Goal: Task Accomplishment & Management: Complete application form

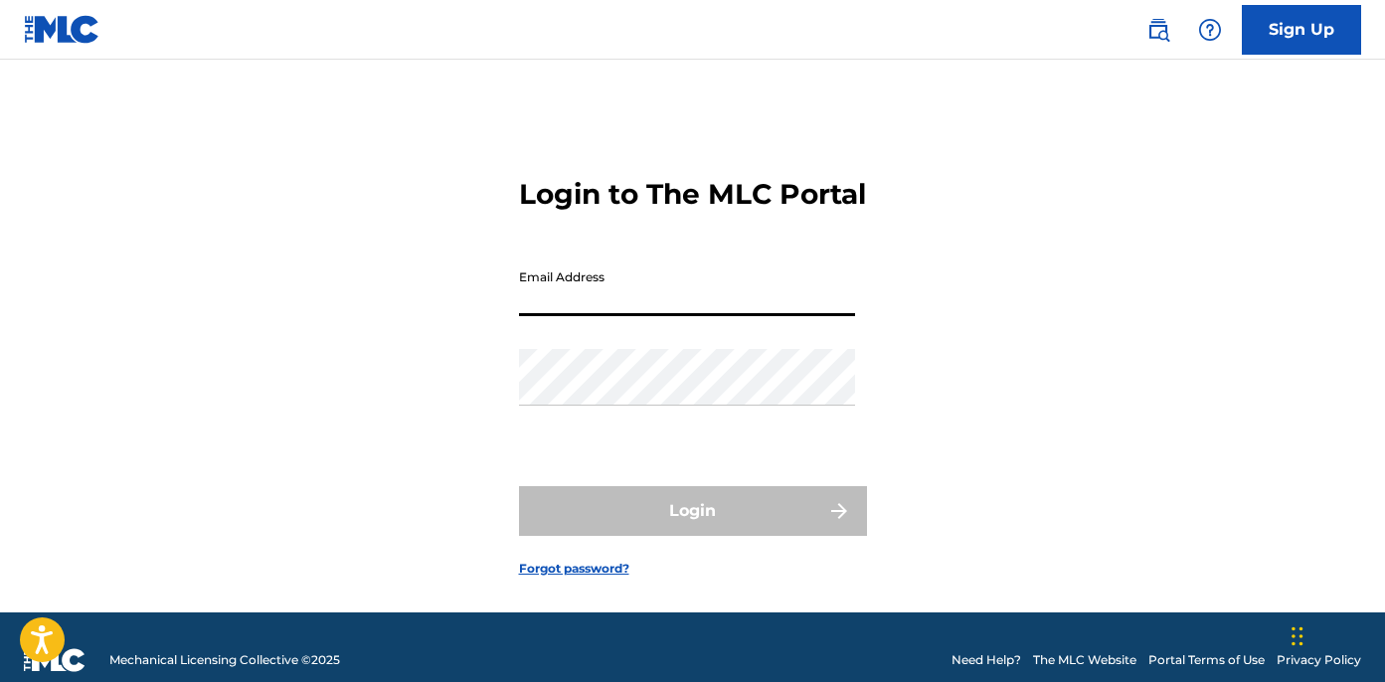
type input "[EMAIL_ADDRESS][DOMAIN_NAME]"
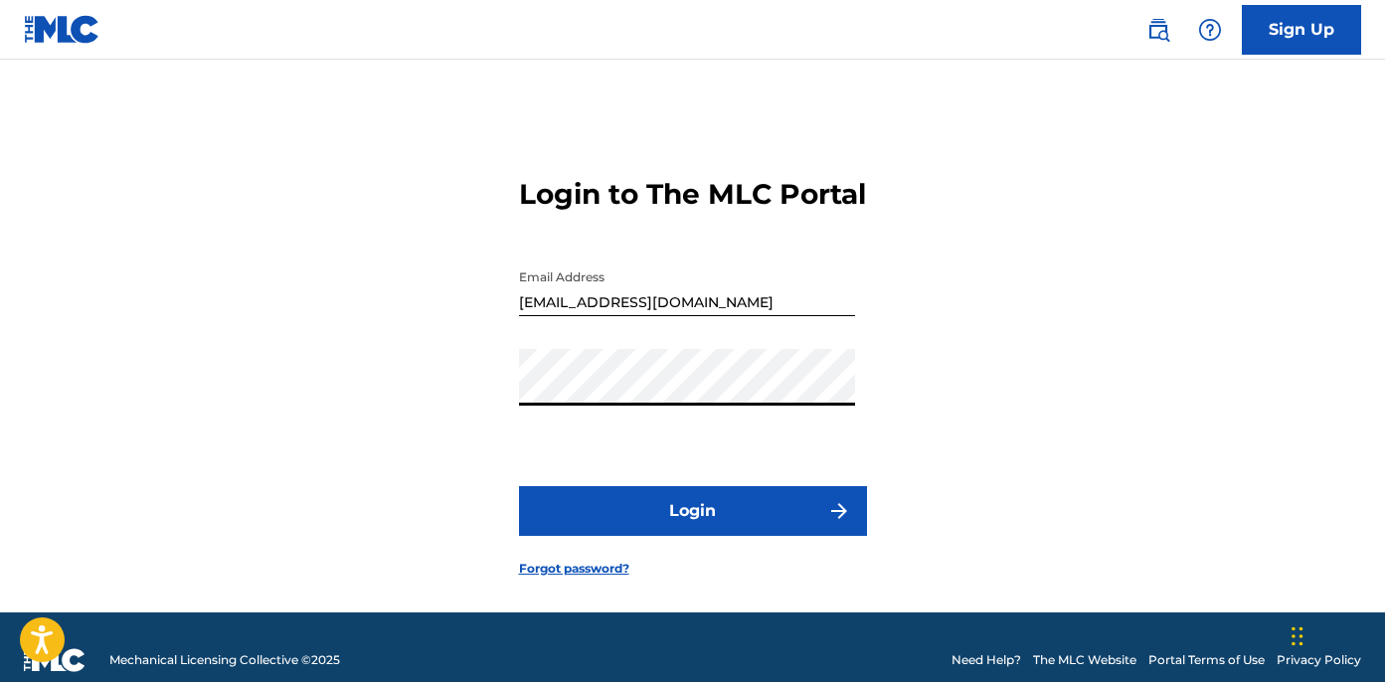
click at [721, 519] on button "Login" at bounding box center [693, 511] width 348 height 50
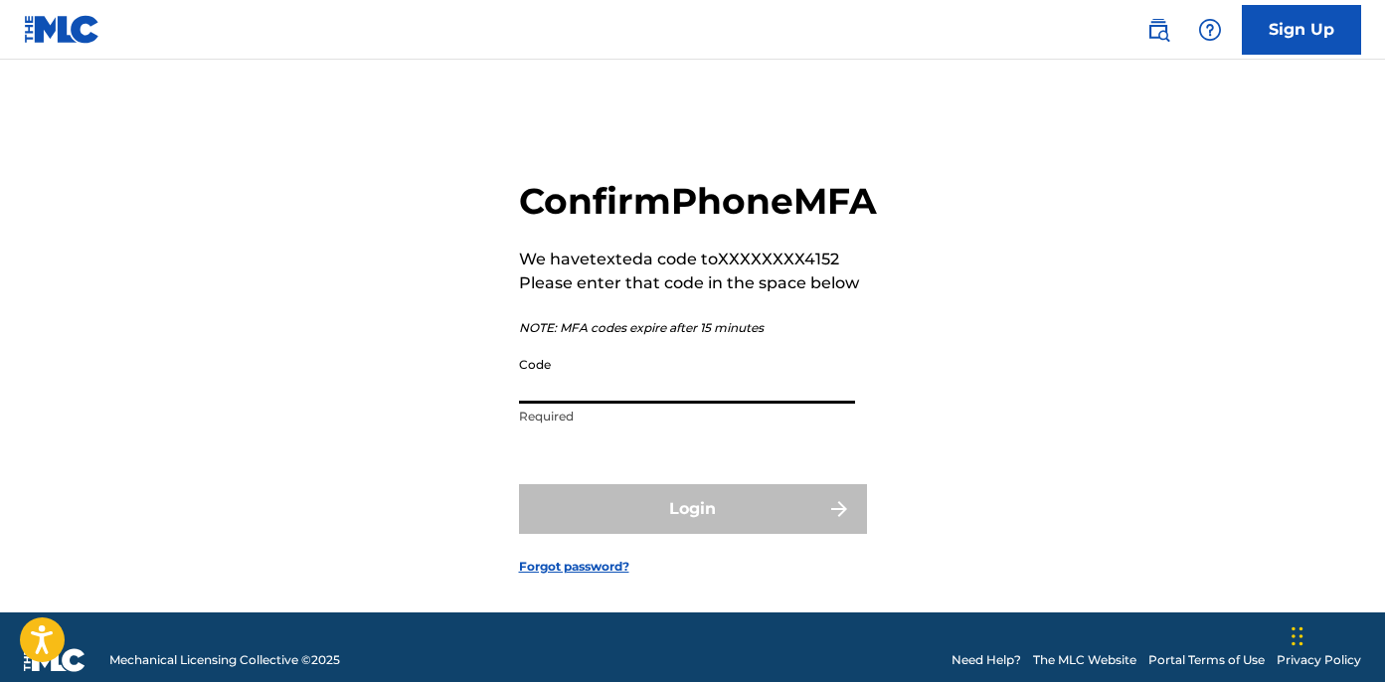
click at [660, 404] on input "Code" at bounding box center [687, 375] width 336 height 57
click at [549, 404] on input "Code" at bounding box center [687, 375] width 336 height 57
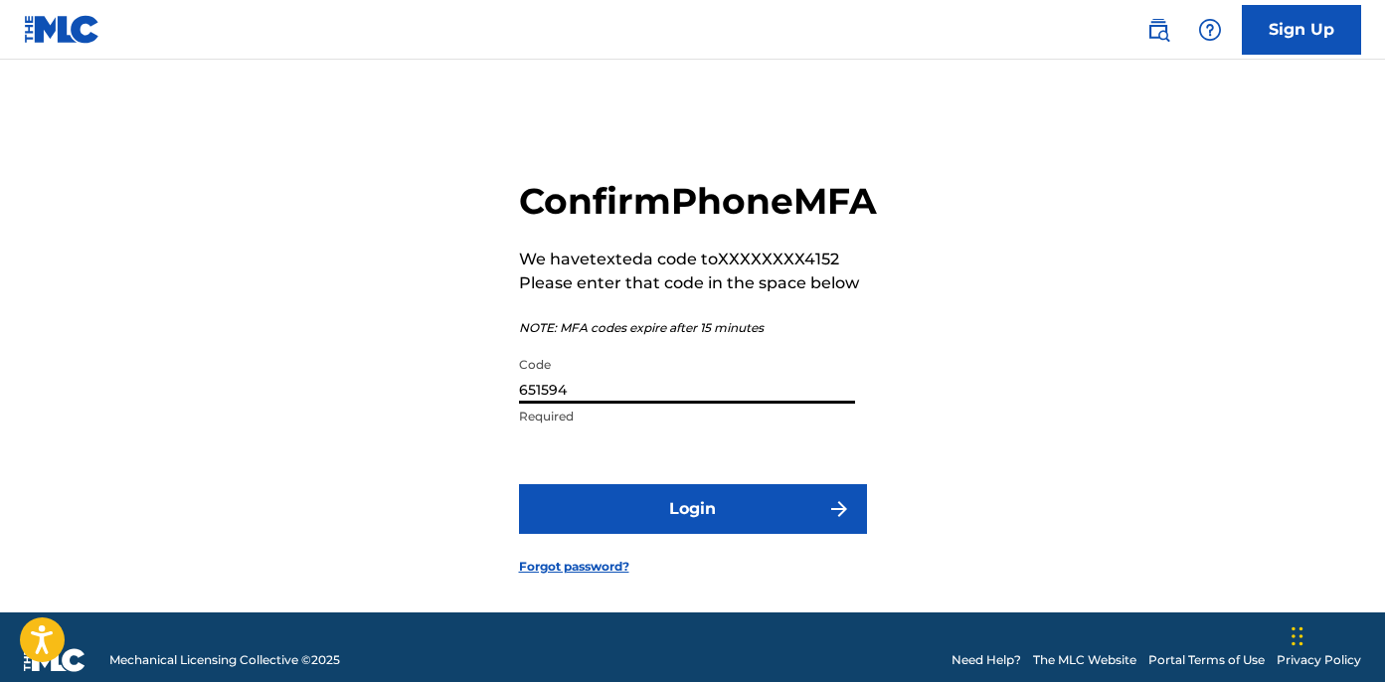
type input "651594"
click at [703, 534] on button "Login" at bounding box center [693, 509] width 348 height 50
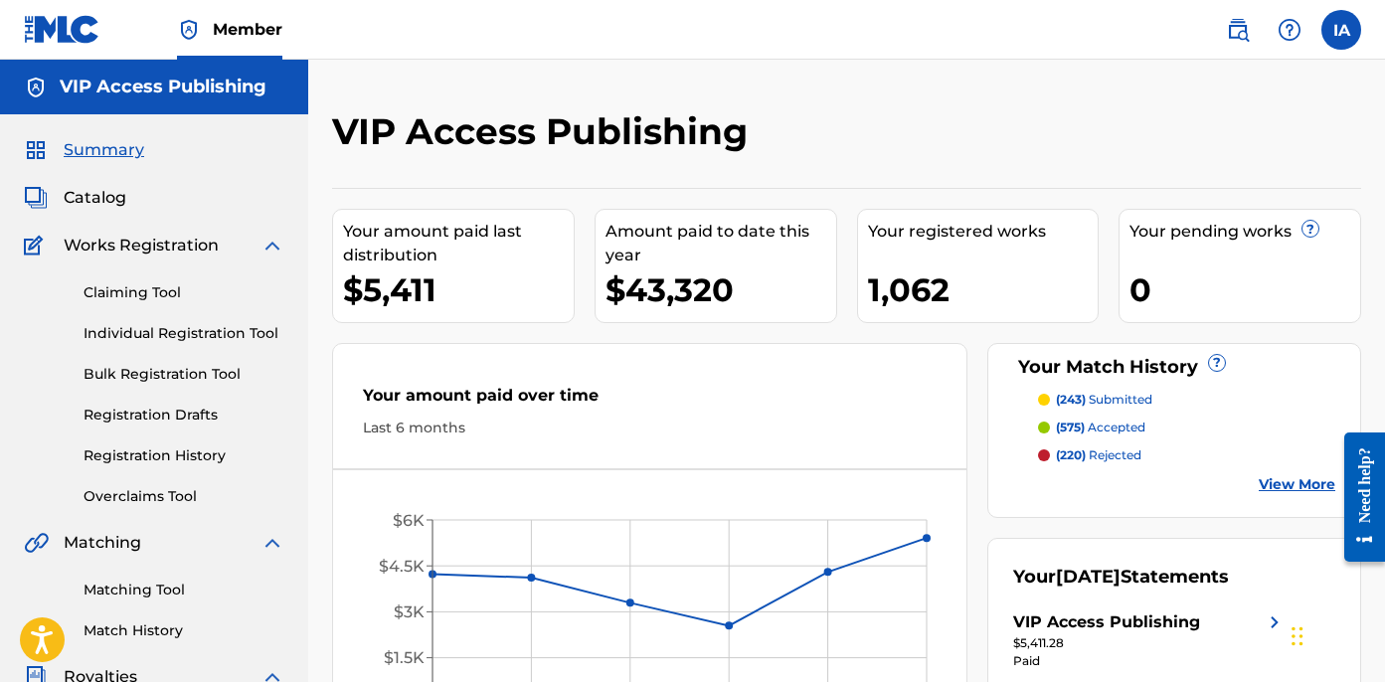
click at [215, 334] on link "Individual Registration Tool" at bounding box center [184, 333] width 201 height 21
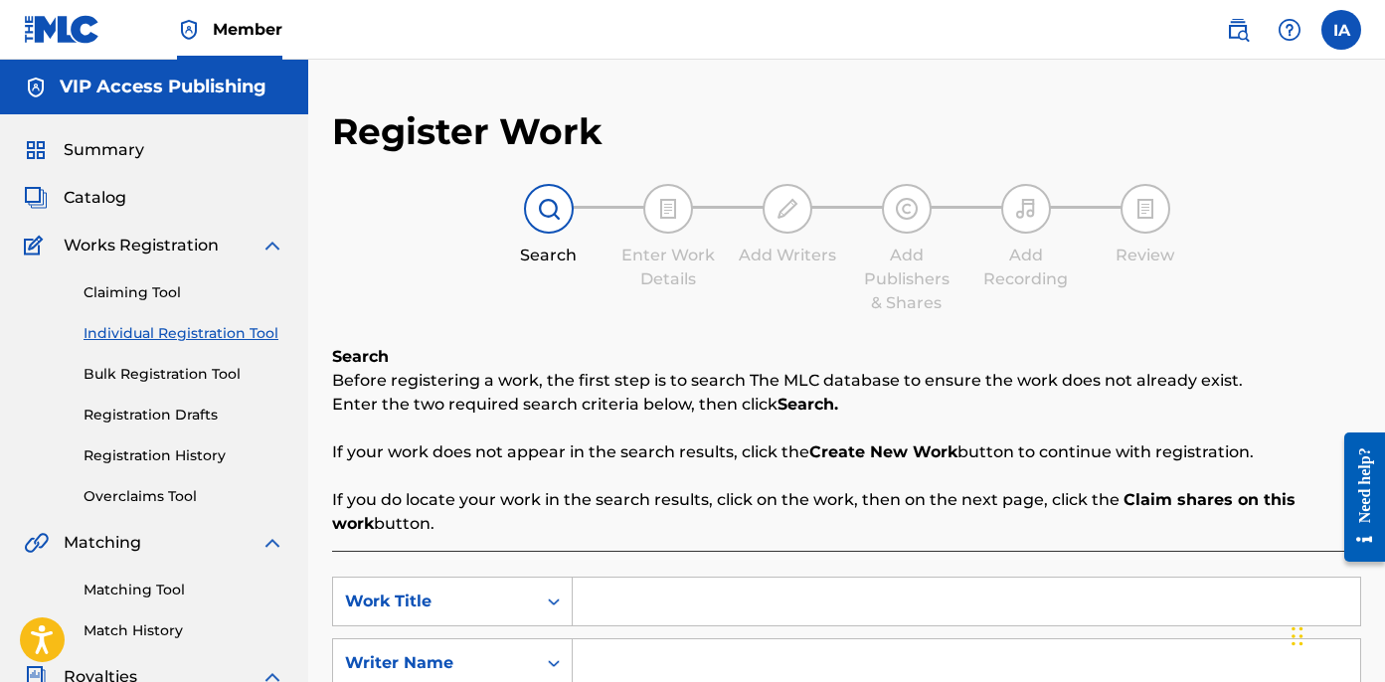
scroll to position [43, 0]
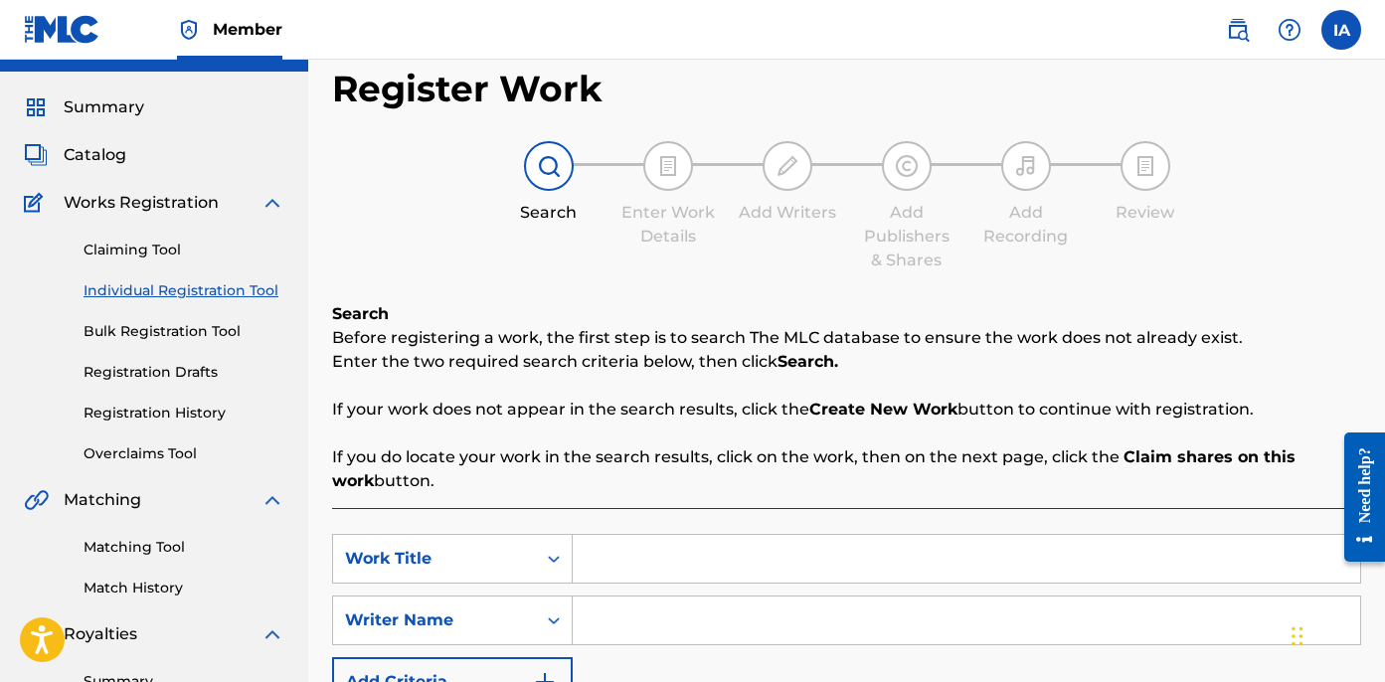
click at [871, 547] on input "Search Form" at bounding box center [967, 559] width 788 height 48
paste input "J WOW"
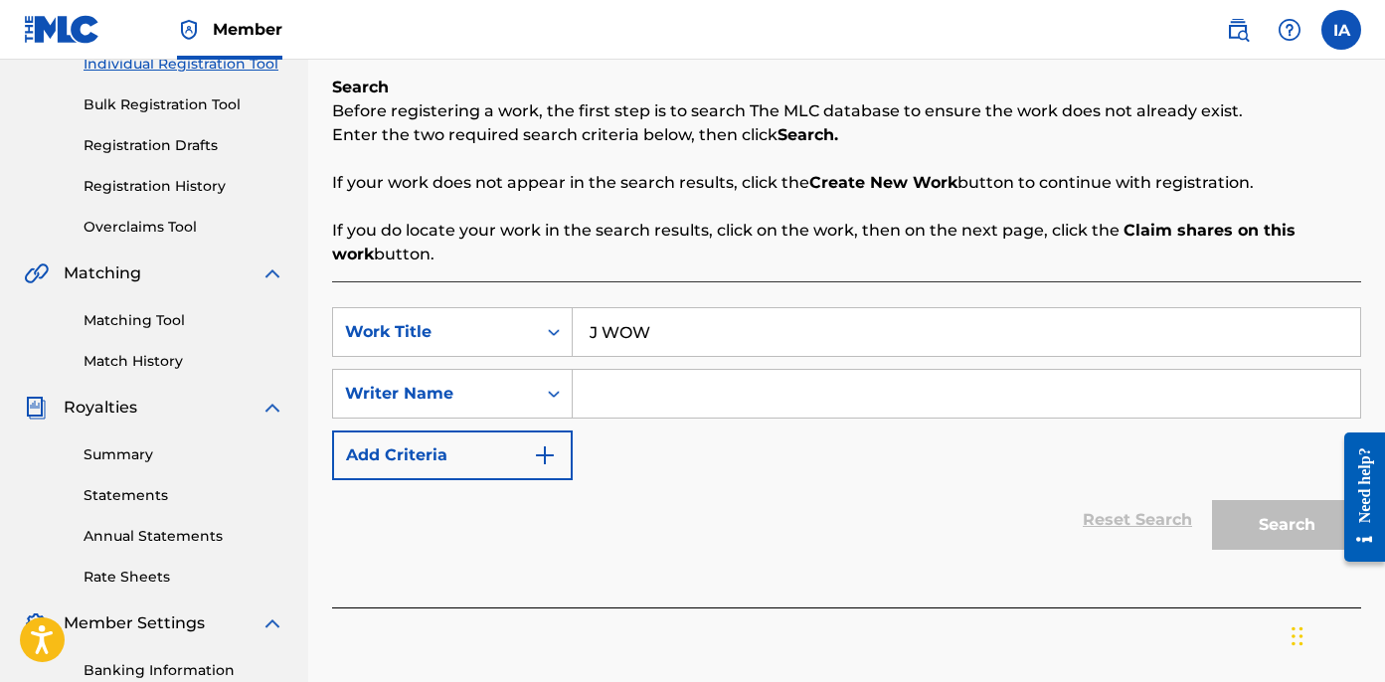
scroll to position [286, 0]
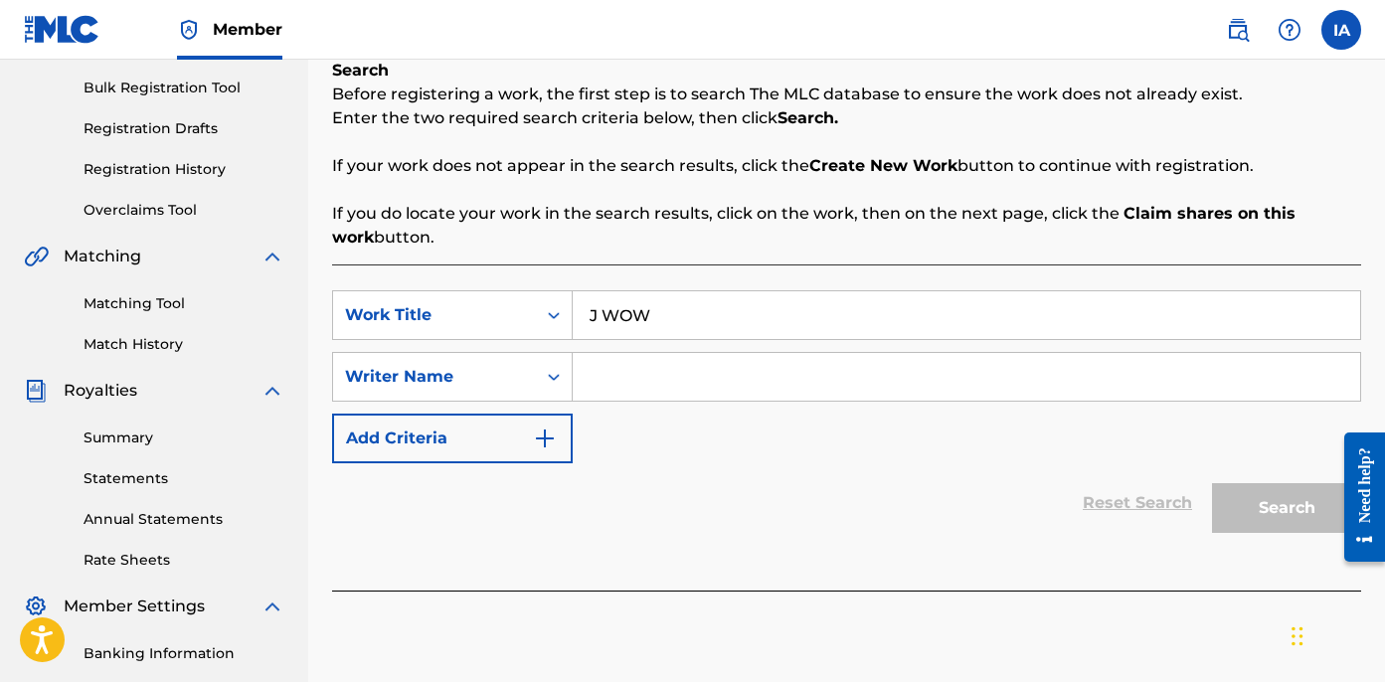
type input "J WOW"
click at [741, 381] on input "Search Form" at bounding box center [967, 377] width 788 height 48
paste input "[PERSON_NAME] [PERSON_NAME]"
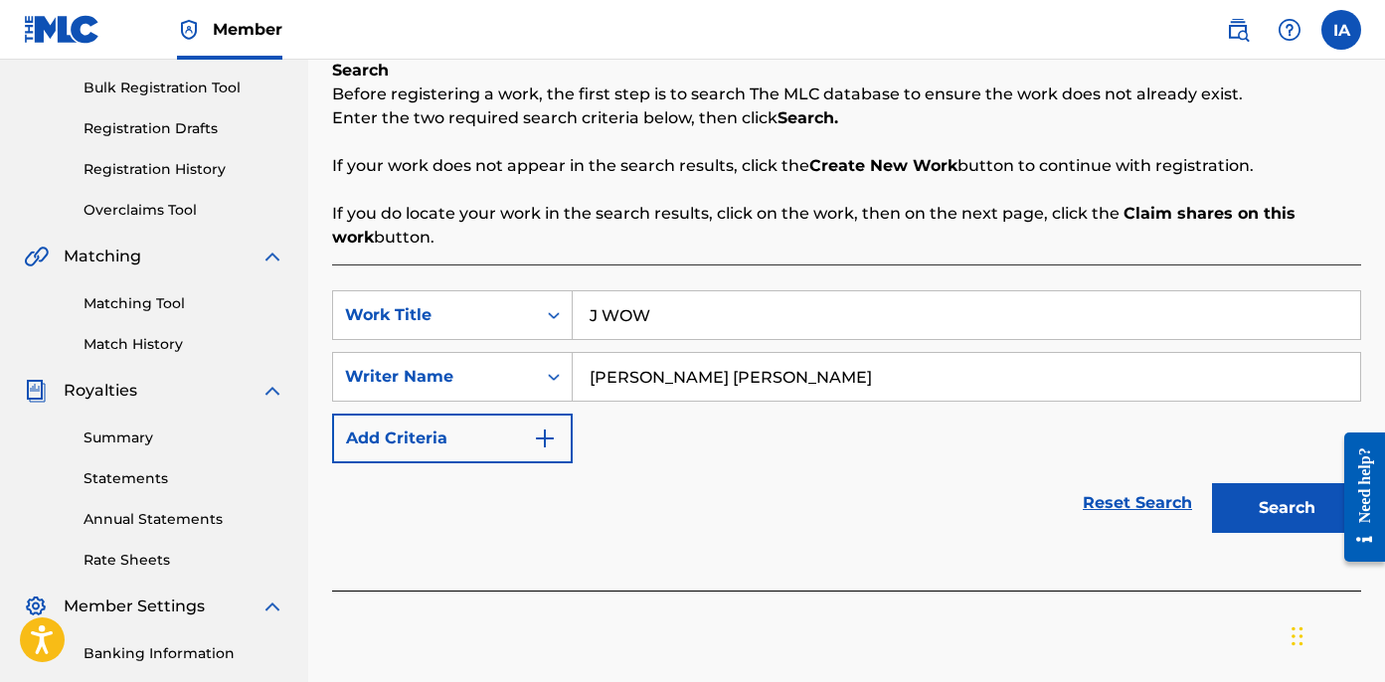
type input "[PERSON_NAME] [PERSON_NAME]"
click at [1294, 517] on button "Search" at bounding box center [1286, 508] width 149 height 50
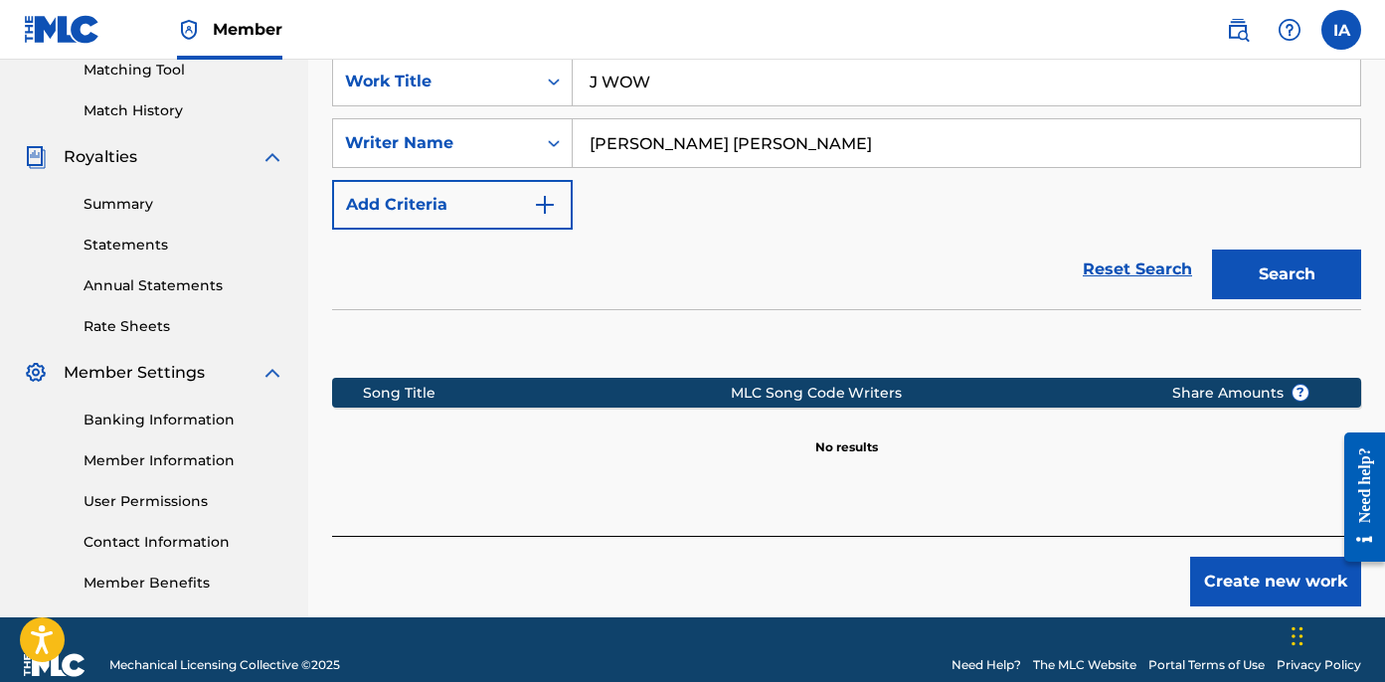
scroll to position [551, 0]
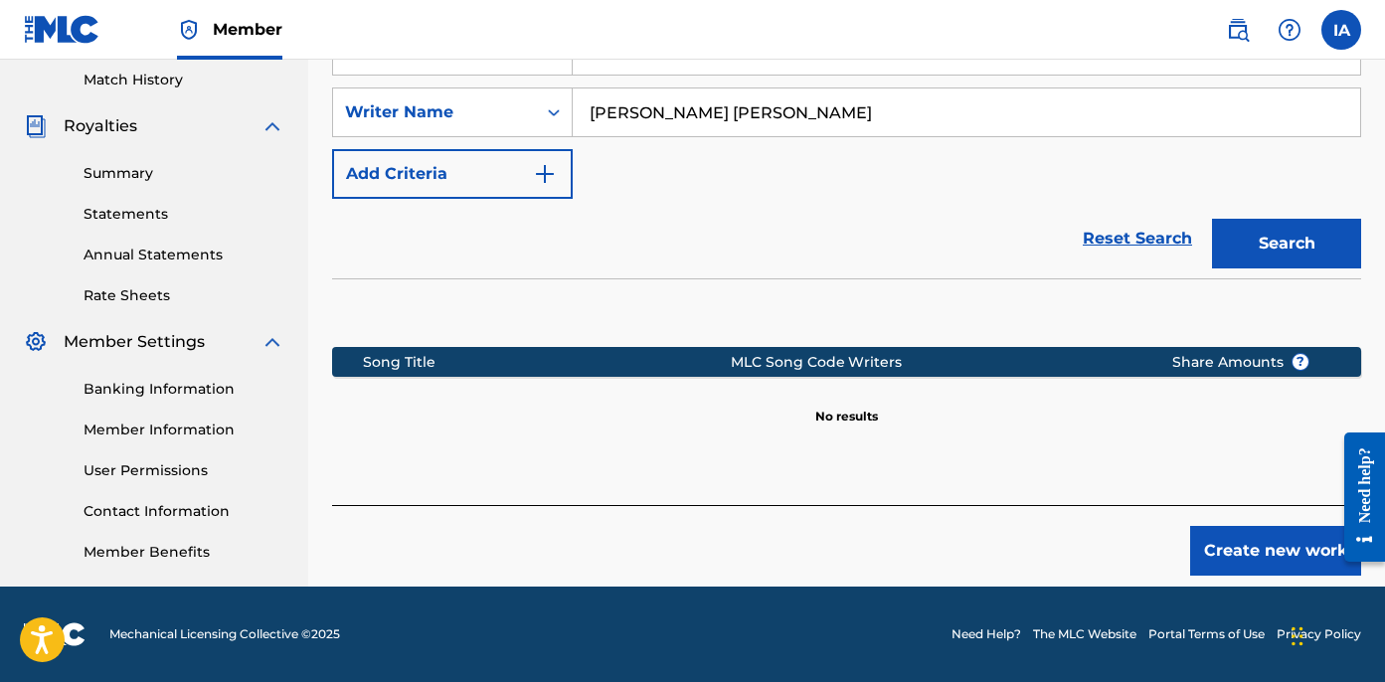
click at [1231, 542] on button "Create new work" at bounding box center [1275, 551] width 171 height 50
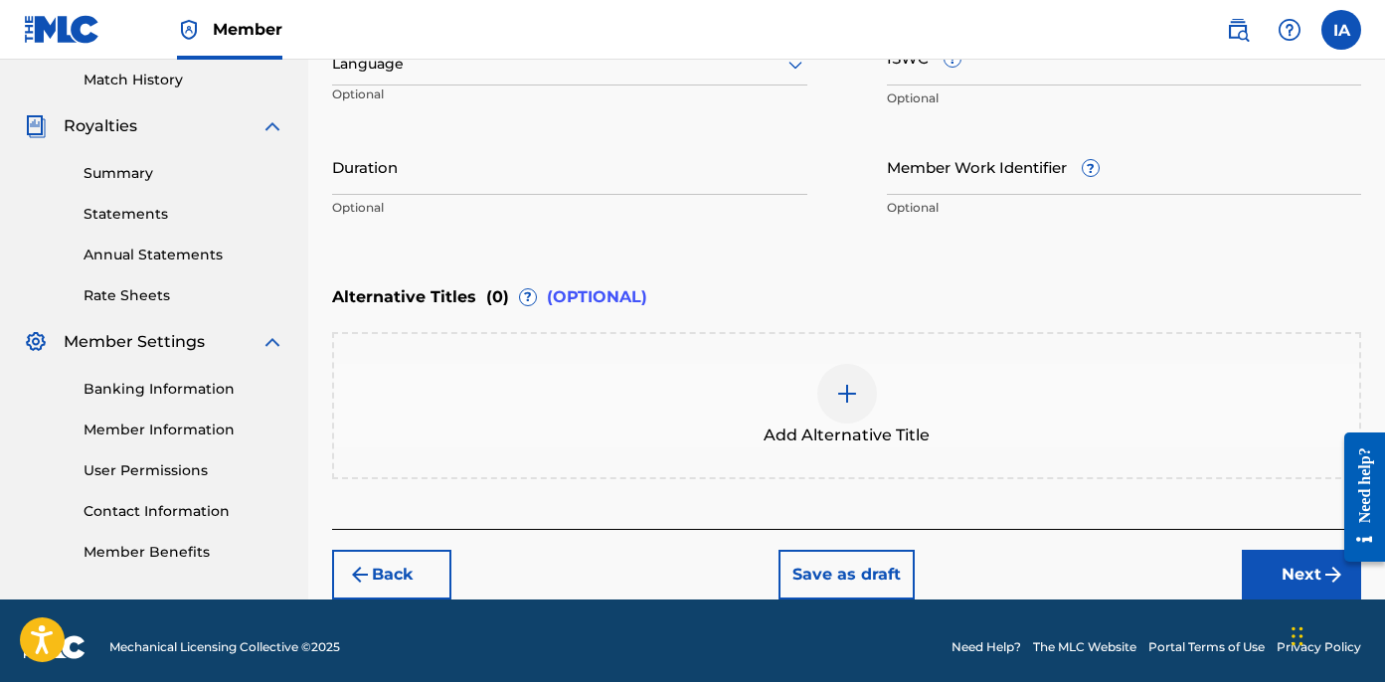
scroll to position [358, 0]
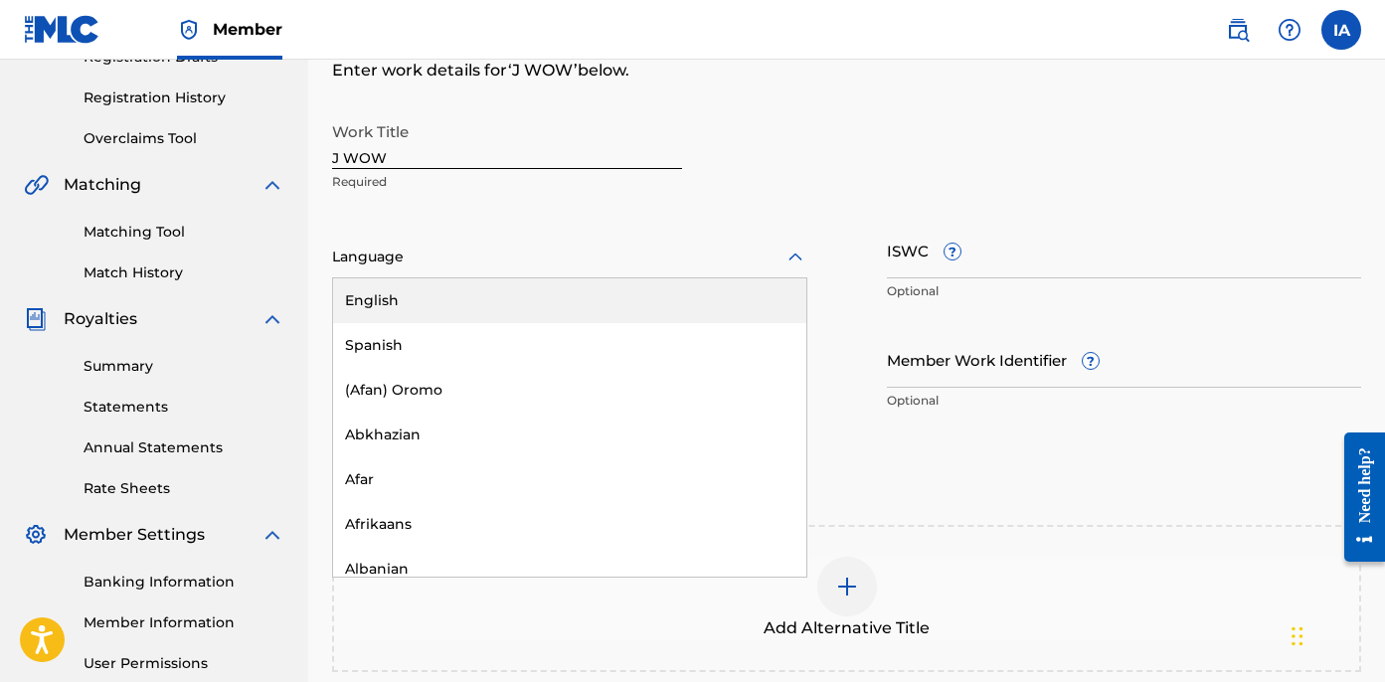
click at [449, 253] on div at bounding box center [569, 257] width 475 height 25
click at [410, 300] on div "English" at bounding box center [569, 300] width 473 height 45
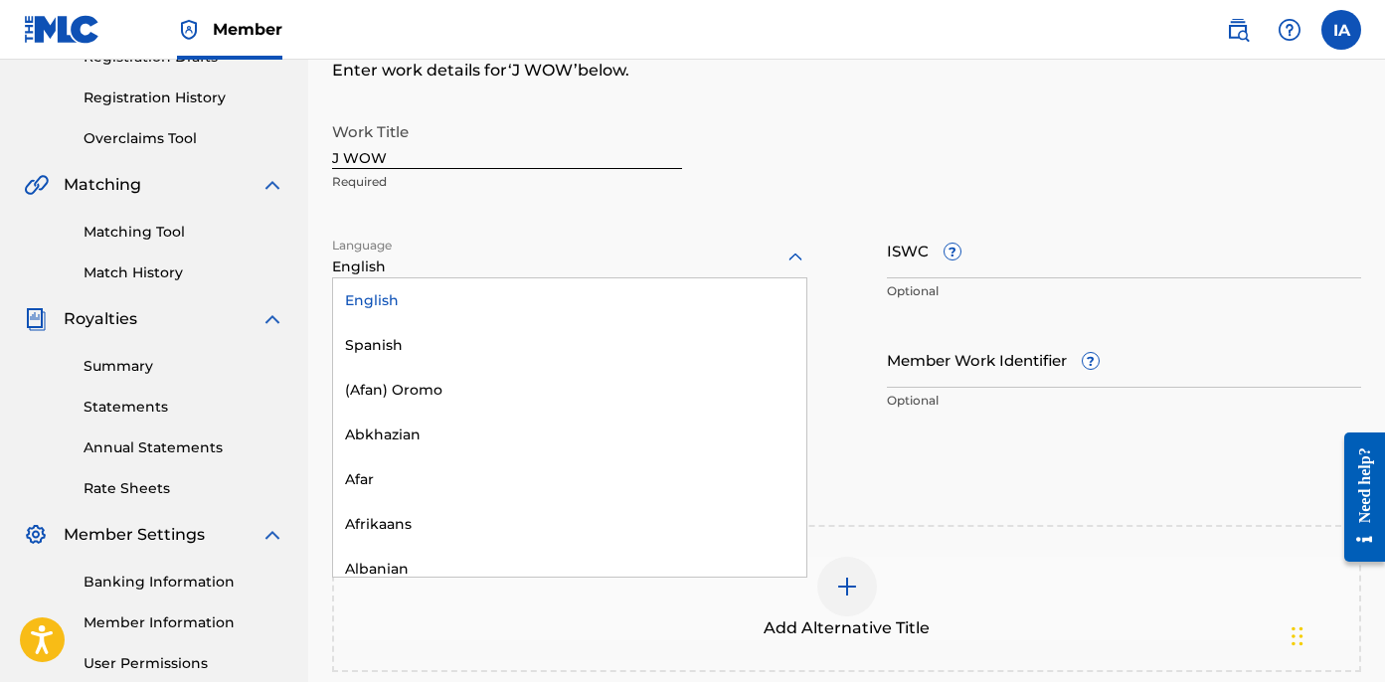
click at [412, 265] on div at bounding box center [569, 257] width 475 height 25
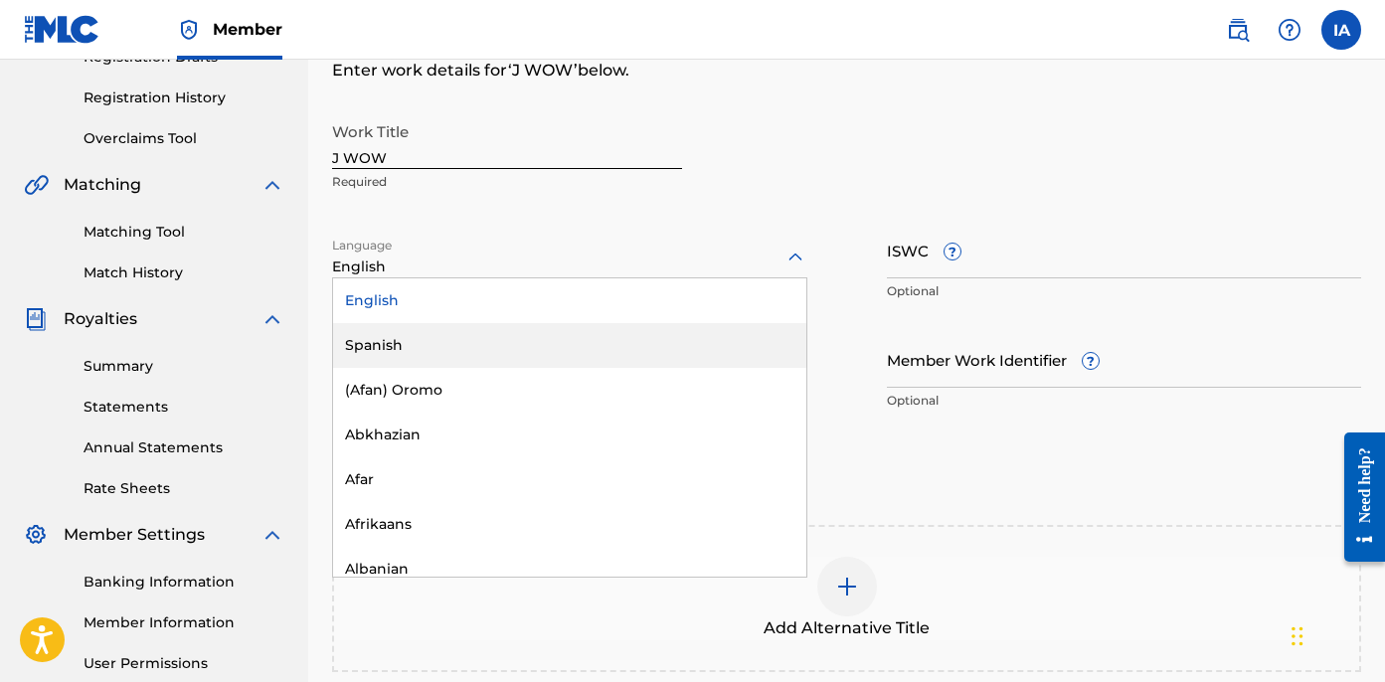
click at [428, 328] on div "Spanish" at bounding box center [569, 345] width 473 height 45
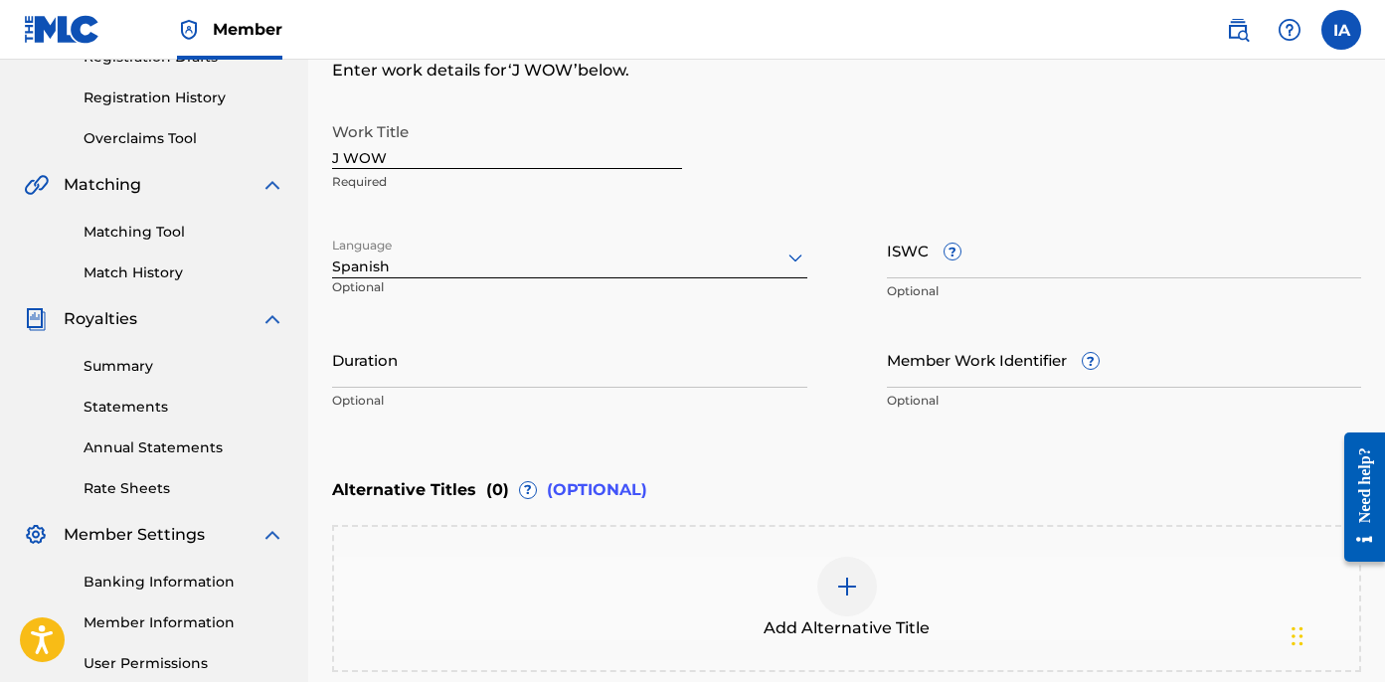
click at [441, 365] on input "Duration" at bounding box center [569, 359] width 475 height 57
paste input "2:19"
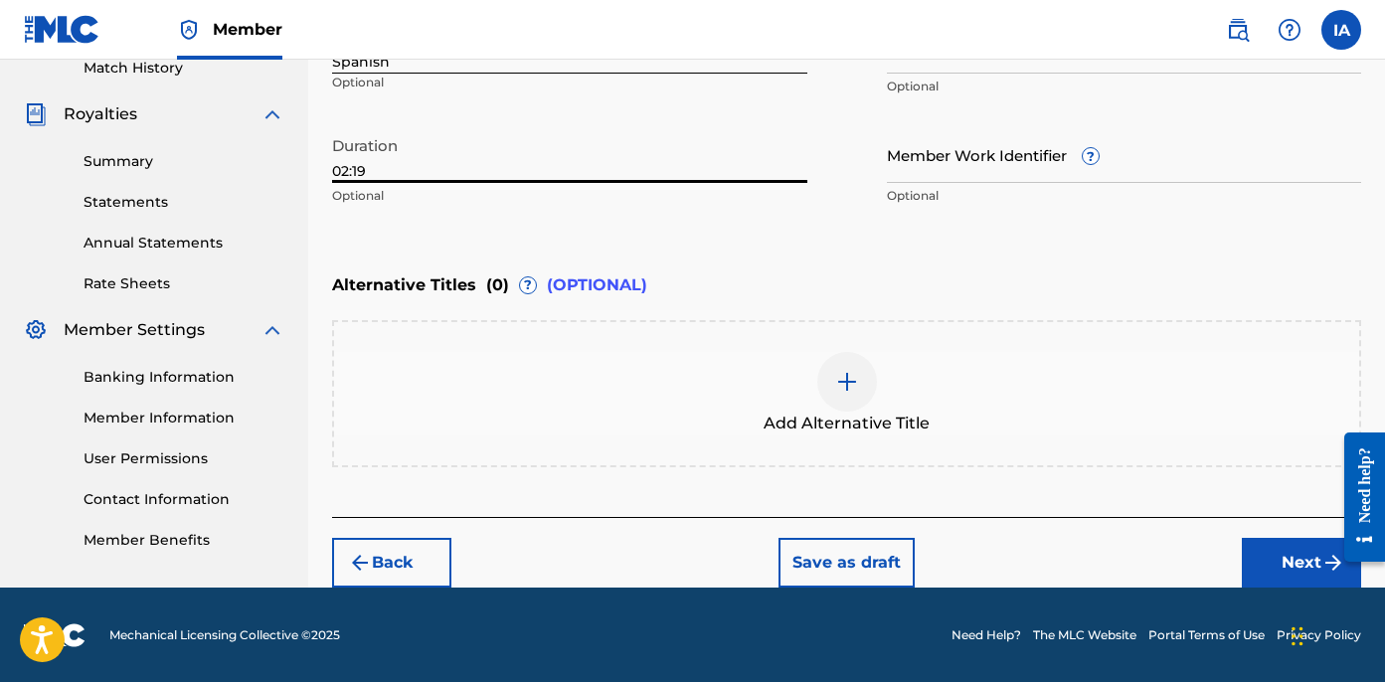
type input "02:19"
click at [1265, 558] on button "Next" at bounding box center [1301, 563] width 119 height 50
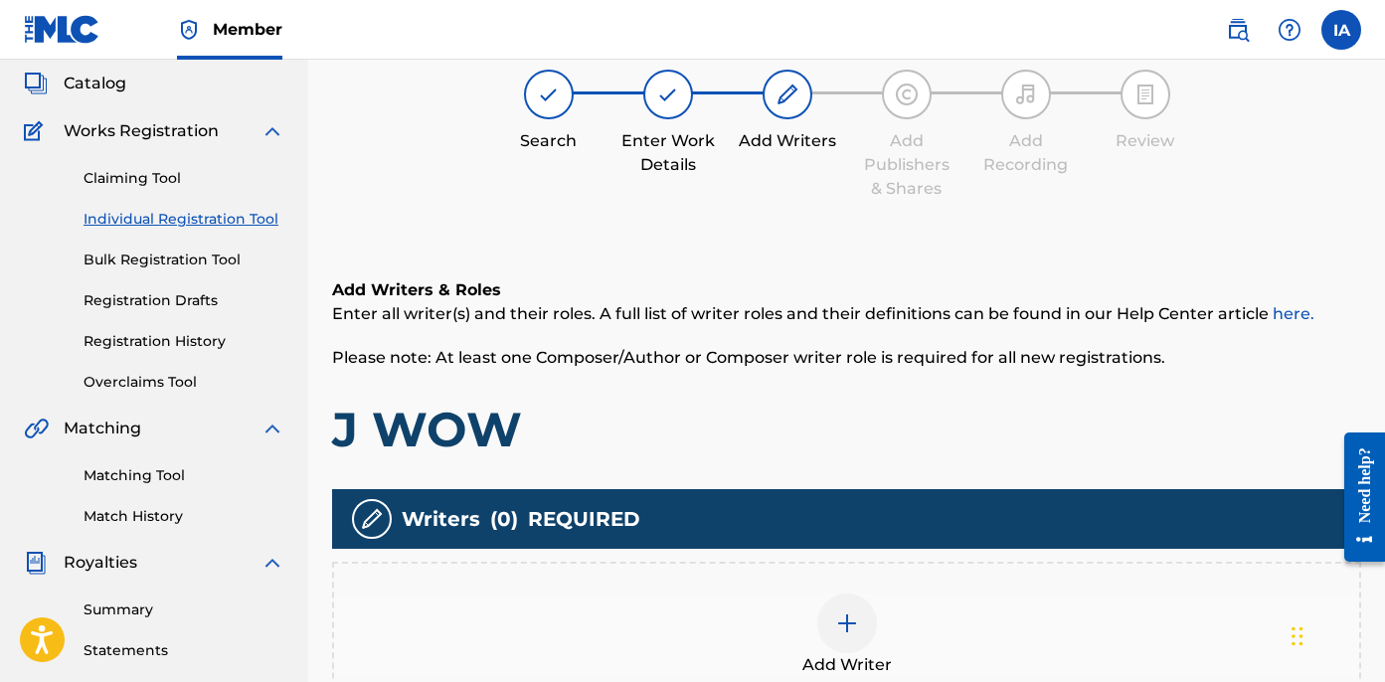
scroll to position [89, 0]
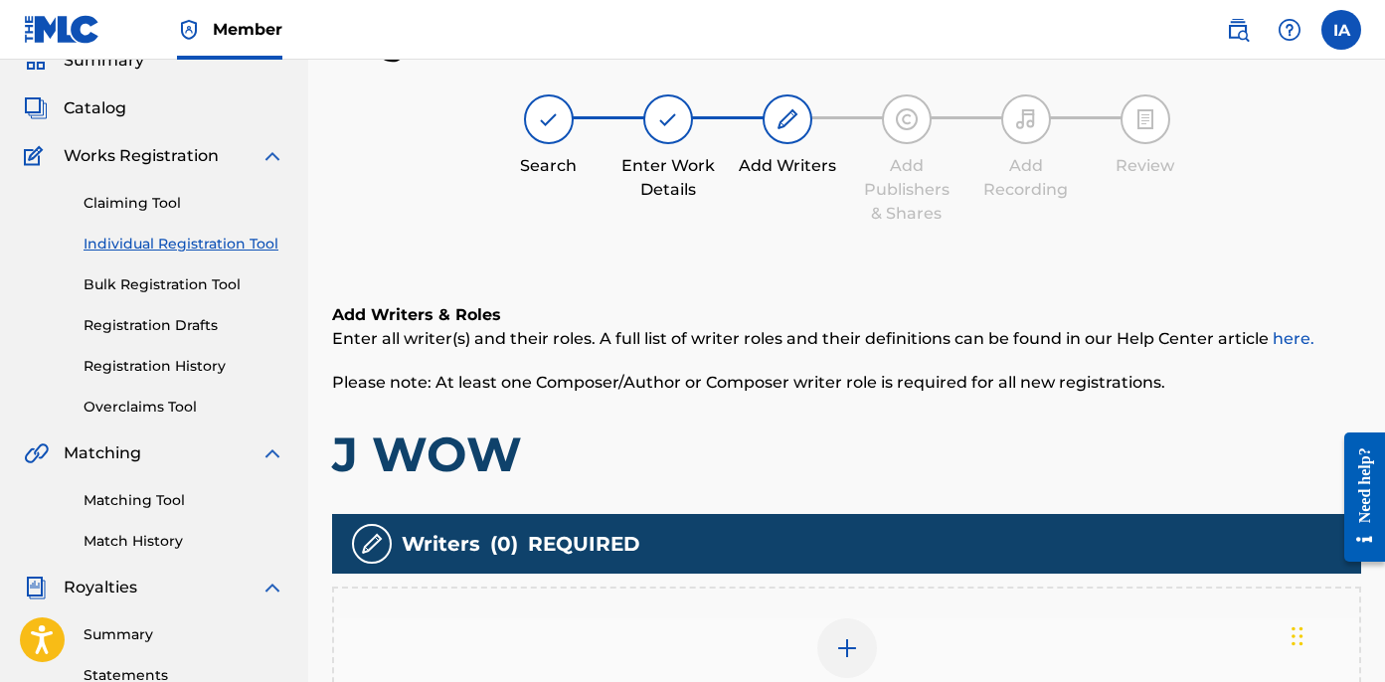
click at [832, 596] on div "Add Writer" at bounding box center [846, 660] width 1029 height 147
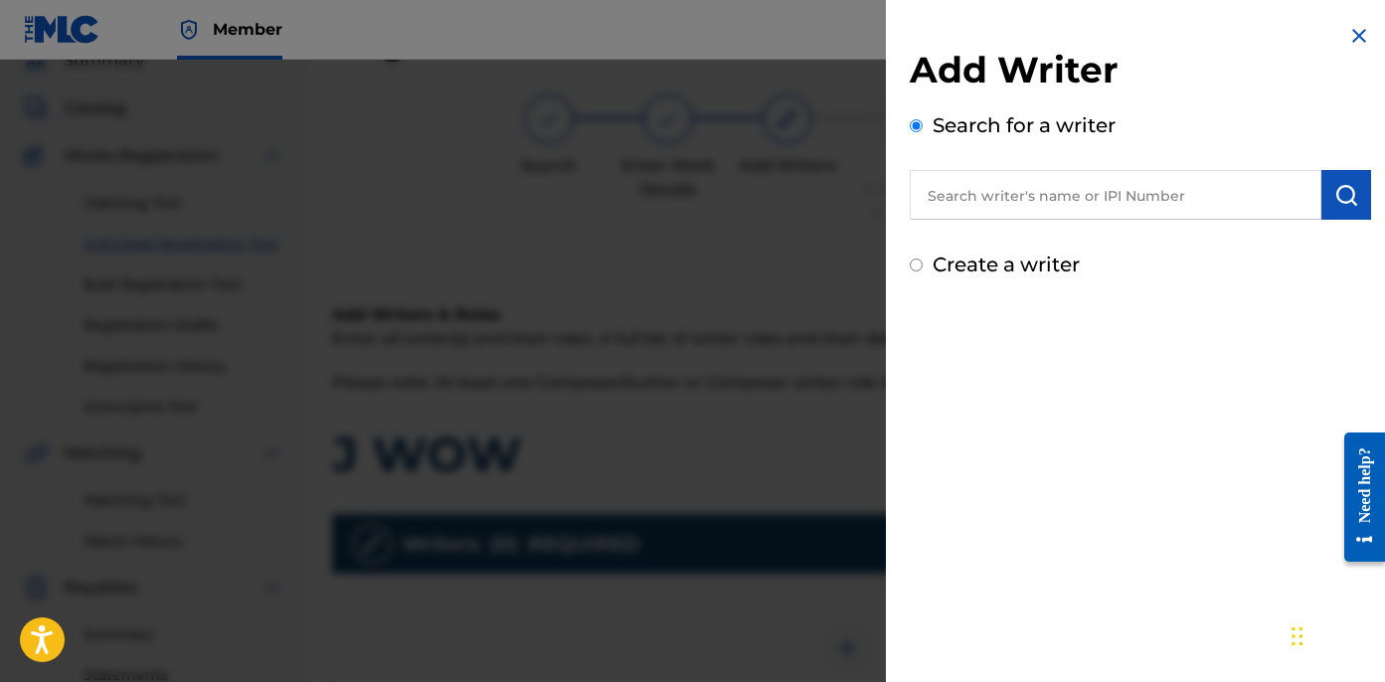
click at [1016, 195] on input "text" at bounding box center [1116, 195] width 412 height 50
click at [1081, 184] on input "text" at bounding box center [1116, 195] width 412 height 50
paste input "[PERSON_NAME] [PERSON_NAME]"
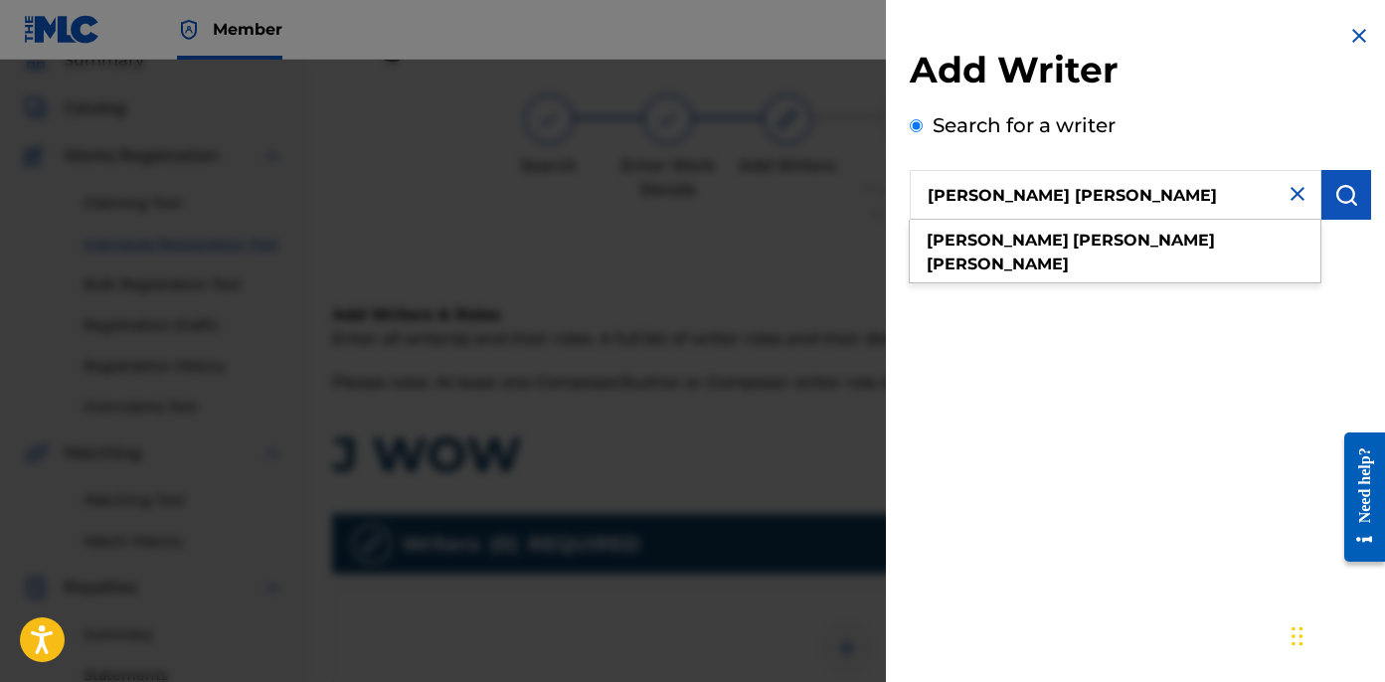
type input "[PERSON_NAME] [PERSON_NAME]"
click at [1342, 205] on img "submit" at bounding box center [1347, 195] width 24 height 24
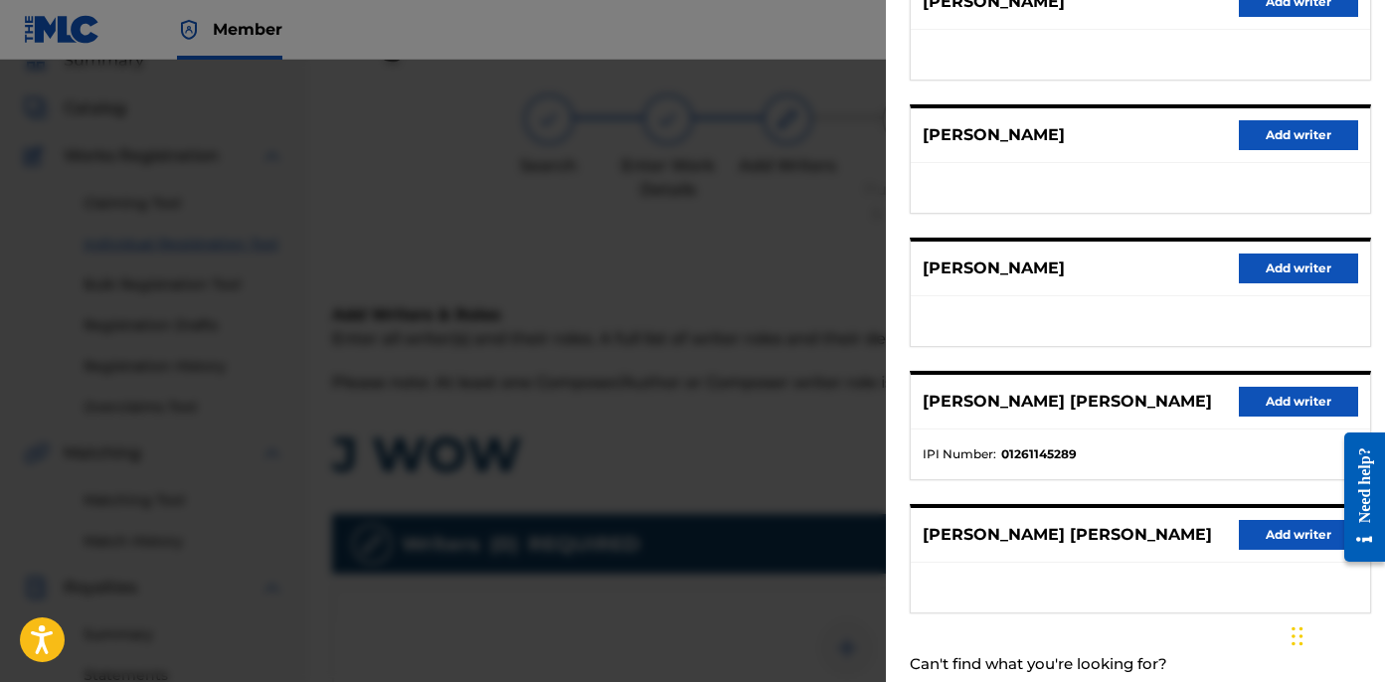
scroll to position [348, 0]
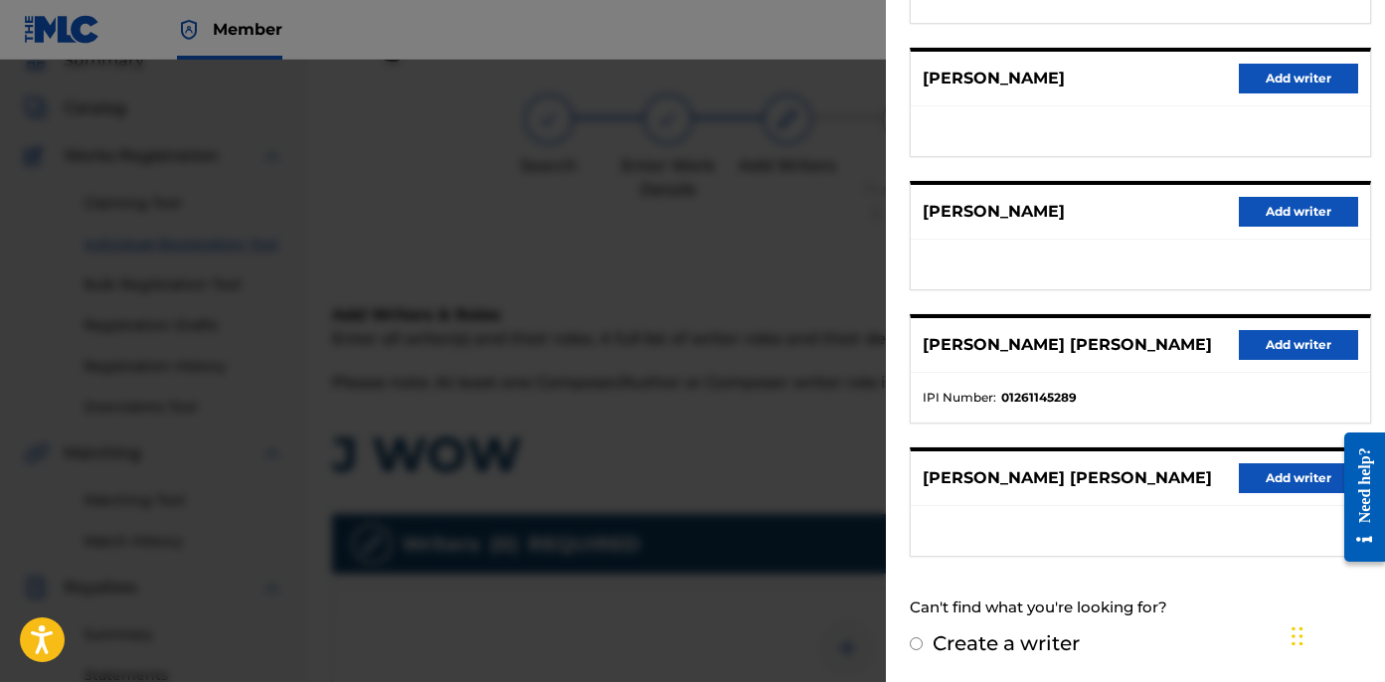
click at [1271, 342] on button "Add writer" at bounding box center [1298, 345] width 119 height 30
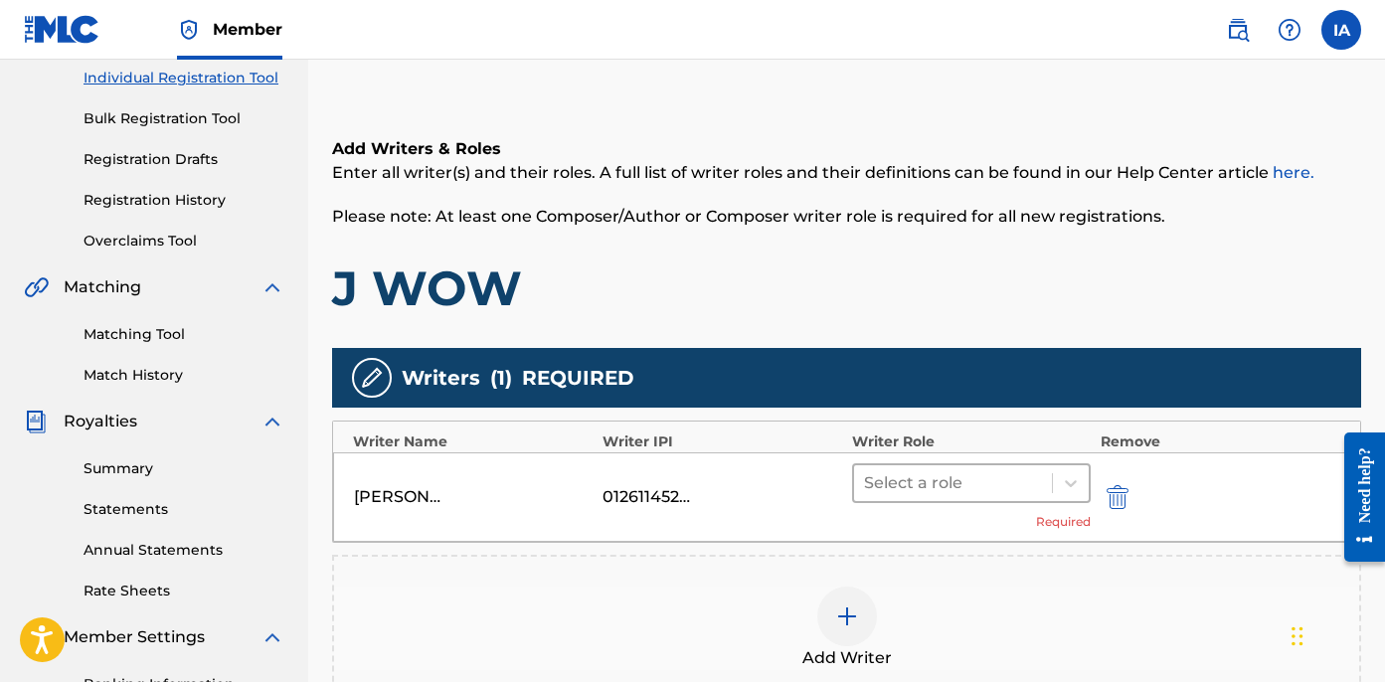
scroll to position [291, 0]
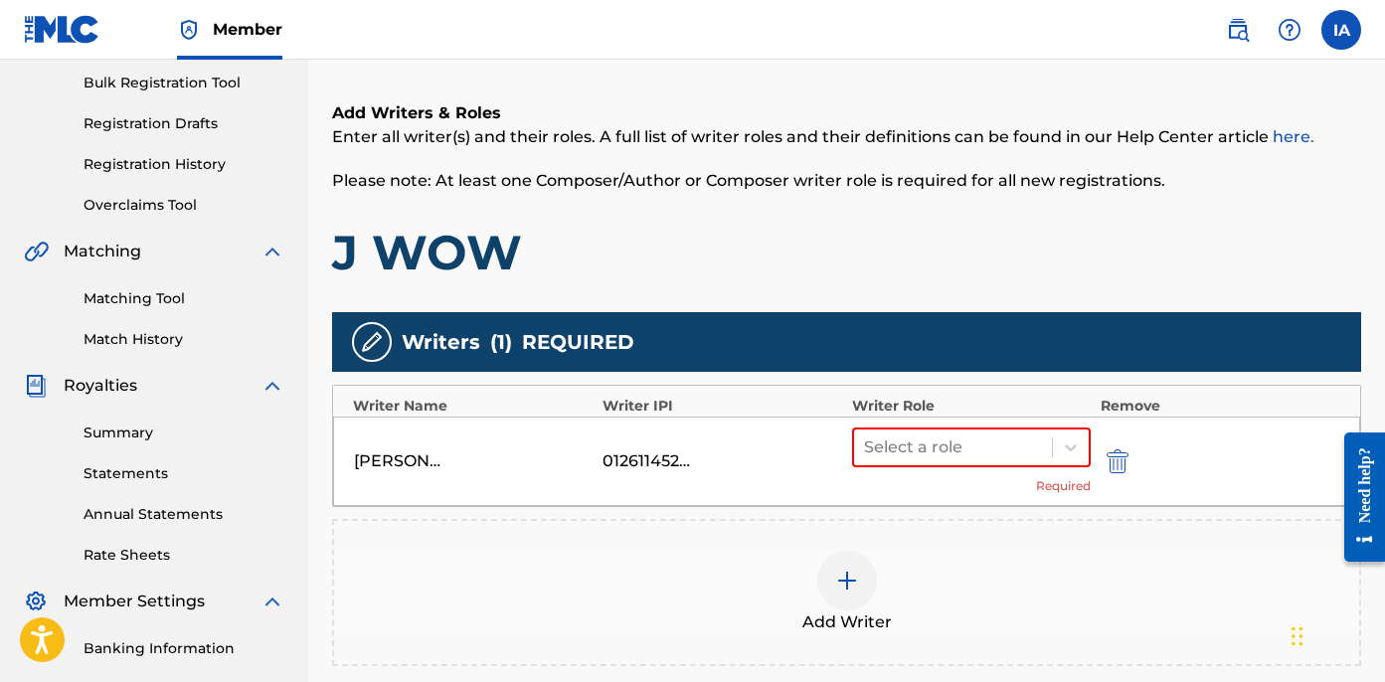
click at [961, 481] on div "Select a role Required" at bounding box center [971, 462] width 239 height 68
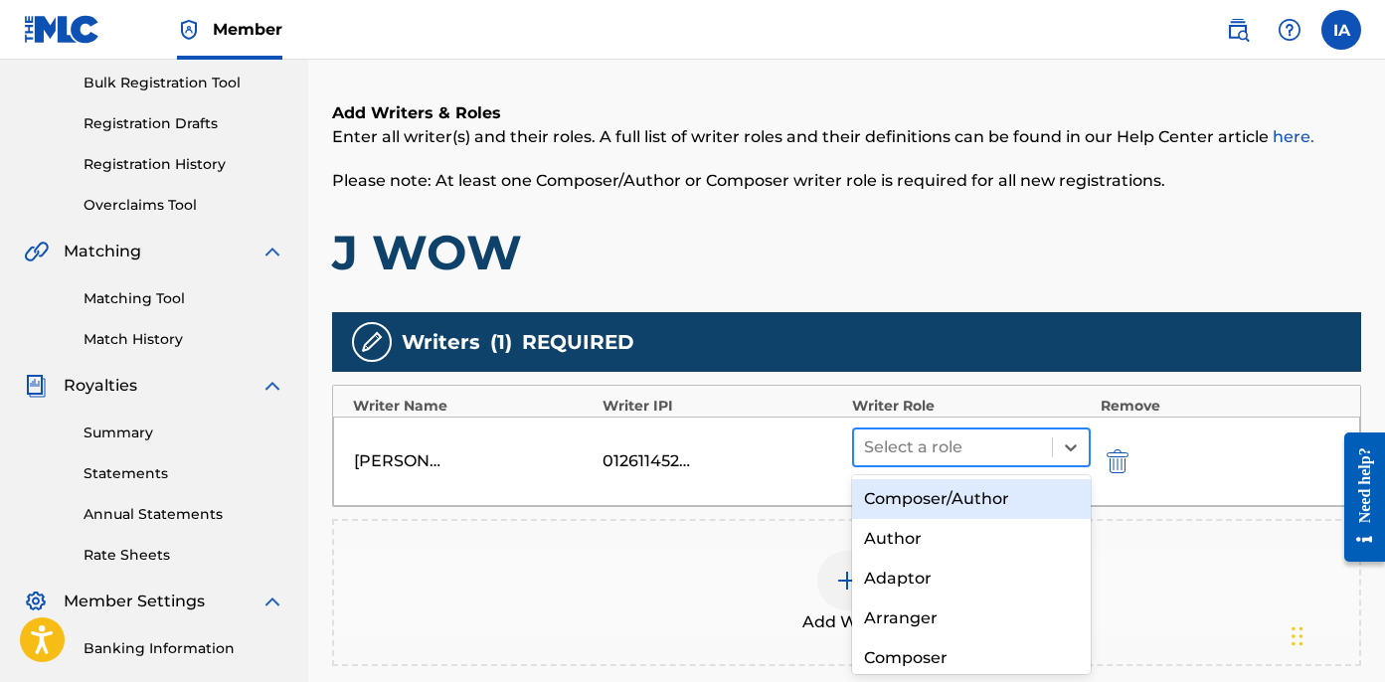
click at [931, 453] on div at bounding box center [953, 448] width 178 height 28
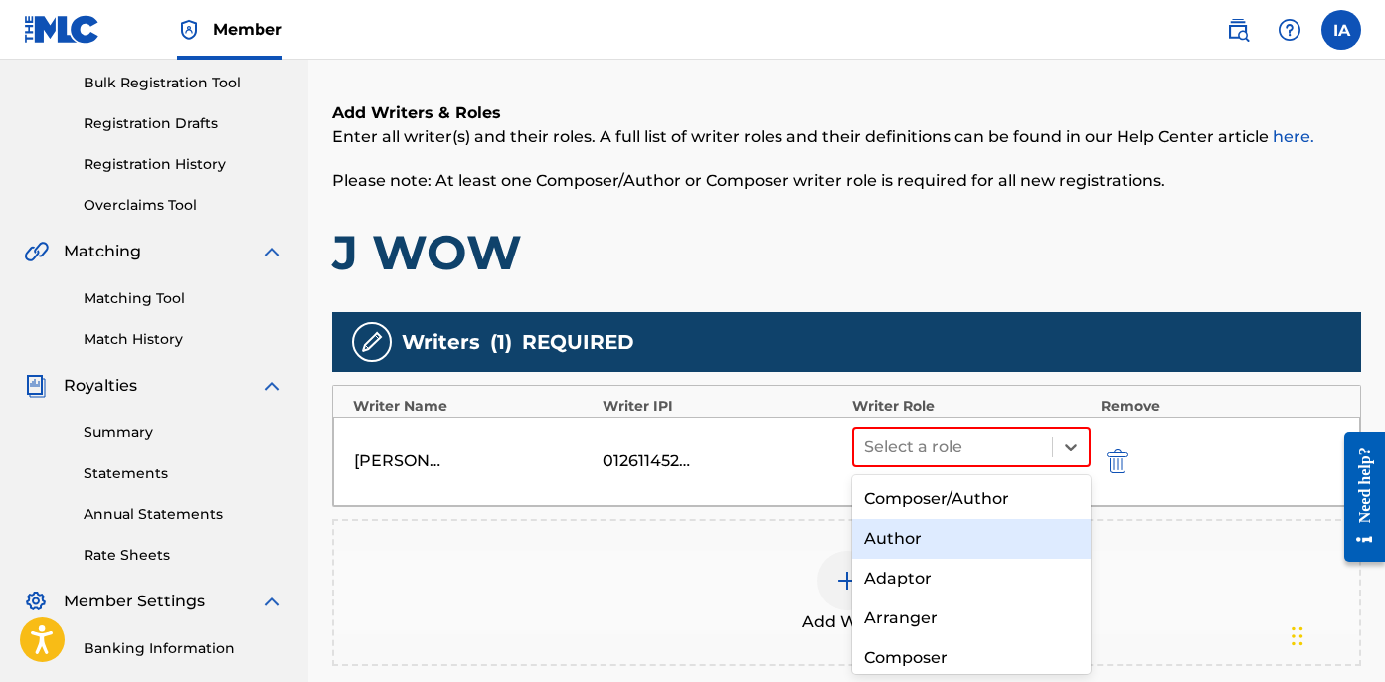
click at [932, 531] on div "Author" at bounding box center [971, 539] width 239 height 40
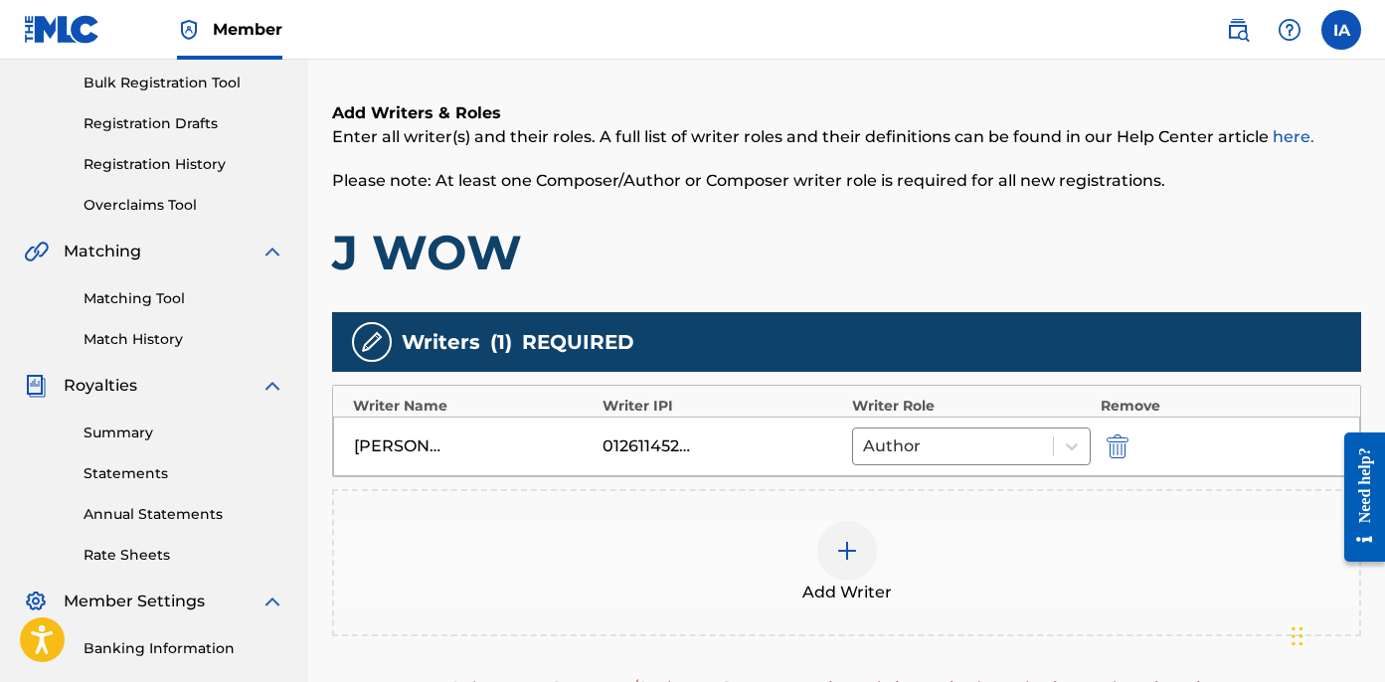
click at [777, 559] on div "Add Writer" at bounding box center [846, 563] width 1025 height 84
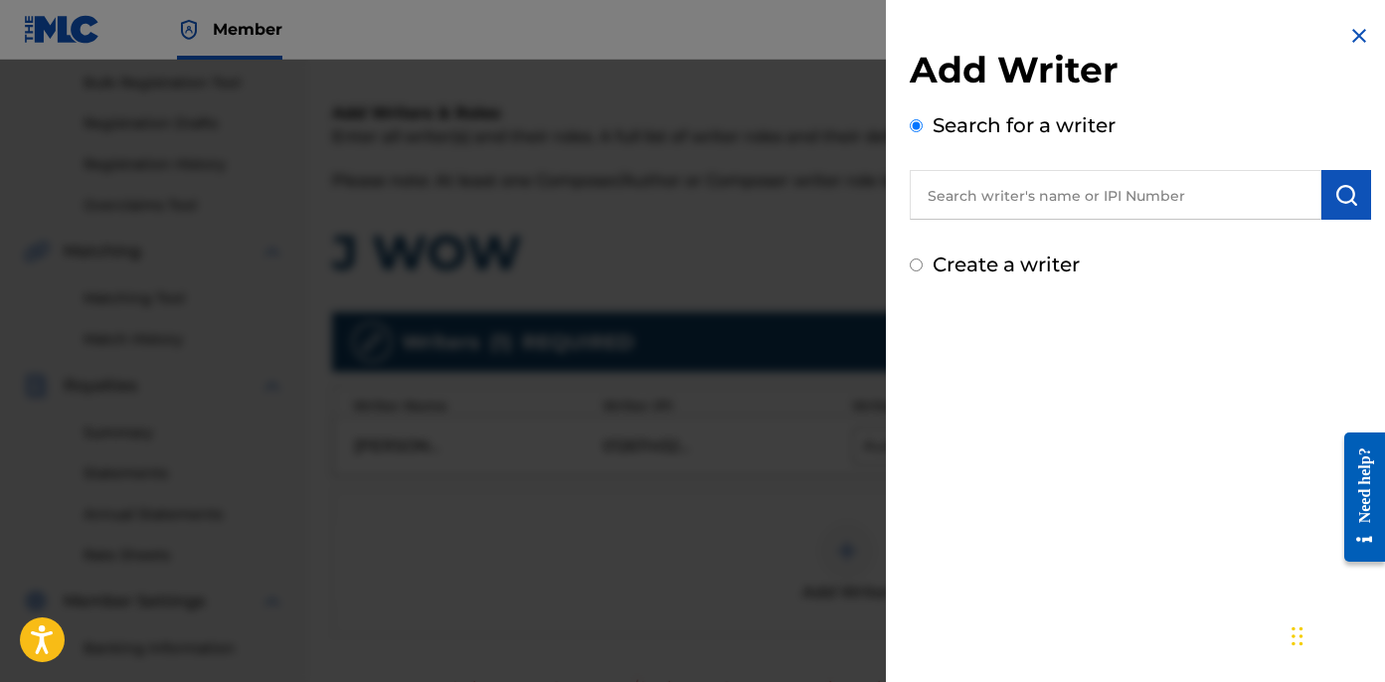
click at [986, 255] on label "Create a writer" at bounding box center [1006, 265] width 147 height 24
radio input "true"
click at [923, 259] on input "Create a writer" at bounding box center [916, 265] width 13 height 13
radio input "false"
radio input "true"
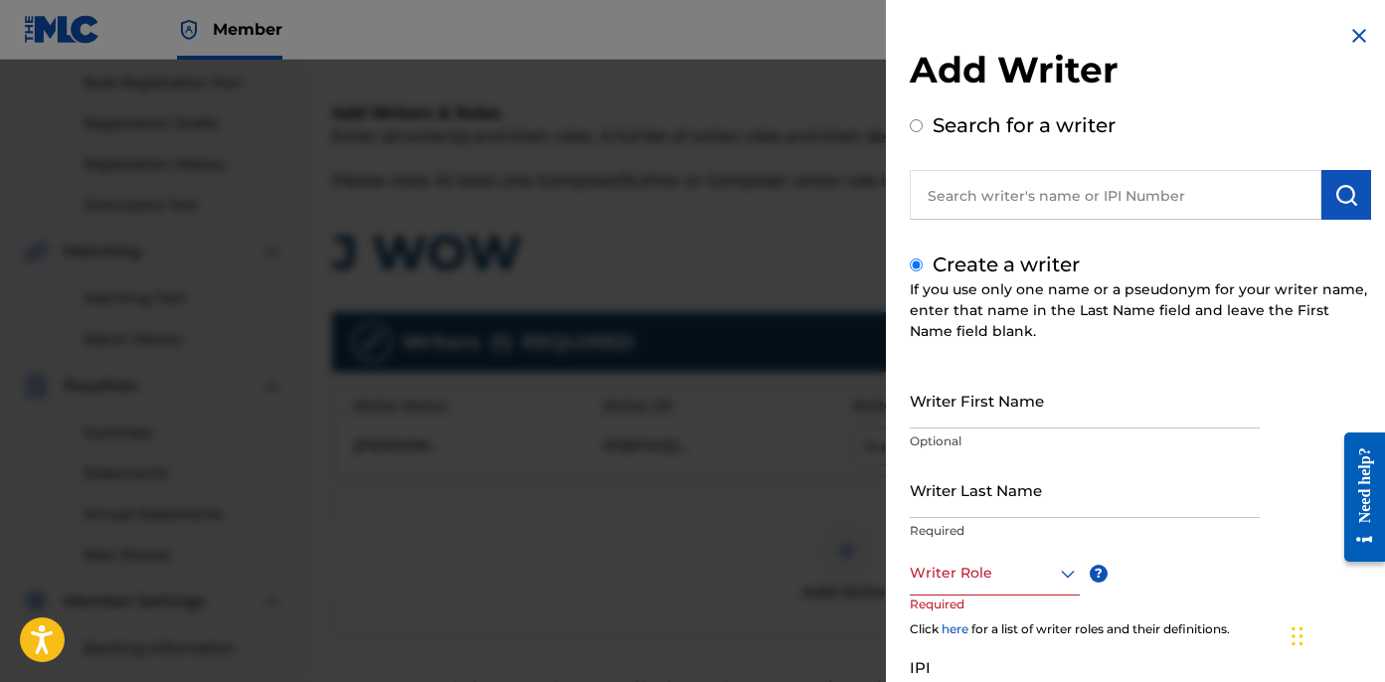
click at [1124, 186] on input "text" at bounding box center [1116, 195] width 412 height 50
radio input "true"
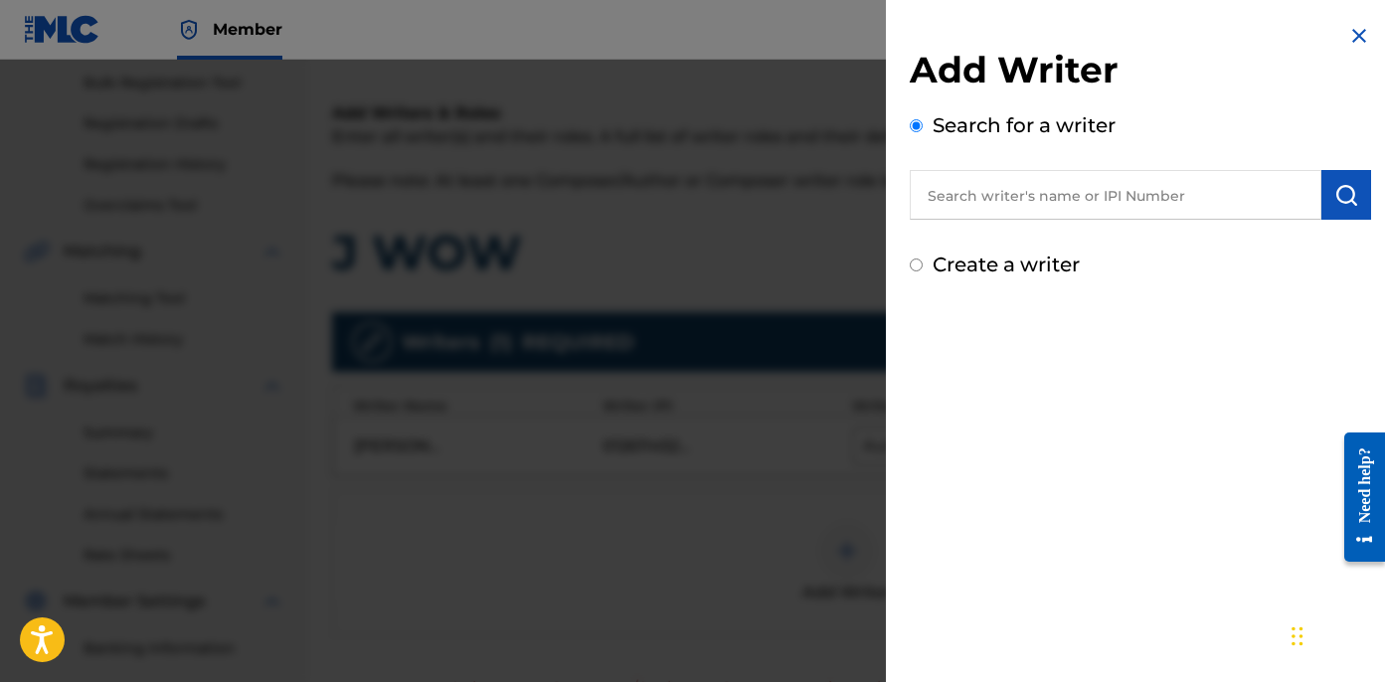
click at [1190, 185] on input "text" at bounding box center [1116, 195] width 412 height 50
paste input "[PERSON_NAME] [PERSON_NAME]"
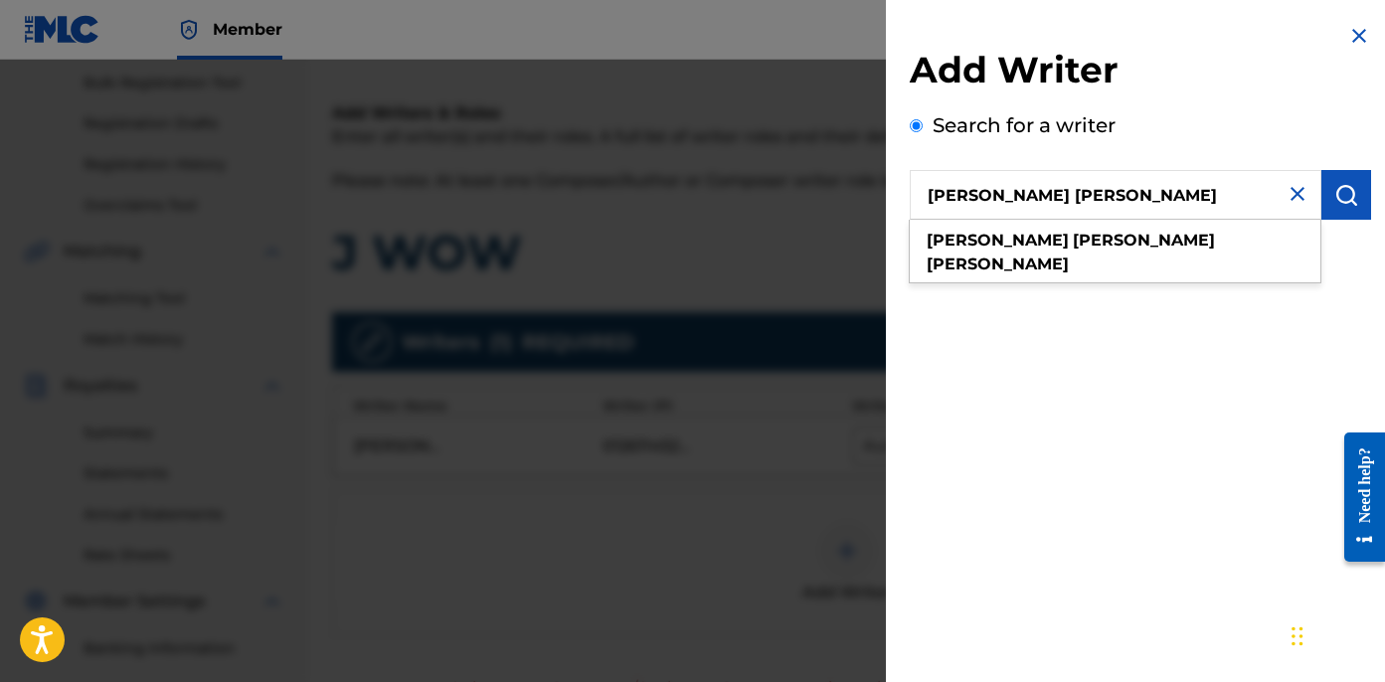
type input "[PERSON_NAME] [PERSON_NAME]"
click at [1338, 214] on button "submit" at bounding box center [1347, 195] width 50 height 50
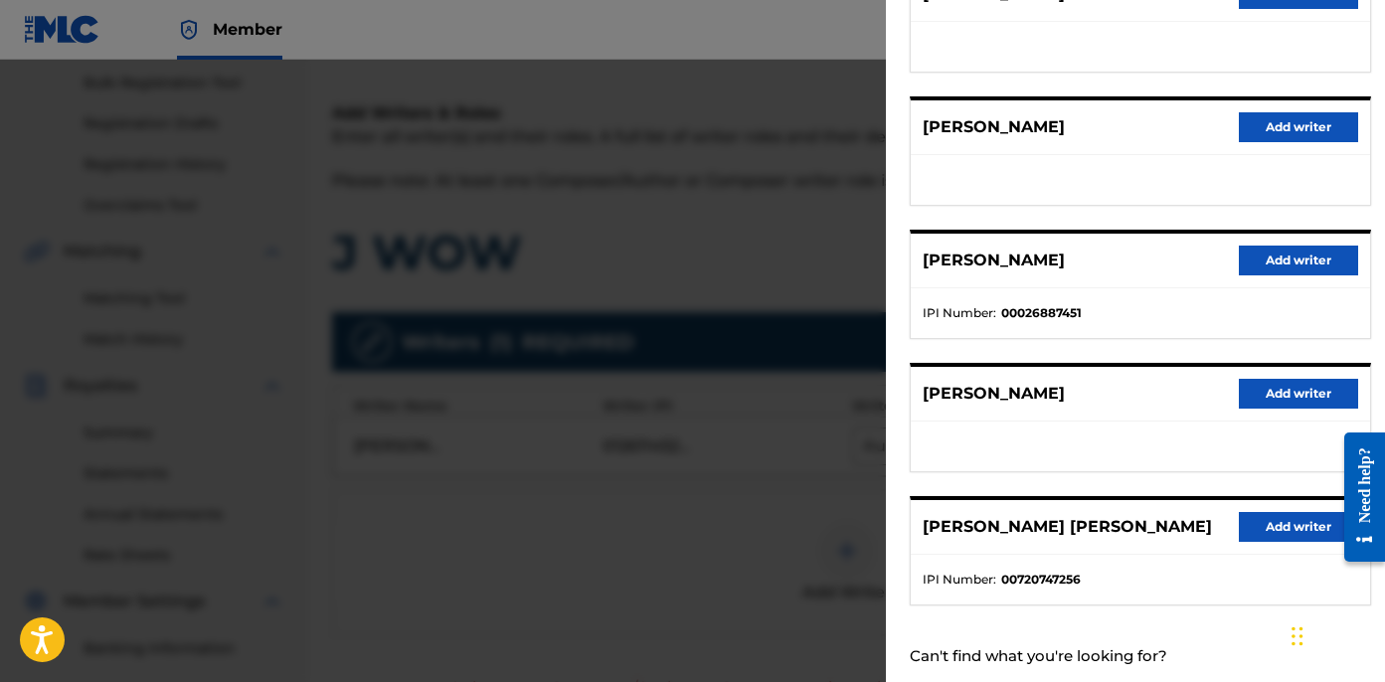
scroll to position [324, 0]
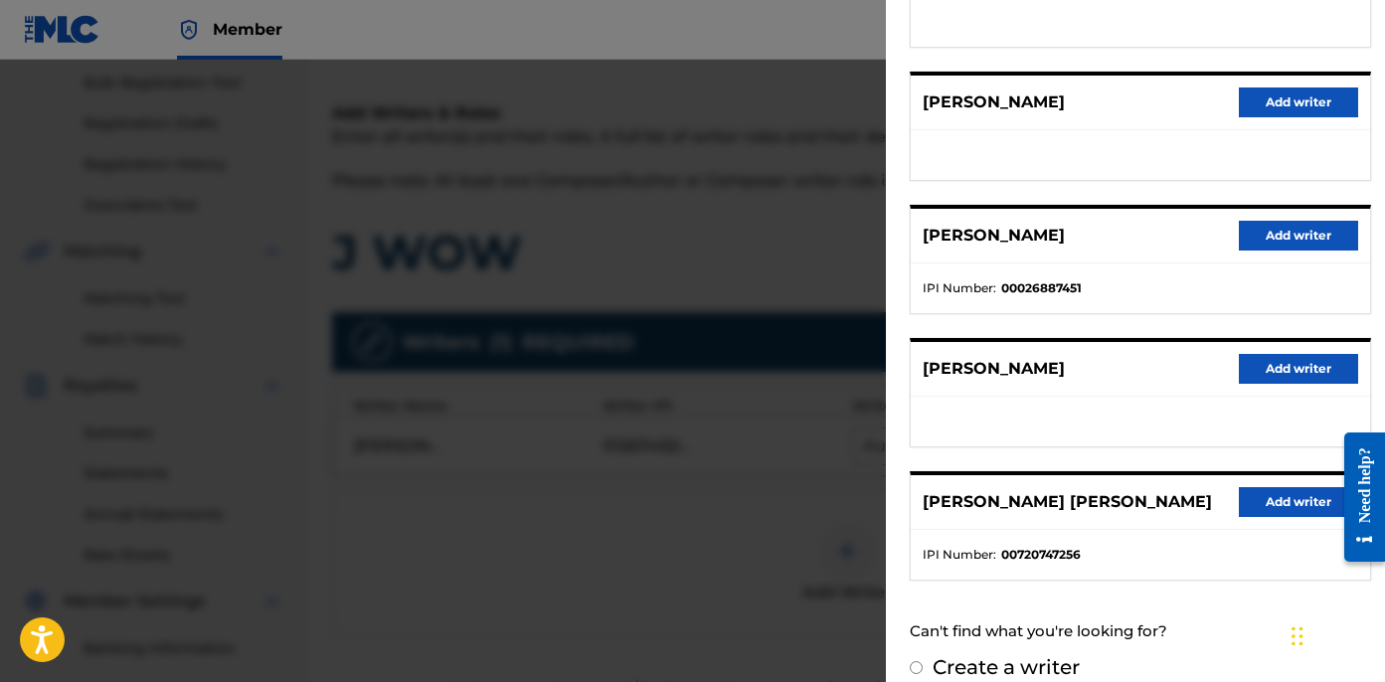
click at [1302, 504] on button "Add writer" at bounding box center [1298, 502] width 119 height 30
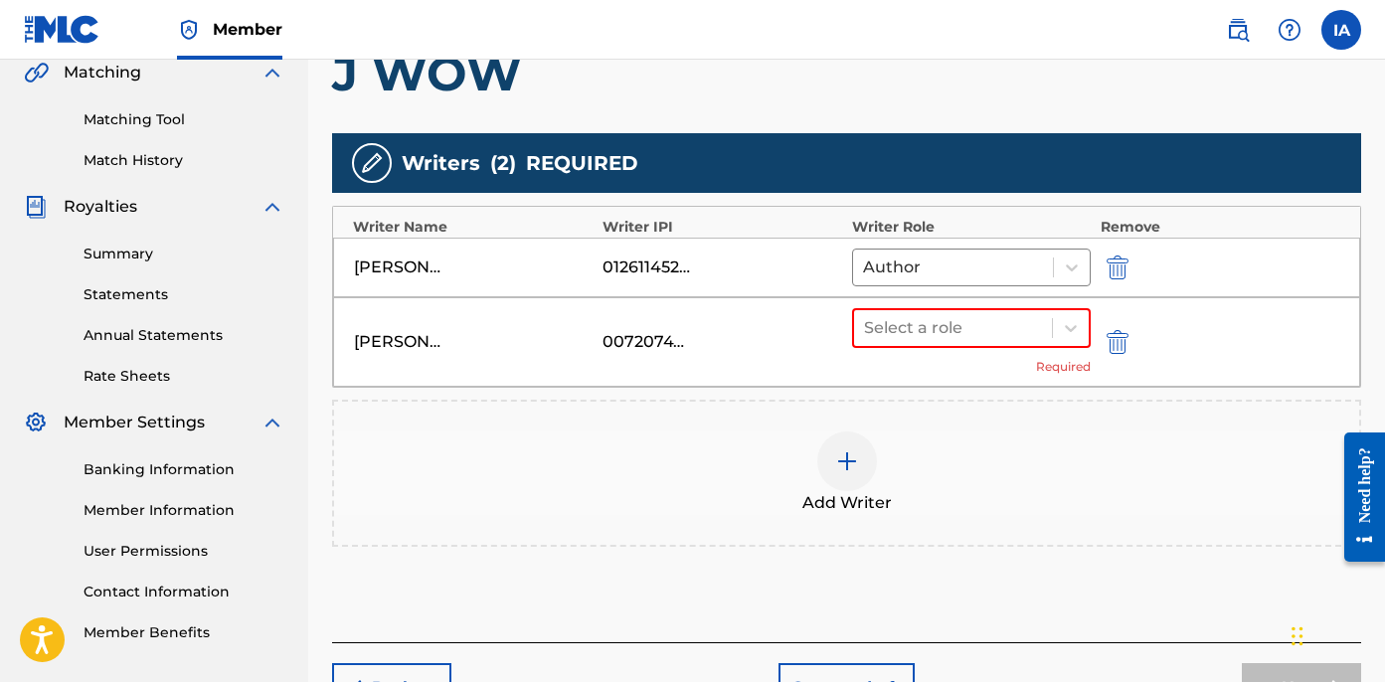
scroll to position [489, 0]
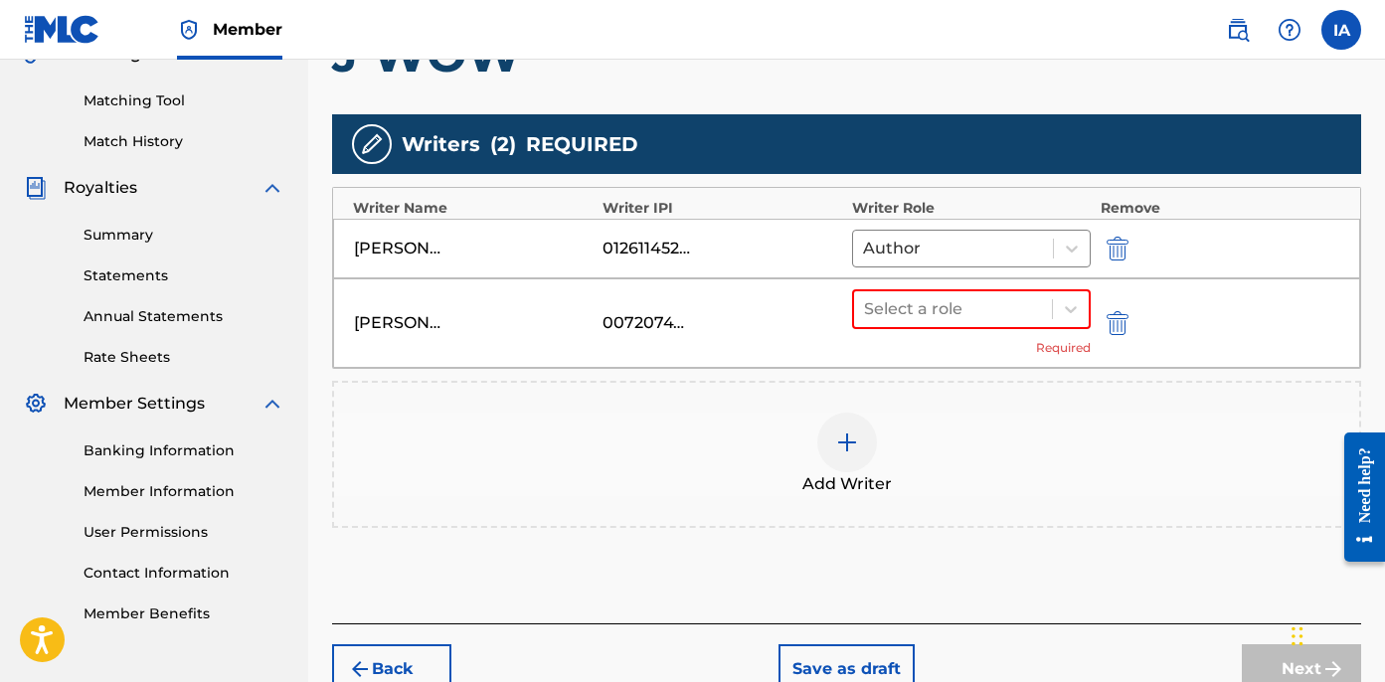
click at [966, 329] on div "Select a role Required" at bounding box center [971, 323] width 239 height 68
click at [915, 316] on div at bounding box center [953, 309] width 178 height 28
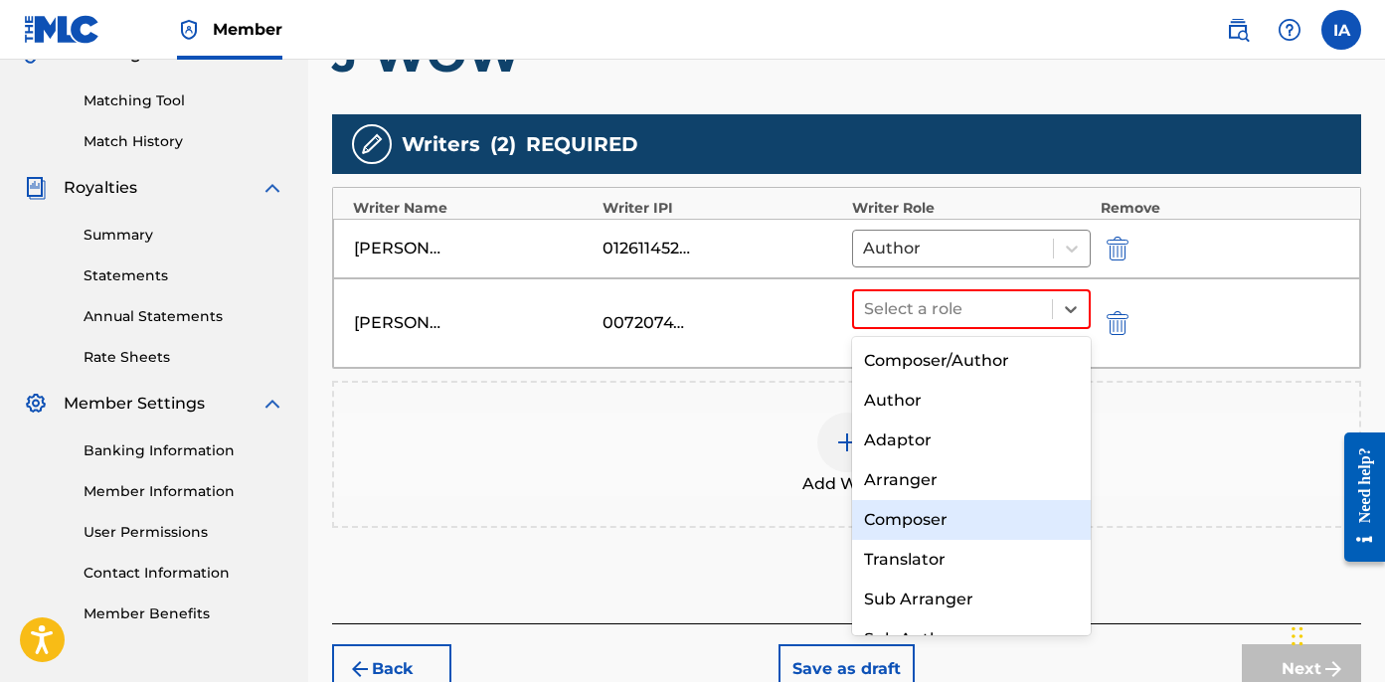
click at [921, 503] on div "Composer" at bounding box center [971, 520] width 239 height 40
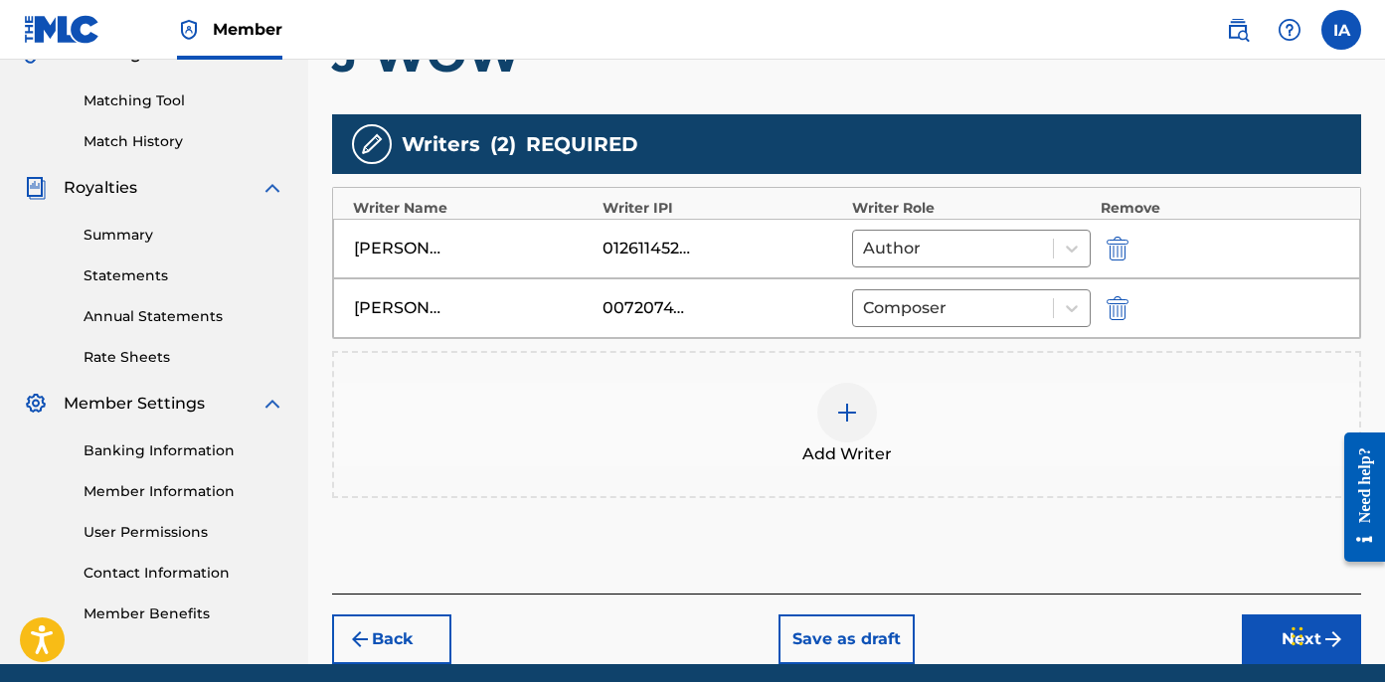
click at [799, 462] on div "Add Writer" at bounding box center [846, 425] width 1025 height 84
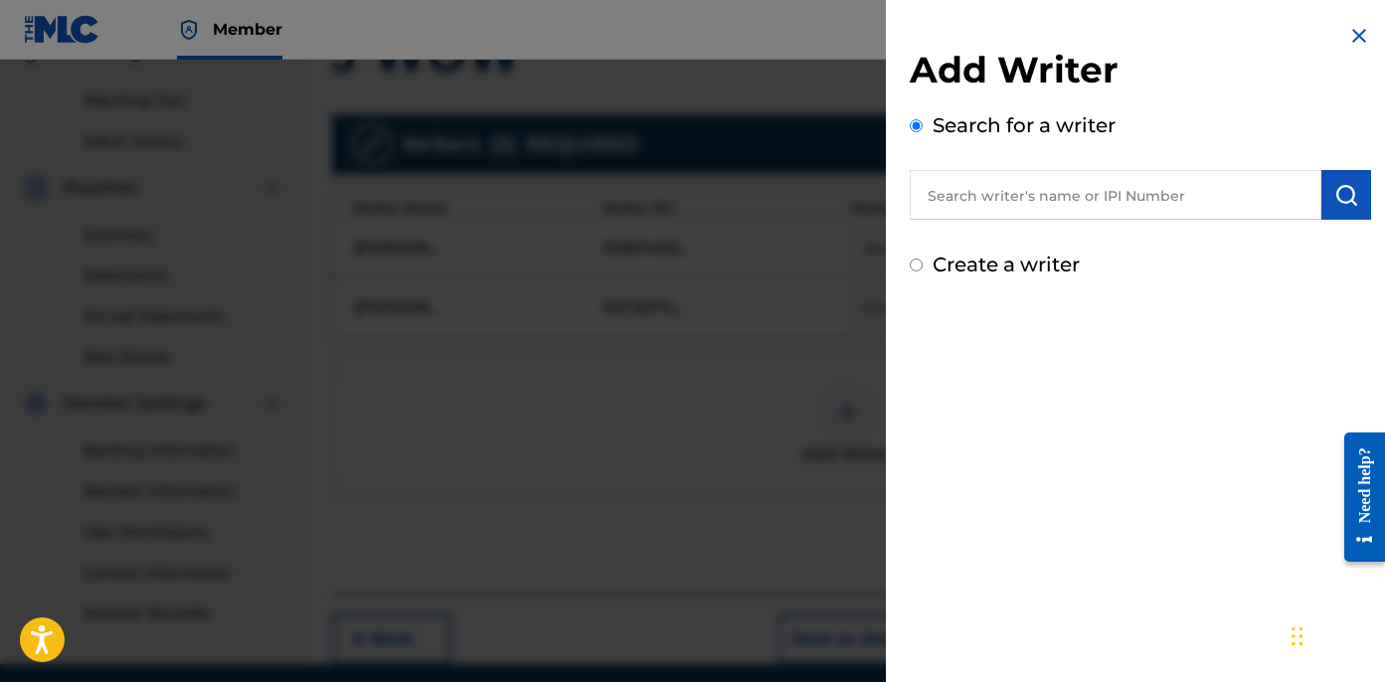
click at [1123, 185] on input "text" at bounding box center [1116, 195] width 412 height 50
paste input "[PERSON_NAME] [PERSON_NAME]"
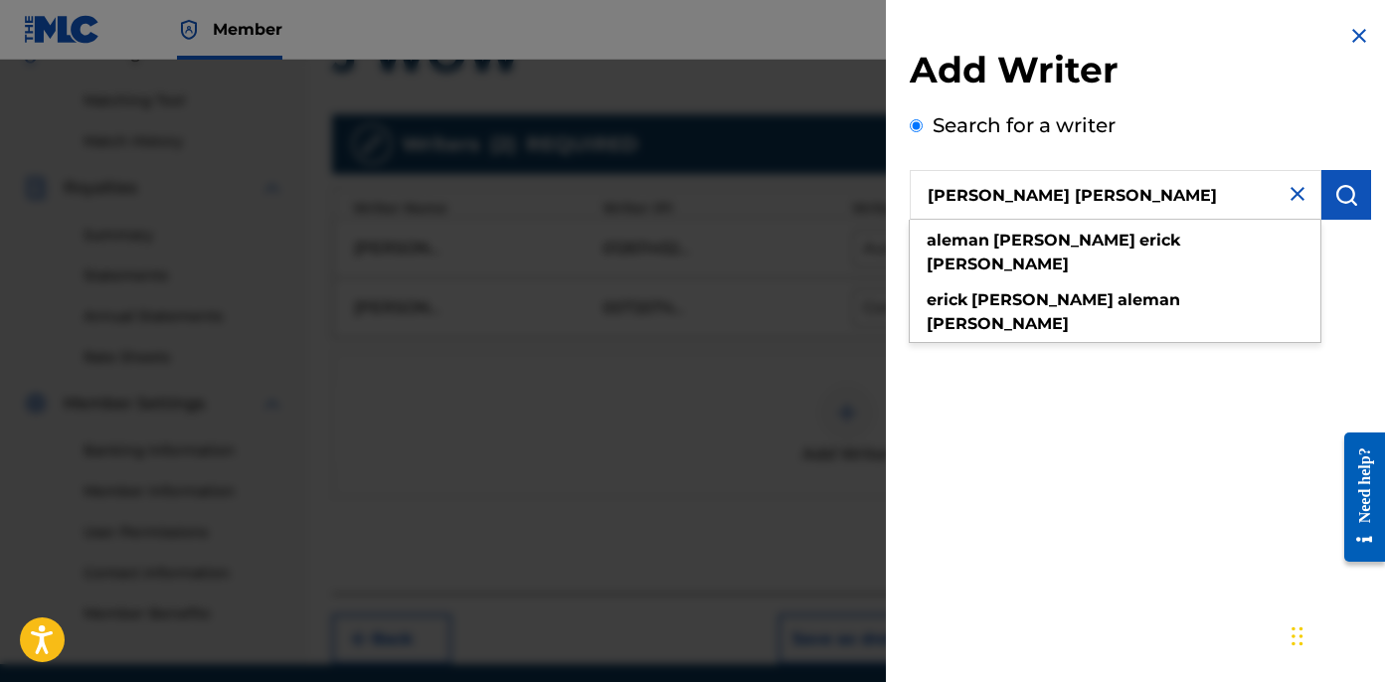
type input "[PERSON_NAME] [PERSON_NAME]"
click at [1335, 193] on img "submit" at bounding box center [1347, 195] width 24 height 24
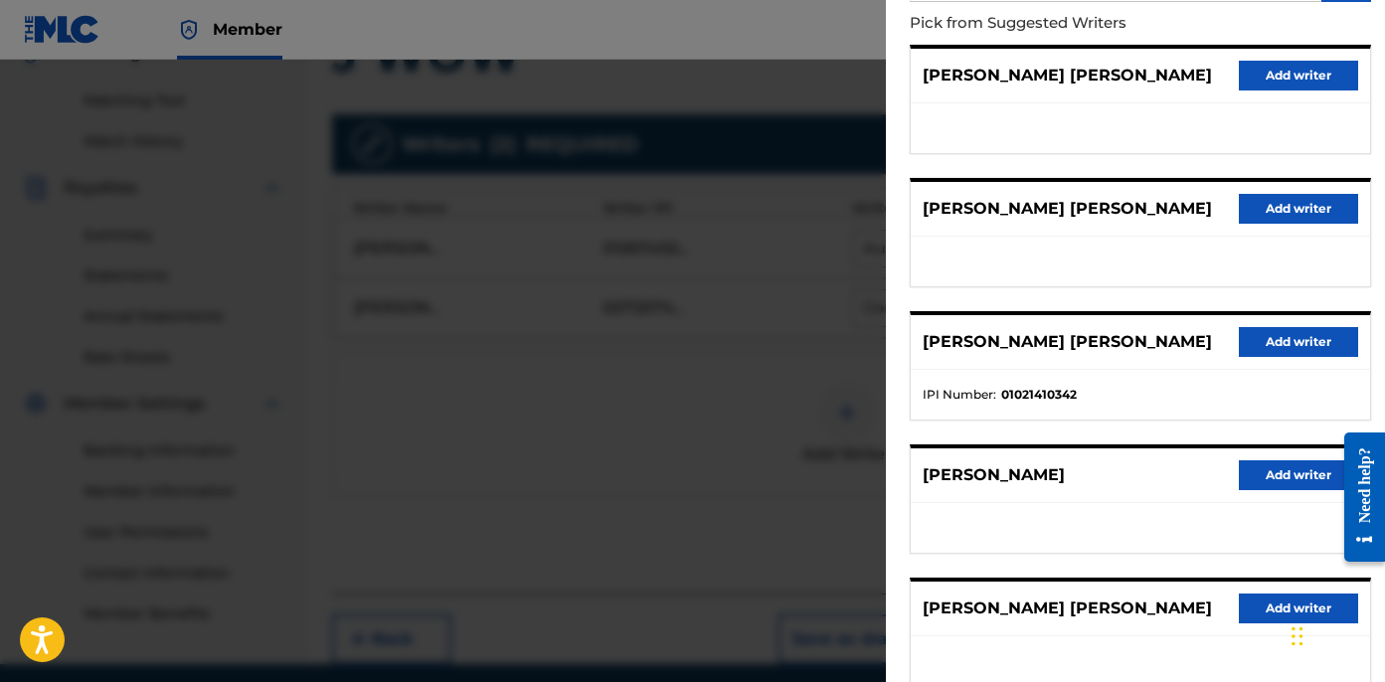
scroll to position [236, 0]
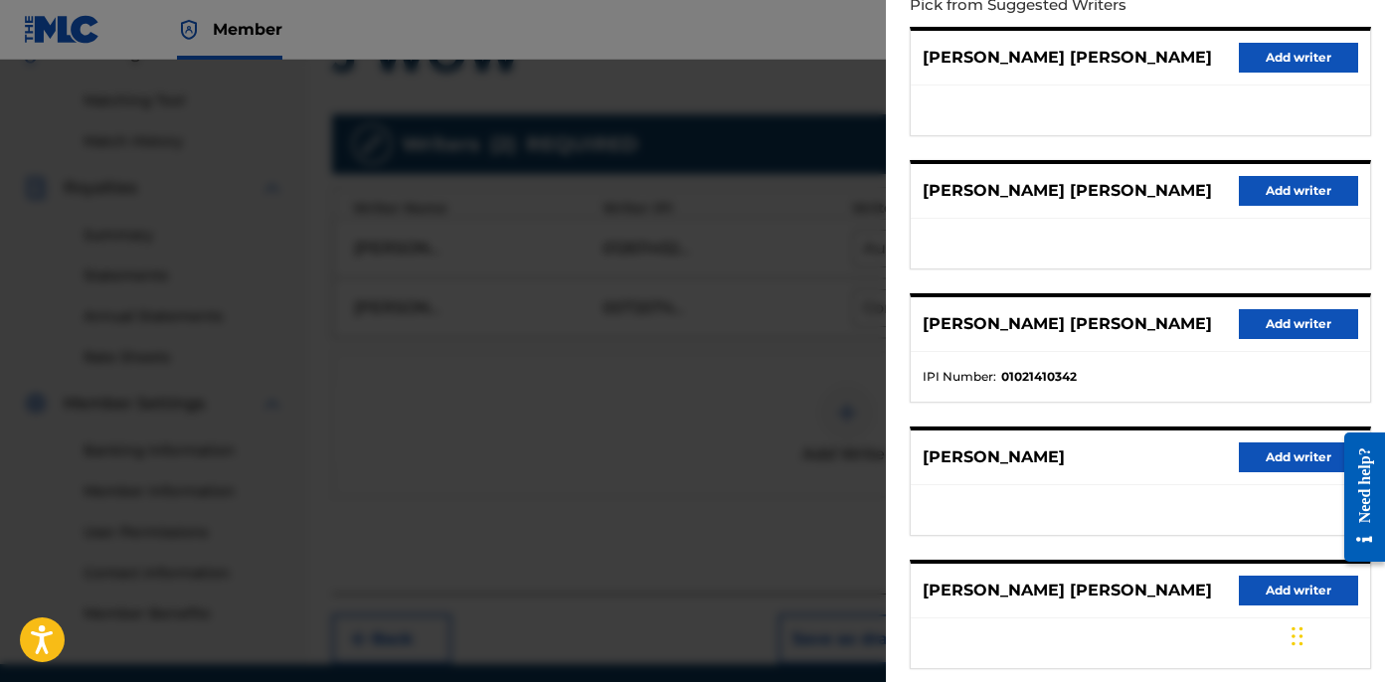
click at [1258, 340] on div "[PERSON_NAME] [PERSON_NAME] Add writer" at bounding box center [1140, 324] width 459 height 55
click at [1259, 315] on button "Add writer" at bounding box center [1298, 324] width 119 height 30
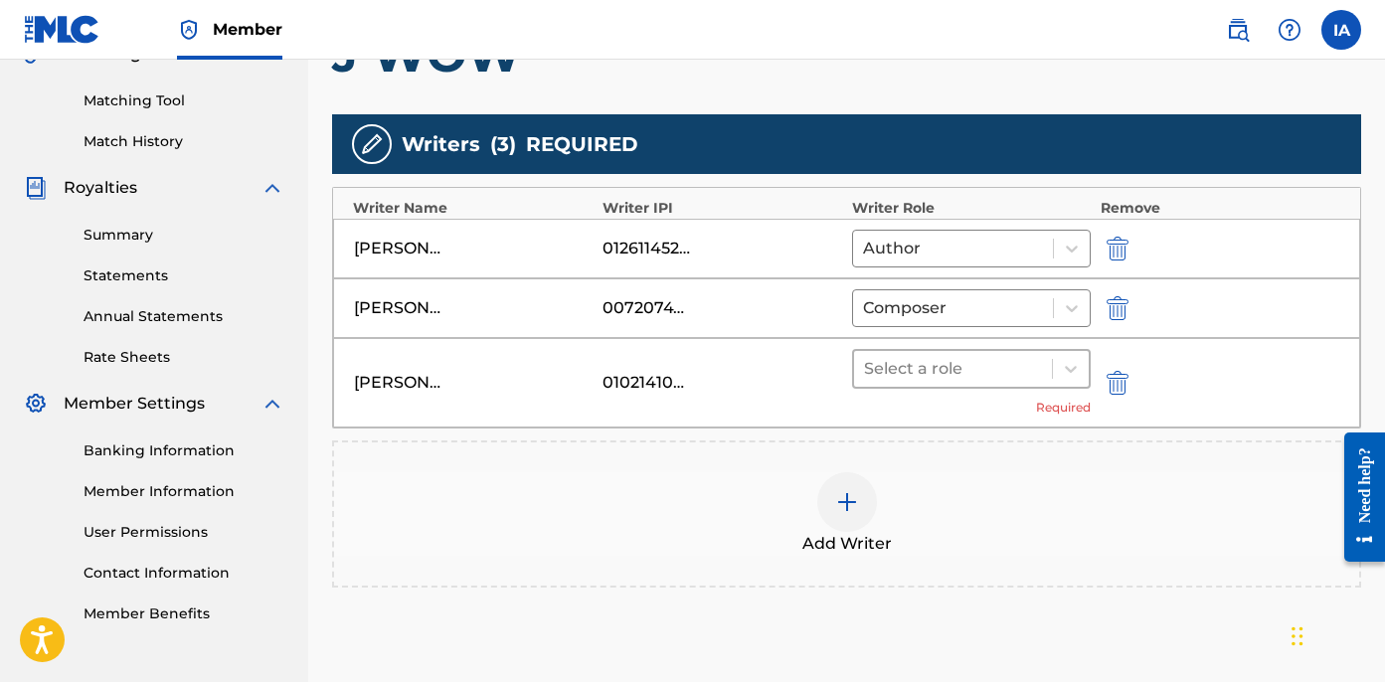
click at [1007, 374] on div at bounding box center [953, 369] width 178 height 28
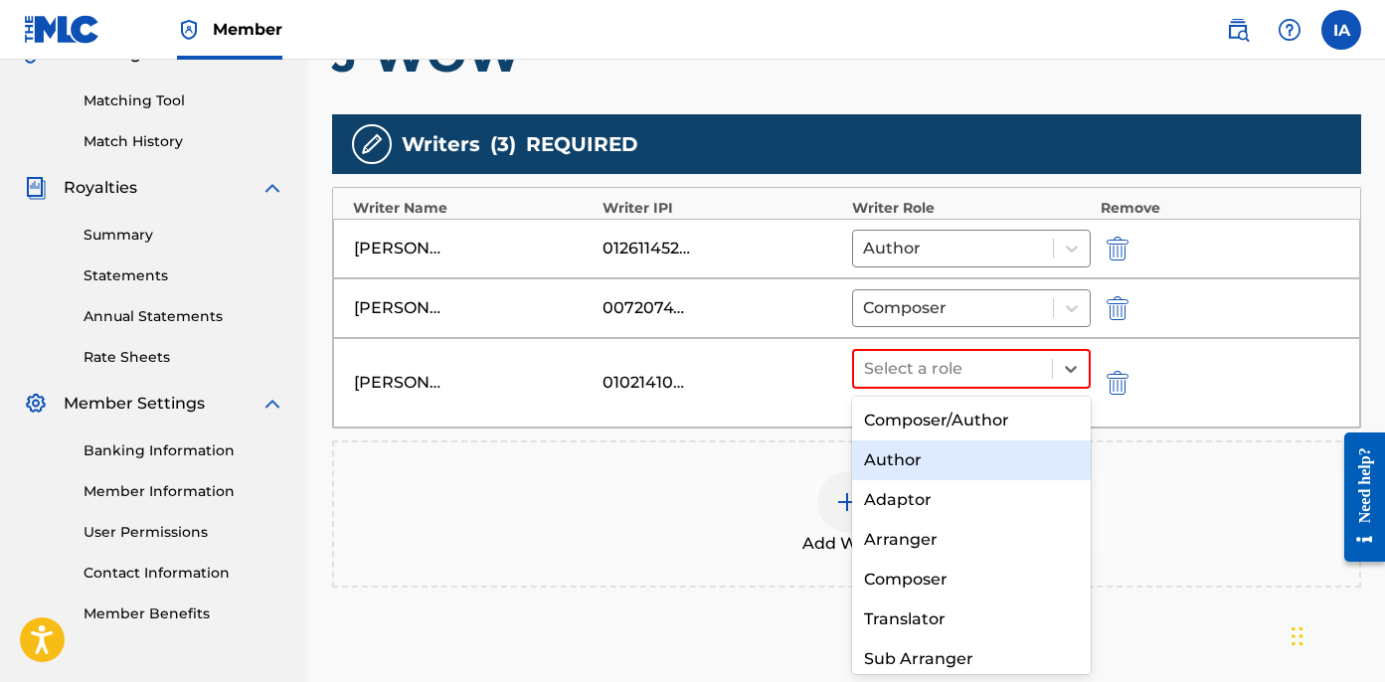
click at [944, 453] on div "Author" at bounding box center [971, 461] width 239 height 40
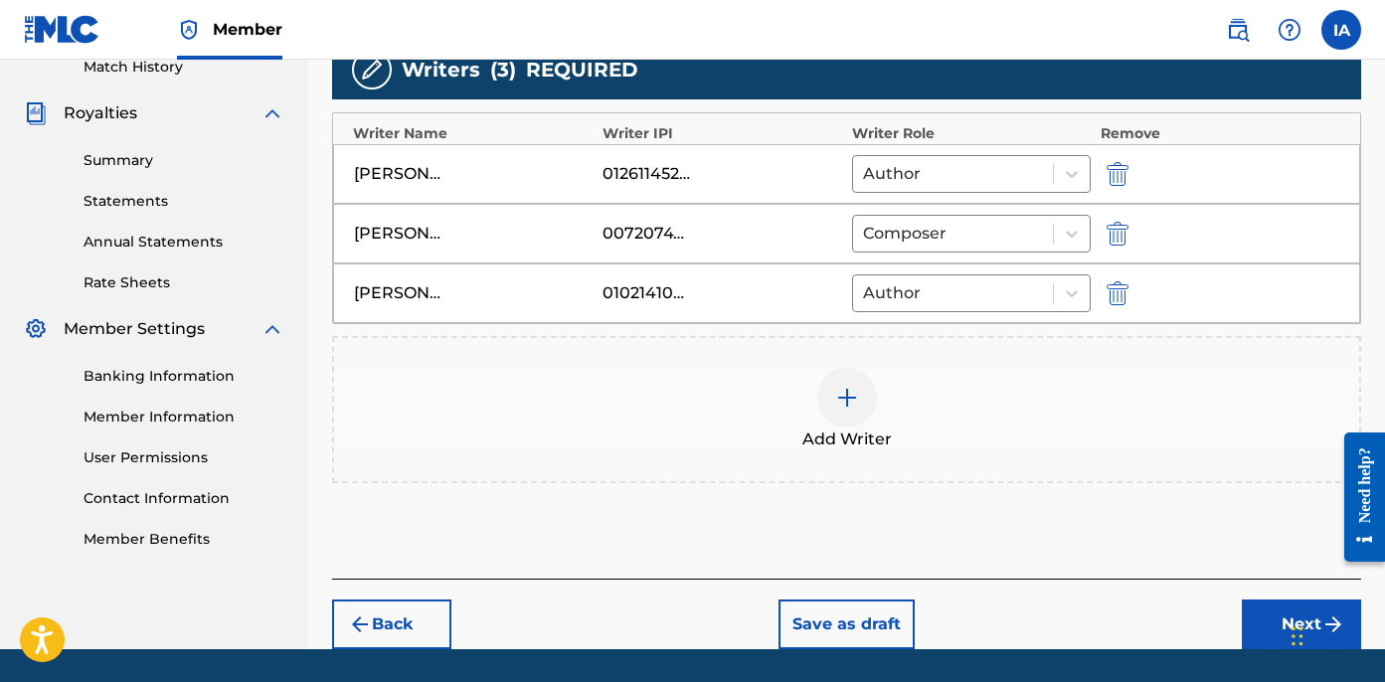
scroll to position [595, 0]
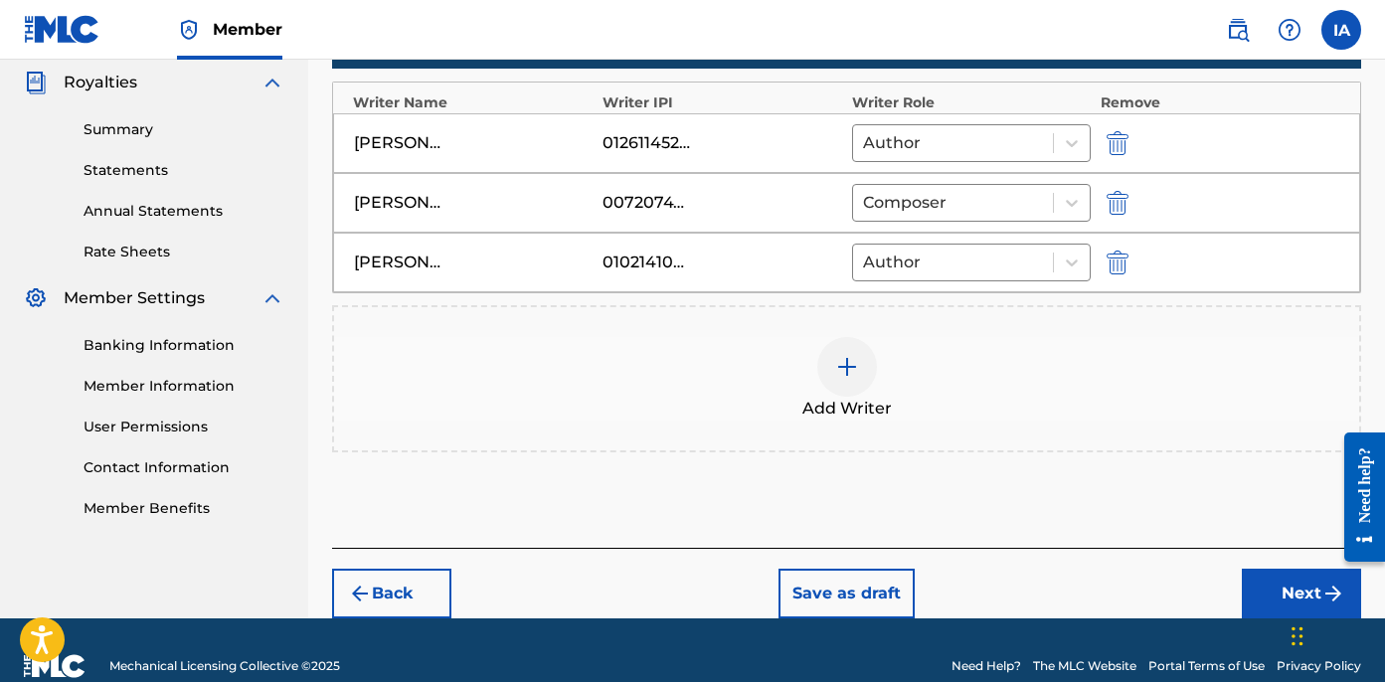
click at [933, 367] on div "Add Writer" at bounding box center [846, 379] width 1025 height 84
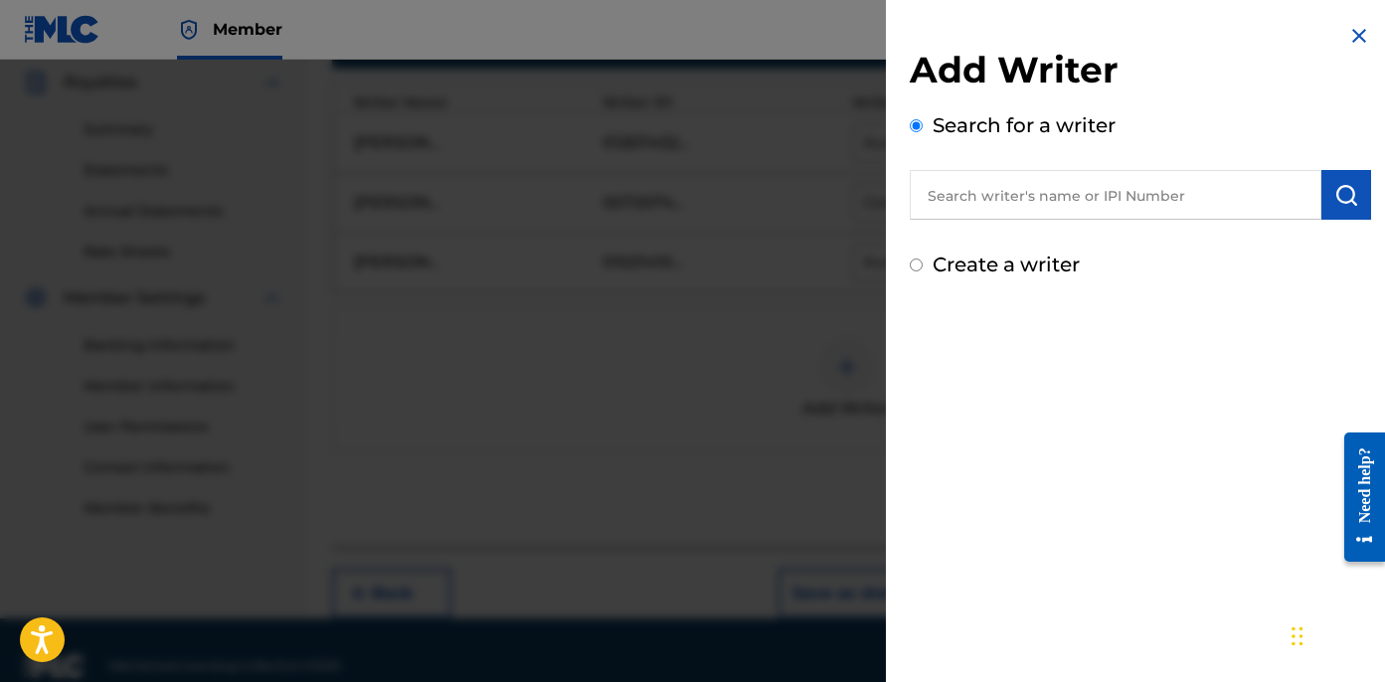
click at [1357, 34] on img at bounding box center [1359, 36] width 24 height 24
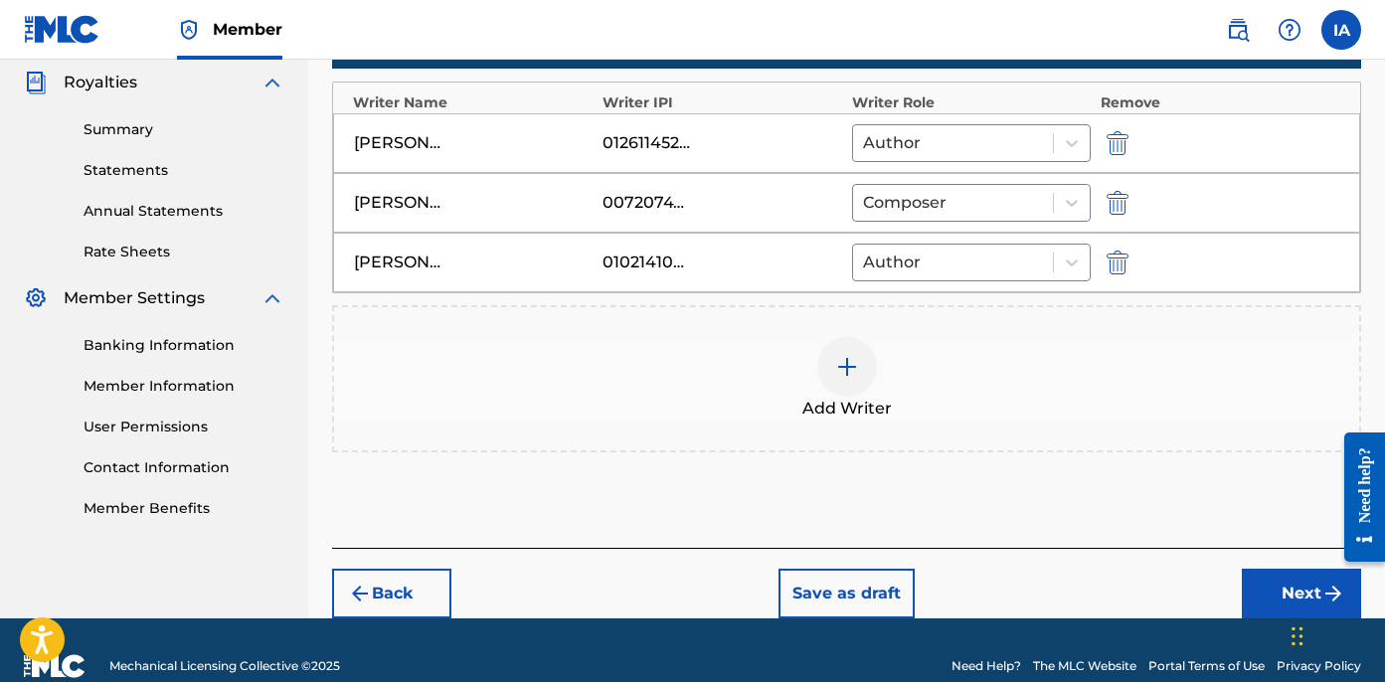
click at [1258, 595] on button "Next" at bounding box center [1301, 594] width 119 height 50
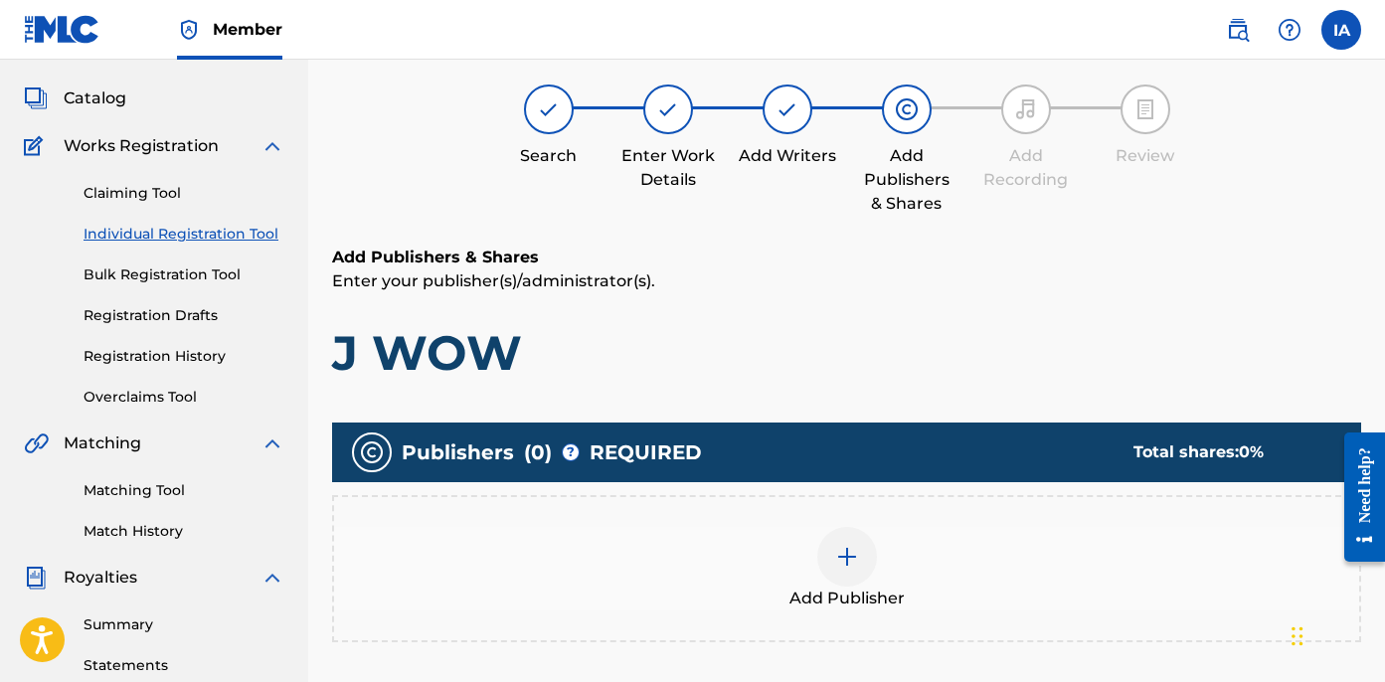
scroll to position [89, 0]
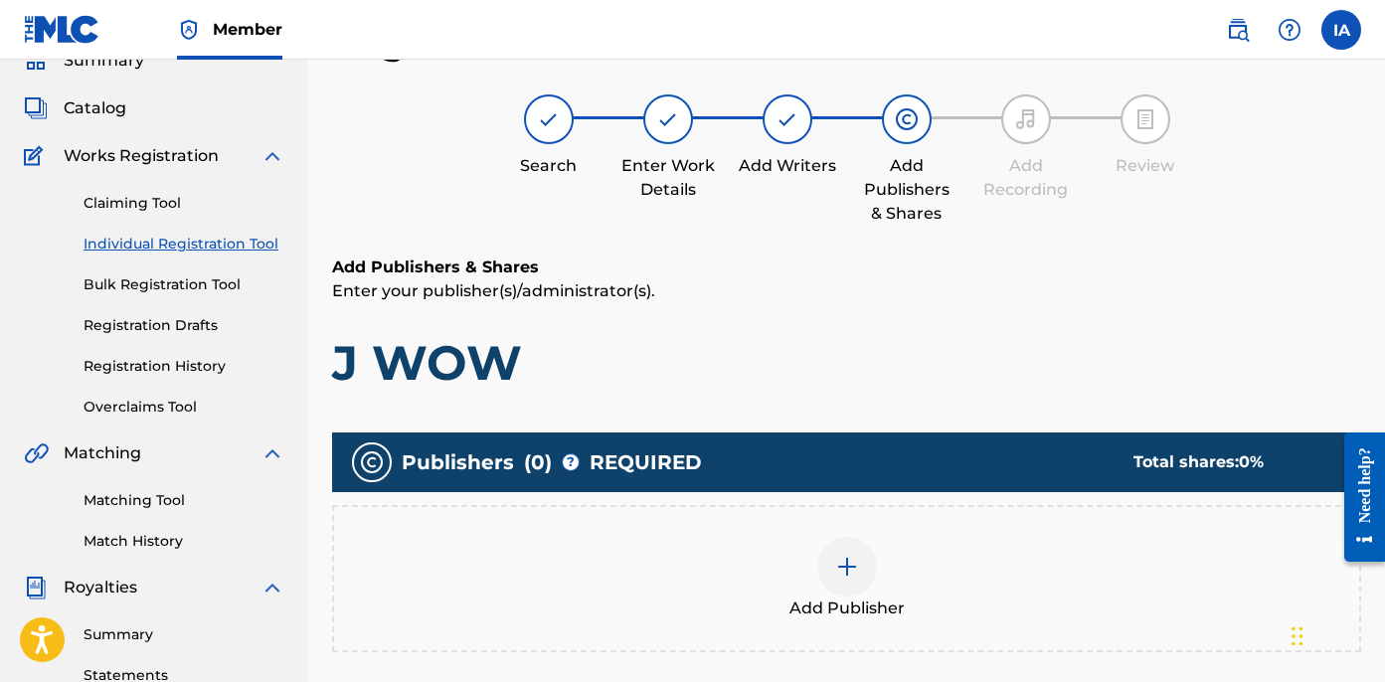
click at [795, 519] on div "Add Publisher" at bounding box center [846, 578] width 1029 height 147
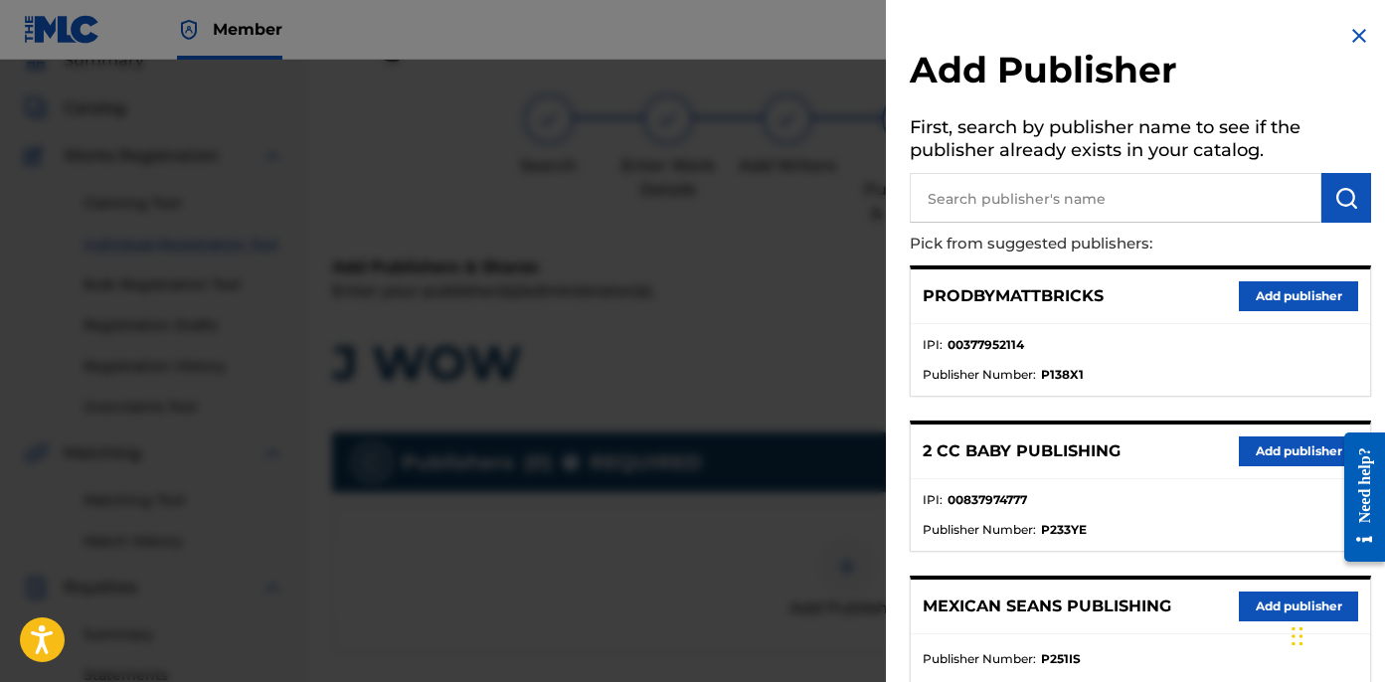
click at [1067, 198] on input "text" at bounding box center [1116, 198] width 412 height 50
type input "REDRUM"
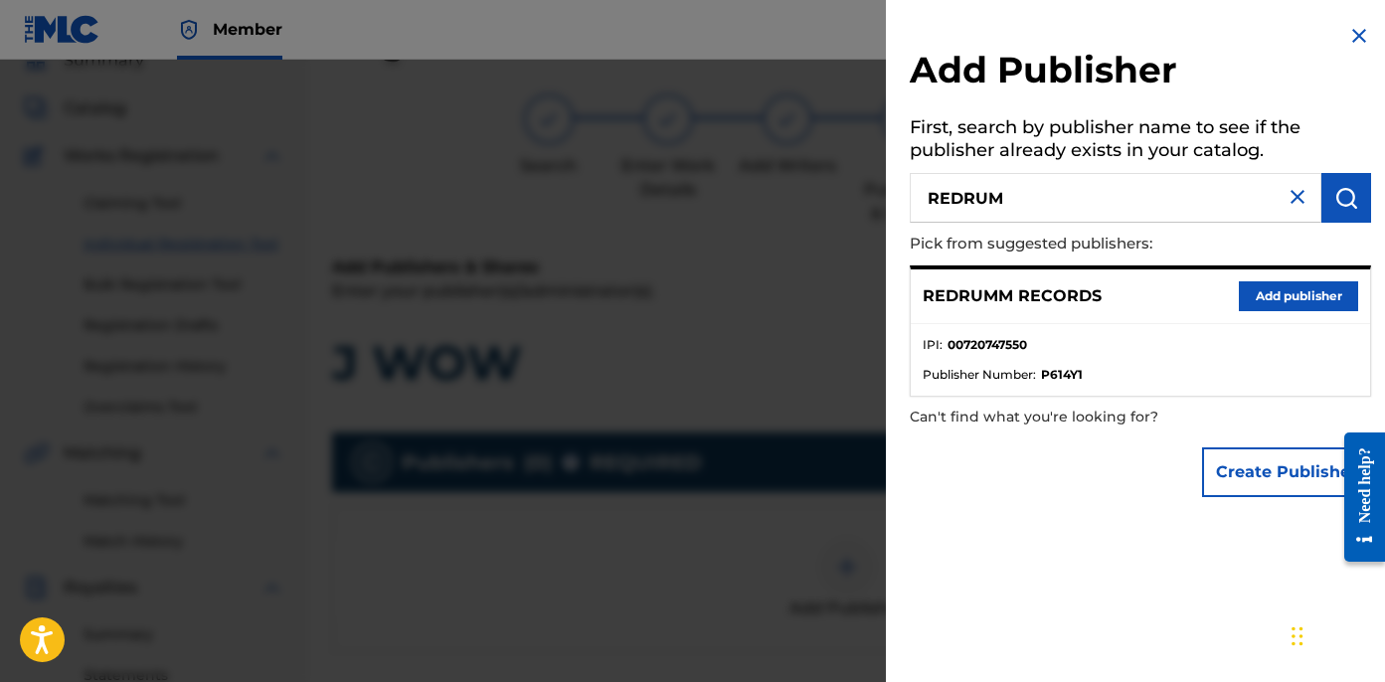
click at [1259, 305] on button "Add publisher" at bounding box center [1298, 296] width 119 height 30
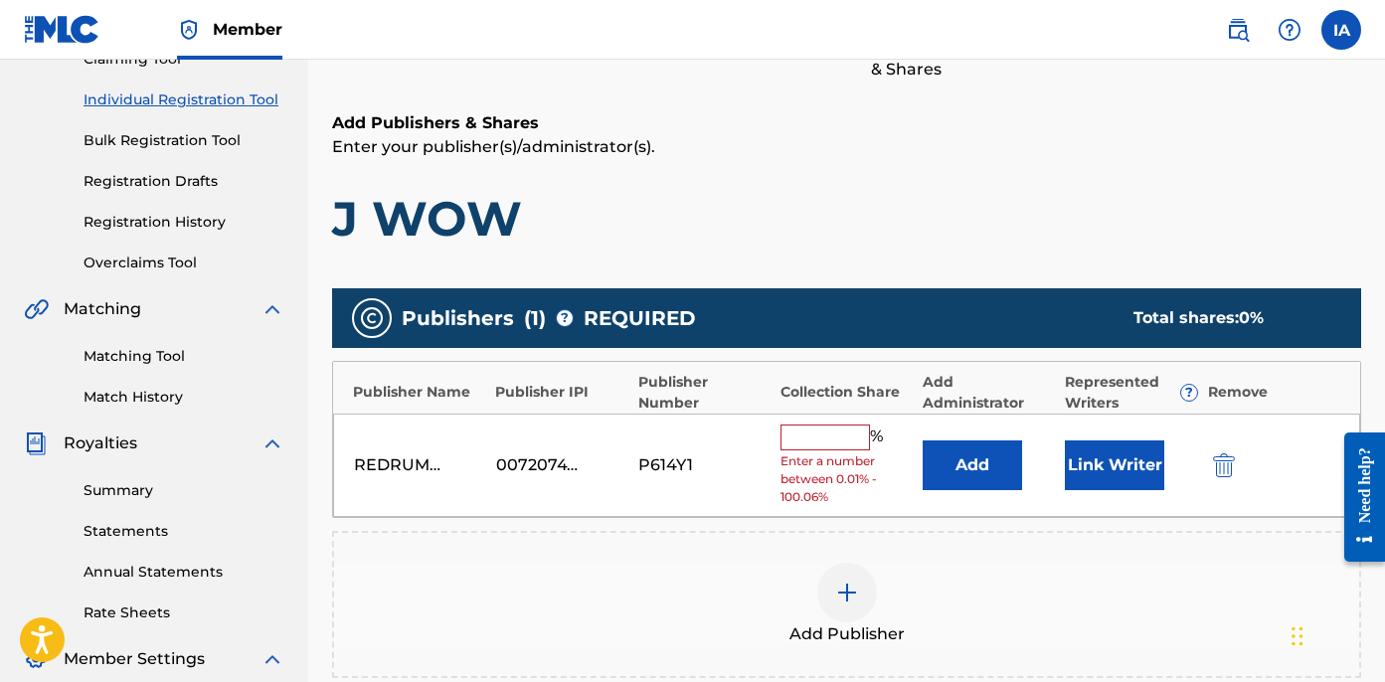
scroll to position [251, 0]
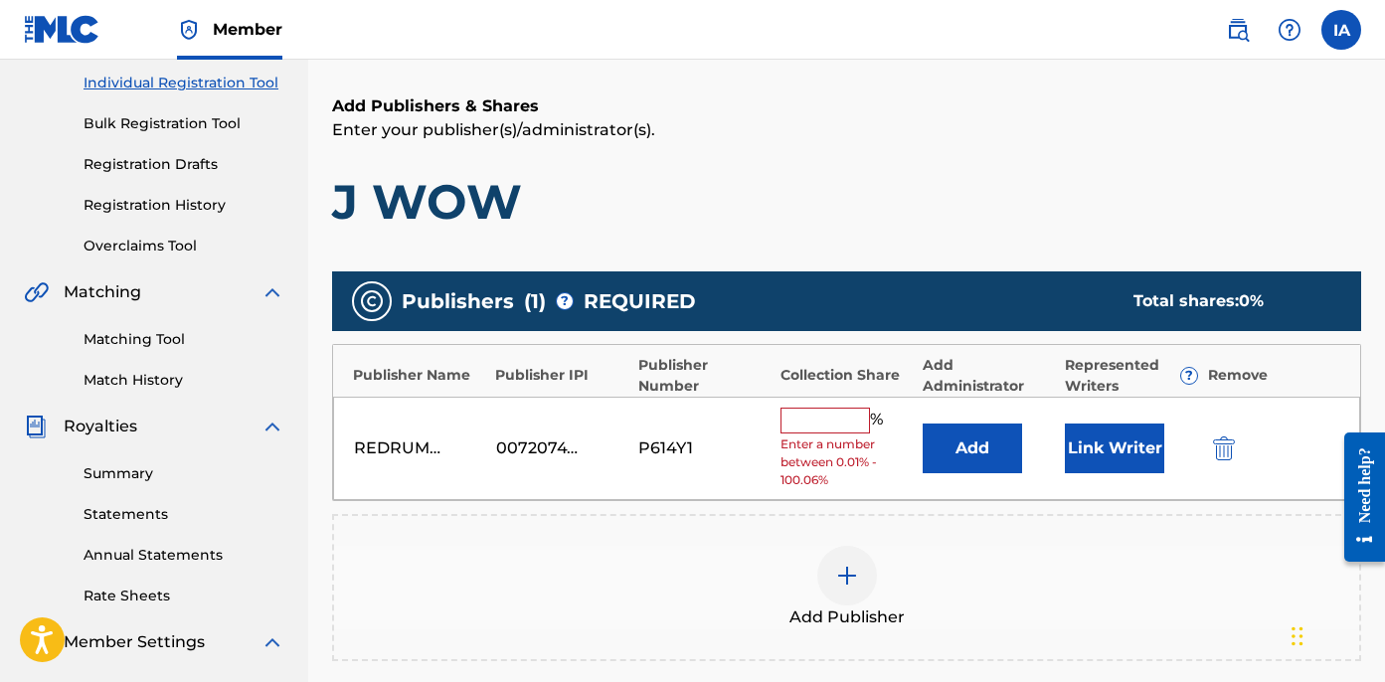
click at [828, 425] on input "text" at bounding box center [825, 421] width 89 height 26
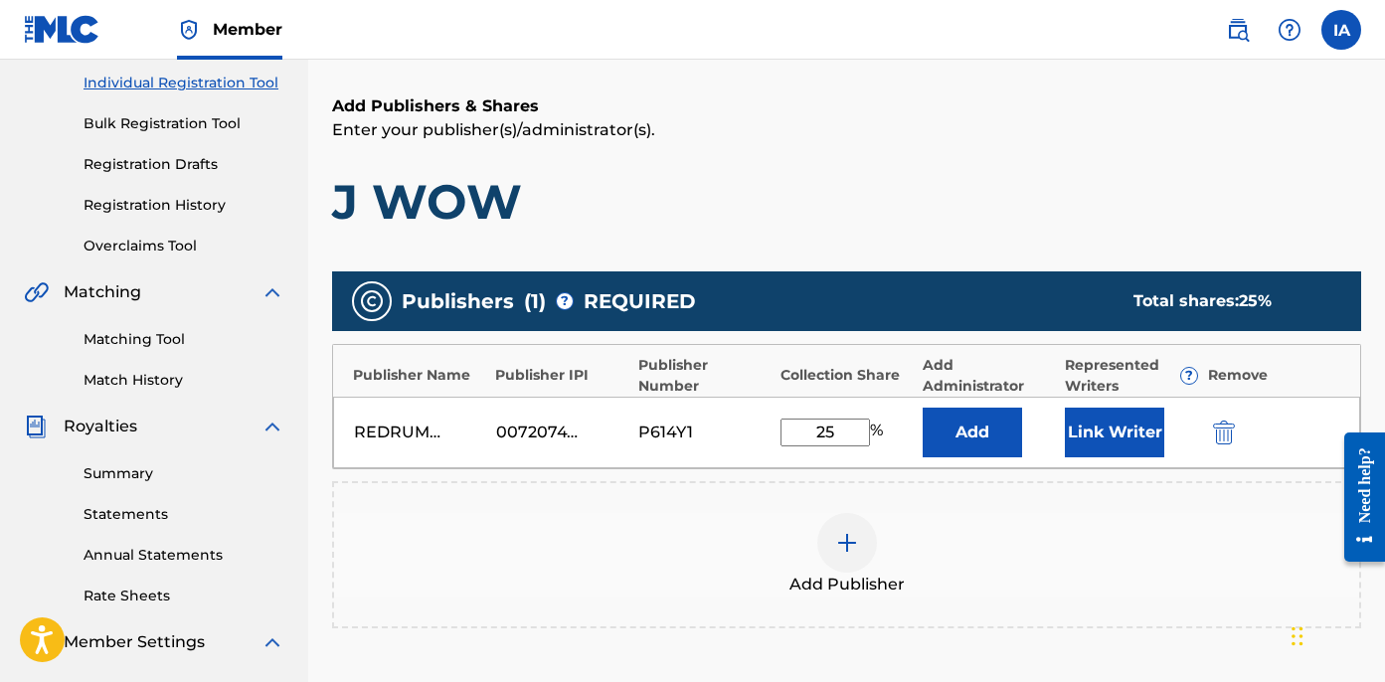
type input "25"
click at [963, 432] on button "Add" at bounding box center [972, 433] width 99 height 50
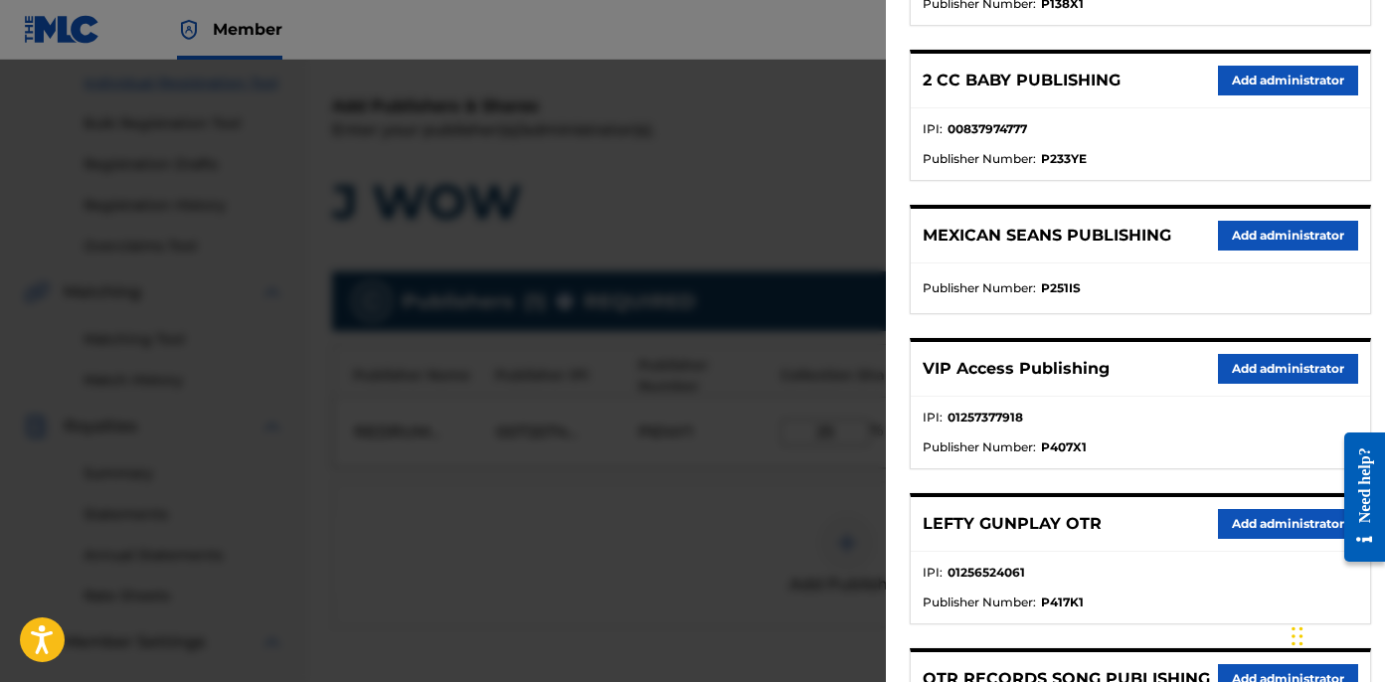
scroll to position [429, 0]
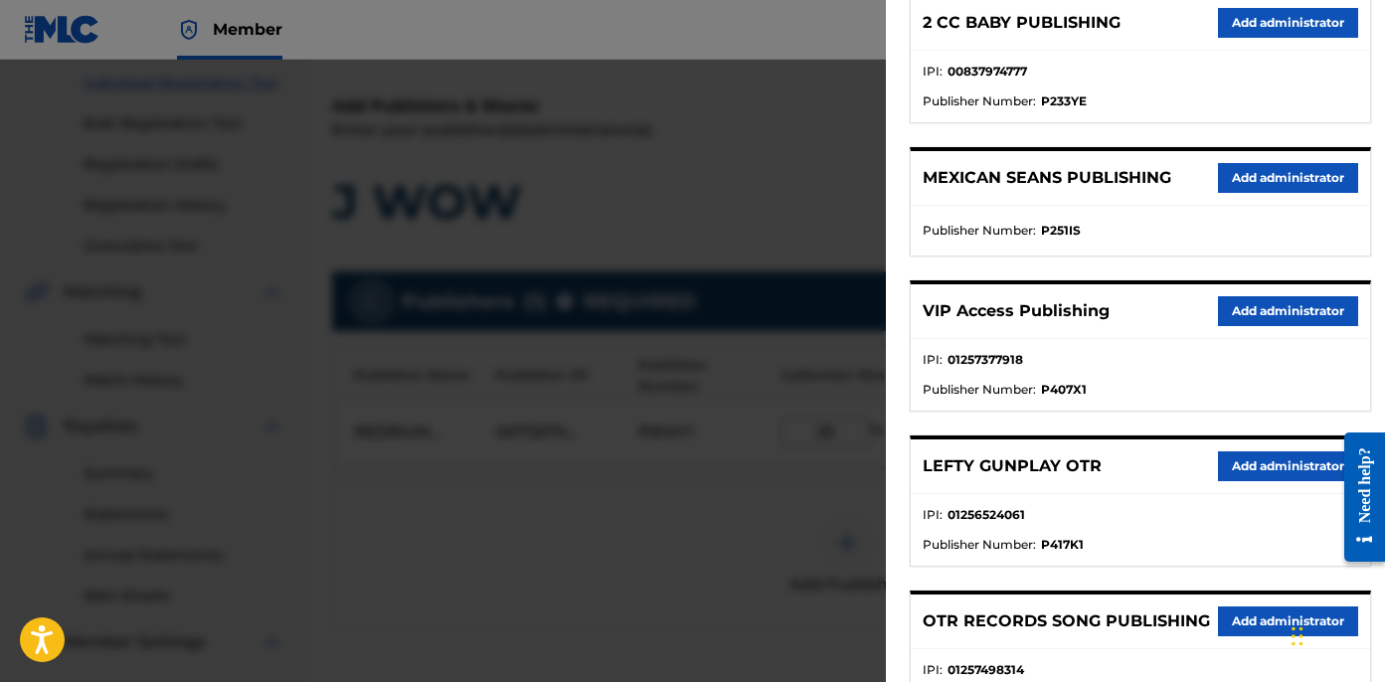
click at [1253, 313] on button "Add administrator" at bounding box center [1288, 311] width 140 height 30
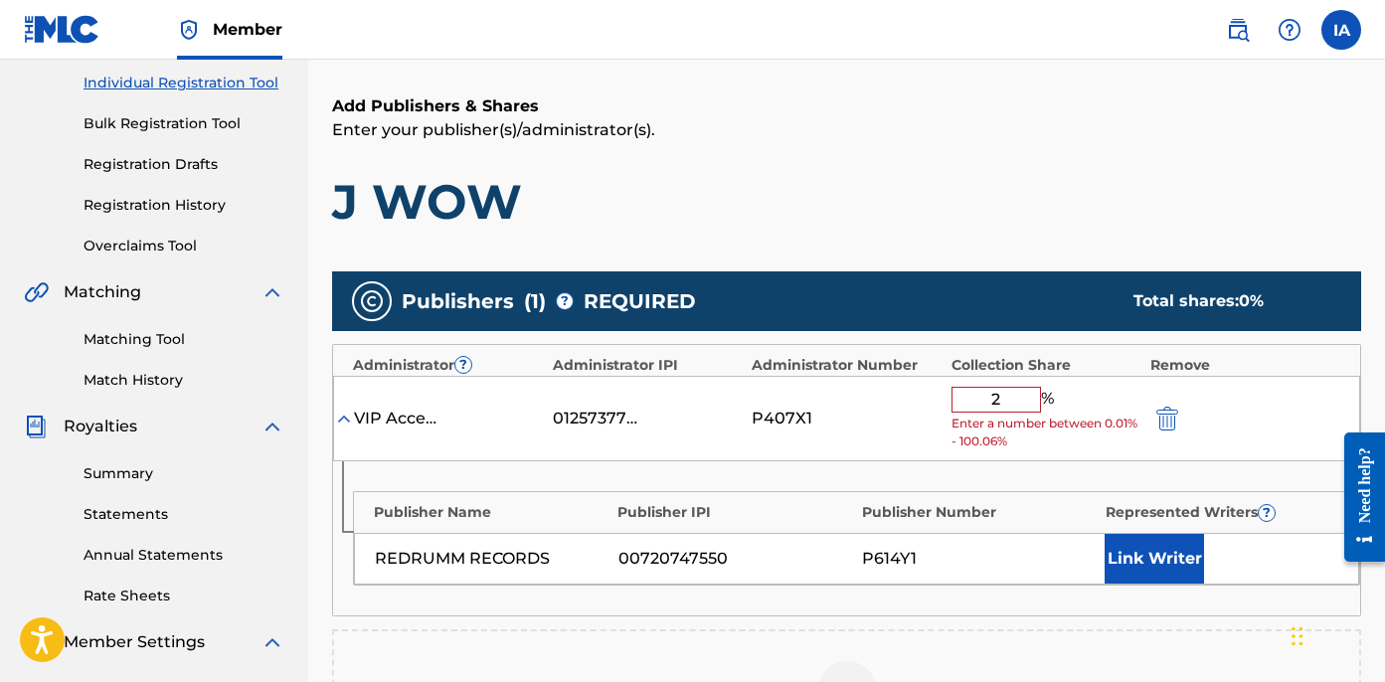
click at [1010, 387] on input "2" at bounding box center [996, 400] width 89 height 26
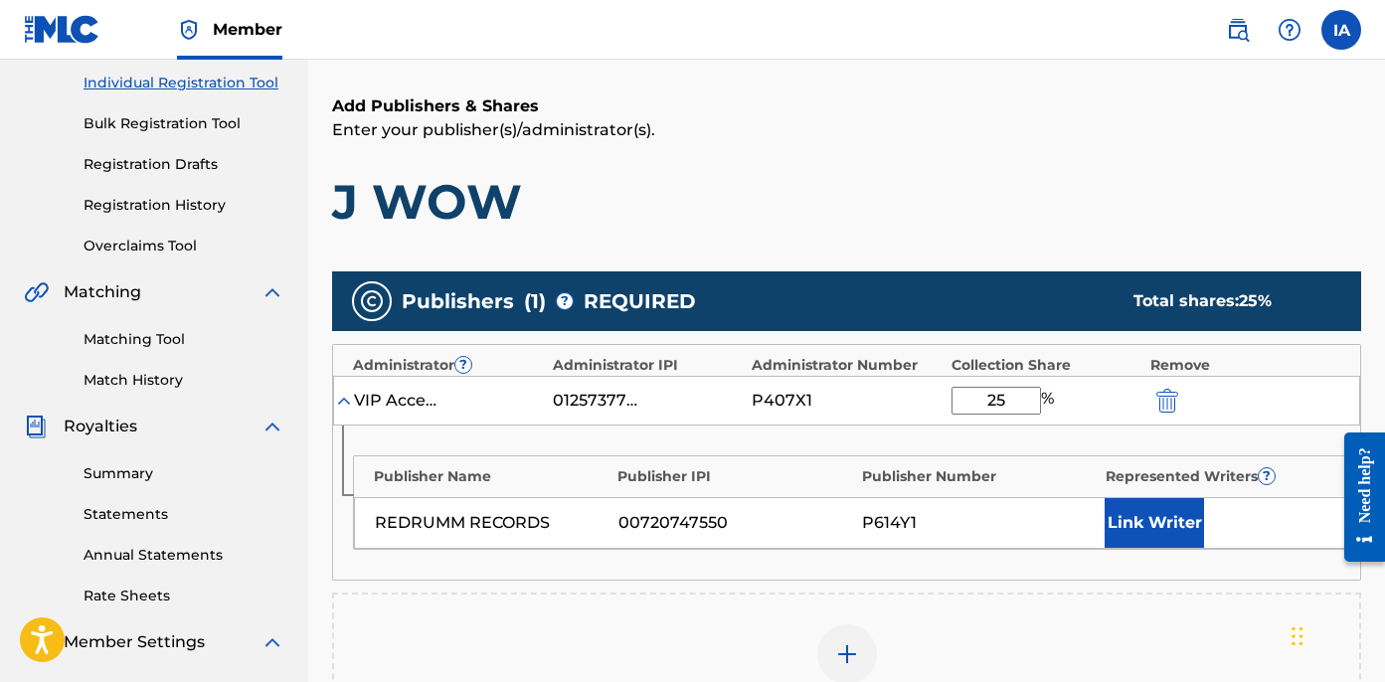
type input "25"
click at [1138, 527] on button "Link Writer" at bounding box center [1154, 523] width 99 height 50
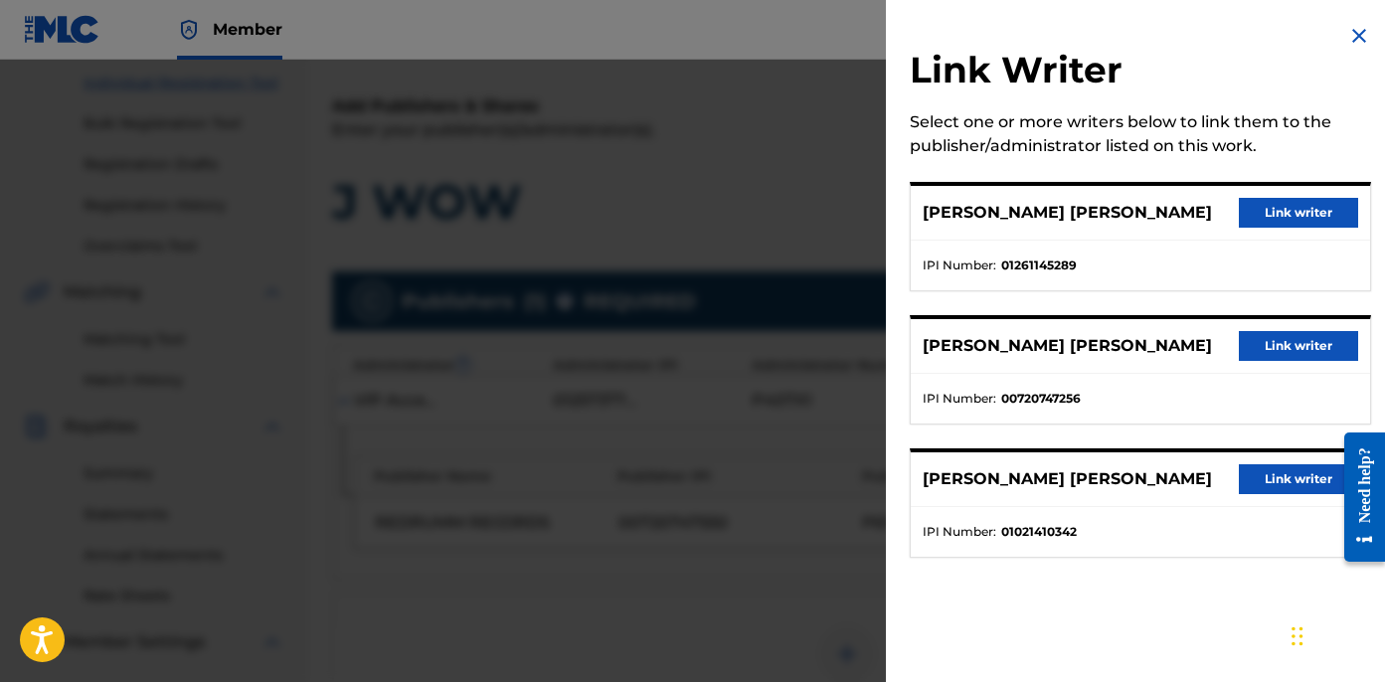
click at [1254, 359] on button "Link writer" at bounding box center [1298, 346] width 119 height 30
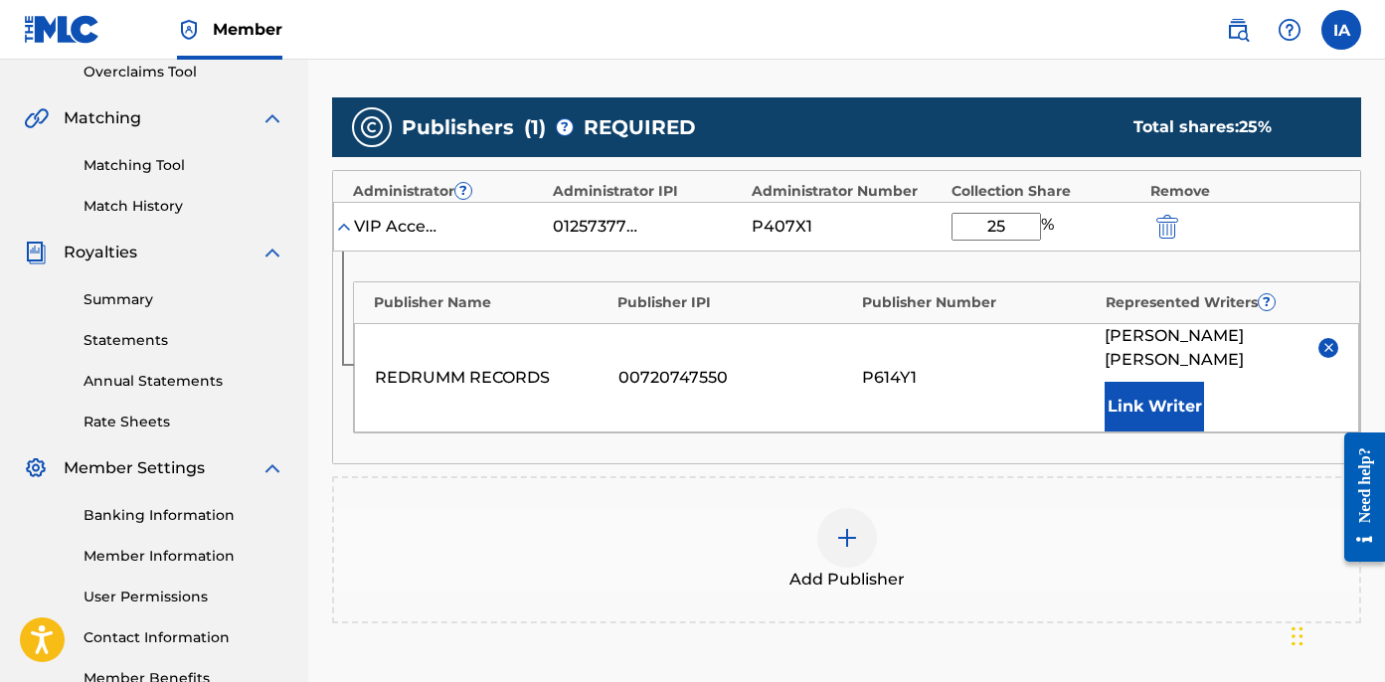
scroll to position [472, 0]
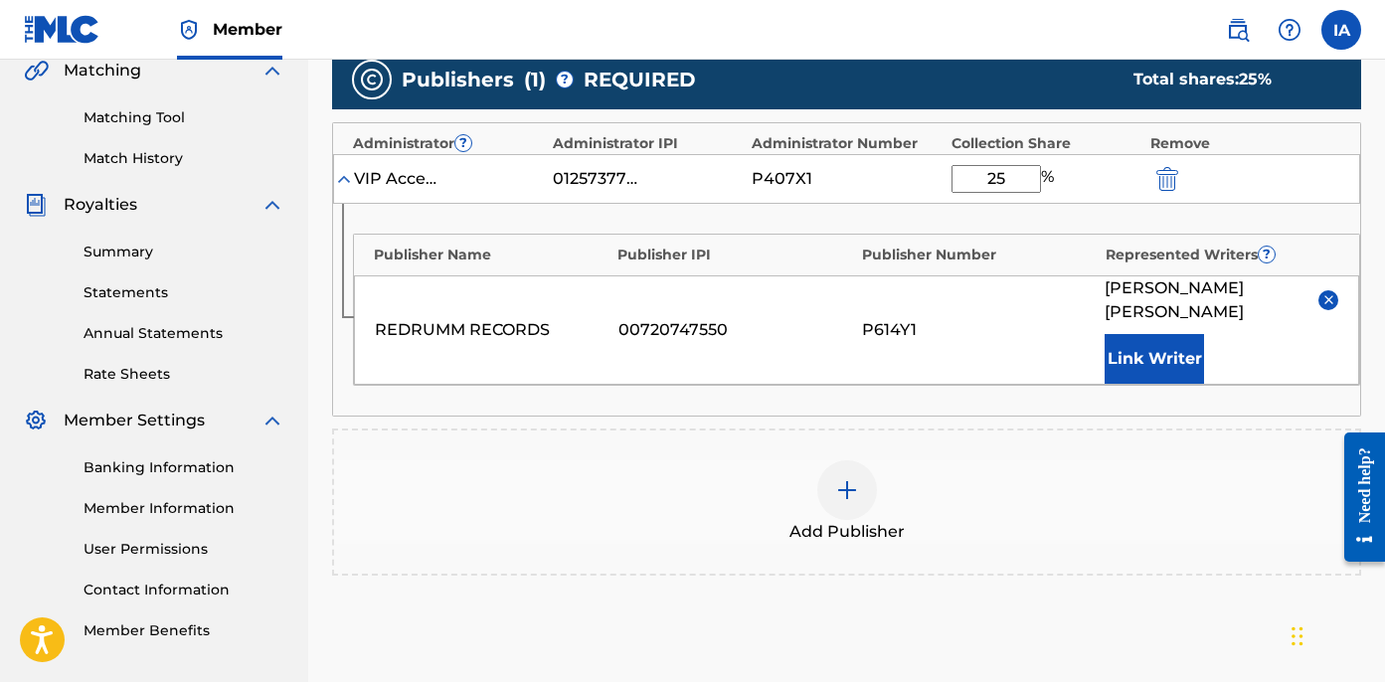
click at [817, 457] on div "Add Publisher" at bounding box center [846, 502] width 1029 height 147
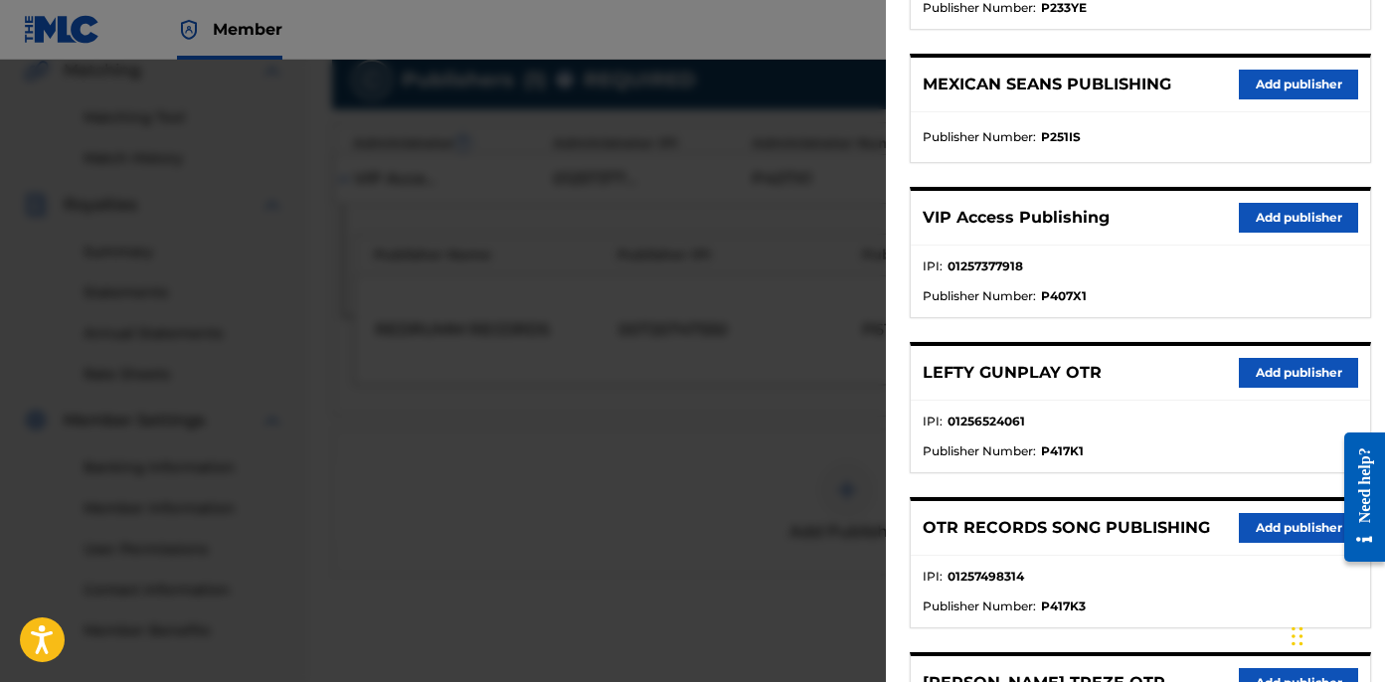
scroll to position [574, 0]
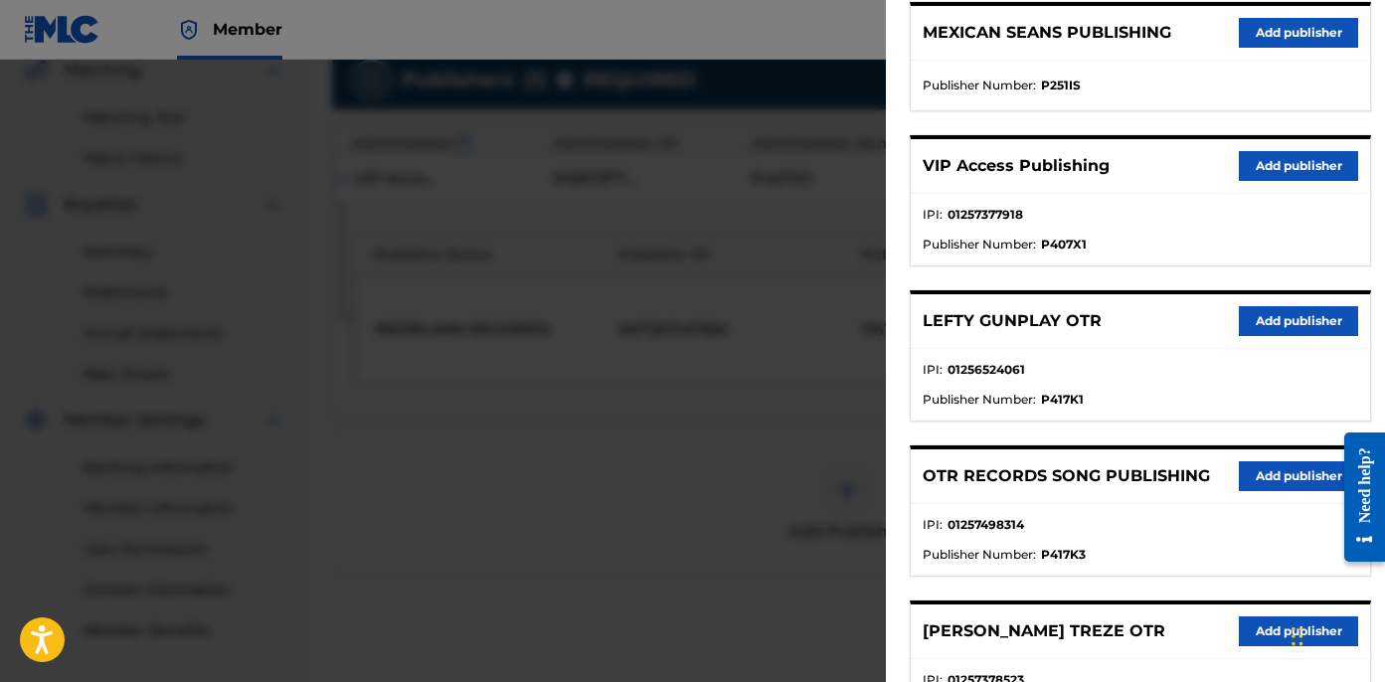
click at [1292, 314] on button "Add publisher" at bounding box center [1298, 321] width 119 height 30
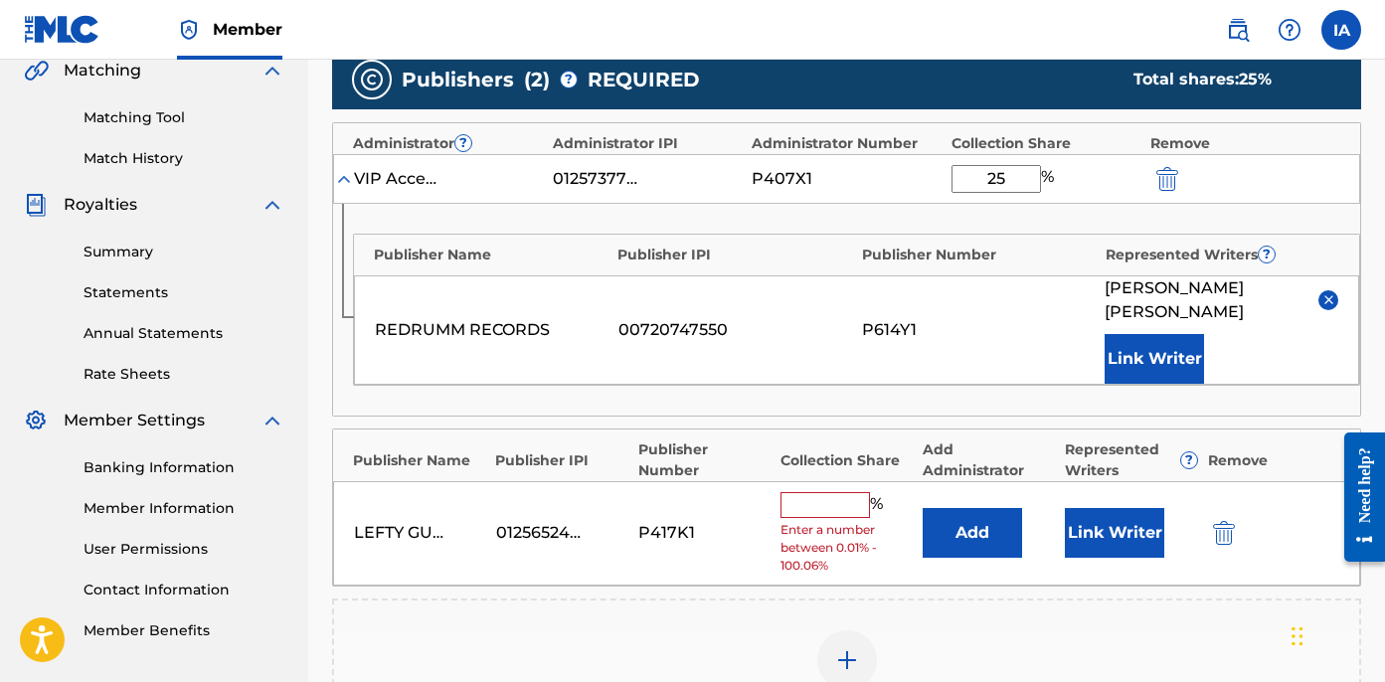
click at [851, 500] on input "text" at bounding box center [825, 505] width 89 height 26
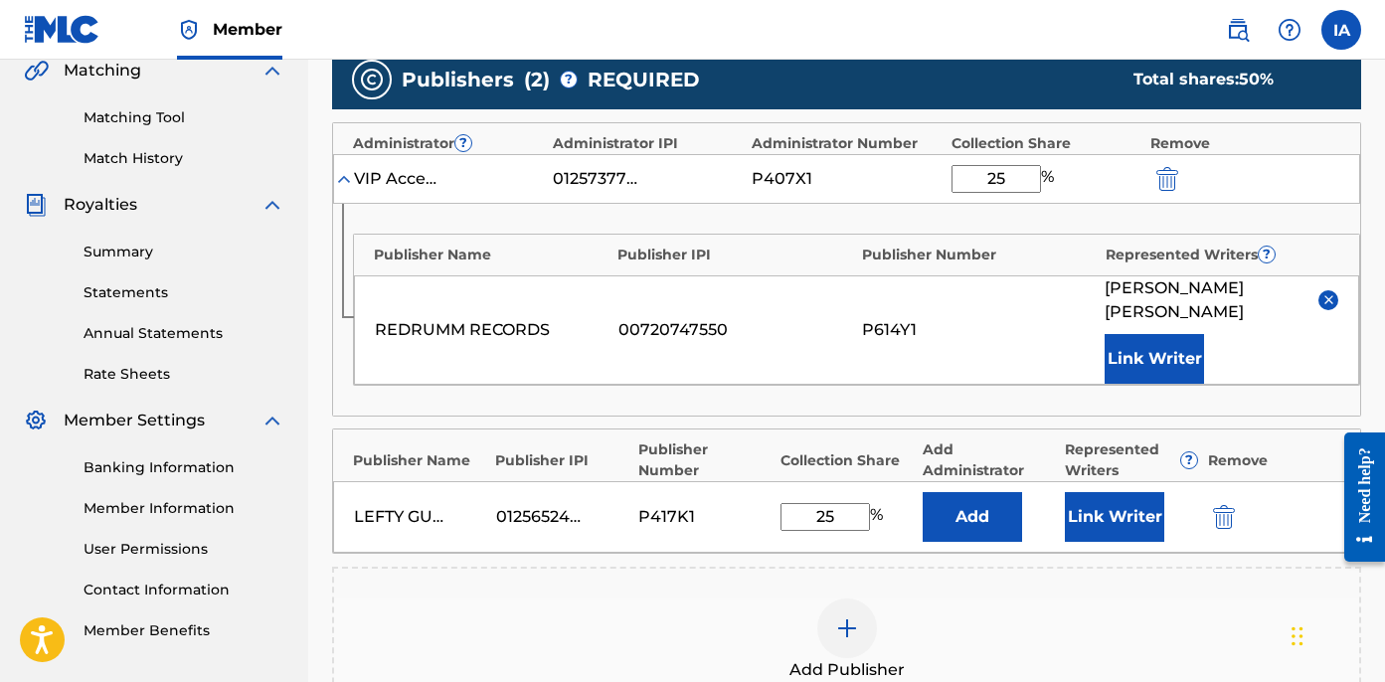
type input "25"
click at [959, 513] on button "Add" at bounding box center [972, 517] width 99 height 50
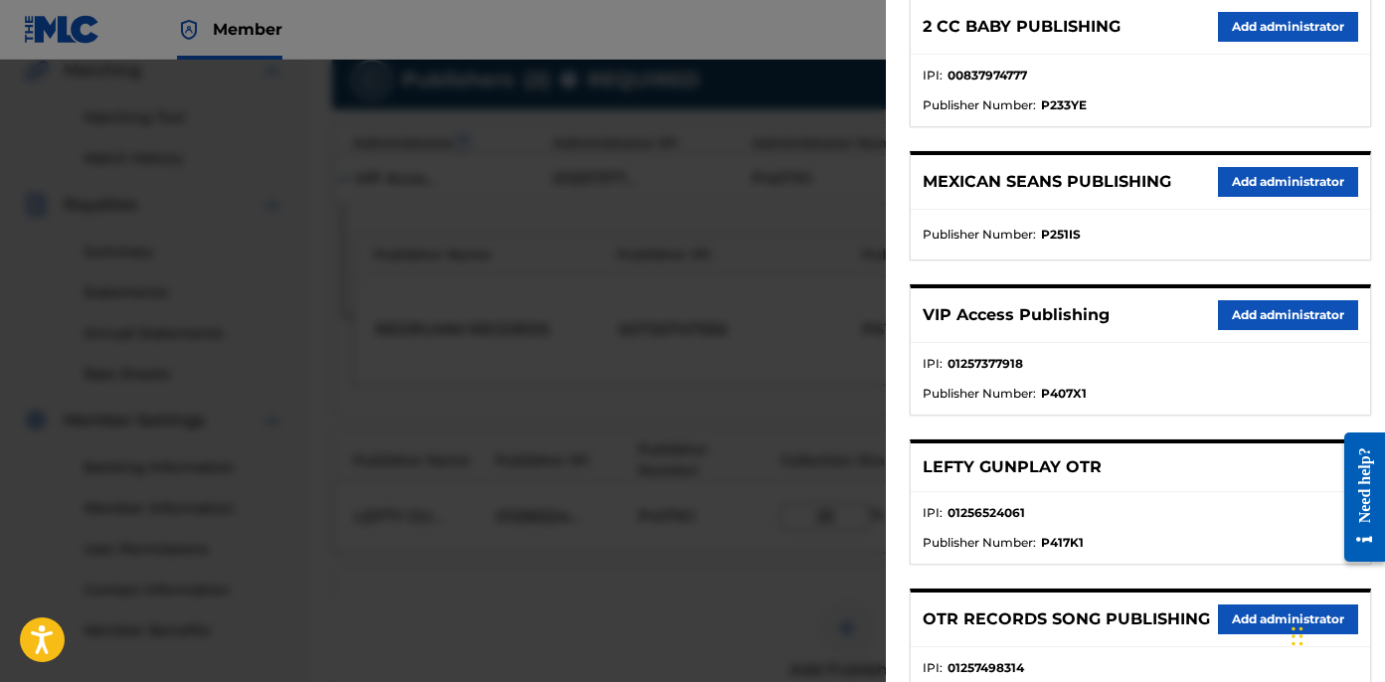
scroll to position [447, 0]
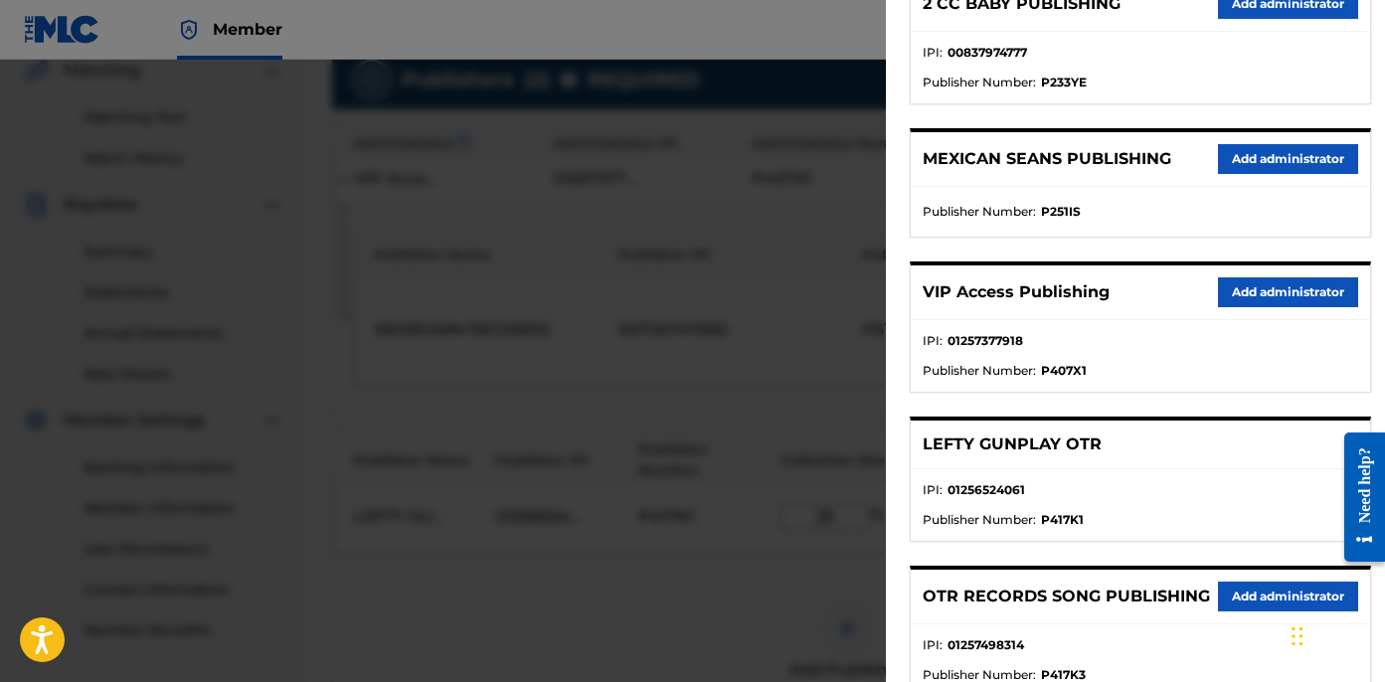
click at [1257, 309] on div "VIP Access Publishing Add administrator" at bounding box center [1140, 293] width 459 height 55
click at [1242, 297] on button "Add administrator" at bounding box center [1288, 292] width 140 height 30
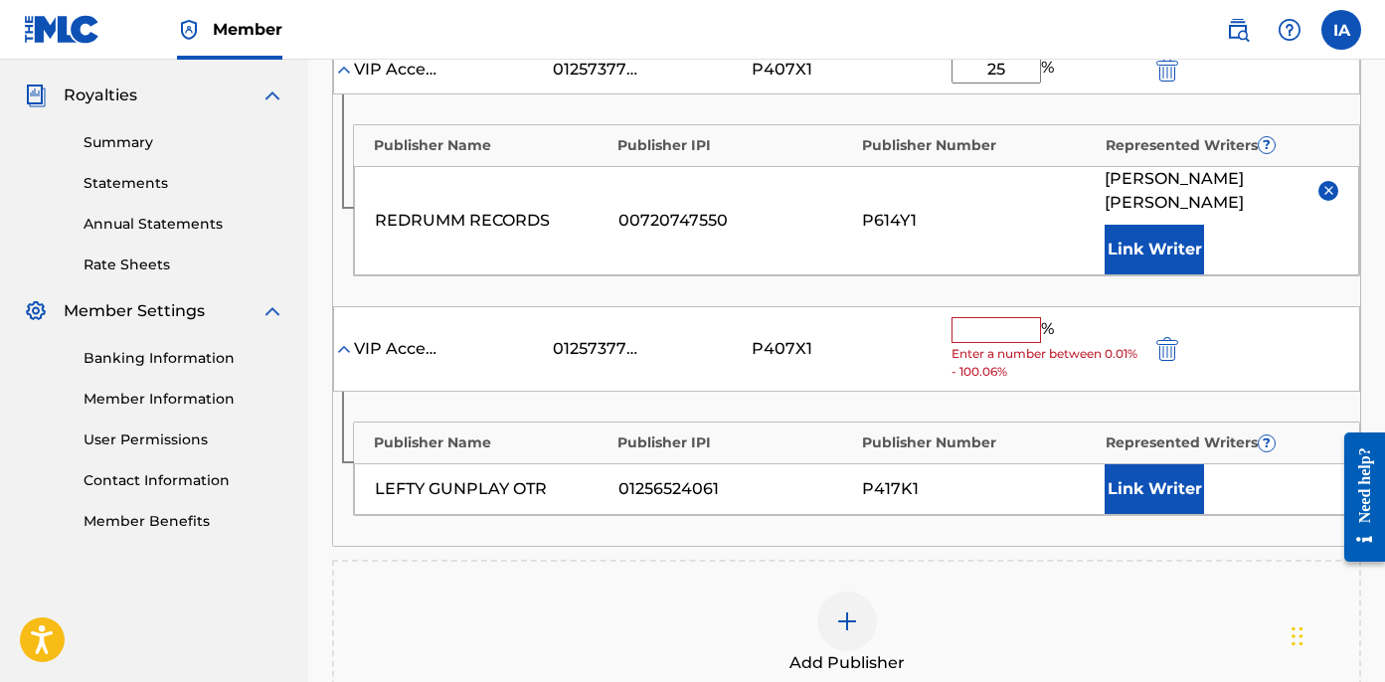
scroll to position [589, 0]
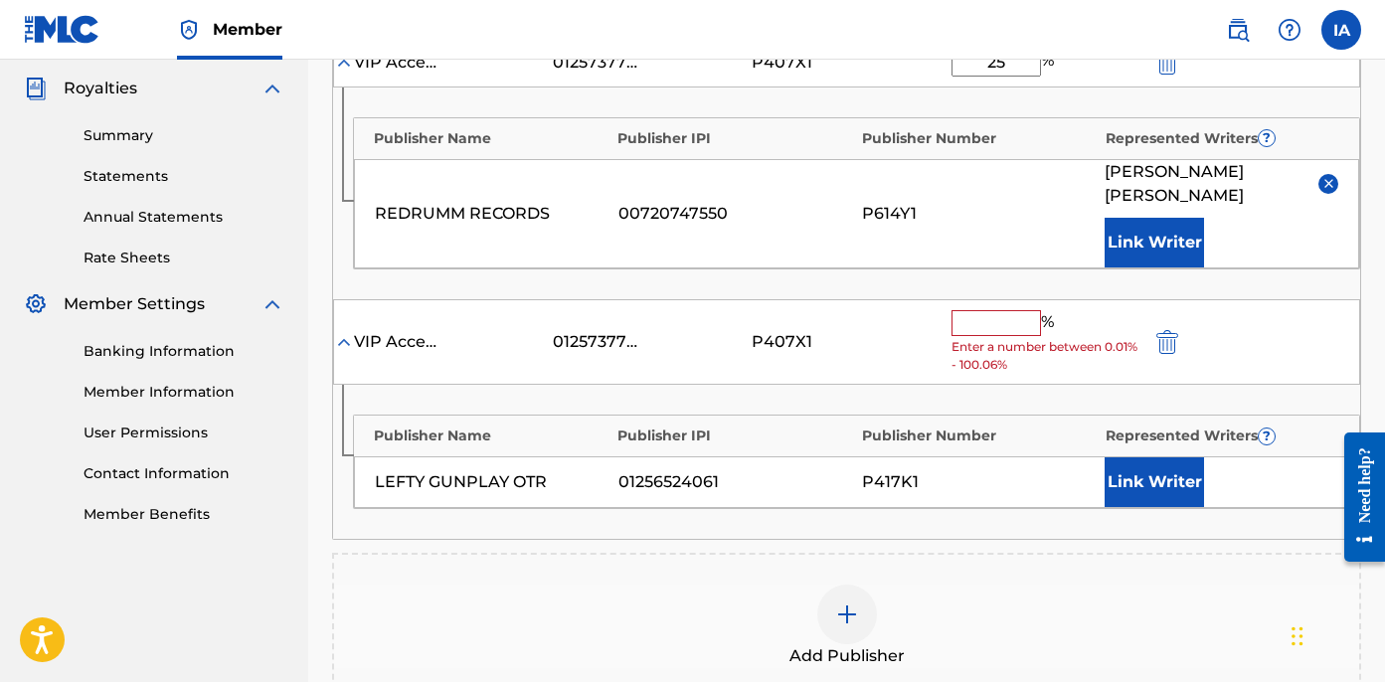
click at [1009, 329] on input "text" at bounding box center [996, 323] width 89 height 26
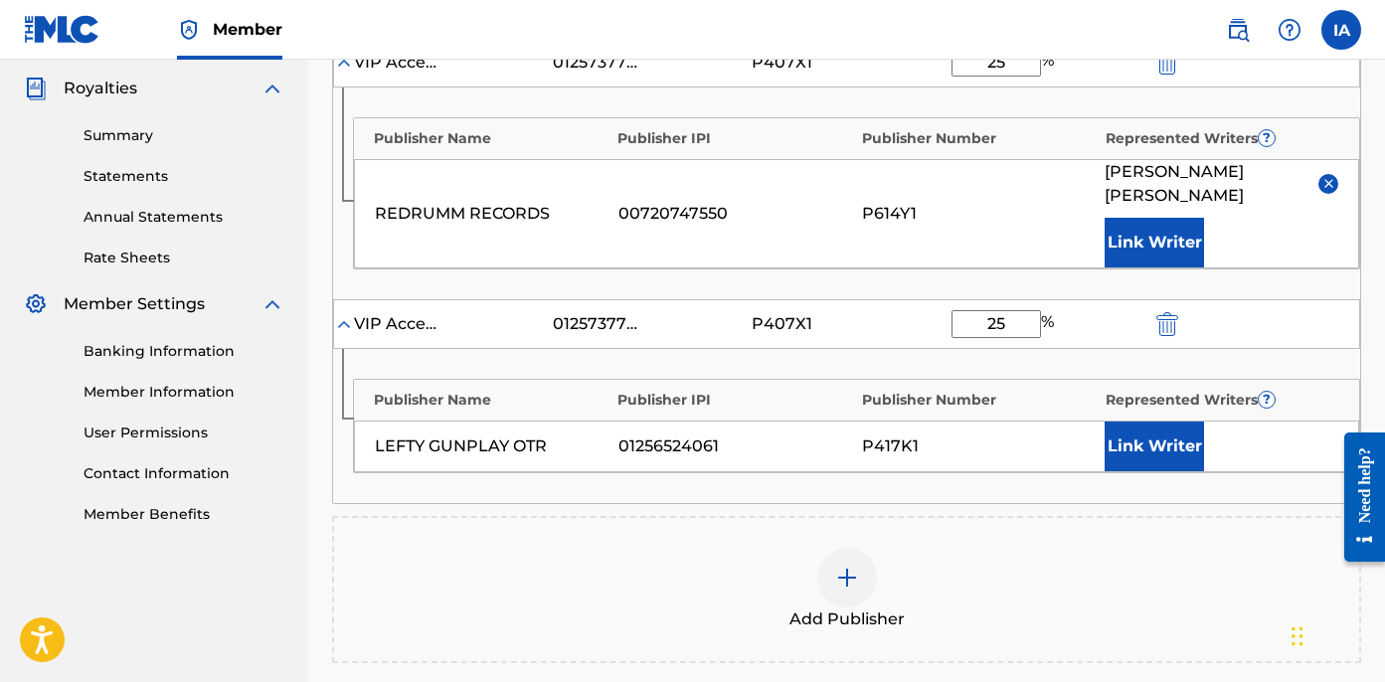
type input "25"
click at [1144, 431] on button "Link Writer" at bounding box center [1154, 447] width 99 height 50
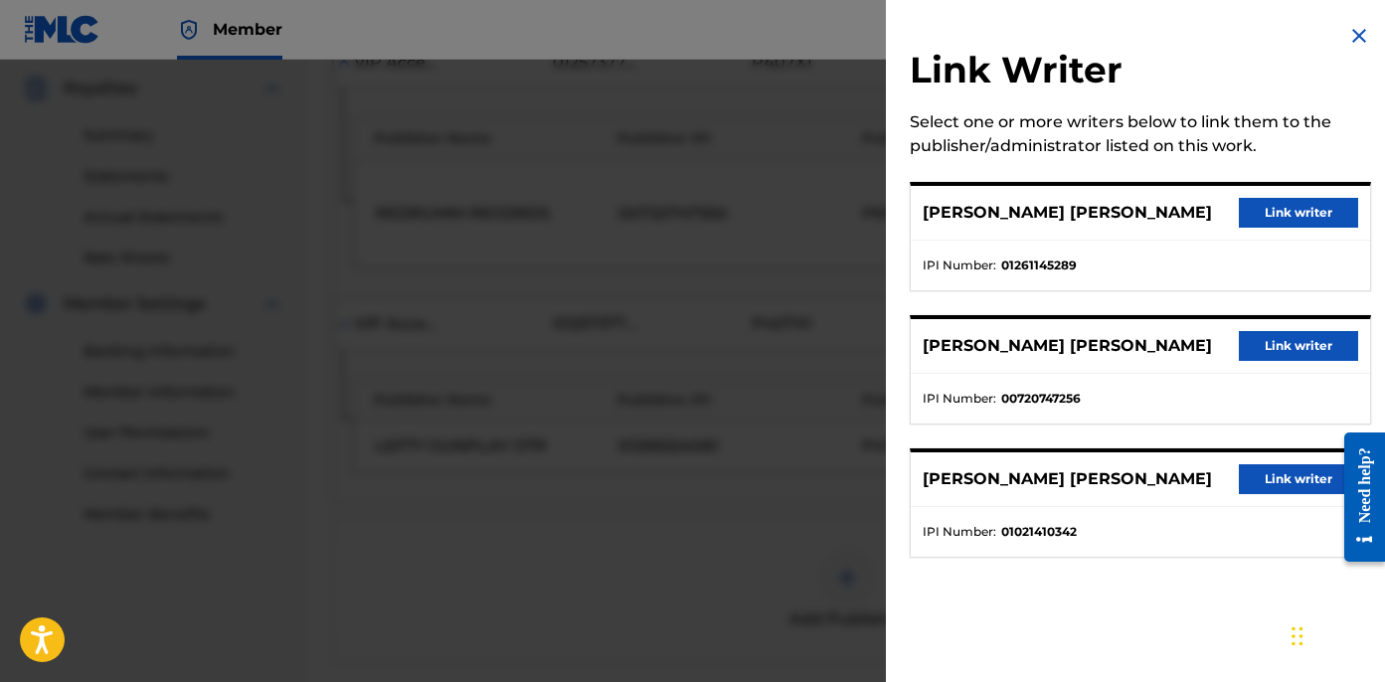
click at [1257, 222] on button "Link writer" at bounding box center [1298, 213] width 119 height 30
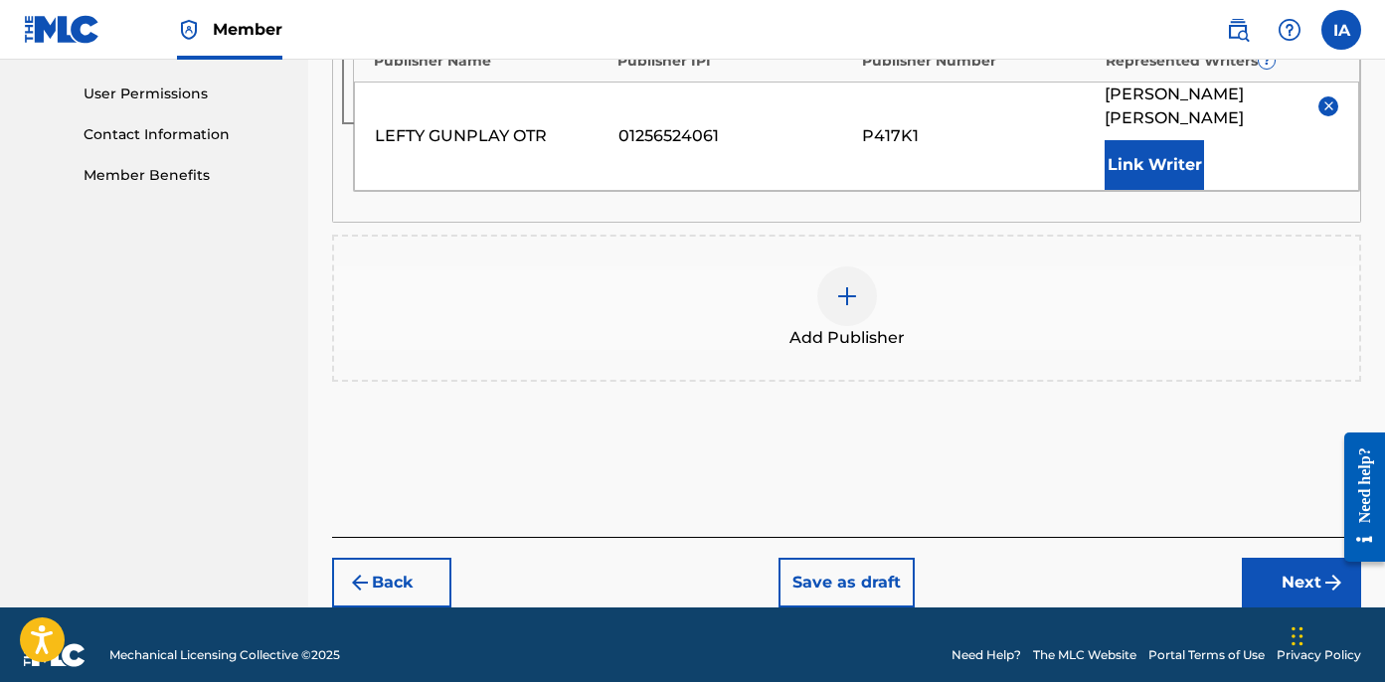
scroll to position [949, 0]
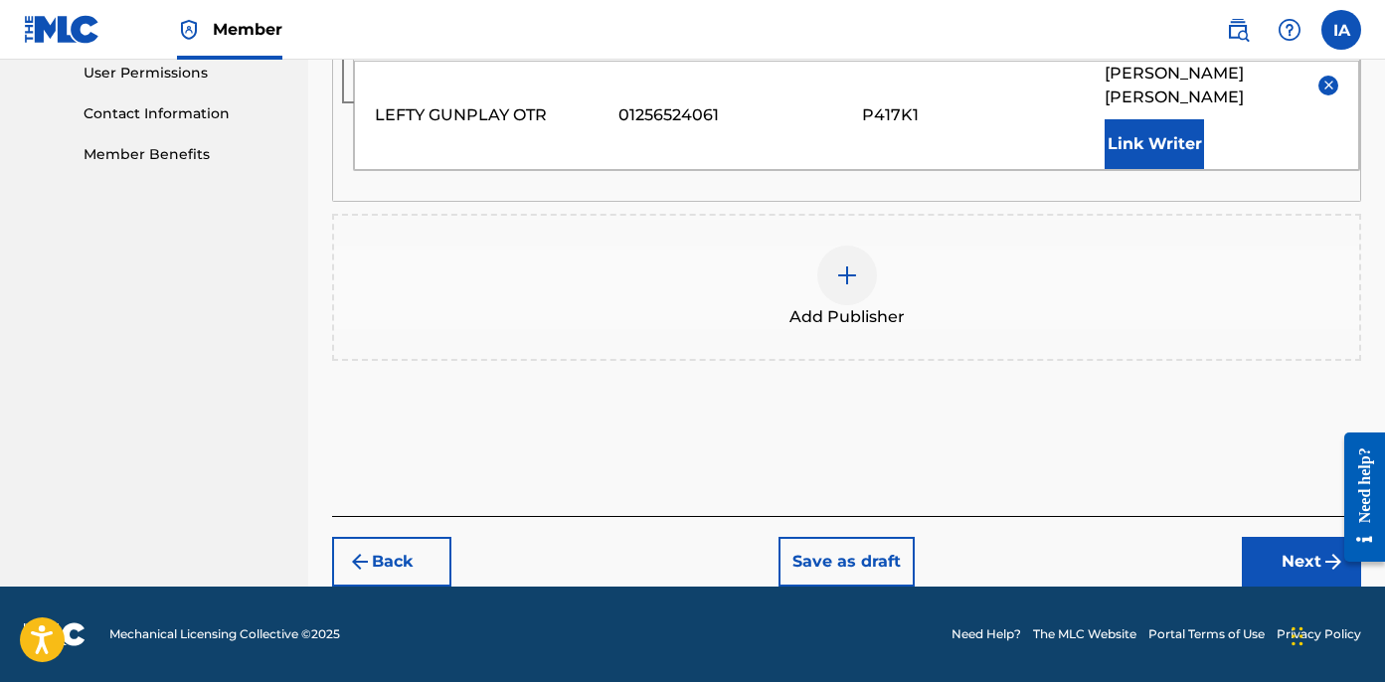
click at [1271, 557] on button "Next" at bounding box center [1301, 562] width 119 height 50
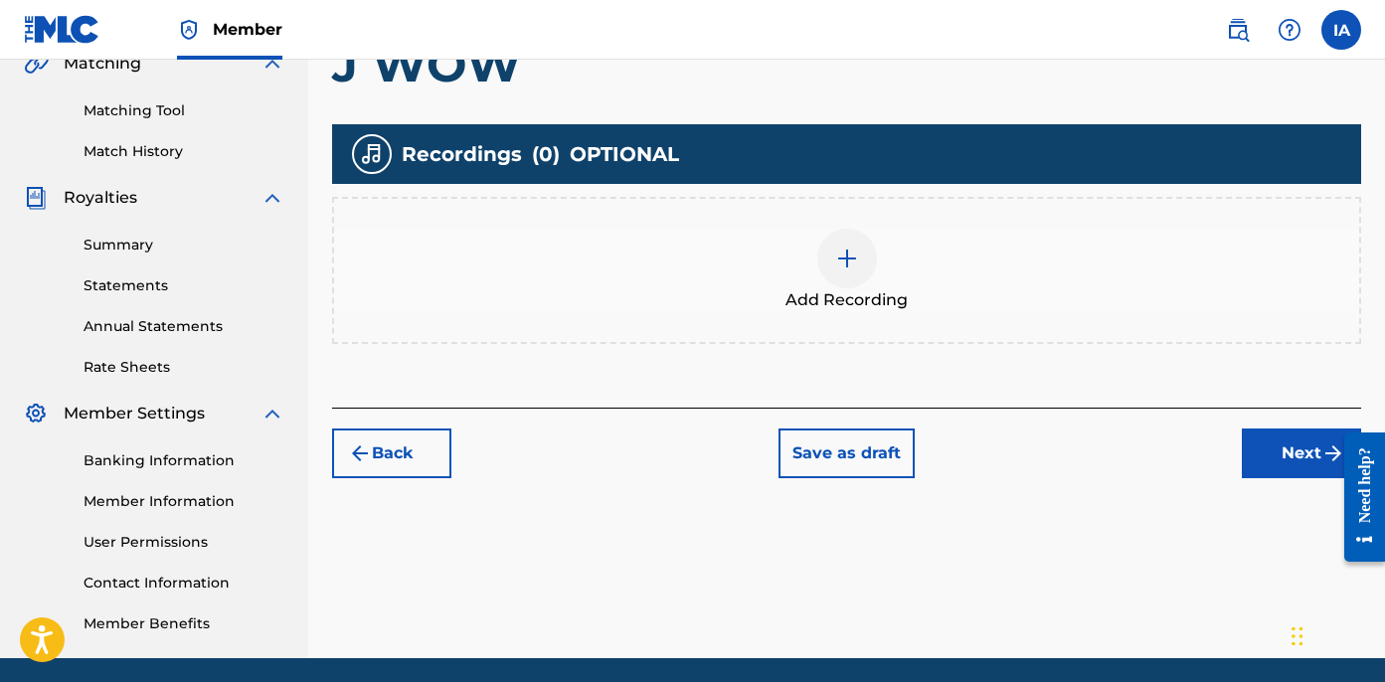
scroll to position [489, 0]
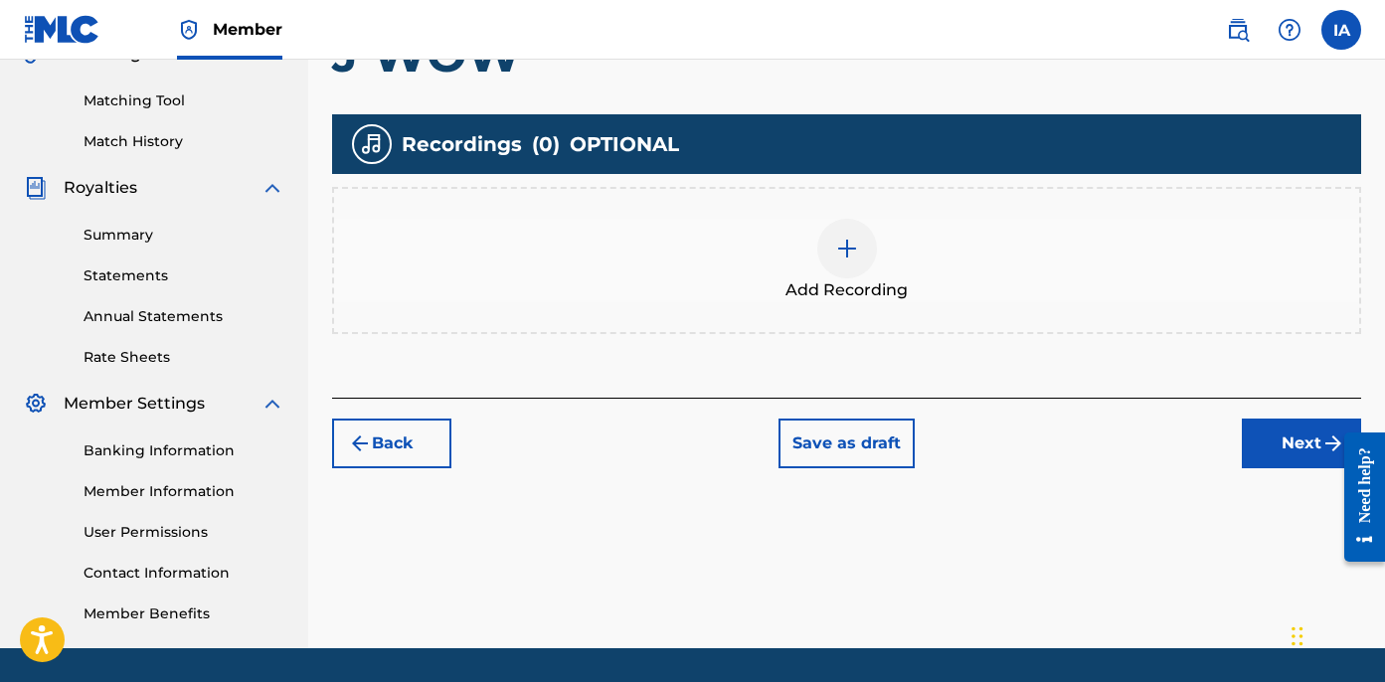
click at [955, 277] on div "Add Recording" at bounding box center [846, 261] width 1025 height 84
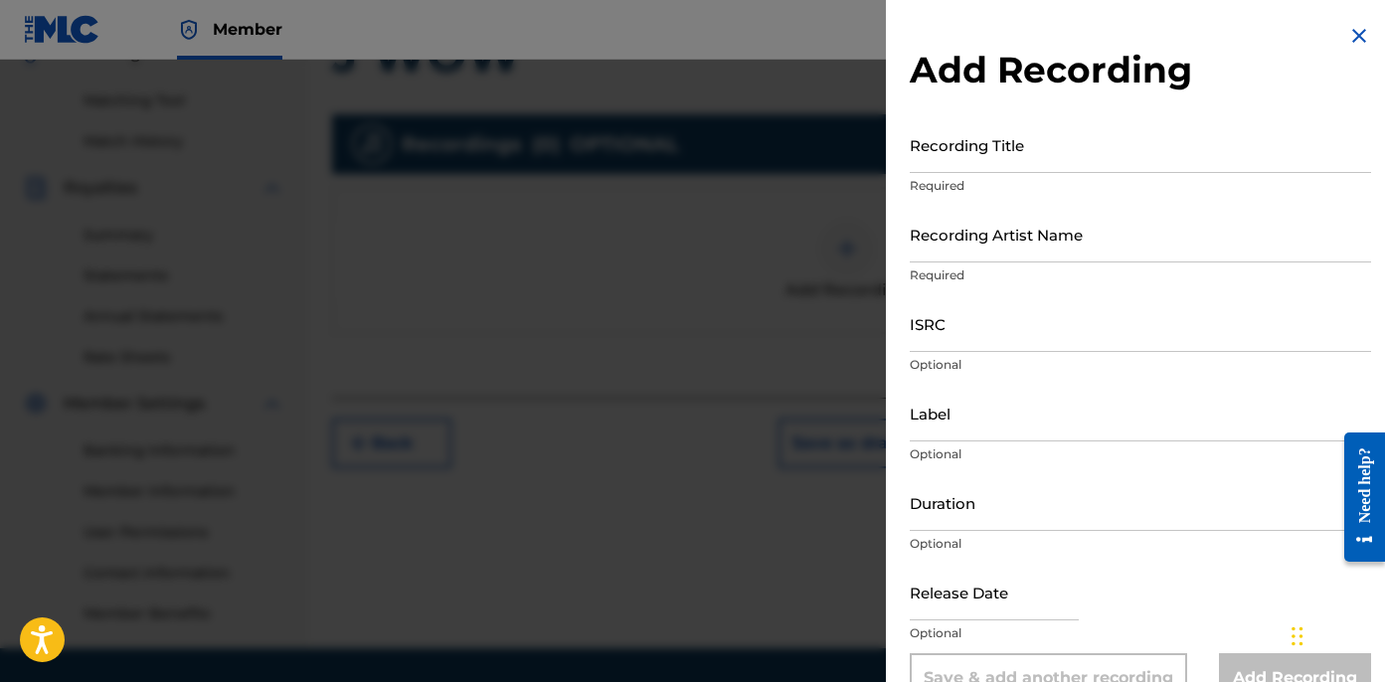
click at [956, 169] on input "Recording Title" at bounding box center [1140, 144] width 461 height 57
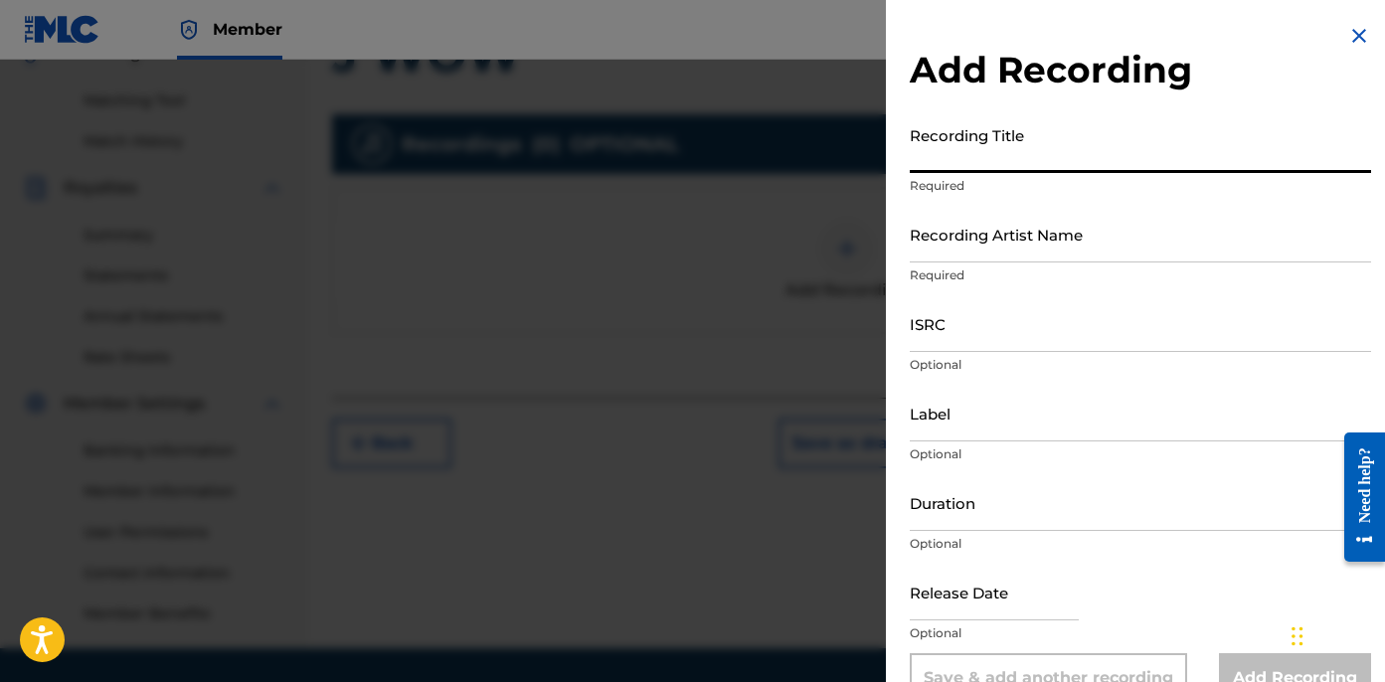
paste input "J WOW"
type input "J WOW"
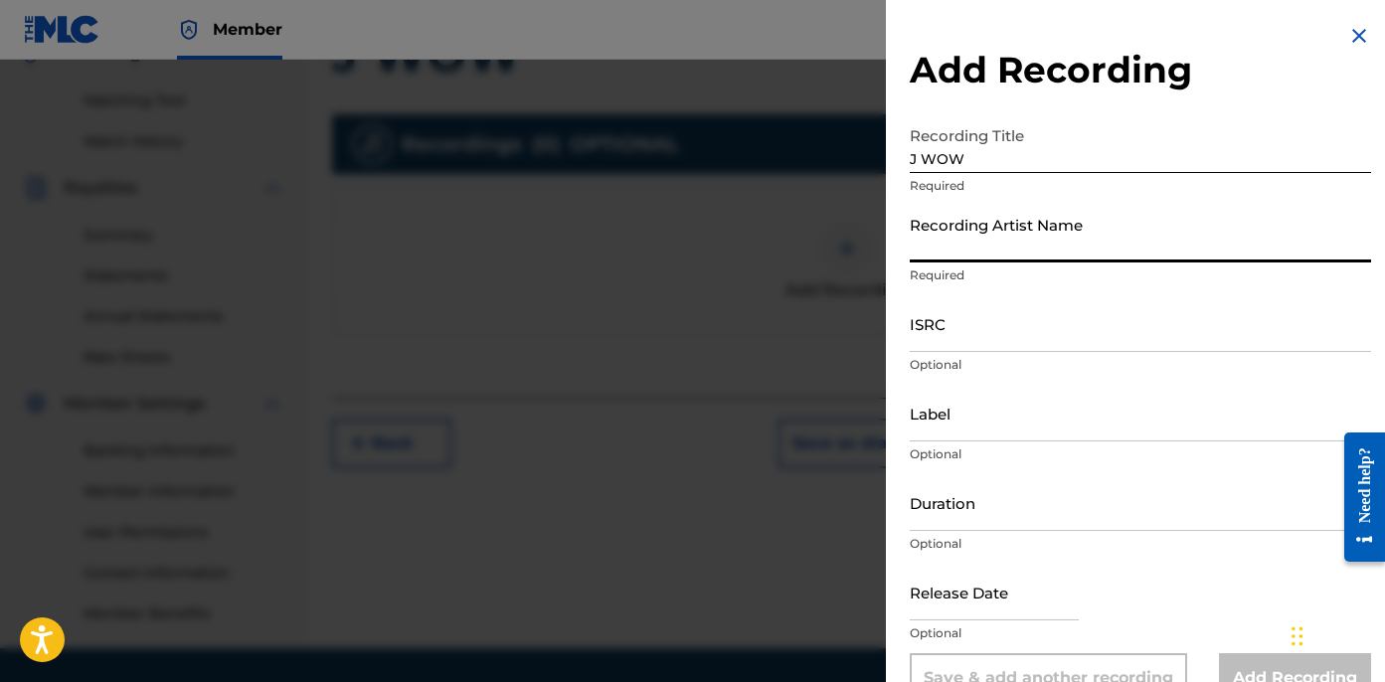
click at [1000, 227] on input "Recording Artist Name" at bounding box center [1140, 234] width 461 height 57
paste input "LEFTY GUNPLAY [PERSON_NAME] AND [PERSON_NAME]"
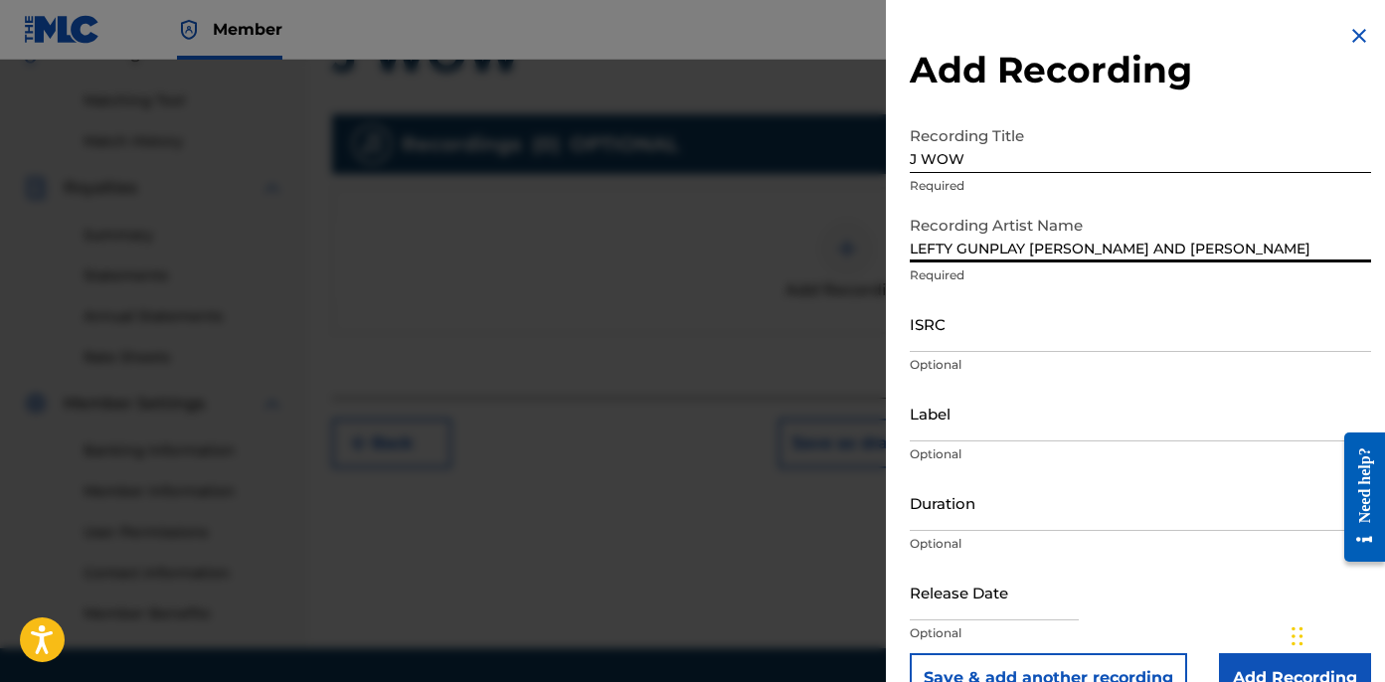
type input "LEFTY GUNPLAY [PERSON_NAME] AND [PERSON_NAME]"
click at [1033, 315] on input "ISRC" at bounding box center [1140, 323] width 461 height 57
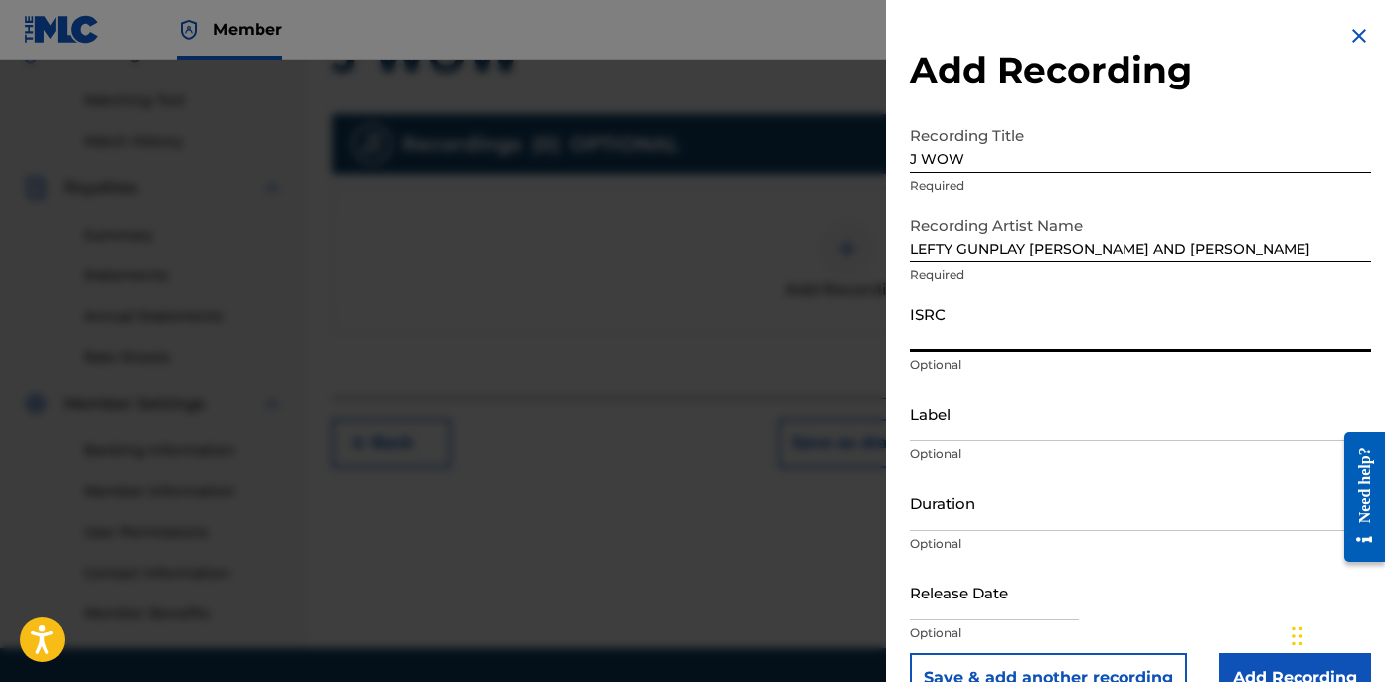
paste input "USLD91780815"
type input "USLD91780815"
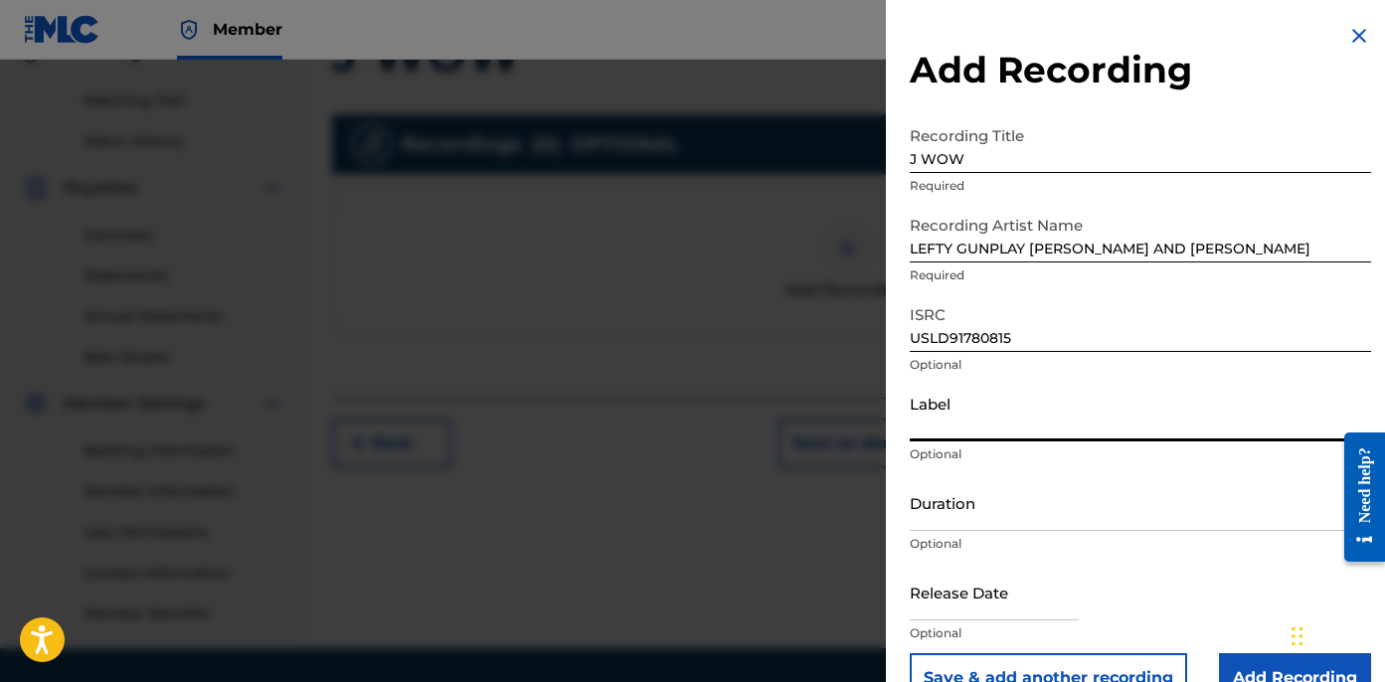
click at [982, 404] on input "Label" at bounding box center [1140, 413] width 461 height 57
type input "OTR RECORDS"
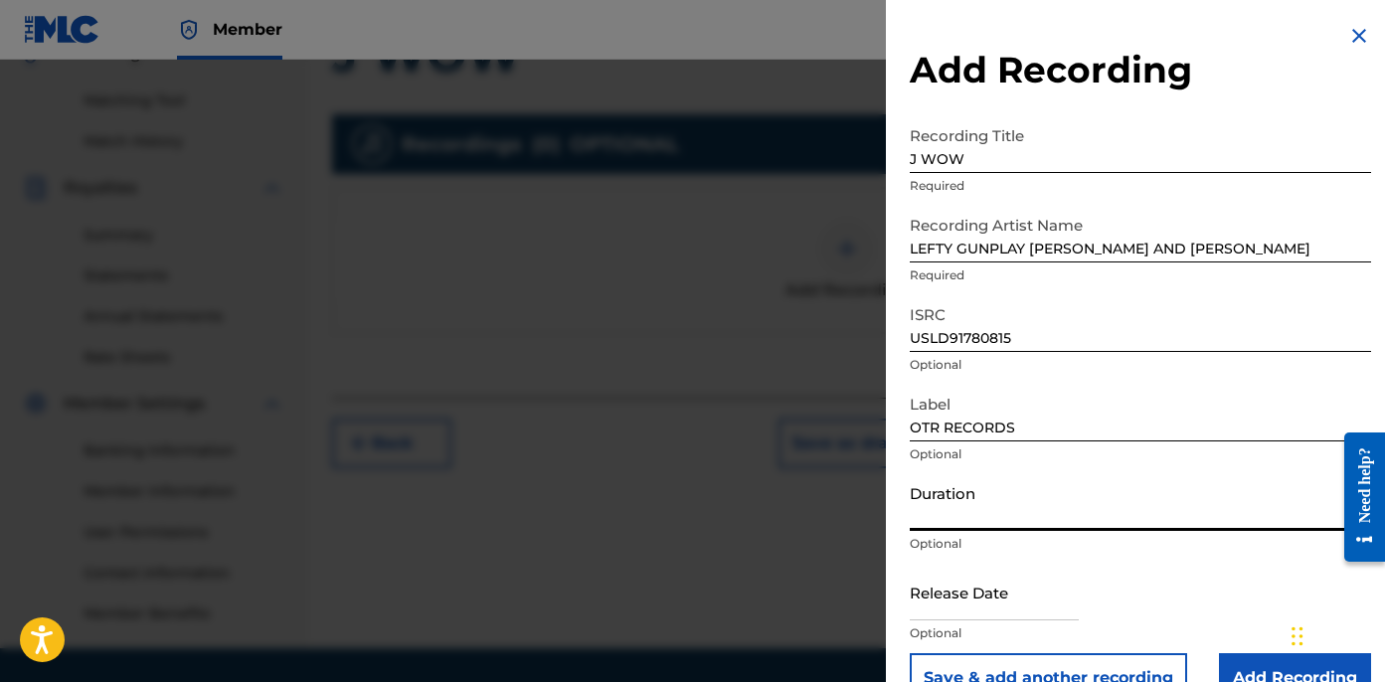
click at [1144, 499] on input "Duration" at bounding box center [1140, 502] width 461 height 57
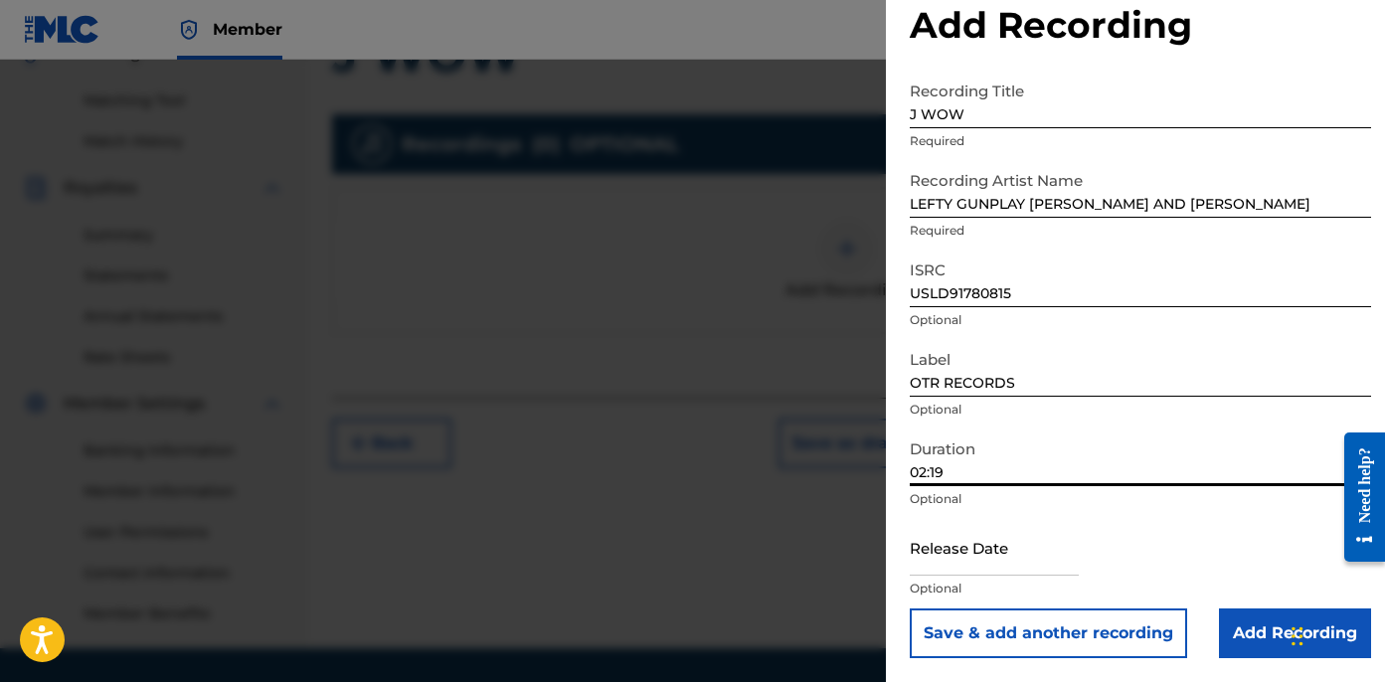
type input "02:19"
click at [1248, 618] on input "Add Recording" at bounding box center [1295, 634] width 152 height 50
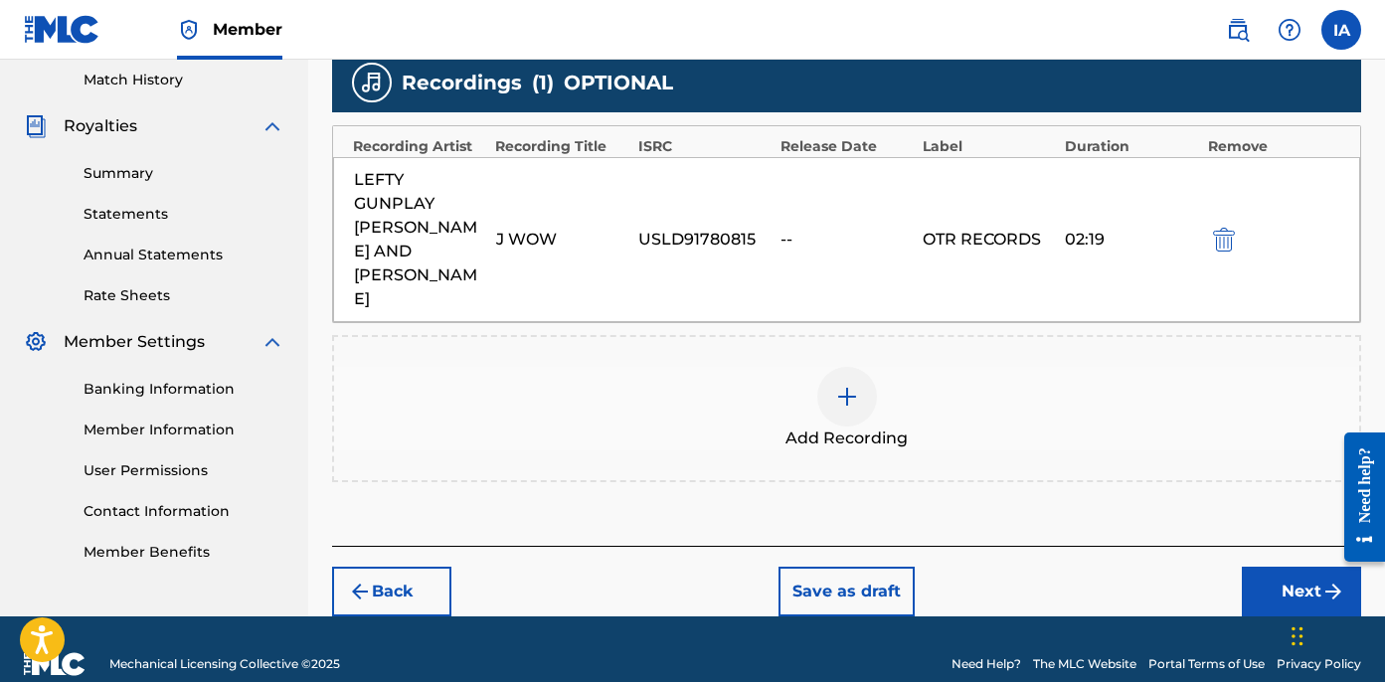
click at [1283, 567] on button "Next" at bounding box center [1301, 592] width 119 height 50
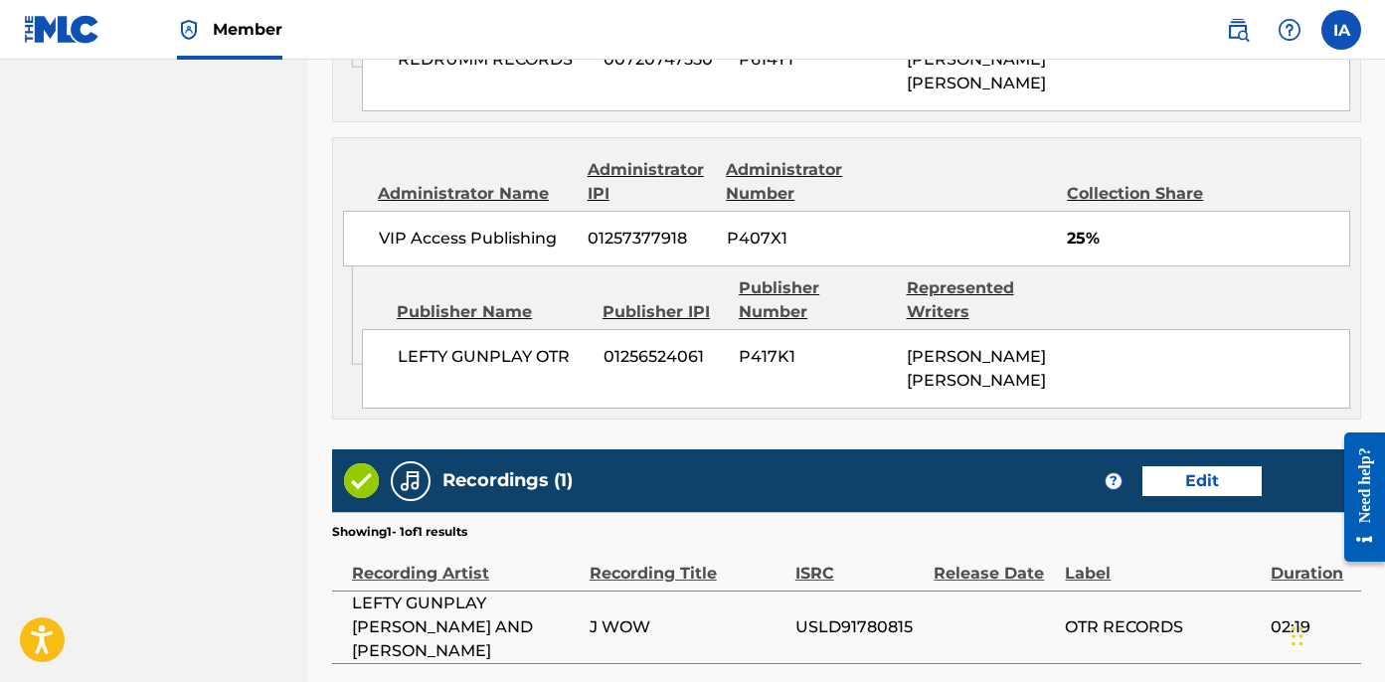
scroll to position [1491, 0]
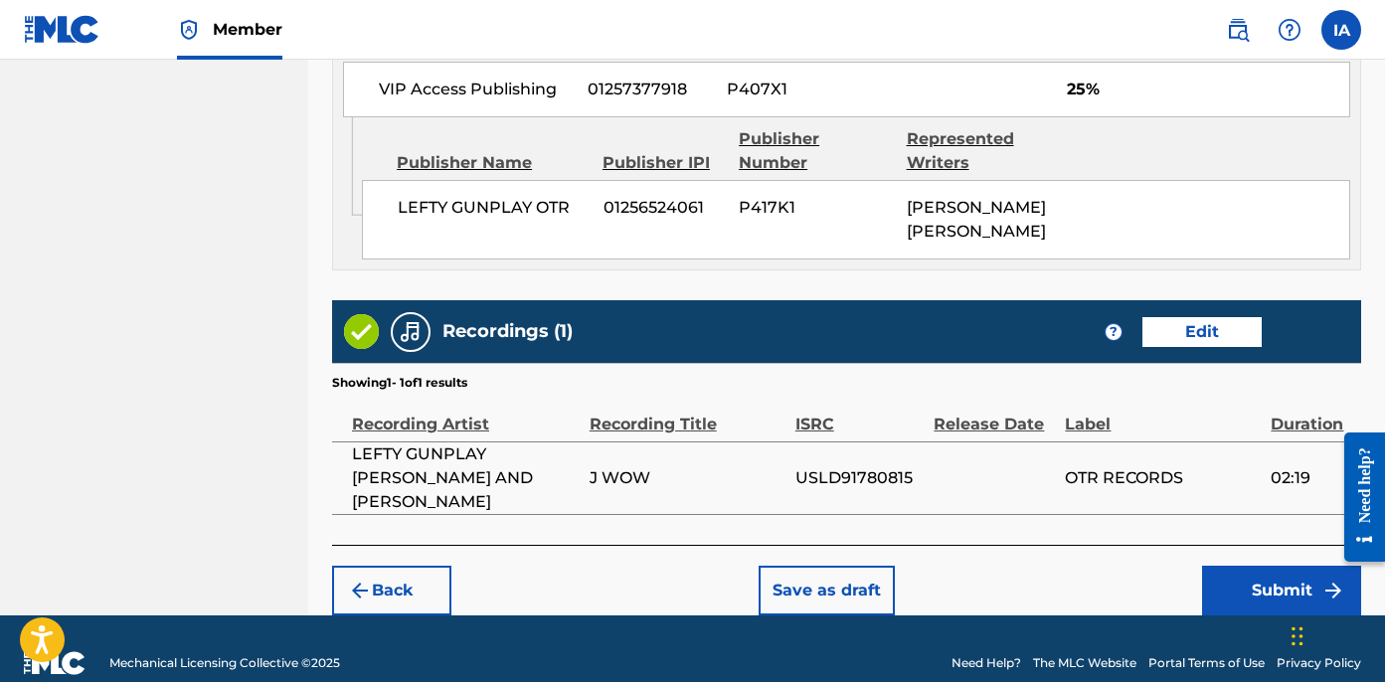
click at [1211, 566] on button "Submit" at bounding box center [1281, 591] width 159 height 50
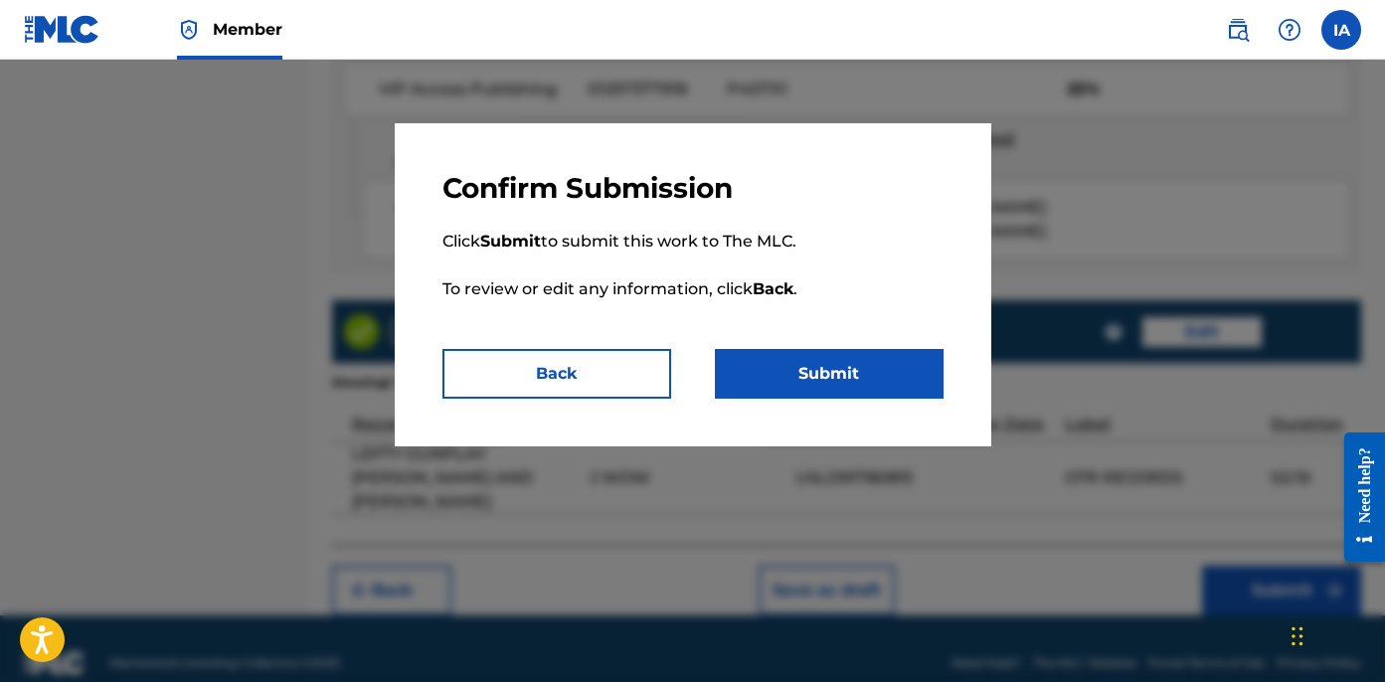
click at [770, 372] on button "Submit" at bounding box center [829, 374] width 229 height 50
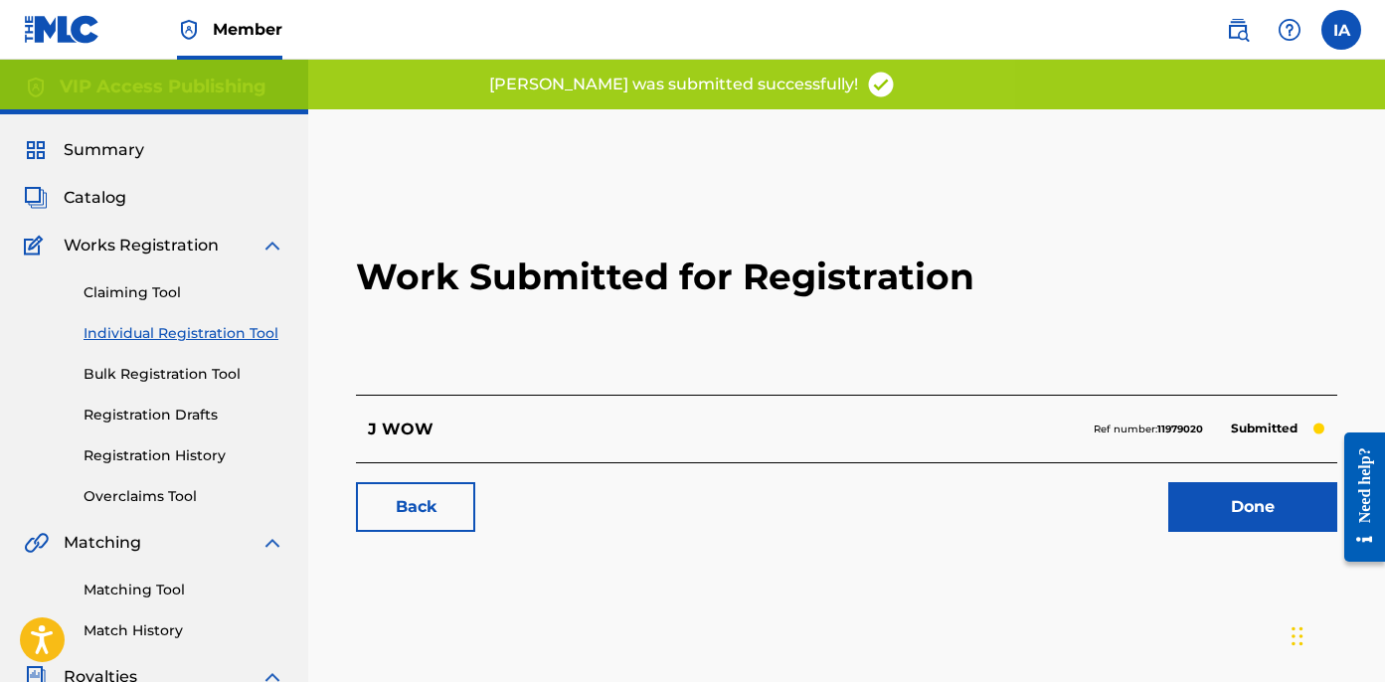
click at [110, 146] on span "Summary" at bounding box center [104, 150] width 81 height 24
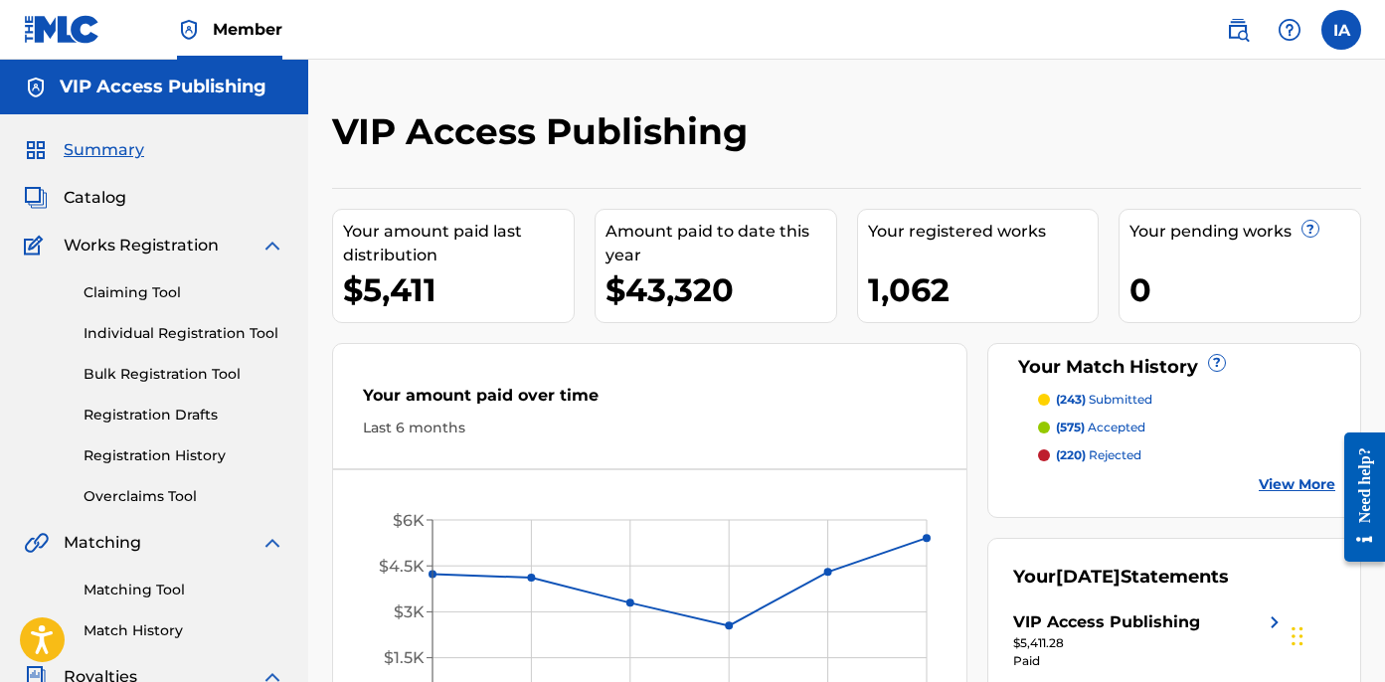
click at [143, 332] on link "Individual Registration Tool" at bounding box center [184, 333] width 201 height 21
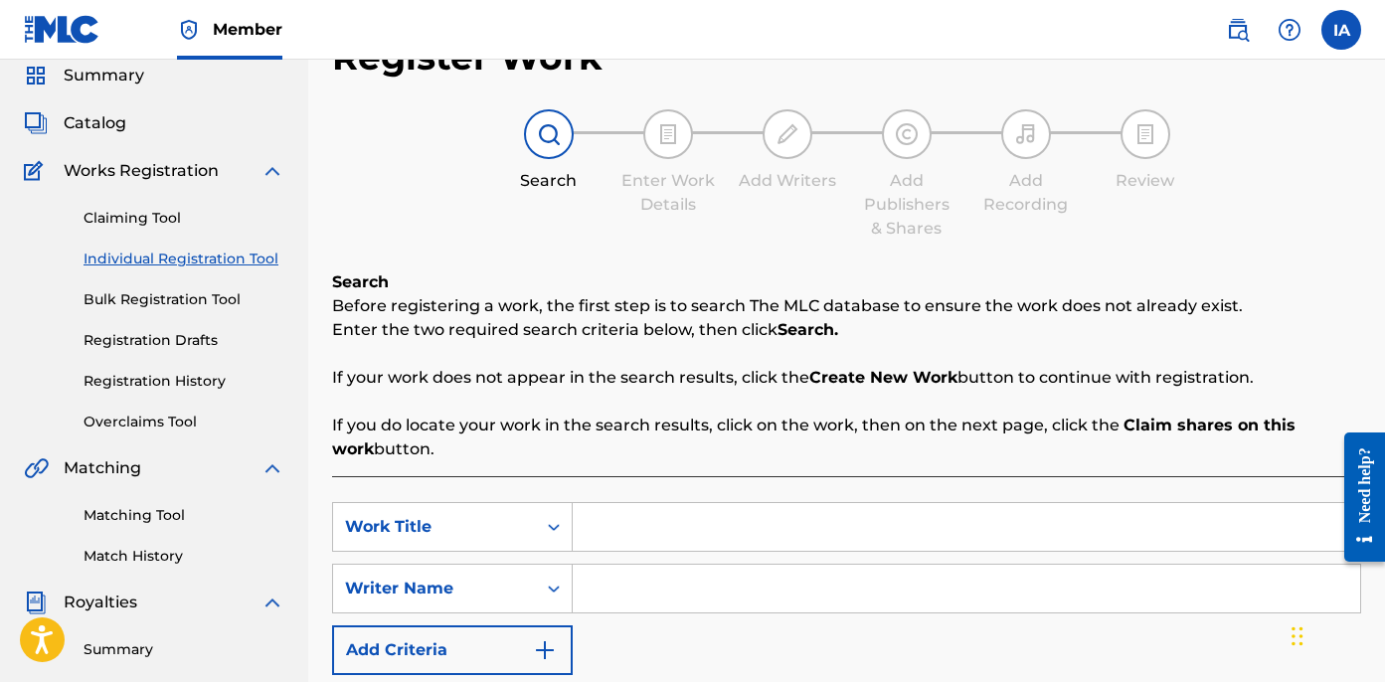
scroll to position [116, 0]
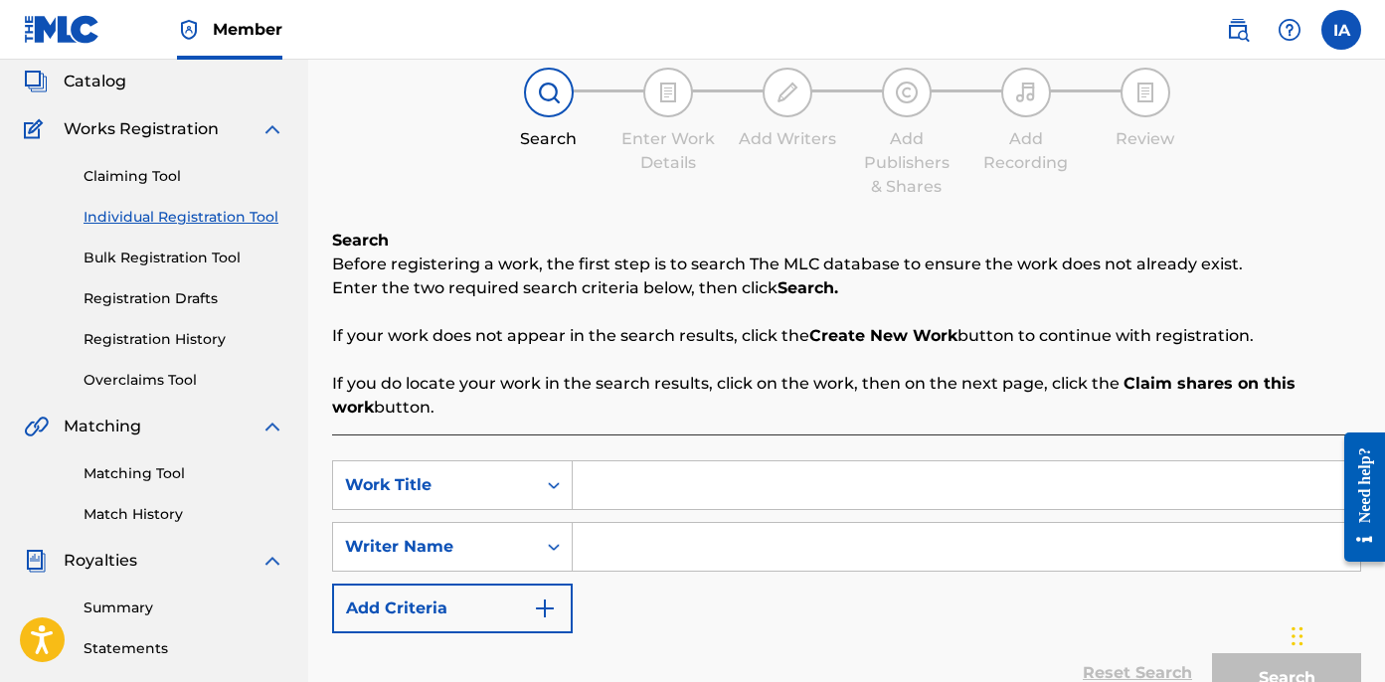
click at [766, 485] on input "Search Form" at bounding box center [967, 485] width 788 height 48
paste input "[PERSON_NAME]"
type input "[PERSON_NAME]"
click at [769, 544] on input "Search Form" at bounding box center [967, 547] width 788 height 48
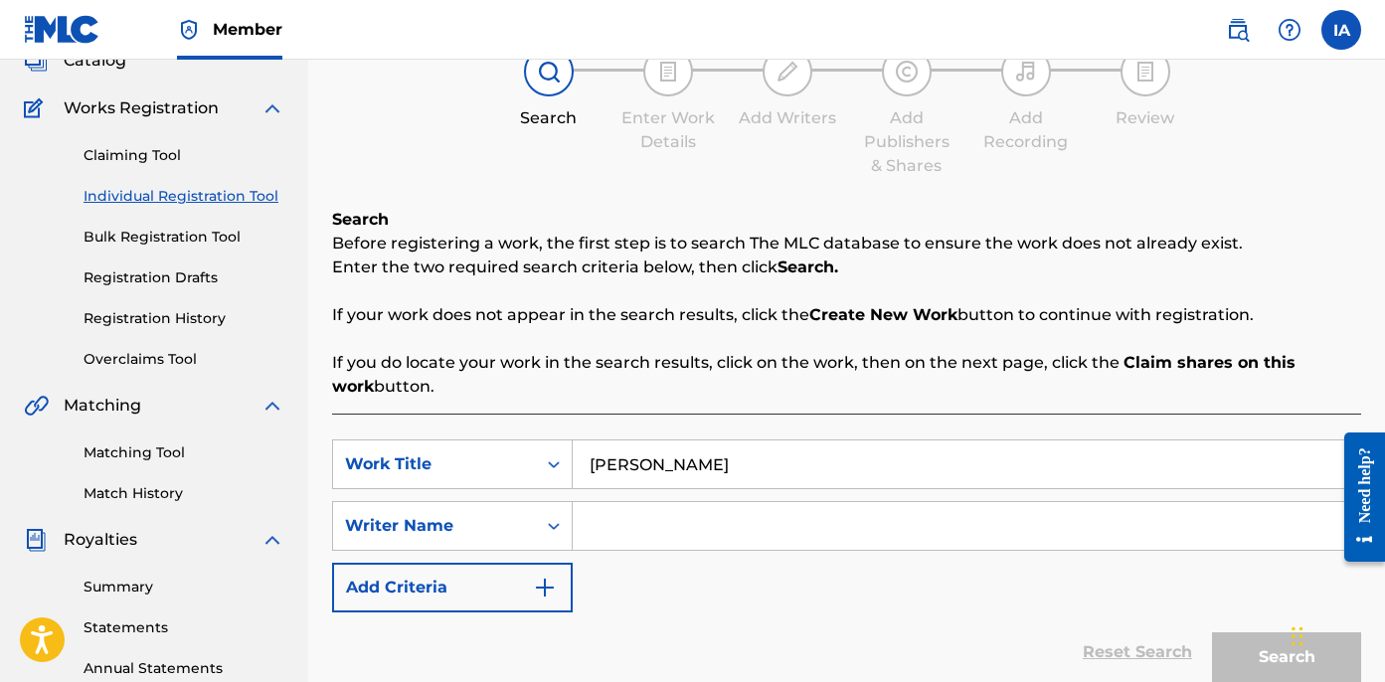
click at [786, 522] on input "Search Form" at bounding box center [967, 526] width 788 height 48
paste input "[PERSON_NAME] [PERSON_NAME]"
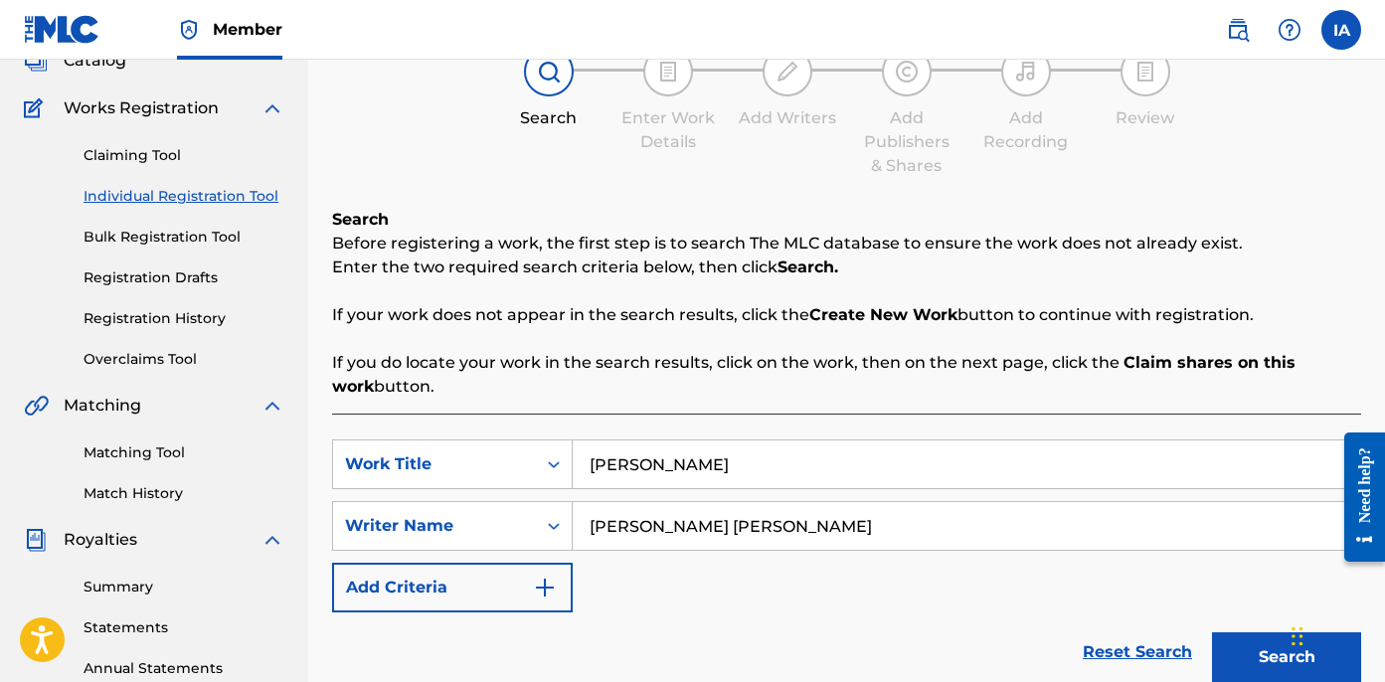
scroll to position [436, 0]
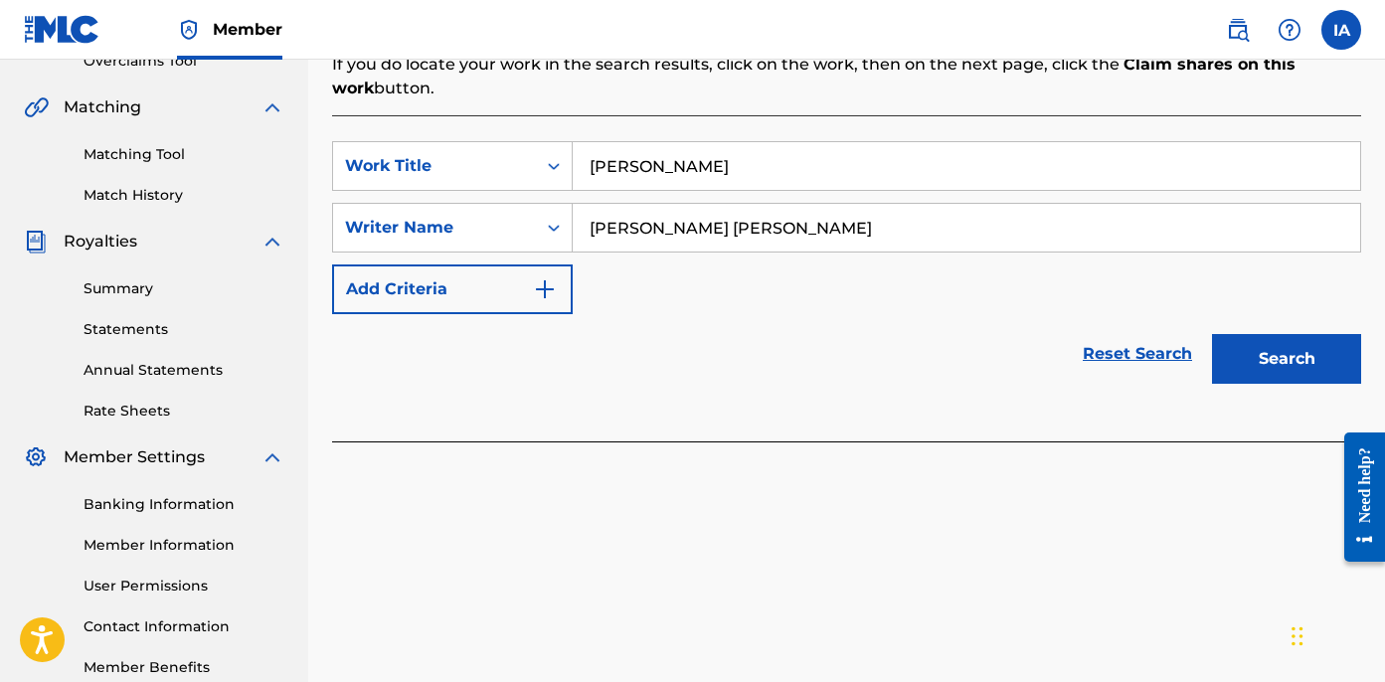
type input "[PERSON_NAME] [PERSON_NAME]"
click at [1234, 361] on button "Search" at bounding box center [1286, 359] width 149 height 50
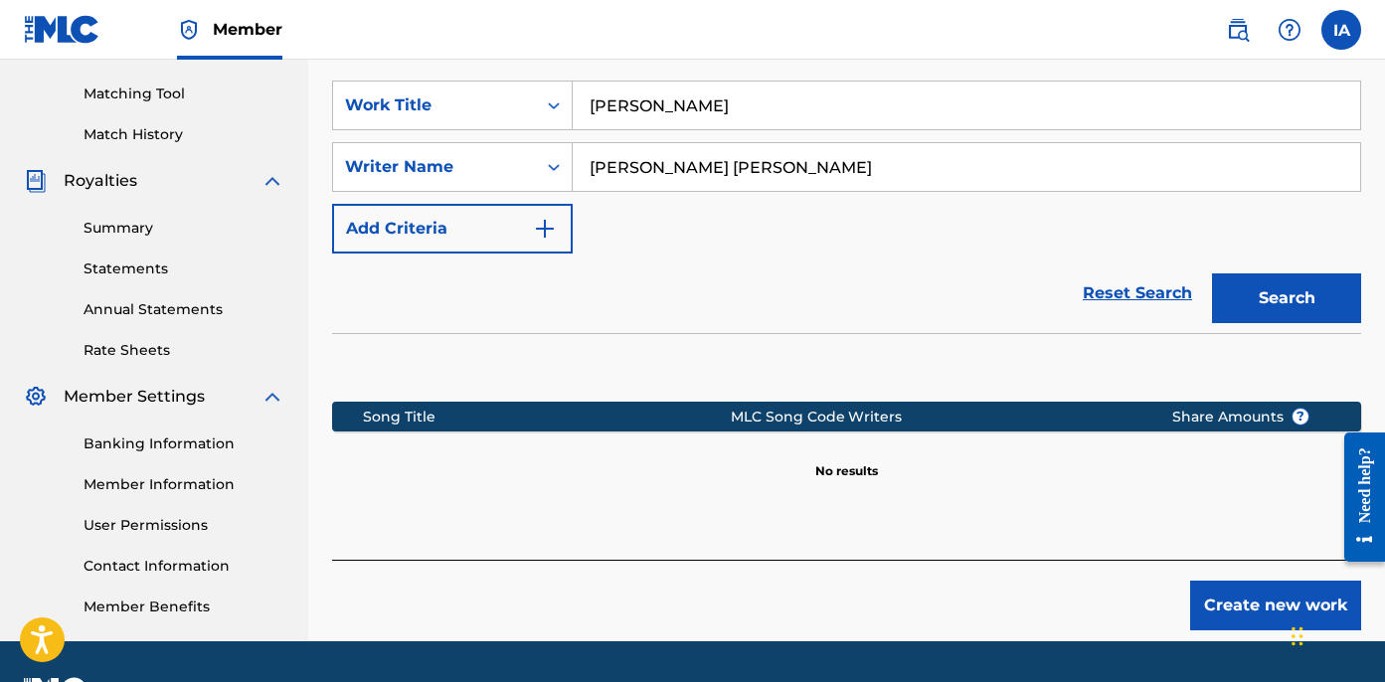
scroll to position [551, 0]
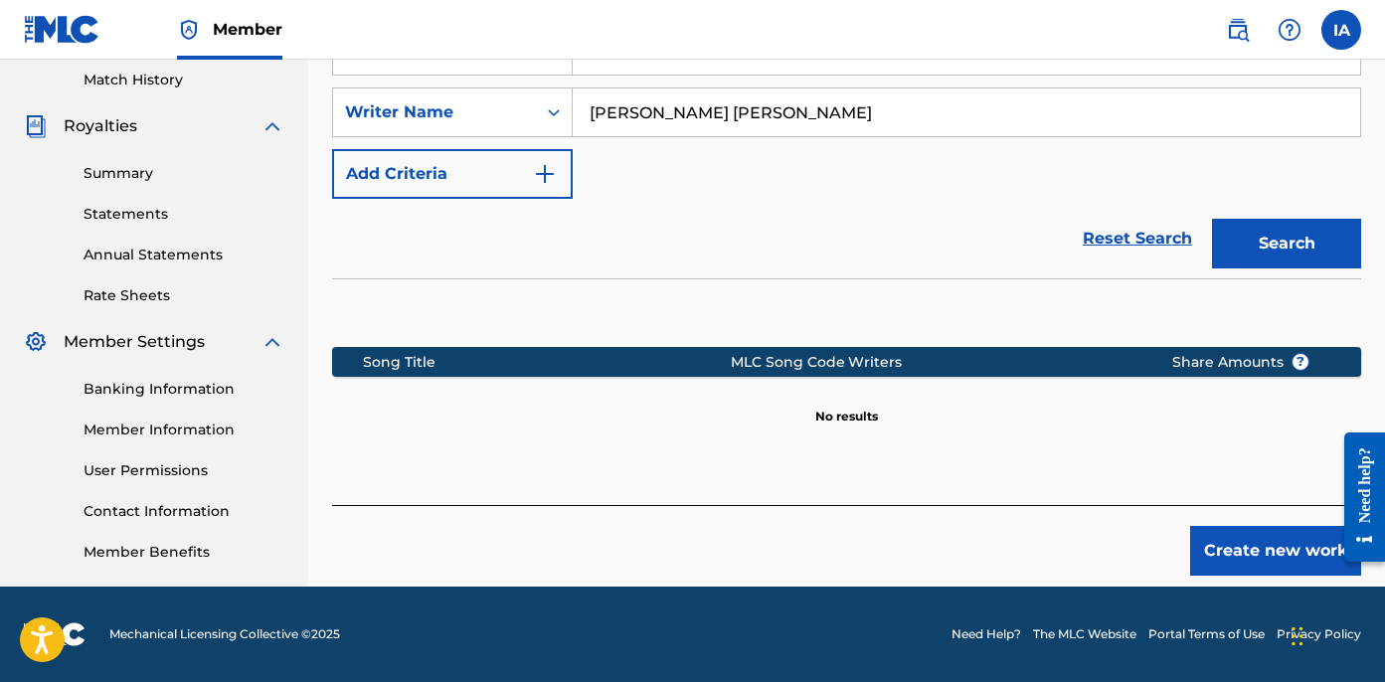
click at [1235, 550] on button "Create new work" at bounding box center [1275, 551] width 171 height 50
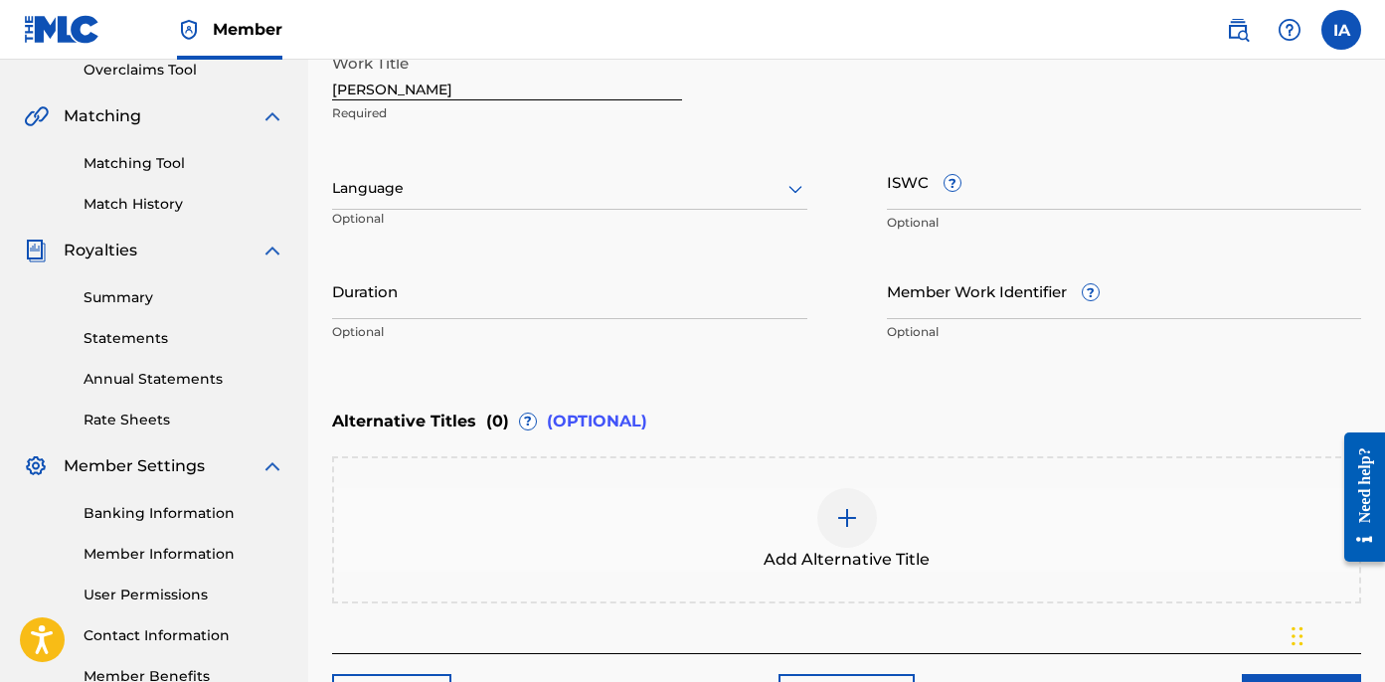
scroll to position [380, 0]
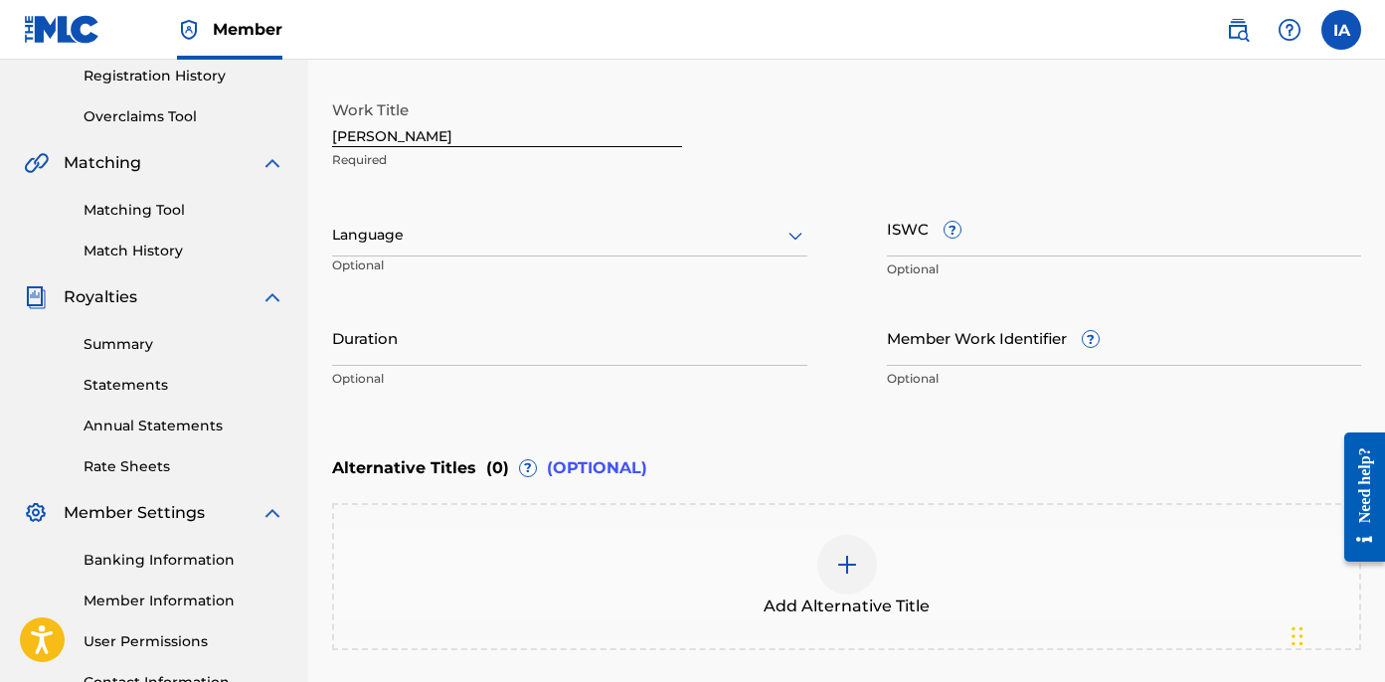
click at [426, 229] on div at bounding box center [569, 235] width 475 height 25
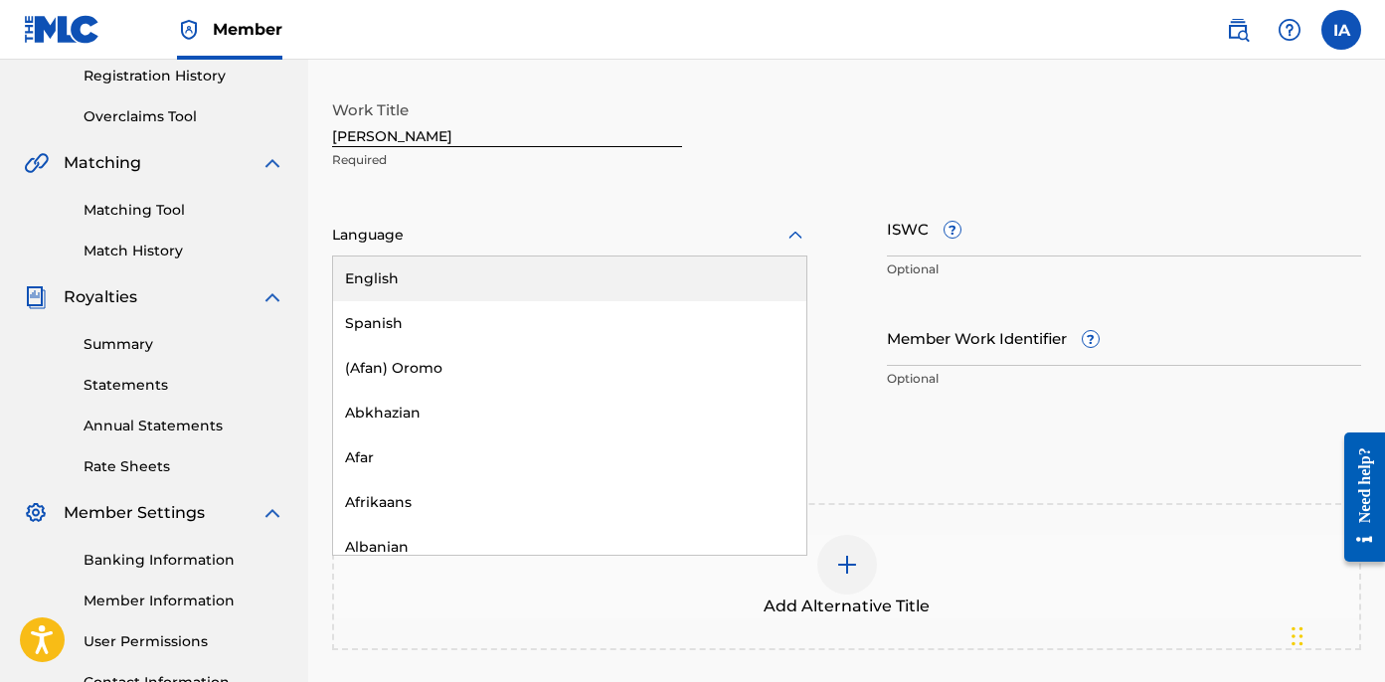
click at [430, 283] on div "English" at bounding box center [569, 279] width 473 height 45
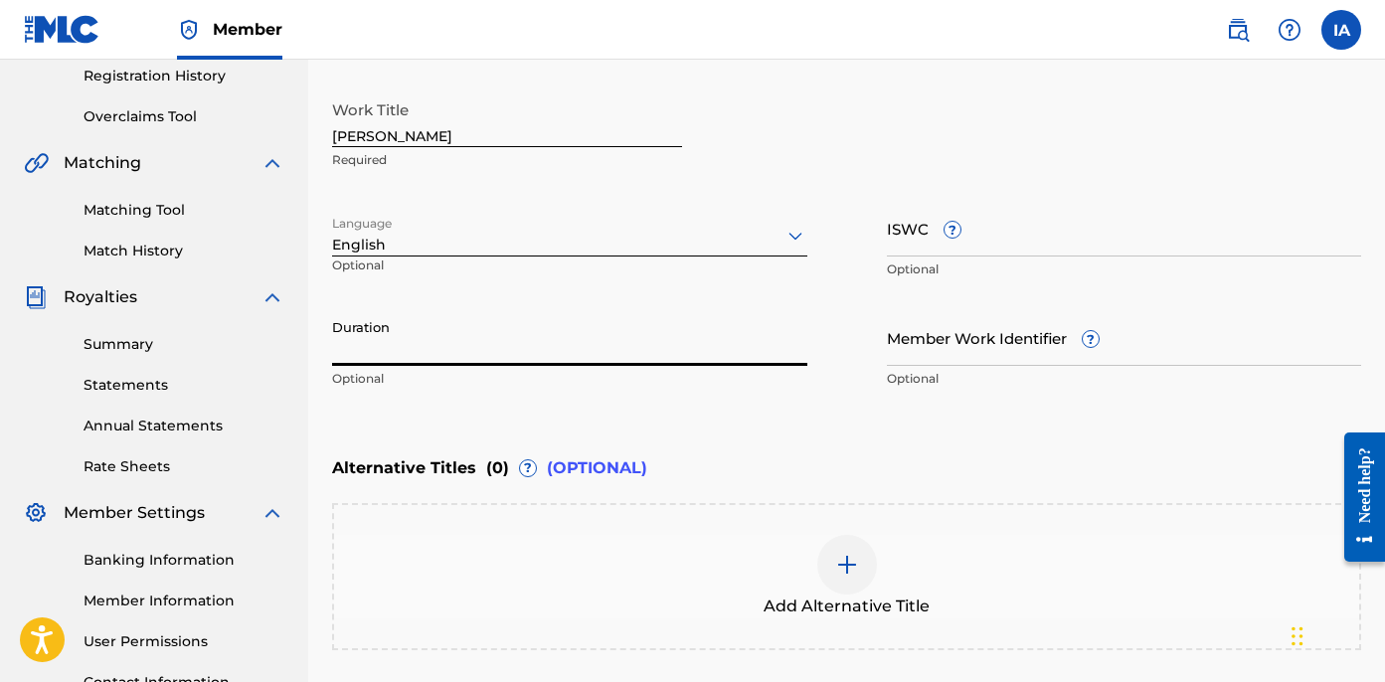
click at [430, 337] on input "Duration" at bounding box center [569, 337] width 475 height 57
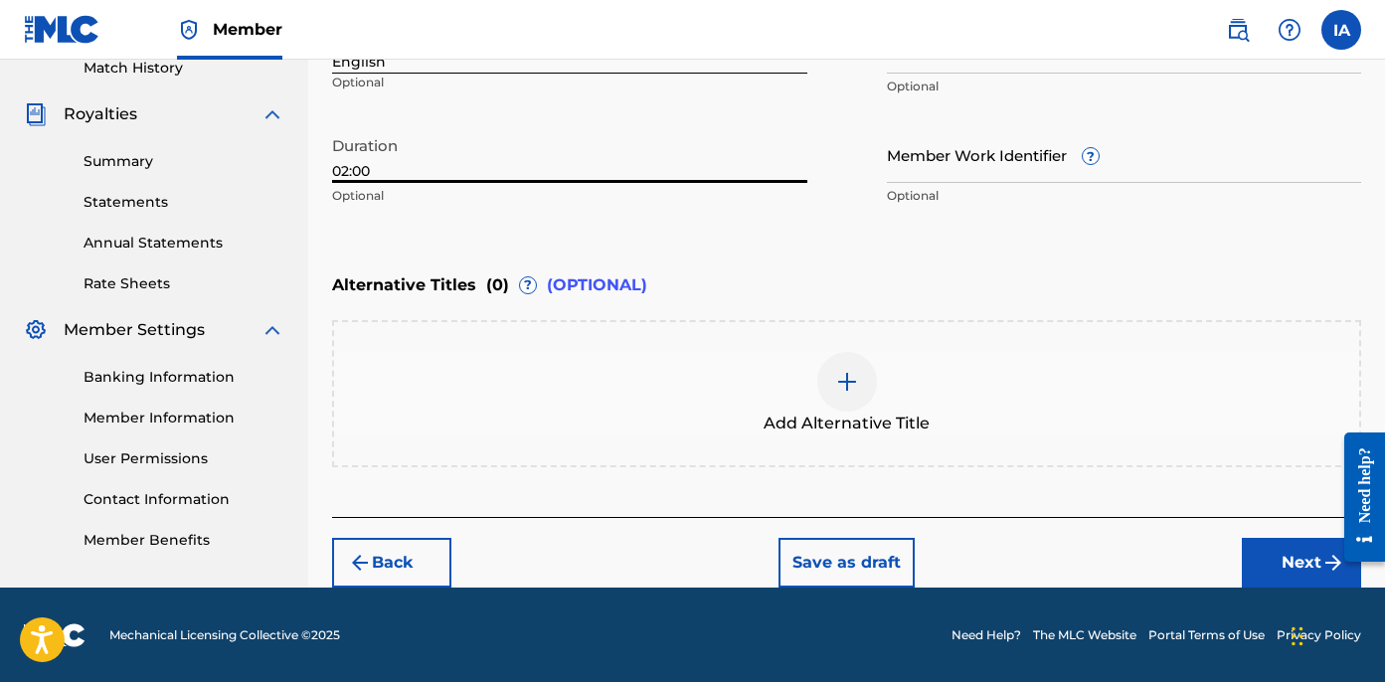
type input "02:00"
click at [1325, 538] on button "Next" at bounding box center [1301, 563] width 119 height 50
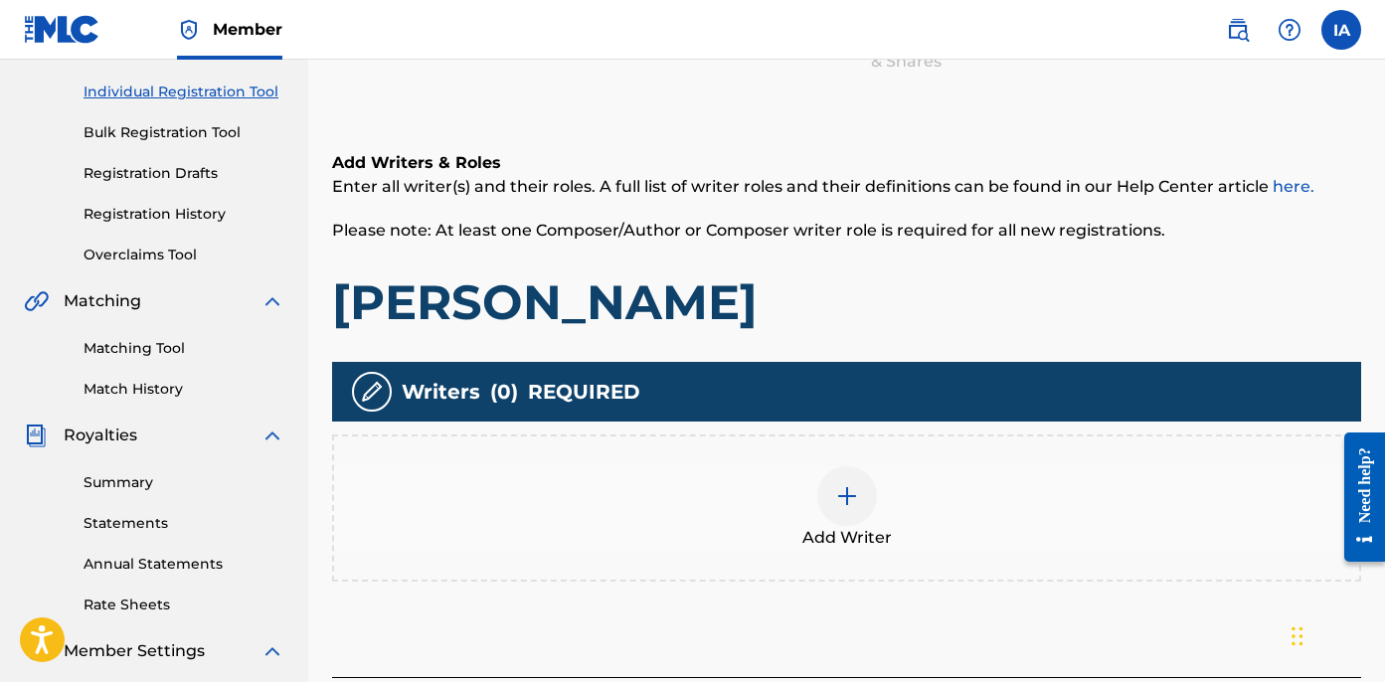
scroll to position [262, 0]
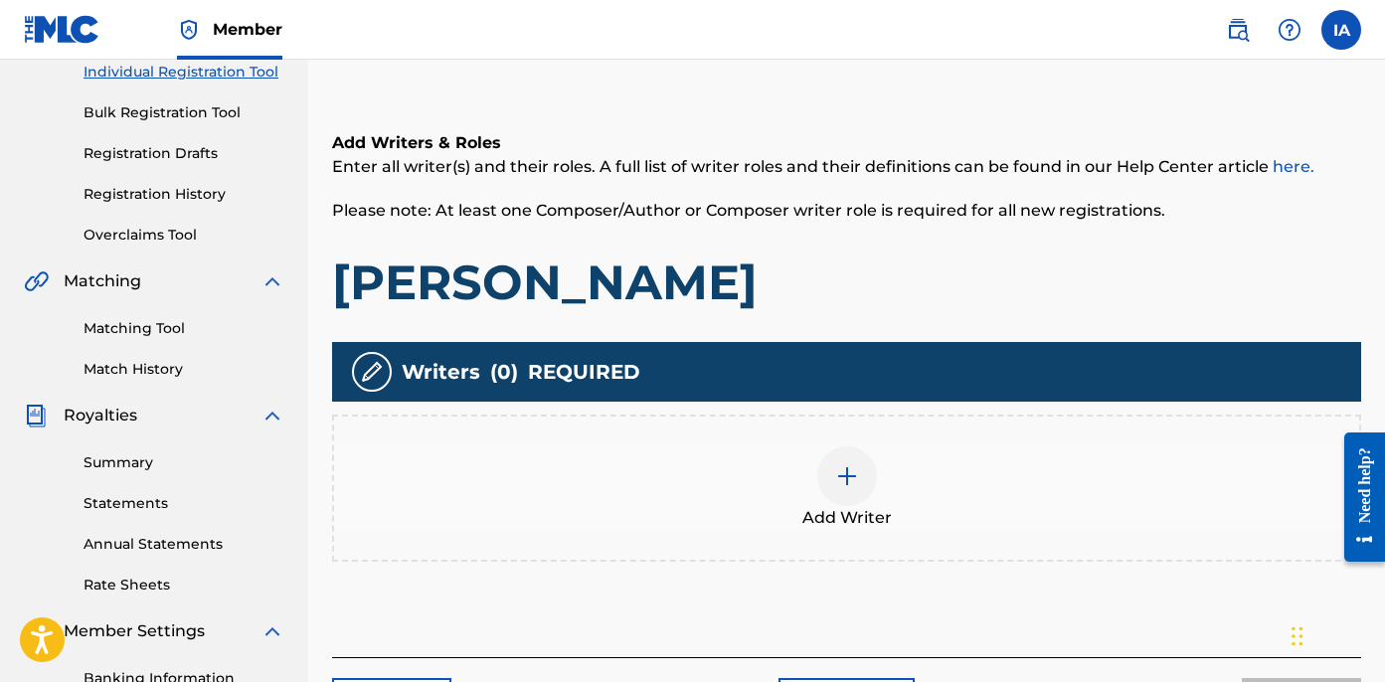
click at [885, 499] on div "Add Writer" at bounding box center [846, 489] width 1025 height 84
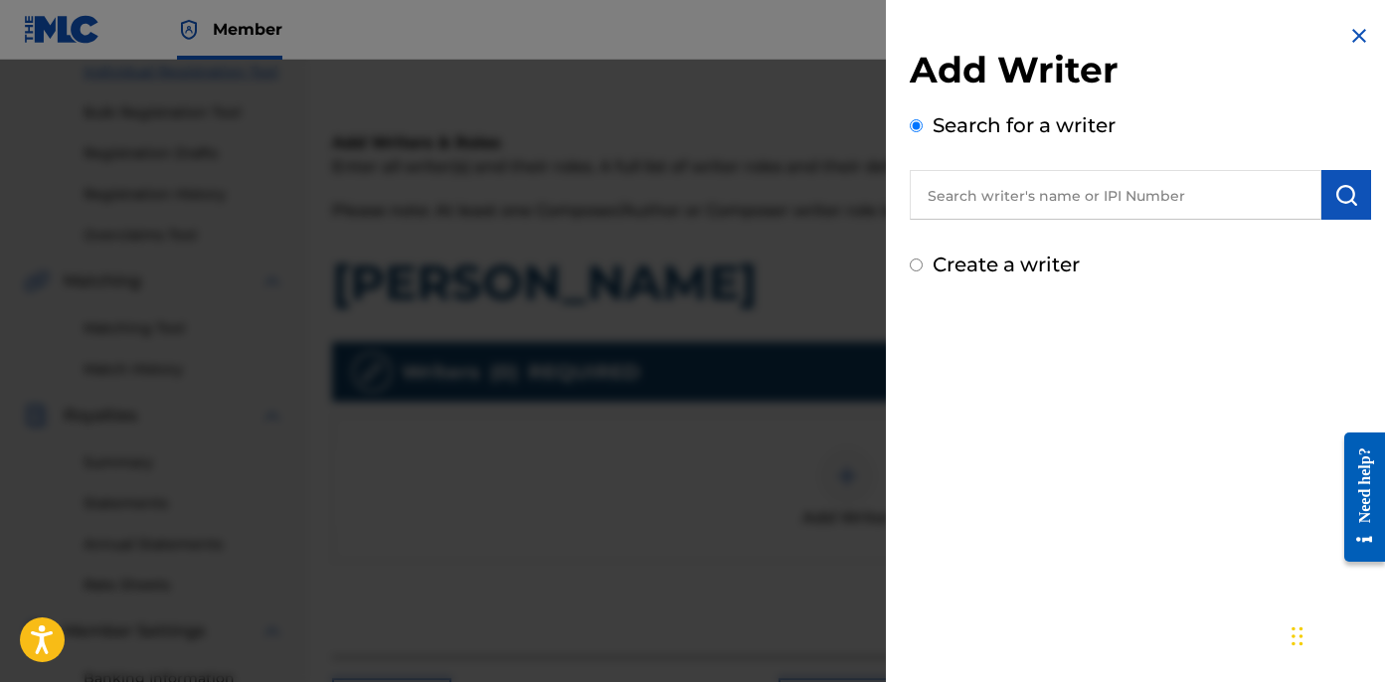
click at [1100, 188] on input "text" at bounding box center [1116, 195] width 412 height 50
paste input "[PERSON_NAME] [PERSON_NAME]"
type input "[PERSON_NAME] [PERSON_NAME]"
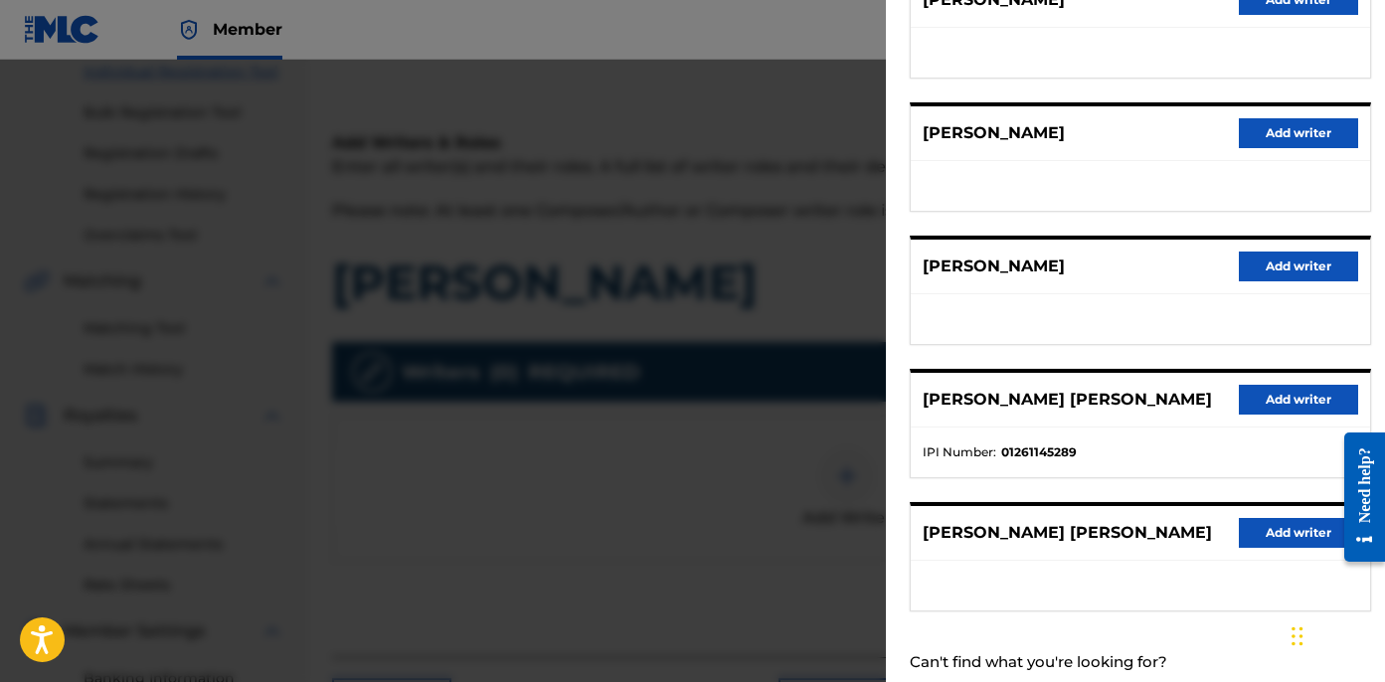
scroll to position [348, 0]
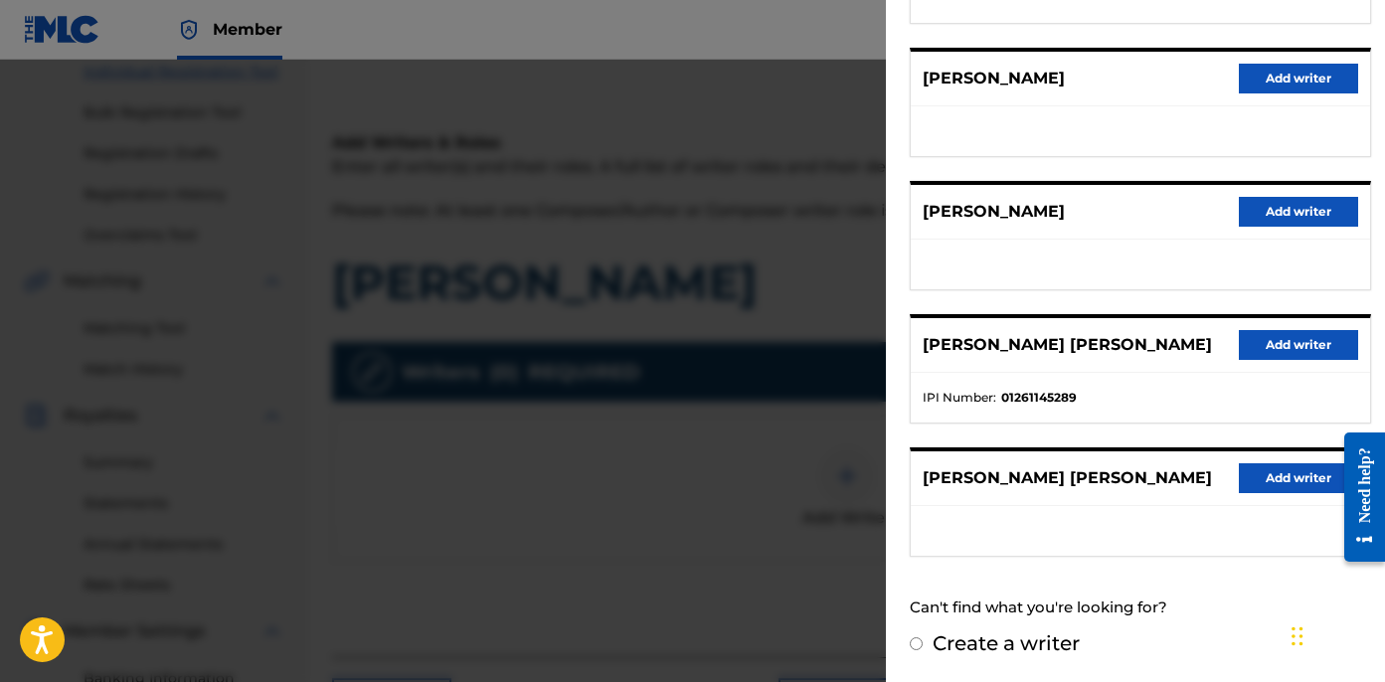
click at [1301, 335] on button "Add writer" at bounding box center [1298, 345] width 119 height 30
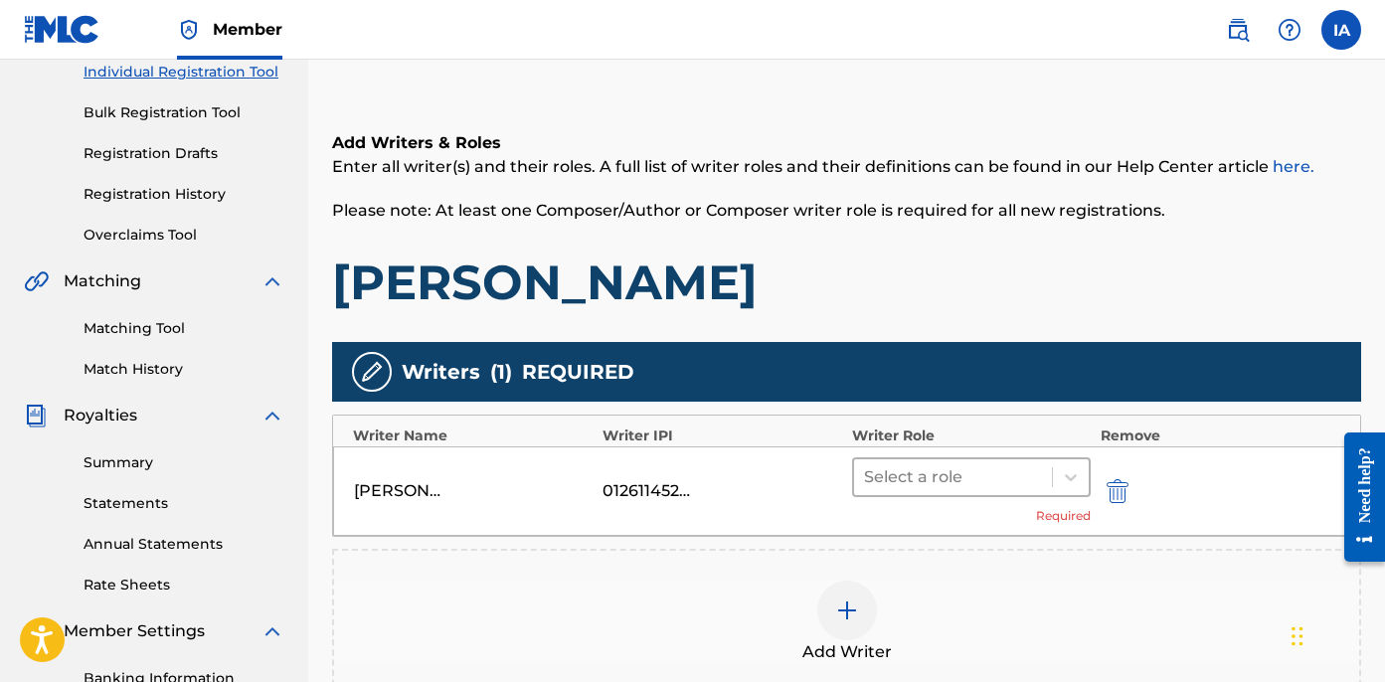
click at [935, 470] on div at bounding box center [953, 477] width 178 height 28
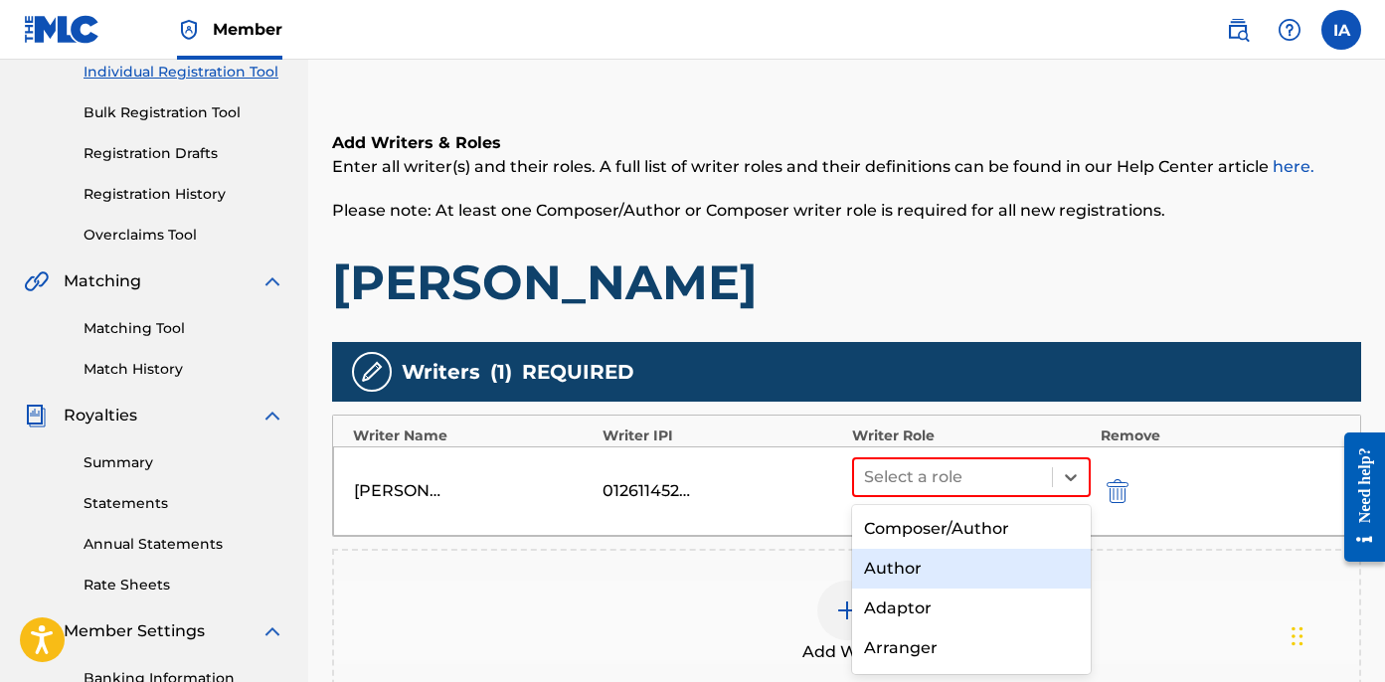
click at [914, 559] on div "Author" at bounding box center [971, 569] width 239 height 40
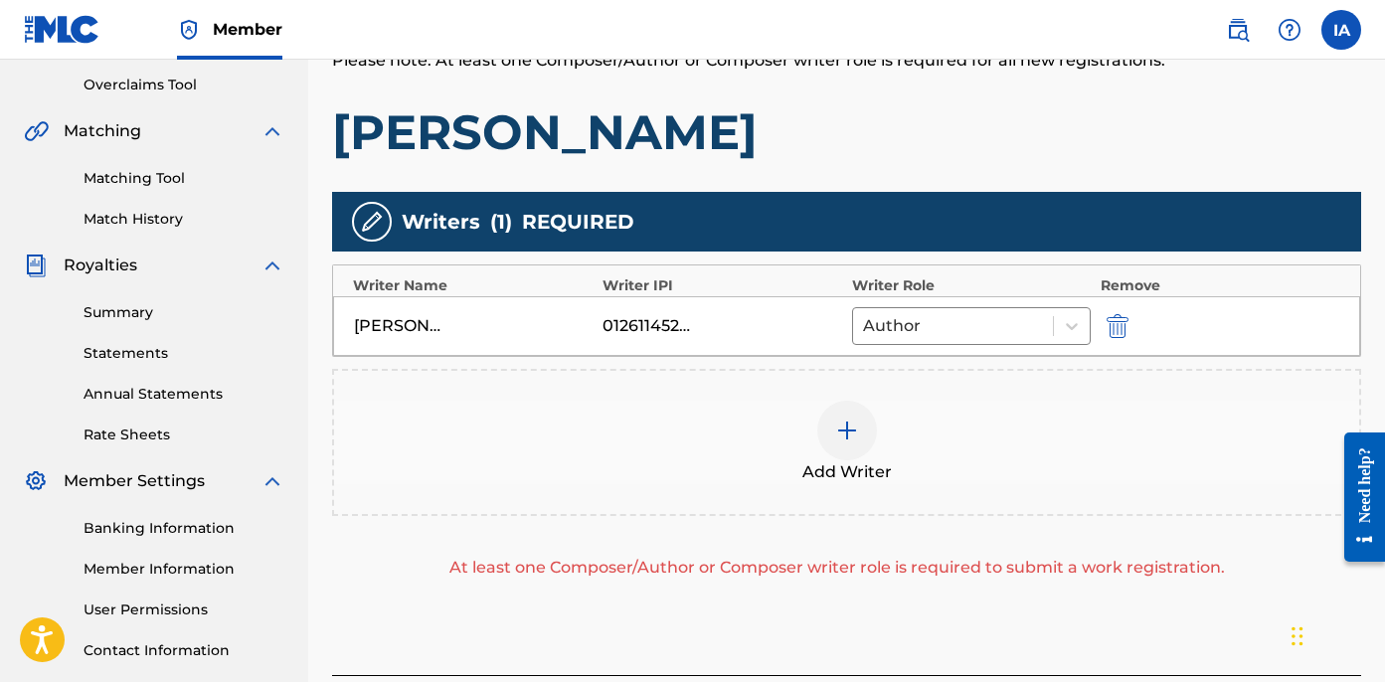
scroll to position [429, 0]
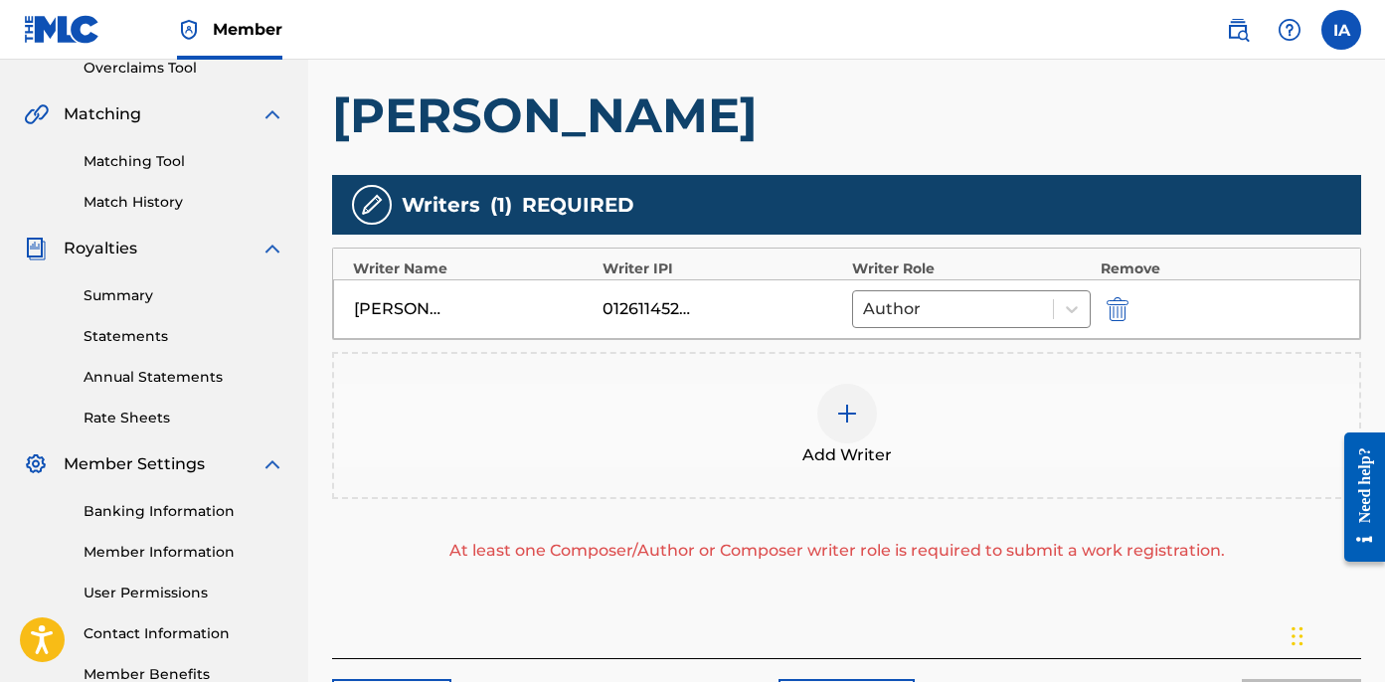
click at [866, 410] on div at bounding box center [847, 414] width 60 height 60
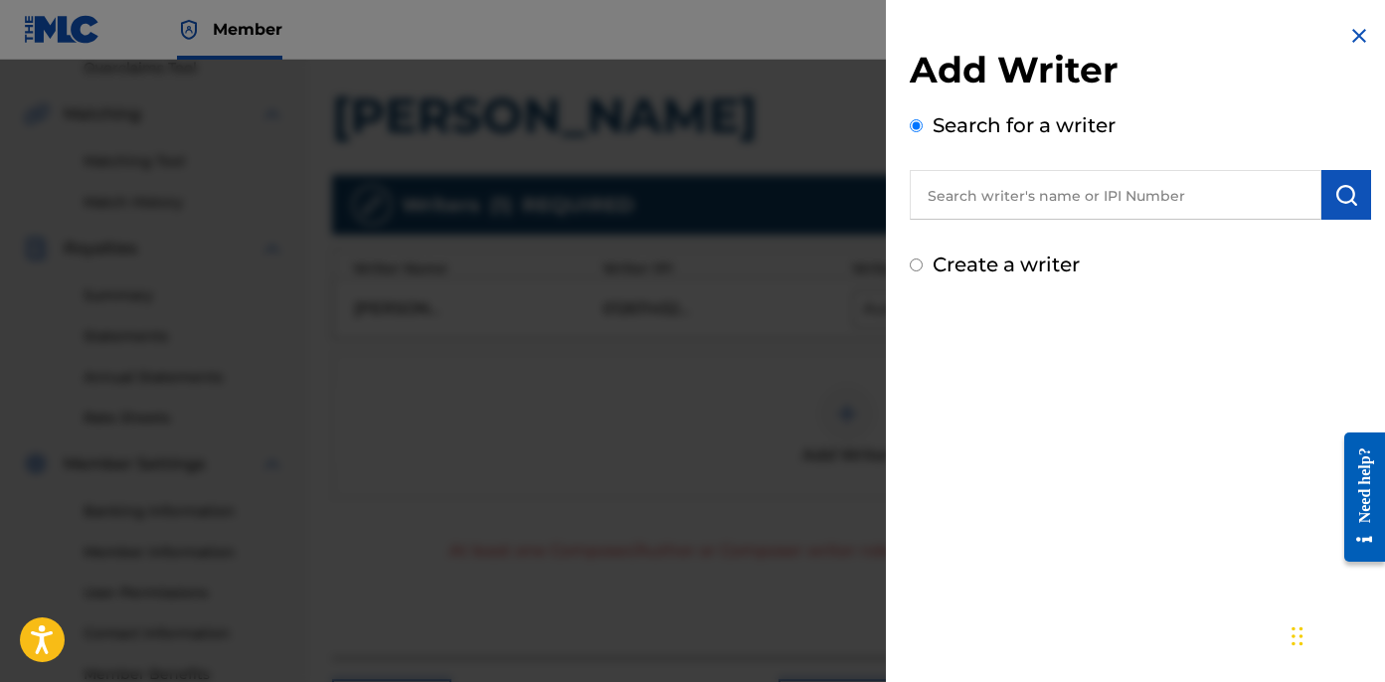
click at [978, 267] on label "Create a writer" at bounding box center [1006, 265] width 147 height 24
radio input "true"
click at [923, 267] on input "Create a writer" at bounding box center [916, 265] width 13 height 13
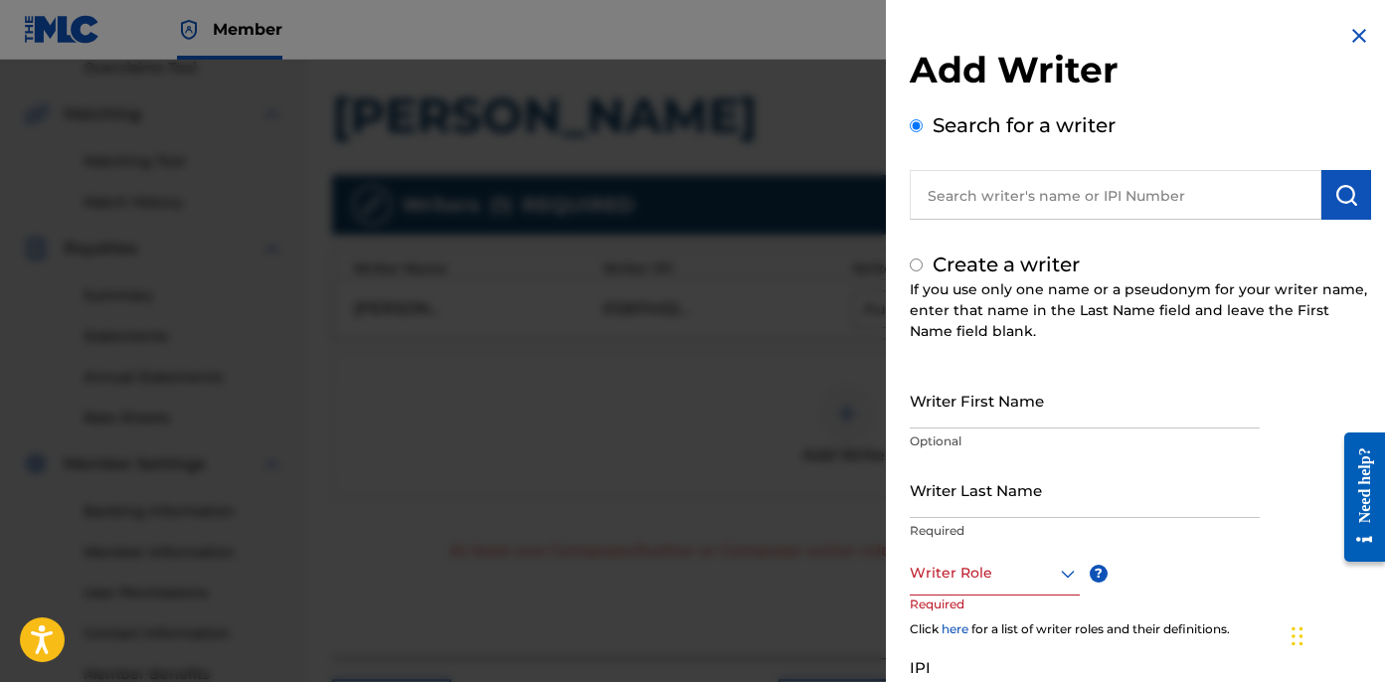
radio input "false"
radio input "true"
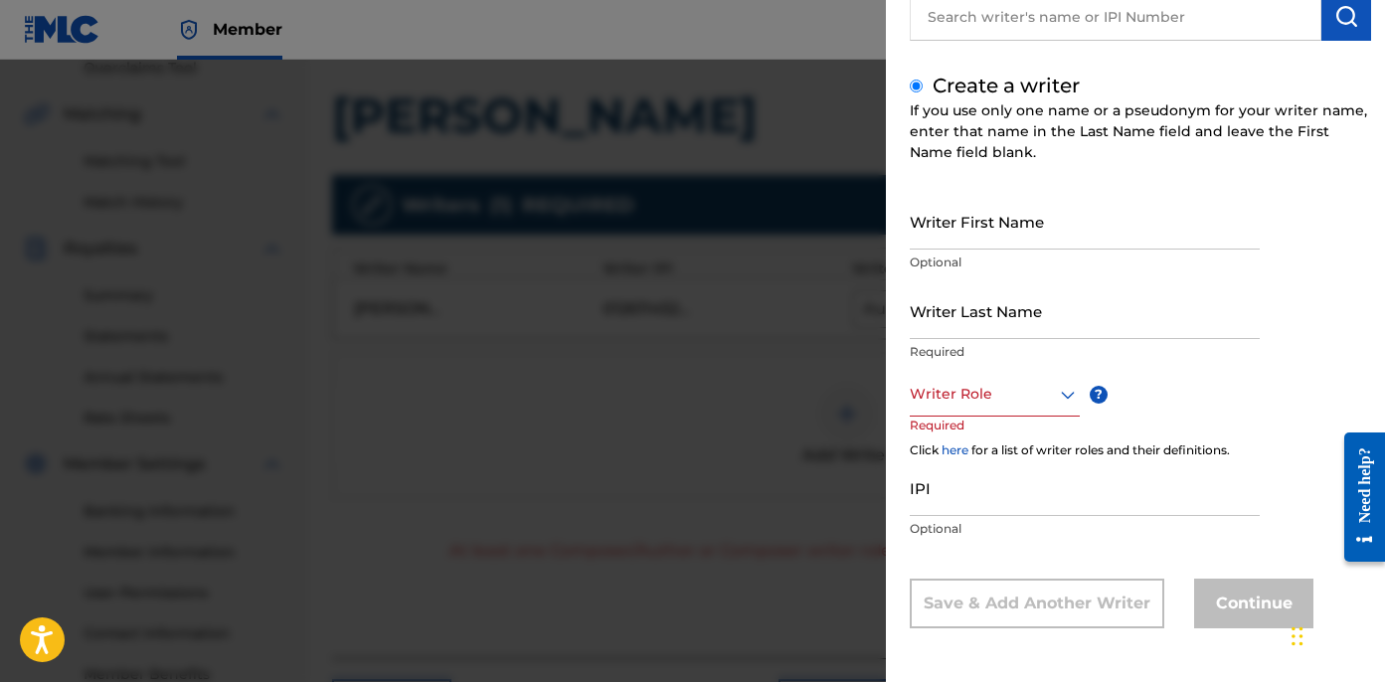
scroll to position [48, 0]
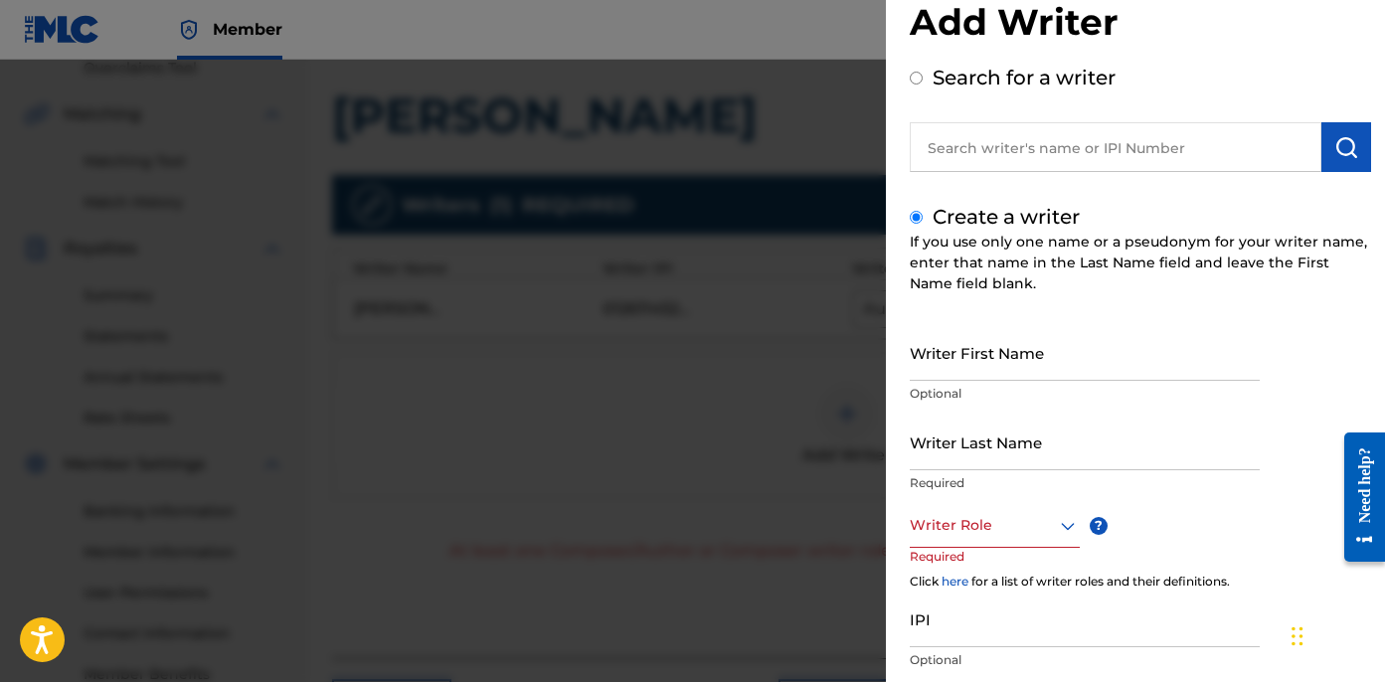
click at [952, 75] on label "Search for a writer" at bounding box center [1024, 78] width 183 height 24
click at [923, 75] on input "Search for a writer" at bounding box center [916, 78] width 13 height 13
radio input "false"
radio input "true"
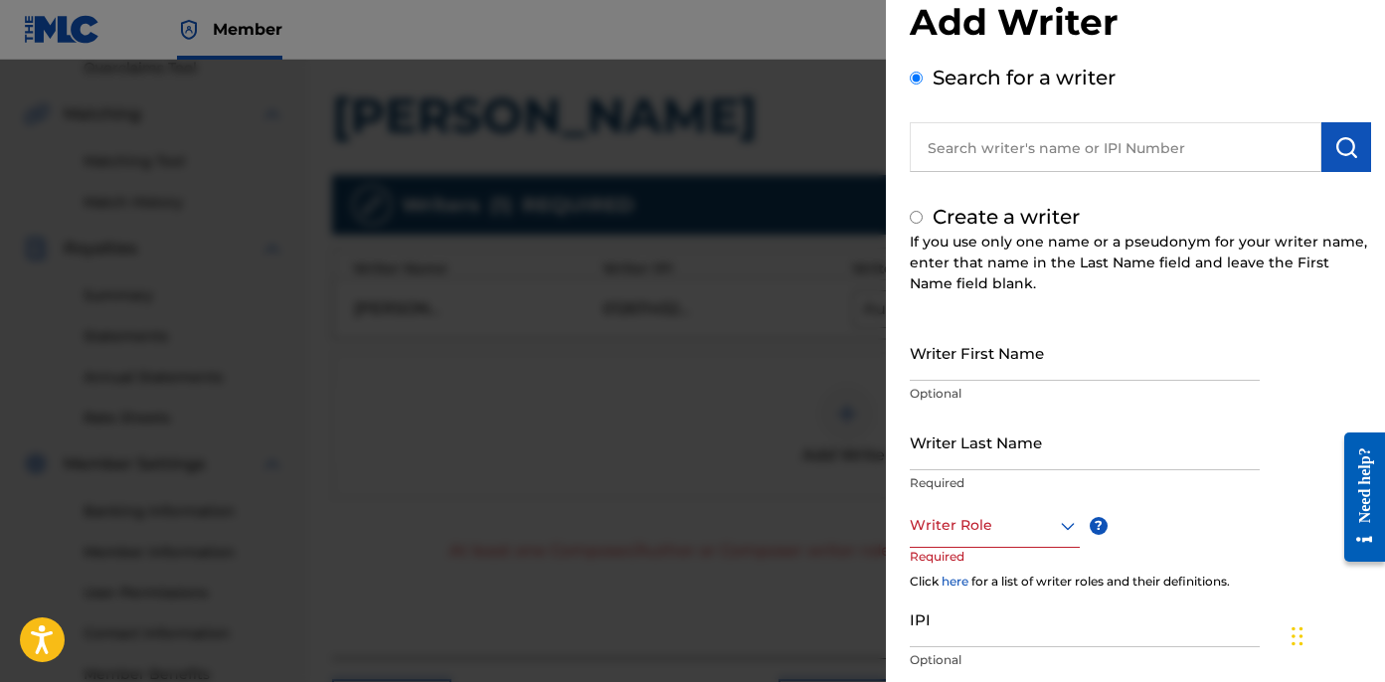
scroll to position [0, 0]
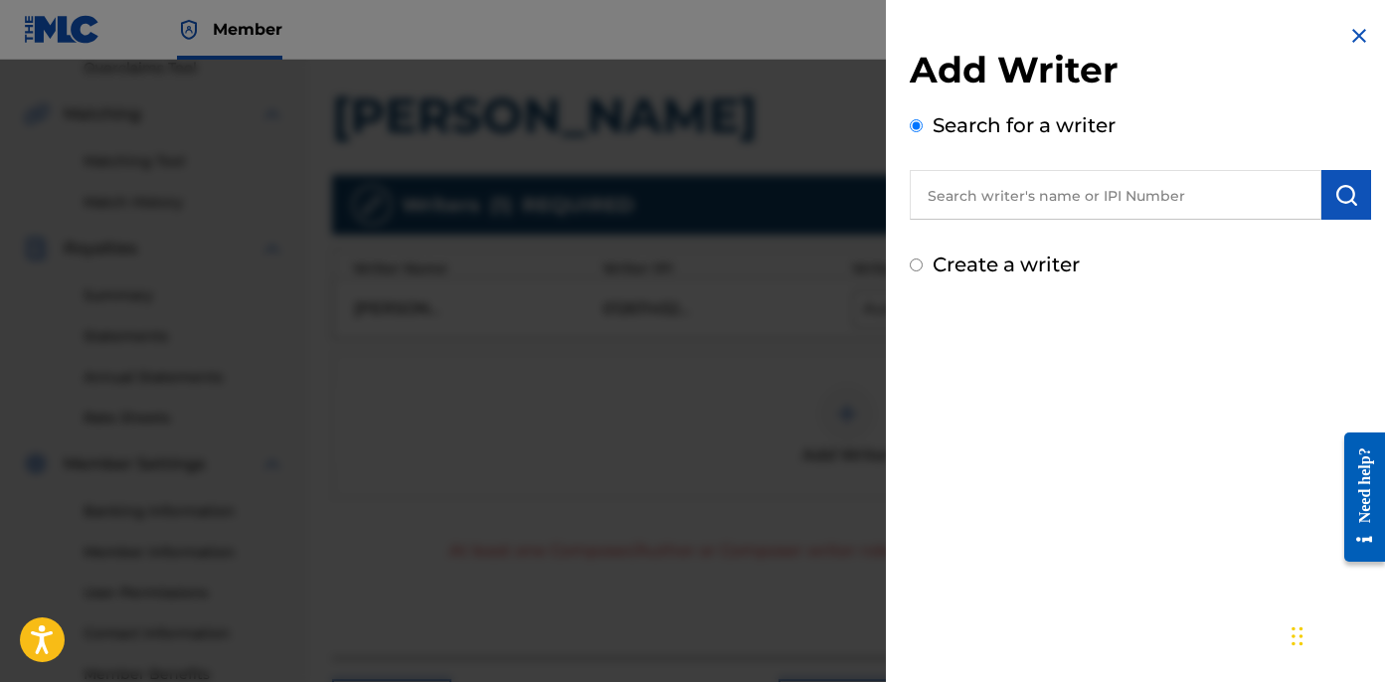
click at [1081, 192] on input "text" at bounding box center [1116, 195] width 412 height 50
paste input "[PERSON_NAME] [PERSON_NAME]"
type input "[PERSON_NAME] [PERSON_NAME]"
click at [1348, 198] on img "submit" at bounding box center [1347, 195] width 24 height 24
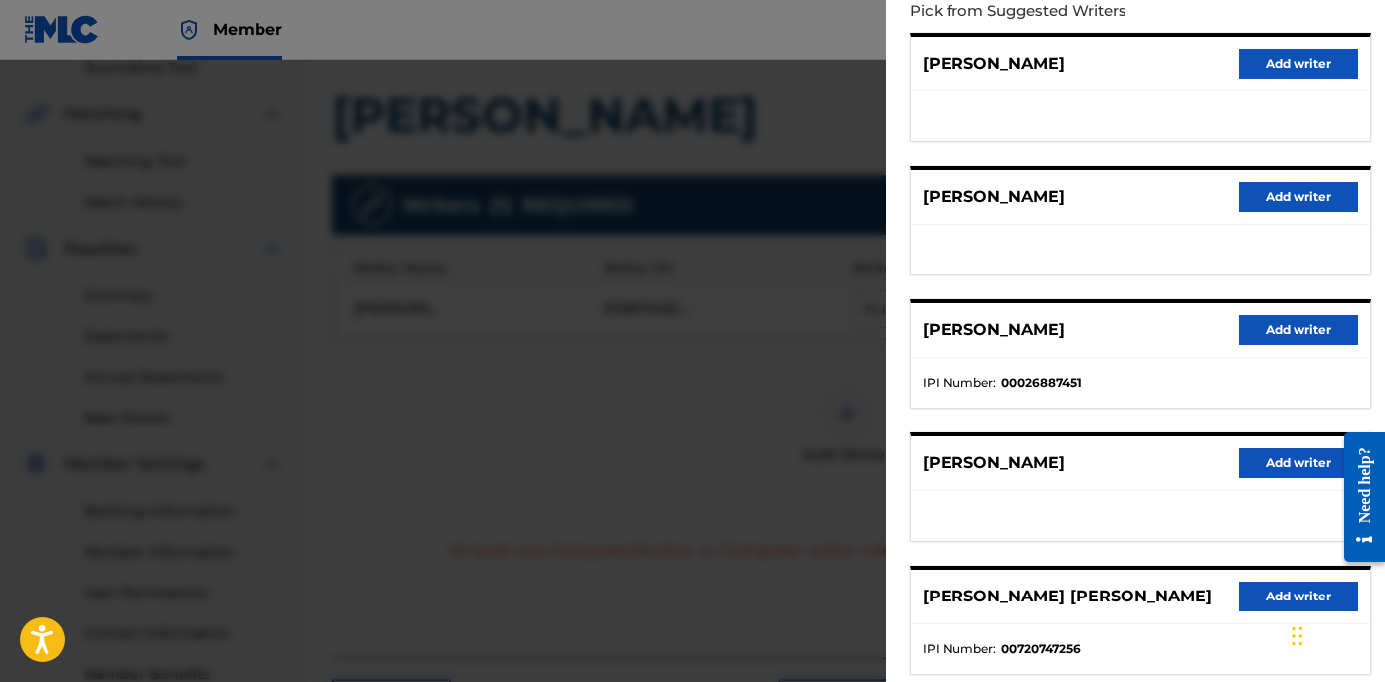
scroll to position [348, 0]
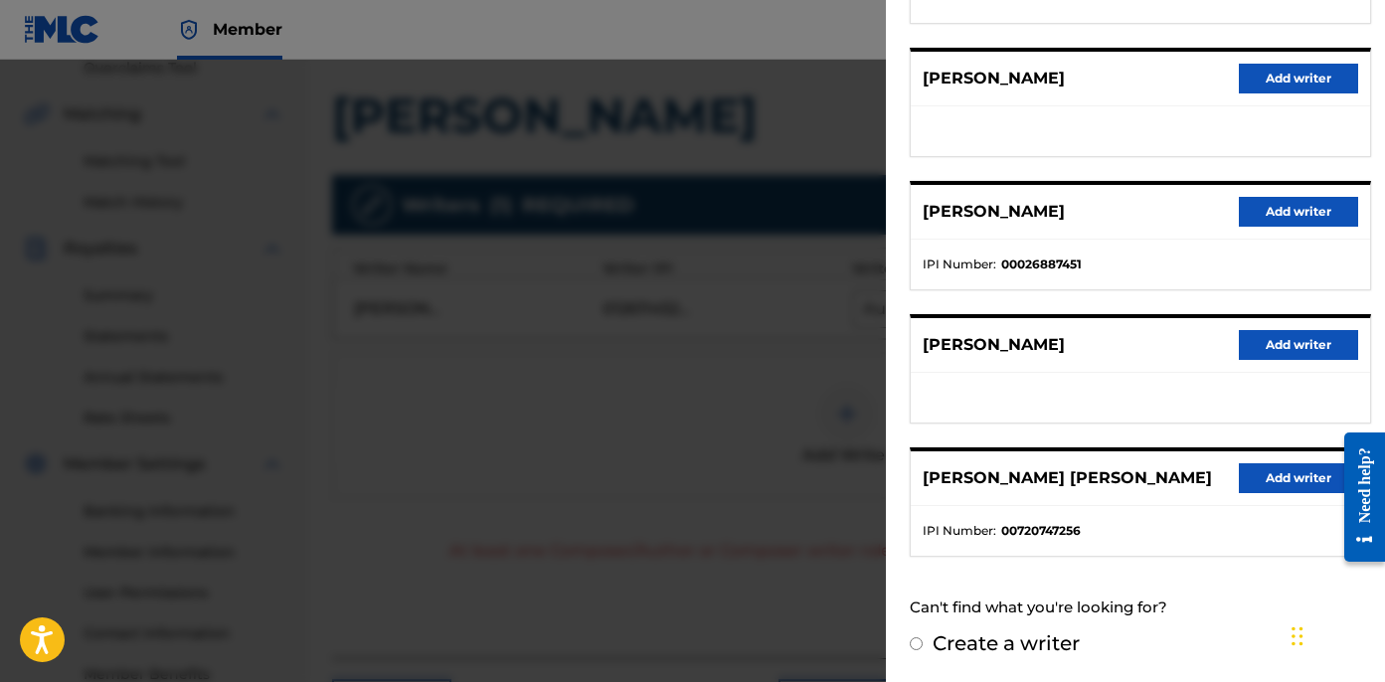
click at [1289, 468] on button "Add writer" at bounding box center [1298, 478] width 119 height 30
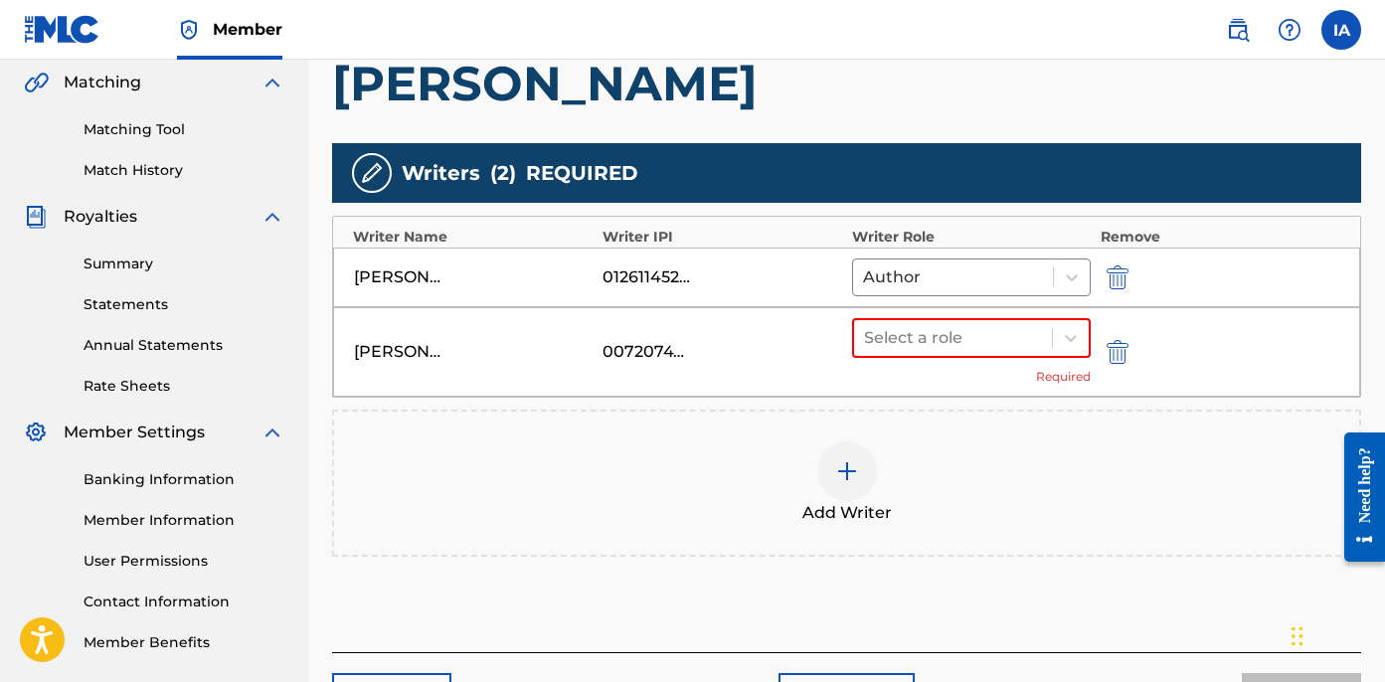
scroll to position [466, 0]
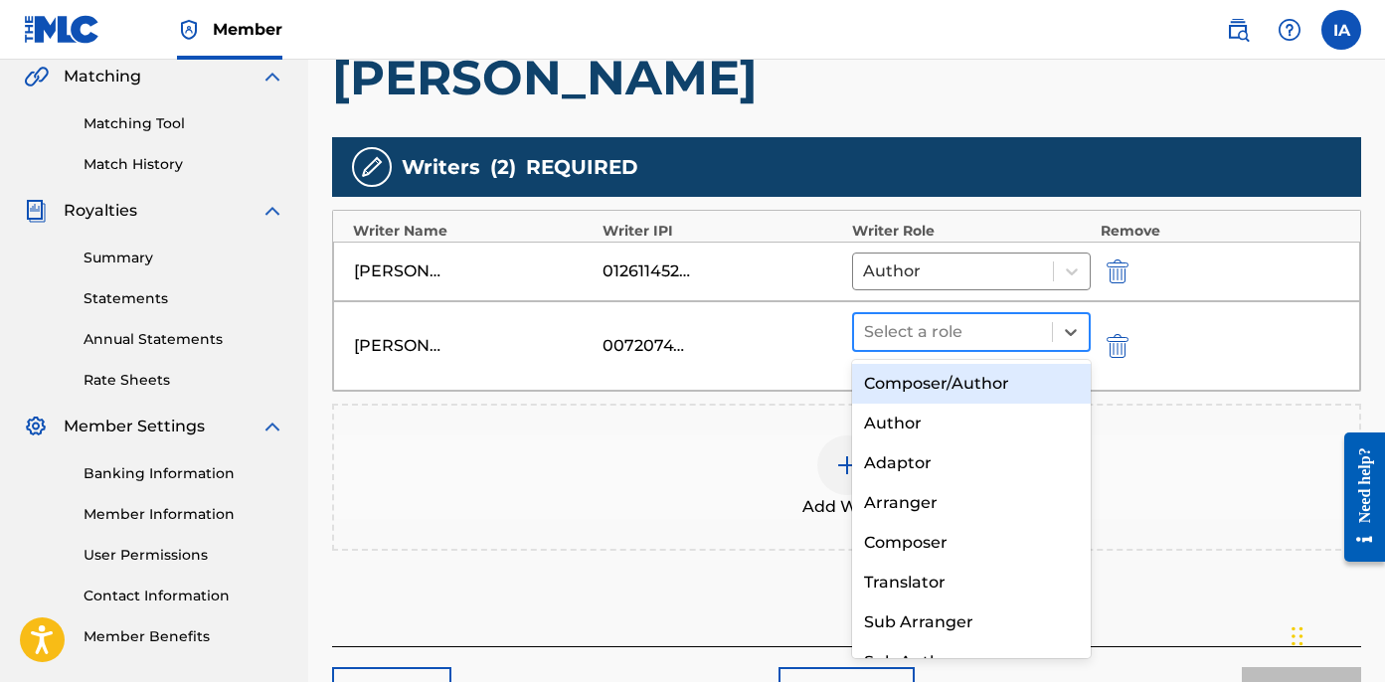
click at [962, 324] on div at bounding box center [953, 332] width 178 height 28
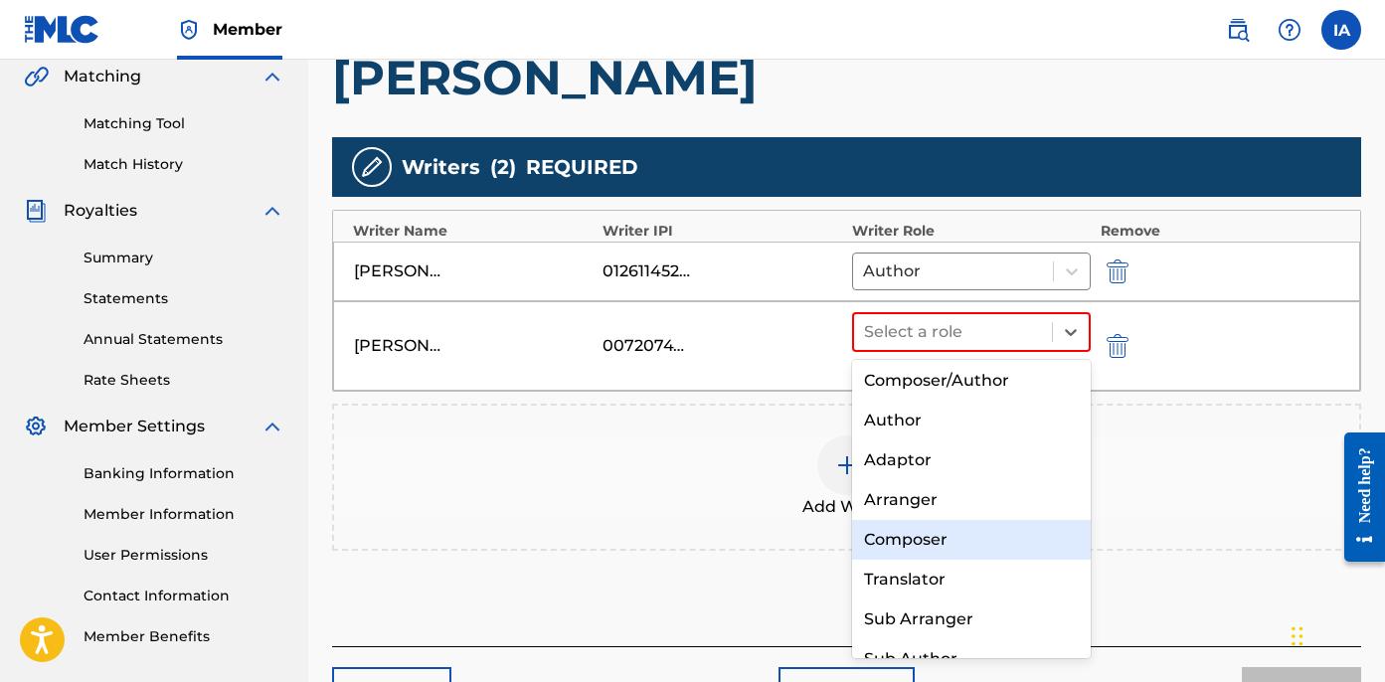
click at [909, 523] on div "Composer" at bounding box center [971, 540] width 239 height 40
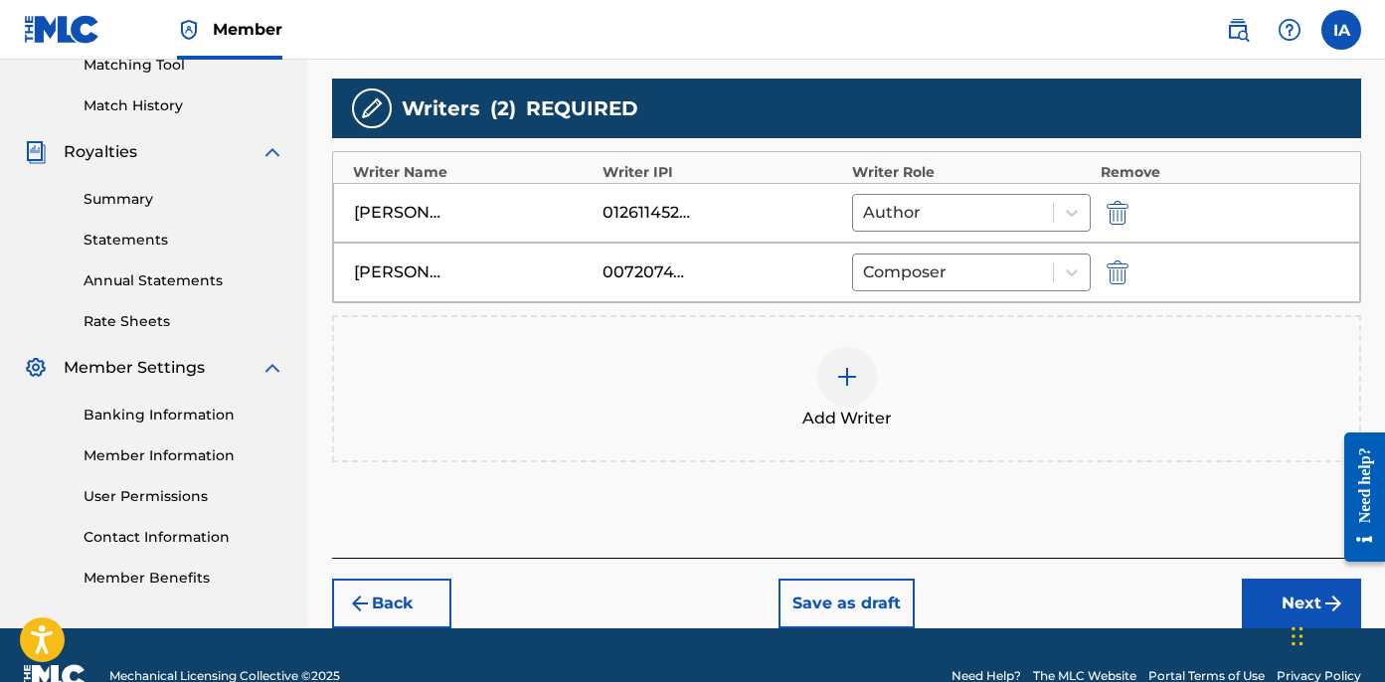
click at [1248, 596] on button "Next" at bounding box center [1301, 604] width 119 height 50
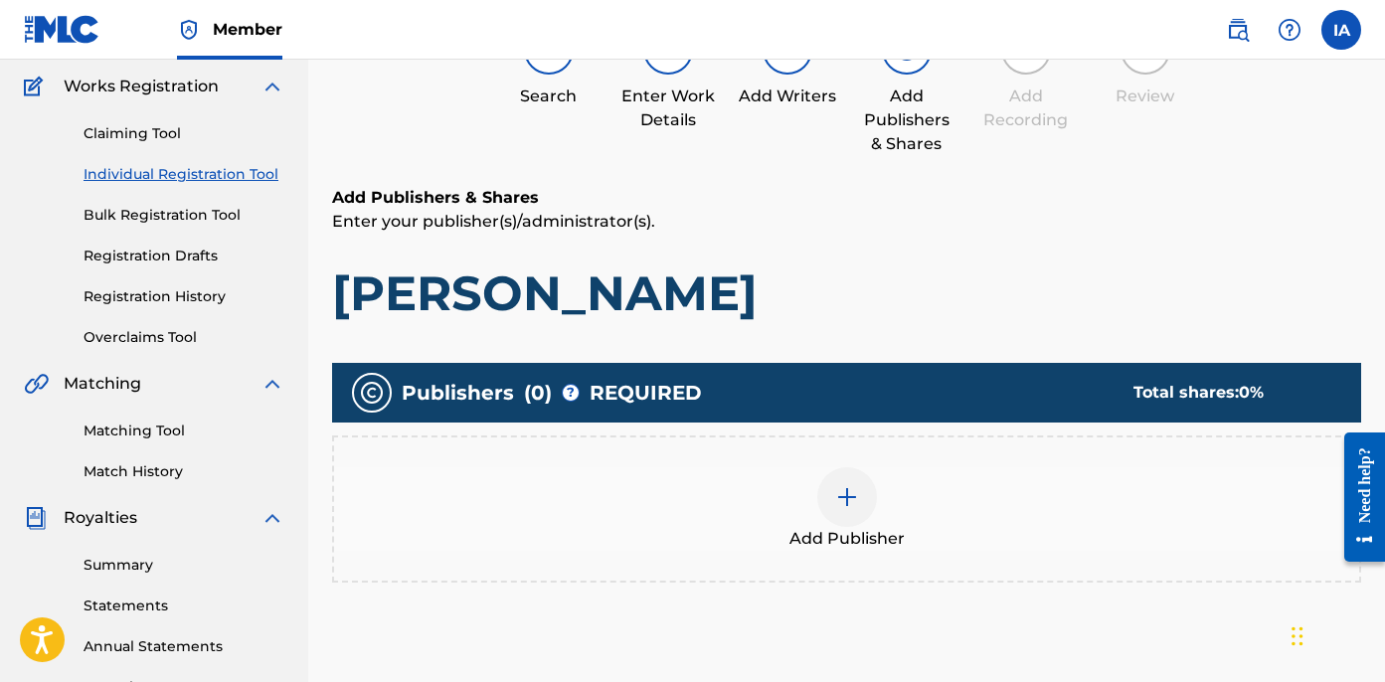
scroll to position [89, 0]
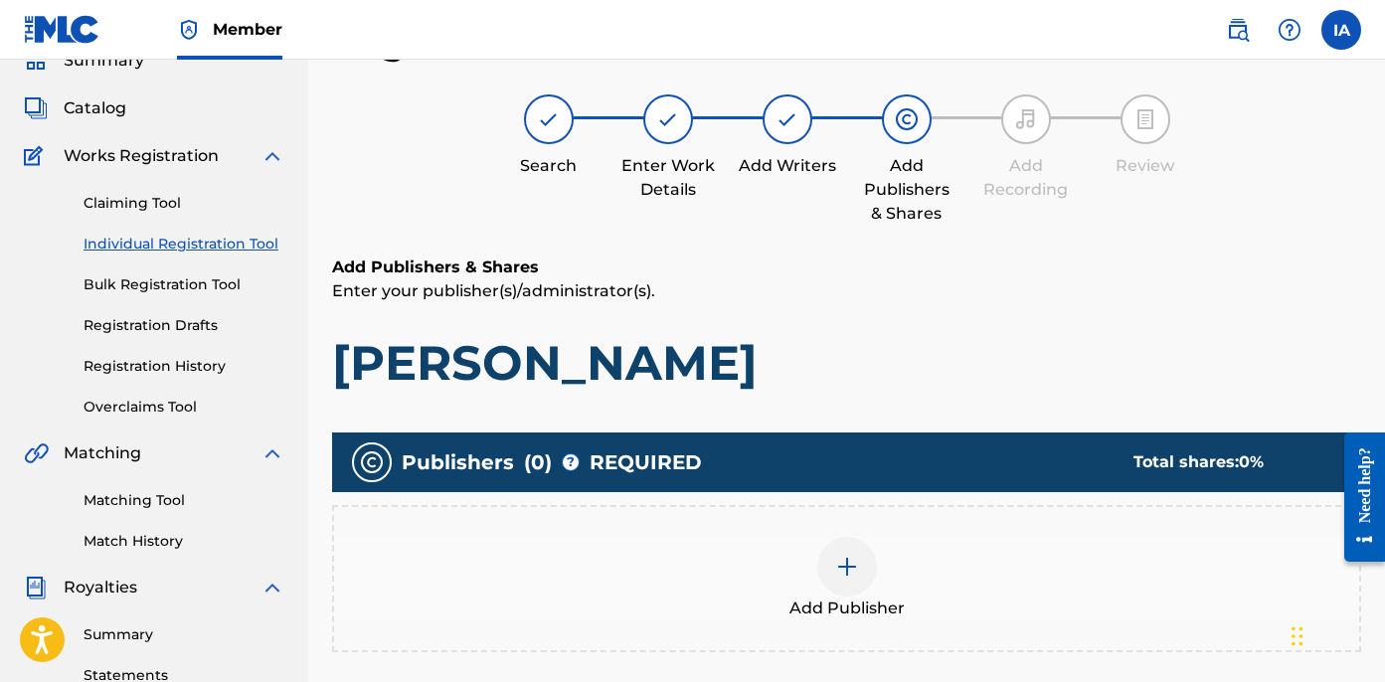
click at [892, 607] on span "Add Publisher" at bounding box center [847, 609] width 115 height 24
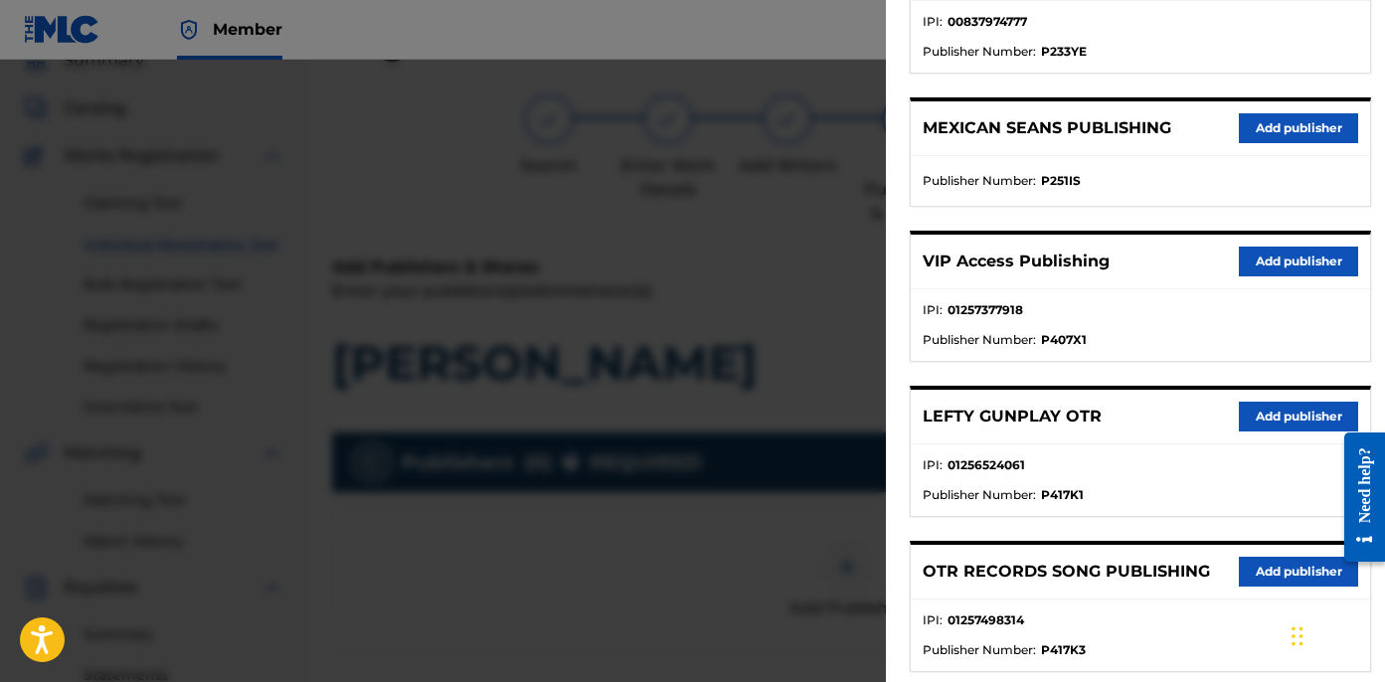
scroll to position [482, 0]
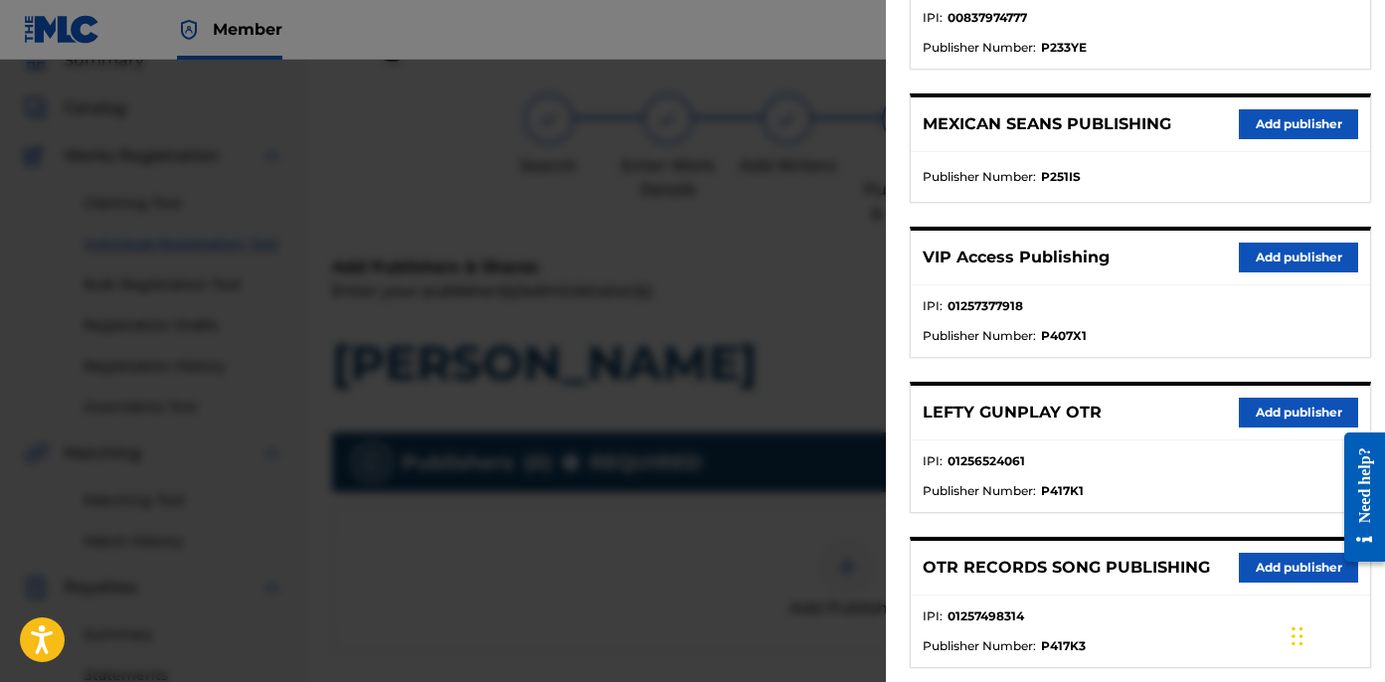
click at [1283, 414] on button "Add publisher" at bounding box center [1298, 413] width 119 height 30
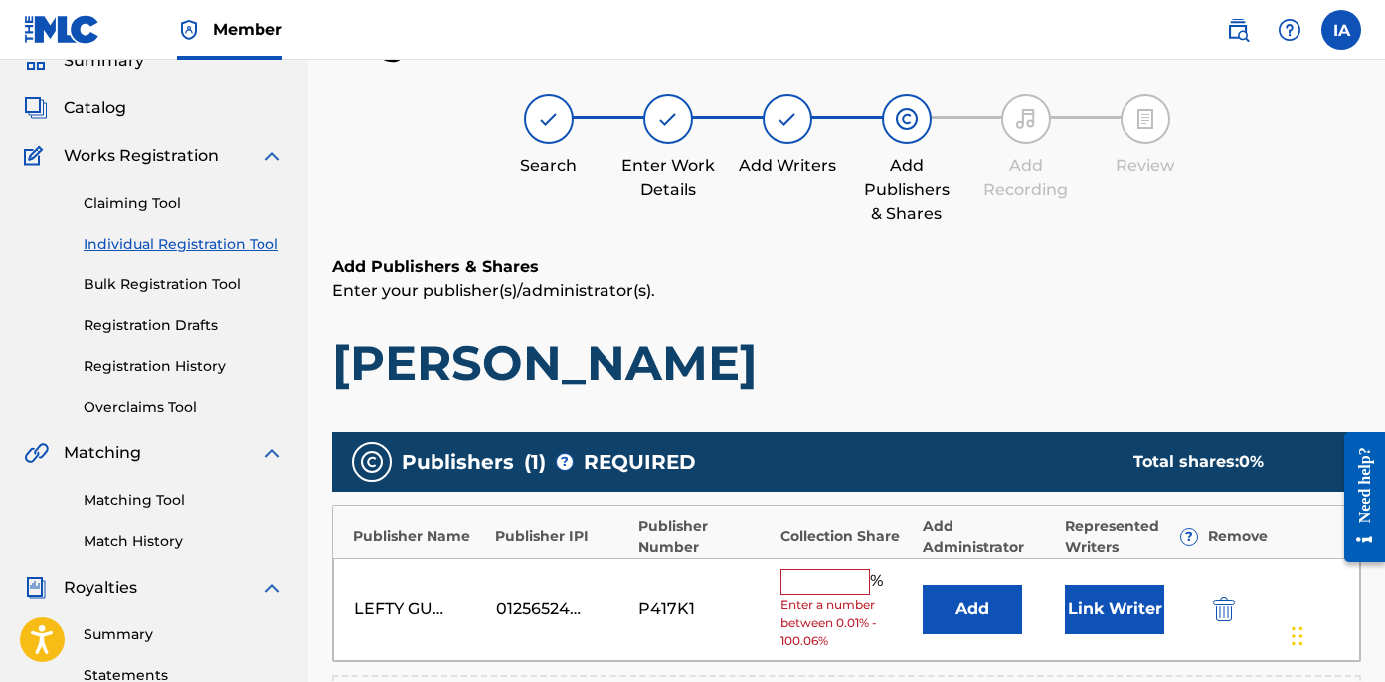
click at [848, 574] on input "text" at bounding box center [825, 582] width 89 height 26
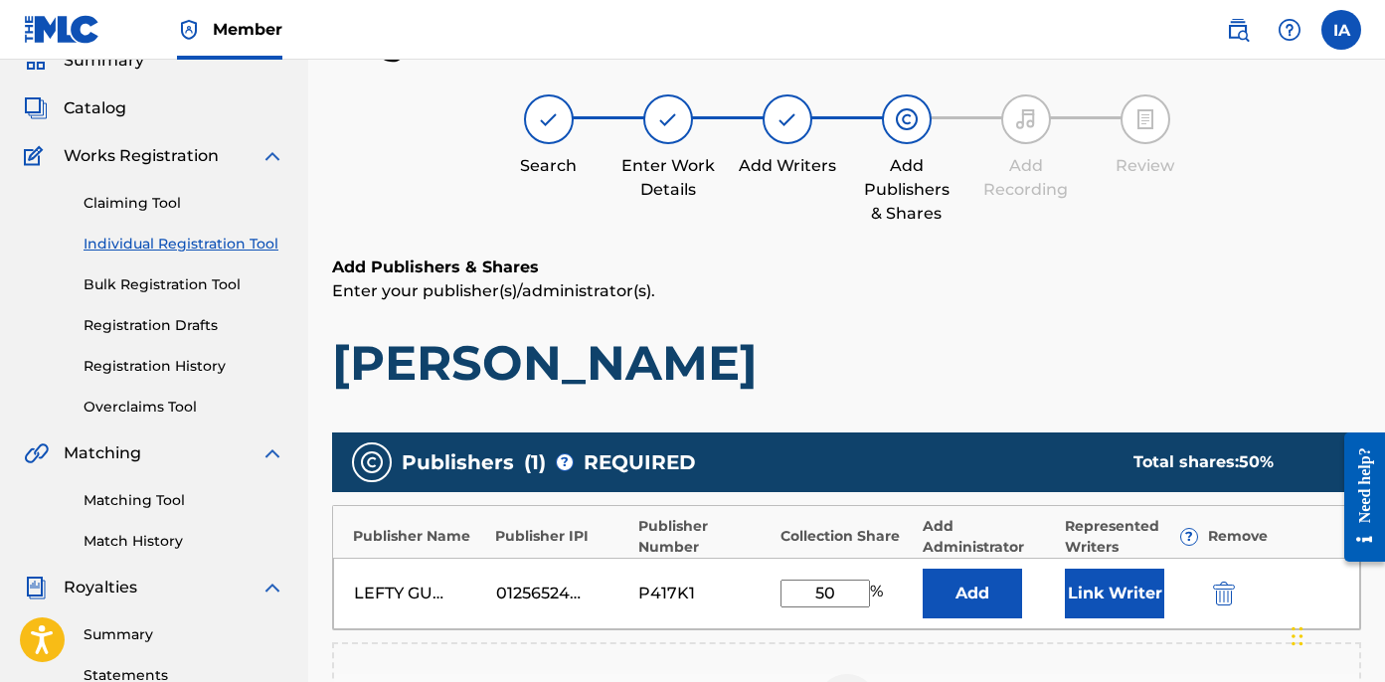
click at [832, 581] on input "50" at bounding box center [825, 594] width 89 height 28
type input "50"
click at [982, 570] on button "Add" at bounding box center [972, 594] width 99 height 50
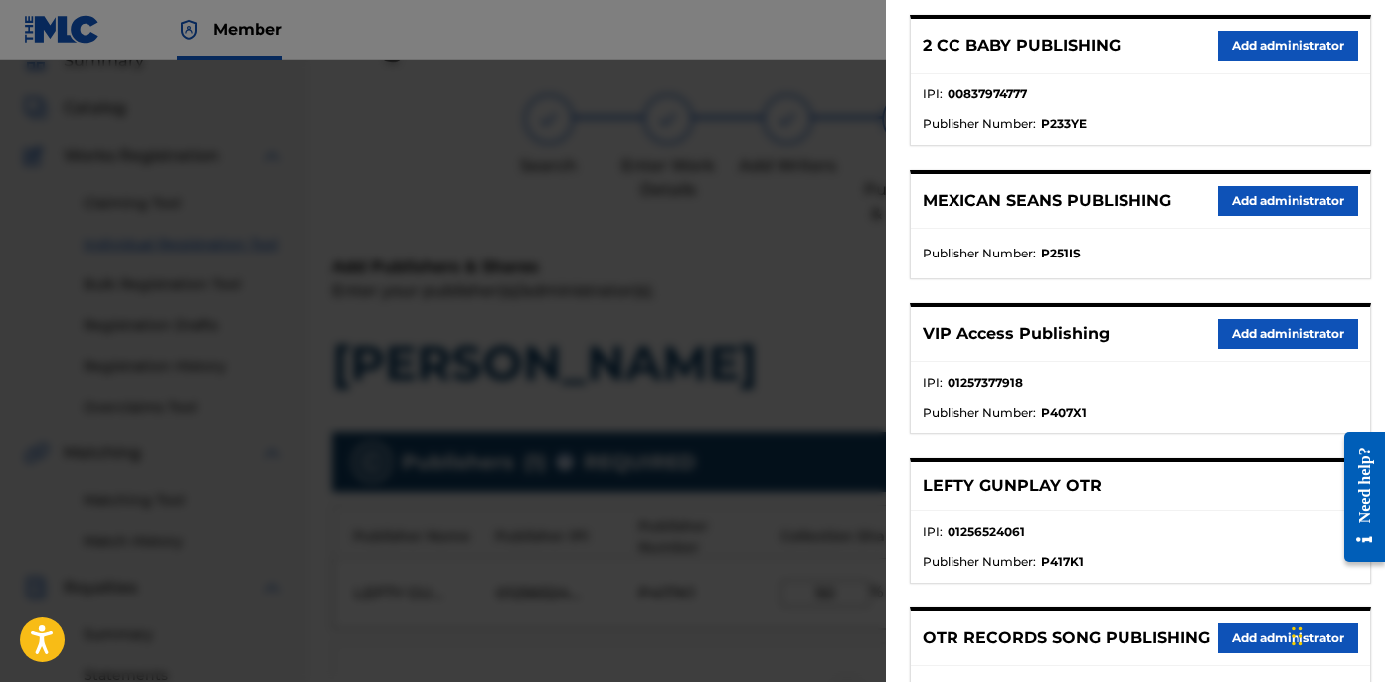
scroll to position [295, 0]
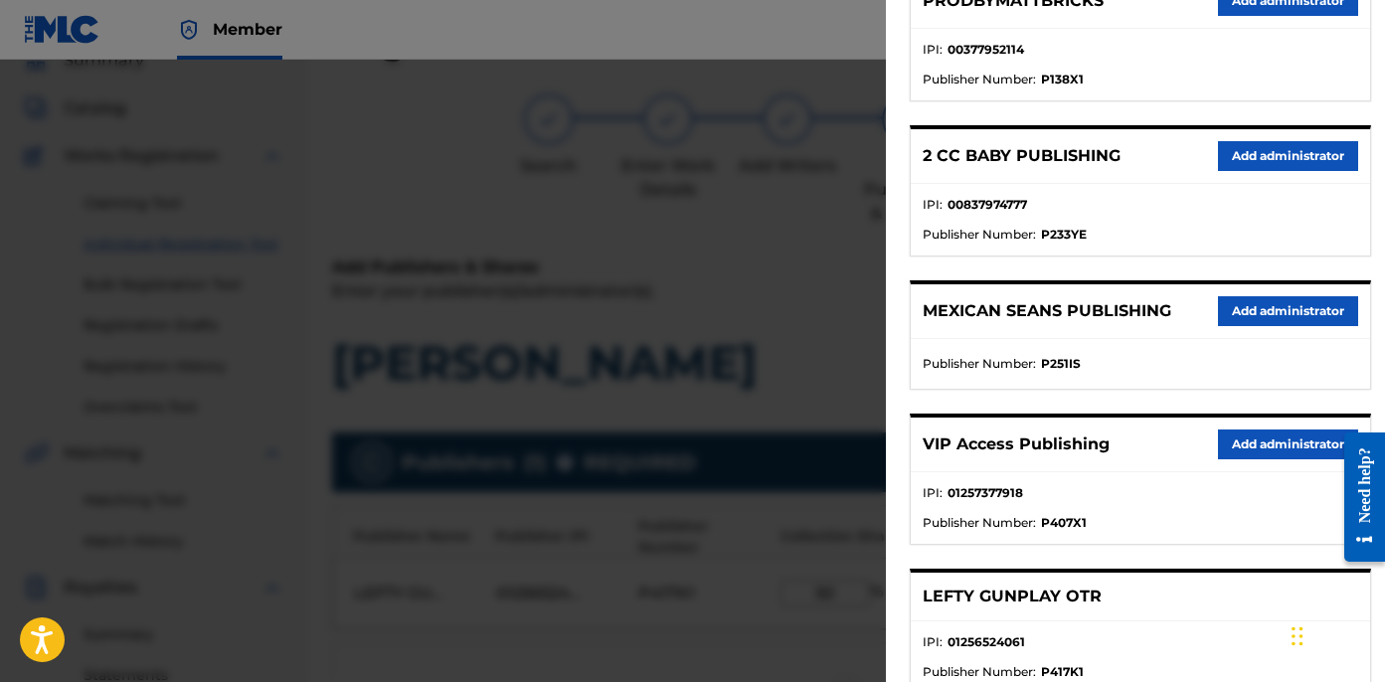
click at [1258, 436] on button "Add administrator" at bounding box center [1288, 445] width 140 height 30
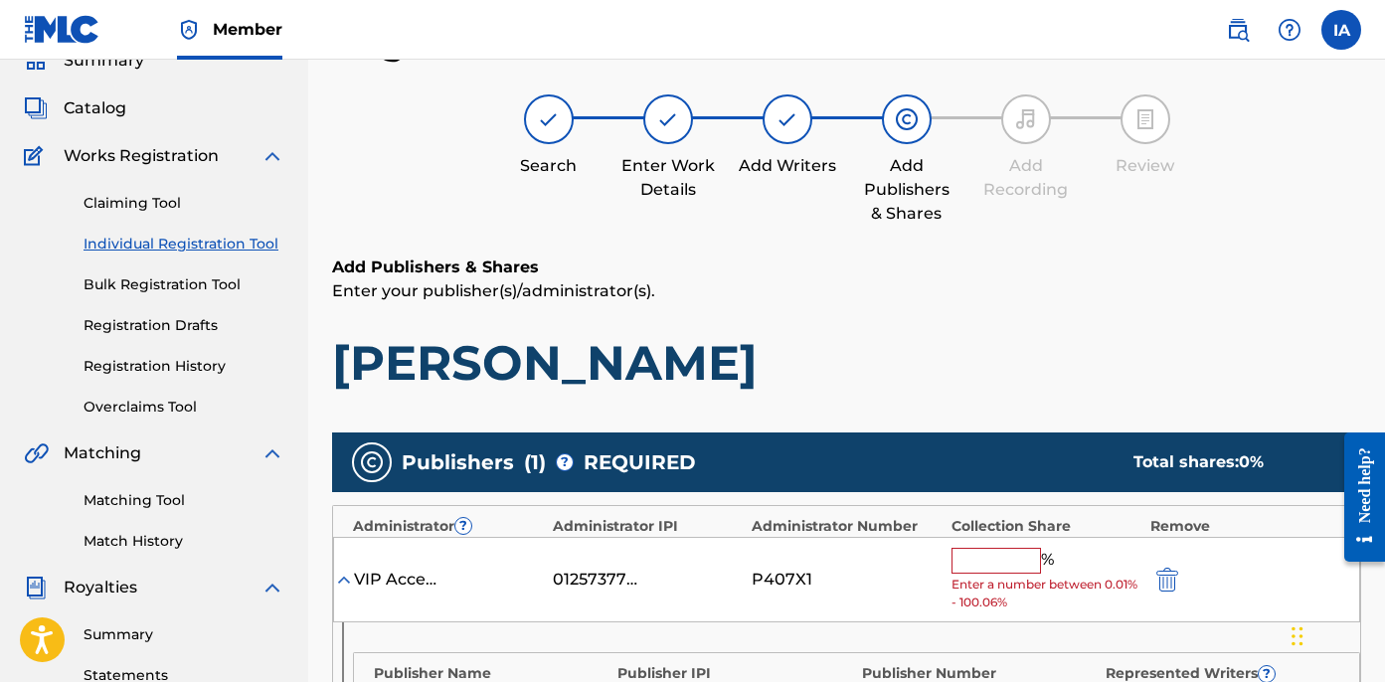
click at [1010, 569] on input "text" at bounding box center [996, 561] width 89 height 26
paste input "50"
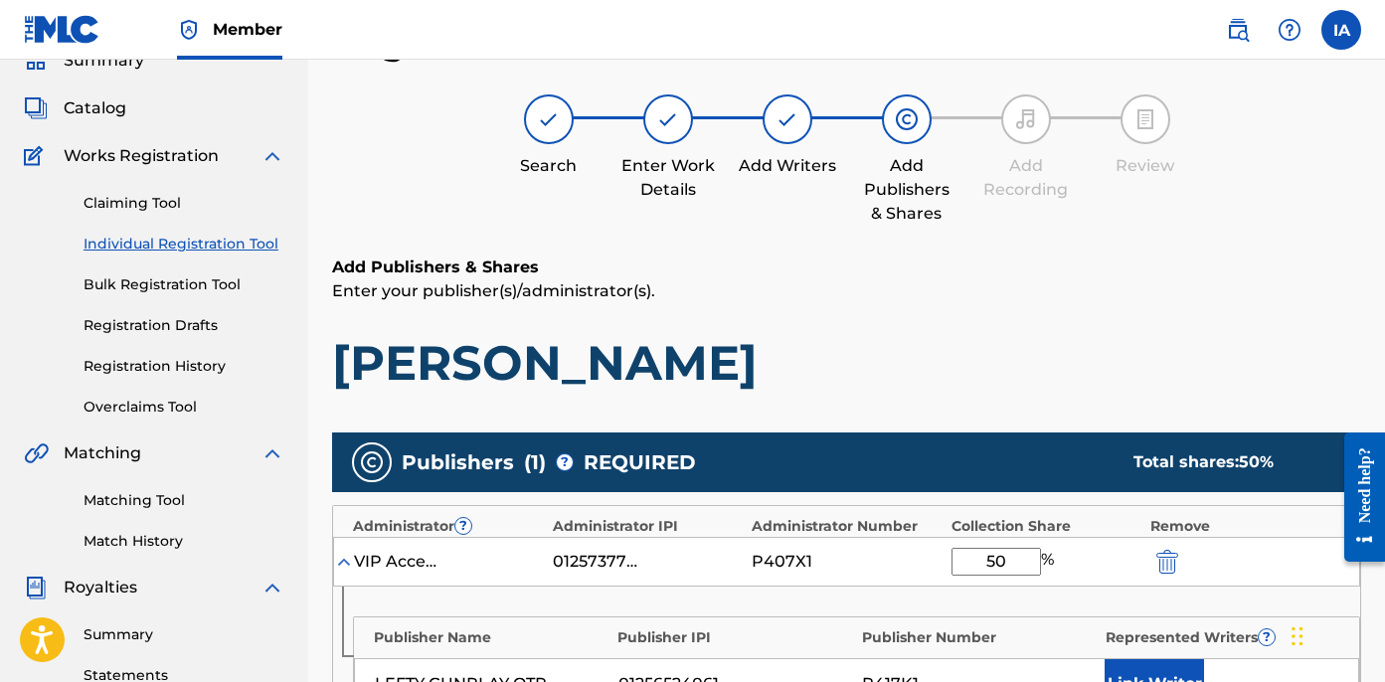
scroll to position [331, 0]
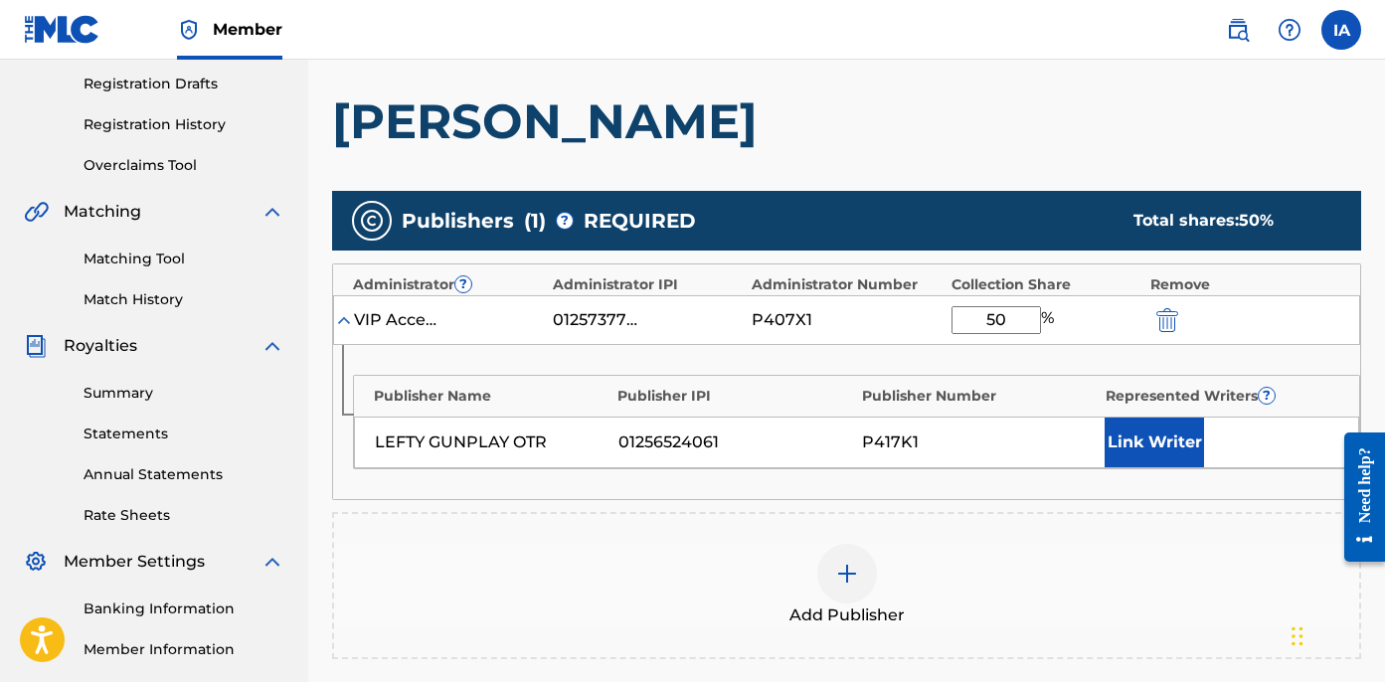
type input "50"
click at [1132, 417] on div "LEFTY GUNPLAY OTR 01256524061 P417K1 Link Writer" at bounding box center [856, 443] width 1005 height 52
click at [1144, 433] on button "Link Writer" at bounding box center [1154, 443] width 99 height 50
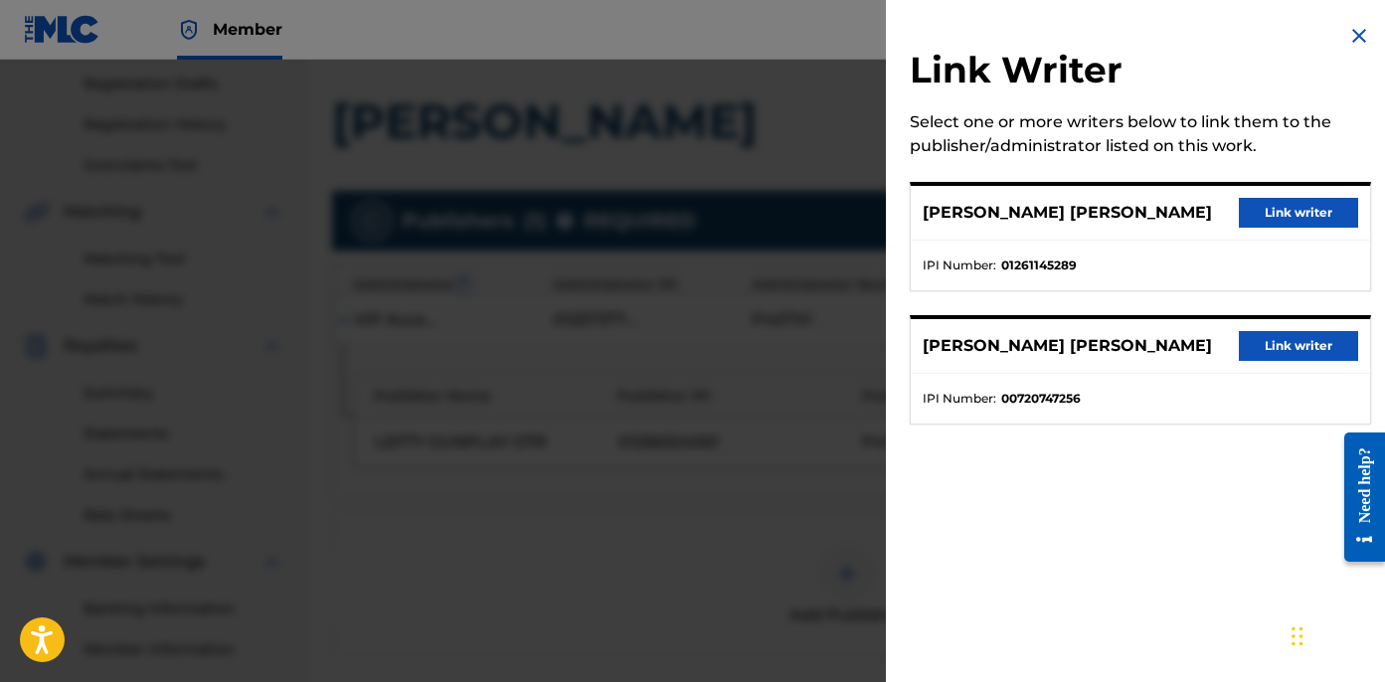
click at [1247, 218] on button "Link writer" at bounding box center [1298, 213] width 119 height 30
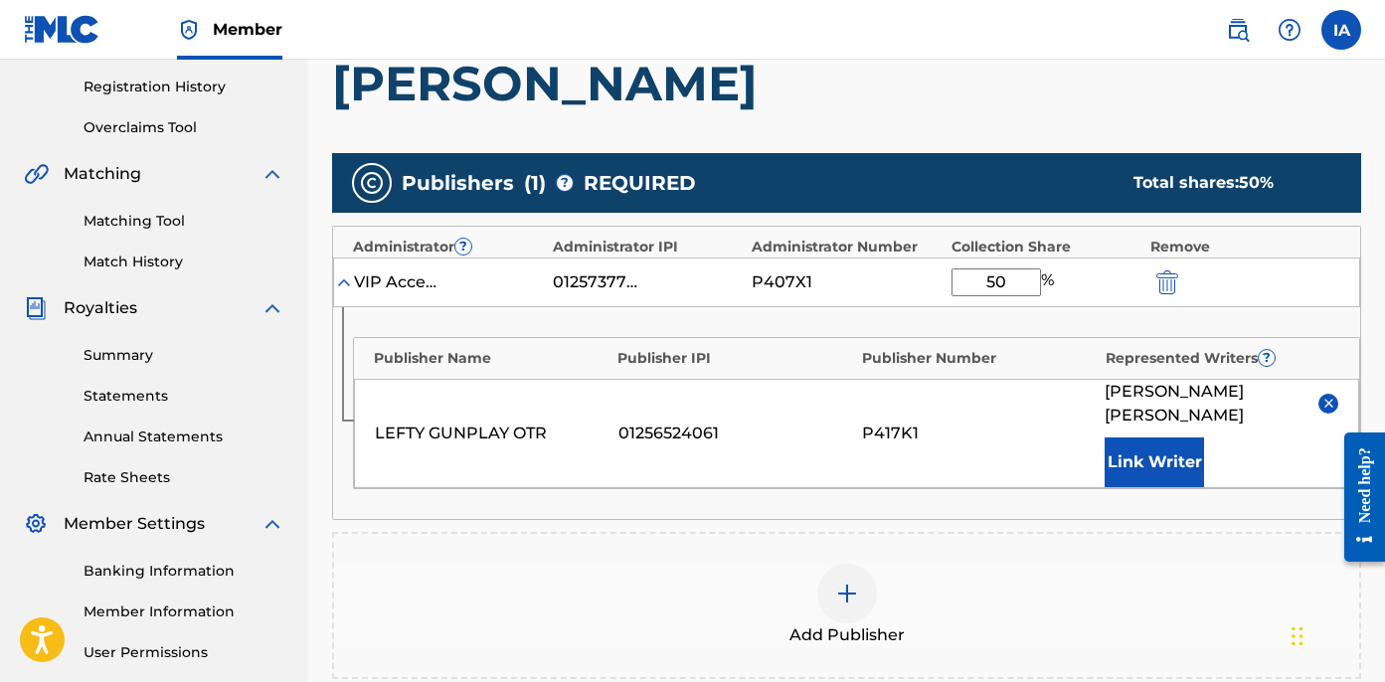
scroll to position [422, 0]
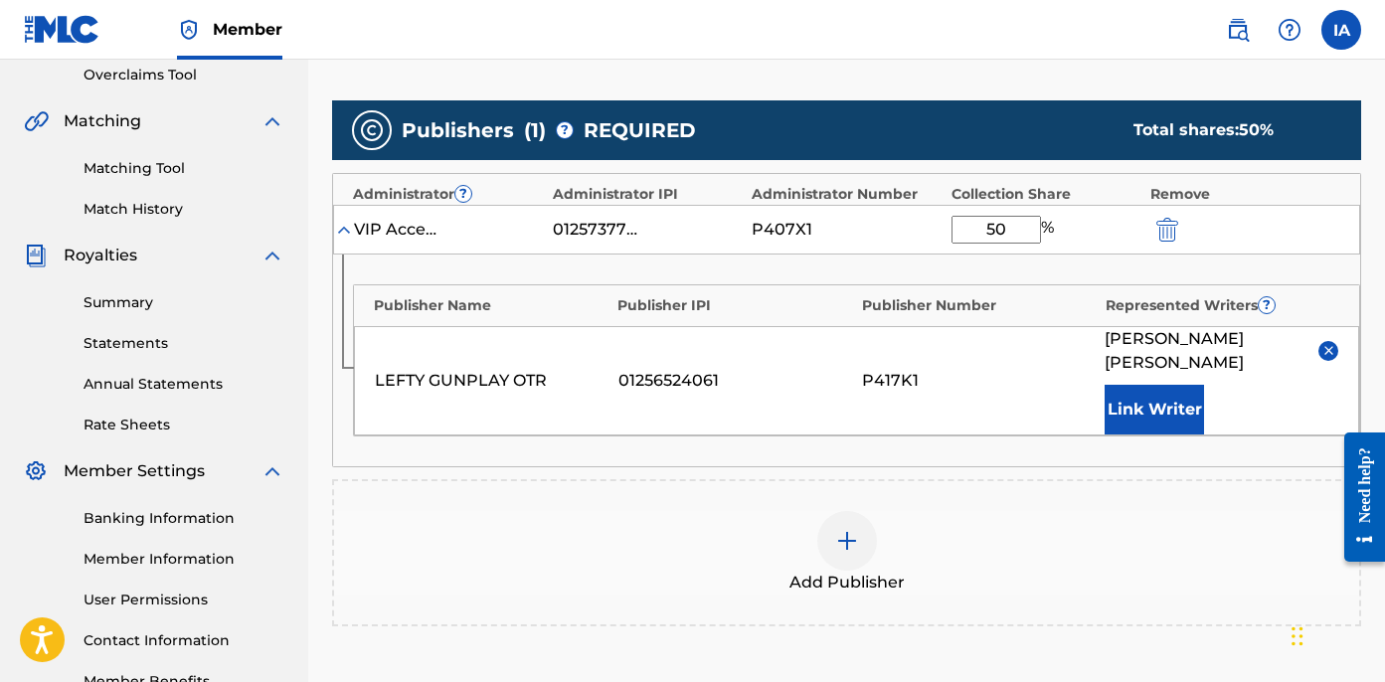
click at [790, 514] on div "Add Publisher" at bounding box center [846, 553] width 1025 height 84
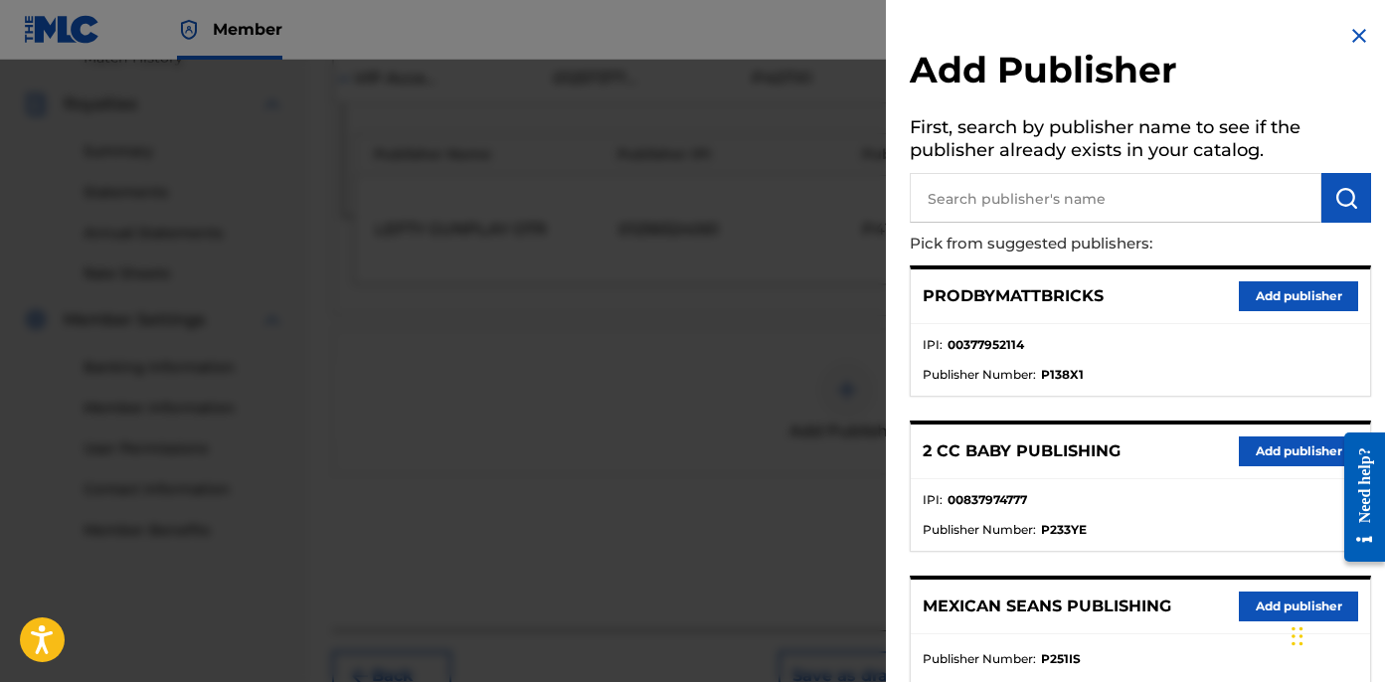
scroll to position [687, 0]
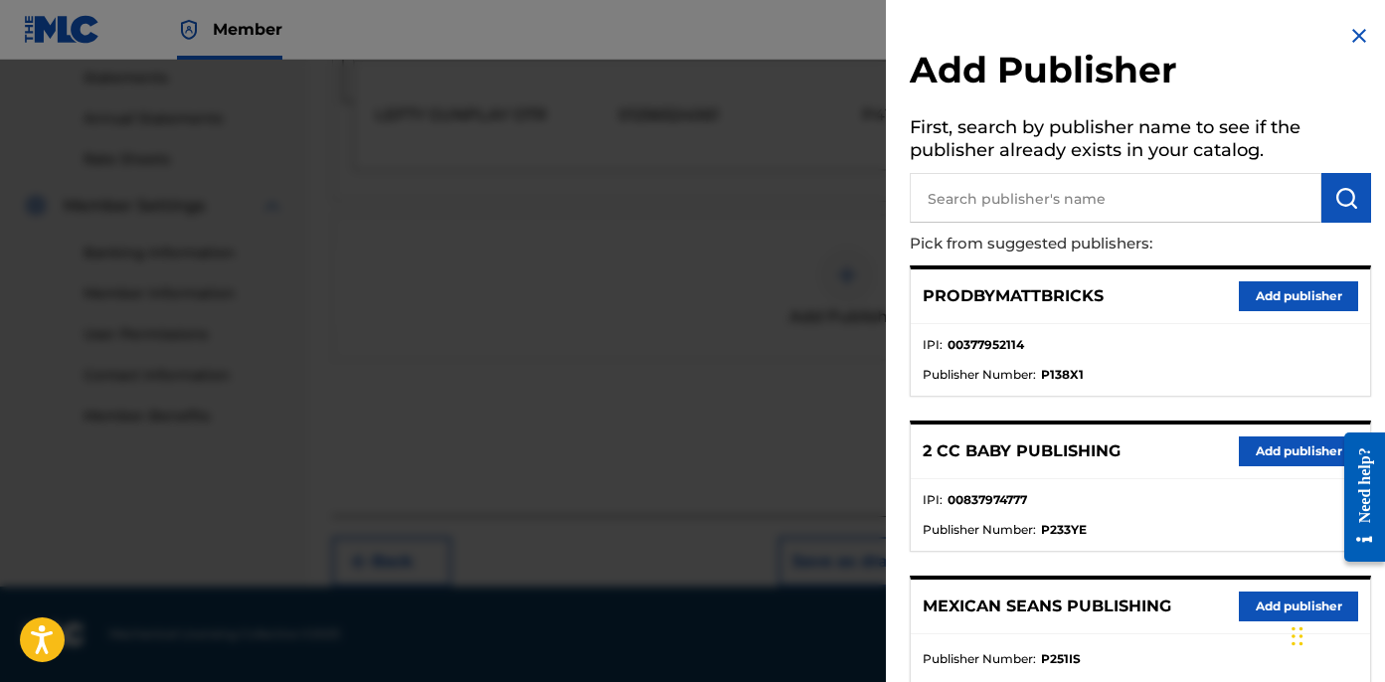
click at [1084, 209] on input "text" at bounding box center [1116, 198] width 412 height 50
type input "REDRUM"
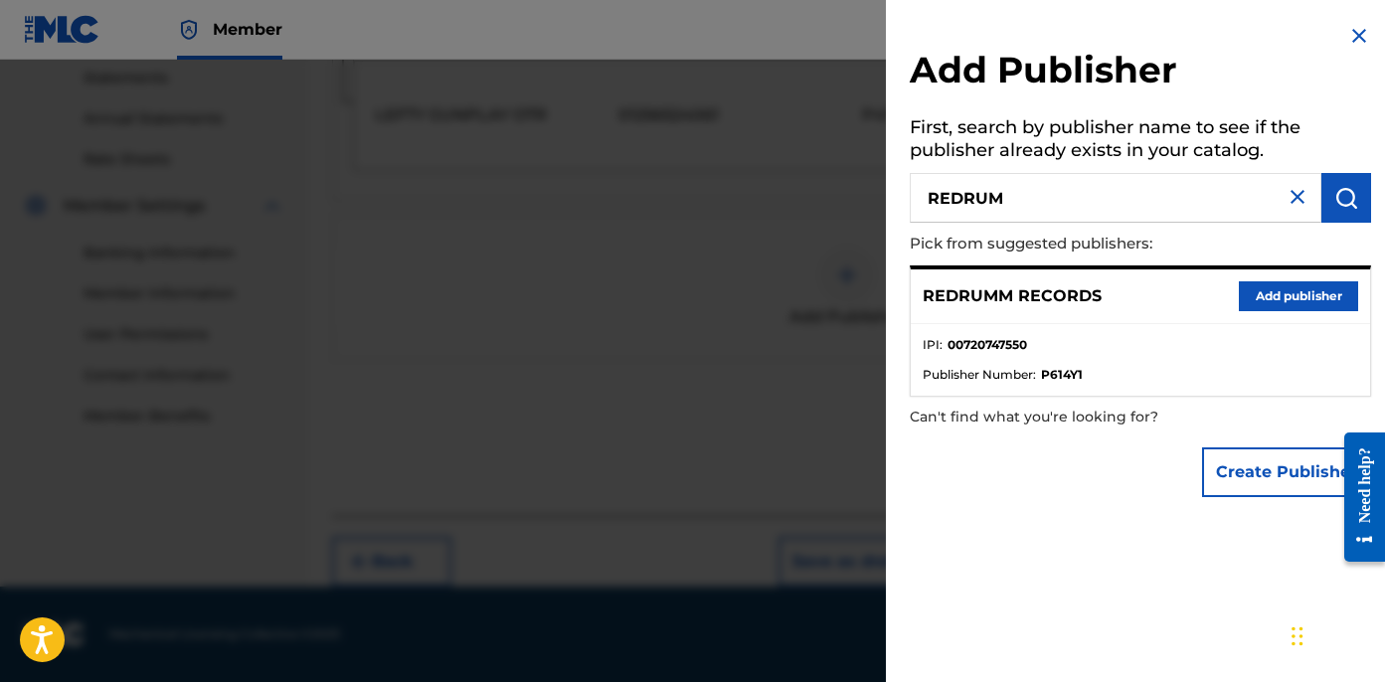
click at [1299, 288] on button "Add publisher" at bounding box center [1298, 296] width 119 height 30
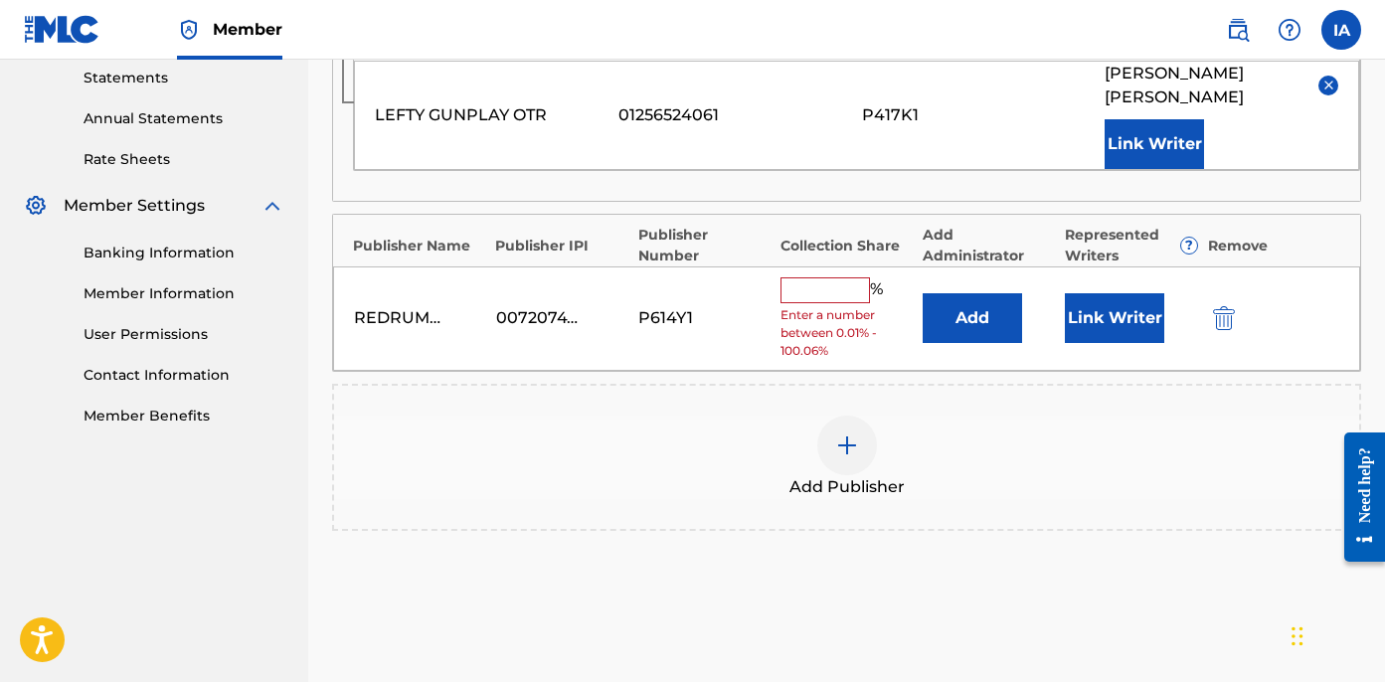
click at [835, 297] on input "text" at bounding box center [825, 290] width 89 height 26
paste input "50"
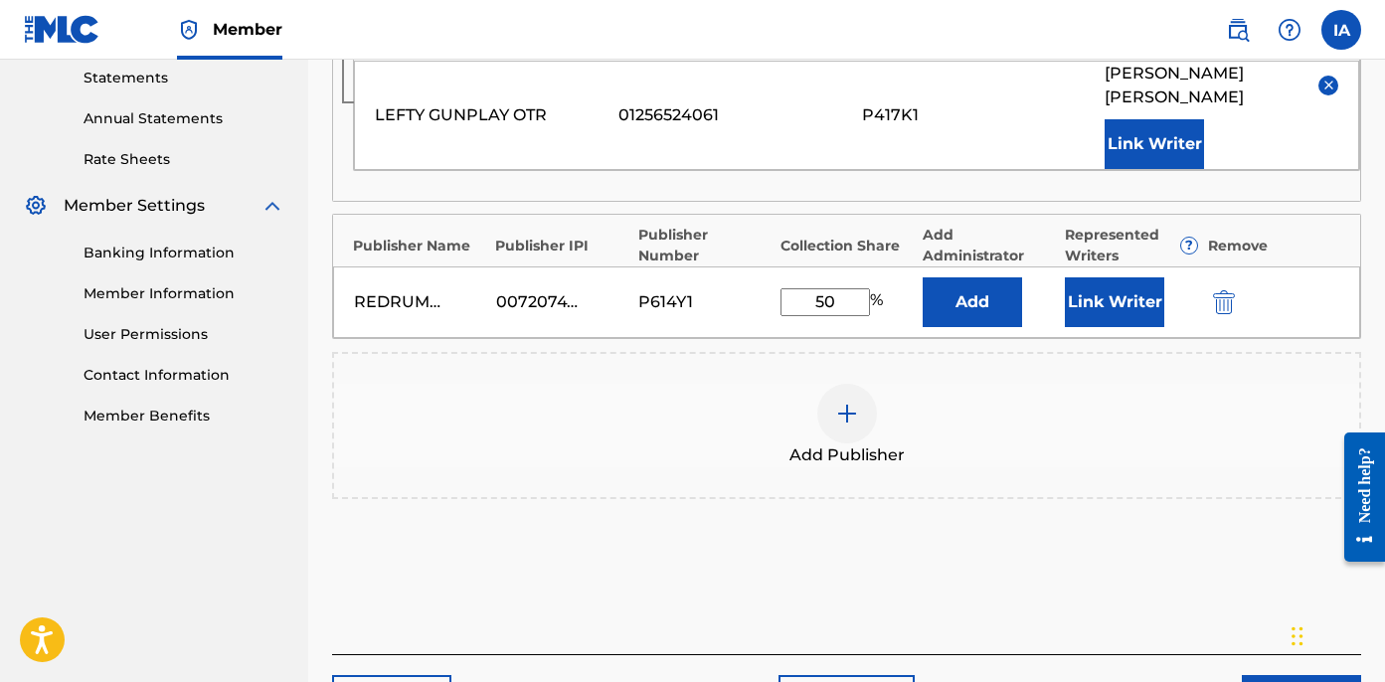
type input "50"
click at [961, 297] on button "Add" at bounding box center [972, 302] width 99 height 50
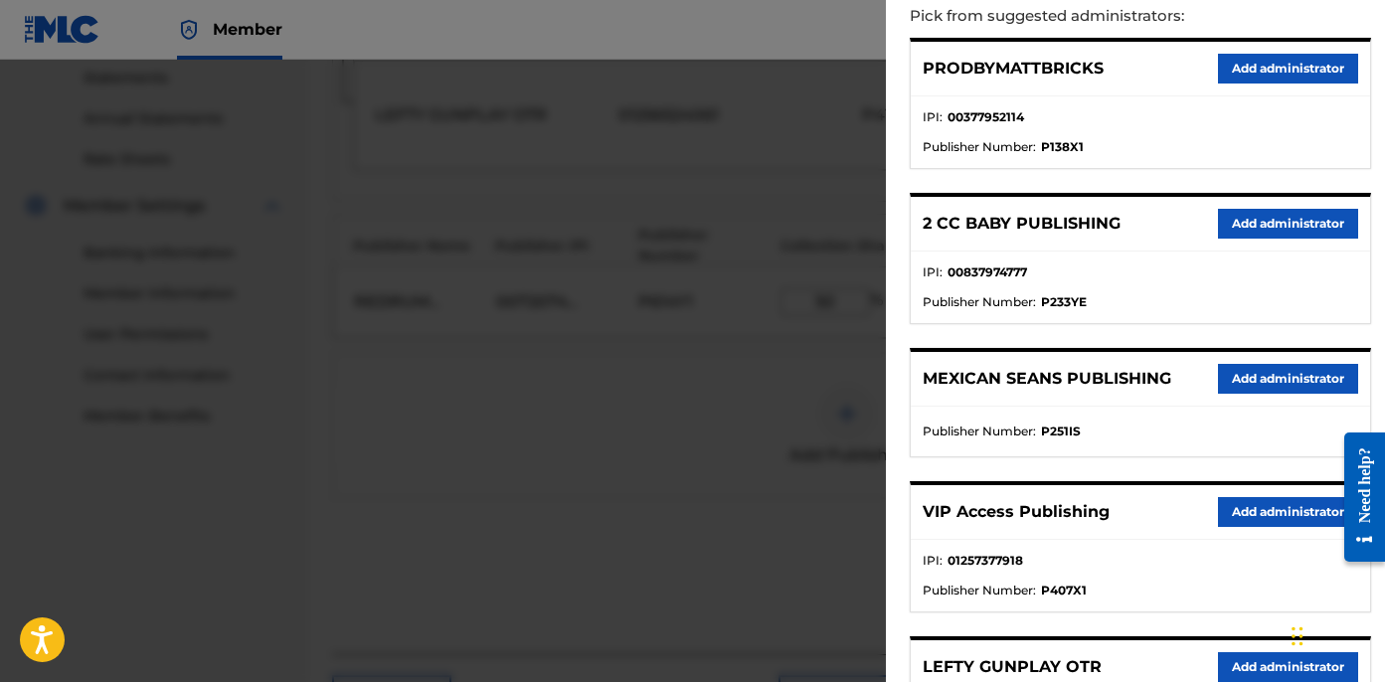
scroll to position [362, 0]
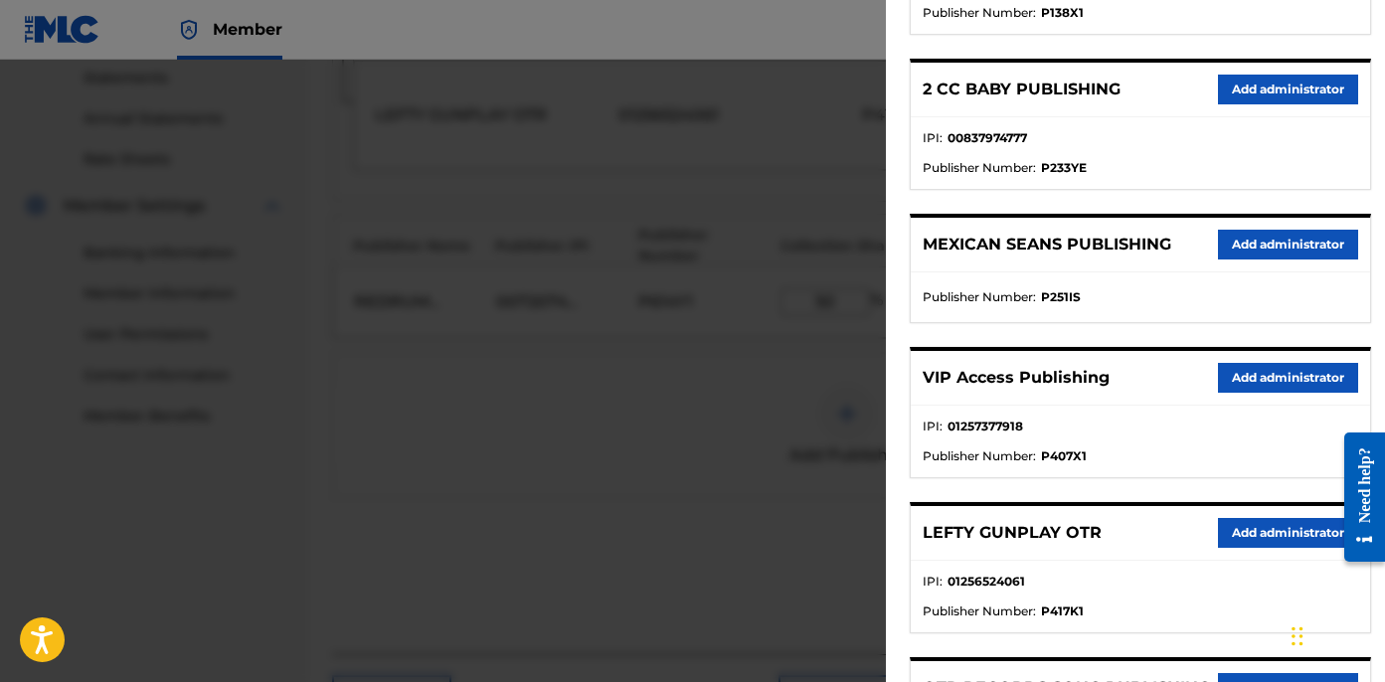
click at [1274, 373] on button "Add administrator" at bounding box center [1288, 378] width 140 height 30
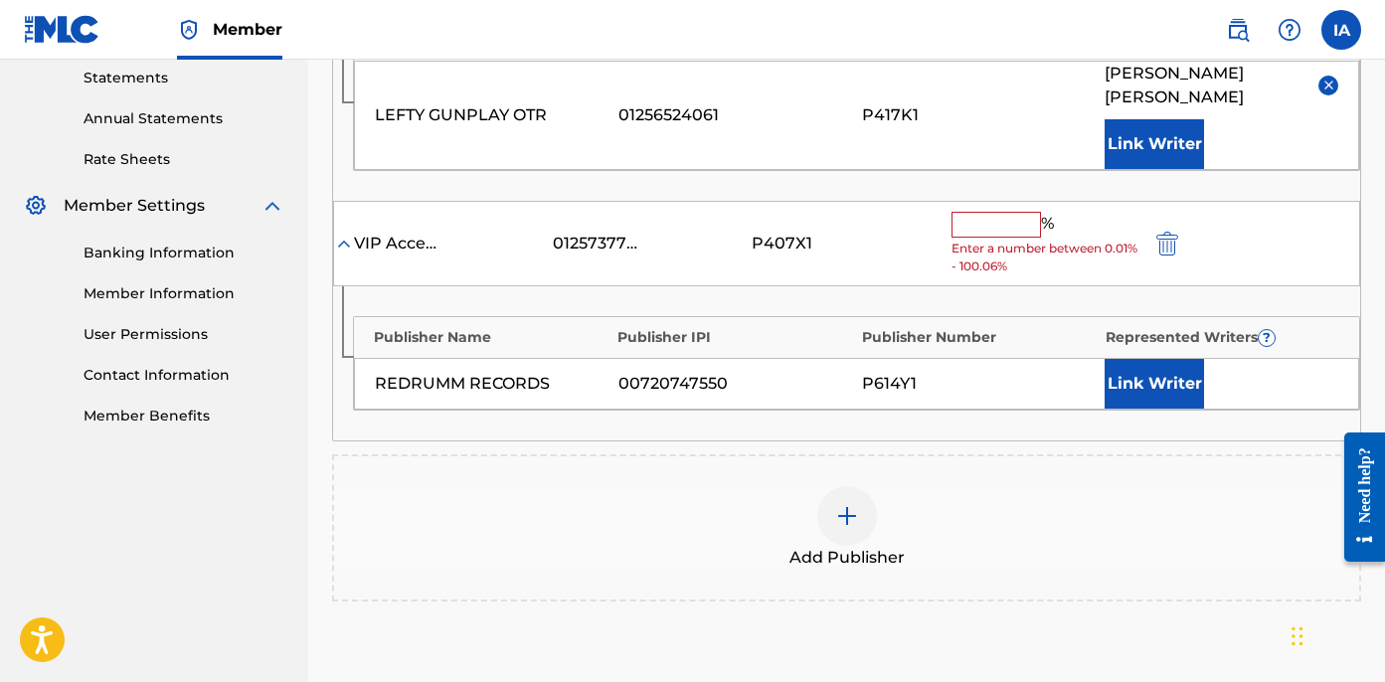
click at [1157, 373] on button "Link Writer" at bounding box center [1154, 384] width 99 height 50
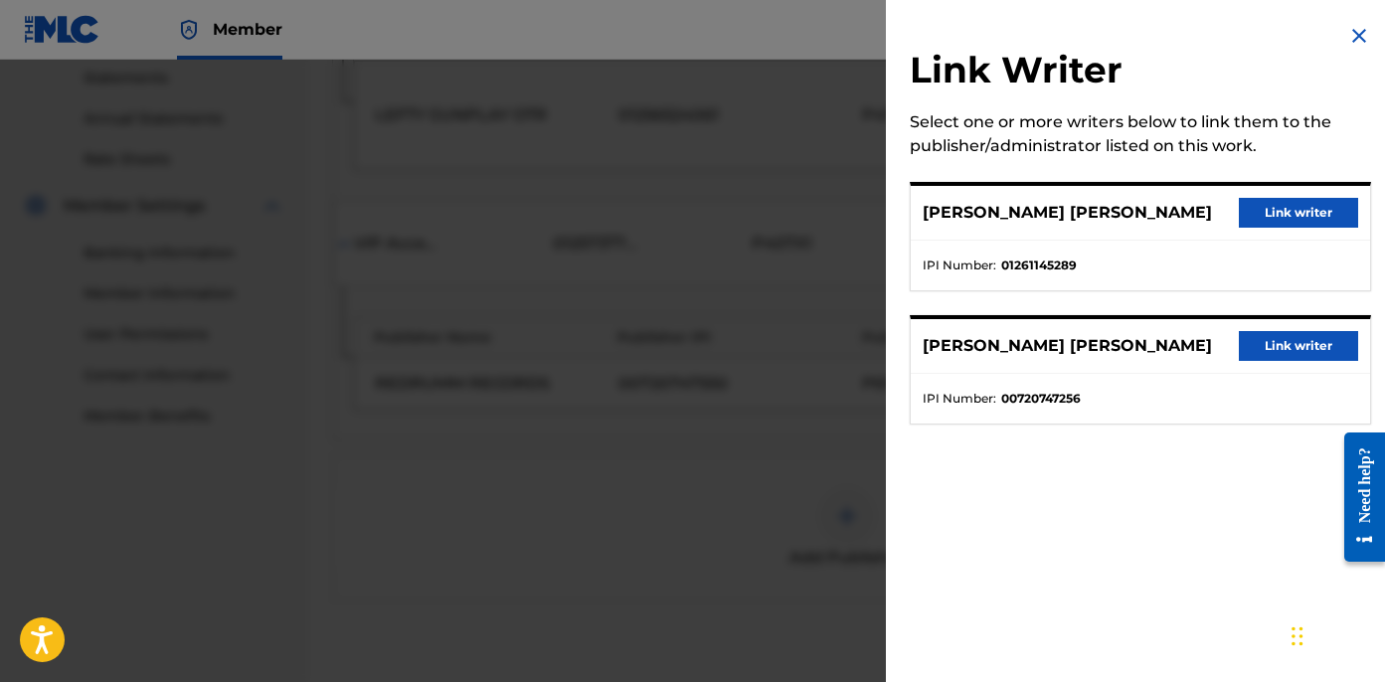
click at [1353, 46] on img at bounding box center [1359, 36] width 24 height 24
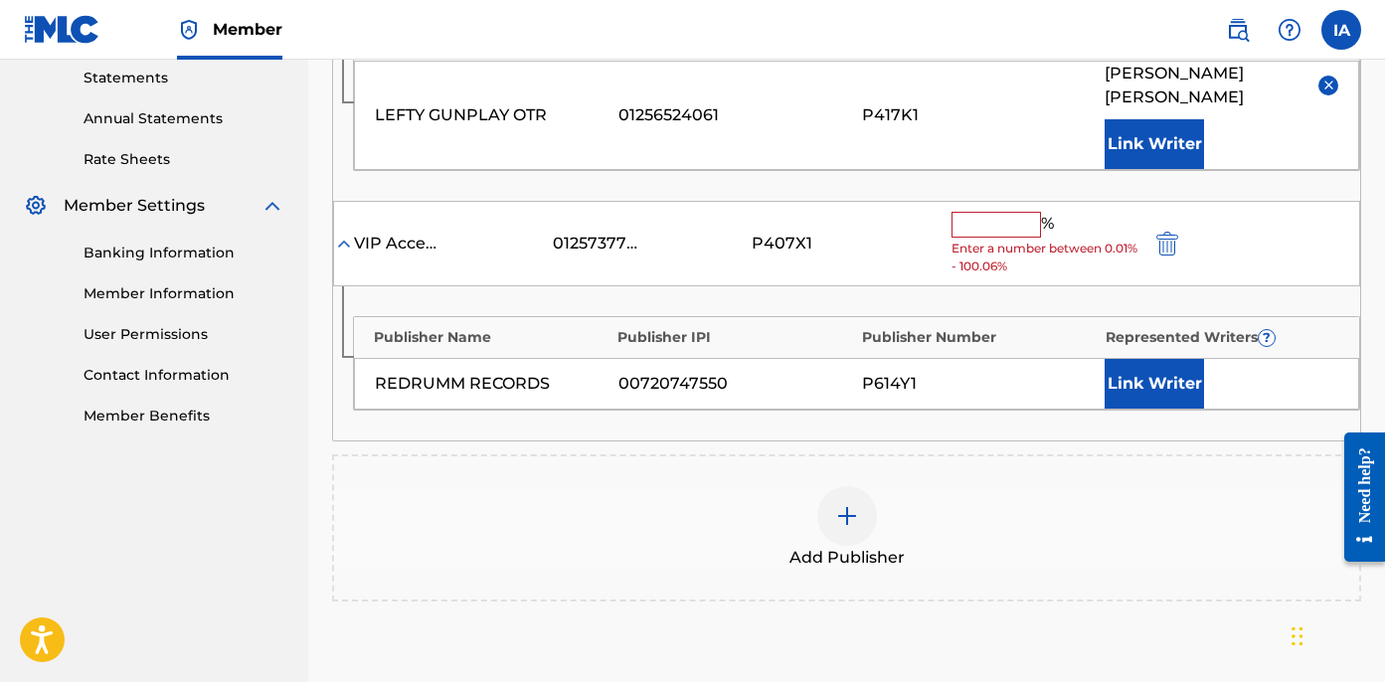
click at [997, 230] on input "text" at bounding box center [996, 225] width 89 height 26
paste input "50"
paste input "text"
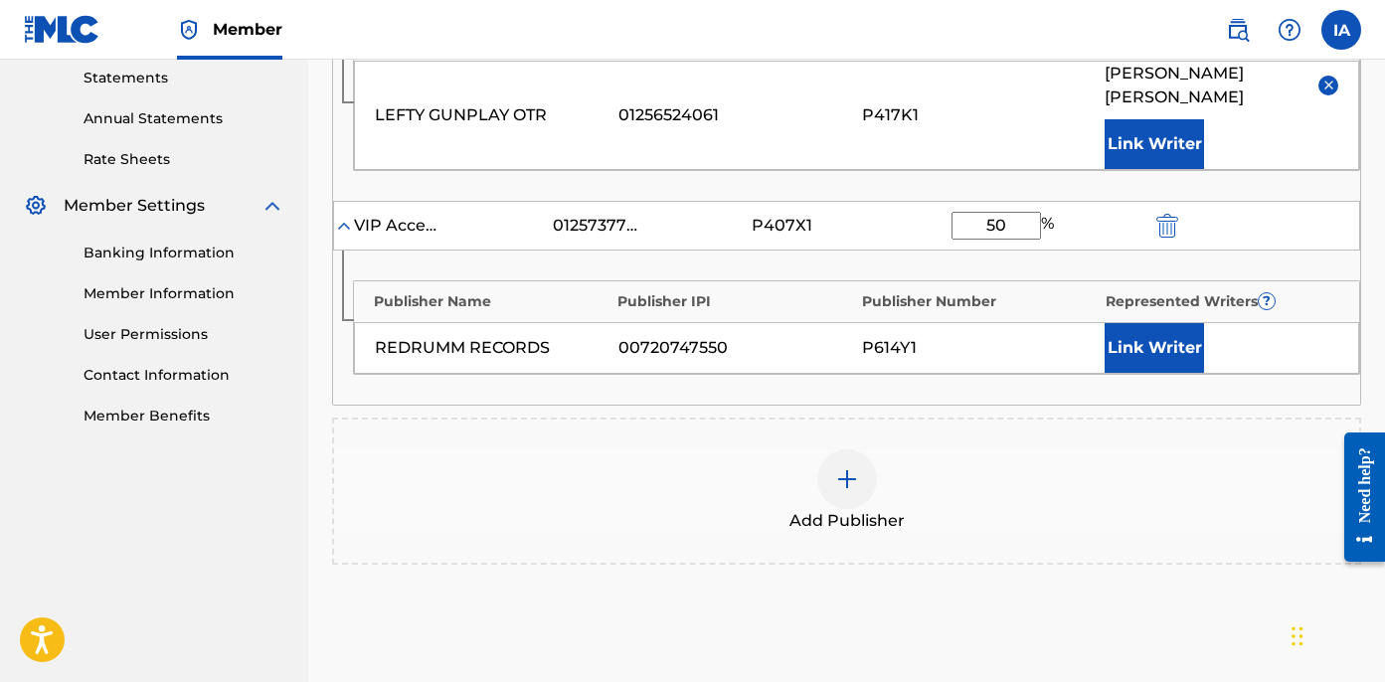
type input "50"
click at [1134, 356] on button "Link Writer" at bounding box center [1154, 348] width 99 height 50
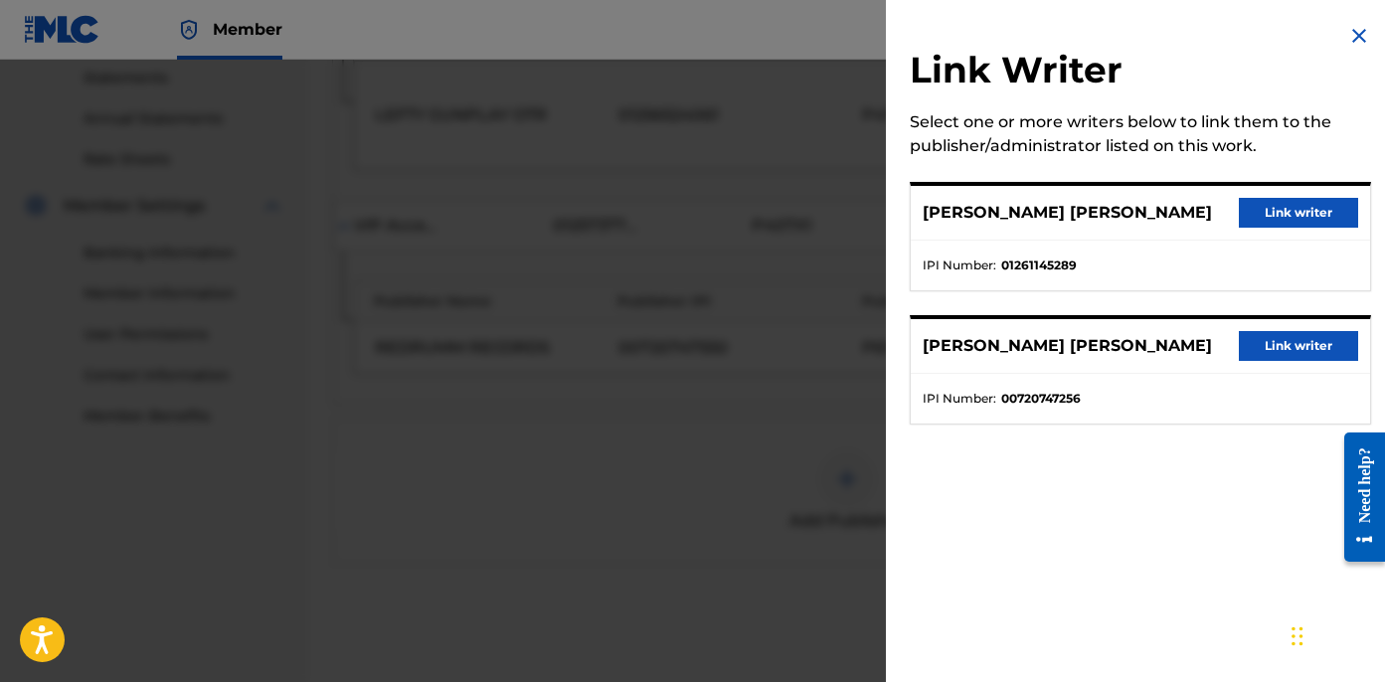
click at [1251, 335] on button "Link writer" at bounding box center [1298, 346] width 119 height 30
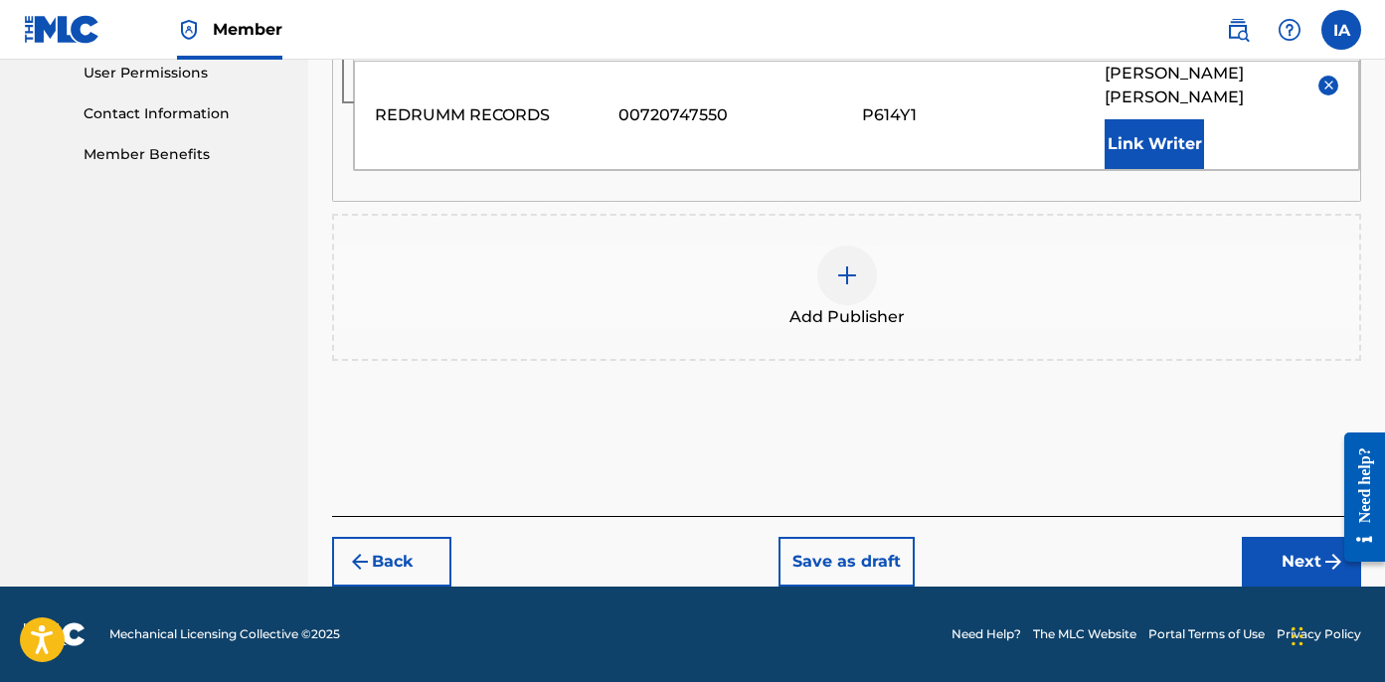
click at [1273, 544] on button "Next" at bounding box center [1301, 562] width 119 height 50
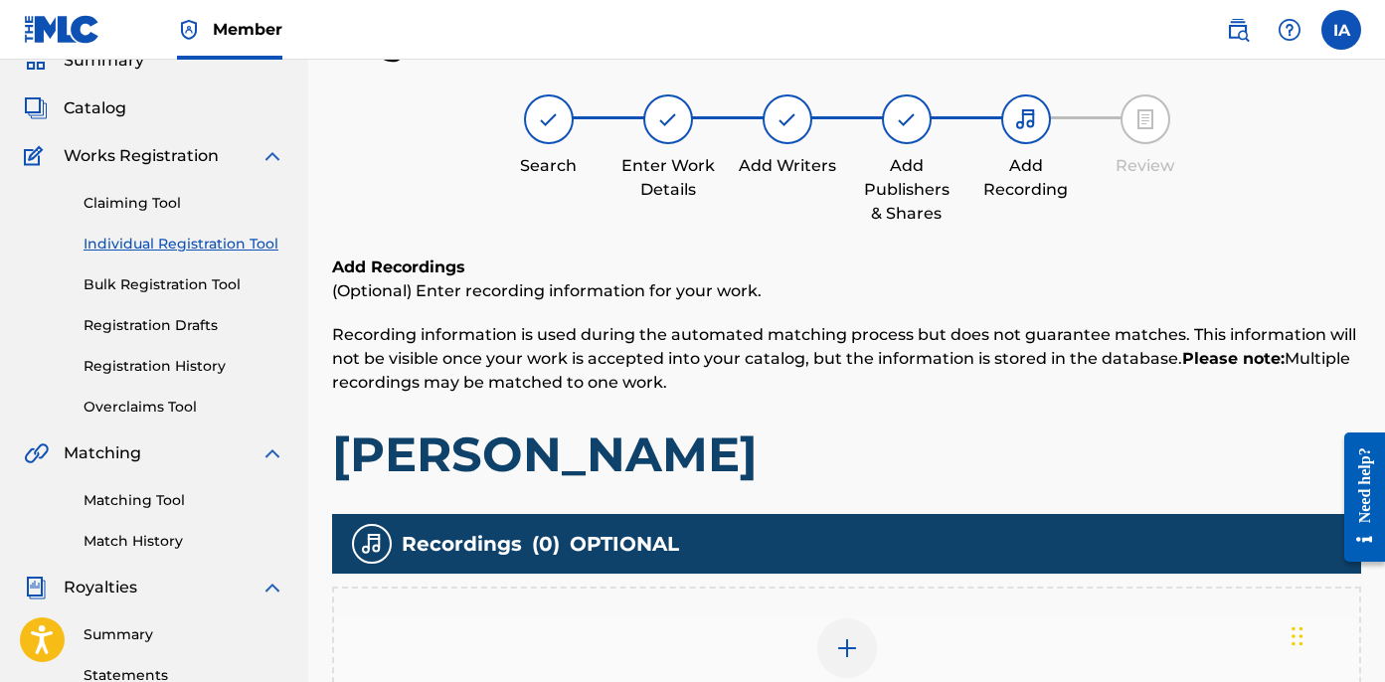
scroll to position [181, 0]
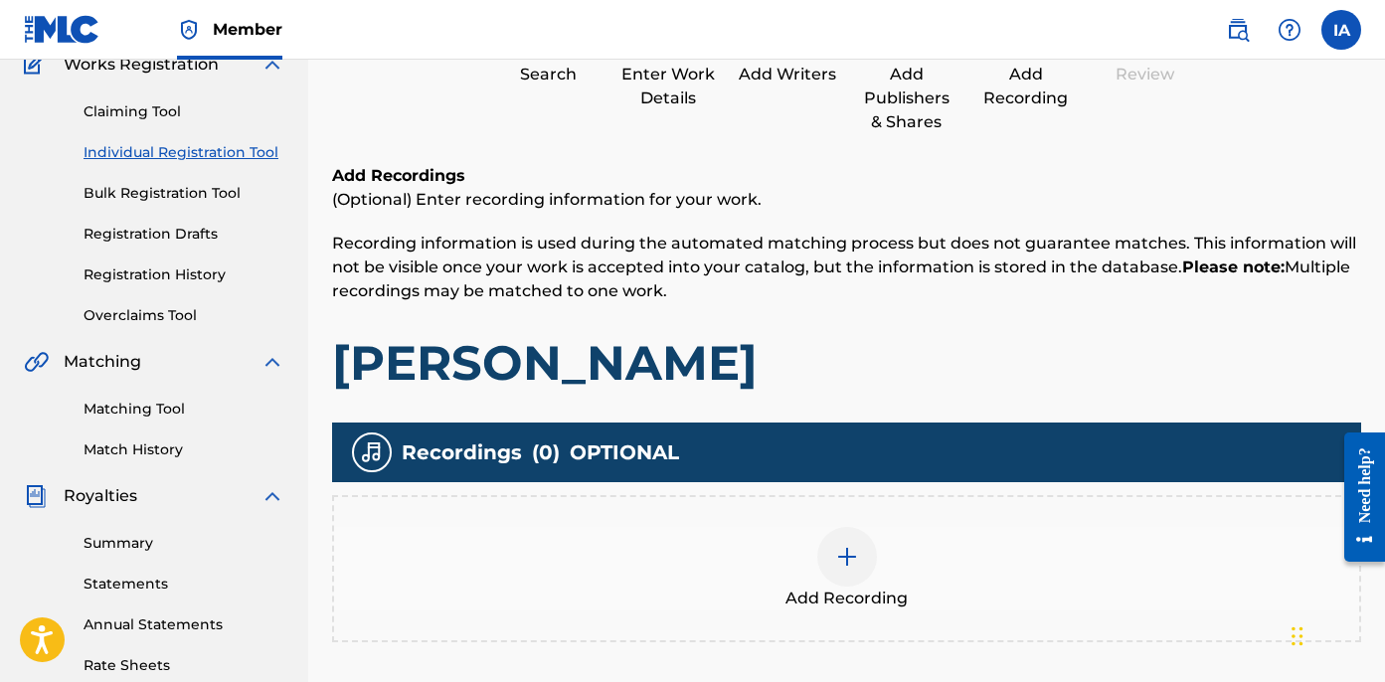
click at [850, 527] on div at bounding box center [847, 557] width 60 height 60
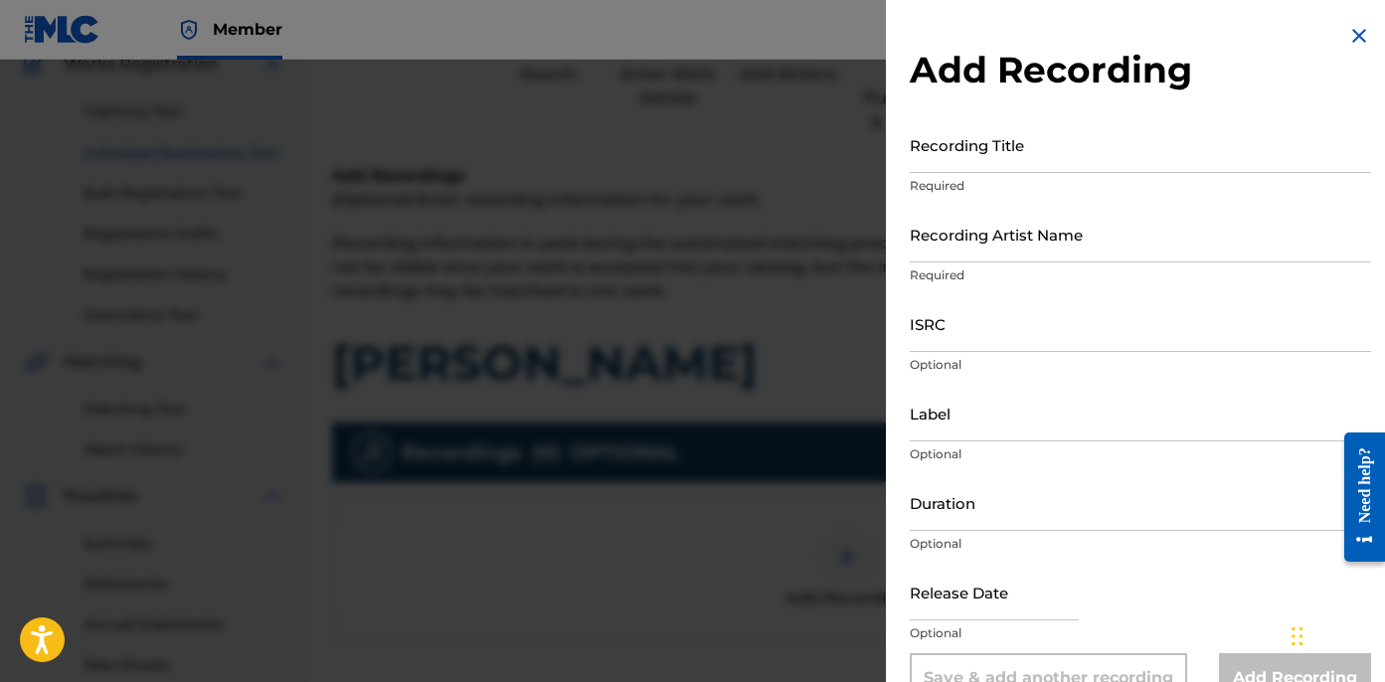
click at [980, 163] on input "Recording Title" at bounding box center [1140, 144] width 461 height 57
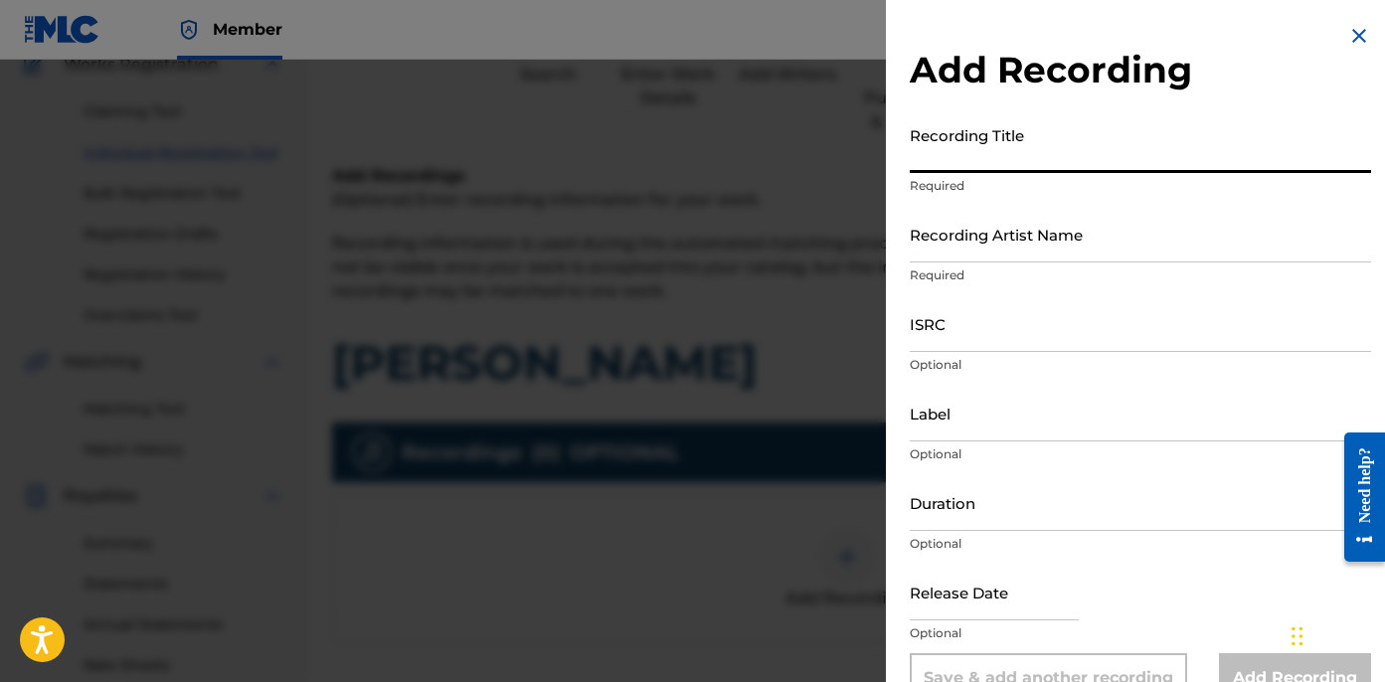
click at [987, 161] on input "Recording Title" at bounding box center [1140, 144] width 461 height 57
paste input "[PERSON_NAME]"
type input "[PERSON_NAME]"
click at [1121, 250] on input "Recording Artist Name" at bounding box center [1140, 234] width 461 height 57
paste input "LEFTY GUNPLAY AND [PERSON_NAME]"
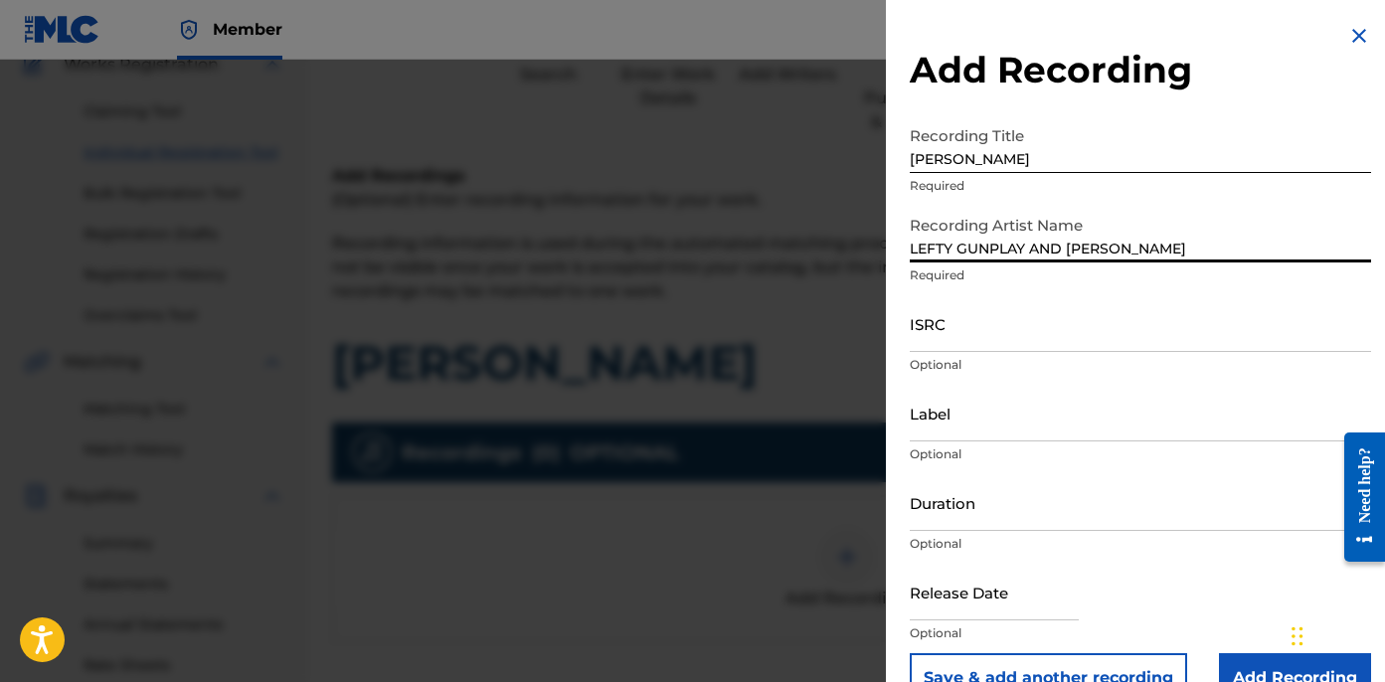
type input "LEFTY GUNPLAY AND [PERSON_NAME]"
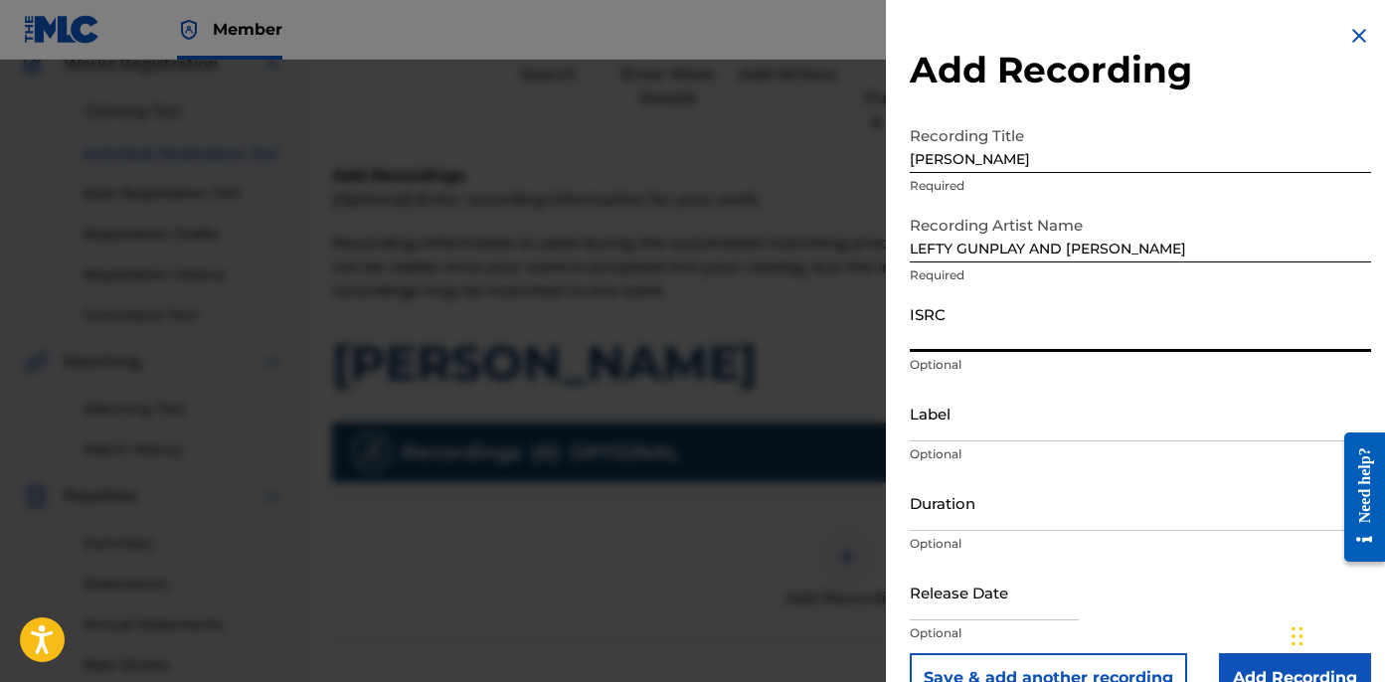
click at [963, 343] on input "ISRC" at bounding box center [1140, 323] width 461 height 57
paste input "USLD91779794"
type input "USLD91779794"
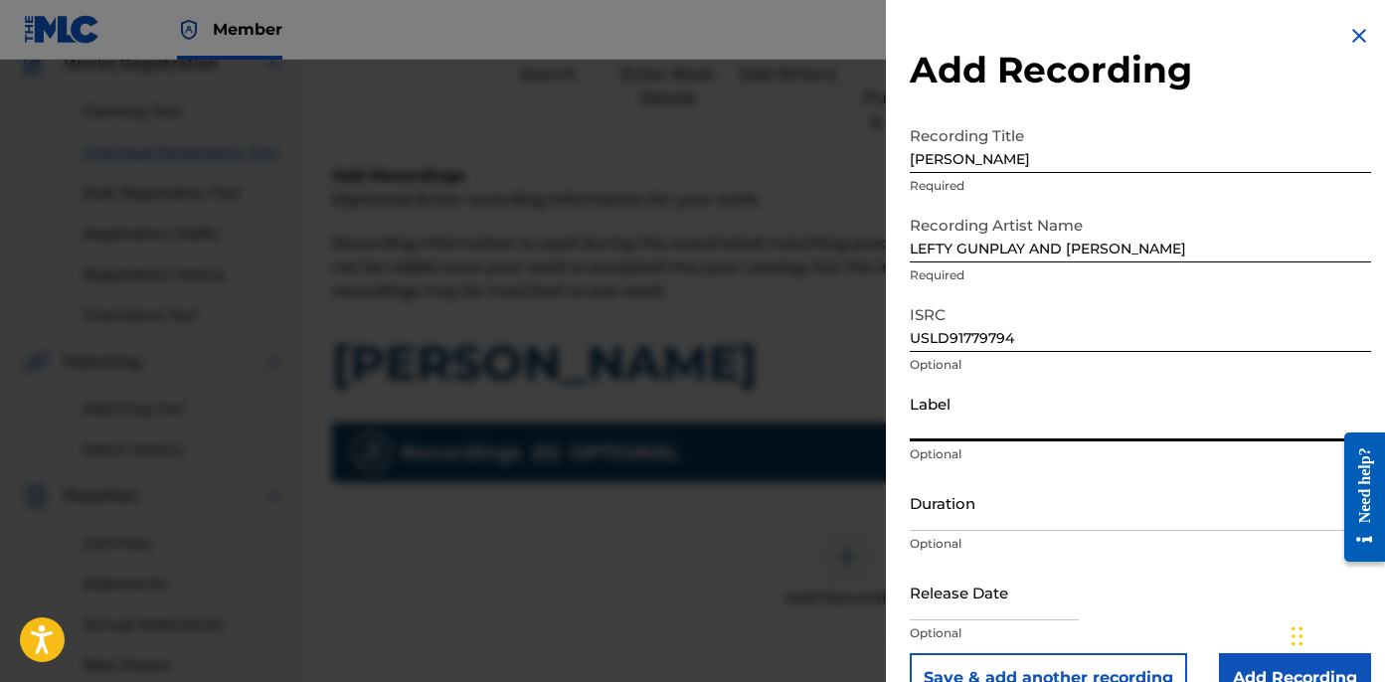
click at [962, 407] on input "Label" at bounding box center [1140, 413] width 461 height 57
paste input "USLD91779794"
type input "OTR RECORDS"
click at [995, 508] on input "Duration" at bounding box center [1140, 502] width 461 height 57
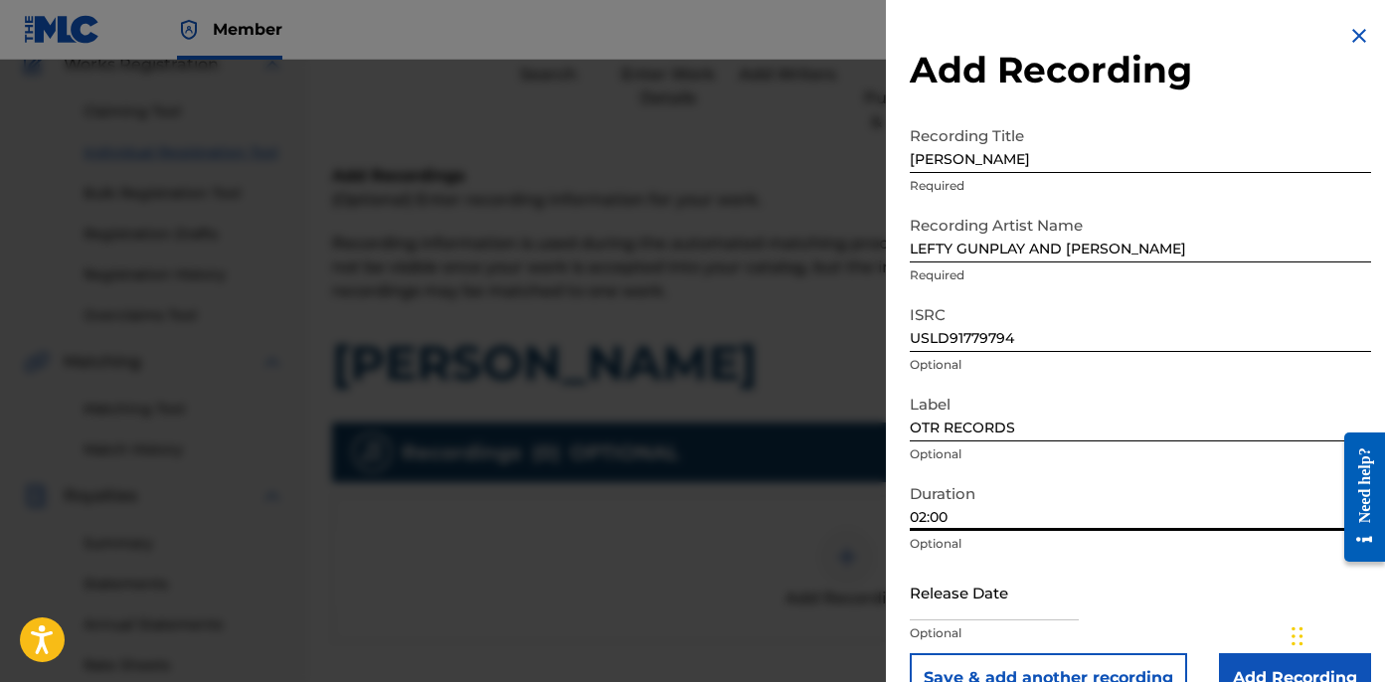
scroll to position [45, 0]
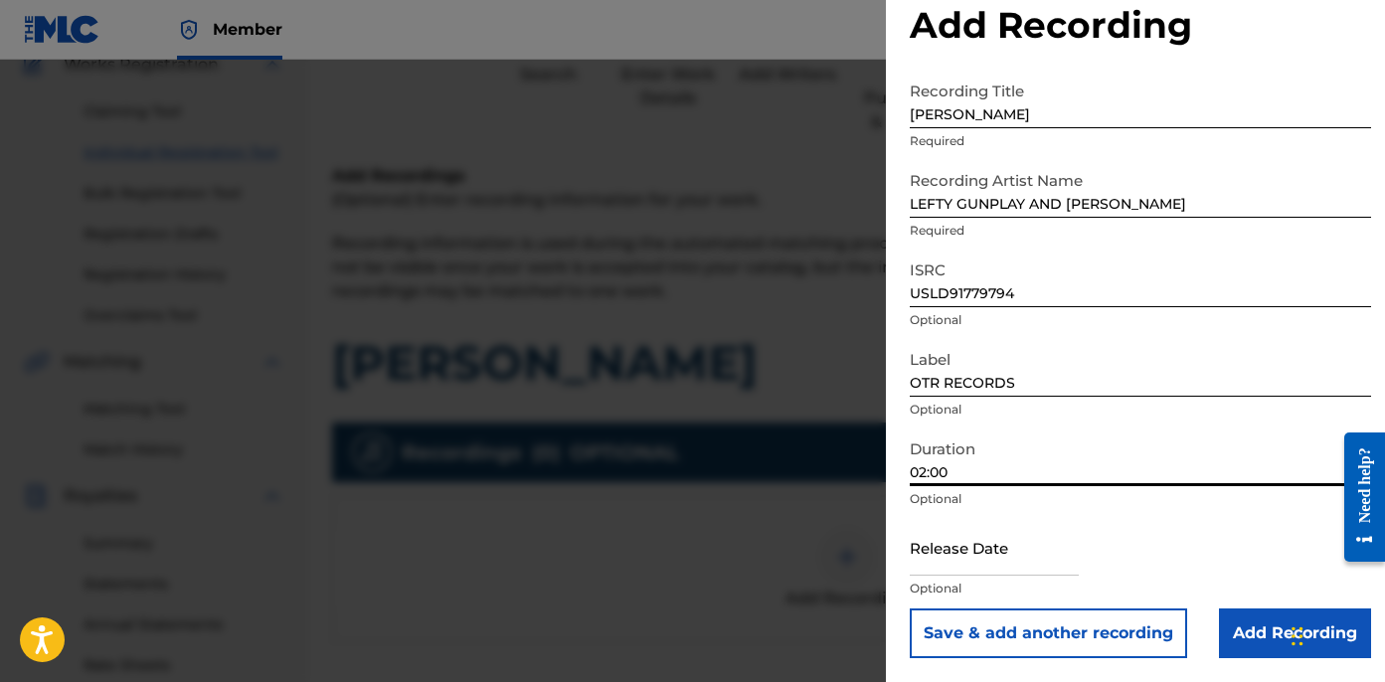
type input "02:00"
click at [1226, 630] on input "Add Recording" at bounding box center [1295, 634] width 152 height 50
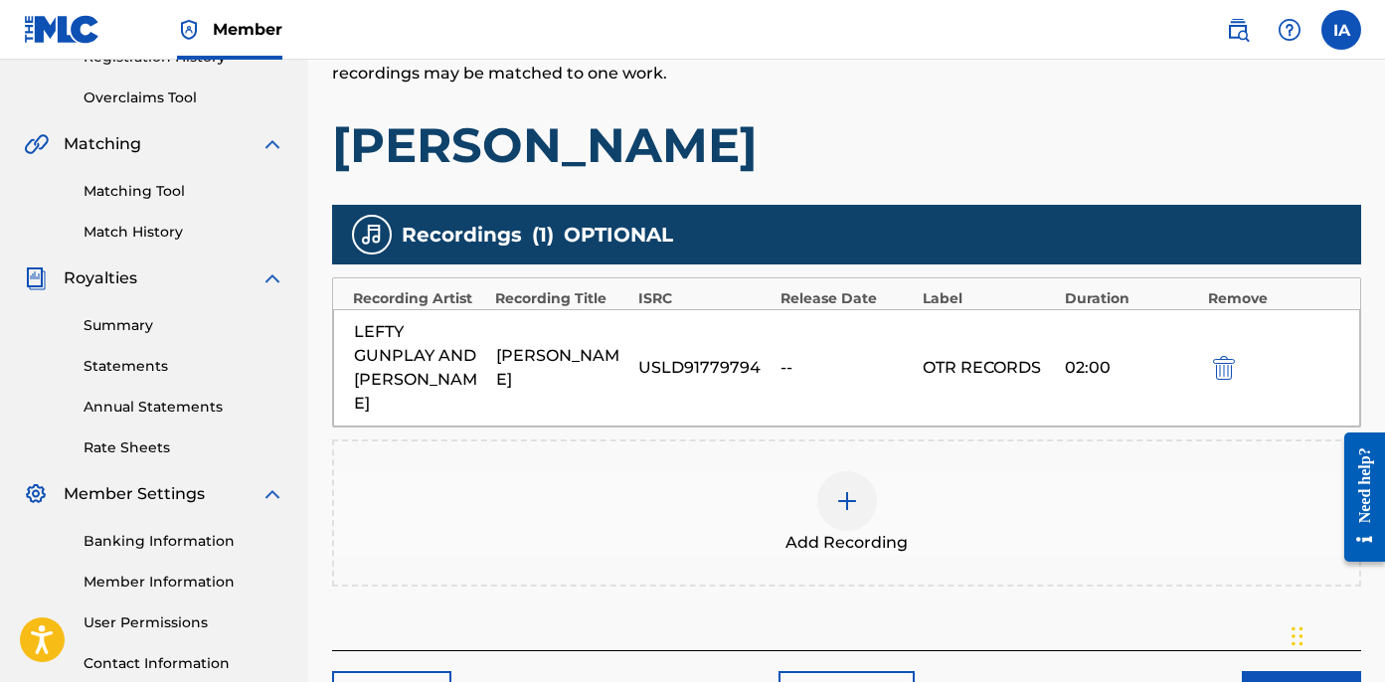
scroll to position [551, 0]
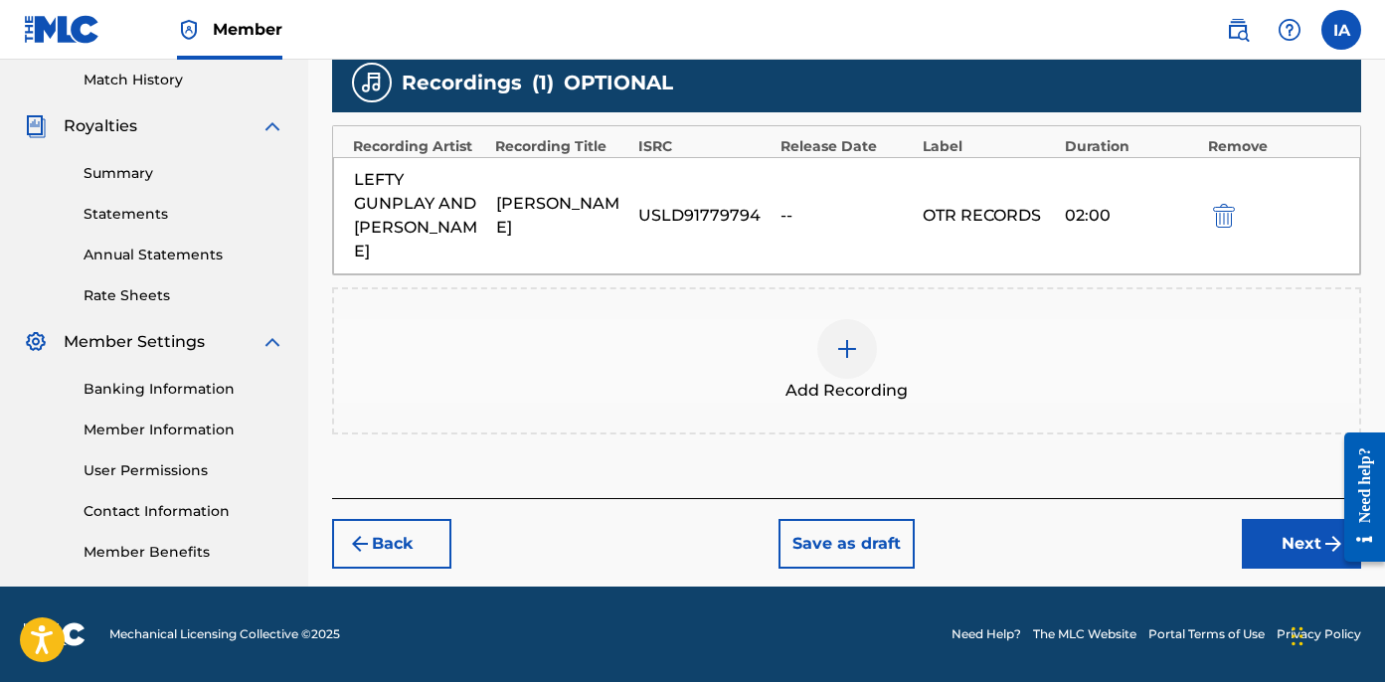
click at [1258, 519] on button "Next" at bounding box center [1301, 544] width 119 height 50
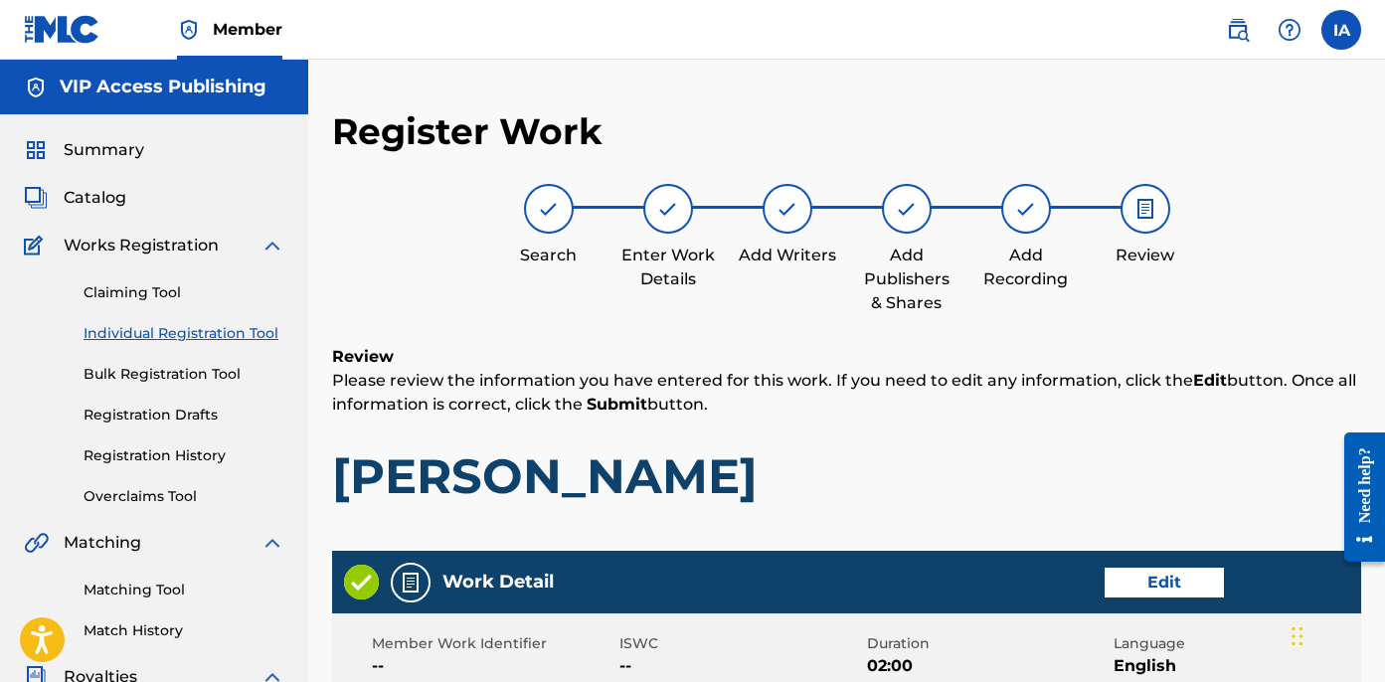
scroll to position [1462, 0]
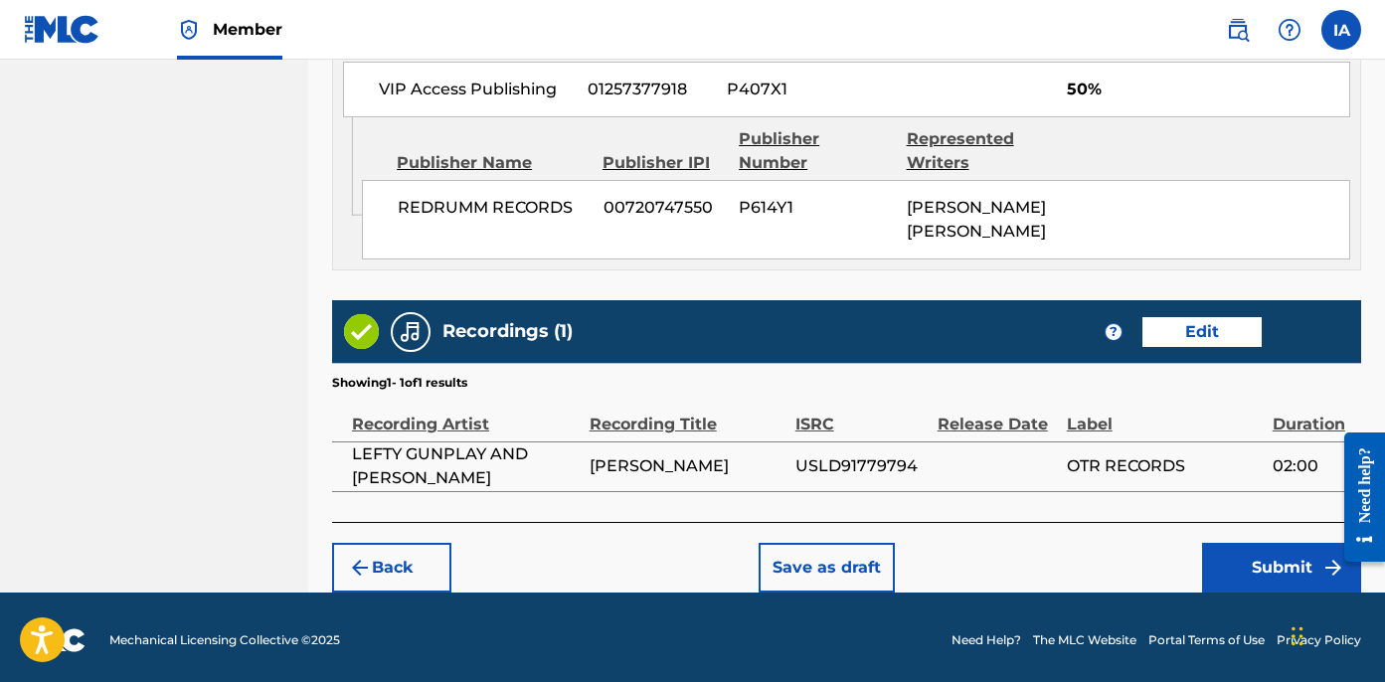
click at [1253, 543] on button "Submit" at bounding box center [1281, 568] width 159 height 50
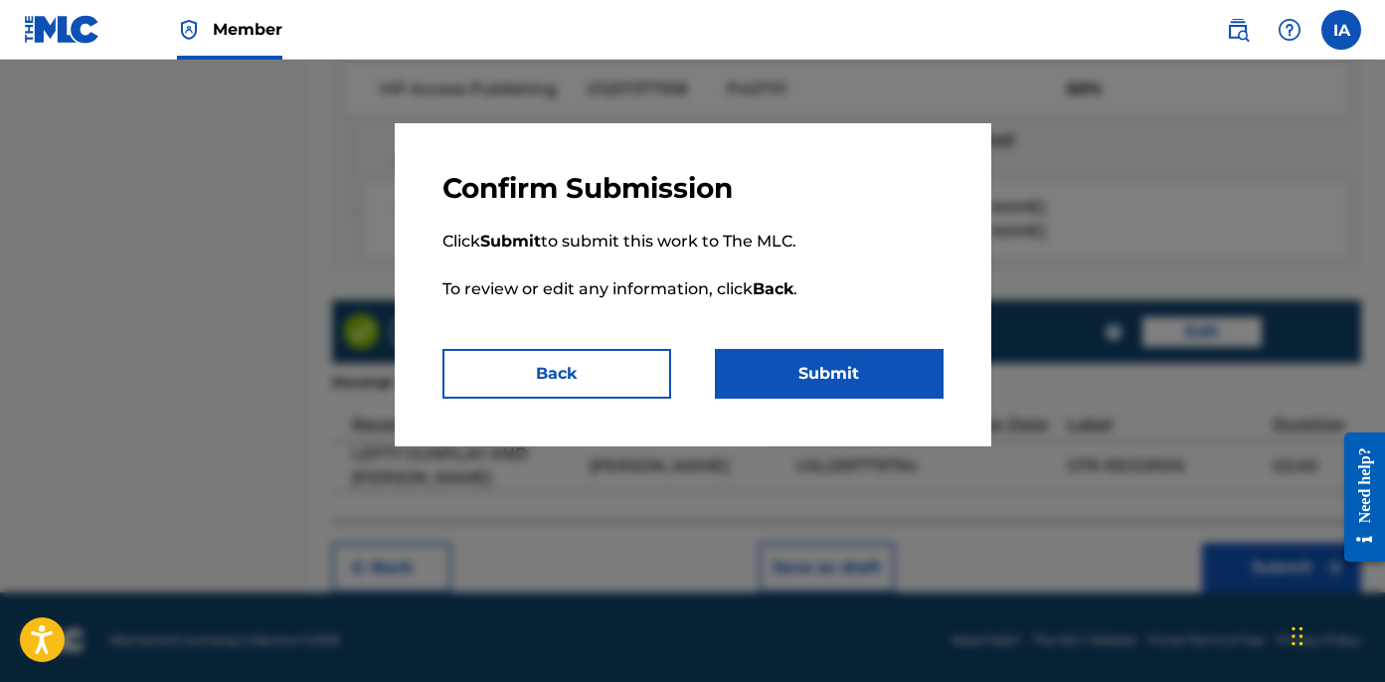
click at [859, 380] on button "Submit" at bounding box center [829, 374] width 229 height 50
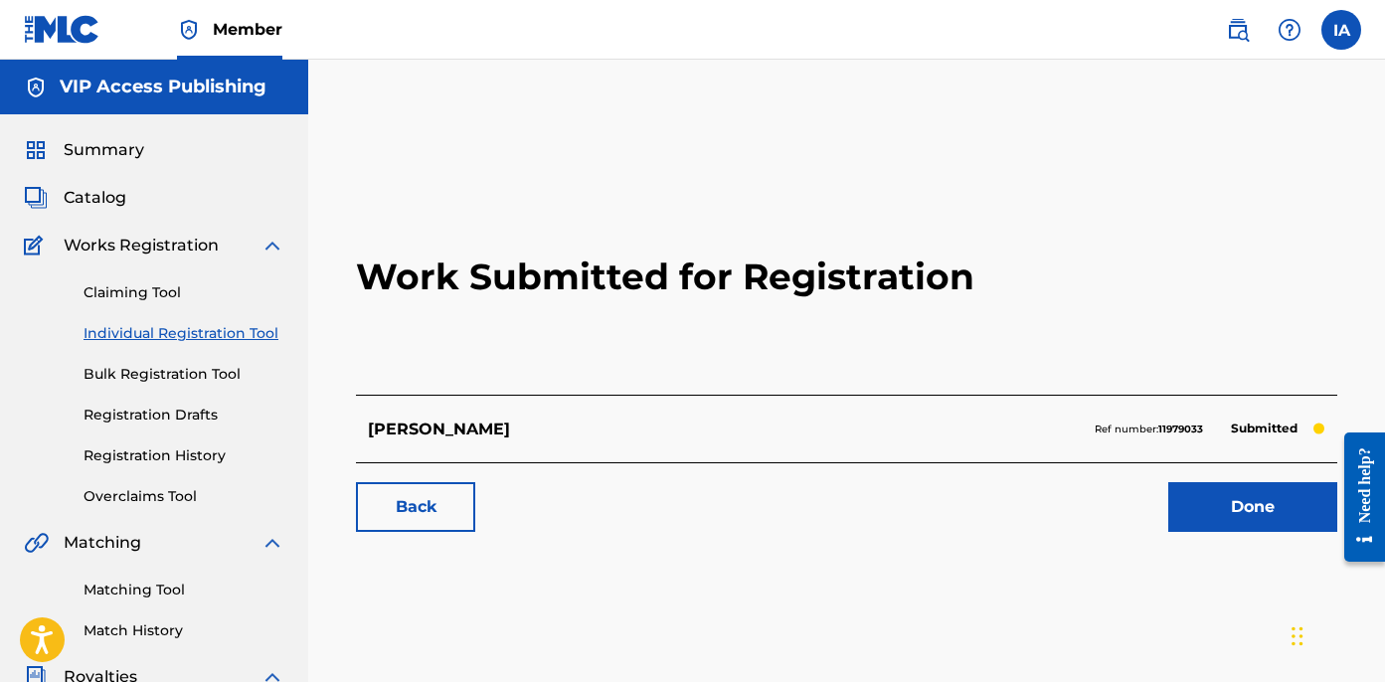
click at [119, 152] on span "Summary" at bounding box center [104, 150] width 81 height 24
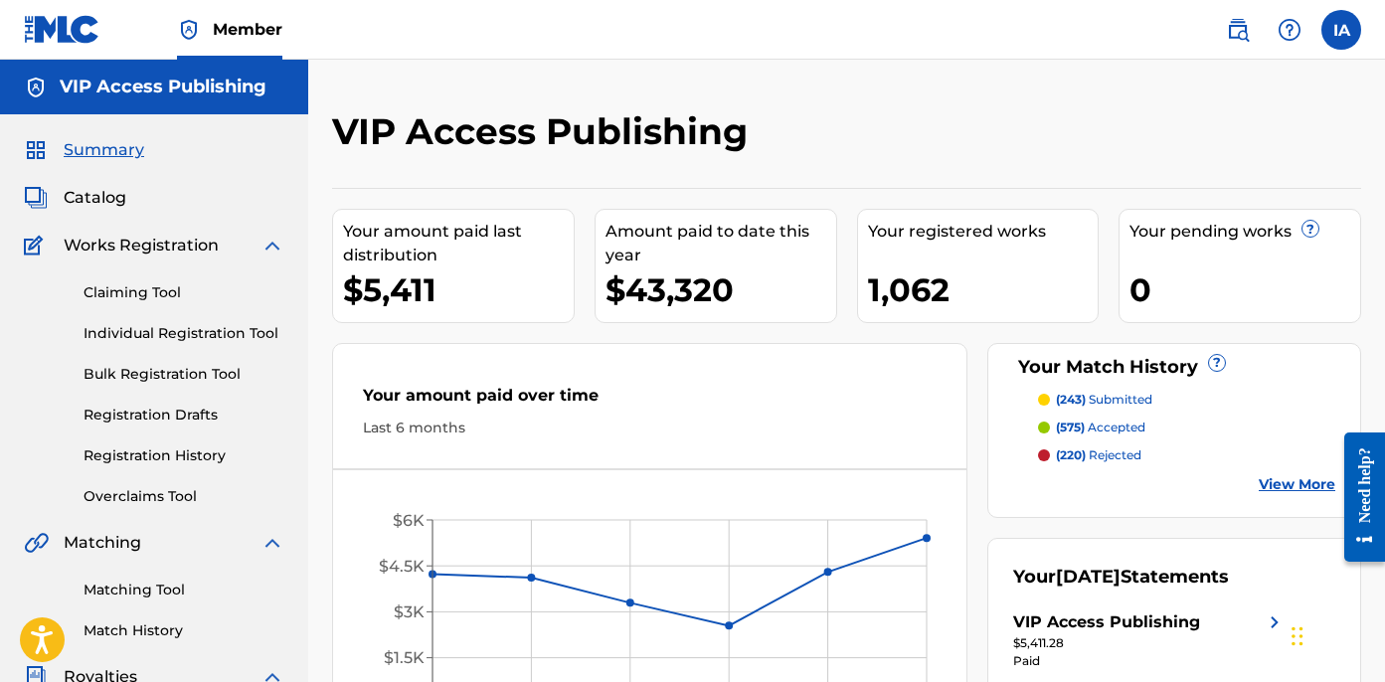
click at [160, 327] on link "Individual Registration Tool" at bounding box center [184, 333] width 201 height 21
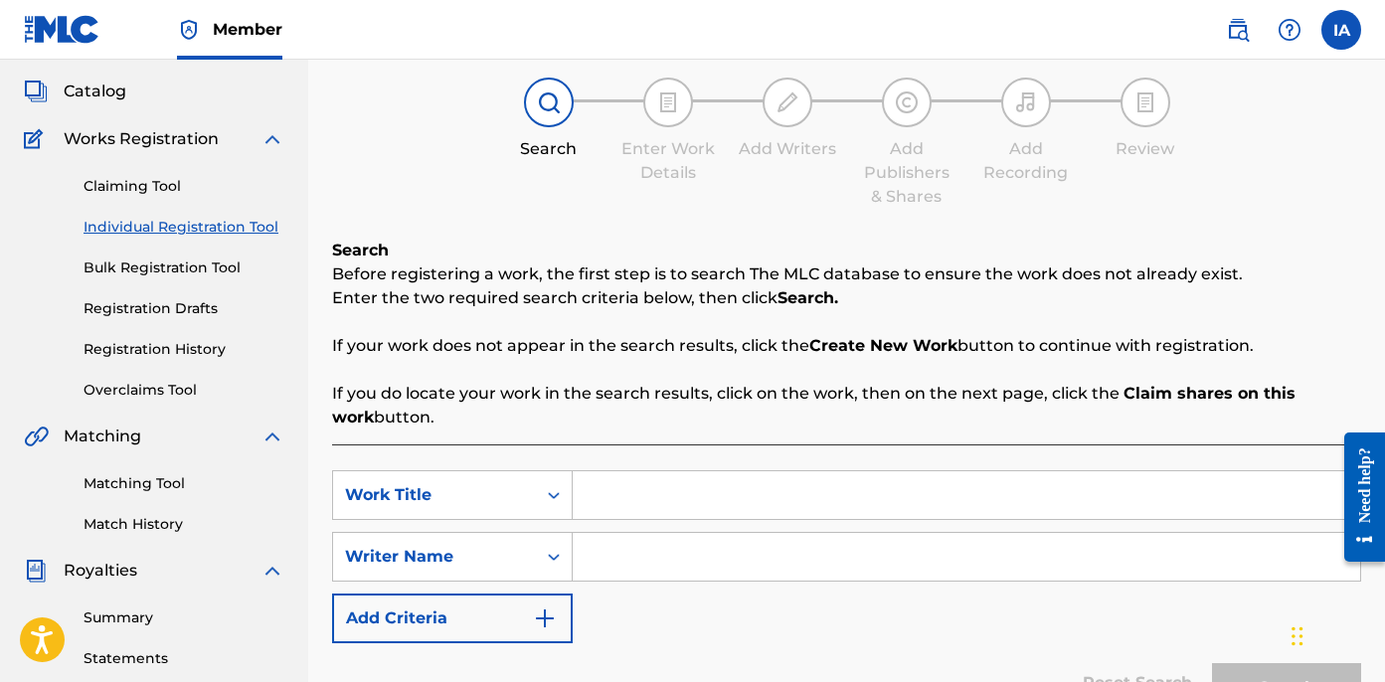
scroll to position [167, 0]
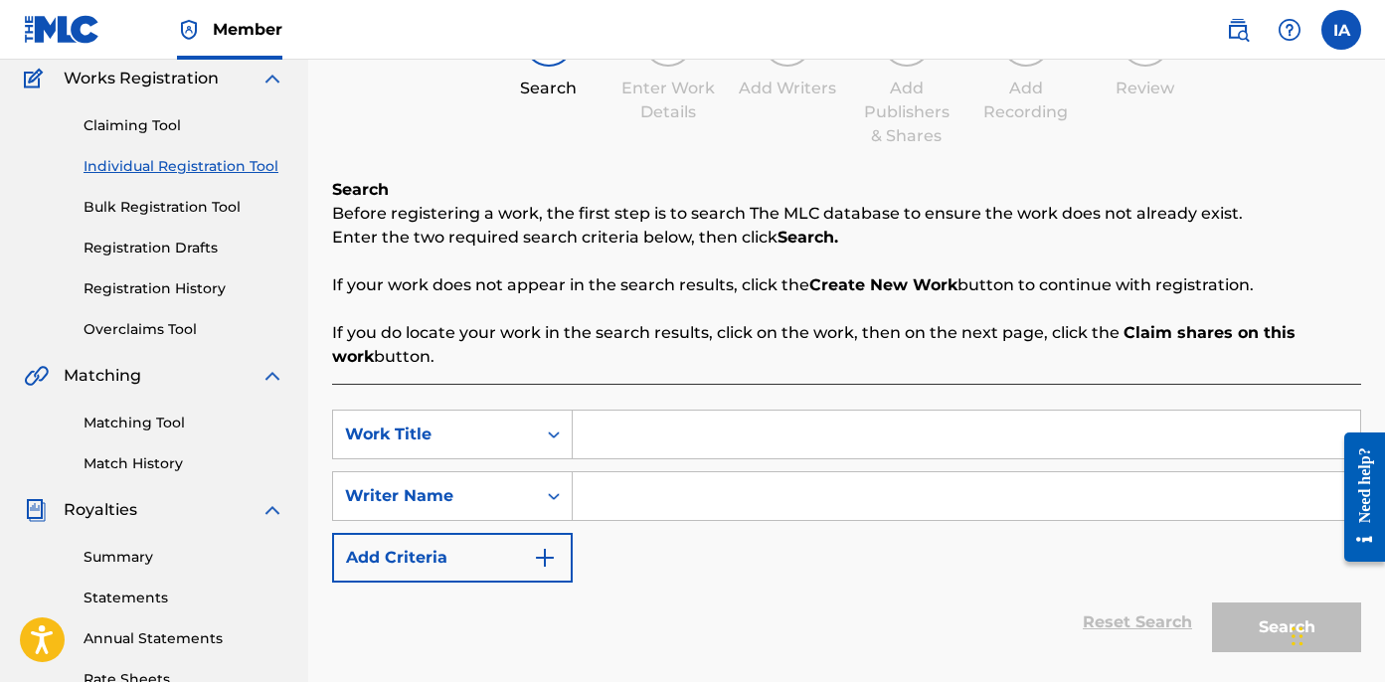
click at [884, 440] on input "Search Form" at bounding box center [967, 435] width 788 height 48
click at [712, 453] on input "Search Form" at bounding box center [967, 435] width 788 height 48
paste input "WE THE ONEZ"
type input "WE THE ONEZ"
click at [777, 502] on input "Search Form" at bounding box center [967, 496] width 788 height 48
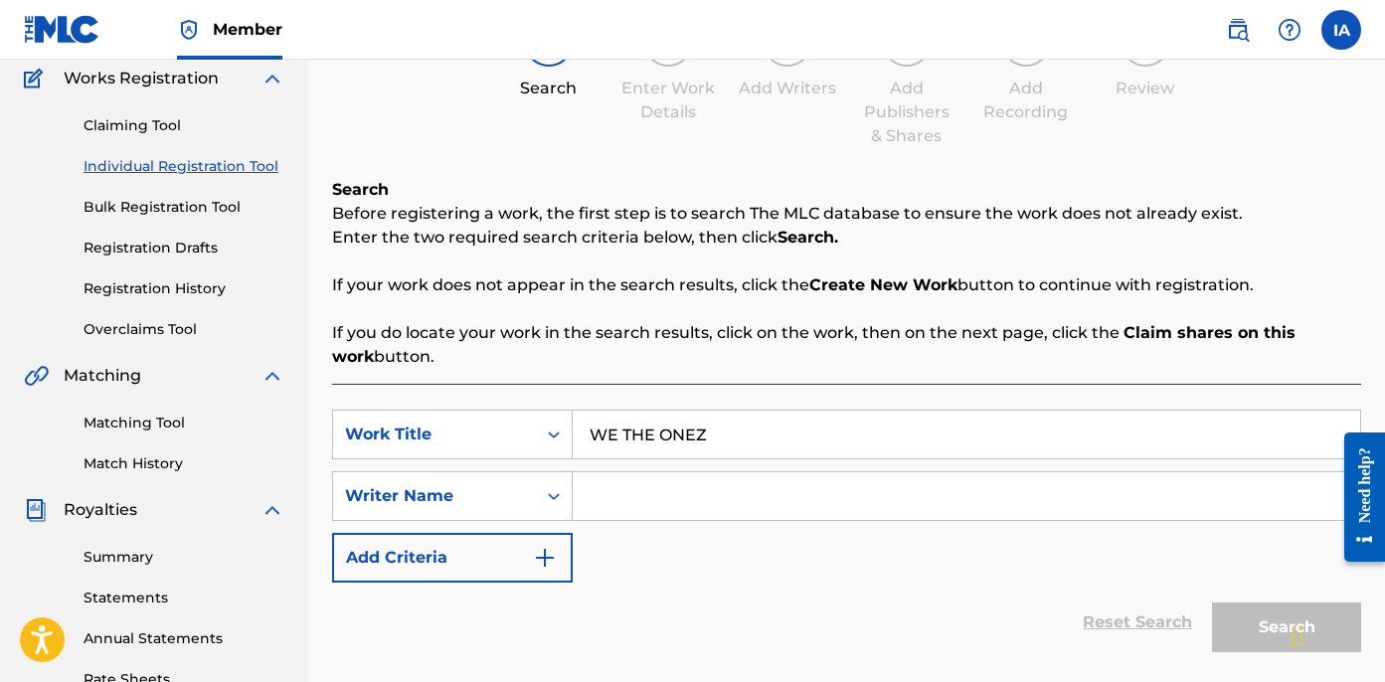
click at [843, 503] on input "Search Form" at bounding box center [967, 496] width 788 height 48
paste input "[PERSON_NAME] [PERSON_NAME]"
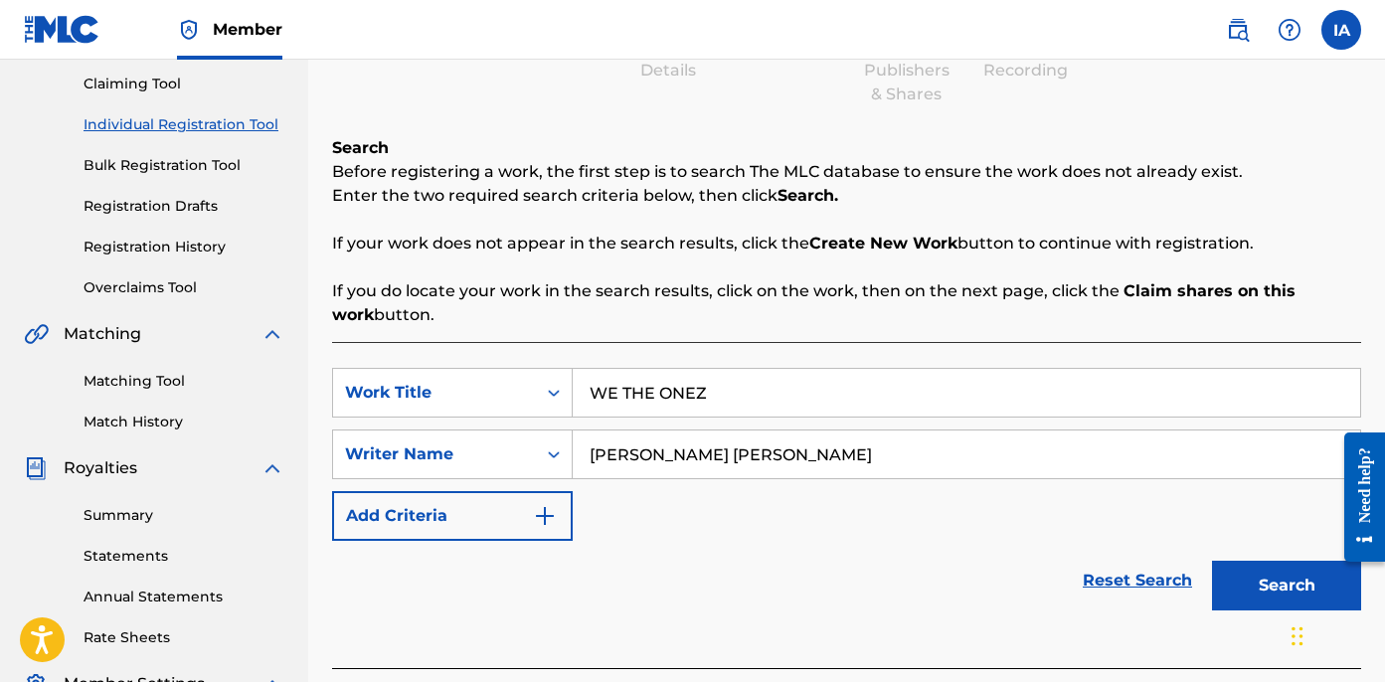
scroll to position [257, 0]
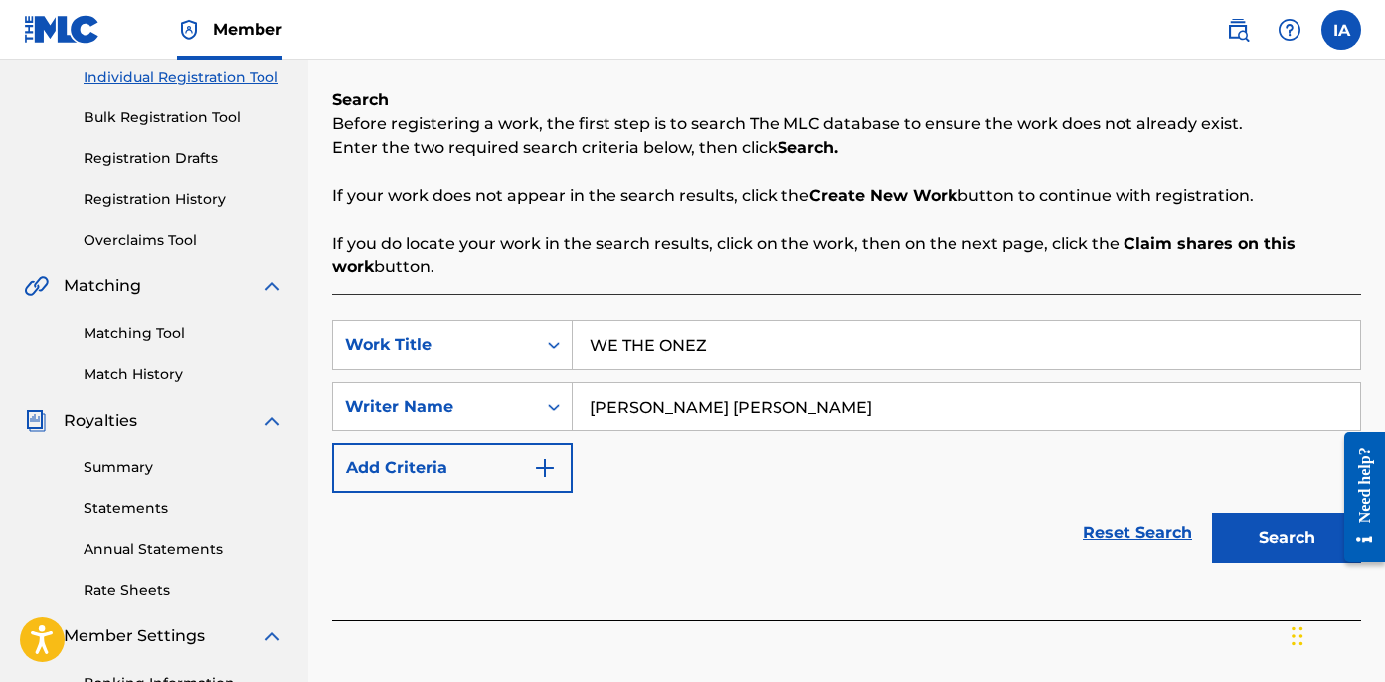
type input "[PERSON_NAME] [PERSON_NAME]"
click at [1253, 571] on div "Search" at bounding box center [1281, 533] width 159 height 80
click at [1250, 543] on button "Search" at bounding box center [1286, 538] width 149 height 50
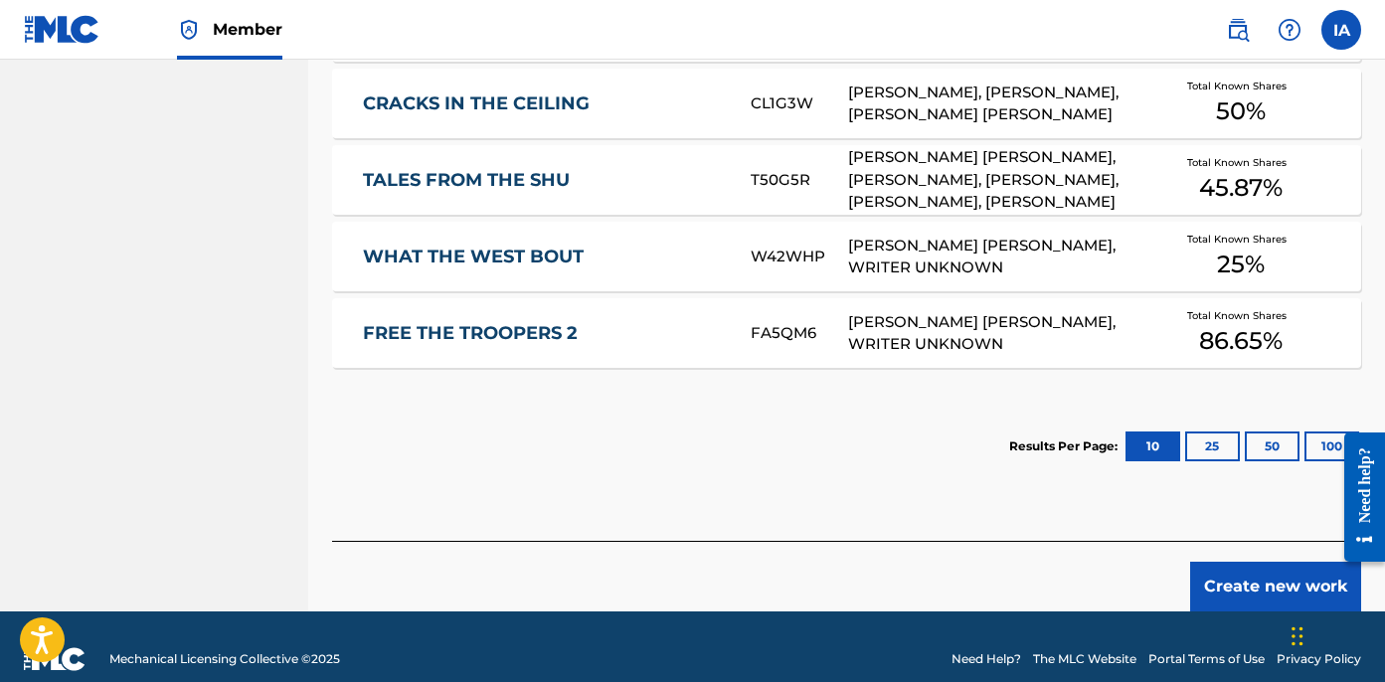
scroll to position [1139, 0]
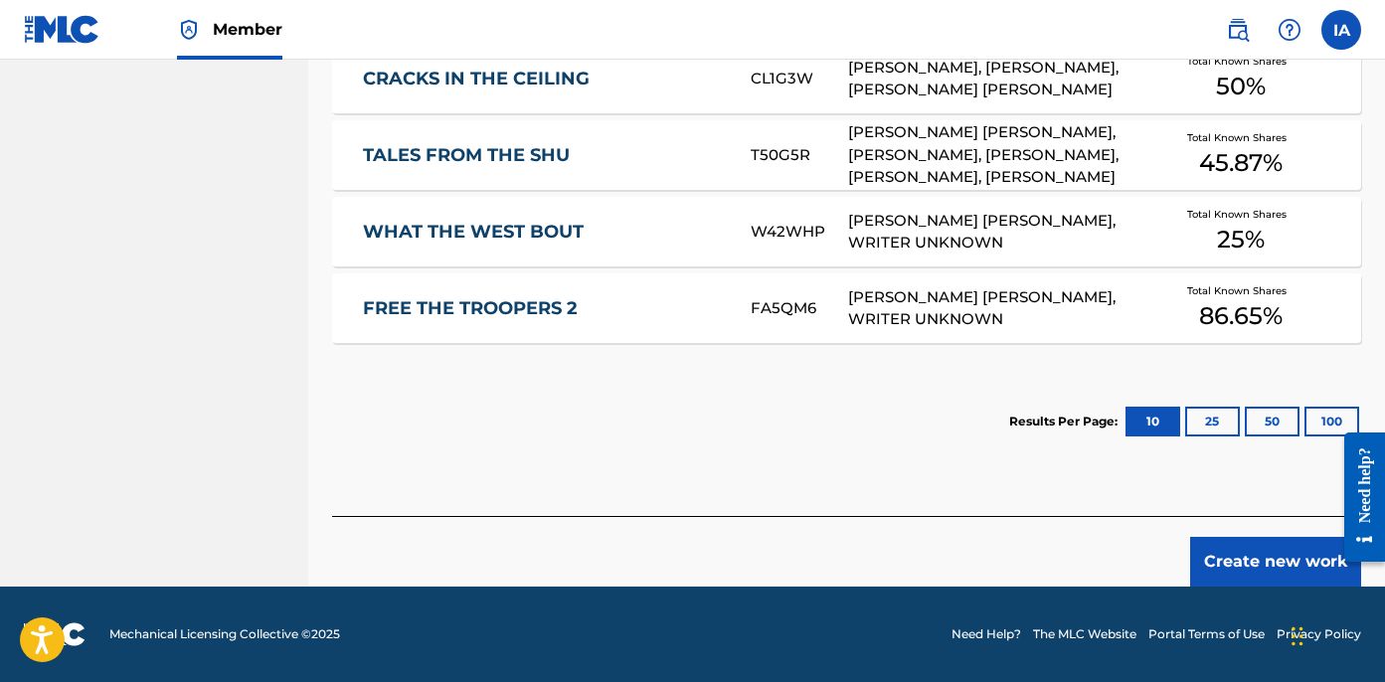
click at [1228, 561] on button "Create new work" at bounding box center [1275, 562] width 171 height 50
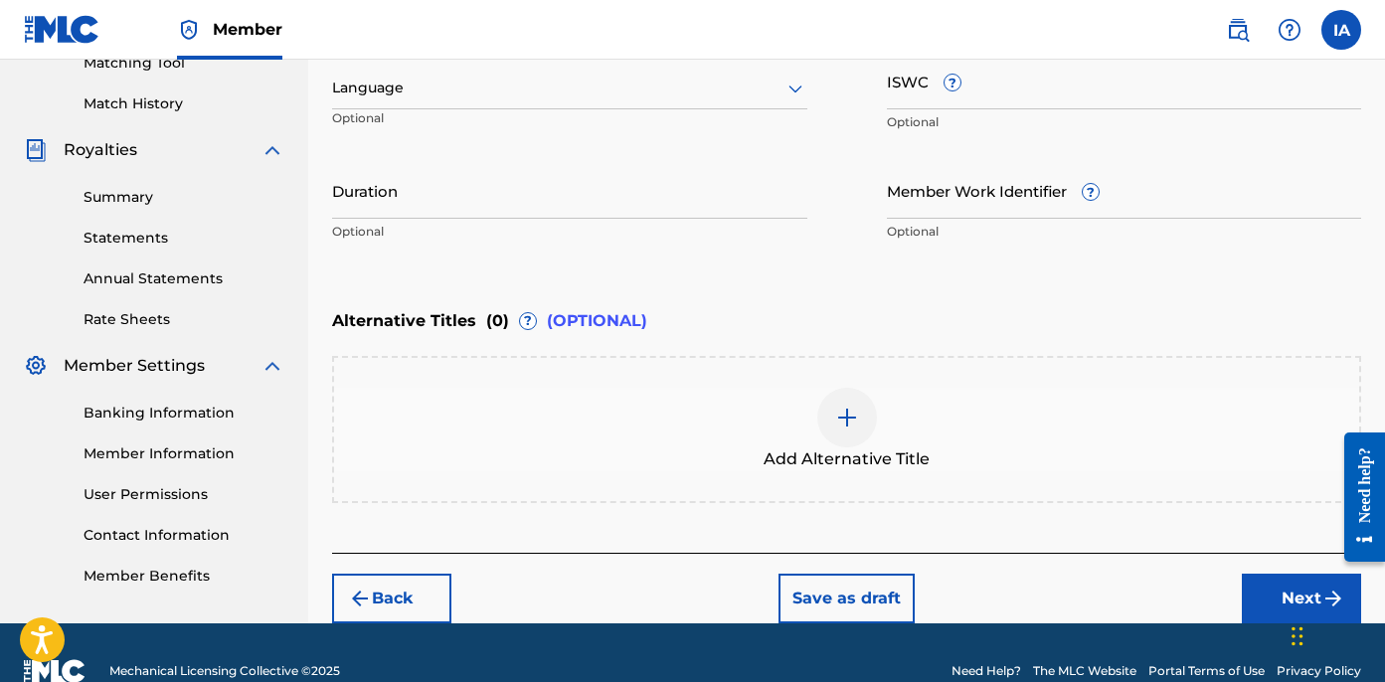
scroll to position [461, 0]
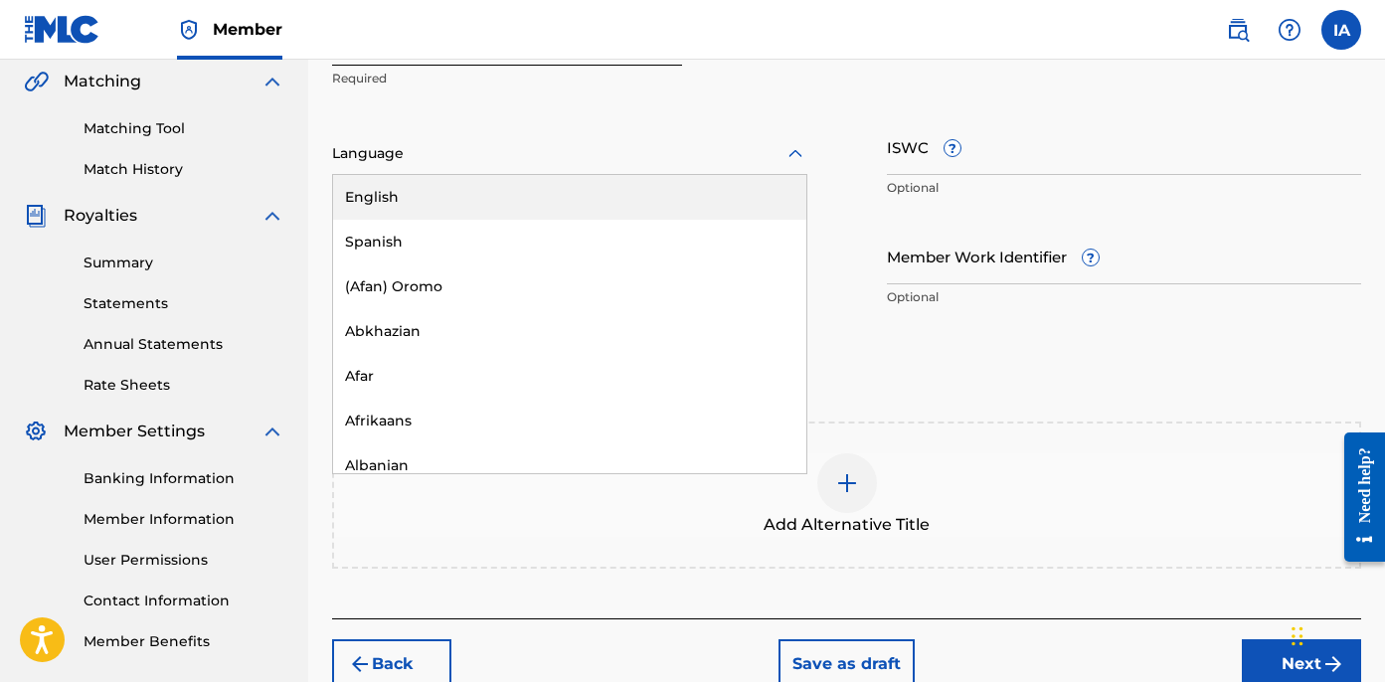
click at [450, 188] on div "English" at bounding box center [569, 197] width 473 height 45
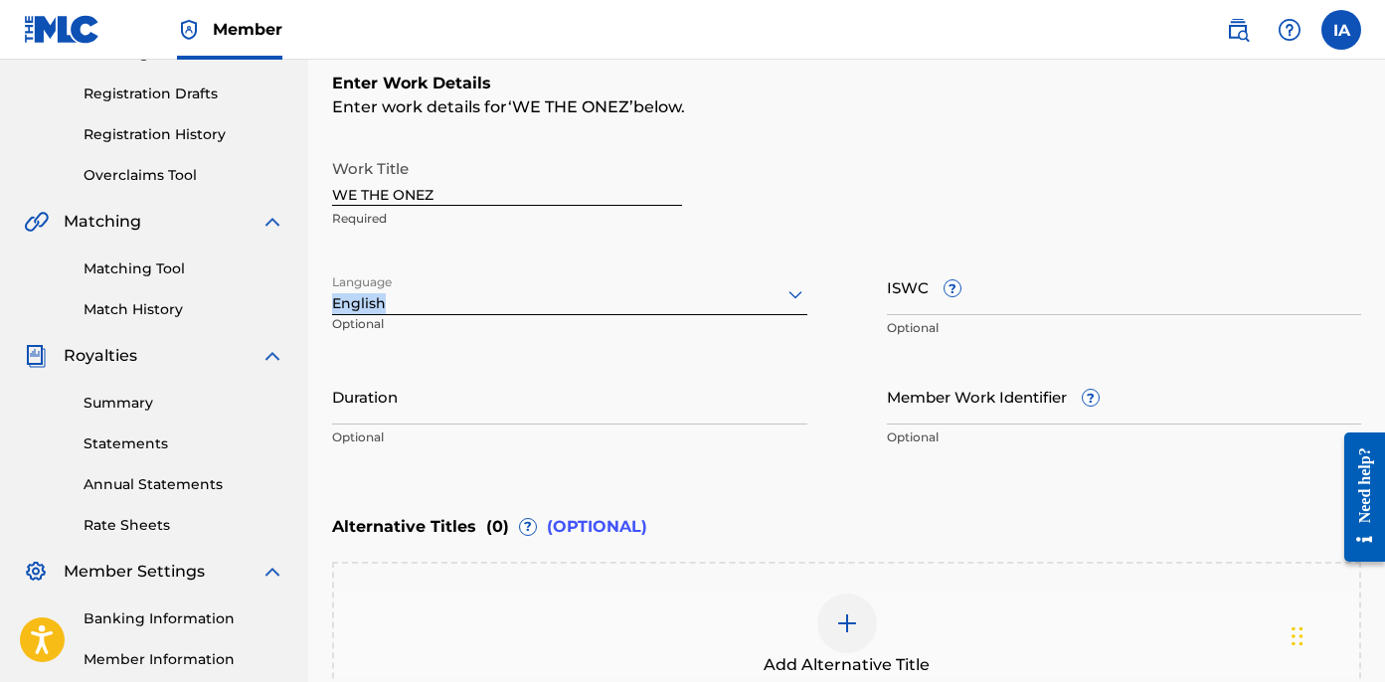
scroll to position [313, 0]
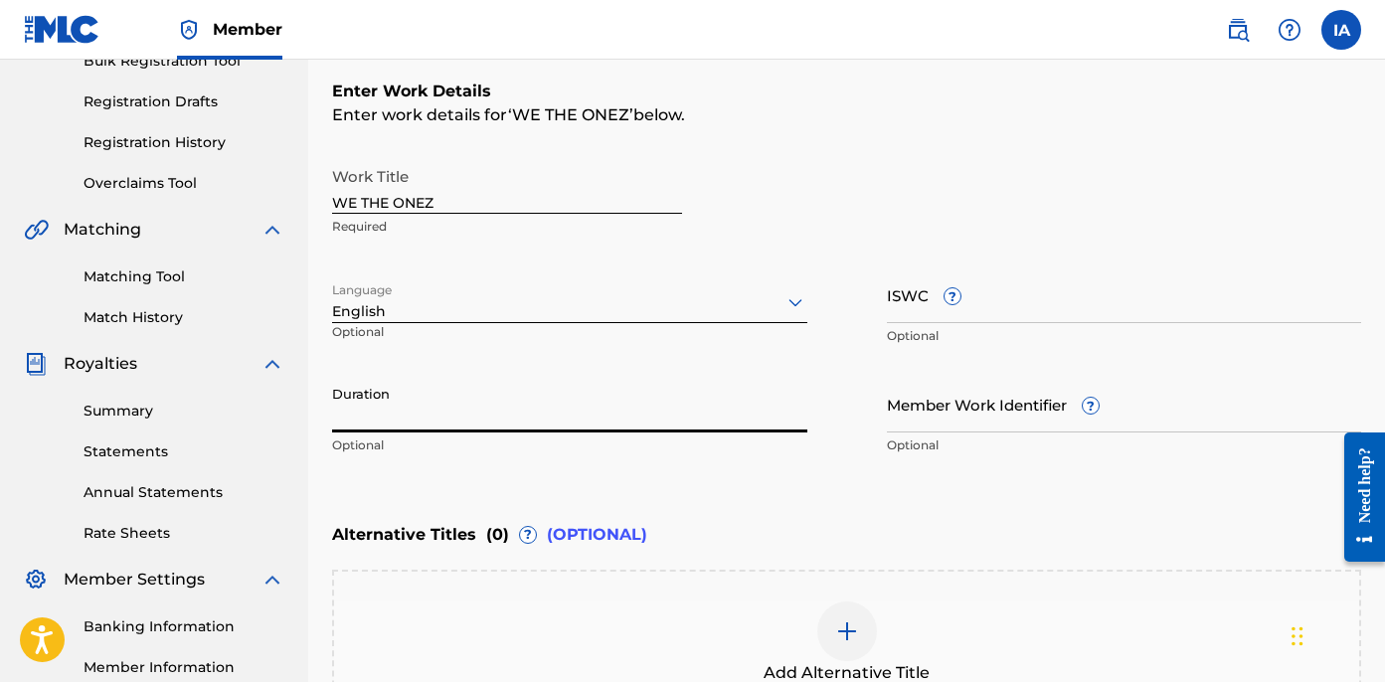
click at [452, 429] on input "Duration" at bounding box center [569, 404] width 475 height 57
click at [439, 407] on input "Duration" at bounding box center [569, 404] width 475 height 57
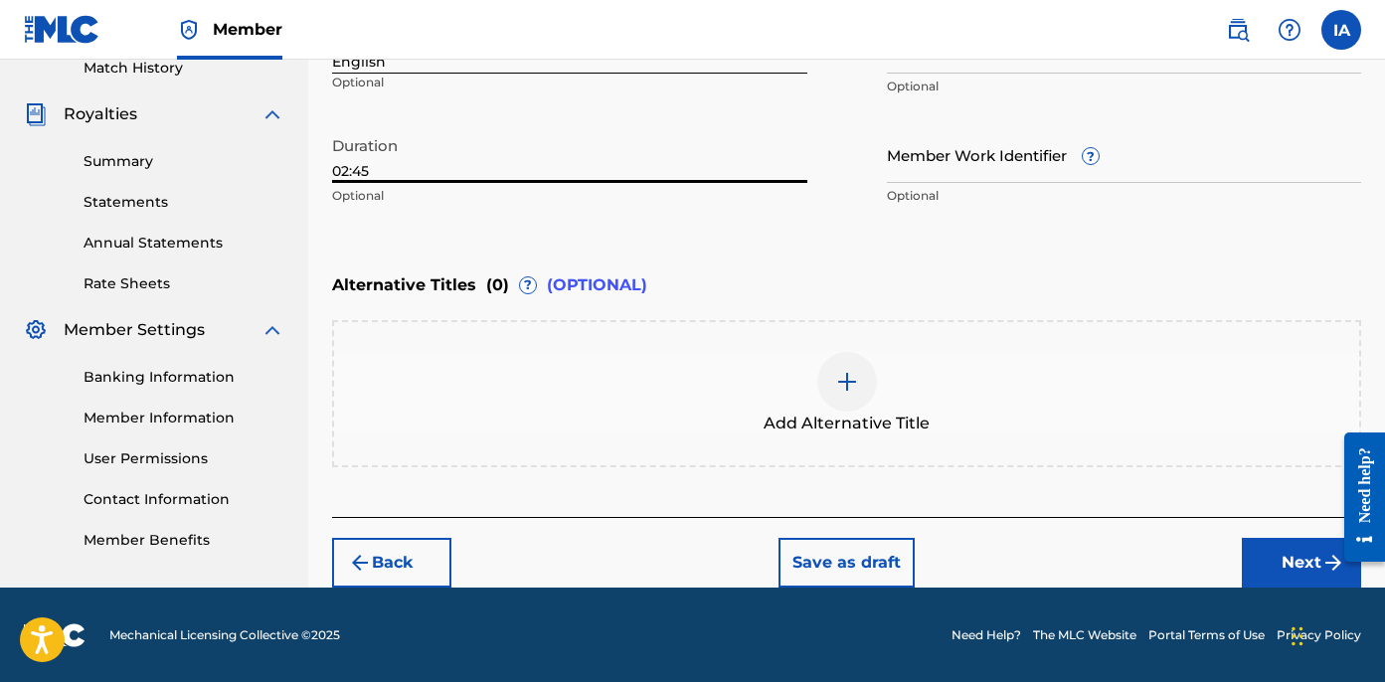
type input "02:45"
click at [1268, 560] on button "Next" at bounding box center [1301, 563] width 119 height 50
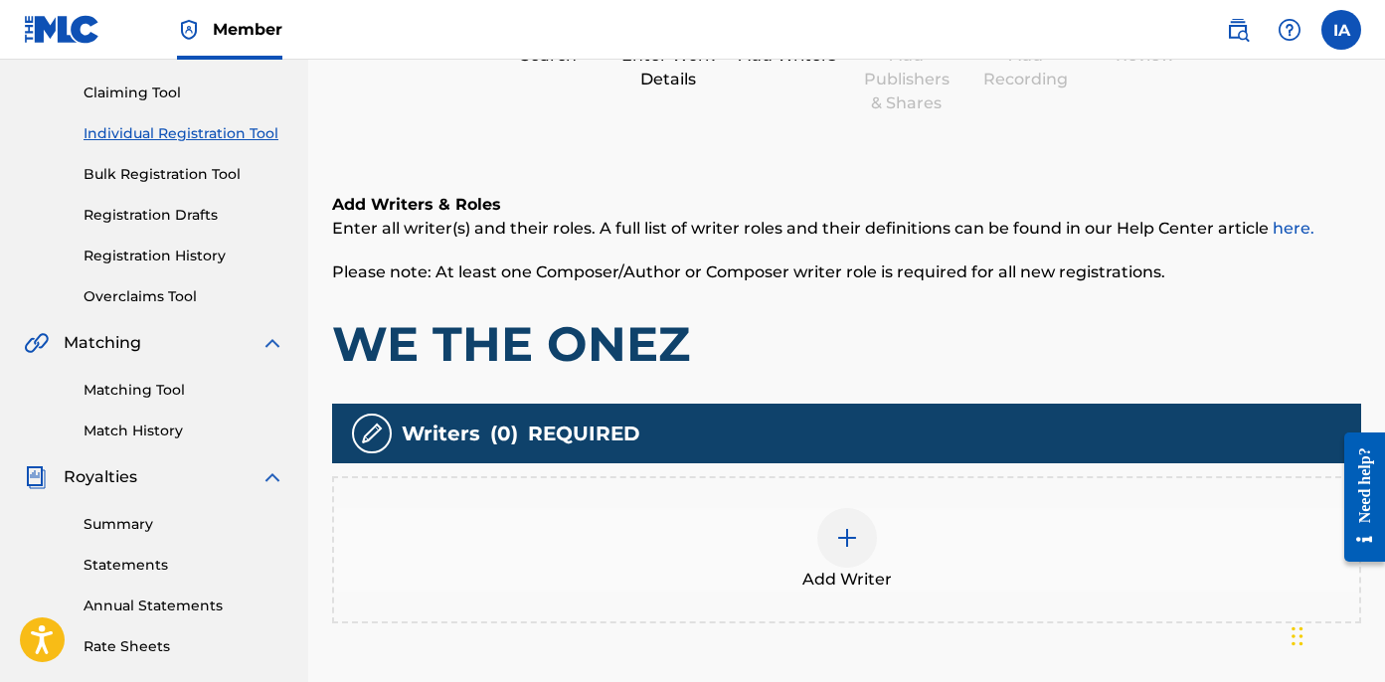
scroll to position [312, 0]
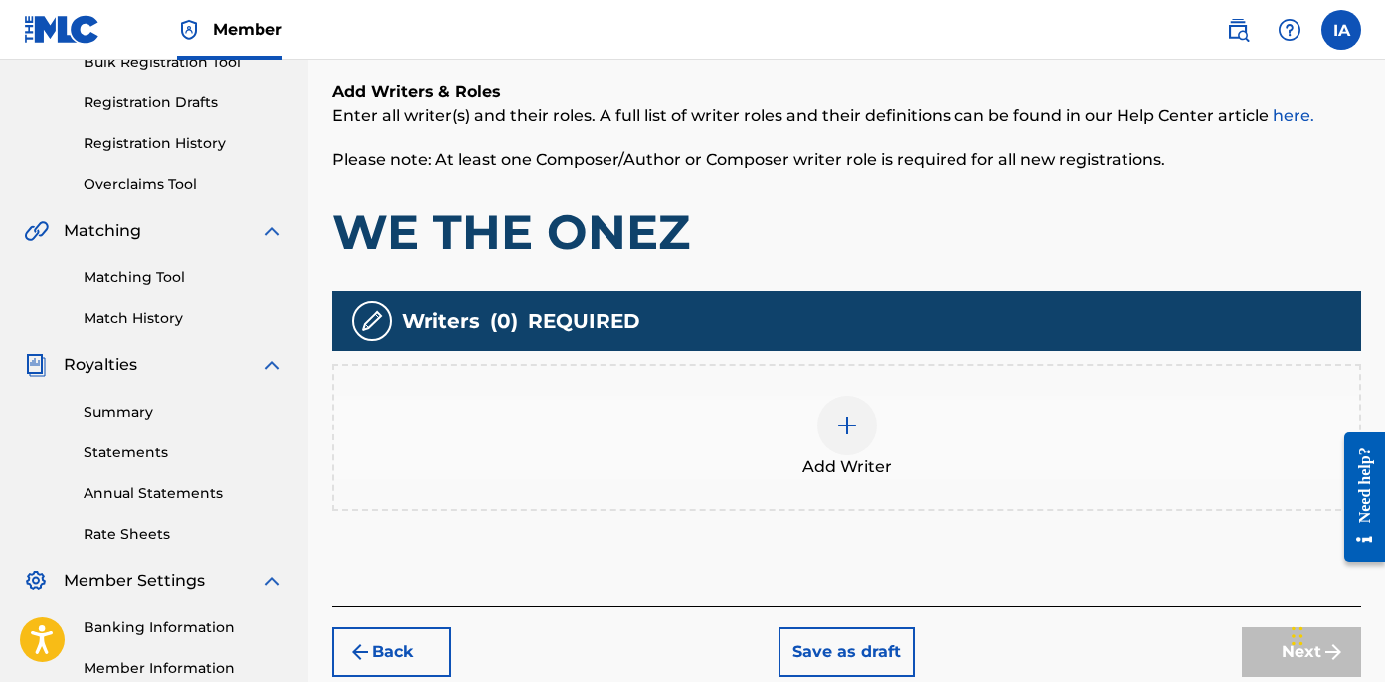
click at [842, 404] on div at bounding box center [847, 426] width 60 height 60
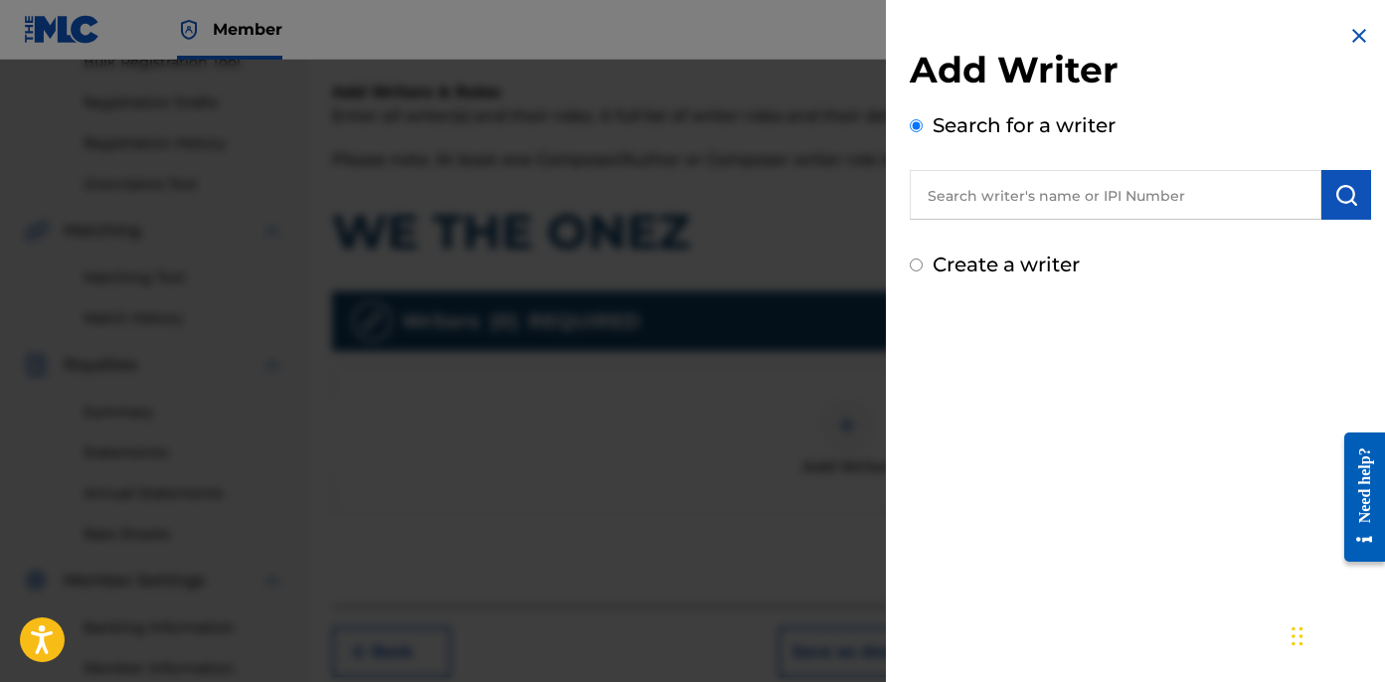
click at [1065, 196] on input "text" at bounding box center [1116, 195] width 412 height 50
paste input "[PERSON_NAME] [PERSON_NAME]"
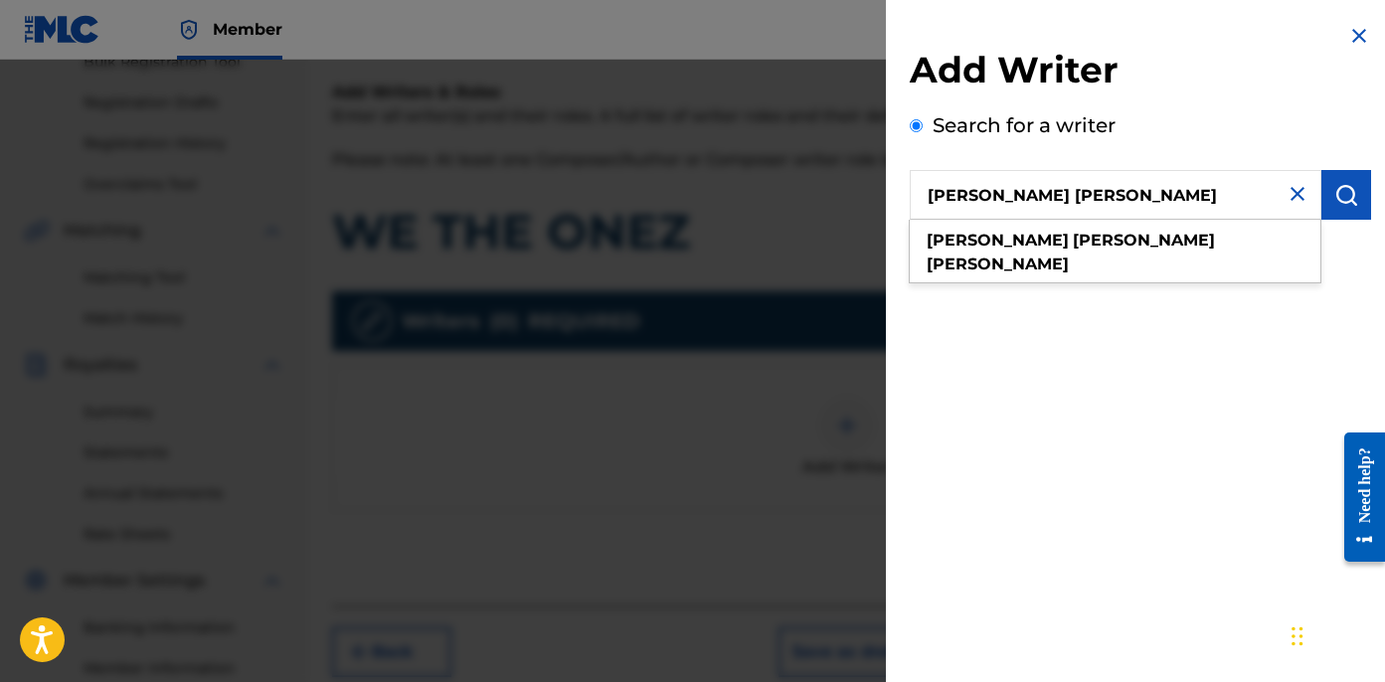
type input "[PERSON_NAME] [PERSON_NAME]"
click at [1326, 200] on button "submit" at bounding box center [1347, 195] width 50 height 50
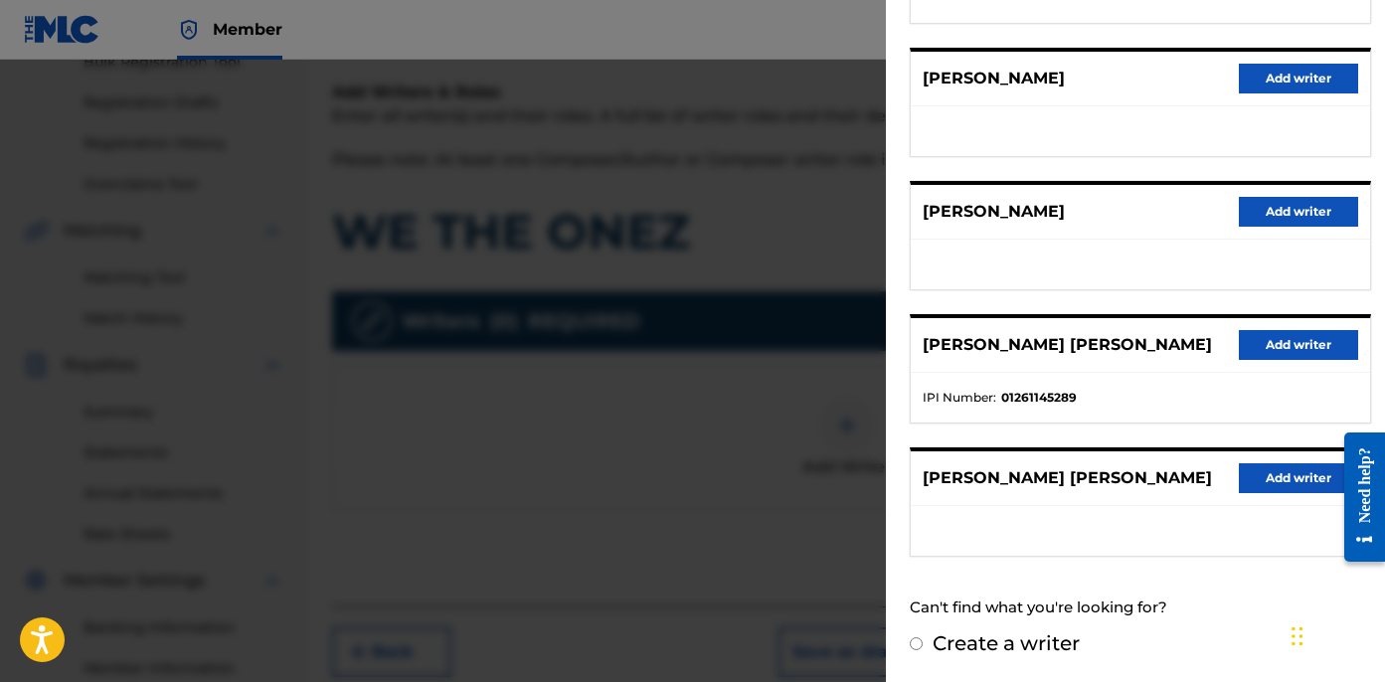
scroll to position [313, 0]
click at [1291, 340] on button "Add writer" at bounding box center [1298, 345] width 119 height 30
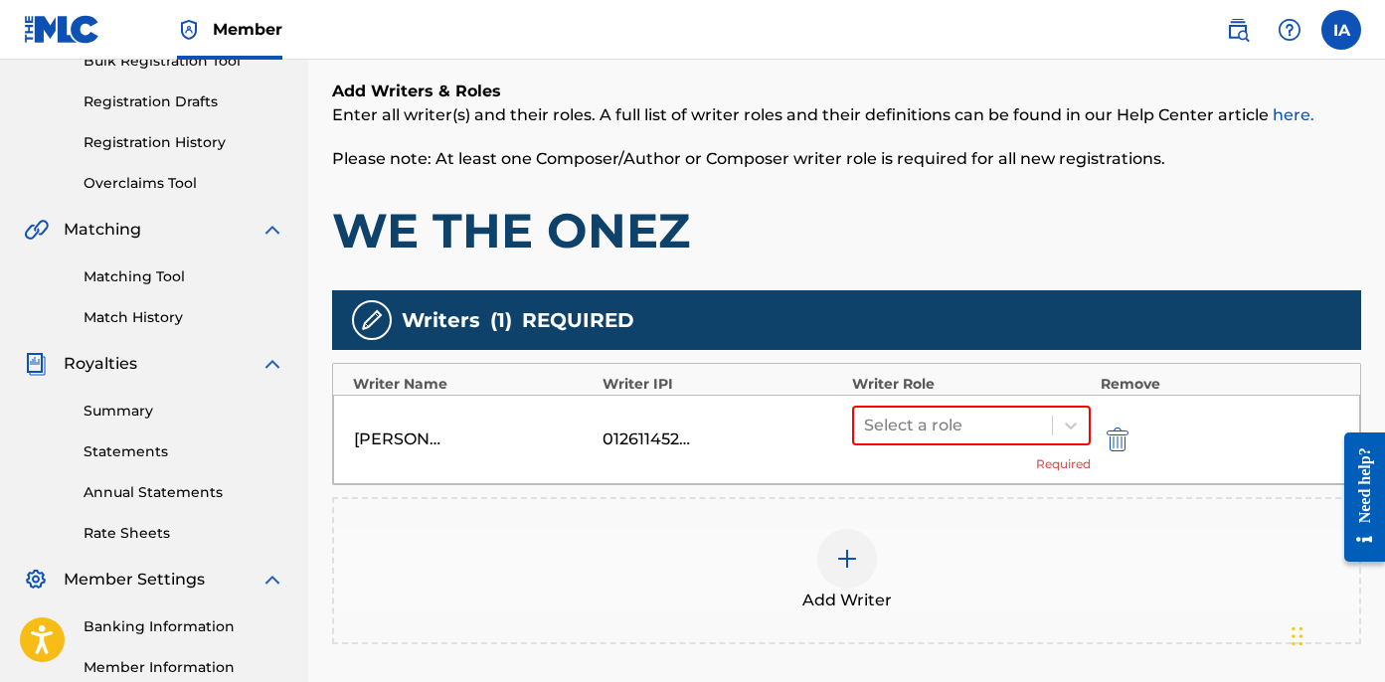
click at [971, 402] on div "[PERSON_NAME] [PERSON_NAME] 01261145289 Select a role Required" at bounding box center [846, 439] width 1027 height 89
click at [914, 406] on div "Select a role" at bounding box center [971, 426] width 239 height 40
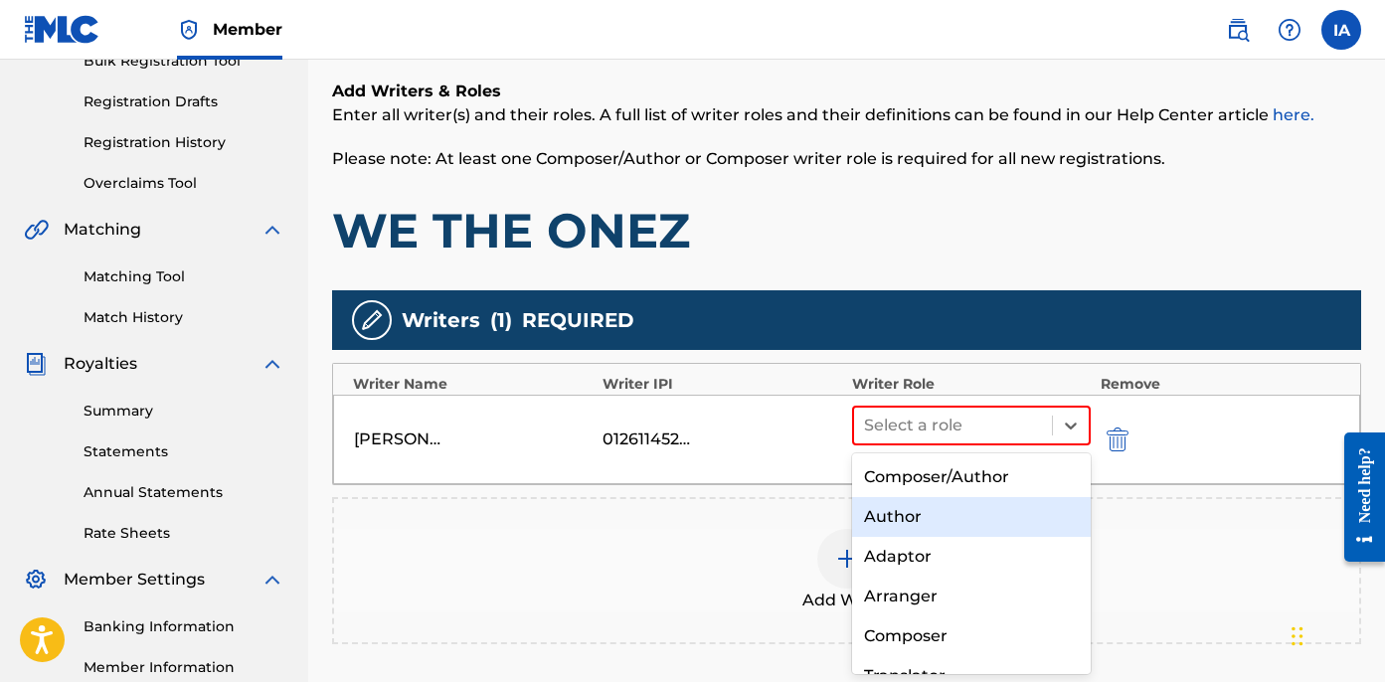
click at [905, 504] on div "Author" at bounding box center [971, 517] width 239 height 40
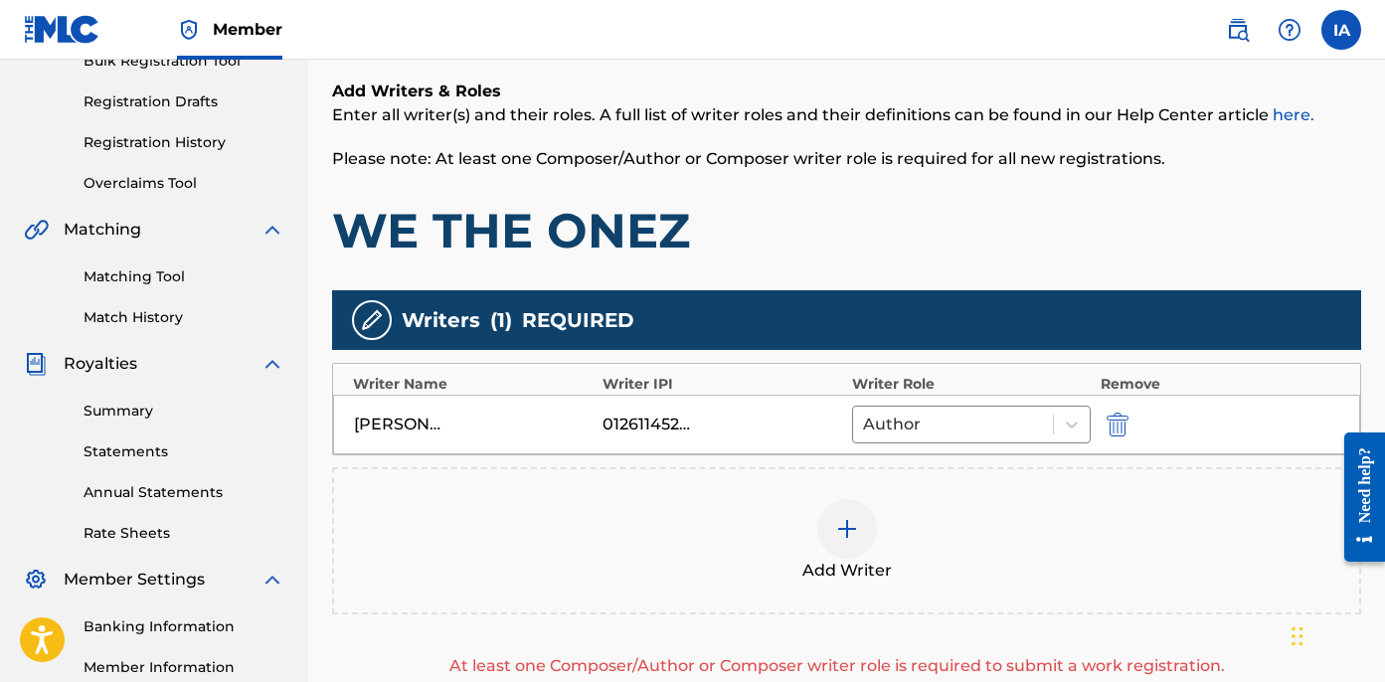
click at [886, 495] on div "Add Writer" at bounding box center [846, 540] width 1029 height 147
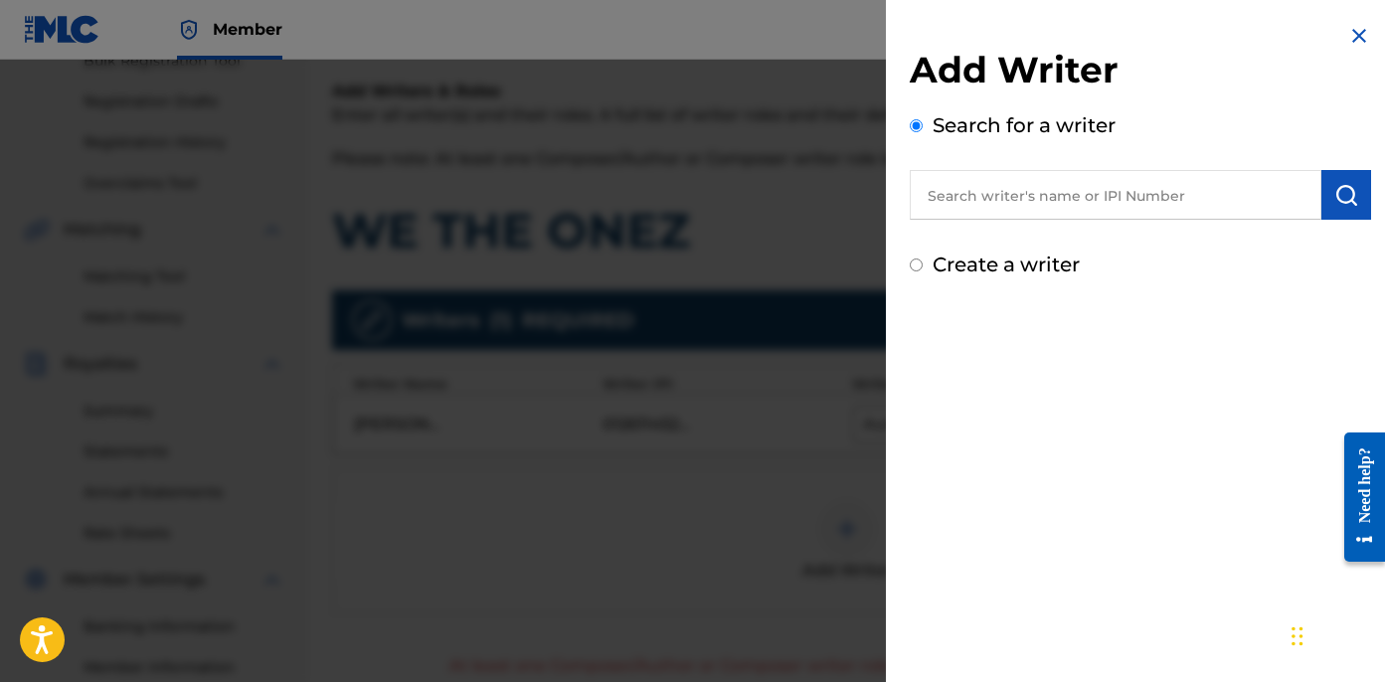
click at [948, 270] on label "Create a writer" at bounding box center [1006, 265] width 147 height 24
radio input "true"
click at [923, 270] on input "Create a writer" at bounding box center [916, 265] width 13 height 13
radio input "false"
radio input "true"
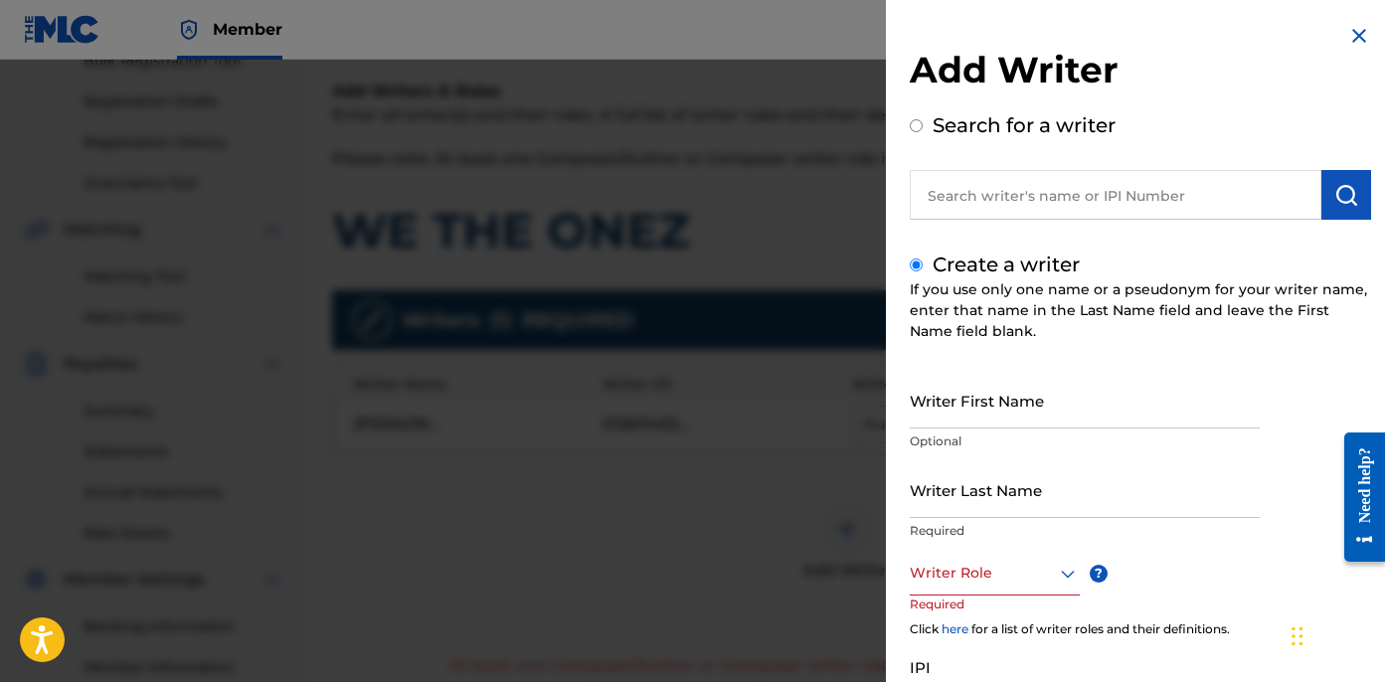
click at [1042, 425] on input "Writer First Name" at bounding box center [1085, 400] width 350 height 57
click at [970, 501] on input "Writer Last Name" at bounding box center [1085, 489] width 350 height 57
paste input "UNKNOWN WRITER"
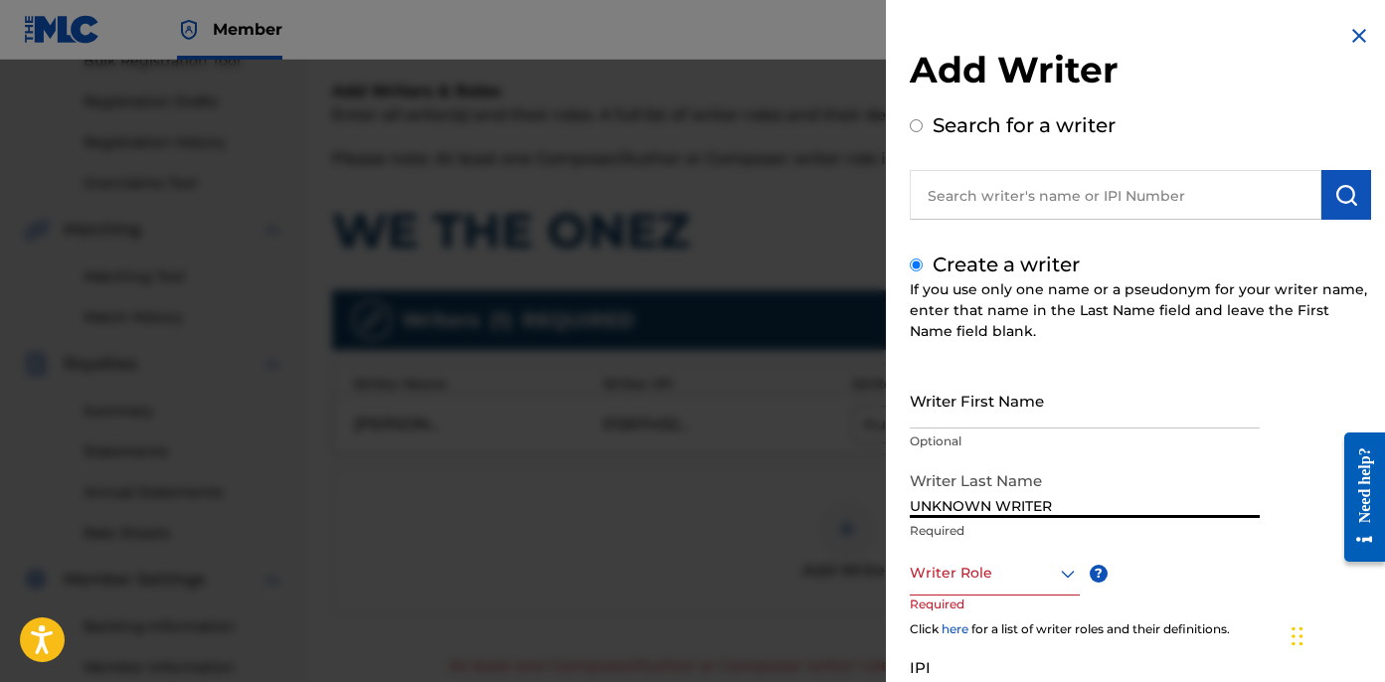
click at [1000, 503] on input "UNKNOWN WRITER" at bounding box center [1085, 489] width 350 height 57
type input "UNKNOWN"
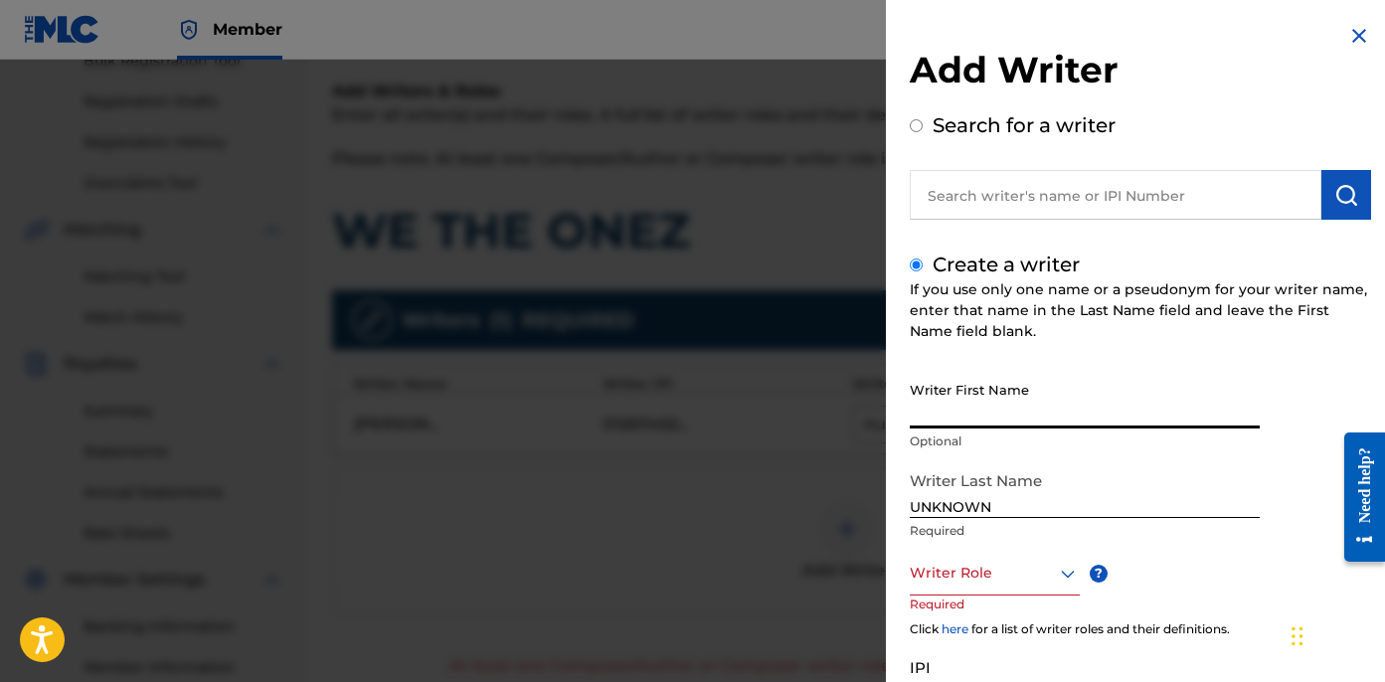
click at [957, 411] on input "Writer First Name" at bounding box center [1085, 400] width 350 height 57
paste input "WRITER"
type input "WRITER"
click at [967, 597] on p "Required" at bounding box center [948, 618] width 76 height 45
click at [975, 579] on div at bounding box center [995, 573] width 170 height 25
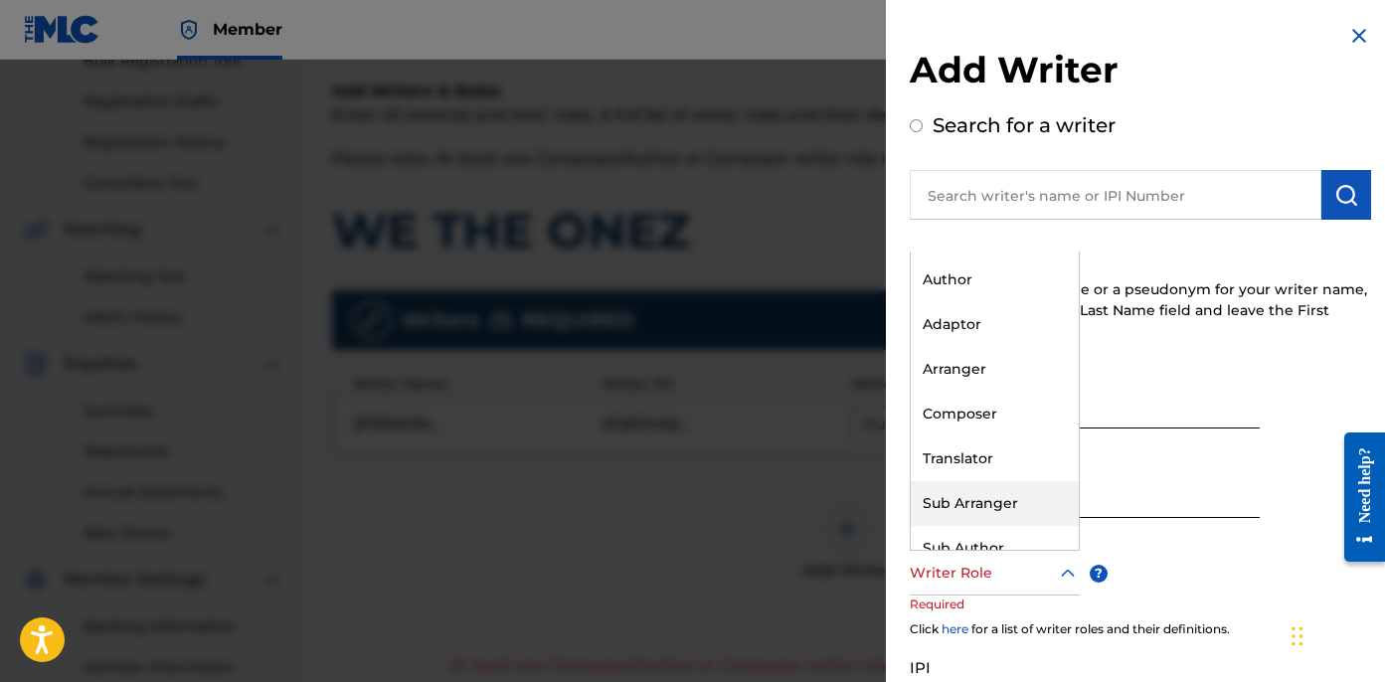
scroll to position [60, 0]
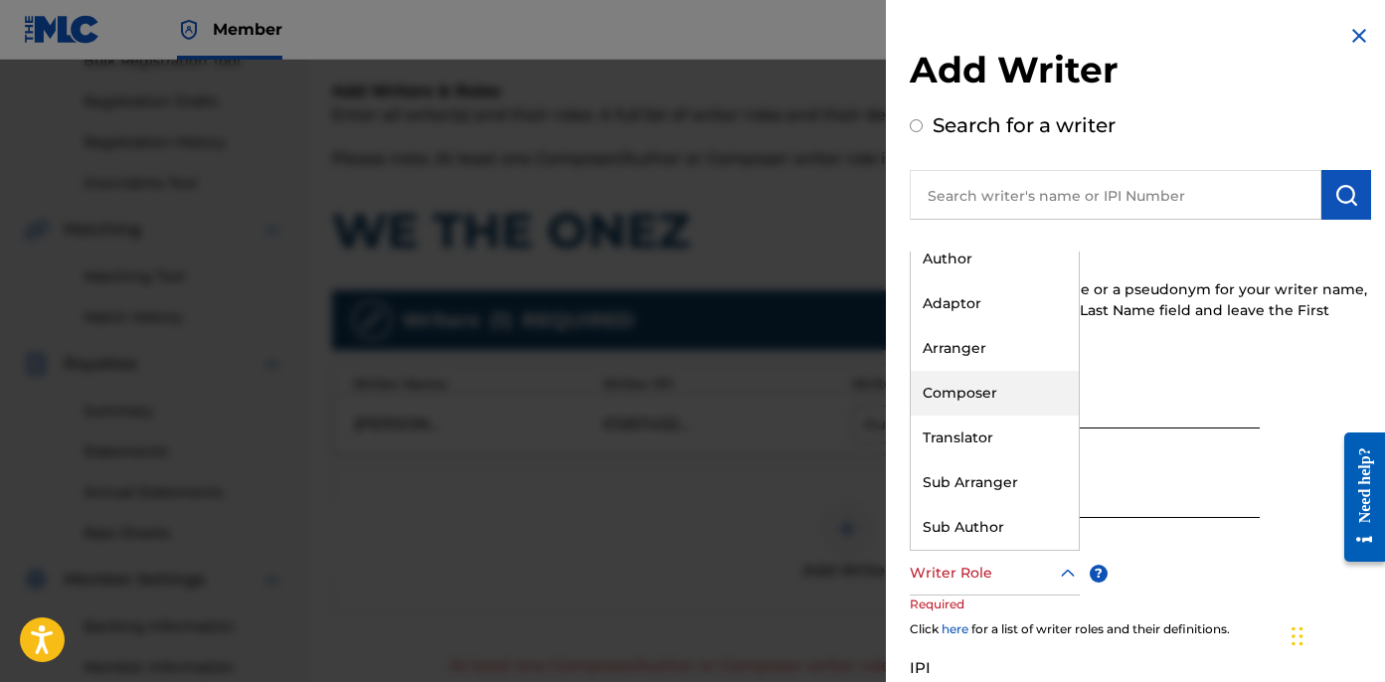
click at [972, 380] on div "Composer" at bounding box center [995, 393] width 168 height 45
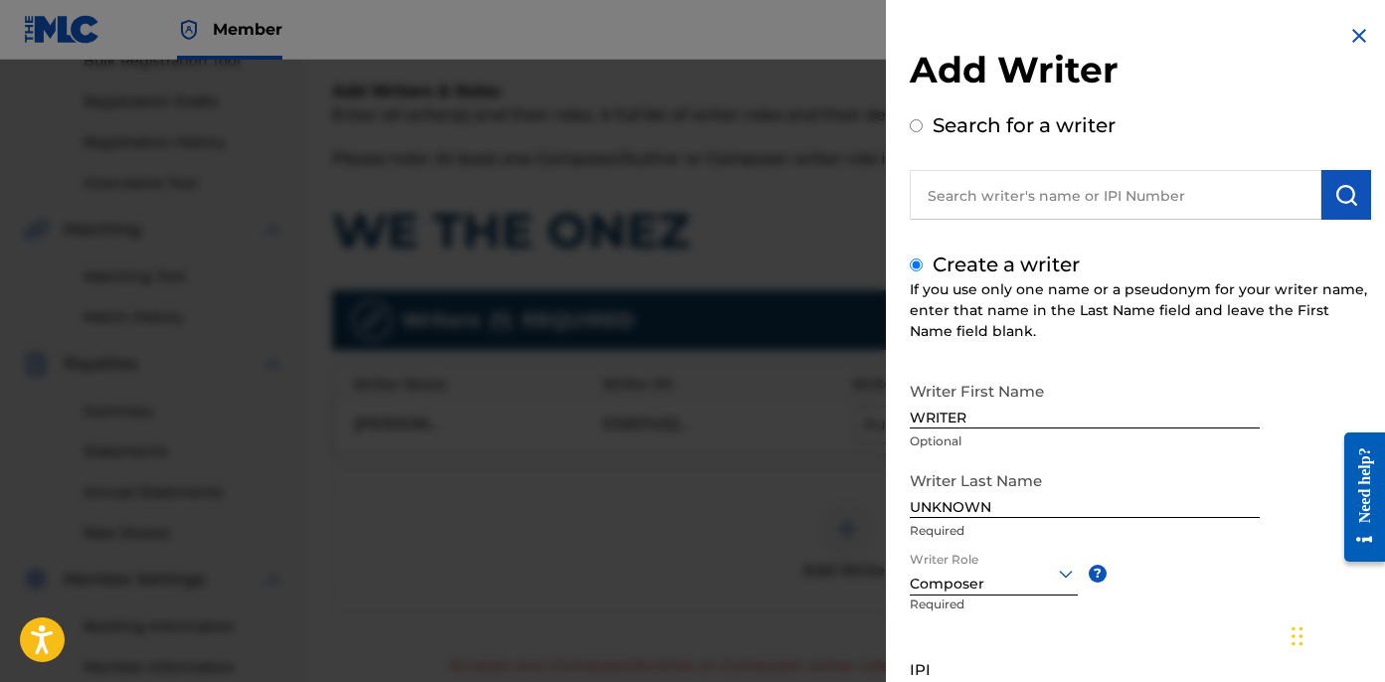
scroll to position [181, 0]
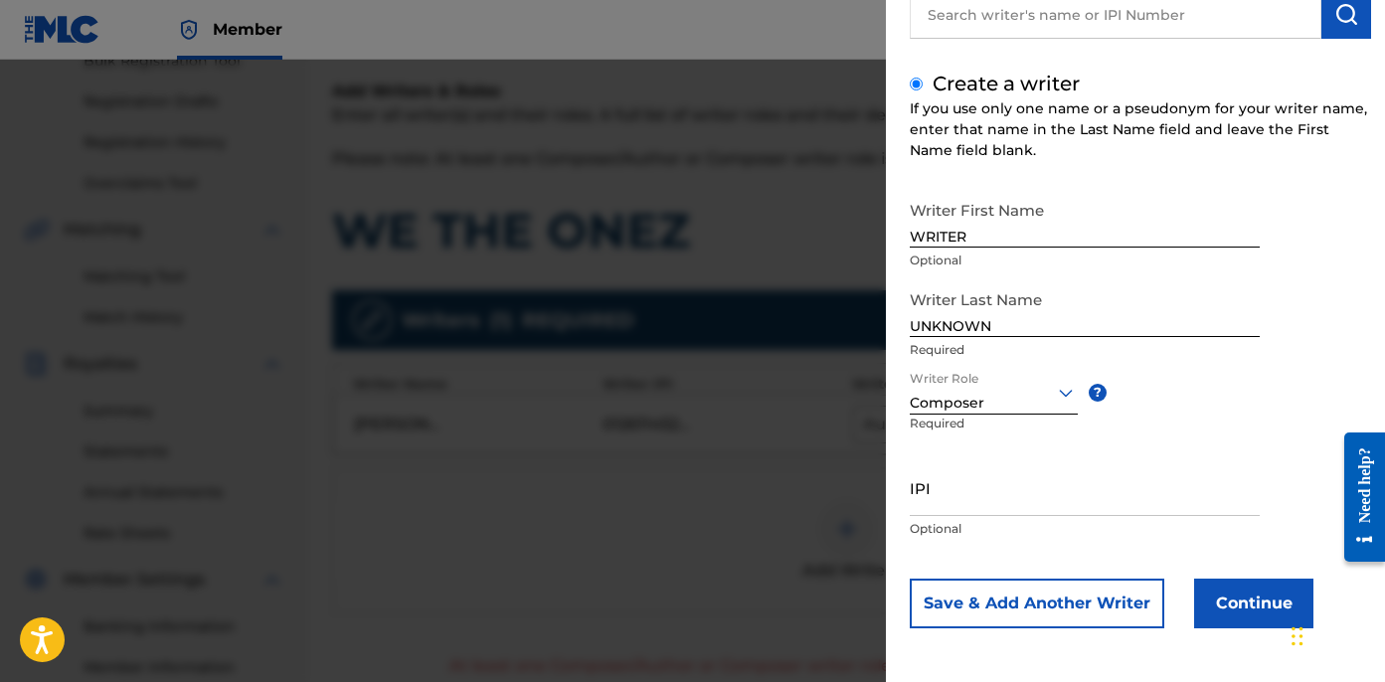
click at [1218, 608] on button "Continue" at bounding box center [1253, 604] width 119 height 50
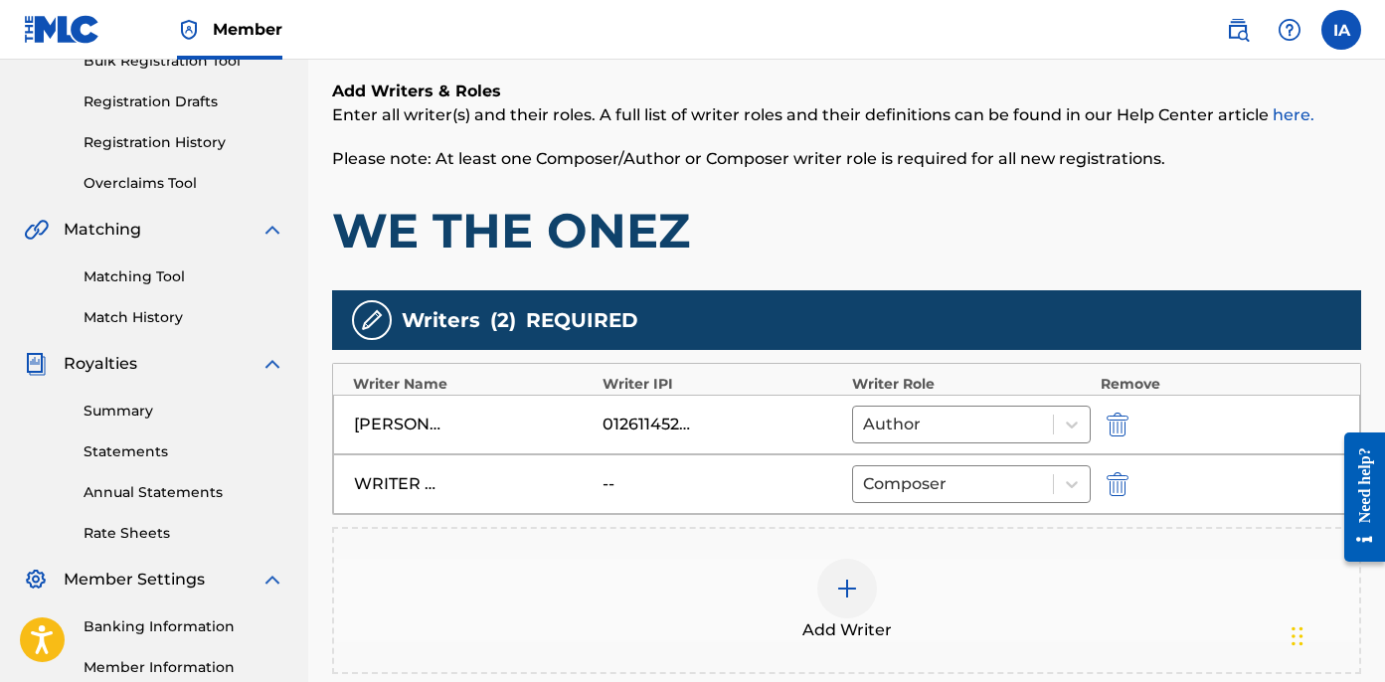
scroll to position [567, 0]
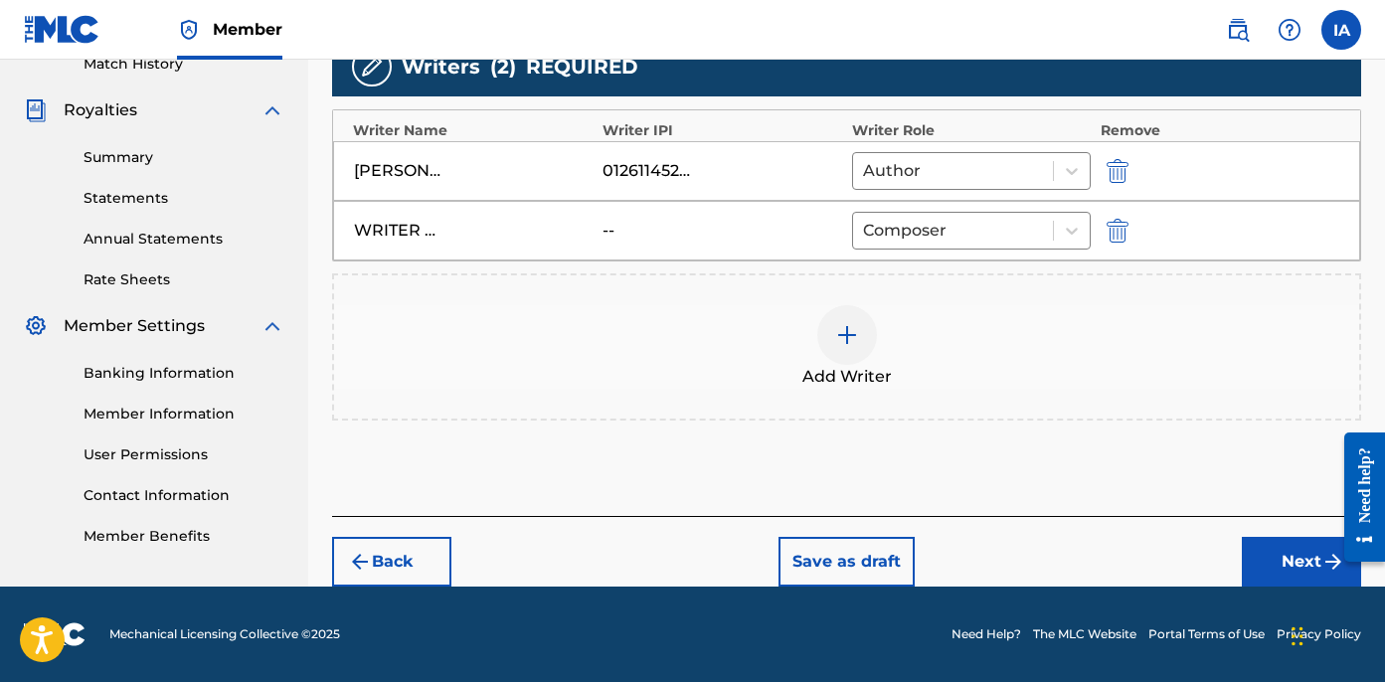
click at [1262, 556] on button "Next" at bounding box center [1301, 562] width 119 height 50
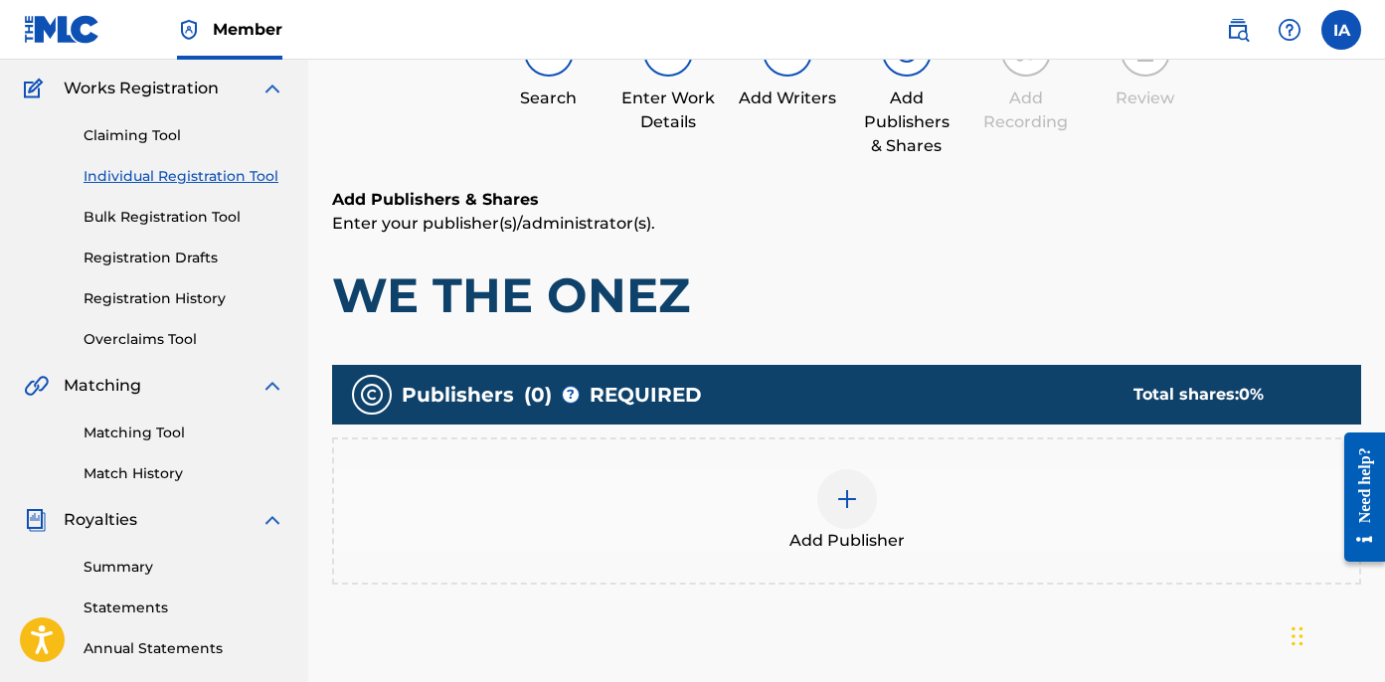
scroll to position [89, 0]
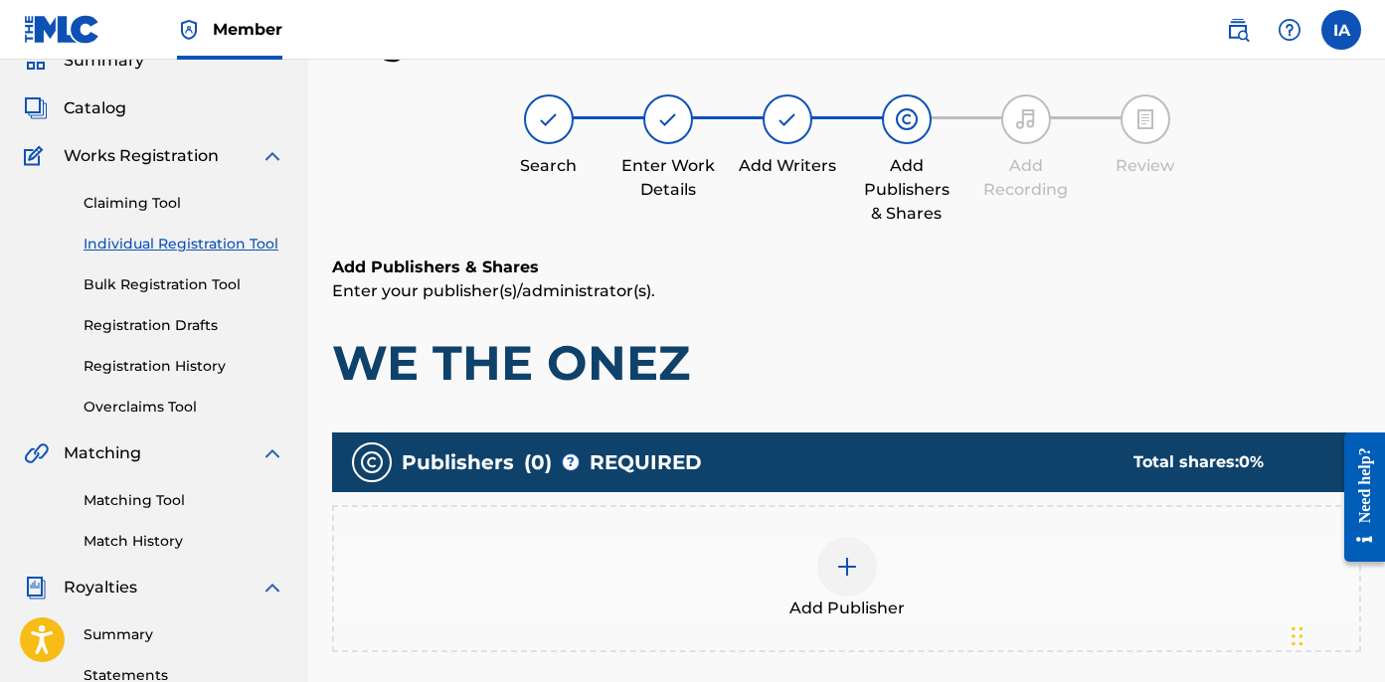
click at [928, 548] on div "Add Publisher" at bounding box center [846, 579] width 1025 height 84
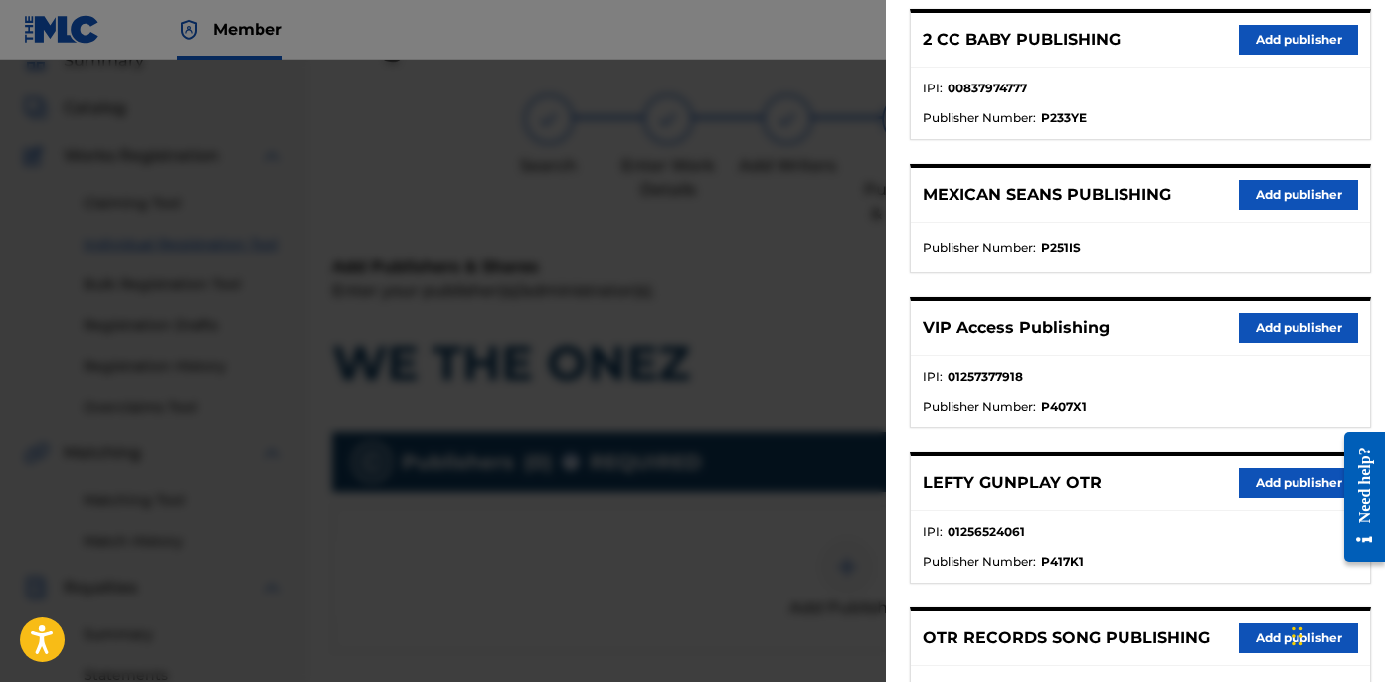
scroll to position [437, 0]
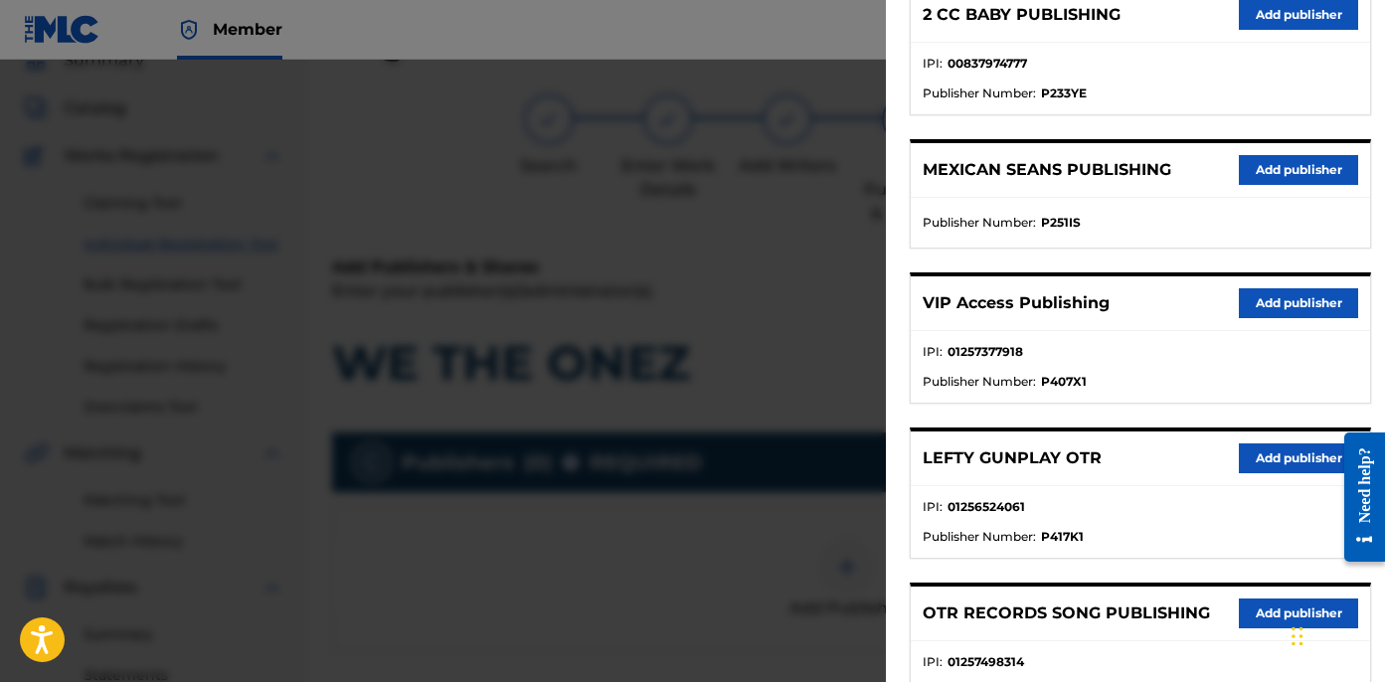
click at [1273, 444] on button "Add publisher" at bounding box center [1298, 459] width 119 height 30
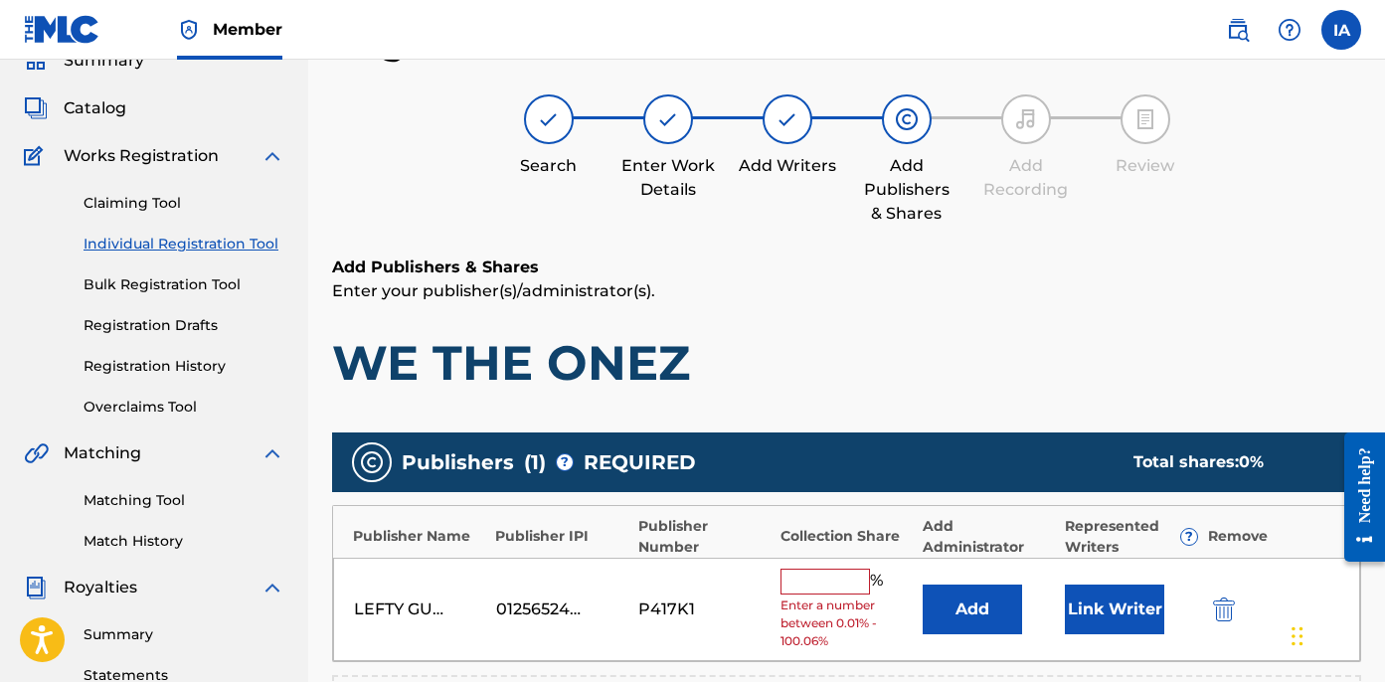
click at [828, 572] on input "text" at bounding box center [825, 582] width 89 height 26
type input "5"
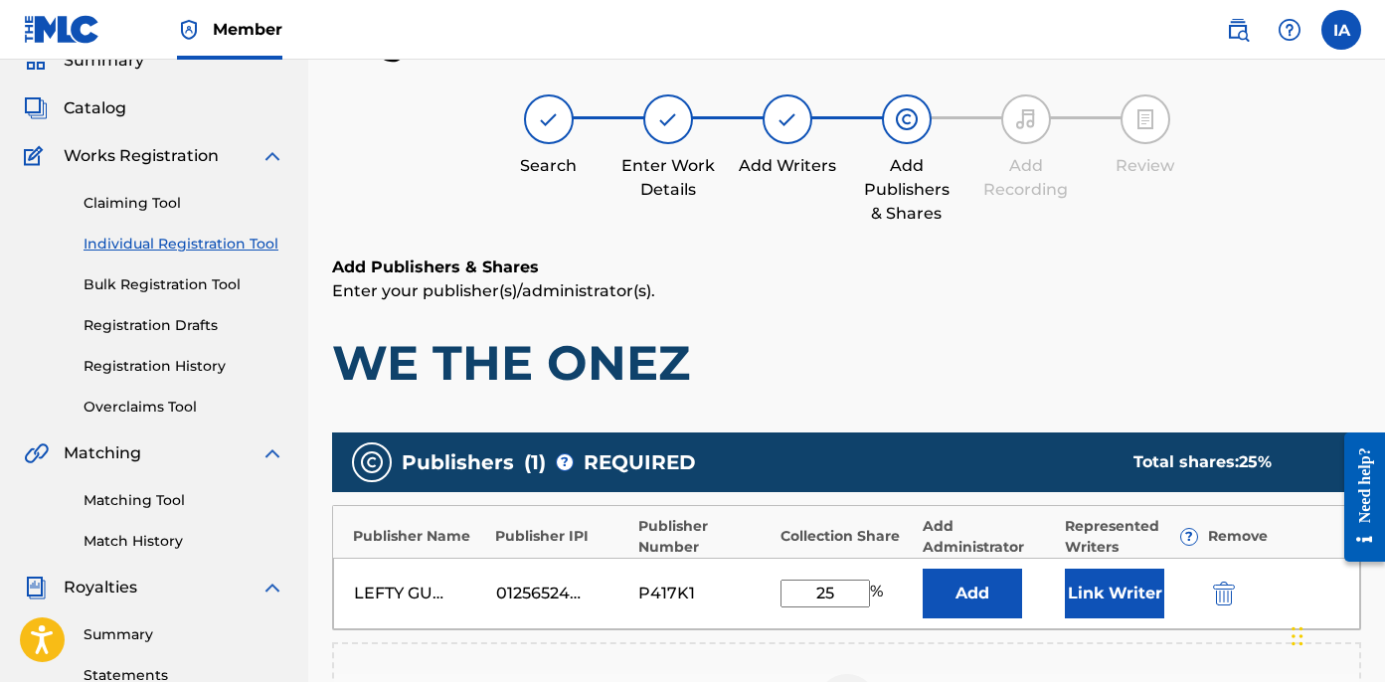
click at [831, 589] on input "25" at bounding box center [825, 594] width 89 height 28
type input "25"
click at [982, 589] on button "Add" at bounding box center [972, 594] width 99 height 50
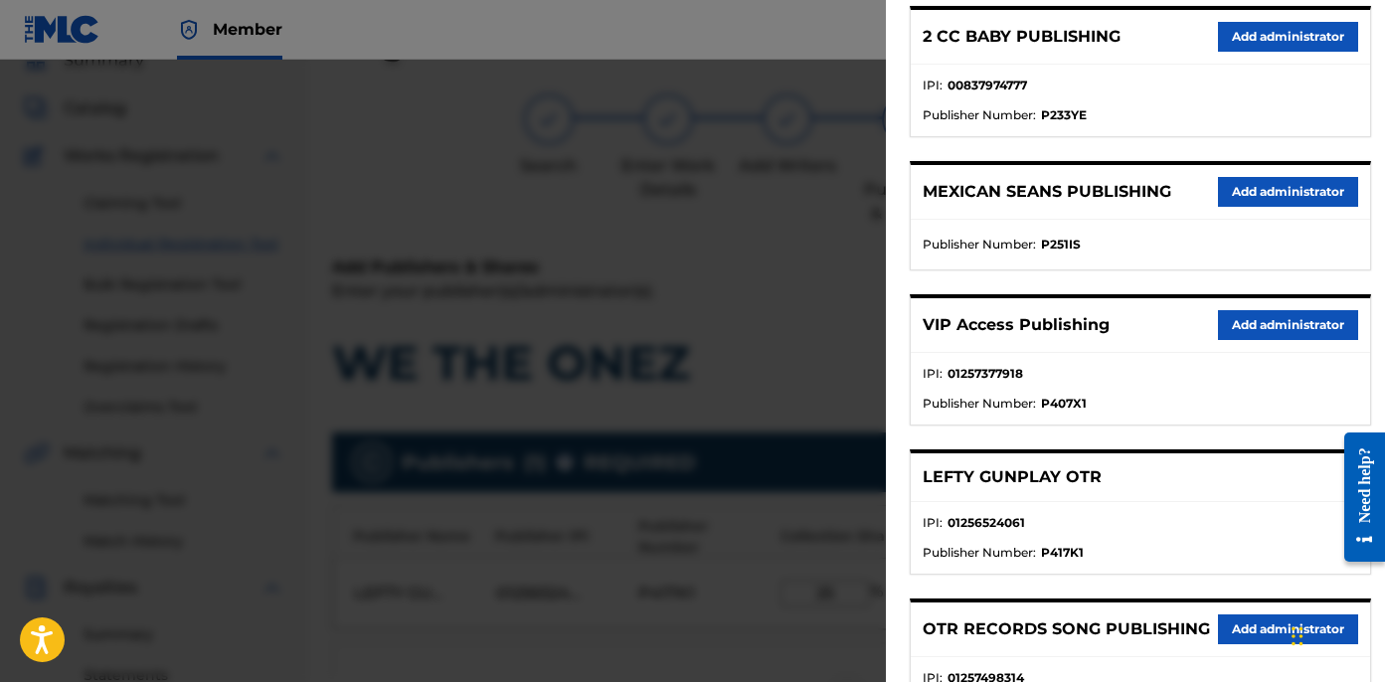
scroll to position [423, 0]
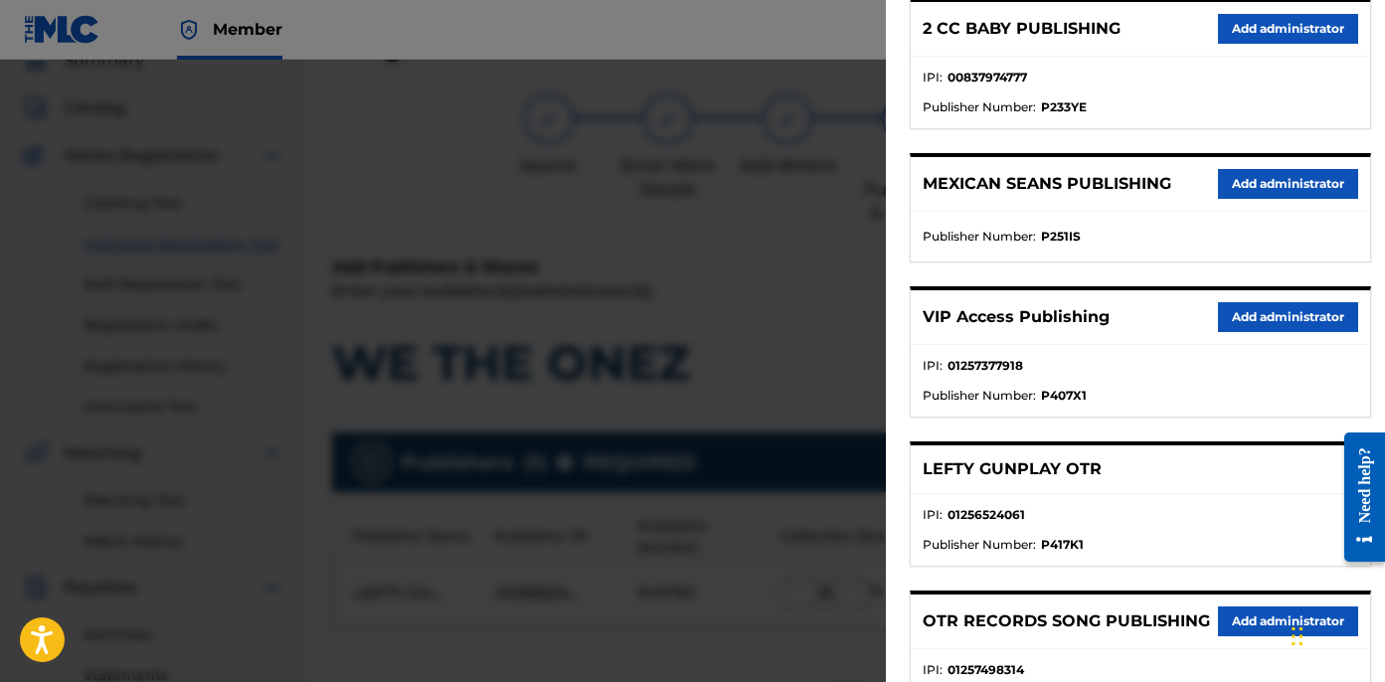
click at [1260, 316] on button "Add administrator" at bounding box center [1288, 317] width 140 height 30
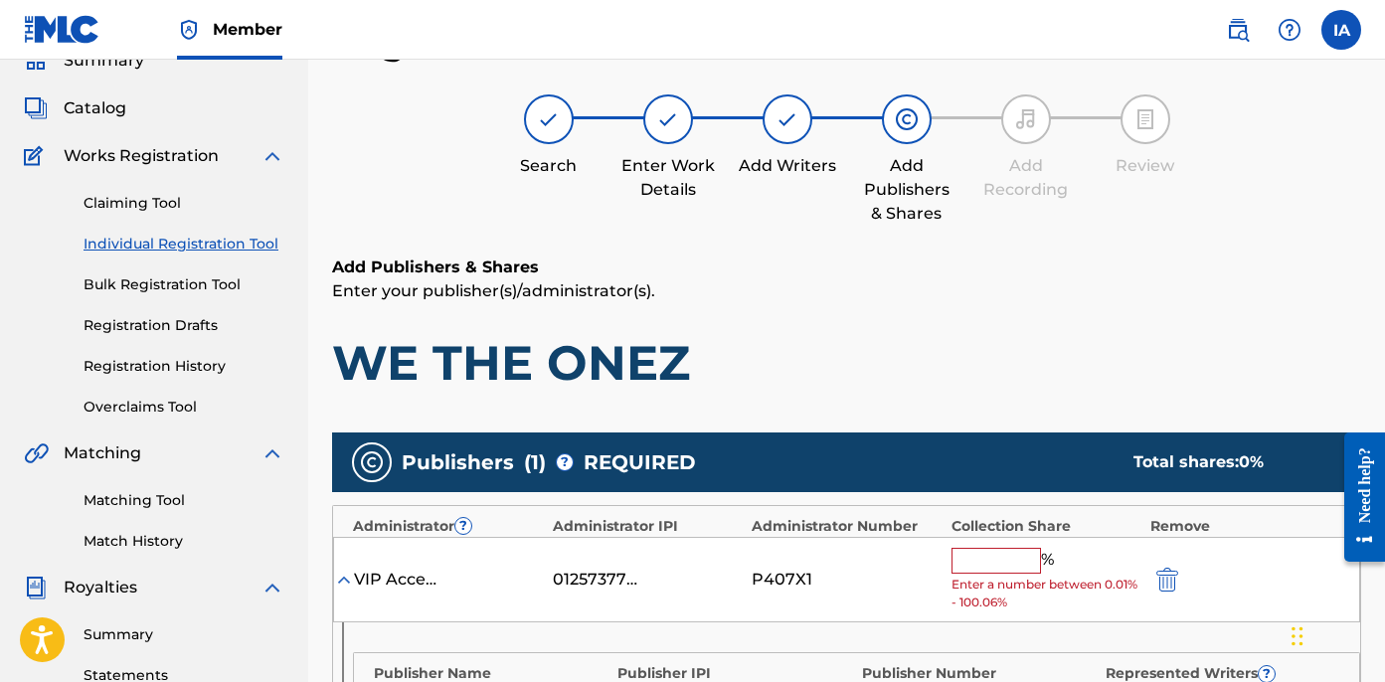
click at [999, 549] on input "text" at bounding box center [996, 561] width 89 height 26
paste input "25"
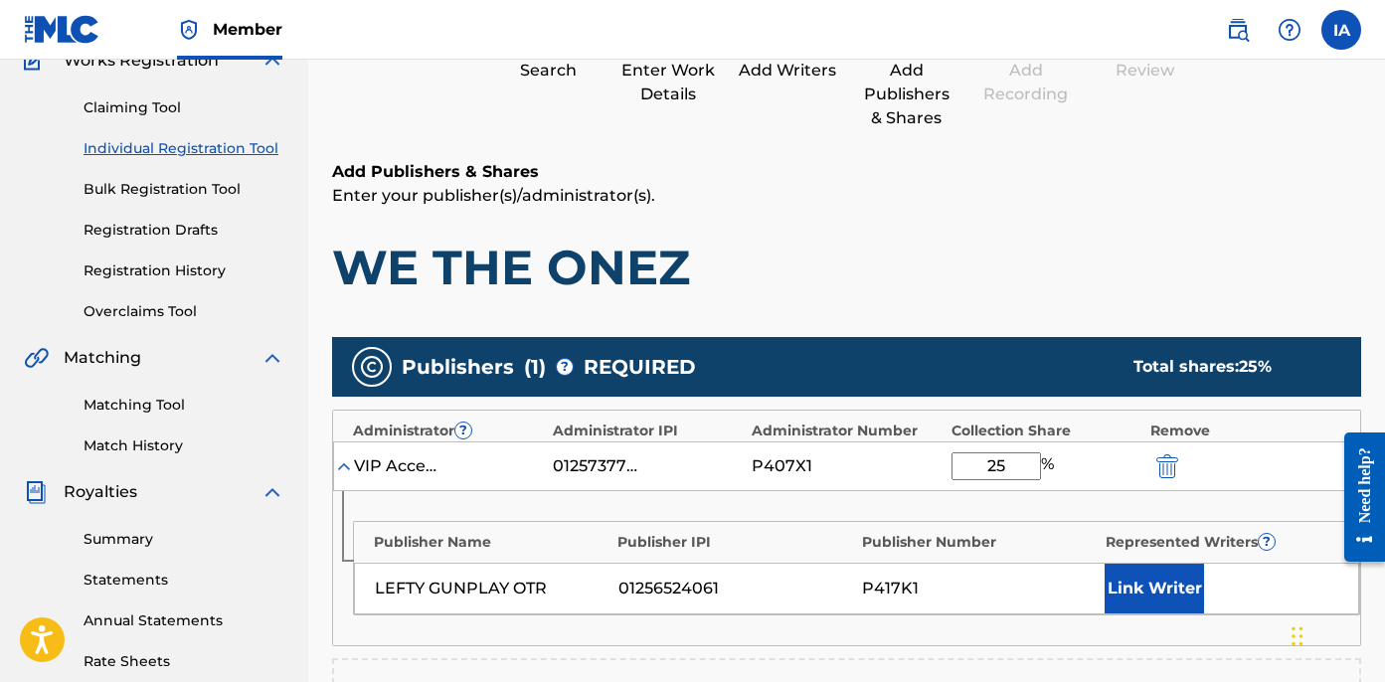
scroll to position [477, 0]
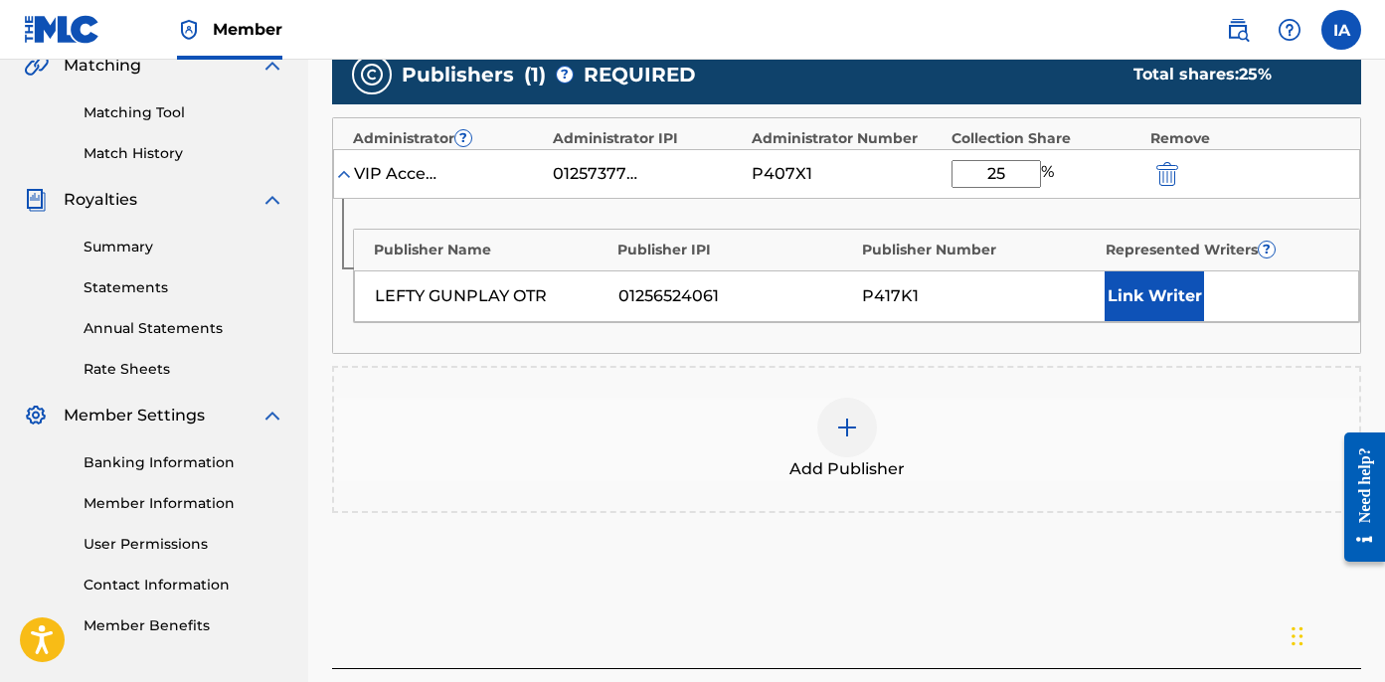
type input "25"
click at [1156, 303] on button "Link Writer" at bounding box center [1154, 296] width 99 height 50
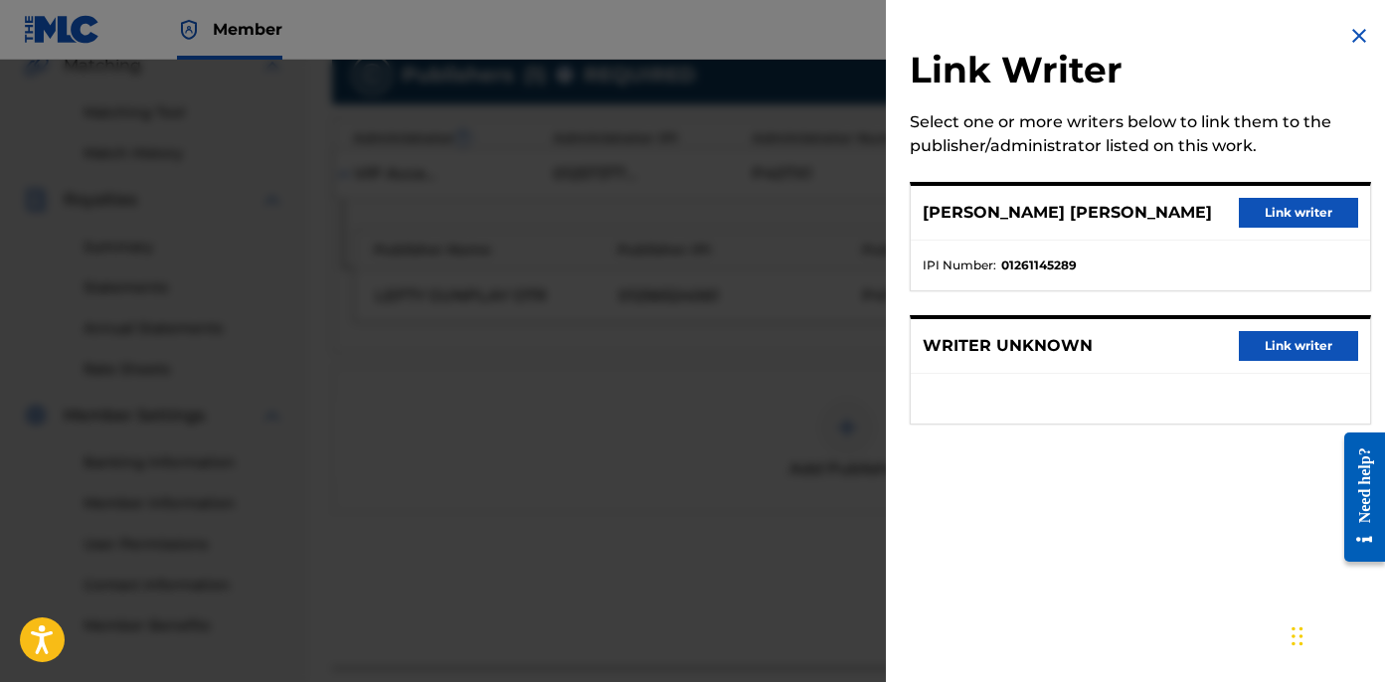
click at [1322, 191] on div "[PERSON_NAME] [PERSON_NAME] Link writer" at bounding box center [1140, 213] width 459 height 55
click at [1293, 201] on button "Link writer" at bounding box center [1298, 213] width 119 height 30
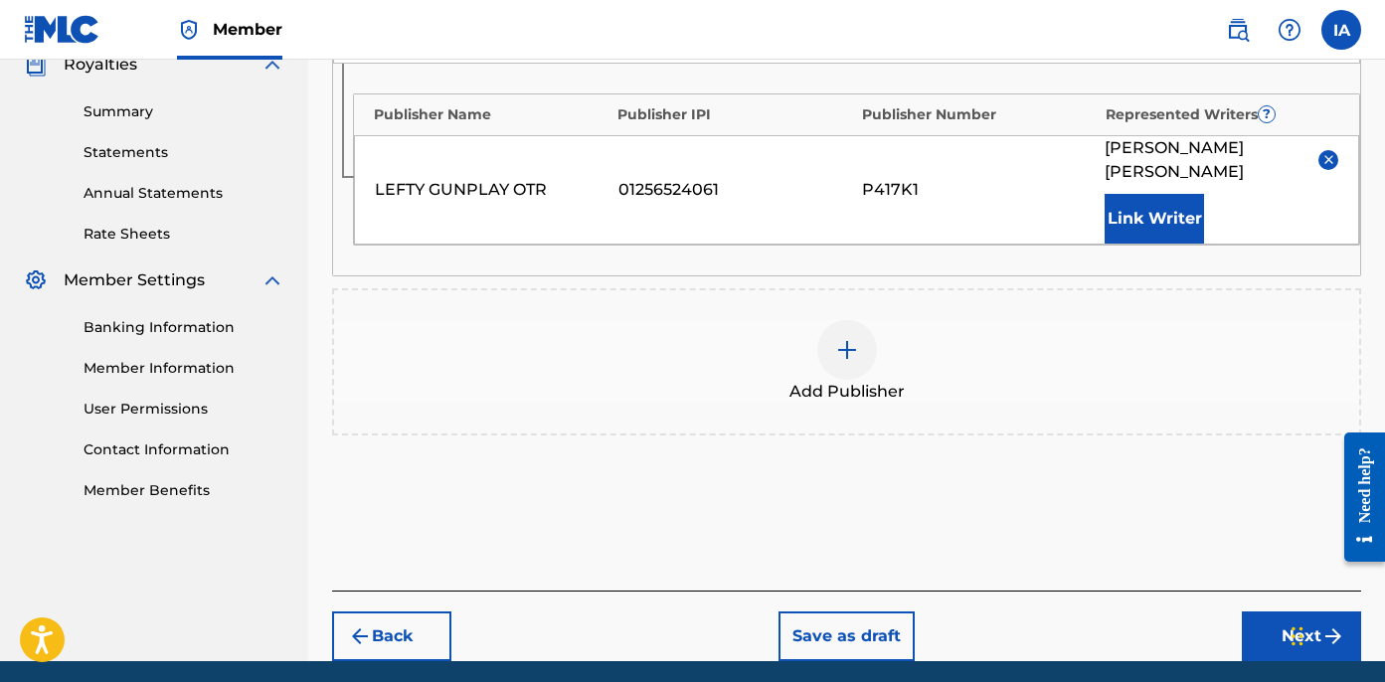
scroll to position [687, 0]
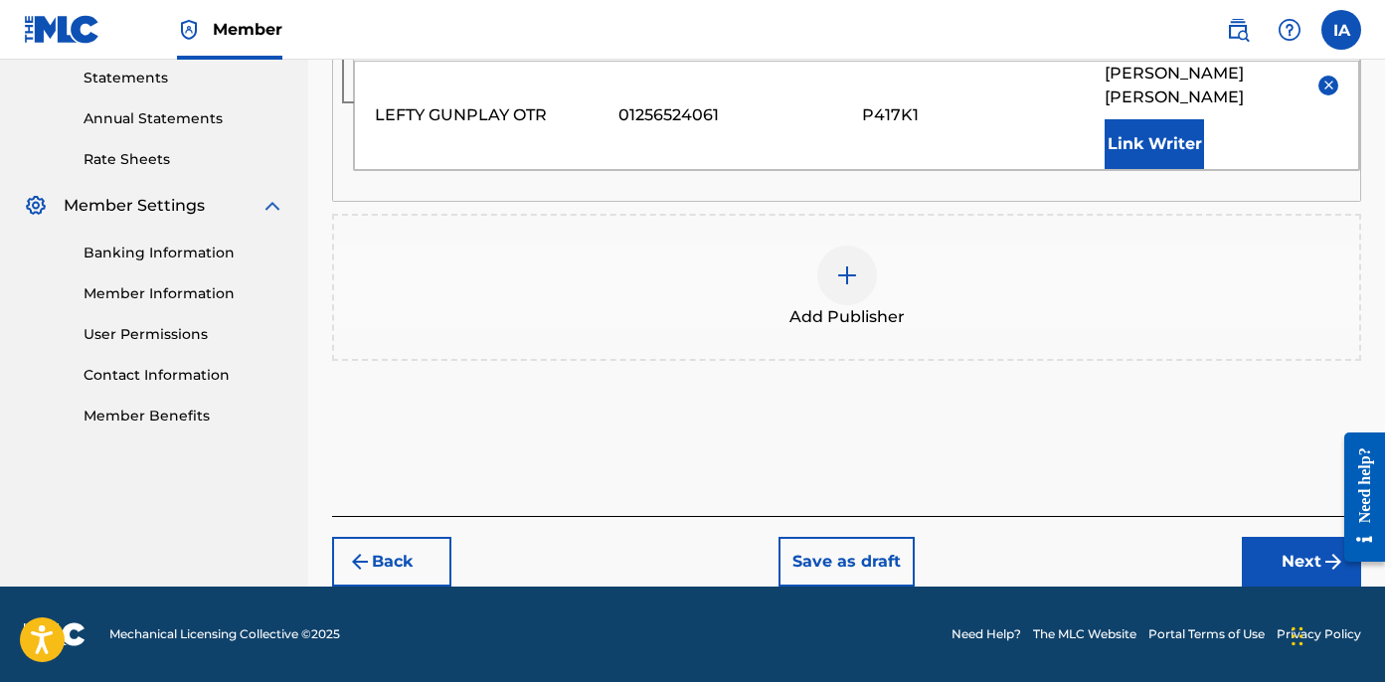
click at [1278, 566] on button "Next" at bounding box center [1301, 562] width 119 height 50
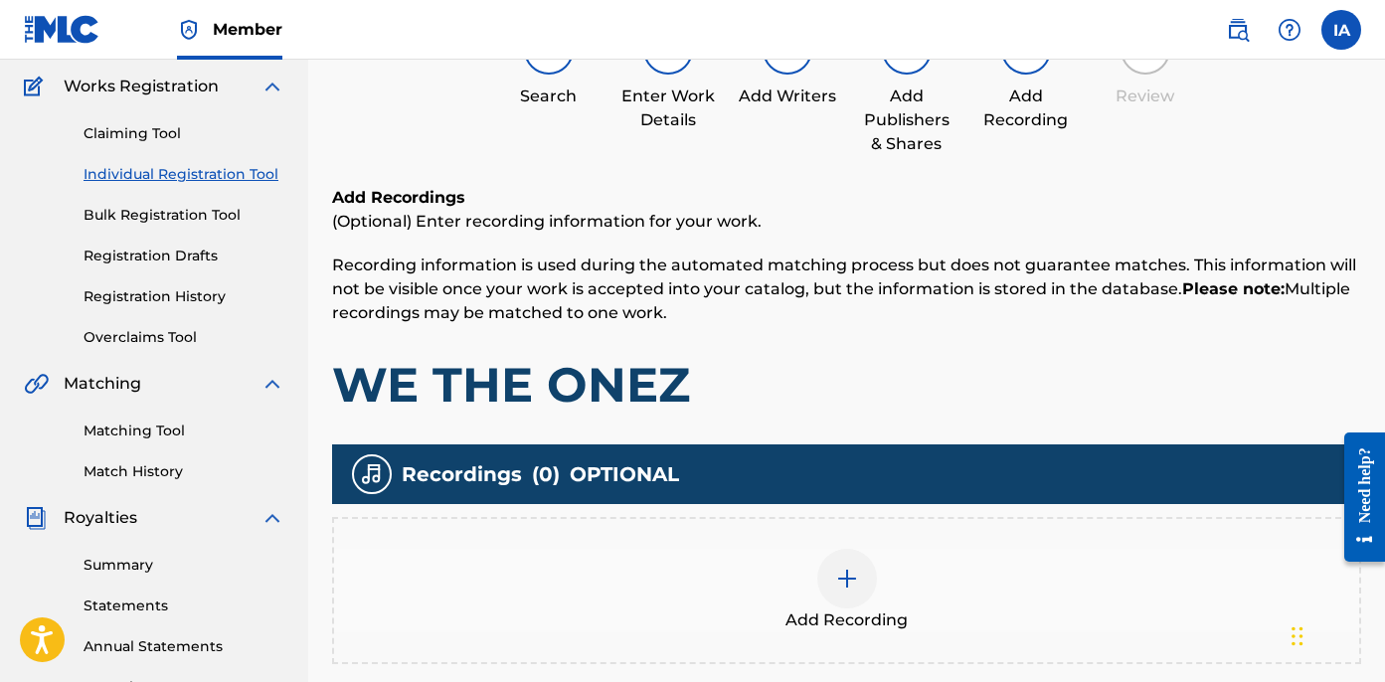
scroll to position [292, 0]
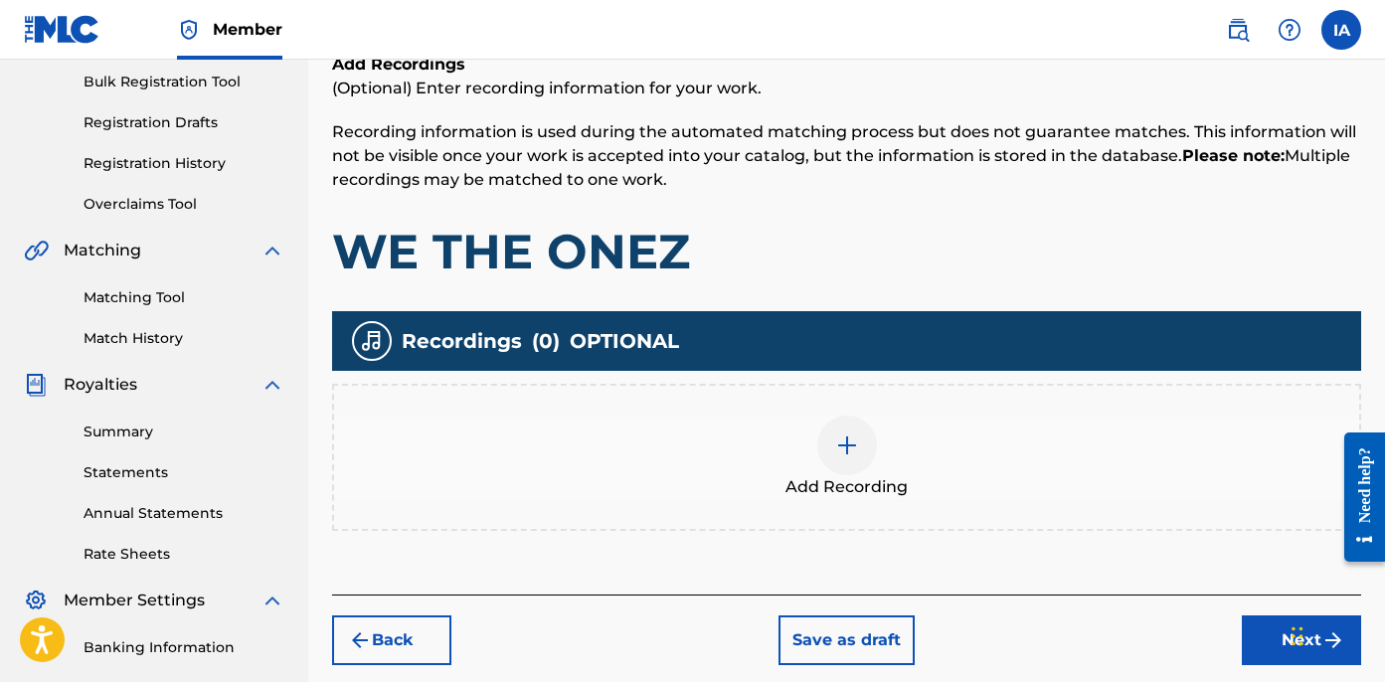
click at [896, 468] on div "Add Recording" at bounding box center [846, 458] width 1025 height 84
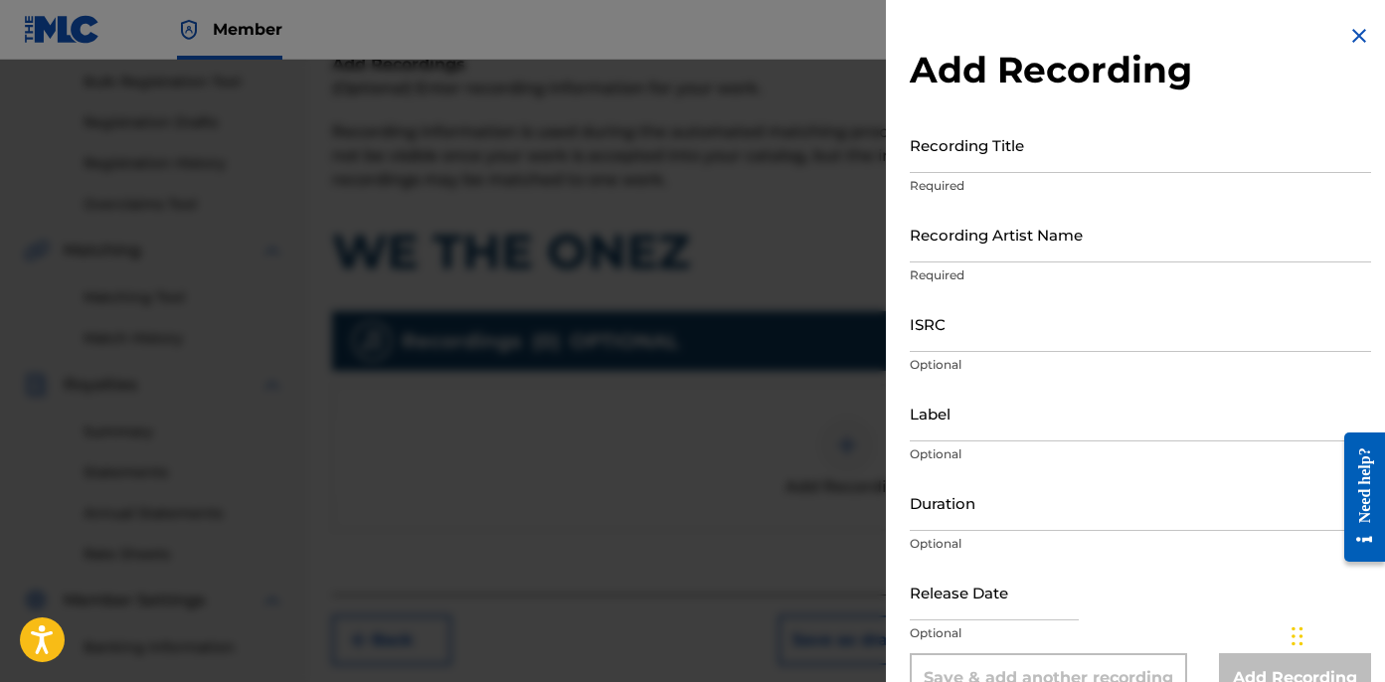
click at [1043, 153] on input "Recording Title" at bounding box center [1140, 144] width 461 height 57
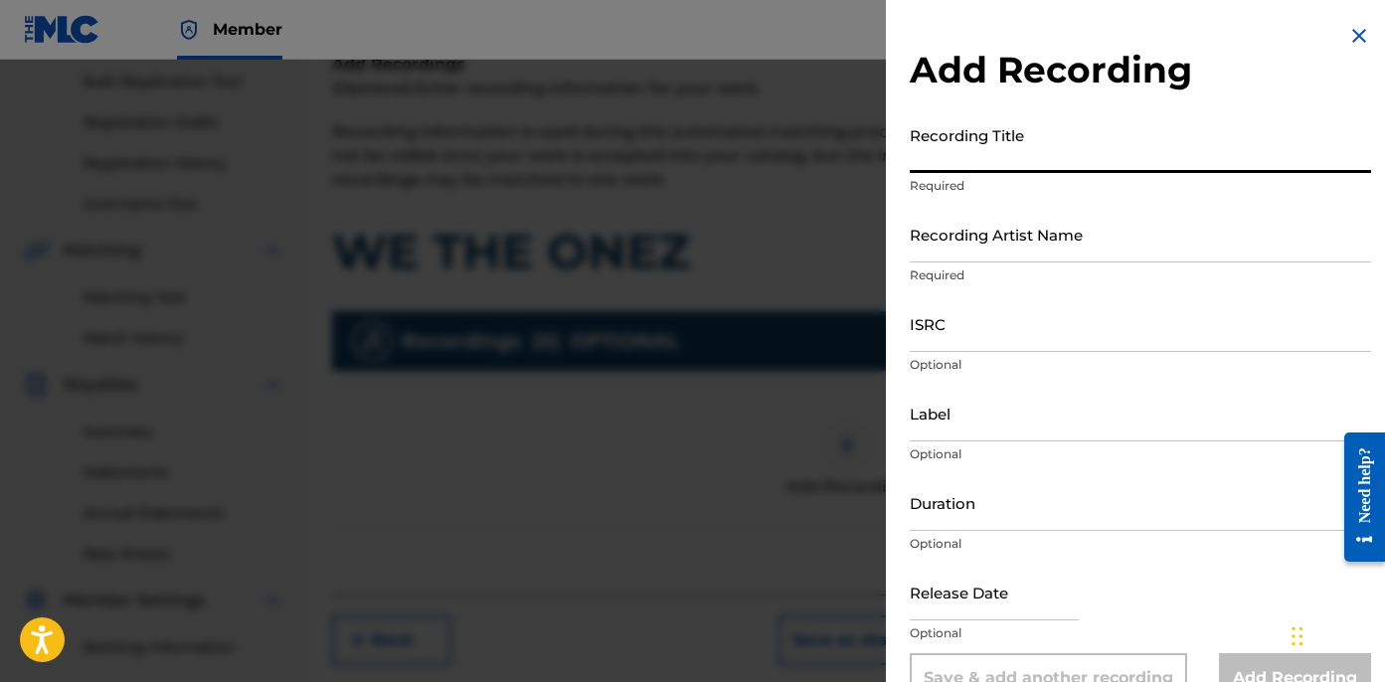
click at [991, 145] on input "Recording Title" at bounding box center [1140, 144] width 461 height 57
paste input "WE THE ONEZ"
type input "WE THE ONEZ"
click at [972, 250] on input "Recording Artist Name" at bounding box center [1140, 234] width 461 height 57
paste input "SLIM 400 AND LEFTY GUNPLAY"
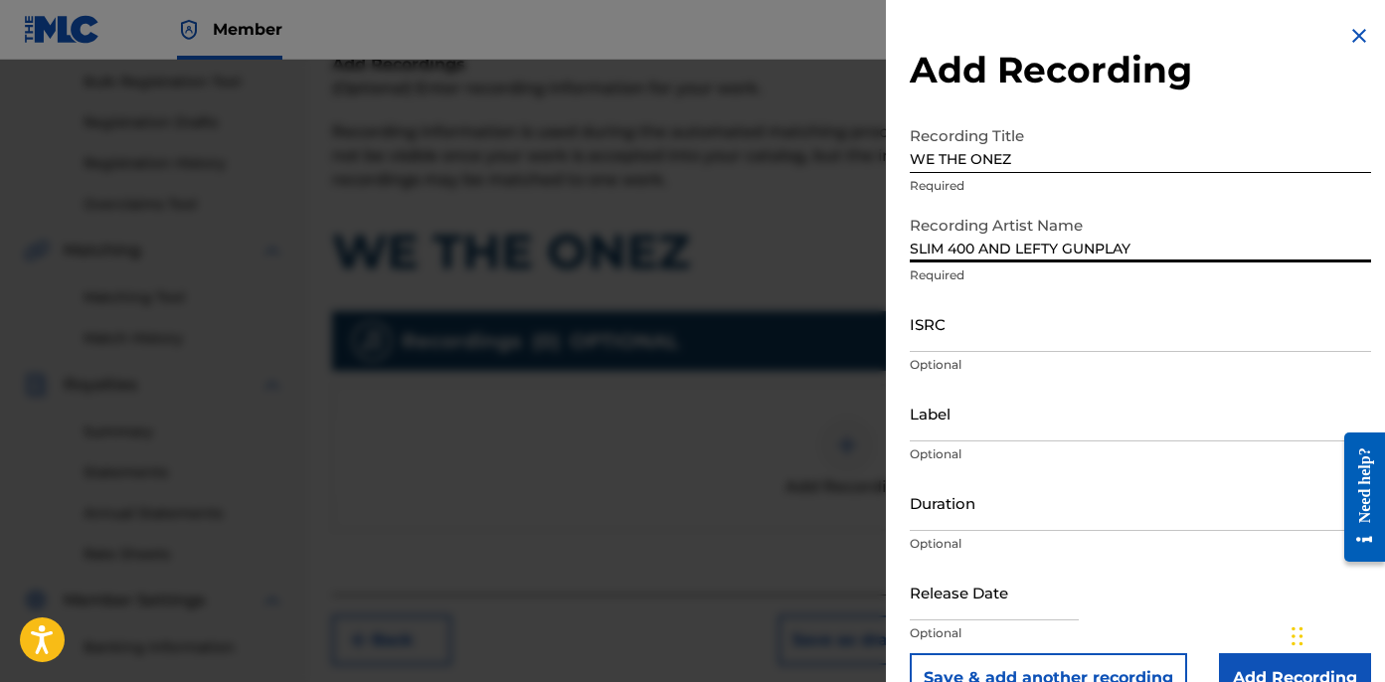
type input "SLIM 400 AND LEFTY GUNPLAY"
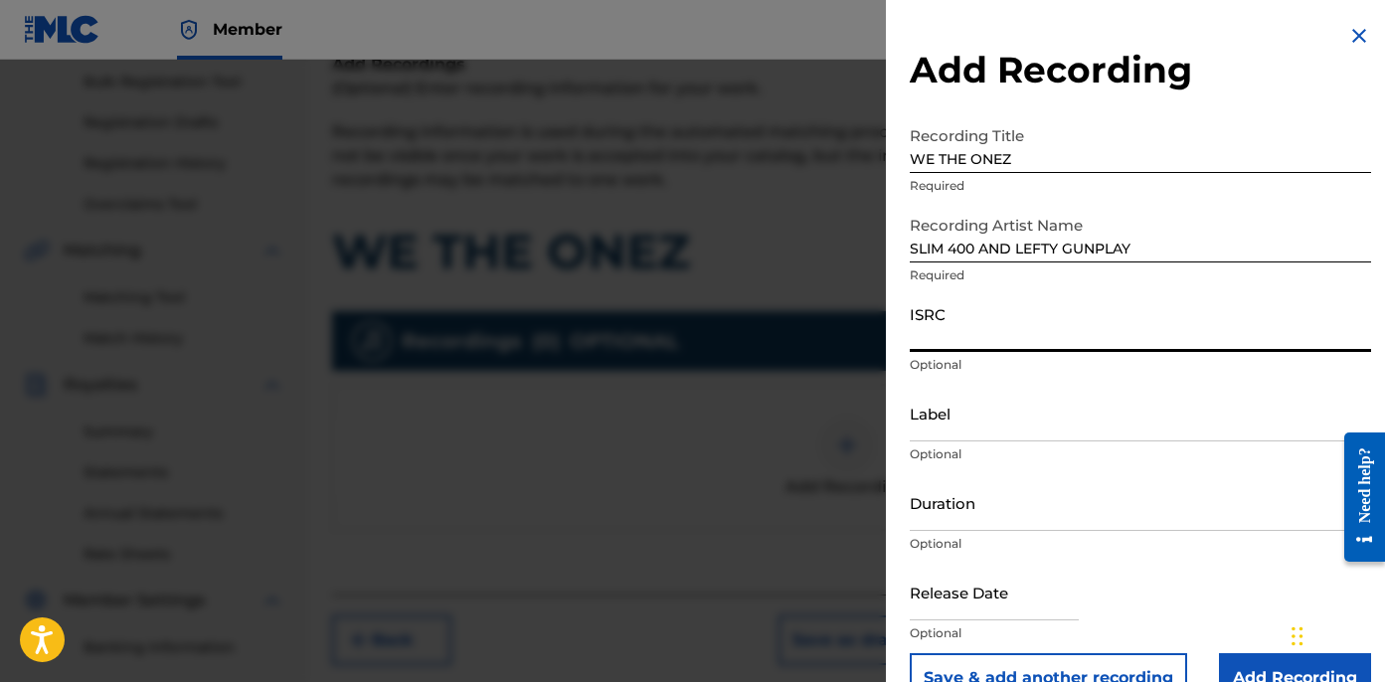
drag, startPoint x: 1018, startPoint y: 336, endPoint x: 993, endPoint y: 385, distance: 54.7
click at [1018, 337] on input "ISRC" at bounding box center [1140, 323] width 461 height 57
paste input "USLD91778423"
type input "USLD91778423"
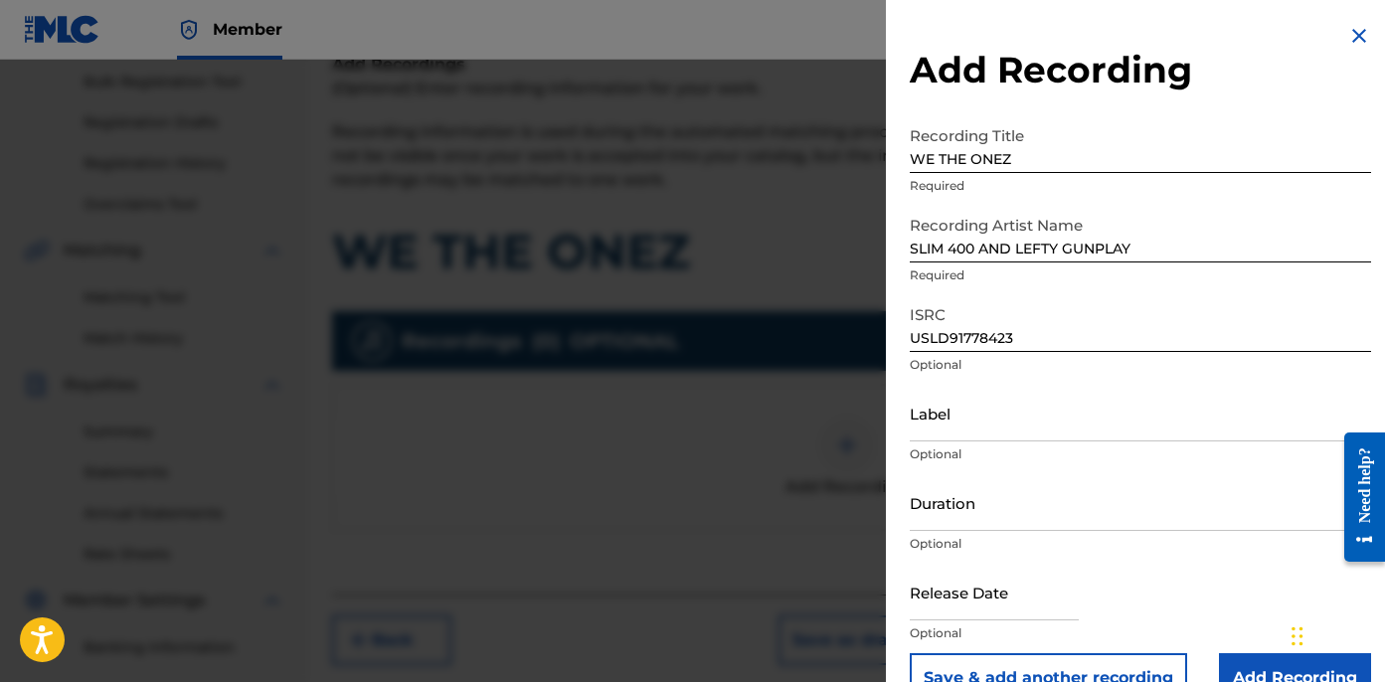
click at [939, 452] on p "Optional" at bounding box center [1140, 455] width 461 height 18
click at [956, 437] on input "Label" at bounding box center [1140, 413] width 461 height 57
type input "OTR RECORDS"
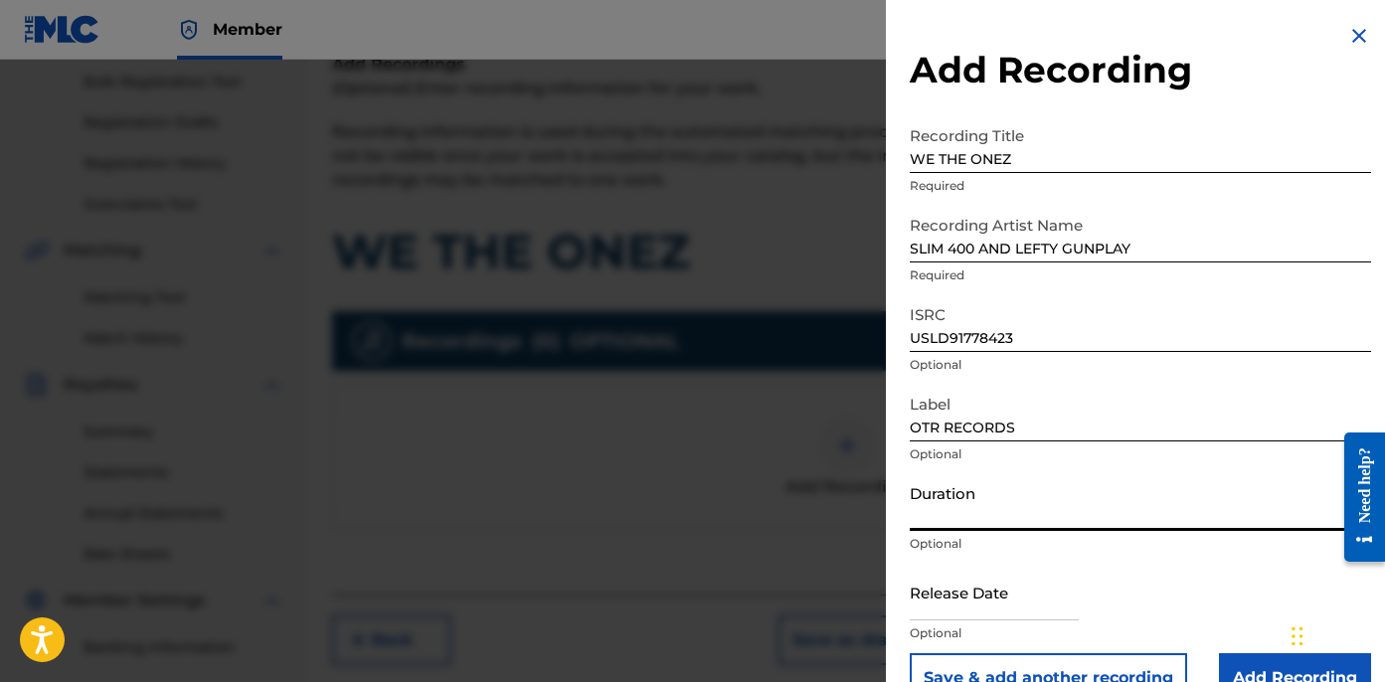
click at [958, 493] on input "Duration" at bounding box center [1140, 502] width 461 height 57
click at [1064, 523] on input "Duration" at bounding box center [1140, 502] width 461 height 57
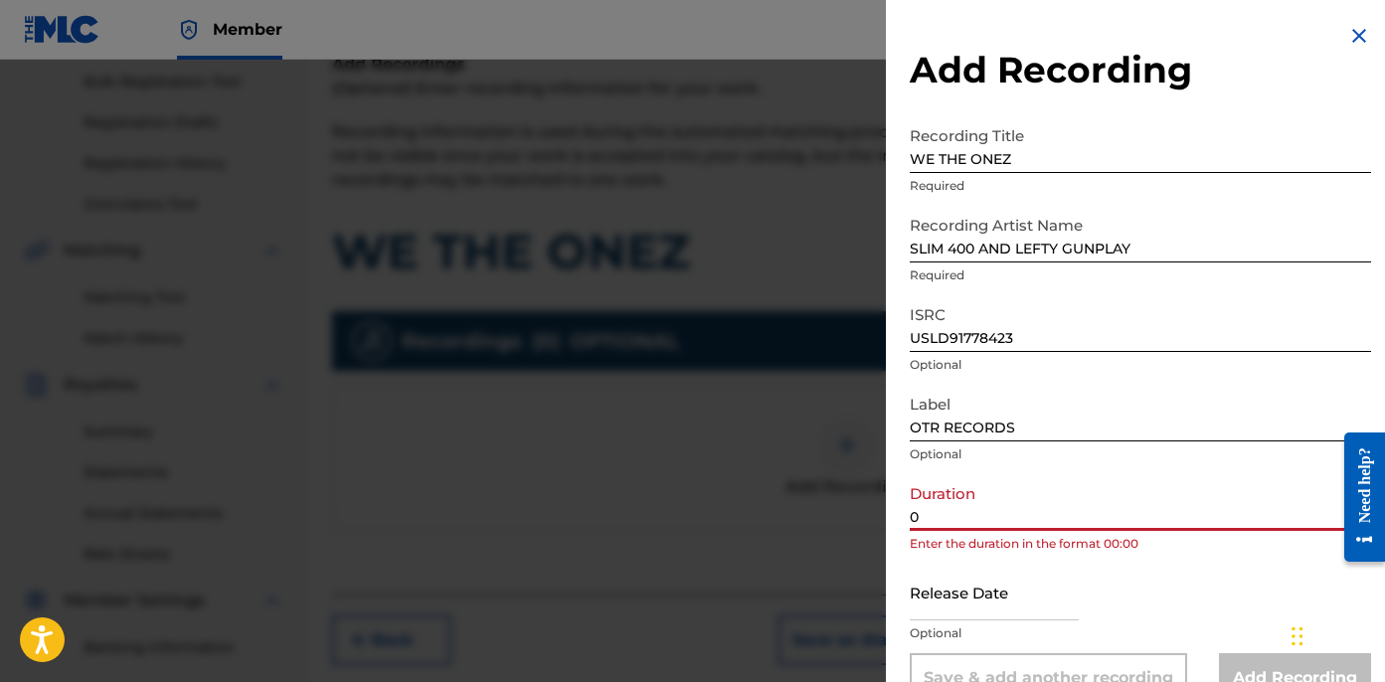
paste input "2:45"
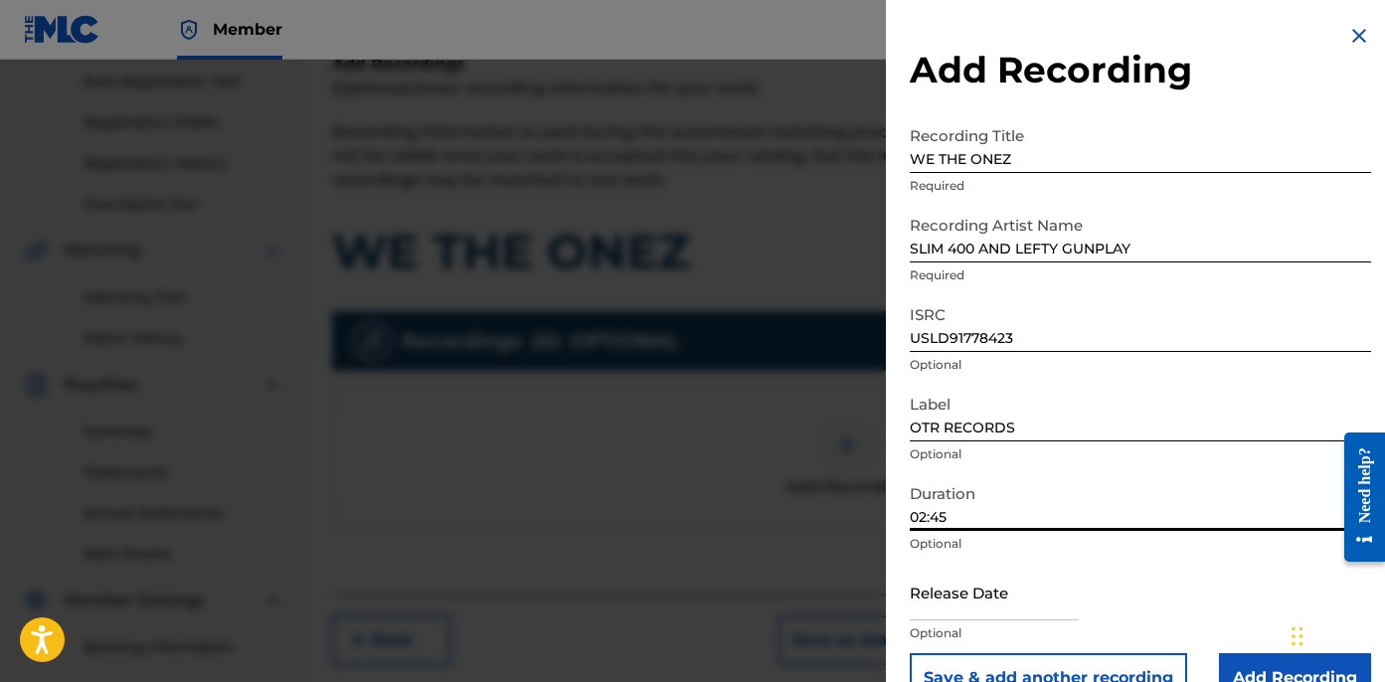
scroll to position [45, 0]
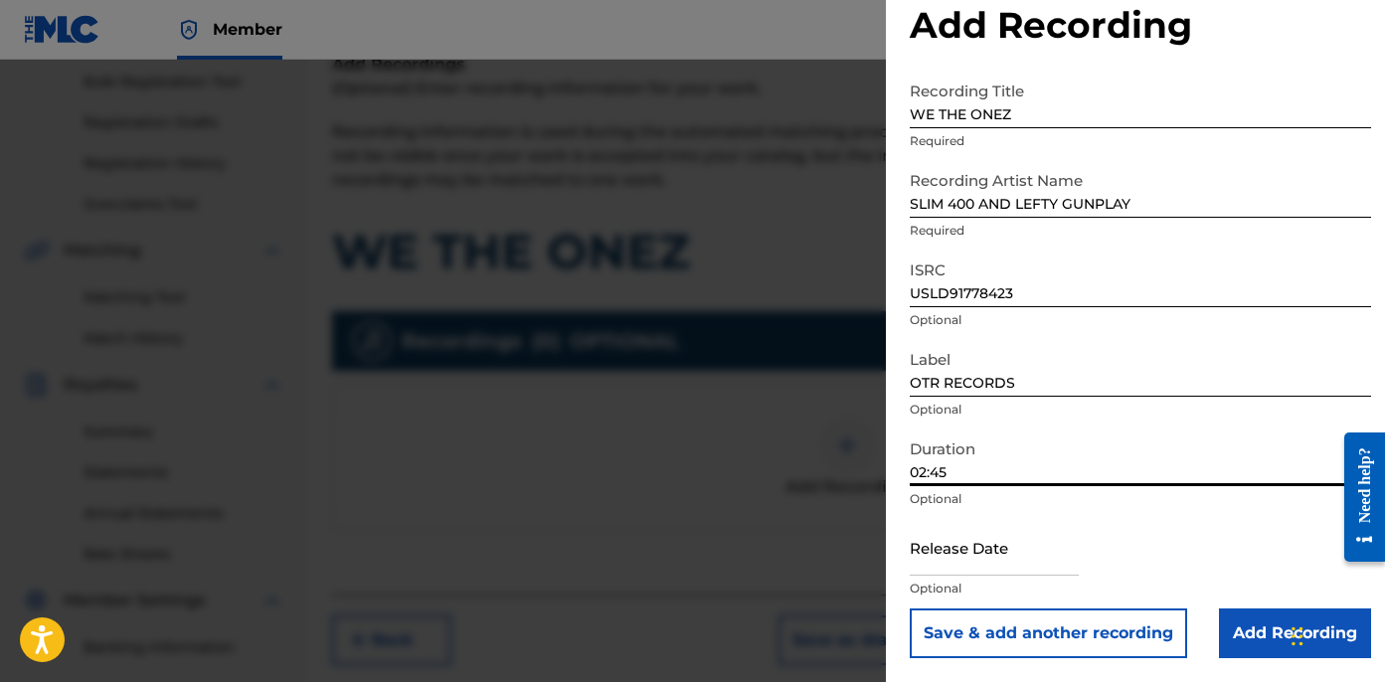
type input "02:45"
click at [1262, 632] on input "Add Recording" at bounding box center [1295, 634] width 152 height 50
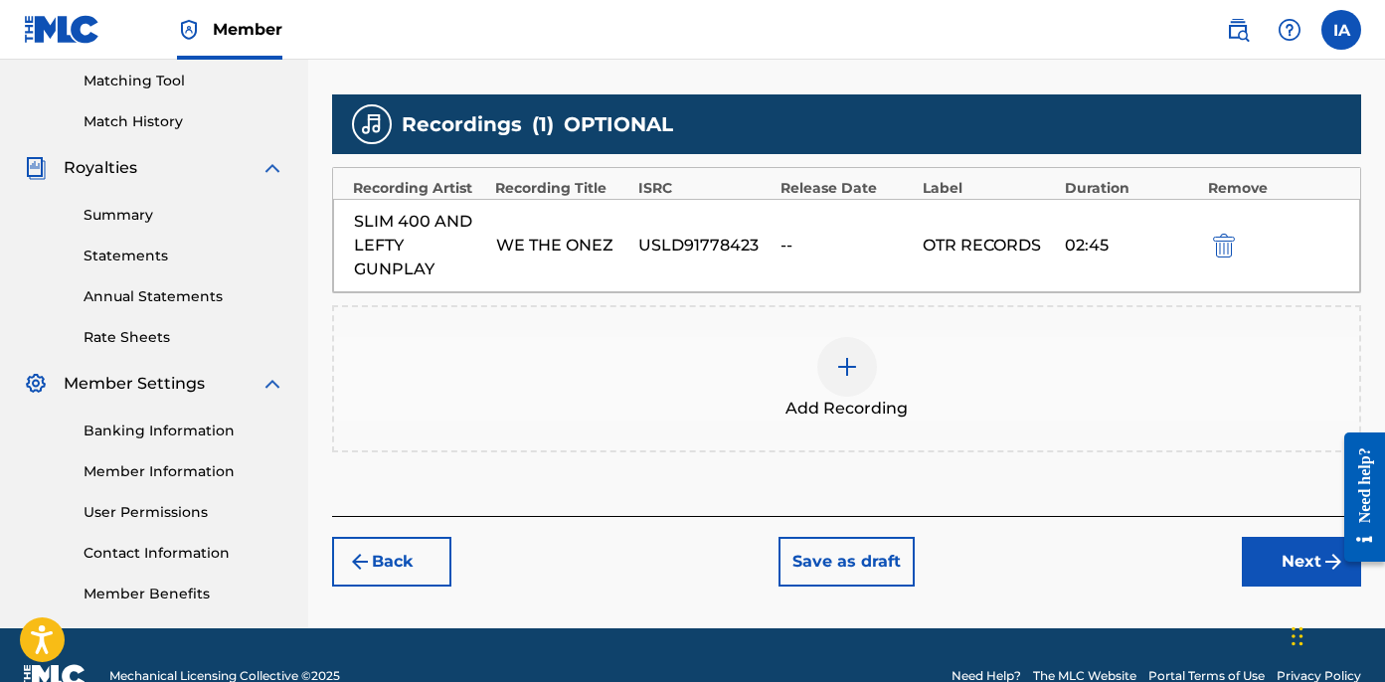
scroll to position [551, 0]
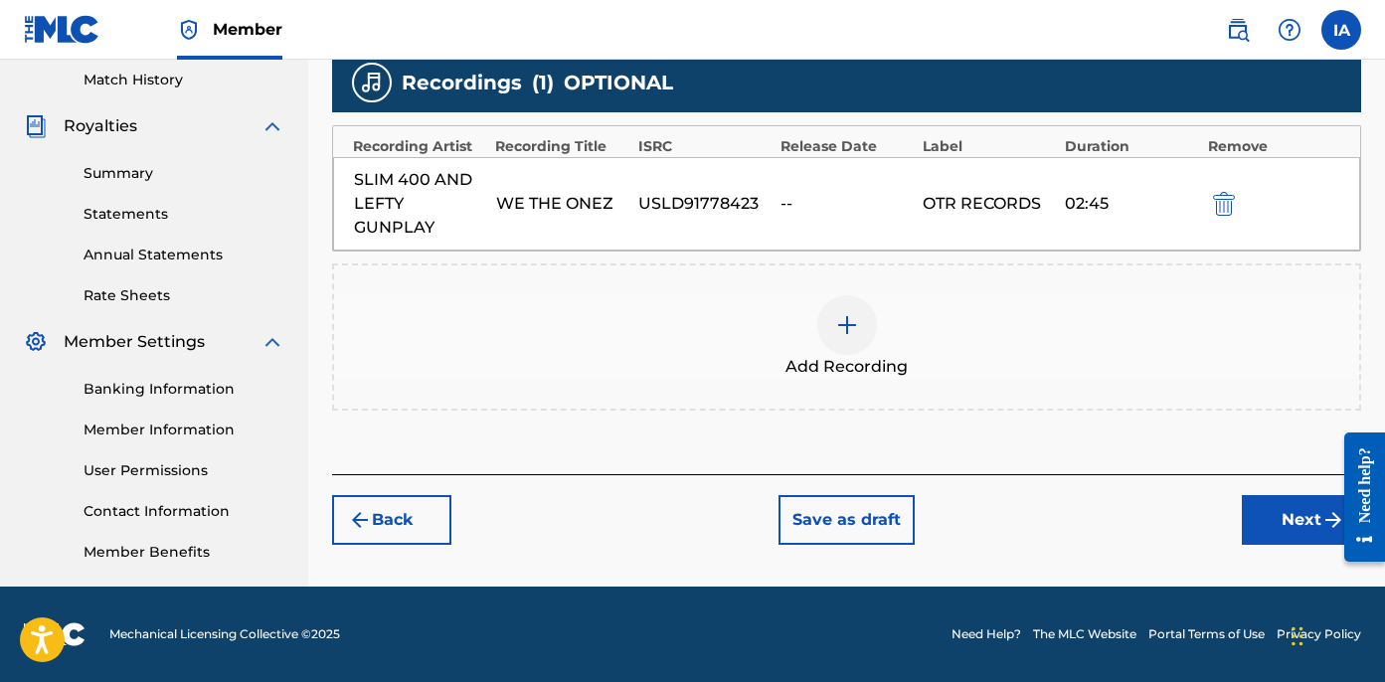
click at [1259, 516] on button "Next" at bounding box center [1301, 520] width 119 height 50
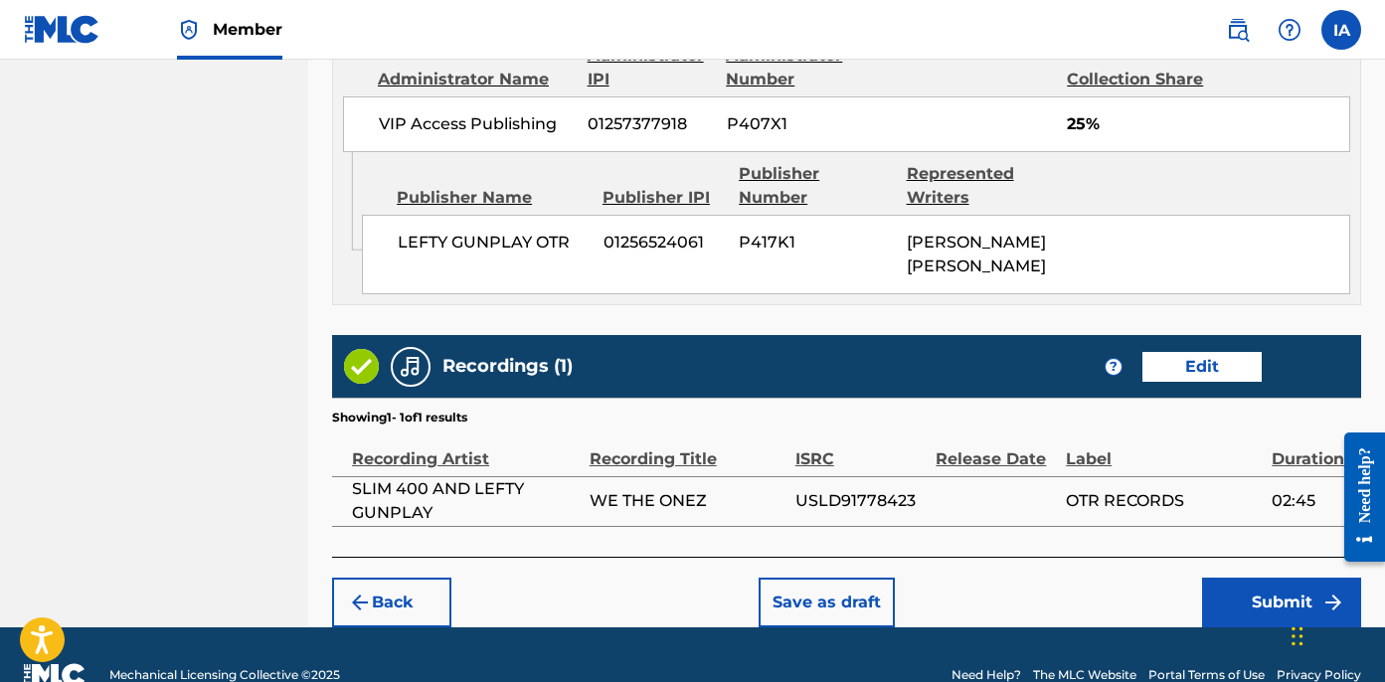
scroll to position [1166, 0]
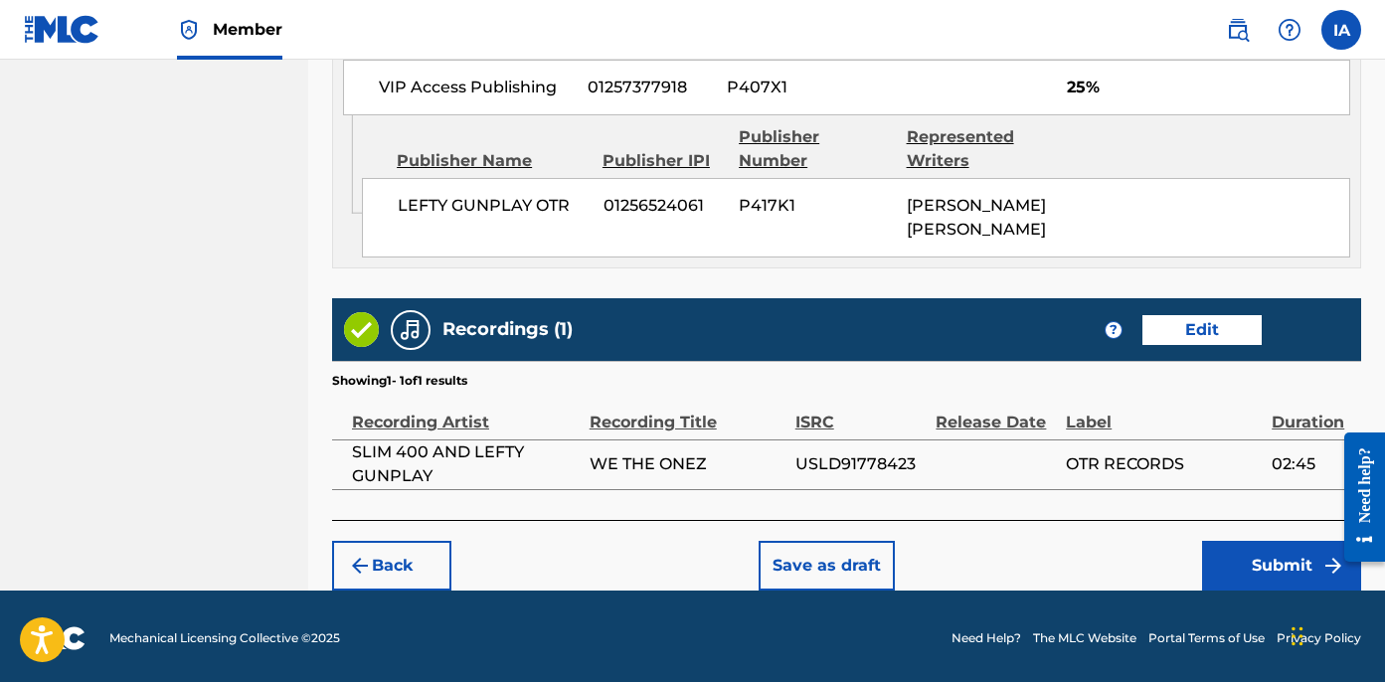
click at [1248, 551] on button "Submit" at bounding box center [1281, 566] width 159 height 50
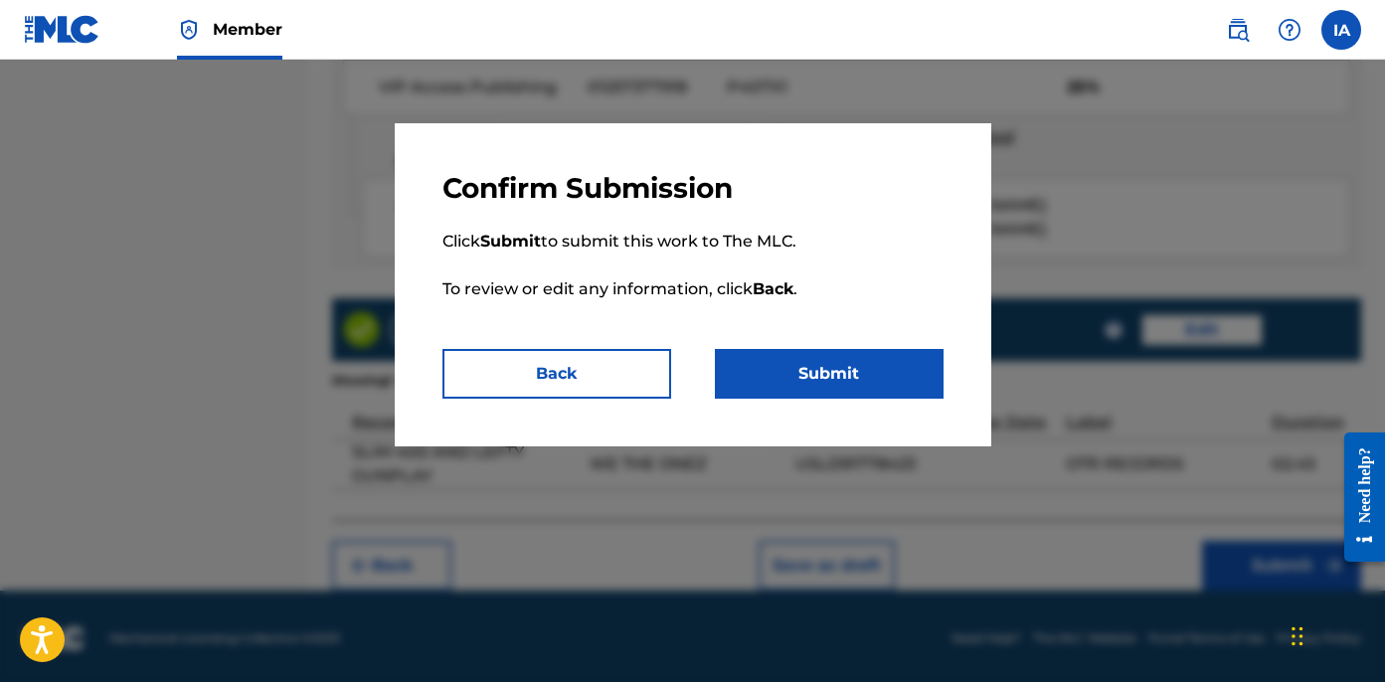
click at [827, 358] on button "Submit" at bounding box center [829, 374] width 229 height 50
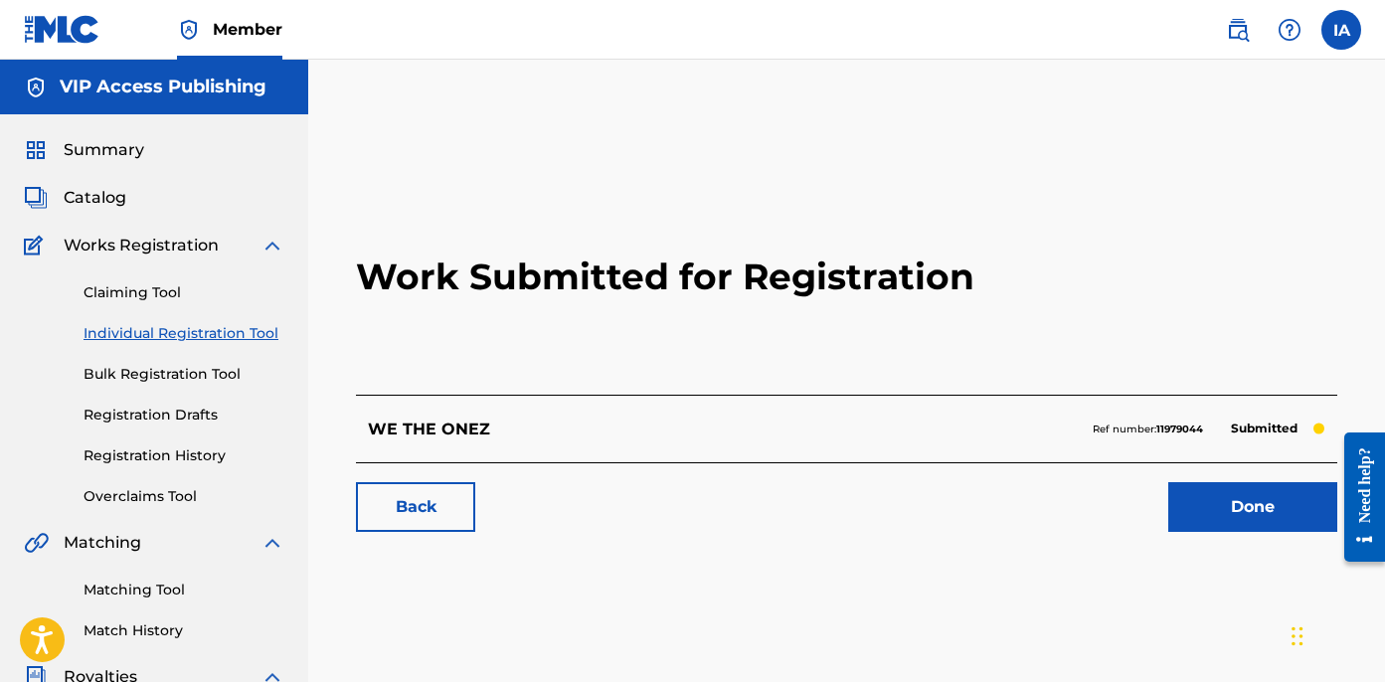
click at [89, 150] on span "Summary" at bounding box center [104, 150] width 81 height 24
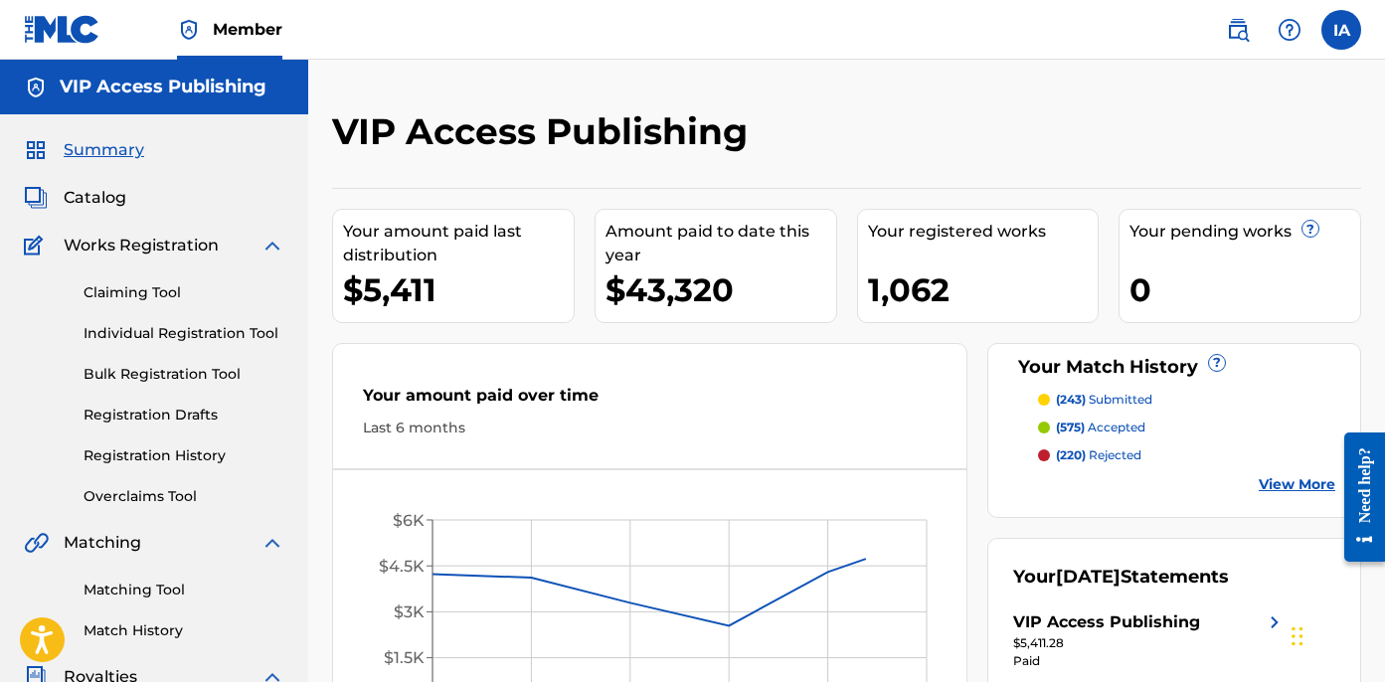
click at [219, 337] on link "Individual Registration Tool" at bounding box center [184, 333] width 201 height 21
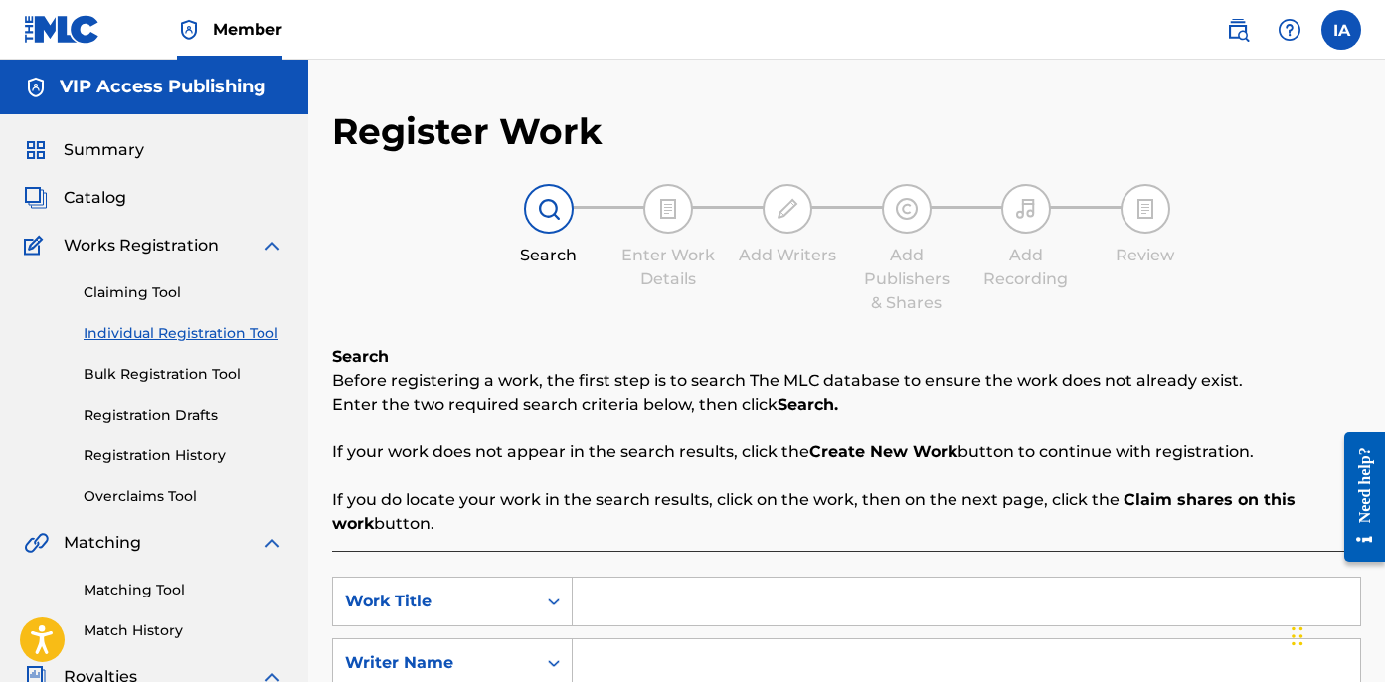
scroll to position [167, 0]
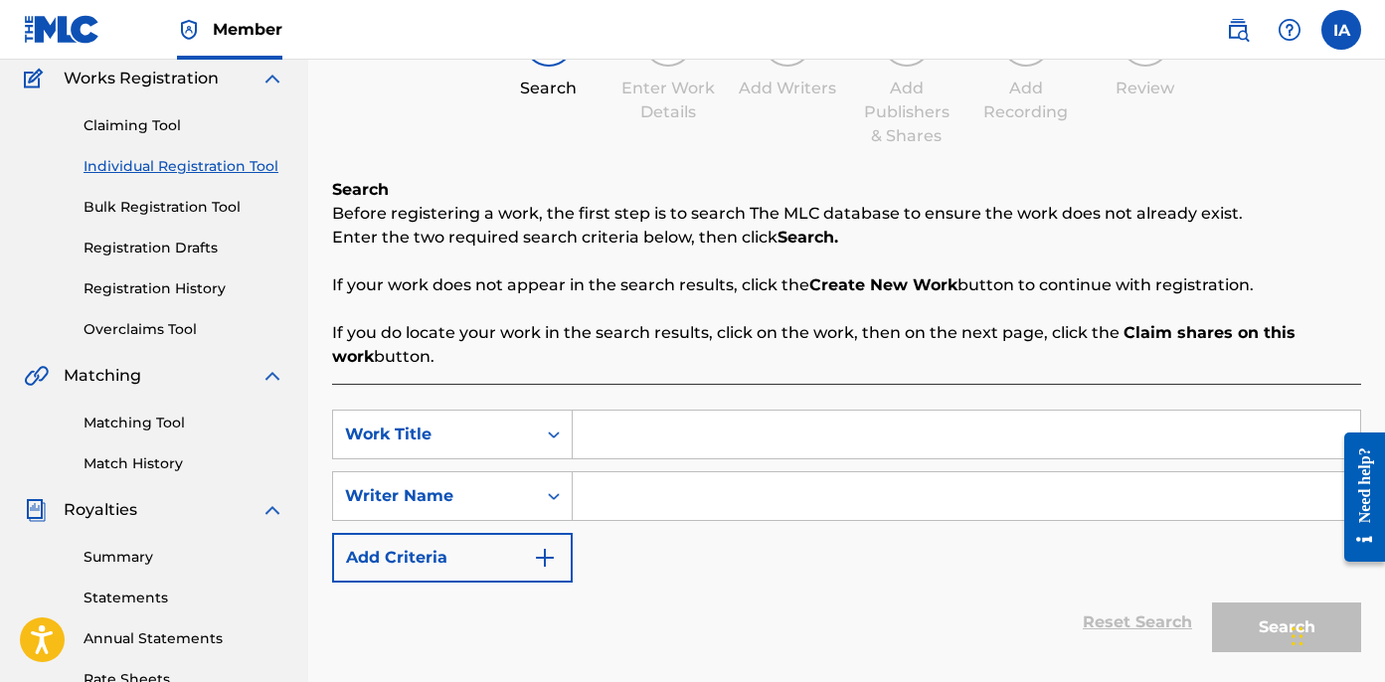
click at [849, 435] on input "Search Form" at bounding box center [967, 435] width 788 height 48
click at [855, 412] on input "Search Form" at bounding box center [967, 435] width 788 height 48
paste input "VAMONOS"
type input "VAMONOS"
click at [904, 509] on input "Search Form" at bounding box center [967, 496] width 788 height 48
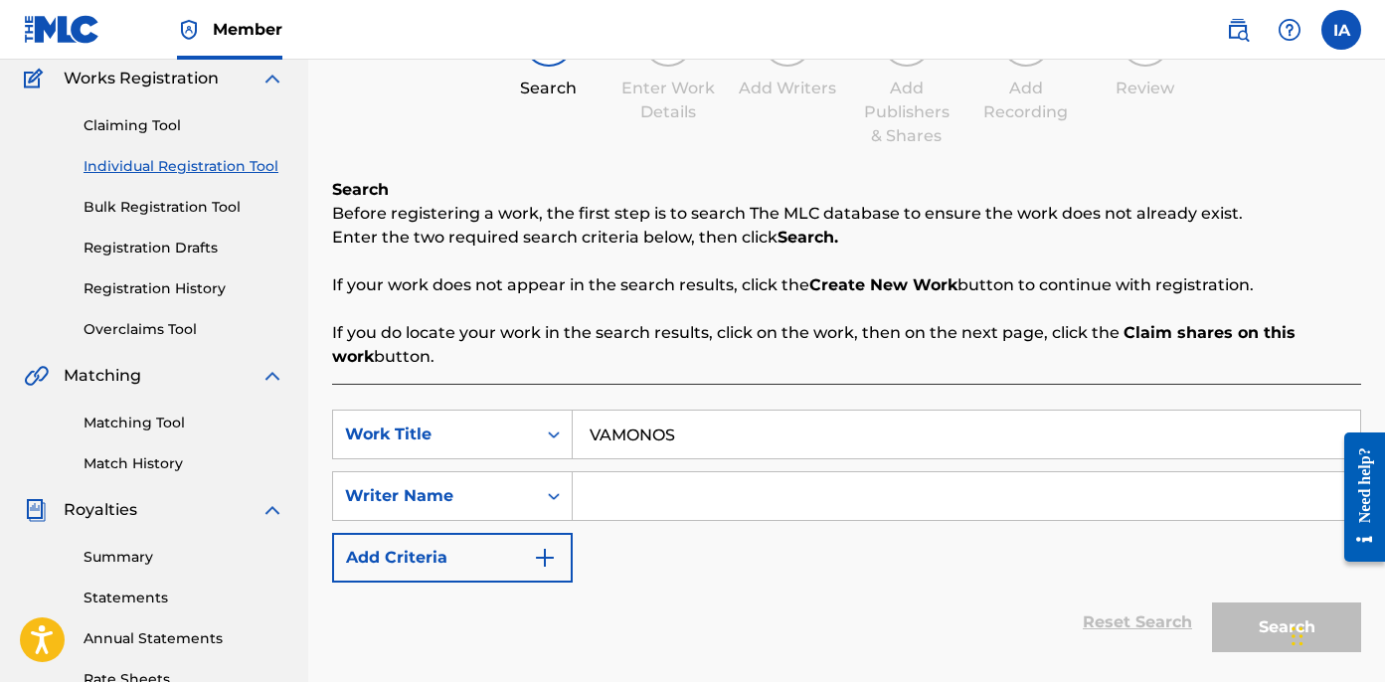
paste input "[PERSON_NAME] [PERSON_NAME]"
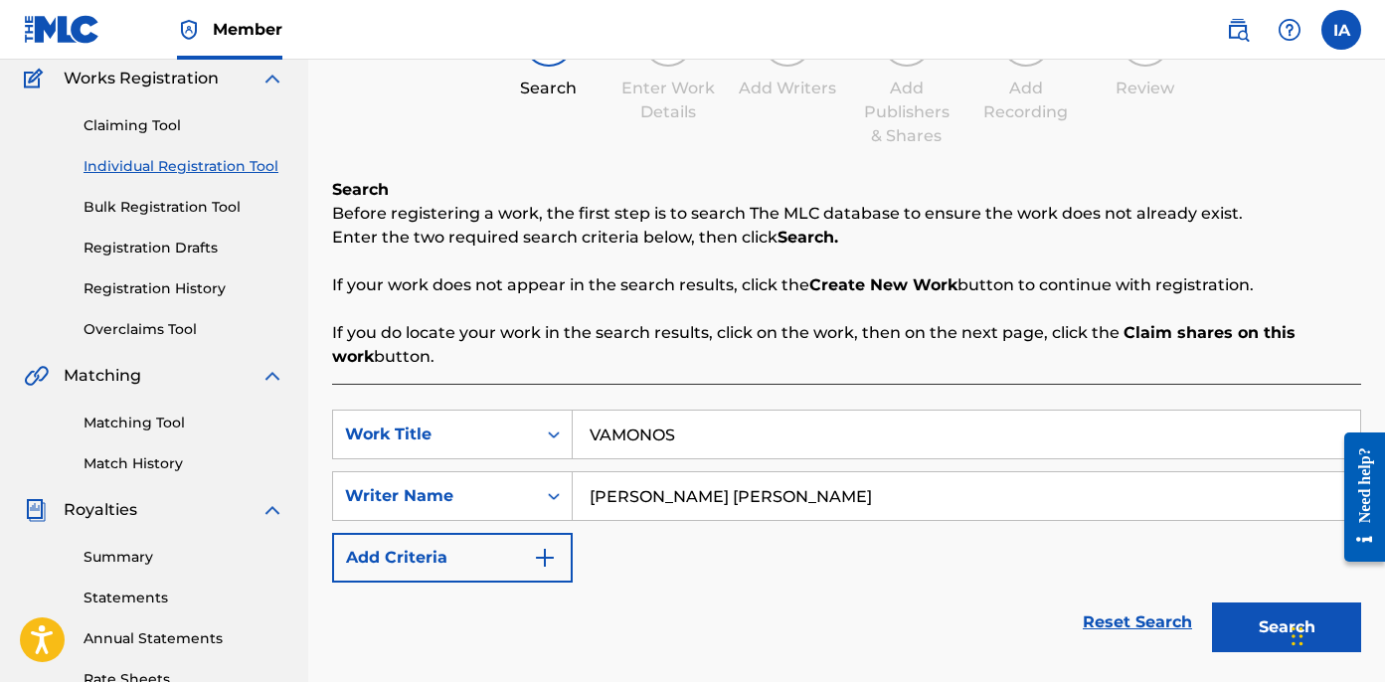
type input "[PERSON_NAME] [PERSON_NAME]"
click at [1241, 629] on button "Search" at bounding box center [1286, 628] width 149 height 50
click at [1241, 605] on button "Search" at bounding box center [1286, 628] width 149 height 50
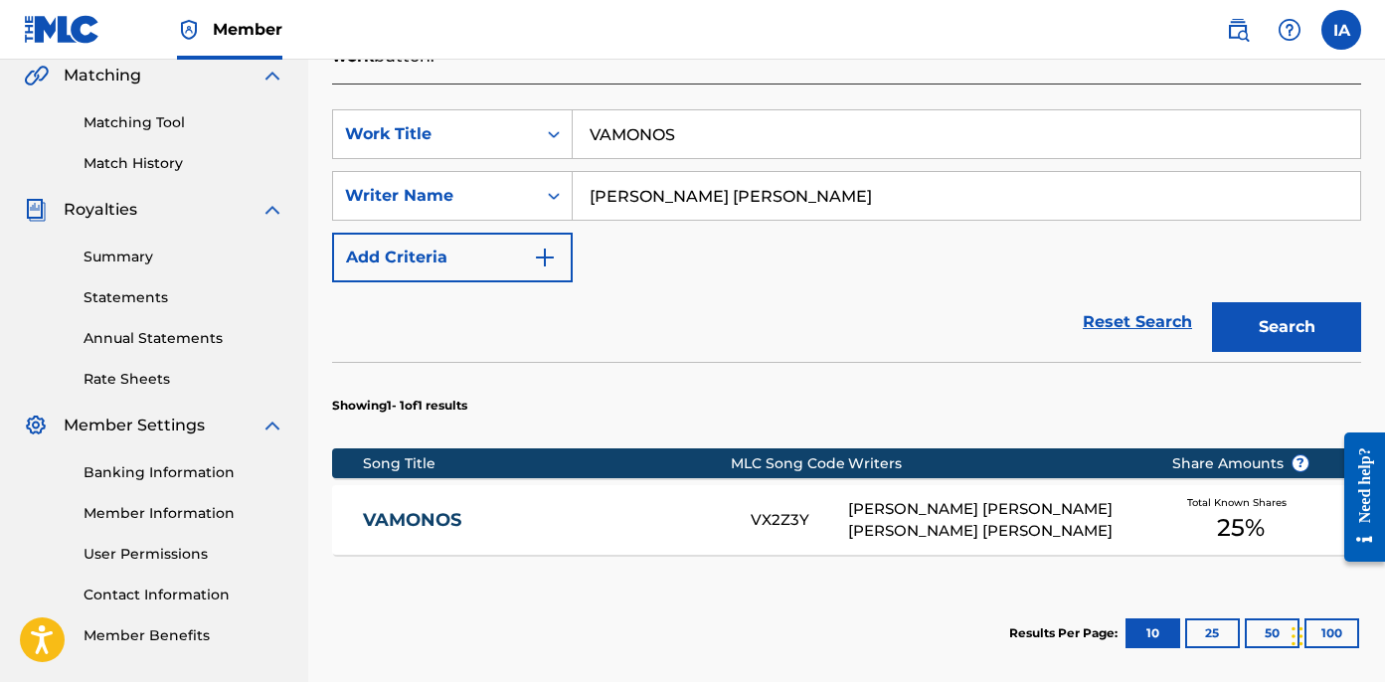
scroll to position [679, 0]
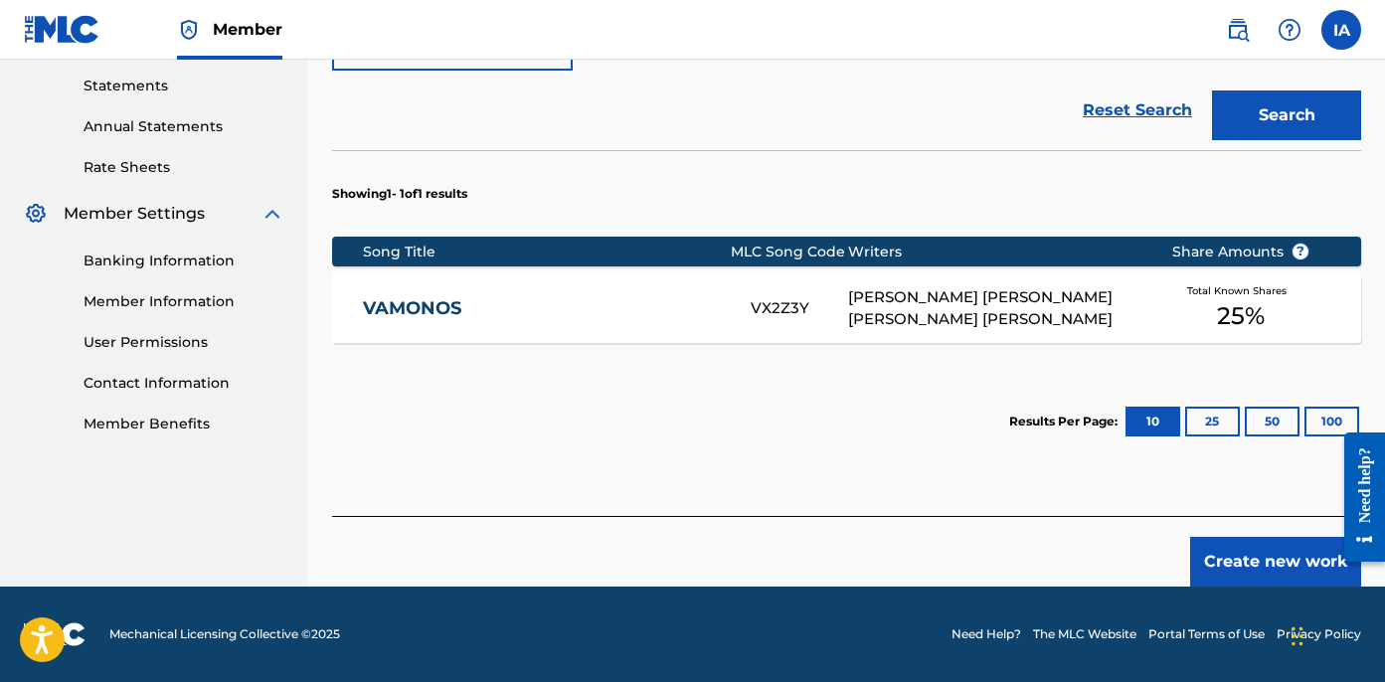
click at [899, 298] on div "[PERSON_NAME] [PERSON_NAME] [PERSON_NAME] [PERSON_NAME]" at bounding box center [994, 308] width 293 height 45
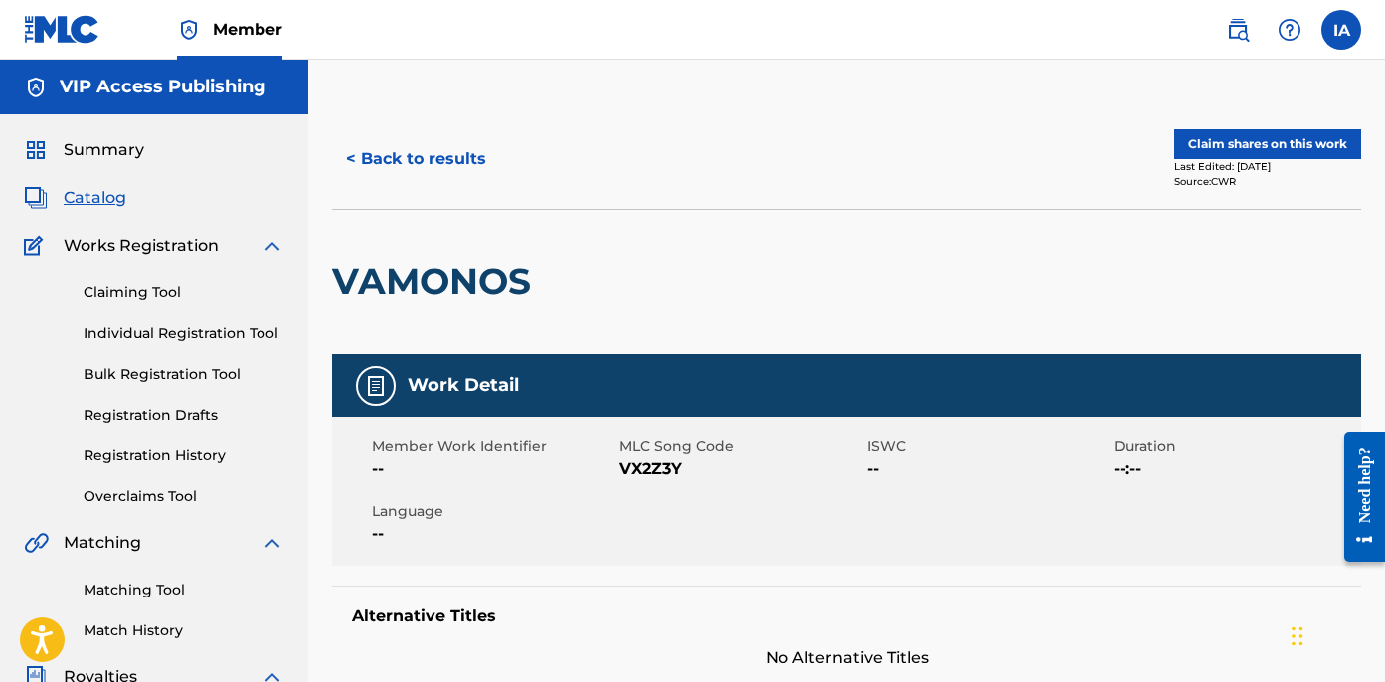
click at [1254, 150] on button "Claim shares on this work" at bounding box center [1267, 144] width 187 height 30
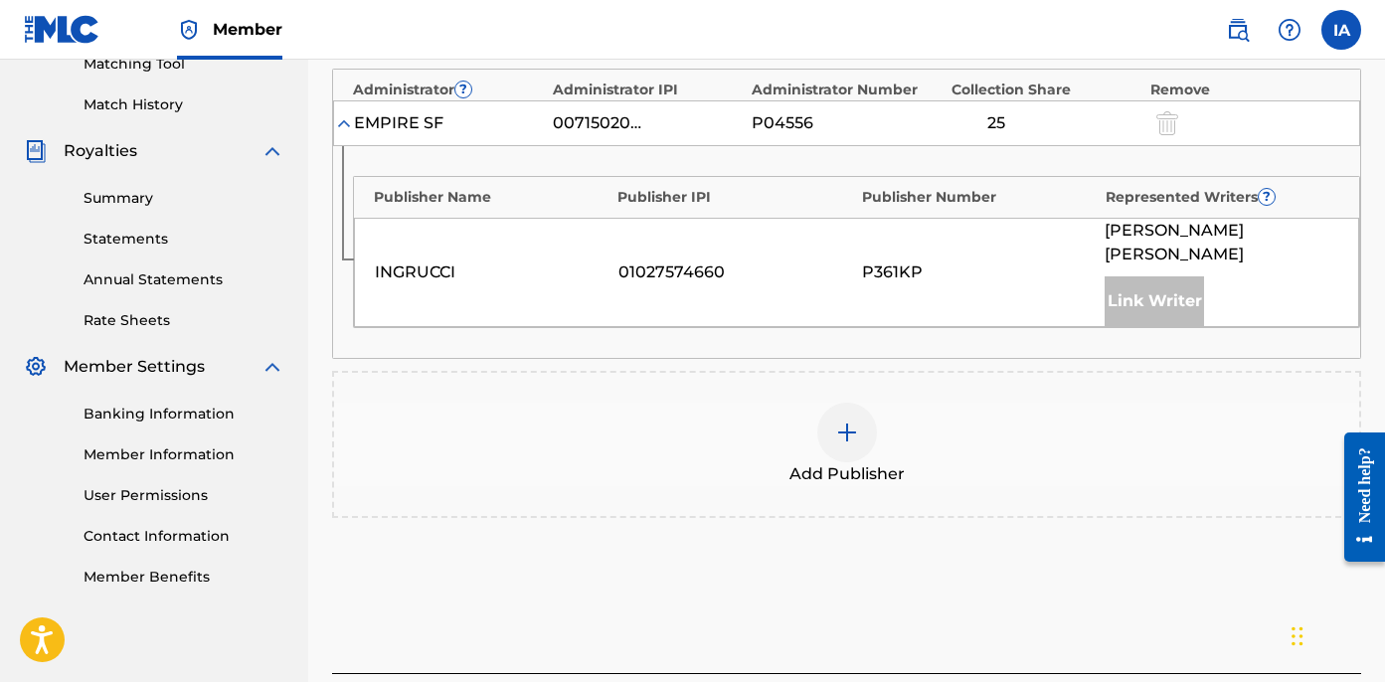
scroll to position [548, 0]
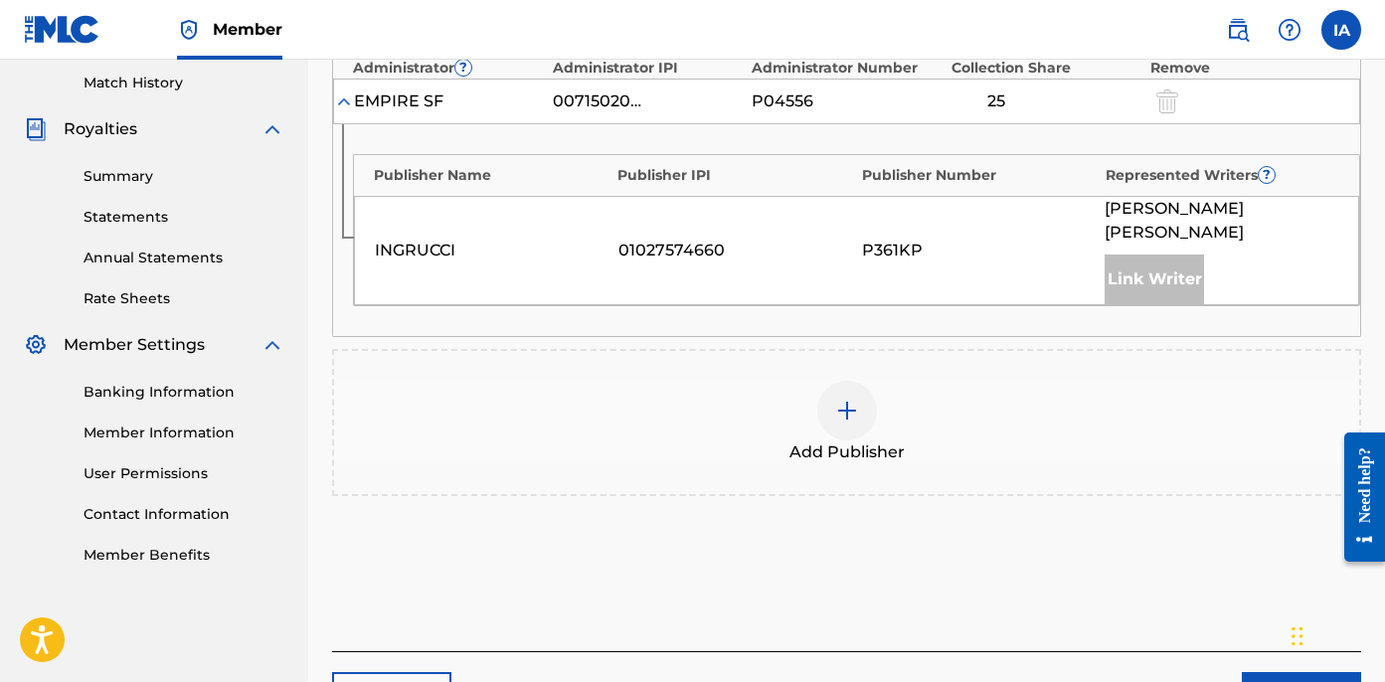
click at [917, 381] on div "Add Publisher" at bounding box center [846, 423] width 1025 height 84
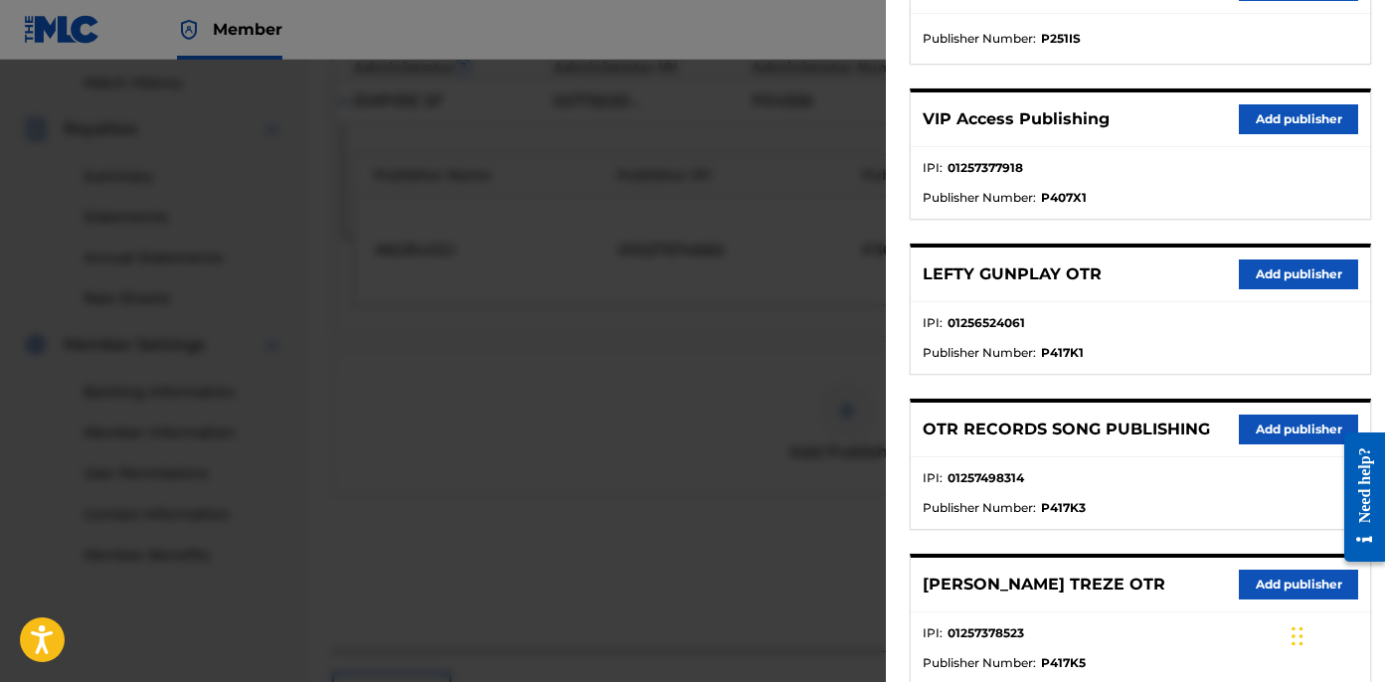
scroll to position [638, 0]
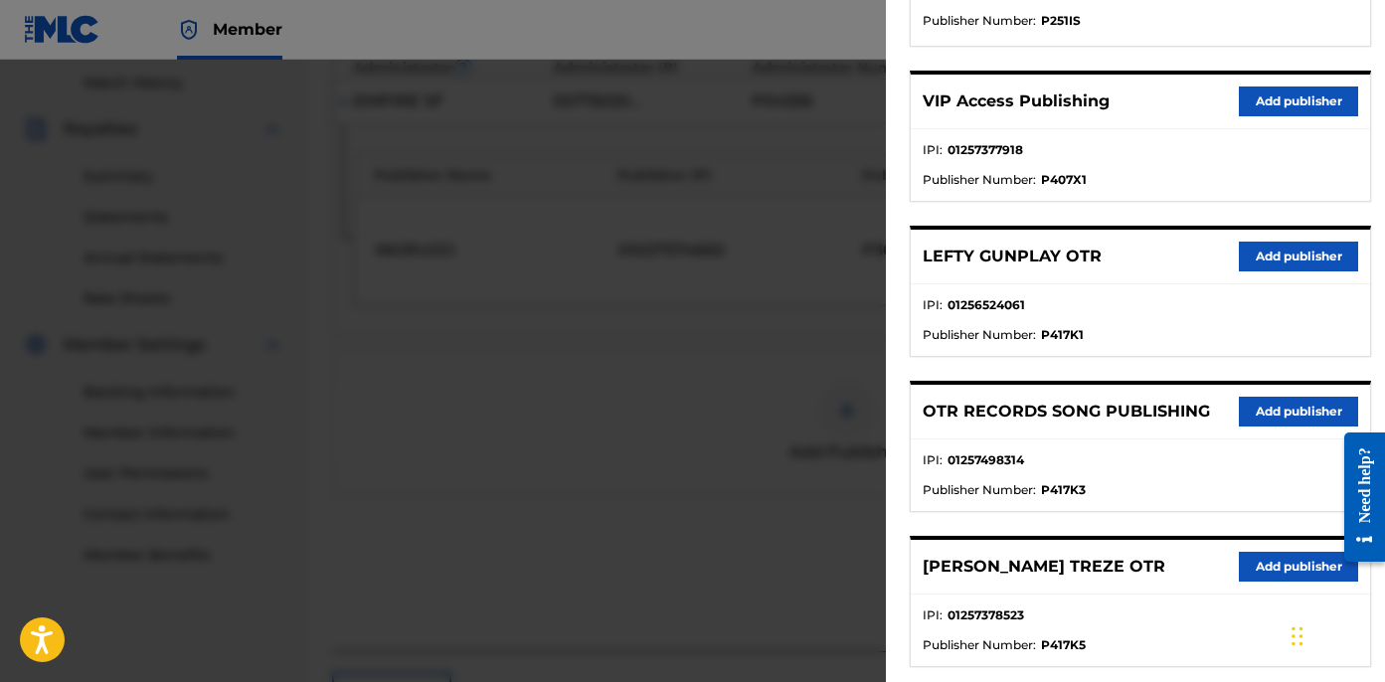
click at [1322, 245] on button "Add publisher" at bounding box center [1298, 257] width 119 height 30
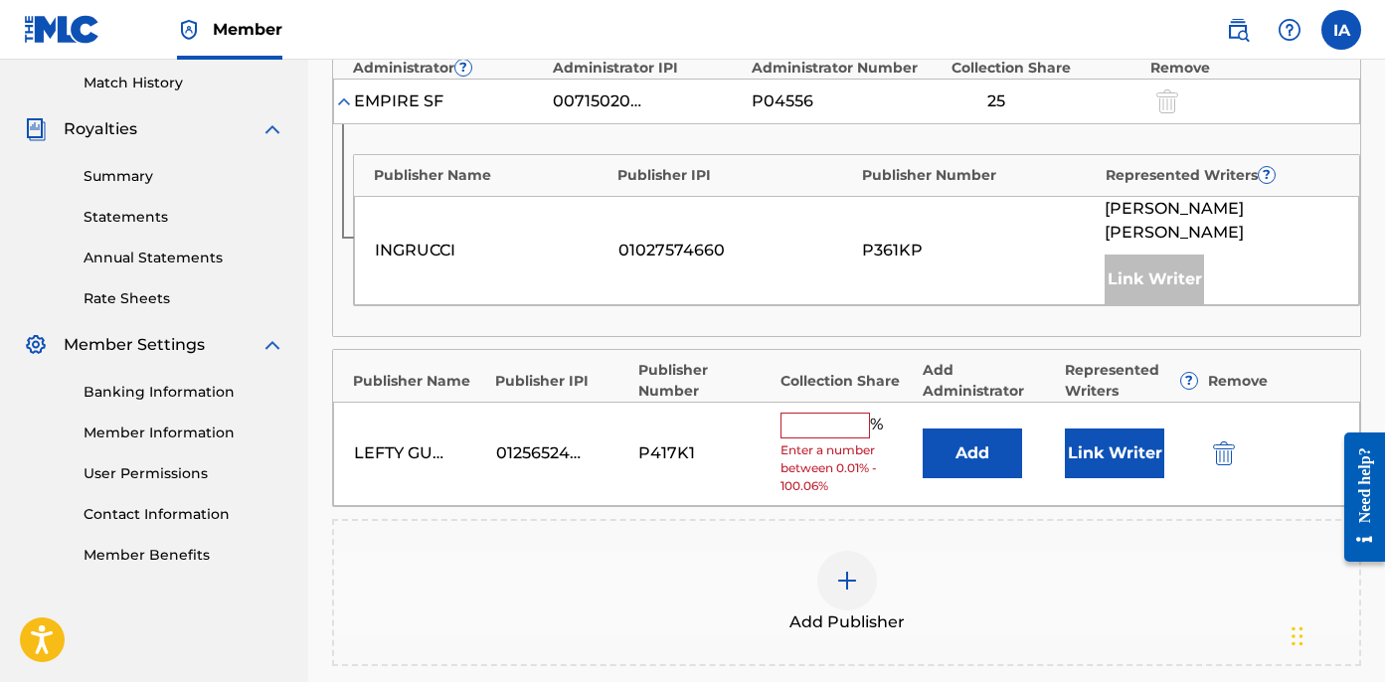
click at [825, 413] on input "text" at bounding box center [825, 426] width 89 height 26
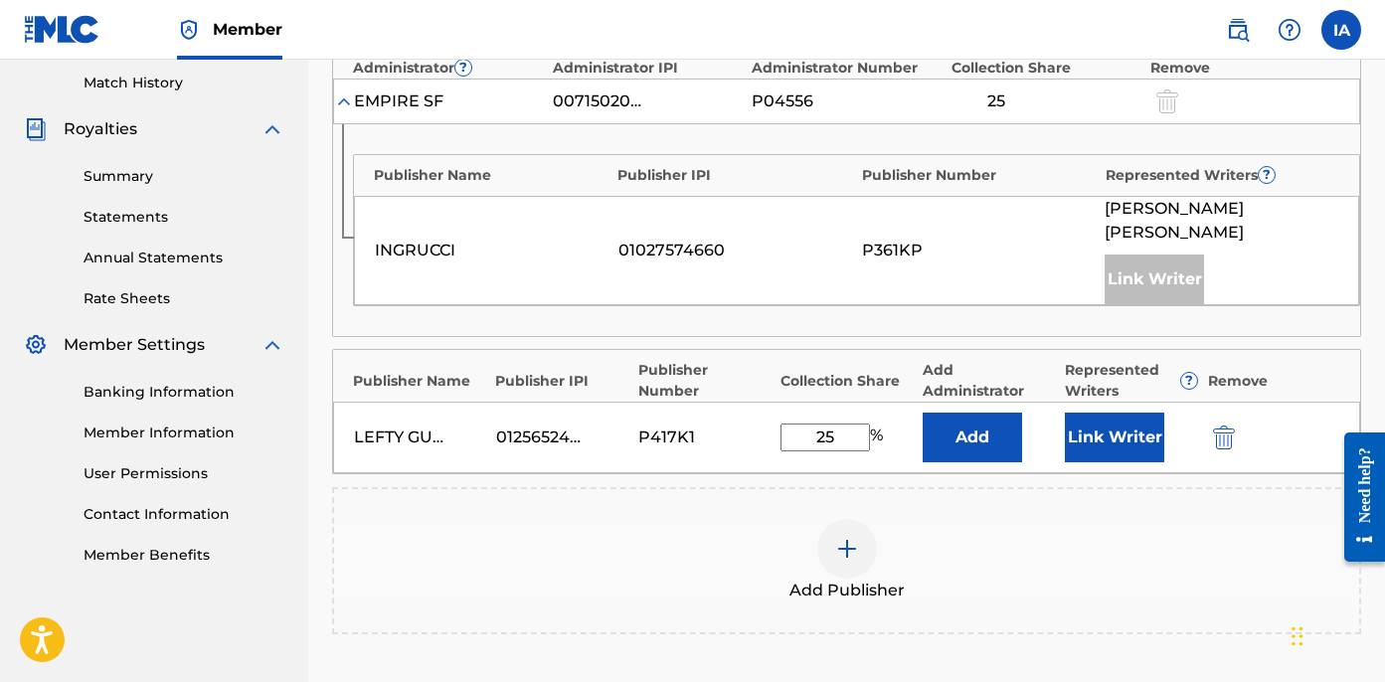
drag, startPoint x: 868, startPoint y: 415, endPoint x: 668, endPoint y: 356, distance: 208.3
click at [670, 358] on div "Publisher Name Publisher IPI Publisher Number Collection Share Add Administrato…" at bounding box center [846, 411] width 1029 height 125
type input "25"
click at [947, 417] on button "Add" at bounding box center [972, 438] width 99 height 50
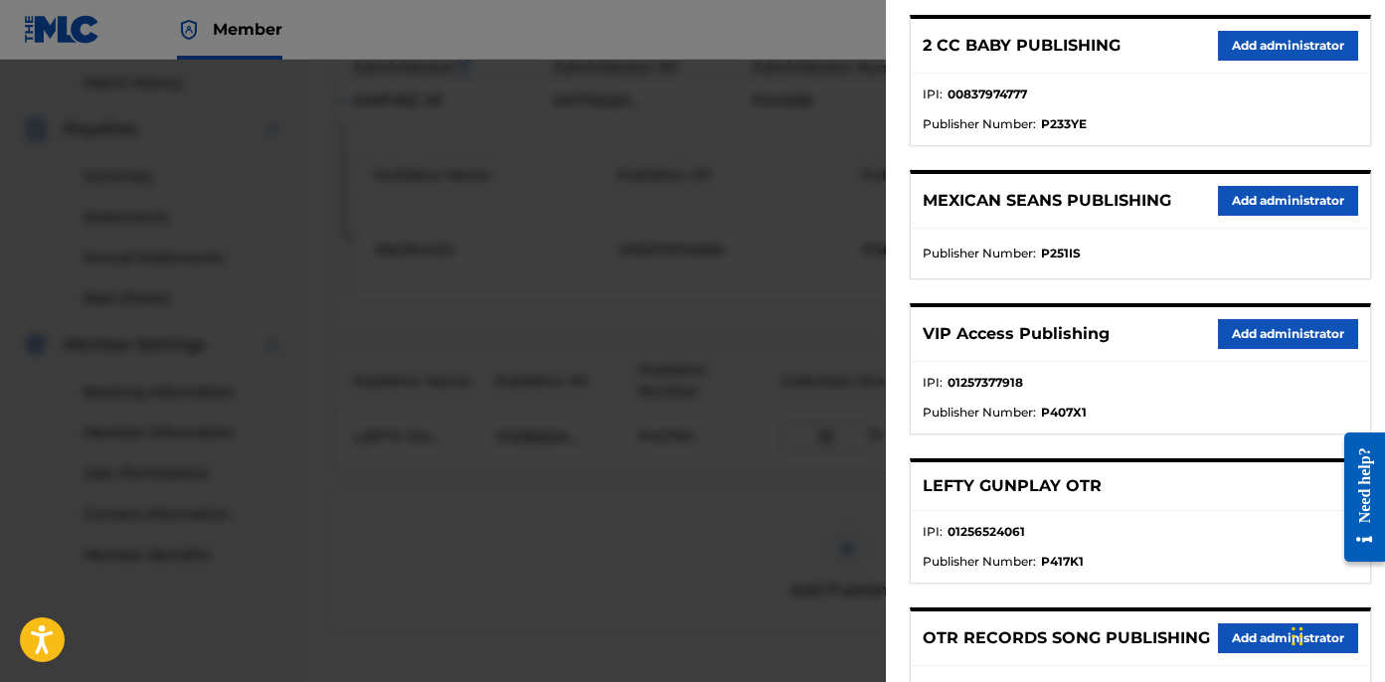
scroll to position [427, 0]
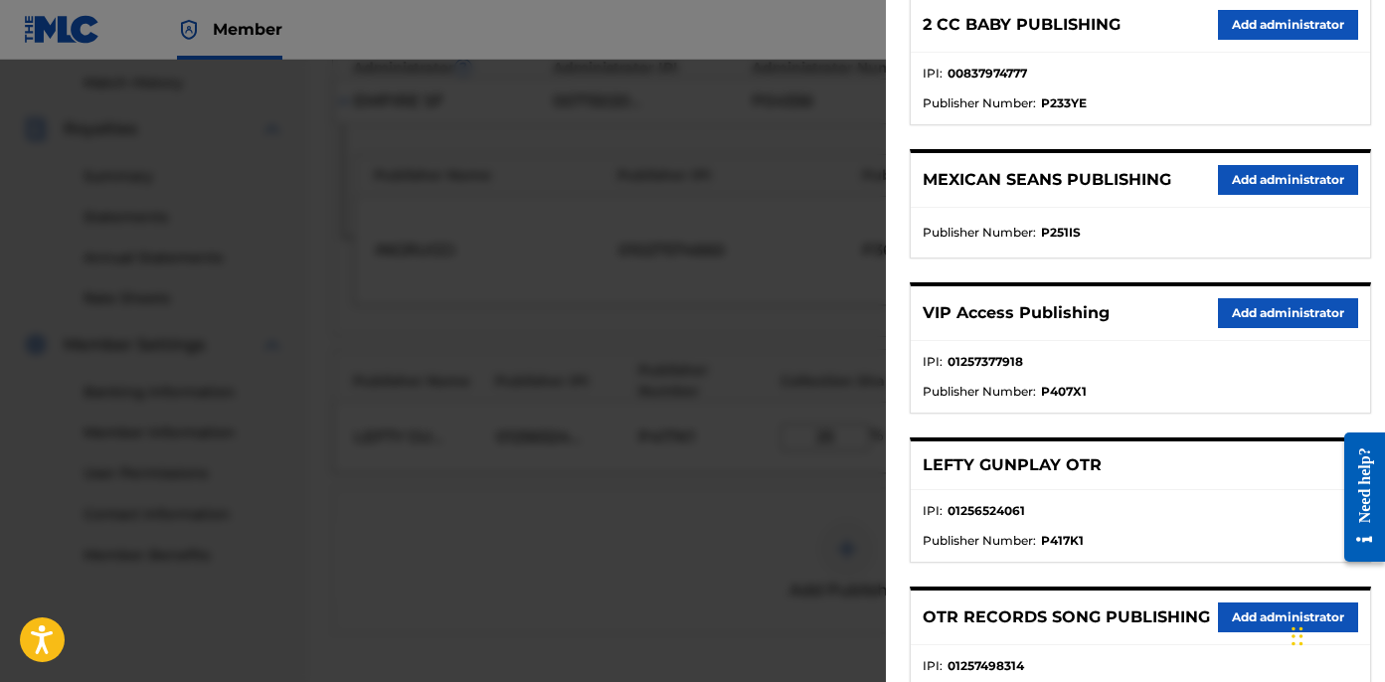
click at [1257, 317] on button "Add administrator" at bounding box center [1288, 313] width 140 height 30
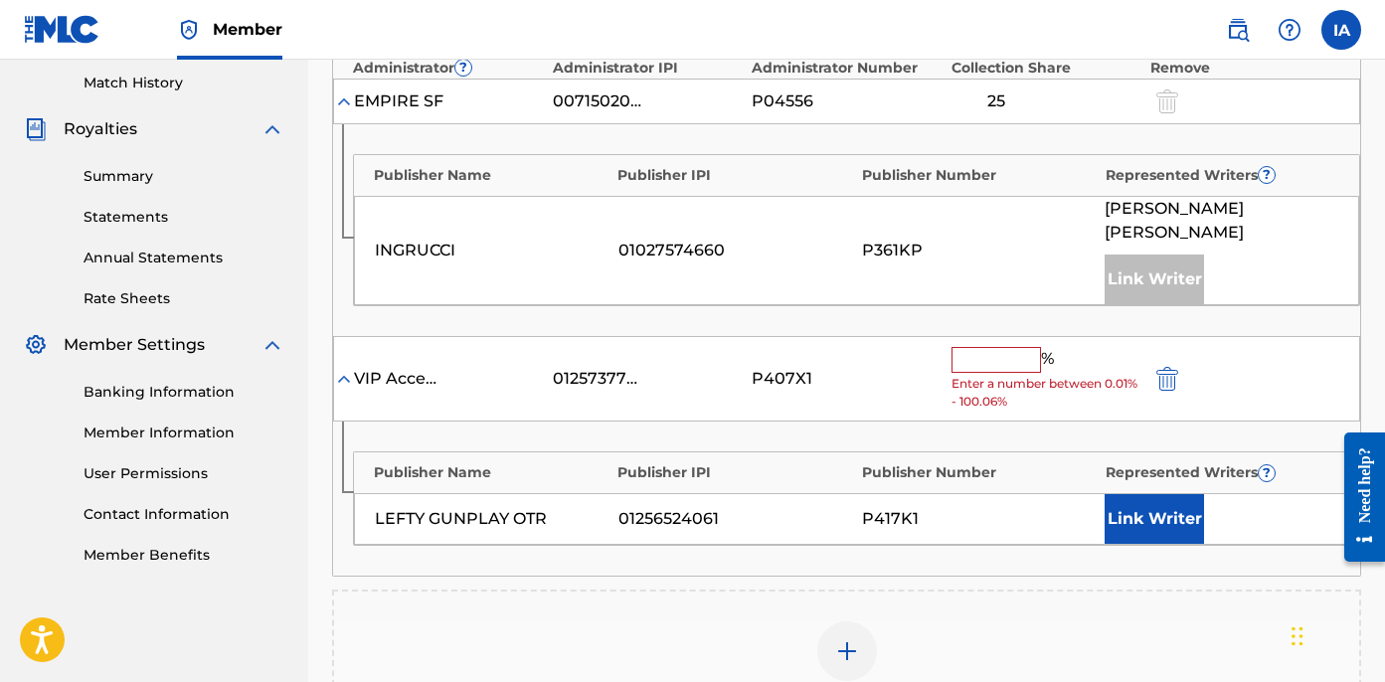
click at [1014, 348] on input "text" at bounding box center [996, 360] width 89 height 26
paste input "25"
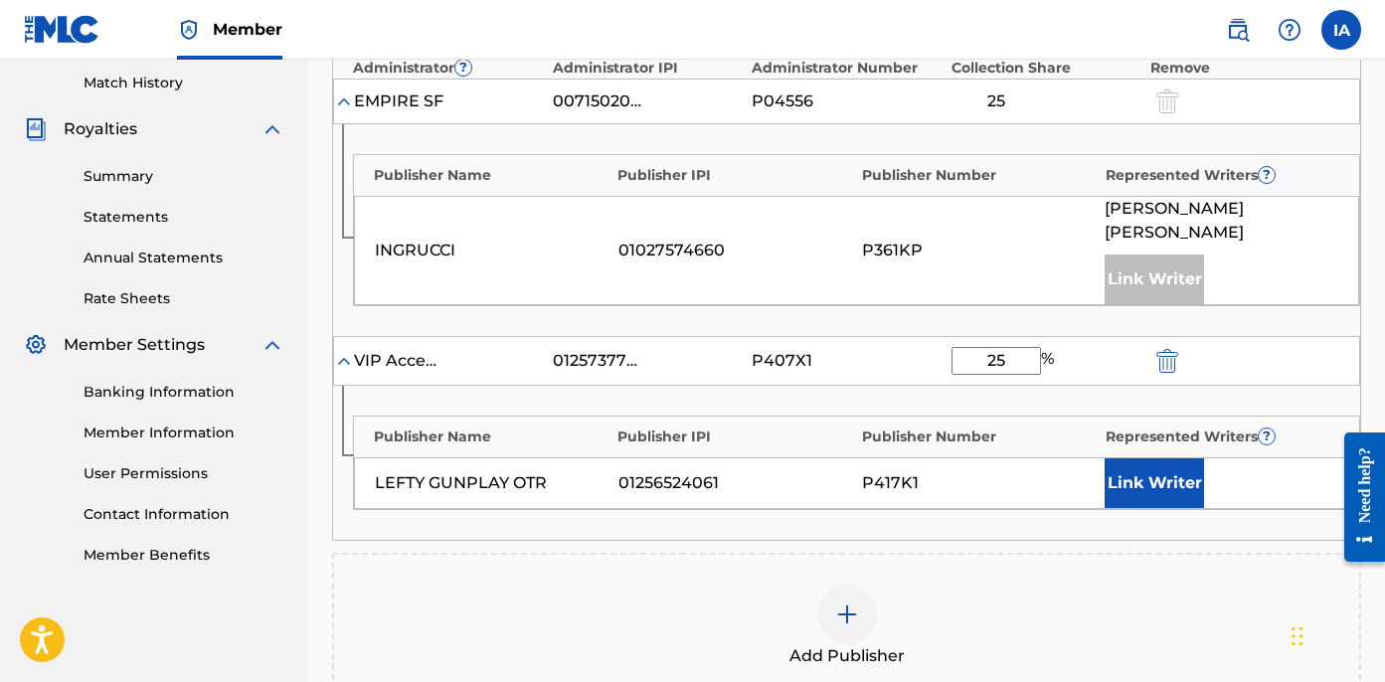
type input "25"
click at [1151, 463] on button "Link Writer" at bounding box center [1154, 483] width 99 height 50
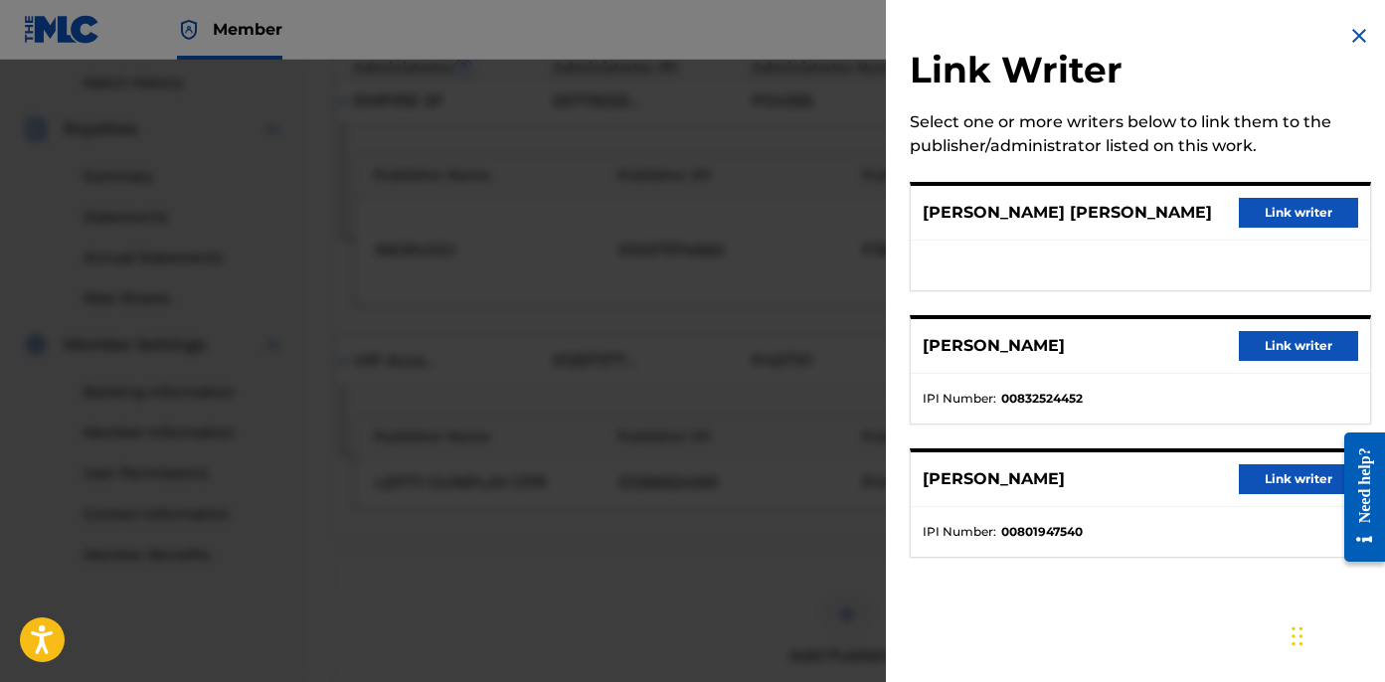
click at [1295, 212] on button "Link writer" at bounding box center [1298, 213] width 119 height 30
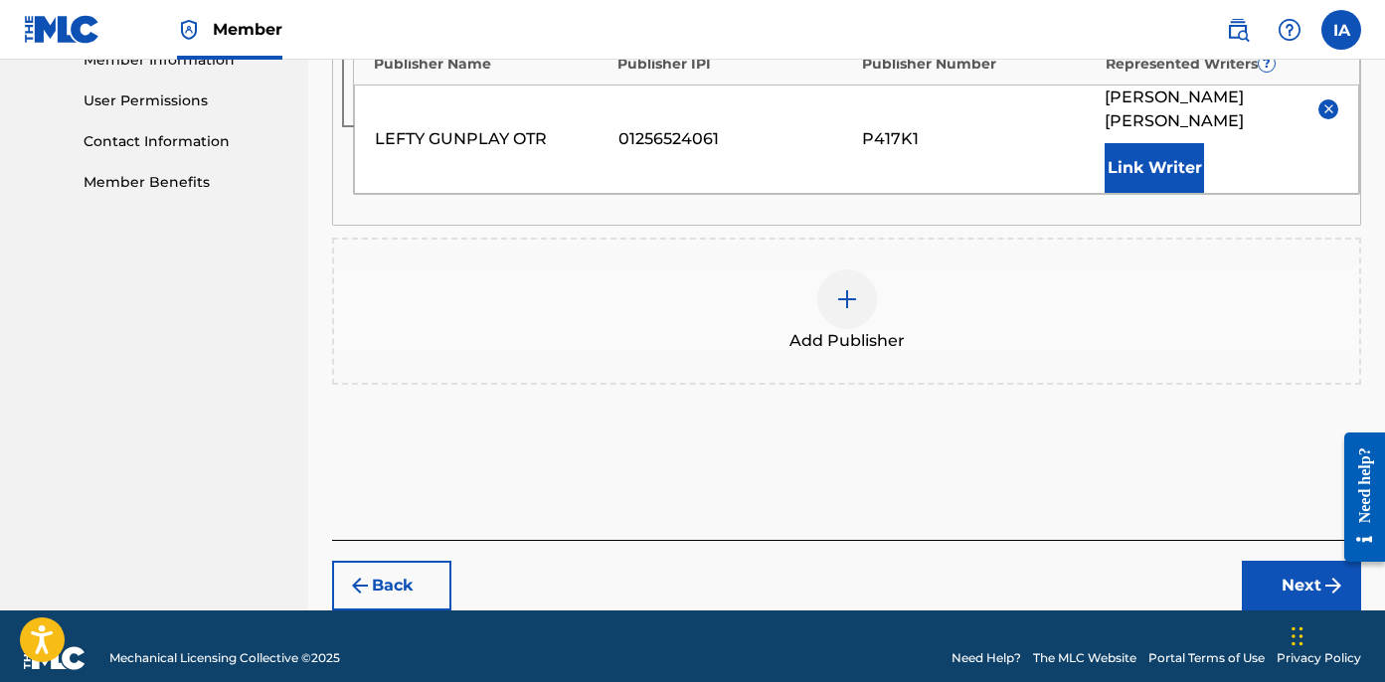
click at [1251, 561] on button "Next" at bounding box center [1301, 586] width 119 height 50
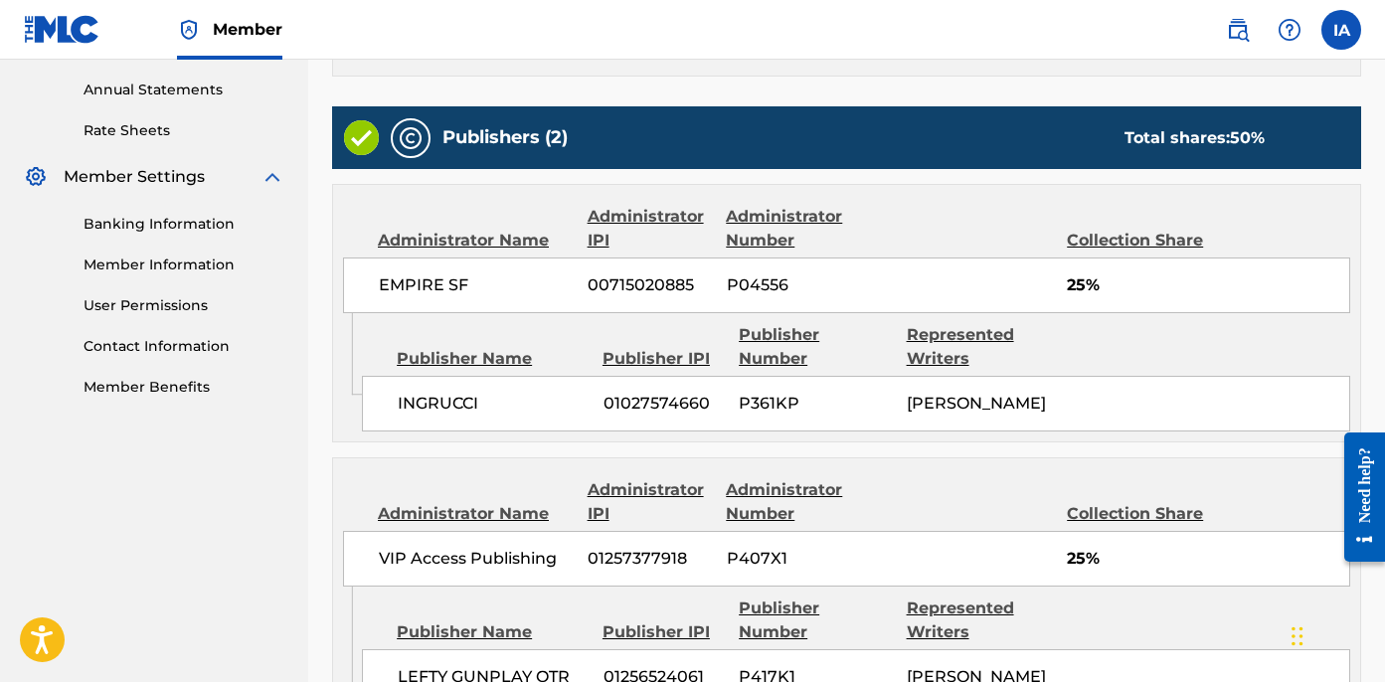
scroll to position [988, 0]
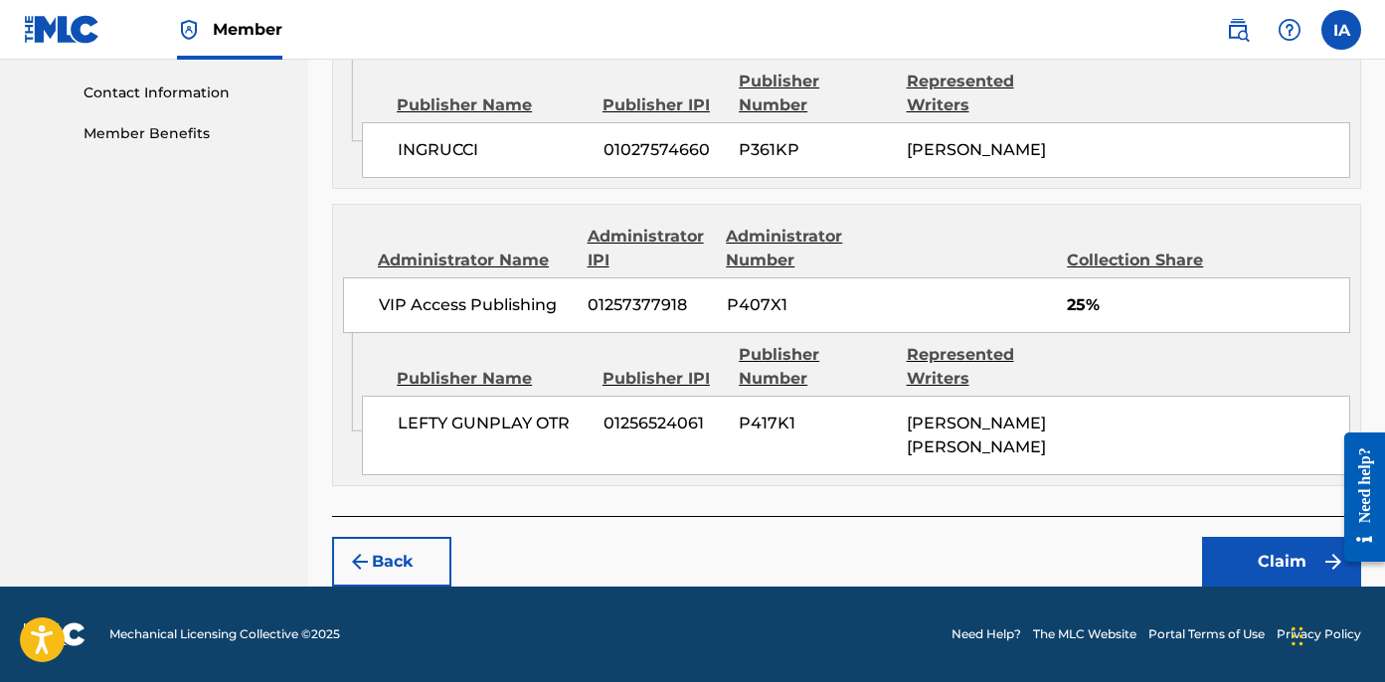
click at [1233, 566] on button "Claim" at bounding box center [1281, 562] width 159 height 50
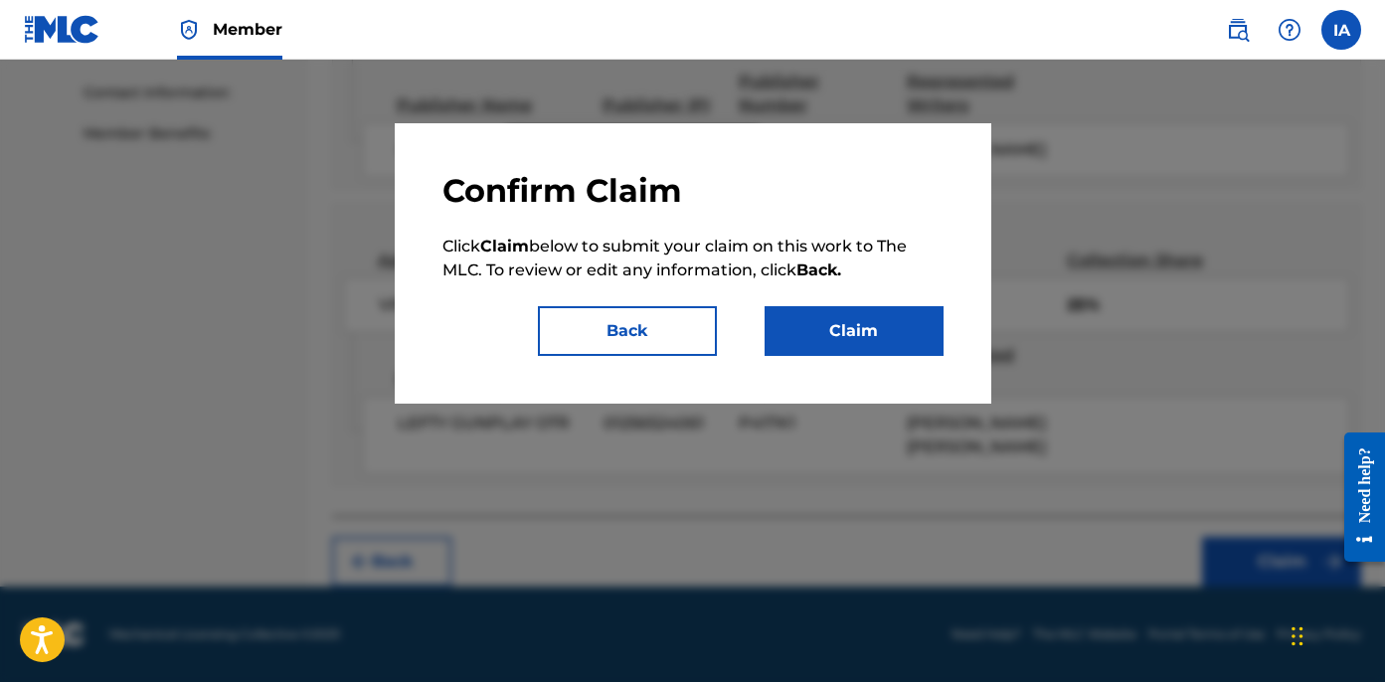
click at [877, 332] on button "Claim" at bounding box center [854, 331] width 179 height 50
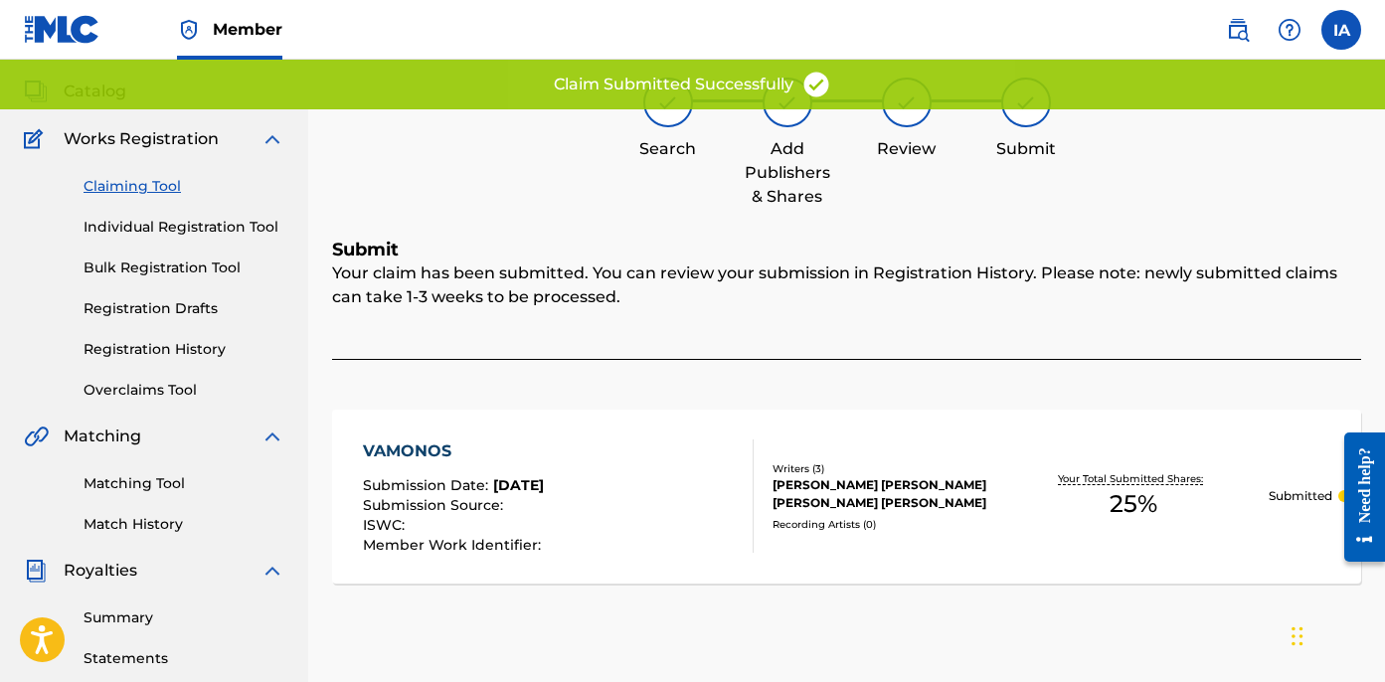
scroll to position [0, 0]
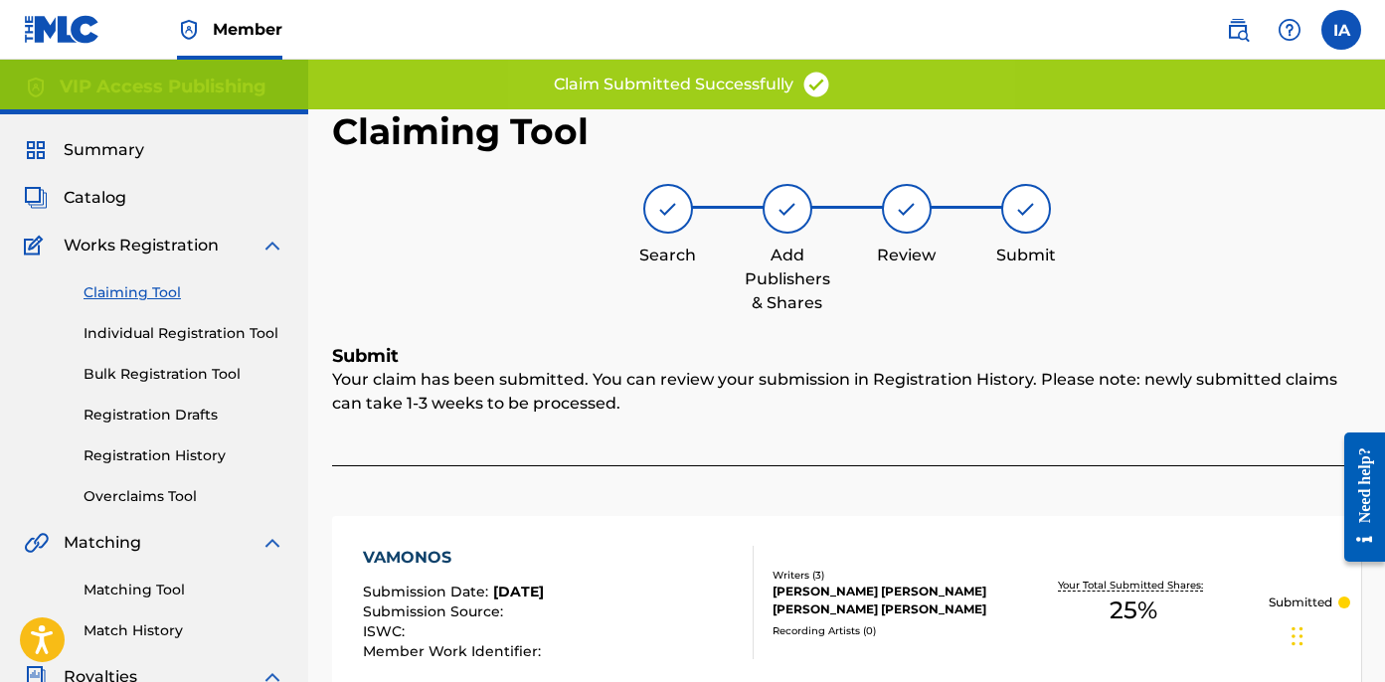
click at [129, 157] on span "Summary" at bounding box center [104, 150] width 81 height 24
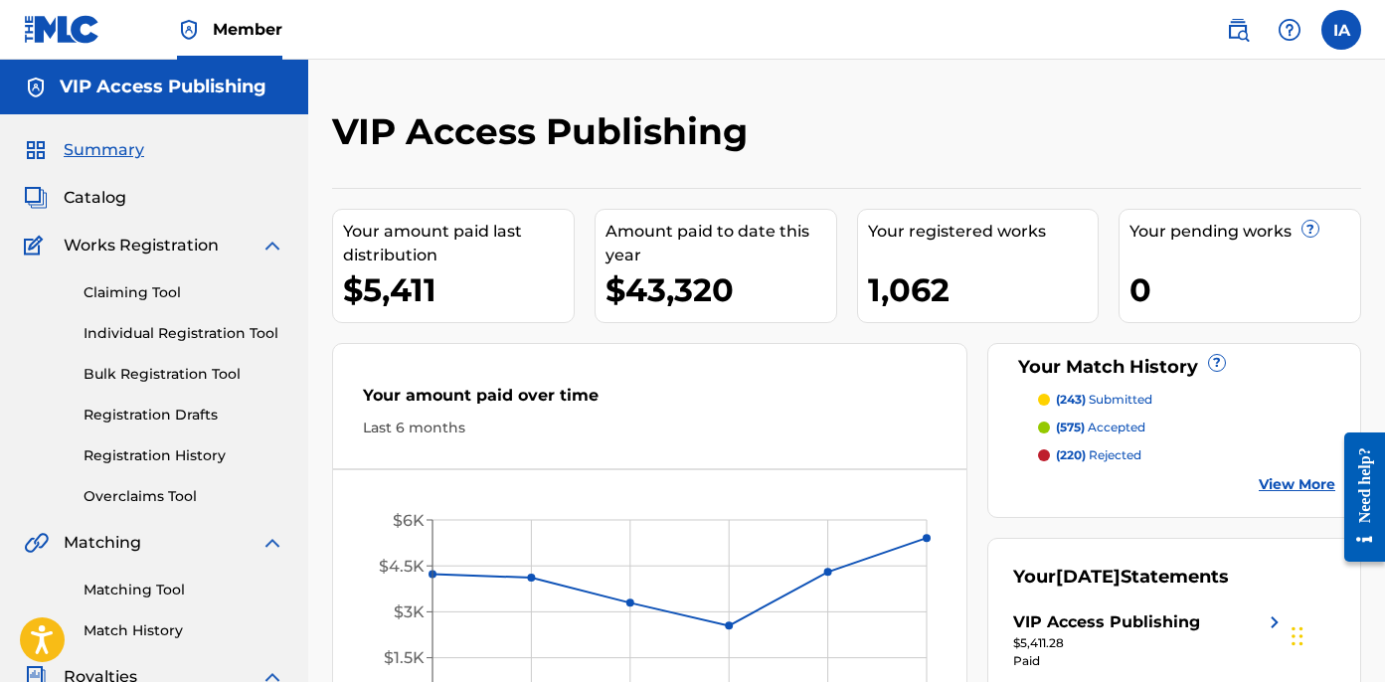
click at [186, 334] on link "Individual Registration Tool" at bounding box center [184, 333] width 201 height 21
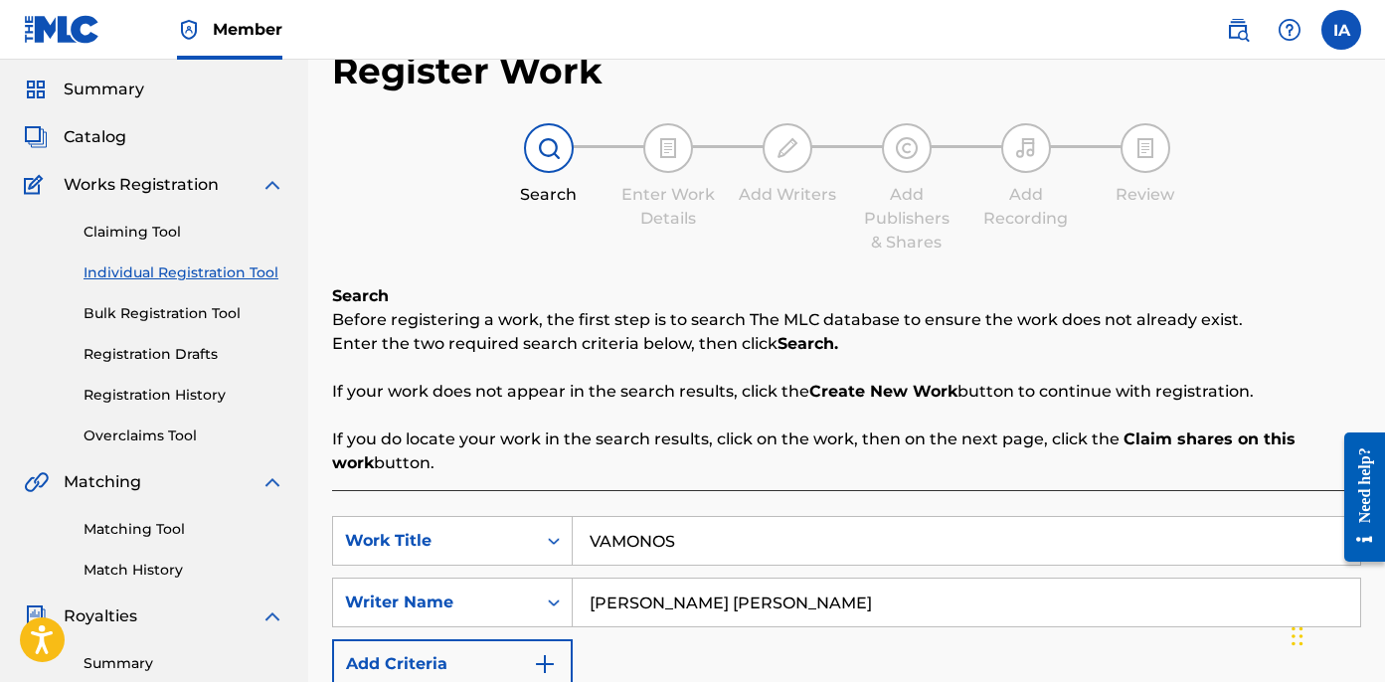
scroll to position [107, 0]
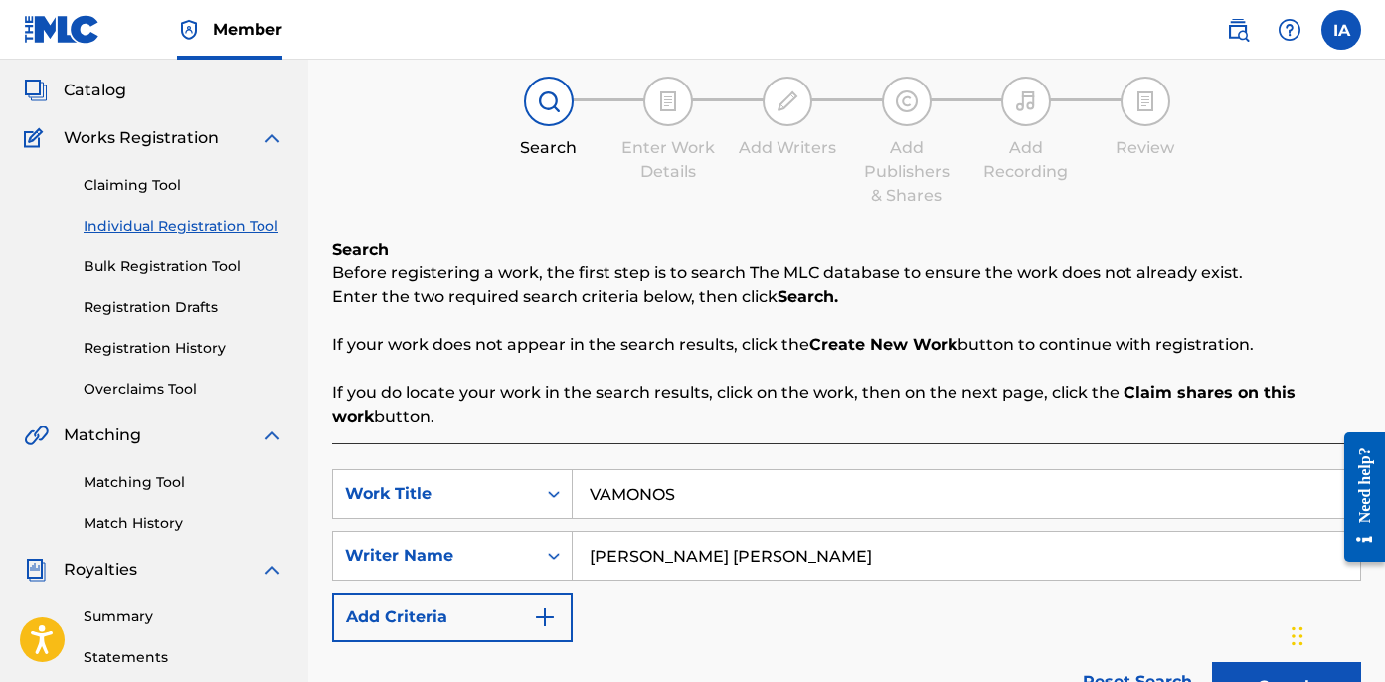
click at [759, 521] on div "SearchWithCriteriaea2e1216-b468-4ff5-bdcd-6f2f328189b8 Work Title VAMONOS Searc…" at bounding box center [846, 555] width 1029 height 173
drag, startPoint x: 735, startPoint y: 505, endPoint x: 510, endPoint y: 390, distance: 252.6
click at [538, 404] on div "Search Before registering a work, the first step is to search The MLC database …" at bounding box center [846, 663] width 1029 height 850
type input "123"
click at [1212, 662] on button "Search" at bounding box center [1286, 687] width 149 height 50
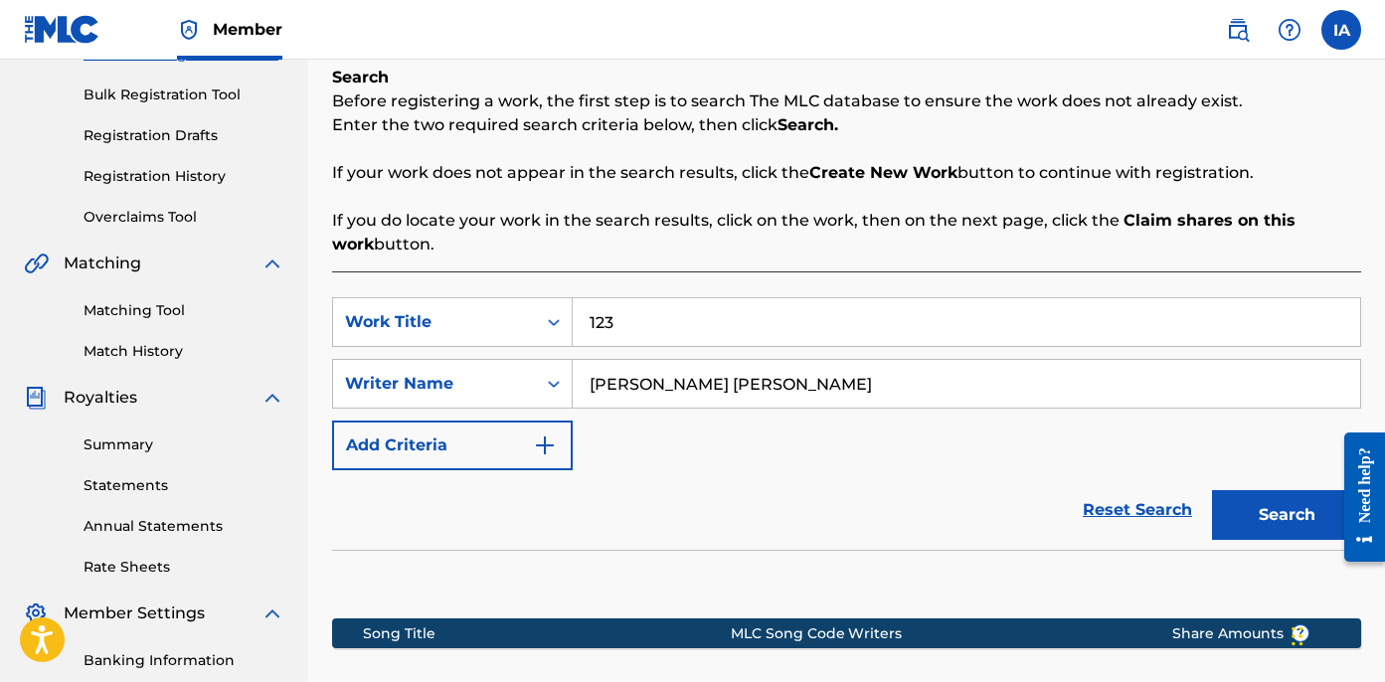
scroll to position [317, 0]
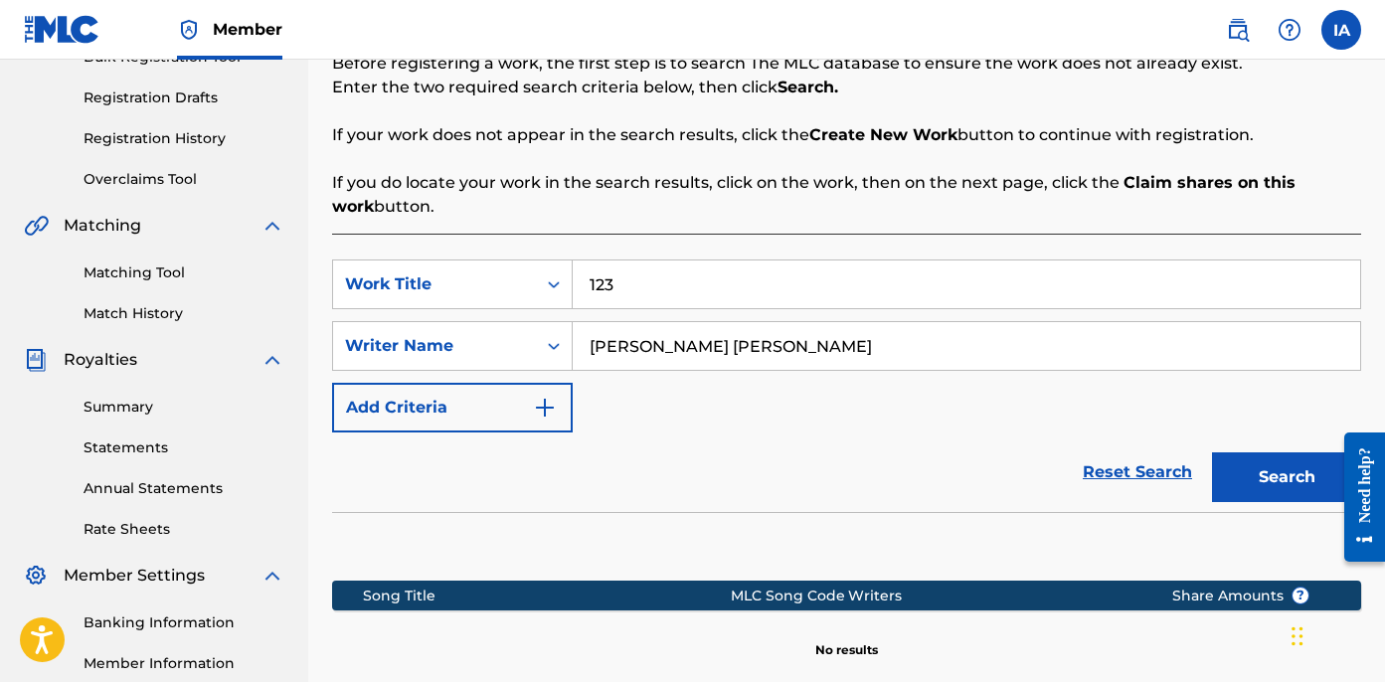
click at [1261, 458] on button "Search" at bounding box center [1286, 477] width 149 height 50
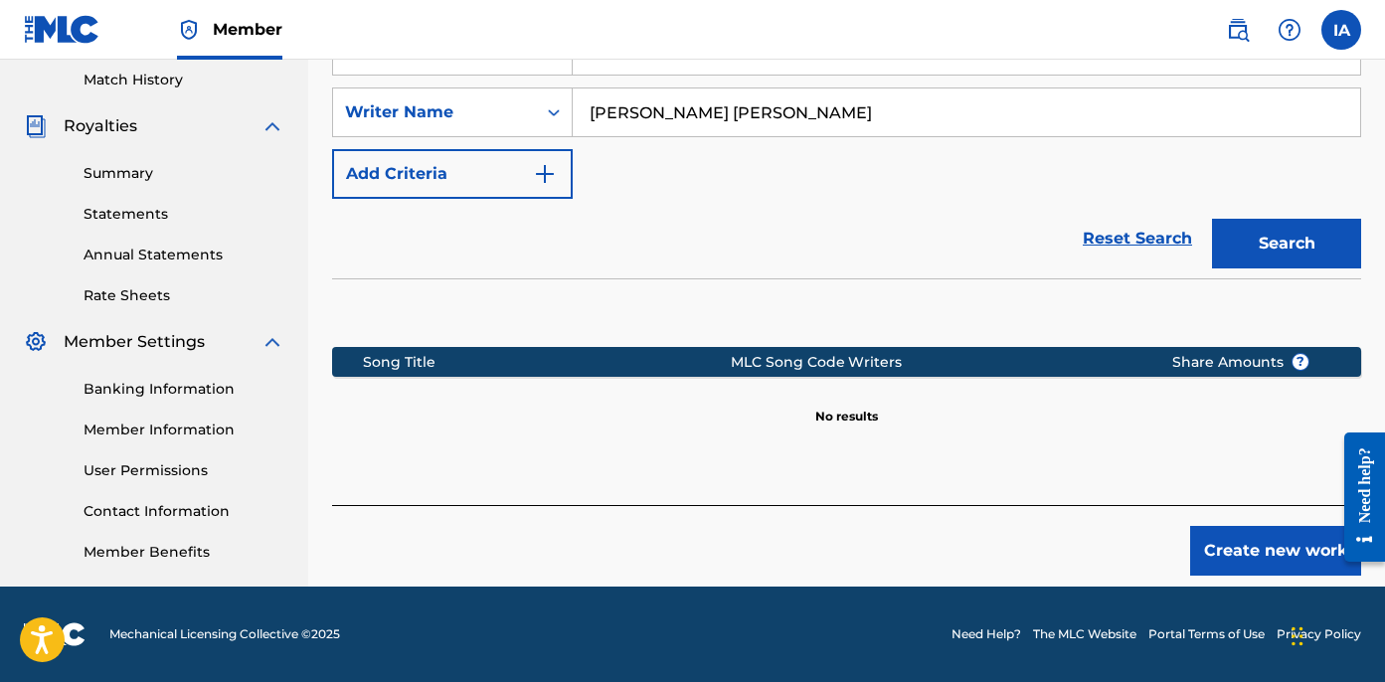
click at [1268, 541] on button "Create new work" at bounding box center [1275, 551] width 171 height 50
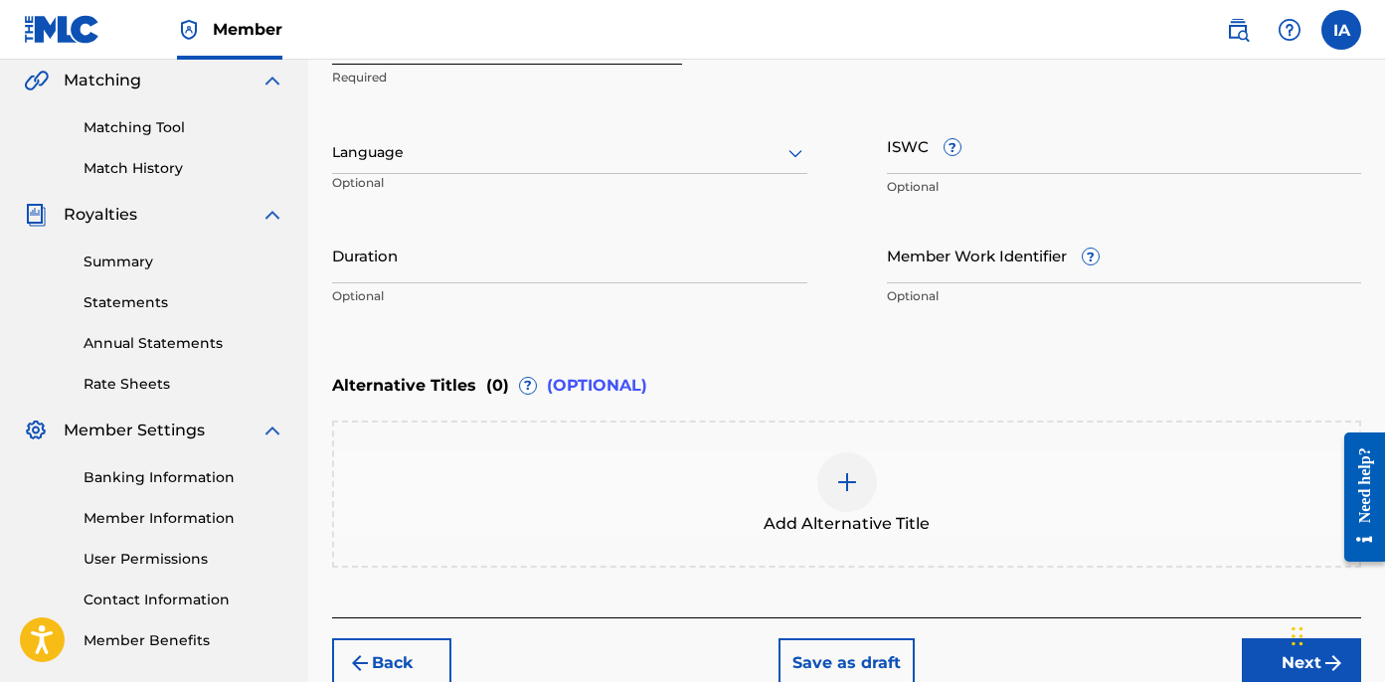
scroll to position [320, 0]
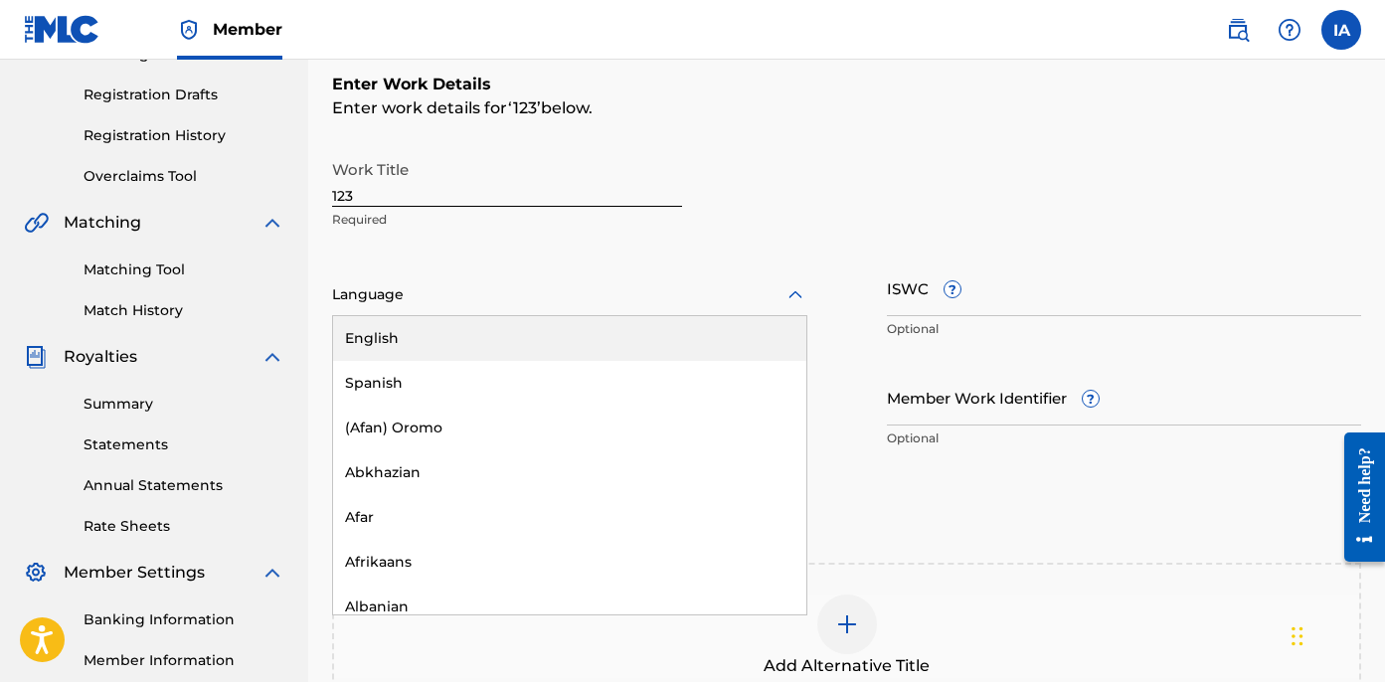
click at [465, 287] on div at bounding box center [569, 294] width 475 height 25
click at [434, 317] on div "English" at bounding box center [569, 338] width 473 height 45
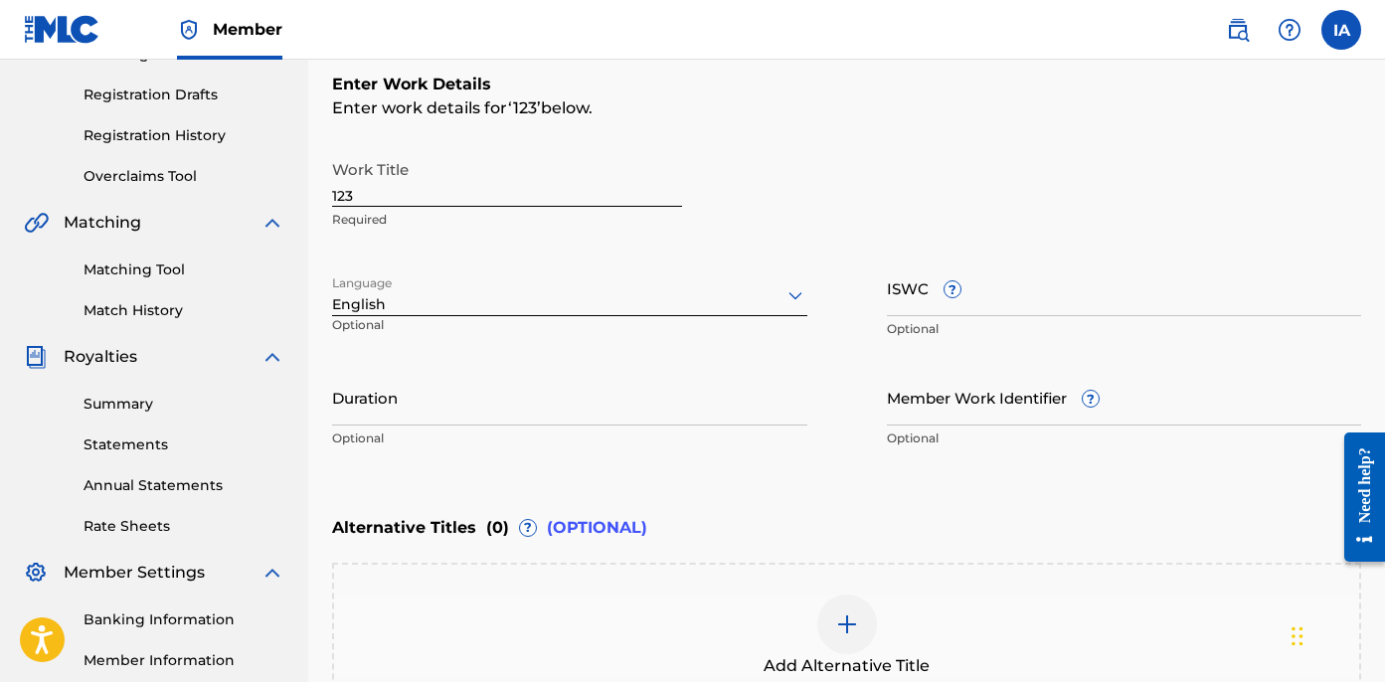
scroll to position [541, 0]
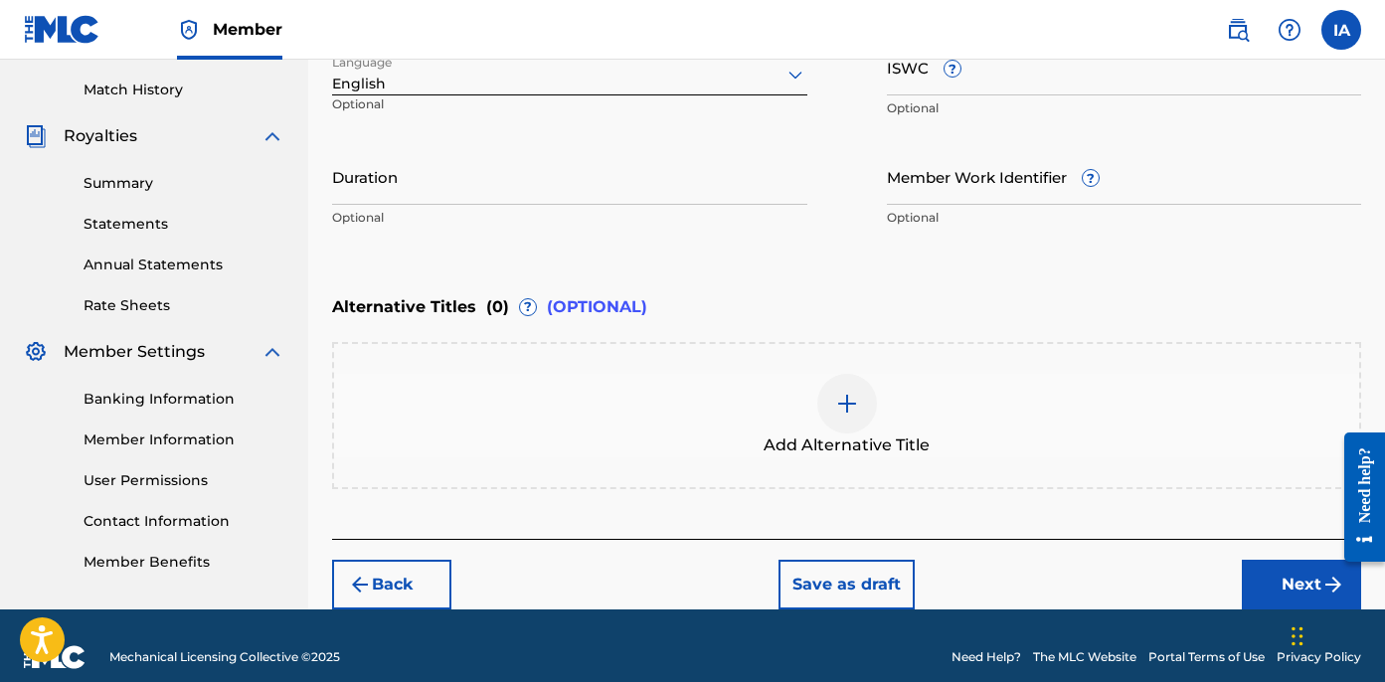
click at [915, 445] on span "Add Alternative Title" at bounding box center [847, 446] width 166 height 24
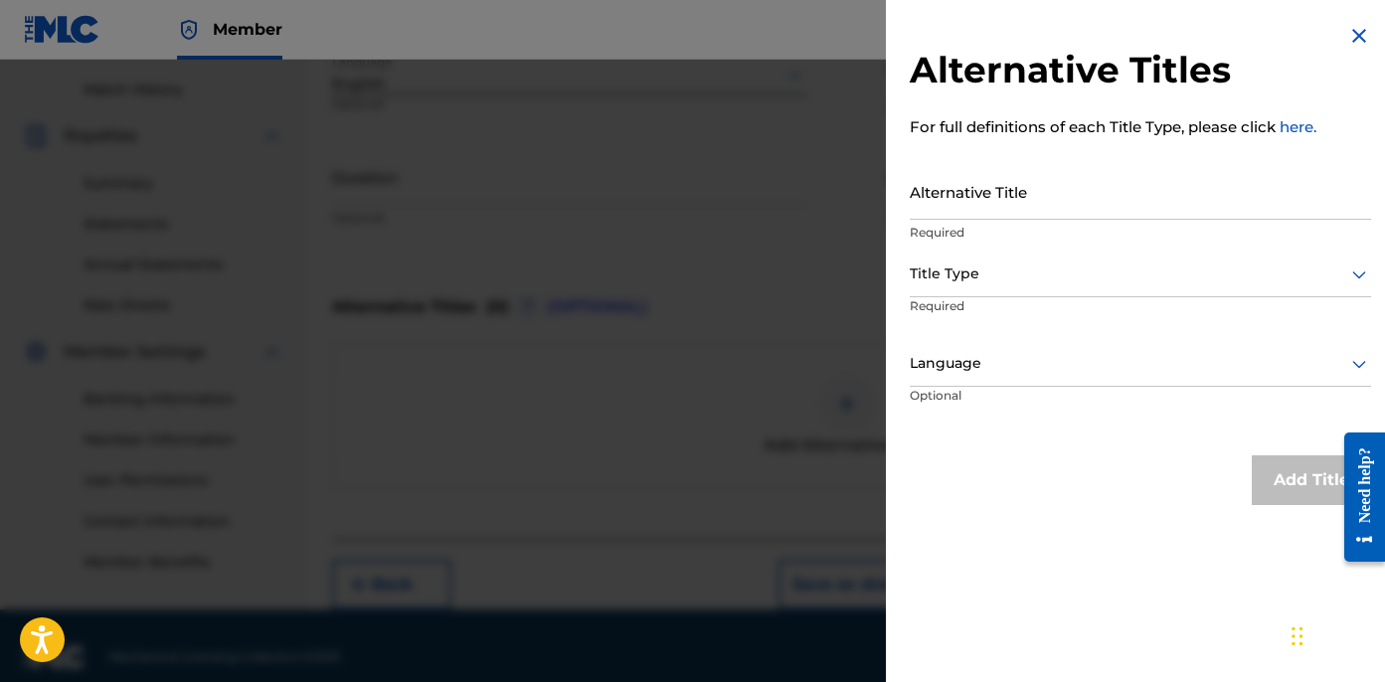
click at [1010, 192] on input "Alternative Title" at bounding box center [1140, 191] width 461 height 57
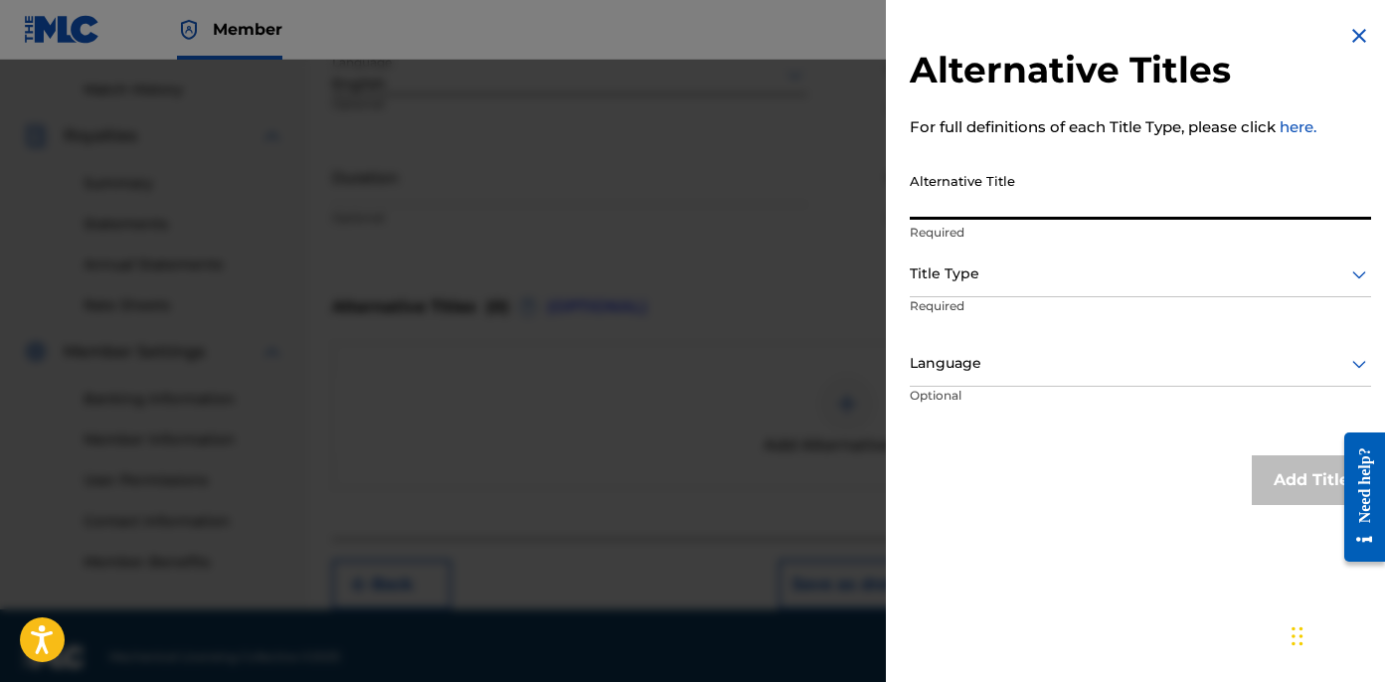
paste input "123 FEAT LEFTY GUNPLAY"
type input "123 FEAT LEFTY GUNPLAY"
click at [1051, 268] on div at bounding box center [1140, 274] width 461 height 25
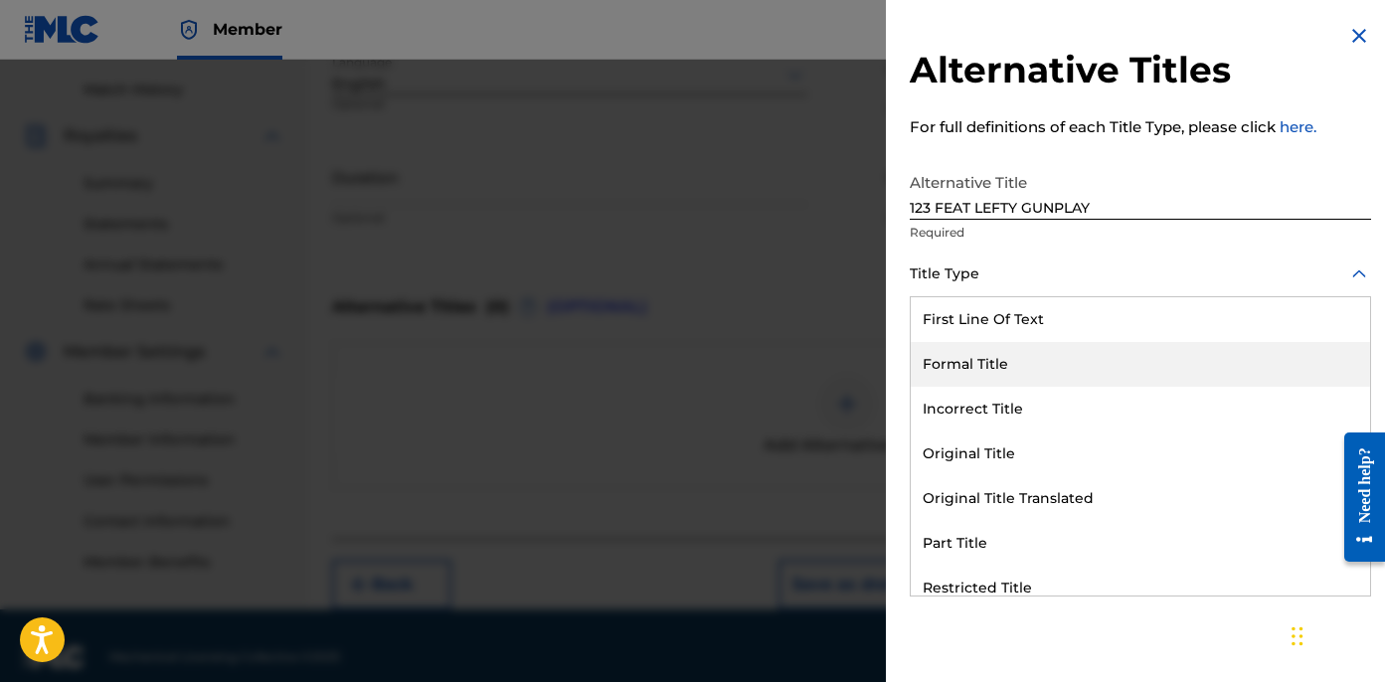
scroll to position [194, 0]
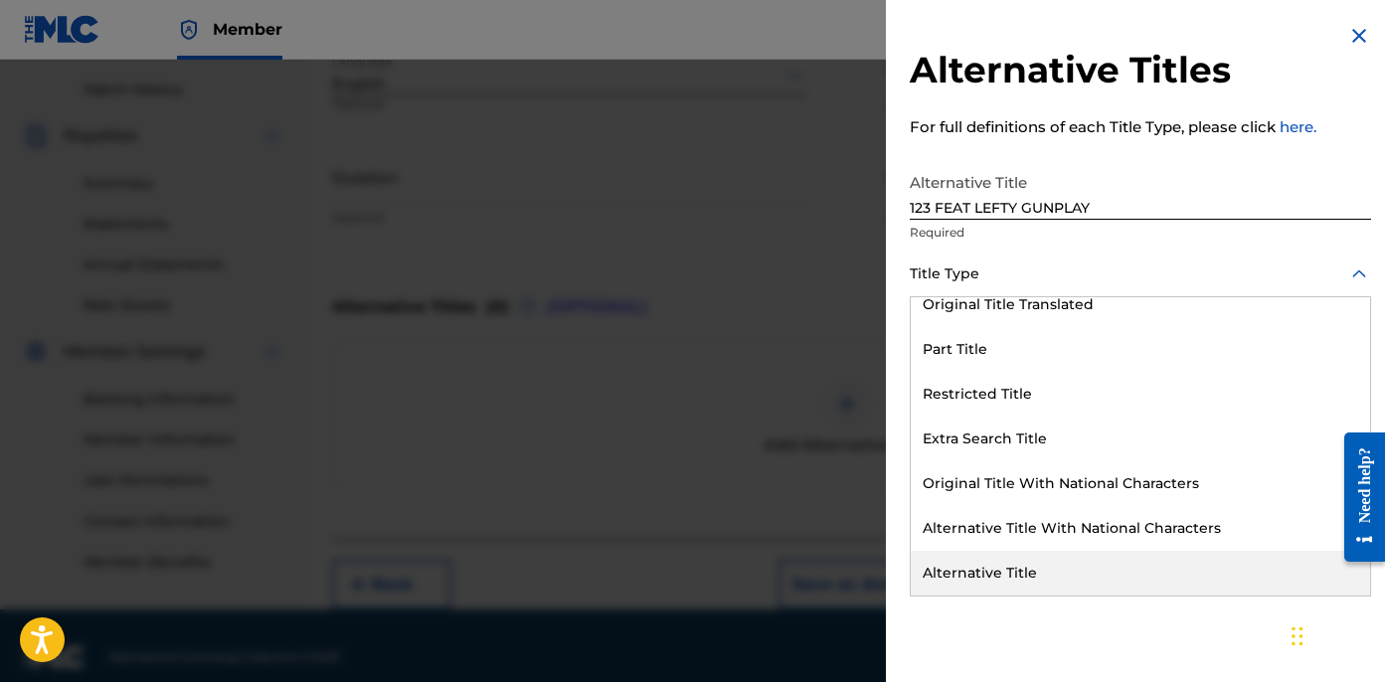
click at [1025, 590] on div "Alternative Title" at bounding box center [1140, 573] width 459 height 45
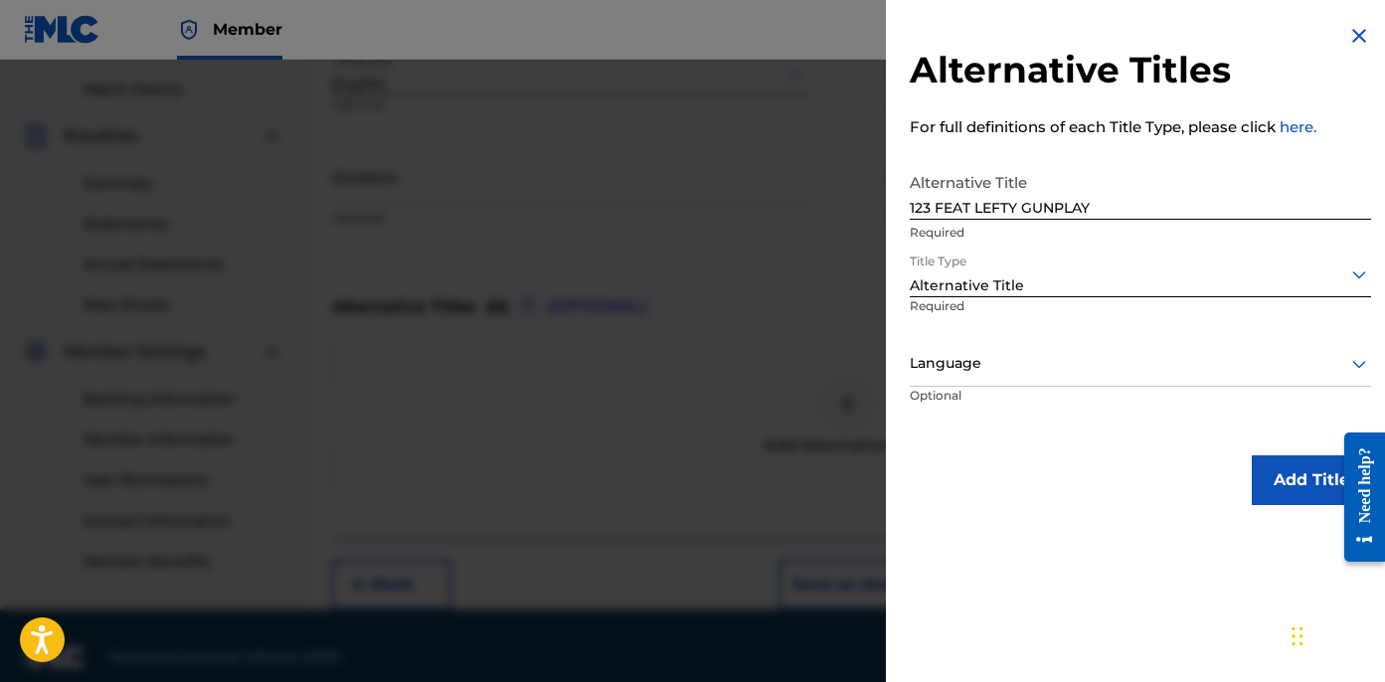
click at [967, 363] on div at bounding box center [1140, 363] width 461 height 25
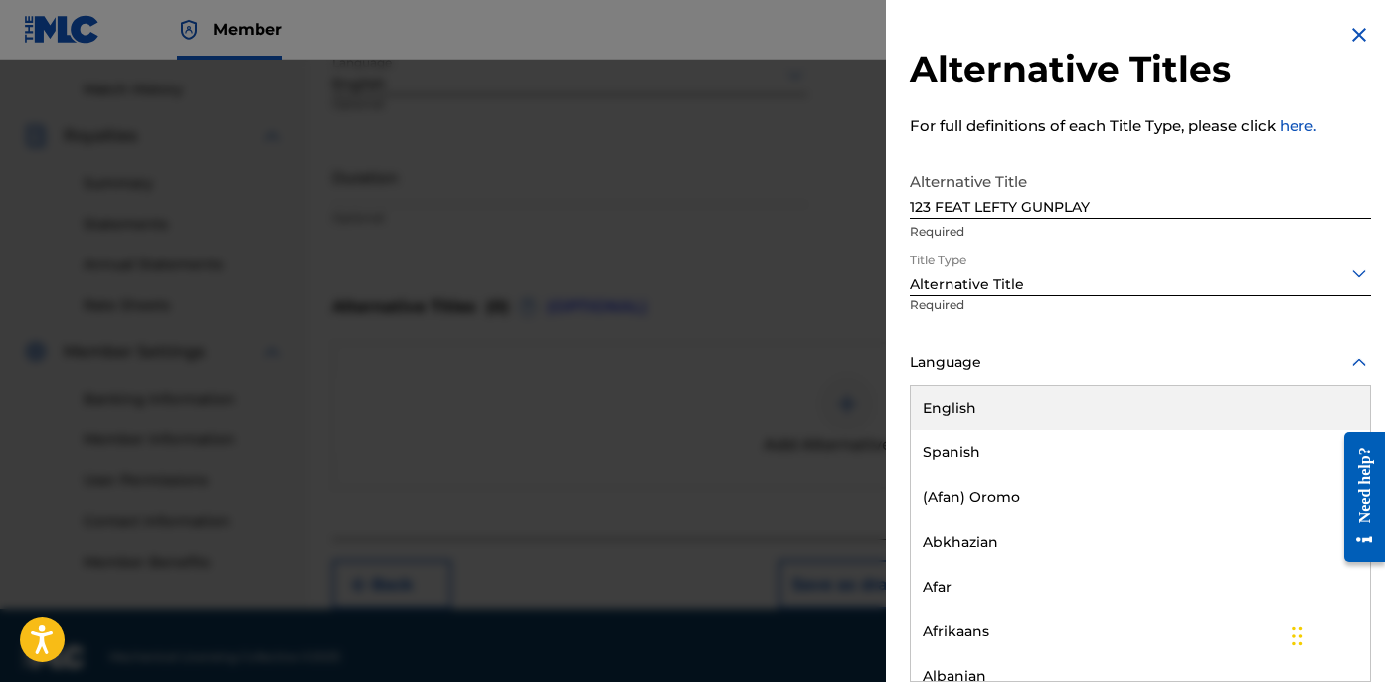
click at [977, 394] on div "English" at bounding box center [1140, 408] width 459 height 45
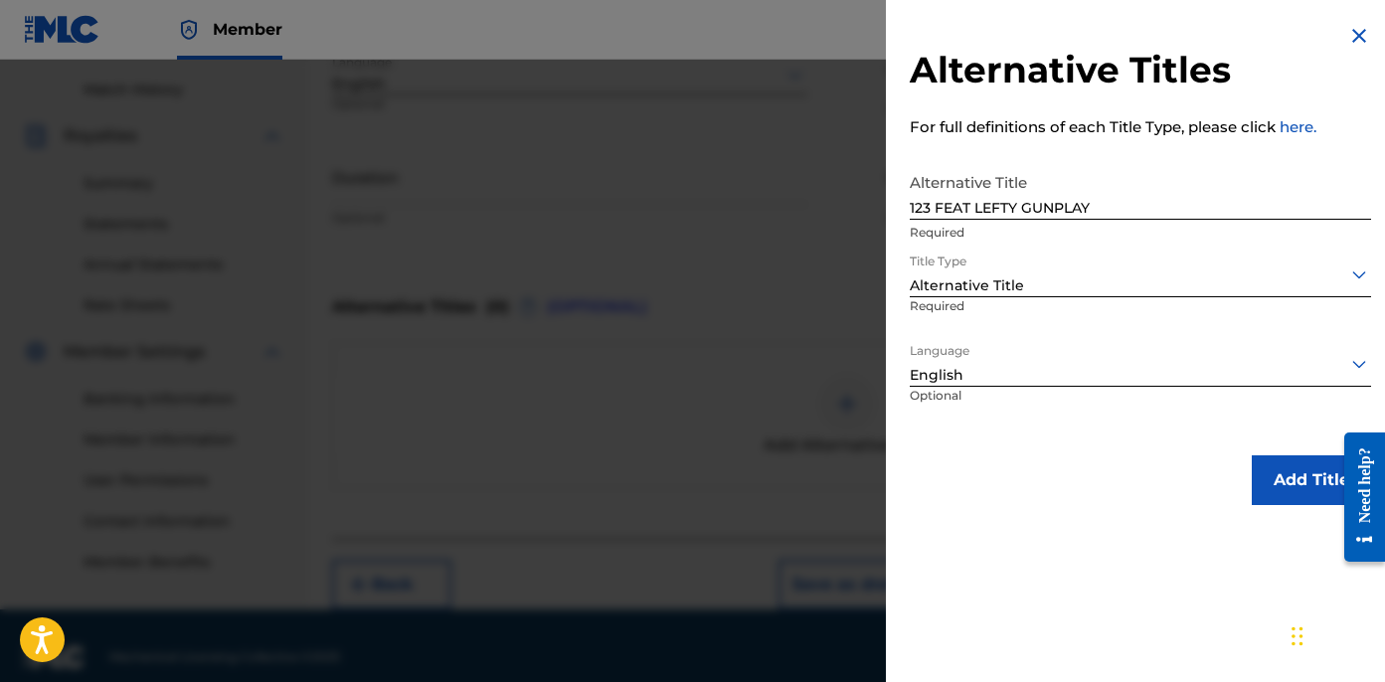
scroll to position [0, 0]
click at [1252, 475] on button "Add Title" at bounding box center [1311, 480] width 119 height 50
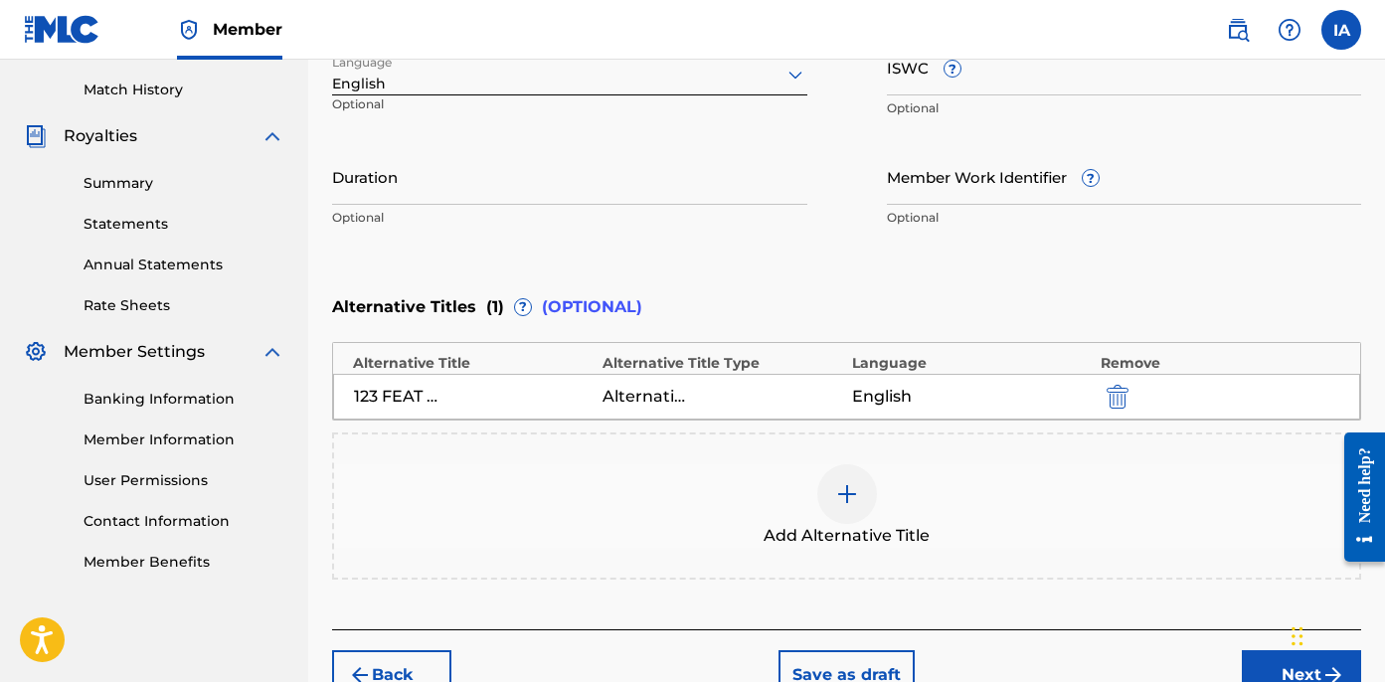
click at [401, 198] on input "Duration" at bounding box center [569, 176] width 475 height 57
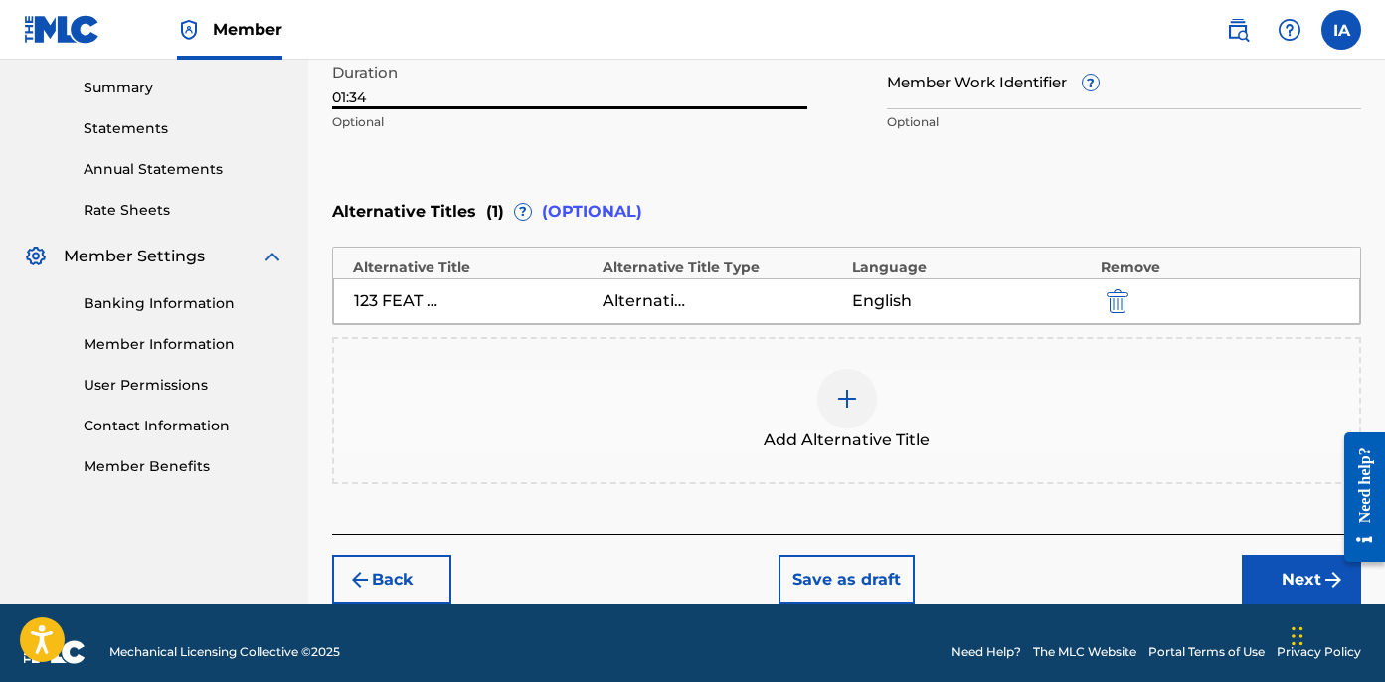
scroll to position [654, 0]
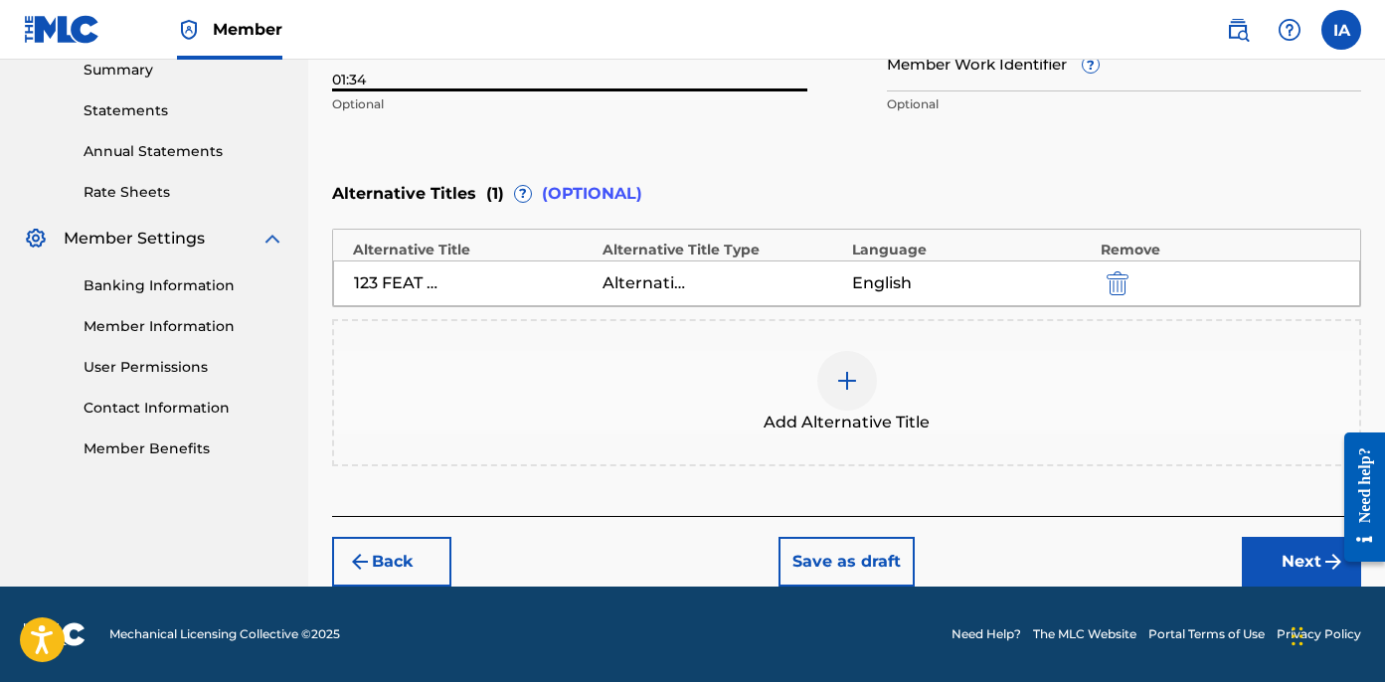
type input "01:34"
click at [1257, 557] on button "Next" at bounding box center [1301, 562] width 119 height 50
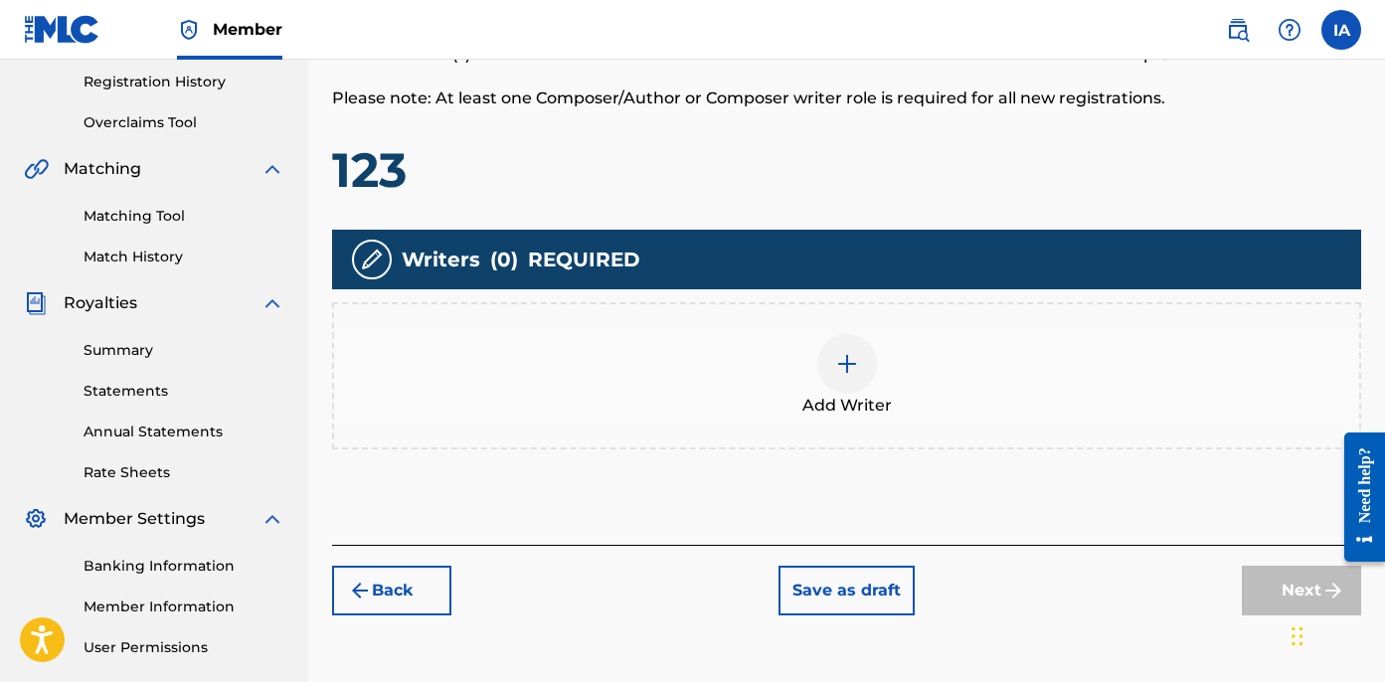
scroll to position [436, 0]
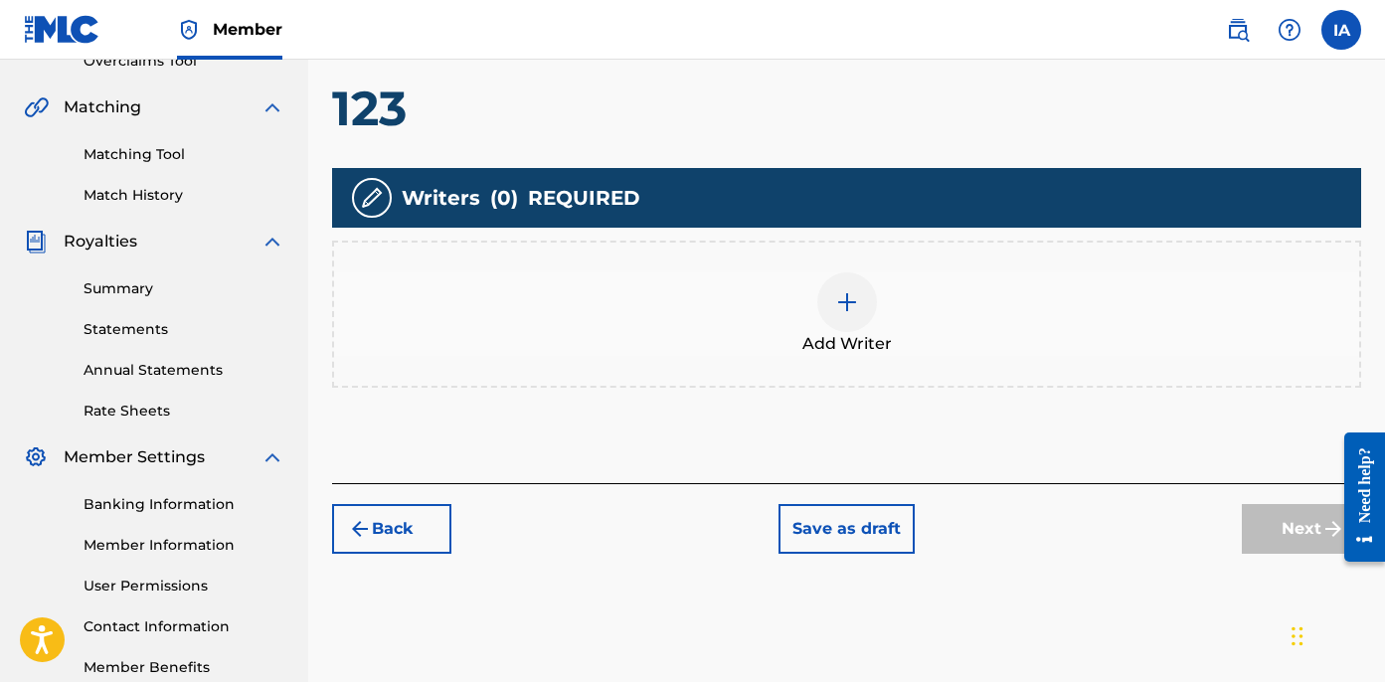
click at [851, 283] on div at bounding box center [847, 302] width 60 height 60
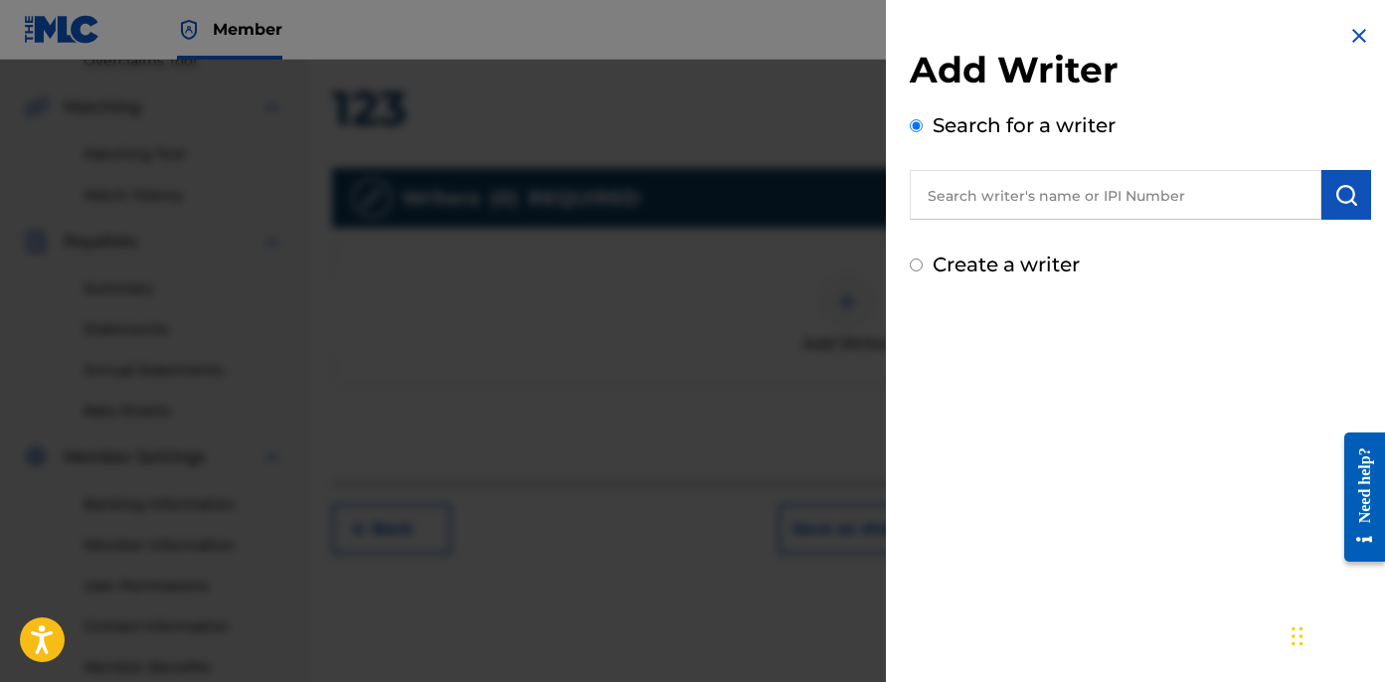
click at [982, 186] on input "text" at bounding box center [1116, 195] width 412 height 50
paste input "[PERSON_NAME] [PERSON_NAME]"
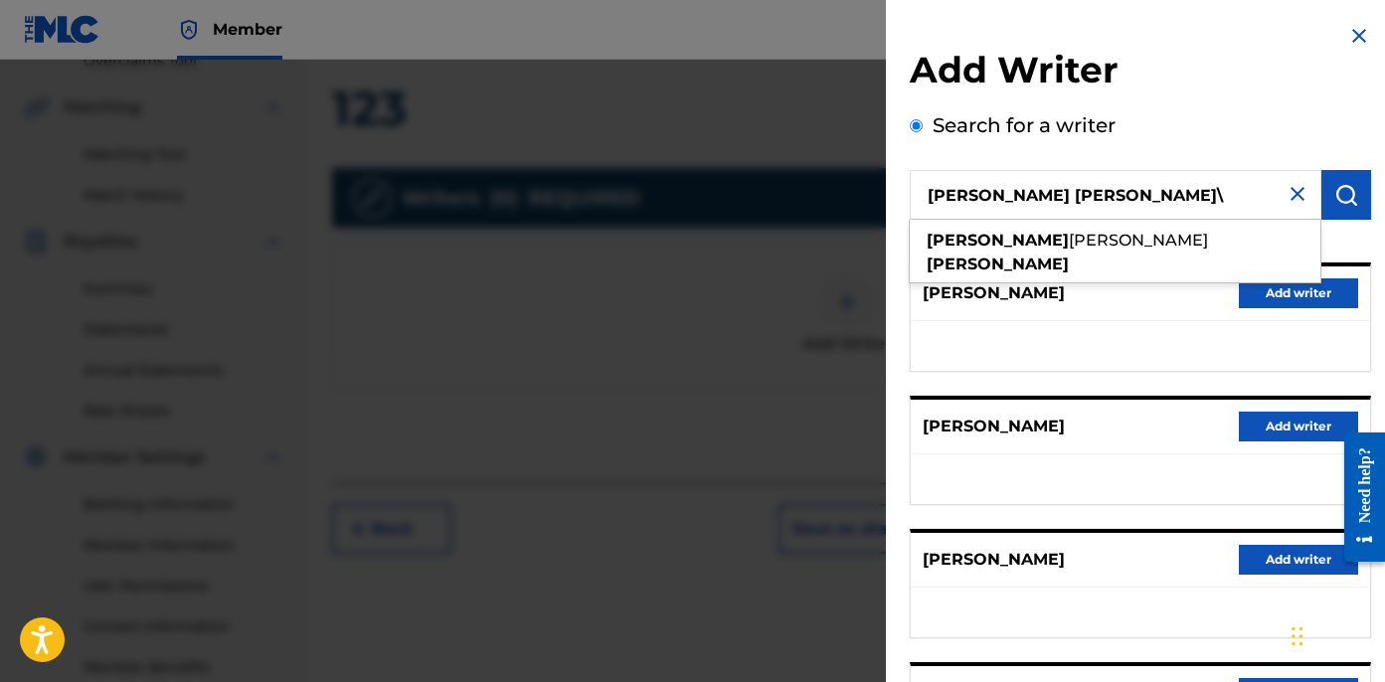
type input "[PERSON_NAME] [PERSON_NAME]"
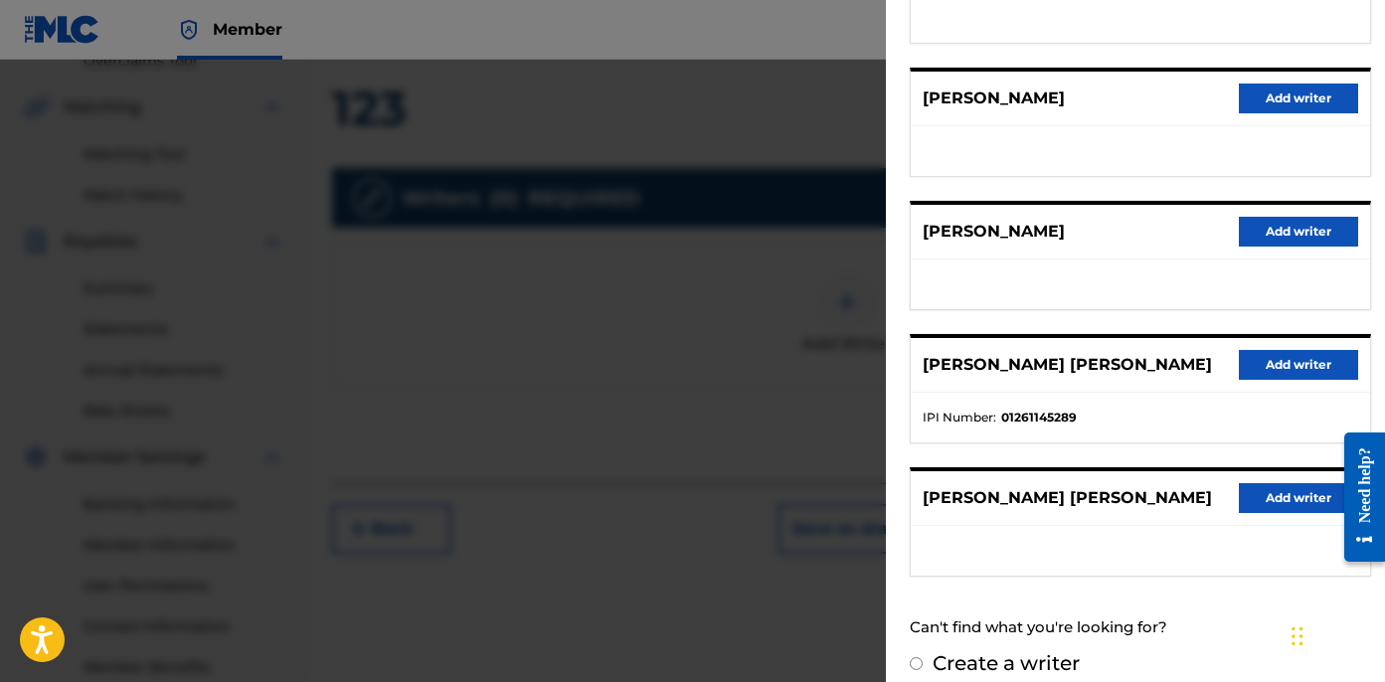
scroll to position [331, 0]
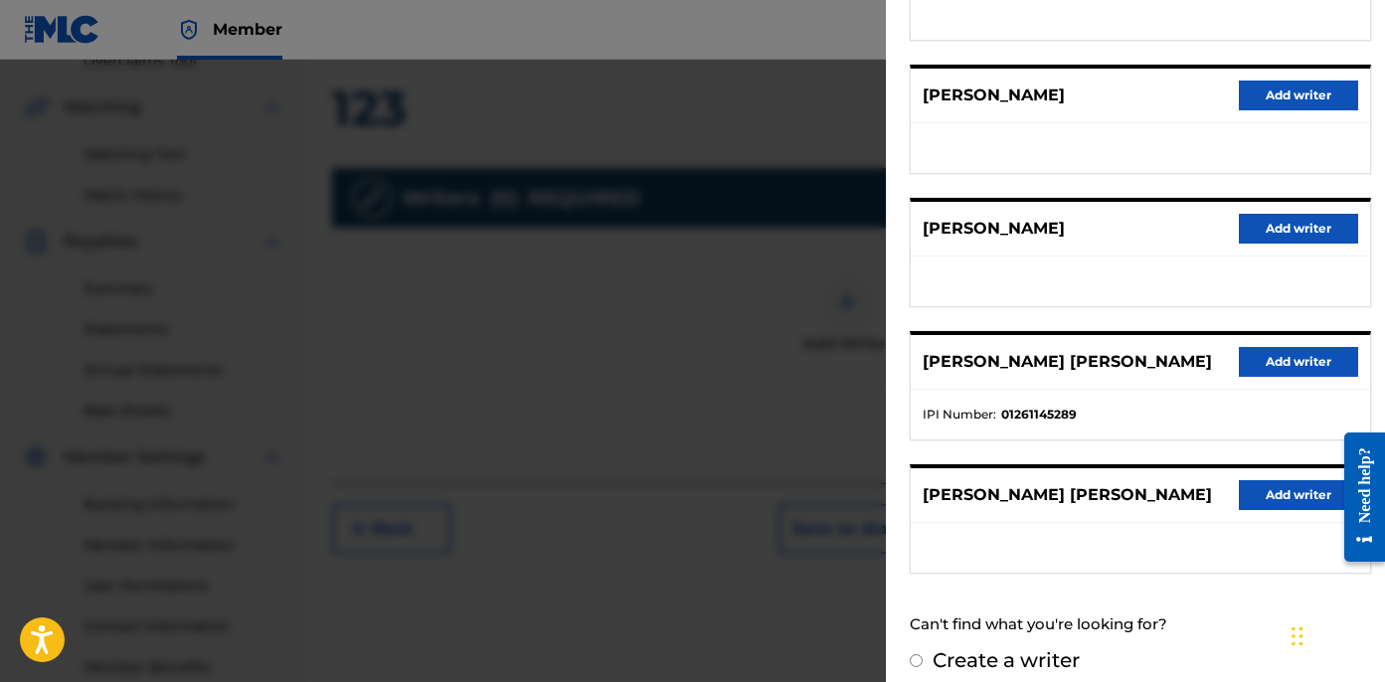
click at [1309, 359] on button "Add writer" at bounding box center [1298, 362] width 119 height 30
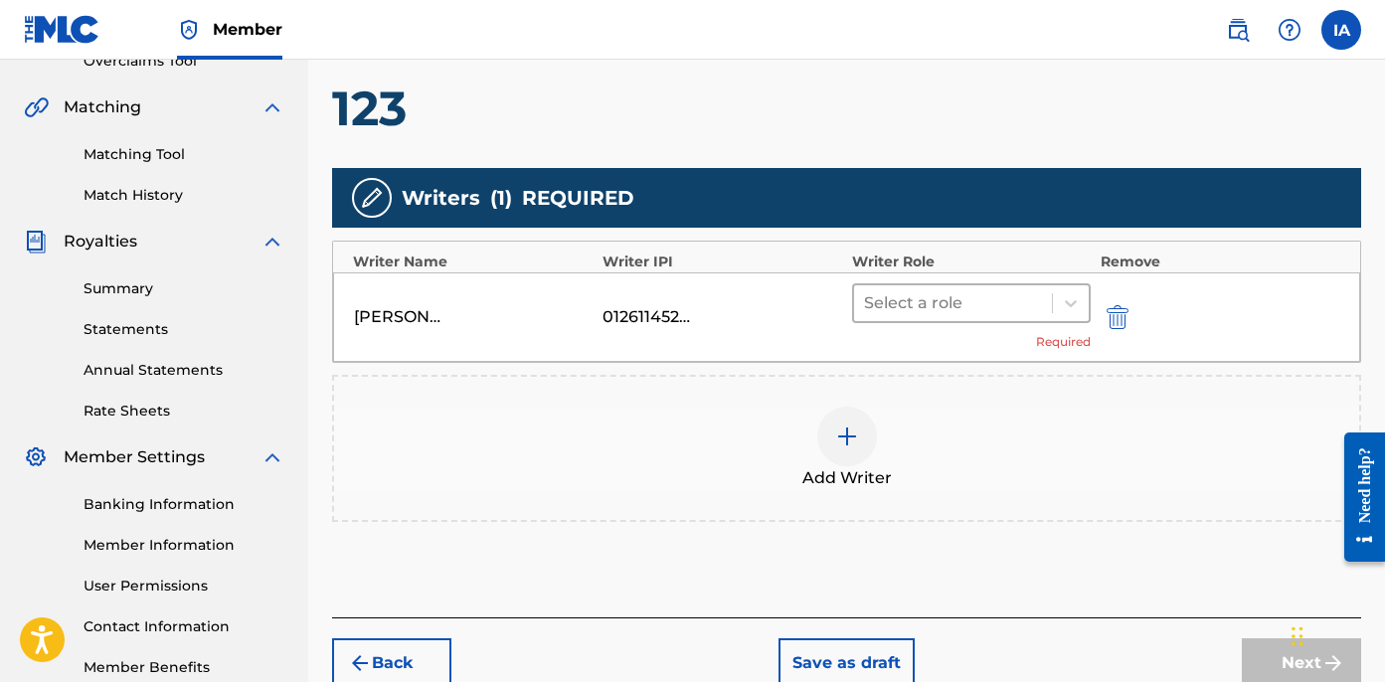
click at [966, 299] on div at bounding box center [953, 303] width 178 height 28
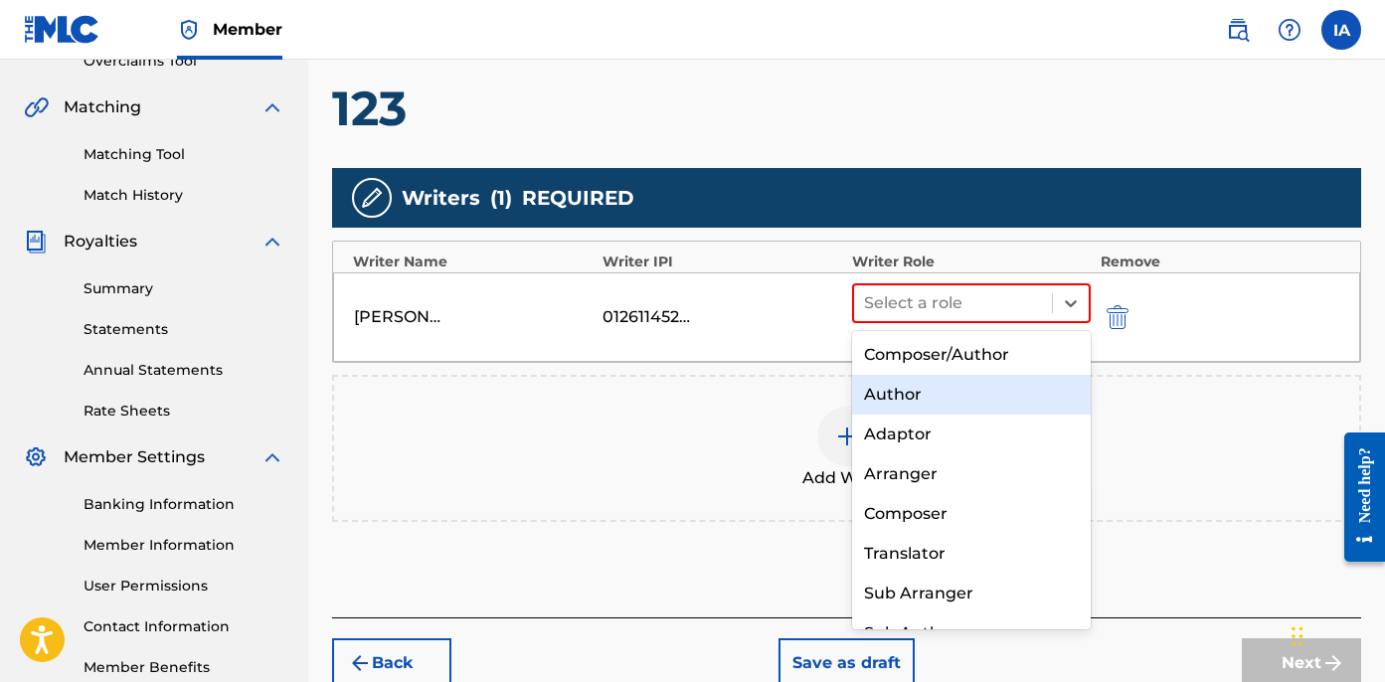
click at [947, 395] on div "Author" at bounding box center [971, 395] width 239 height 40
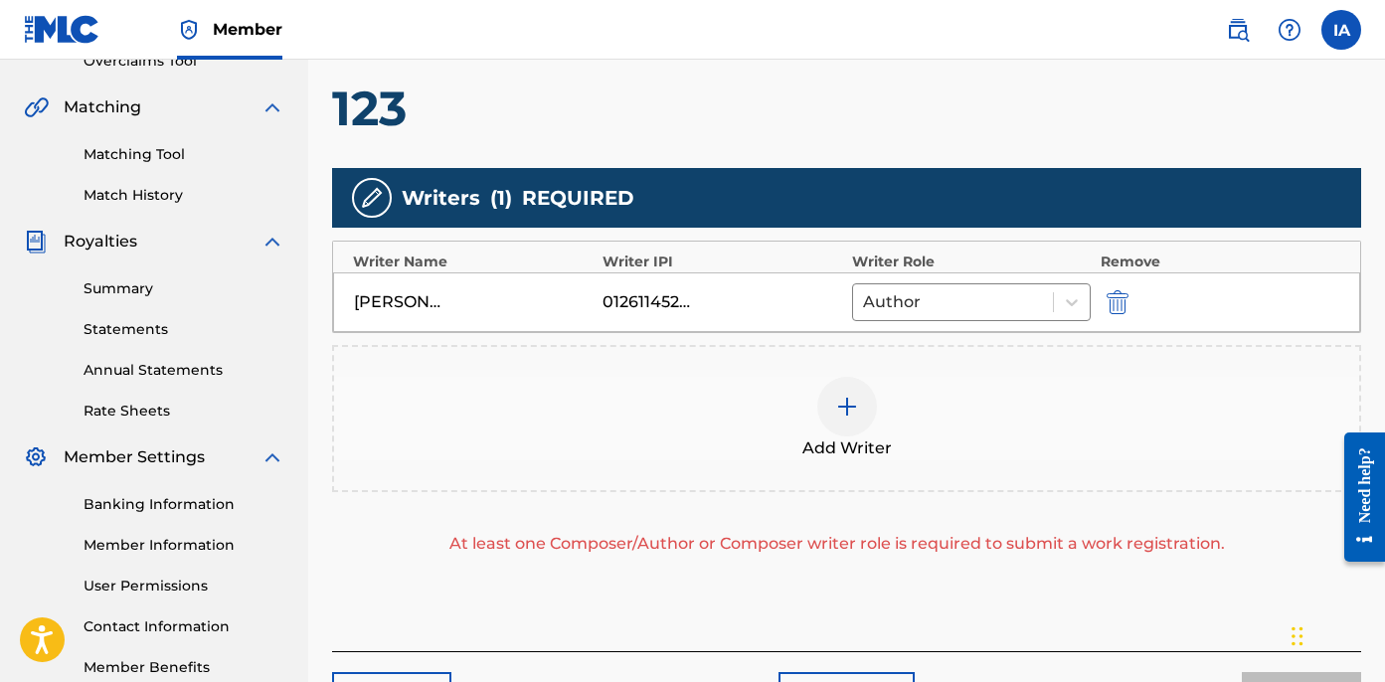
click at [894, 435] on div "Add Writer" at bounding box center [846, 419] width 1025 height 84
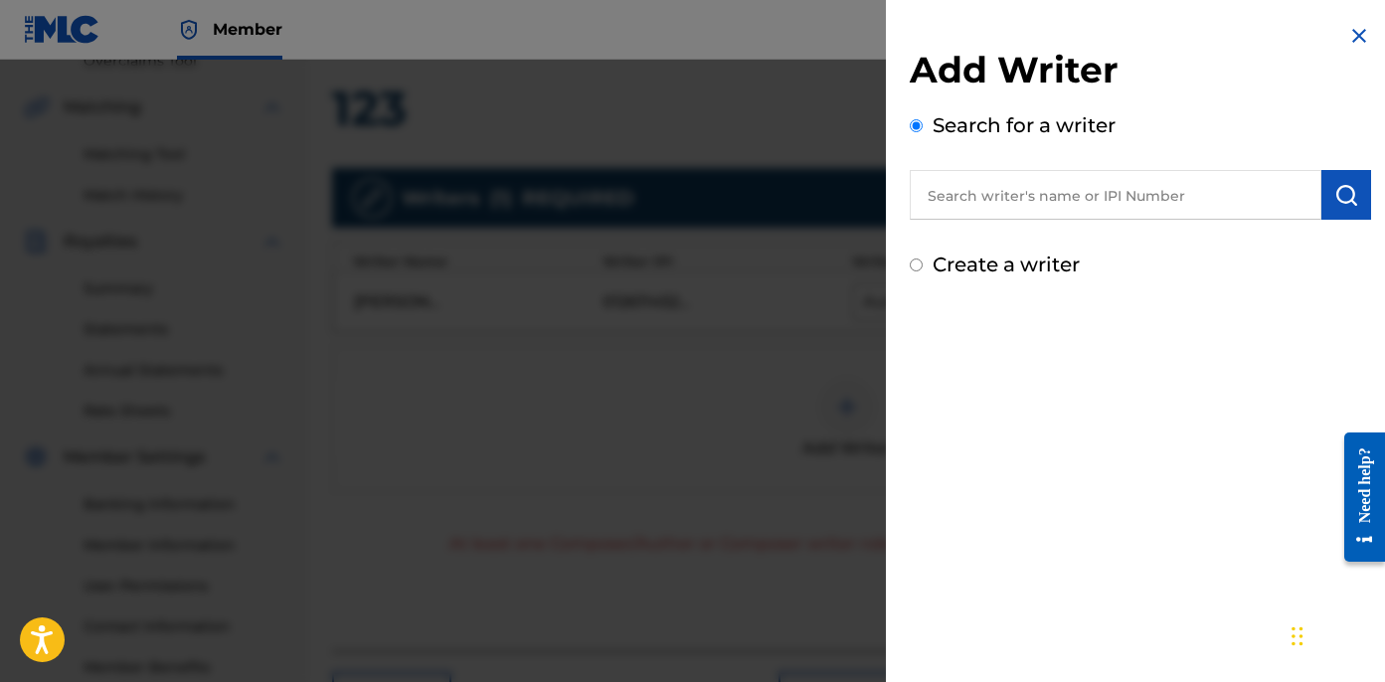
click at [993, 264] on label "Create a writer" at bounding box center [1006, 265] width 147 height 24
radio input "true"
click at [923, 264] on input "Create a writer" at bounding box center [916, 265] width 13 height 13
radio input "false"
radio input "true"
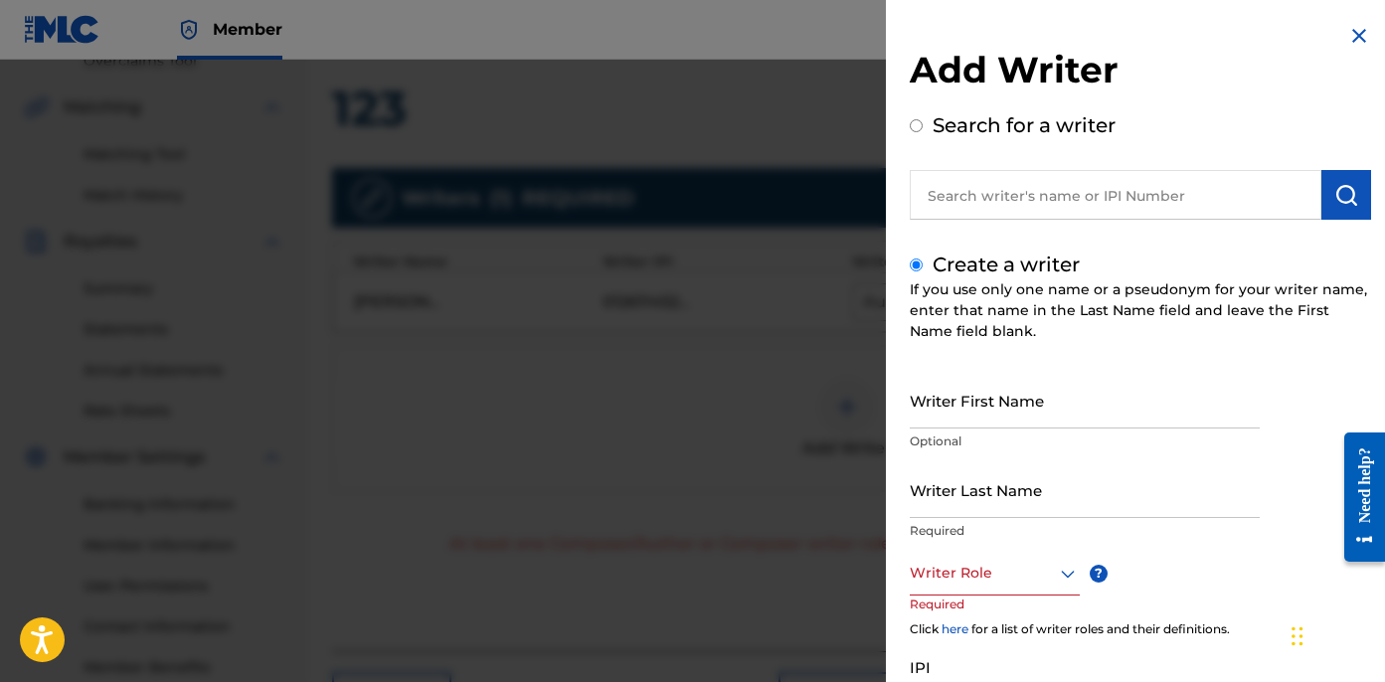
click at [964, 482] on input "Writer Last Name" at bounding box center [1085, 489] width 350 height 57
paste input "UNKNOWN WRITER"
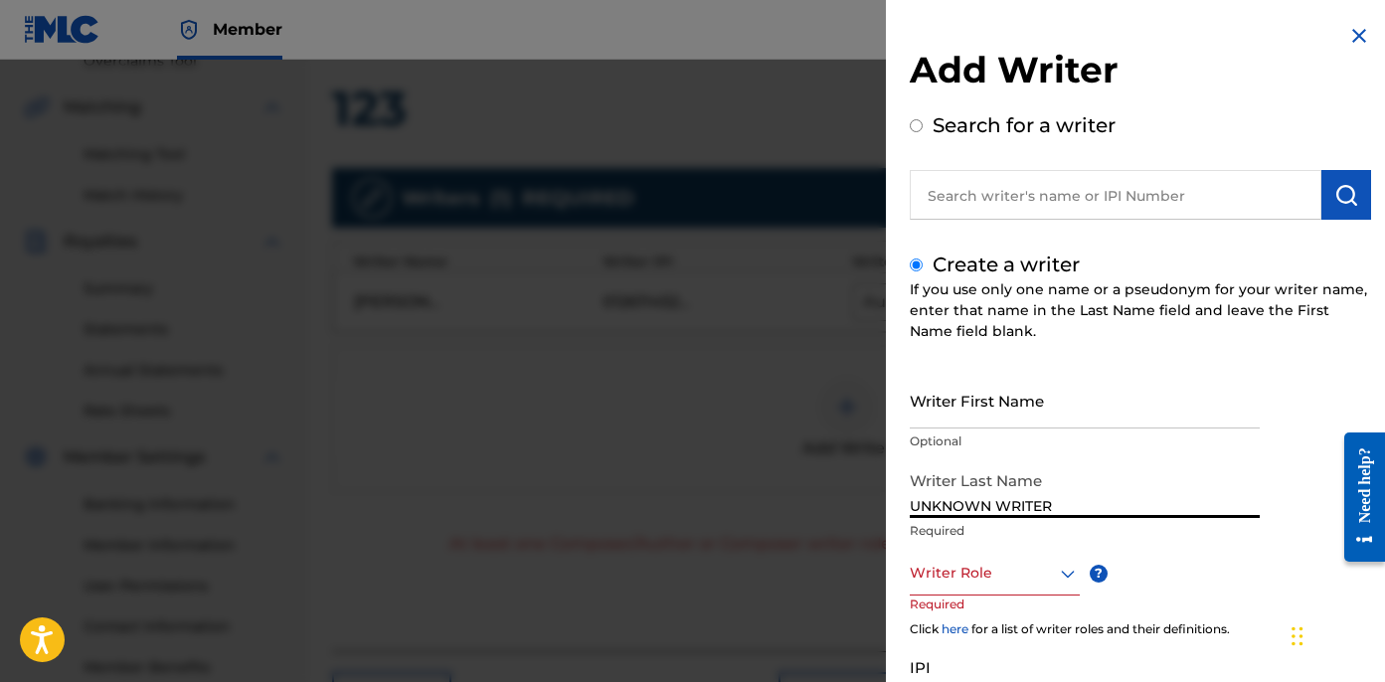
click at [1021, 505] on input "UNKNOWN WRITER" at bounding box center [1085, 489] width 350 height 57
type input "UNKNOWN"
click at [1012, 391] on input "Writer First Name" at bounding box center [1085, 400] width 350 height 57
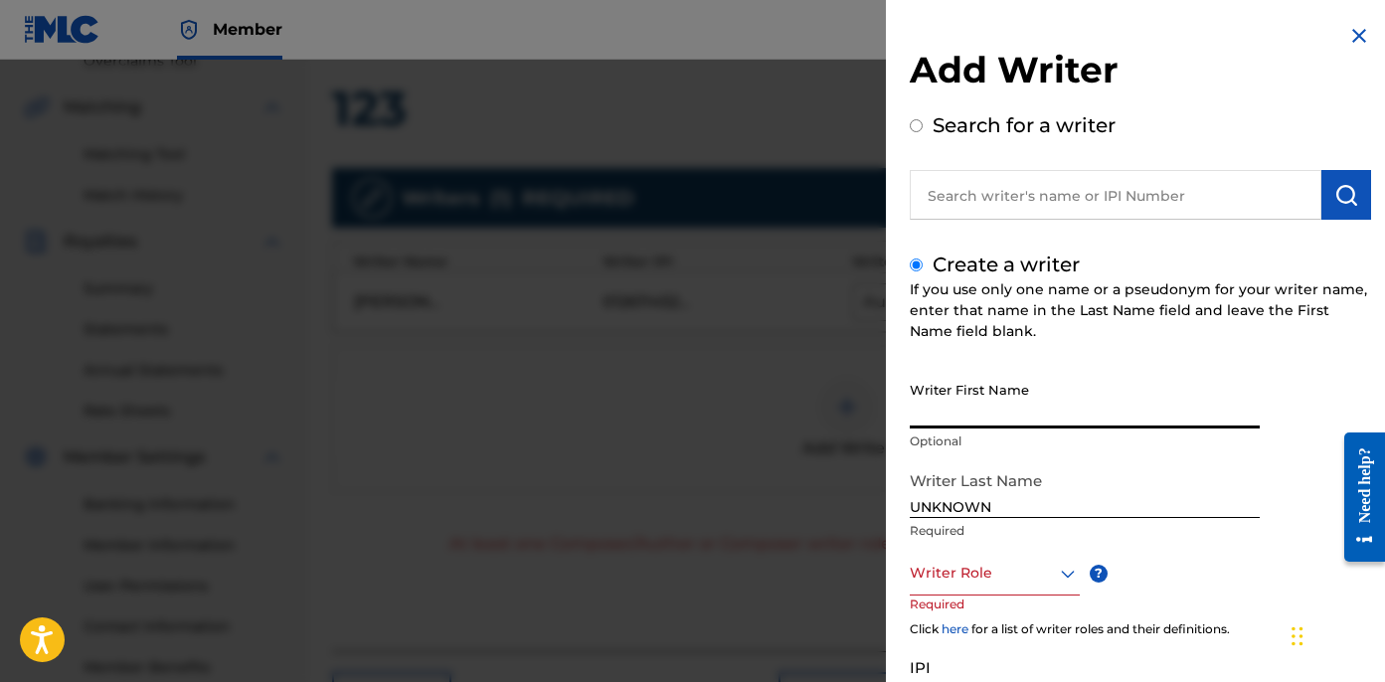
paste input "WRITER"
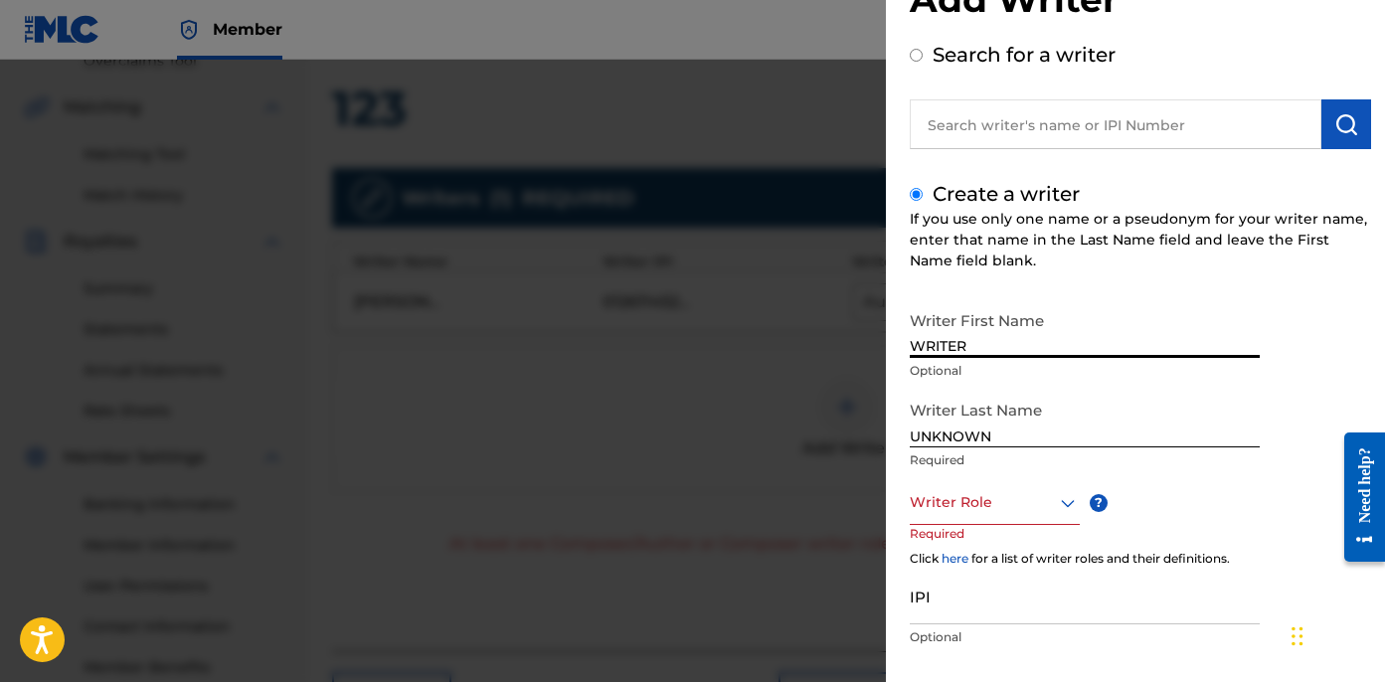
scroll to position [179, 0]
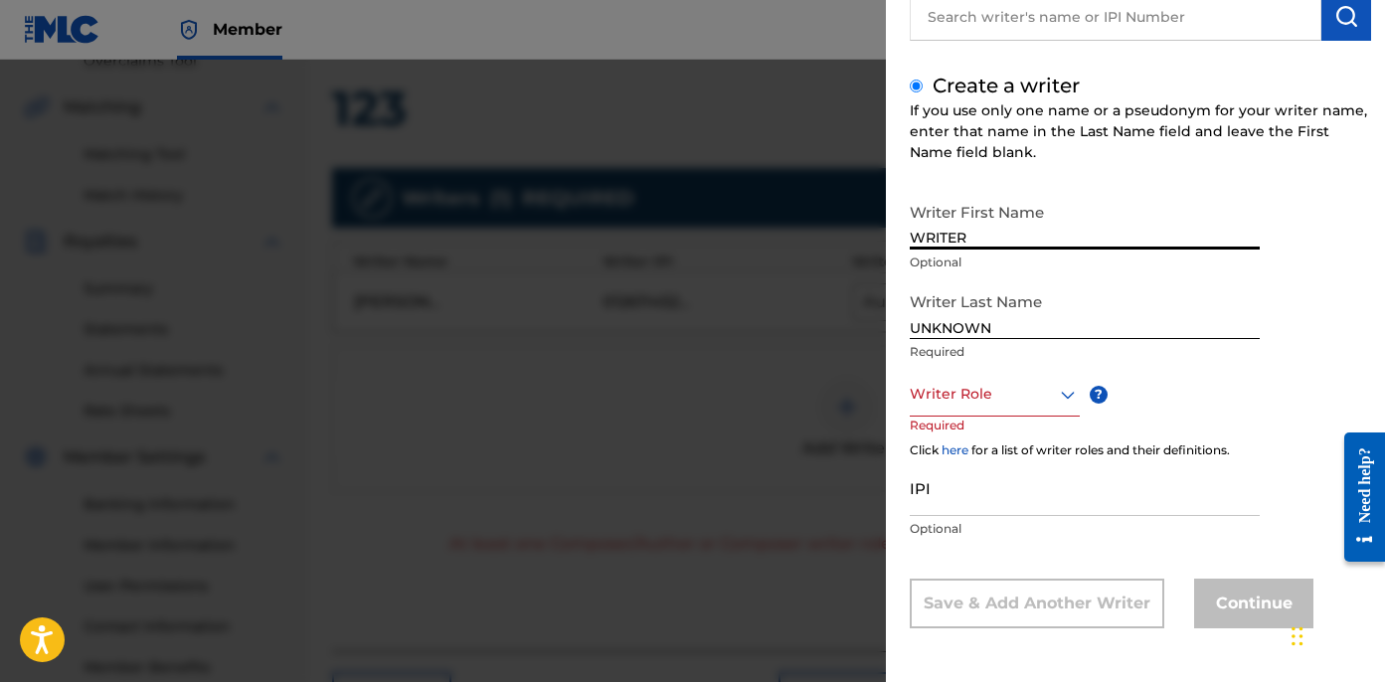
type input "WRITER"
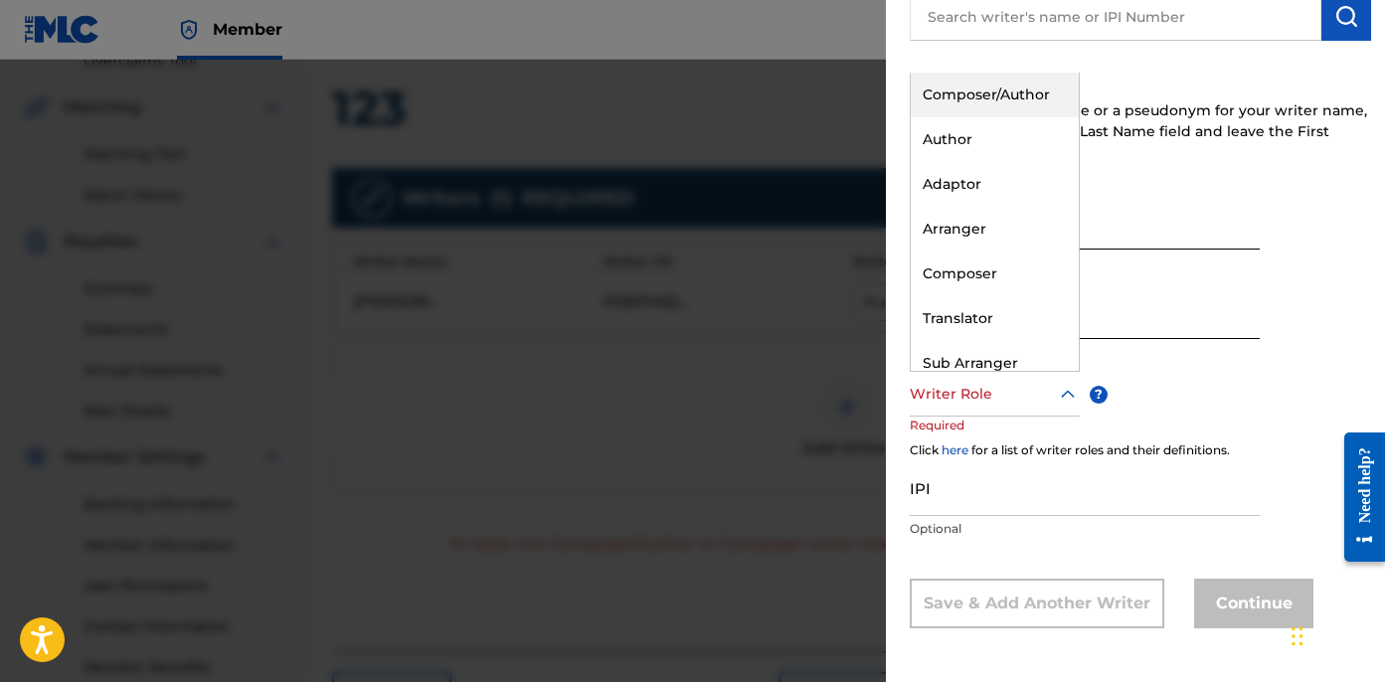
click at [987, 410] on div "Writer Role" at bounding box center [995, 394] width 170 height 45
click at [958, 93] on div "Composer/Author" at bounding box center [995, 95] width 168 height 45
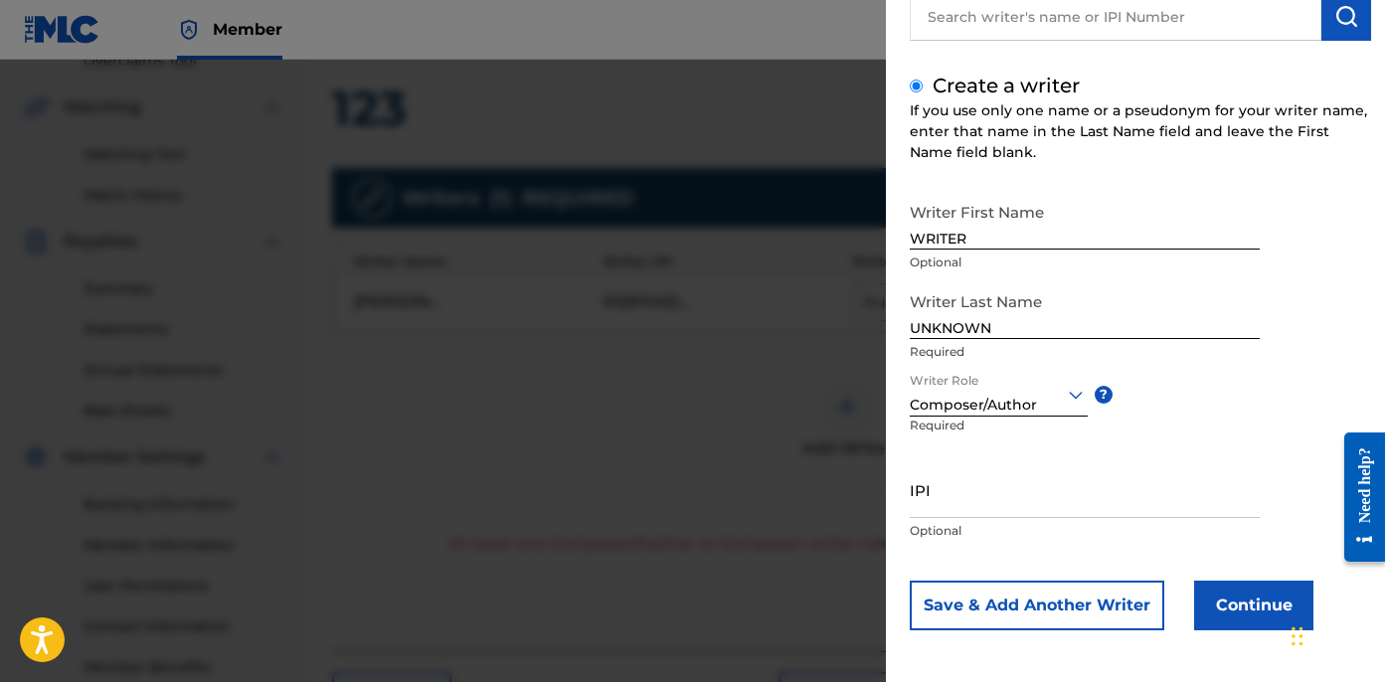
click at [1221, 608] on button "Continue" at bounding box center [1253, 606] width 119 height 50
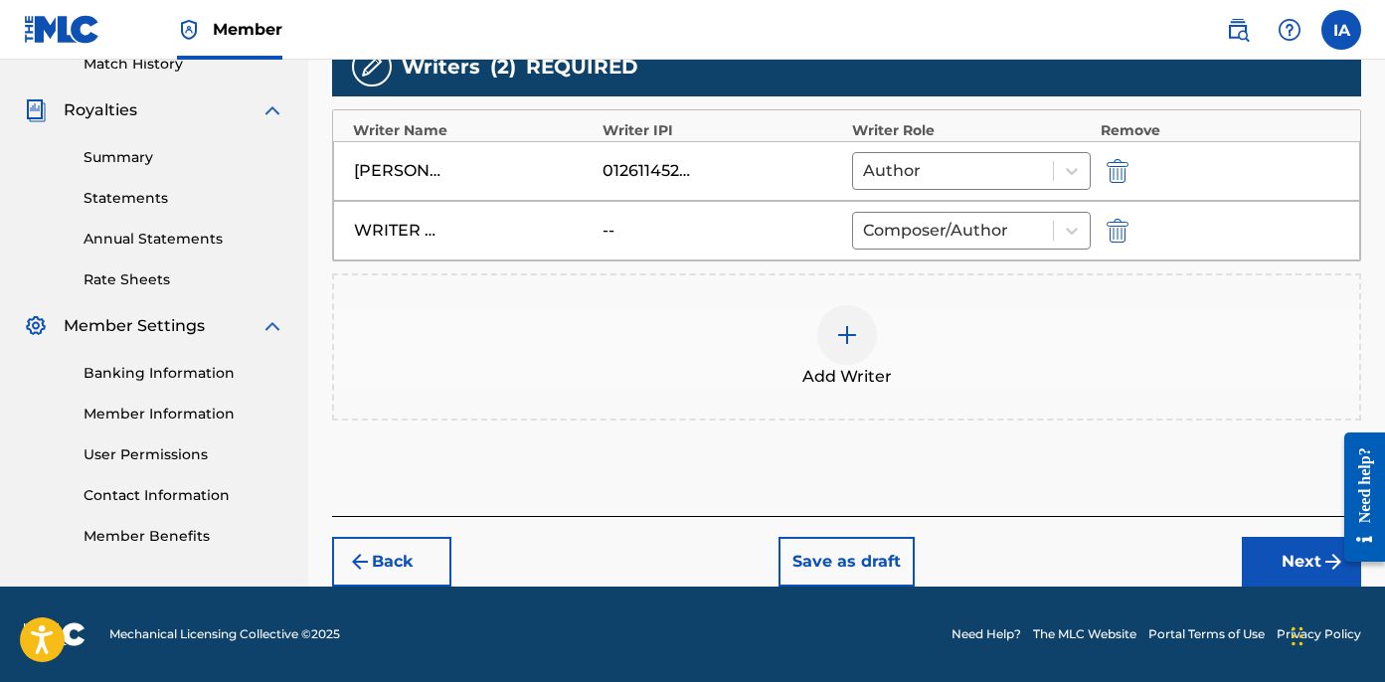
click at [1265, 547] on button "Next" at bounding box center [1301, 562] width 119 height 50
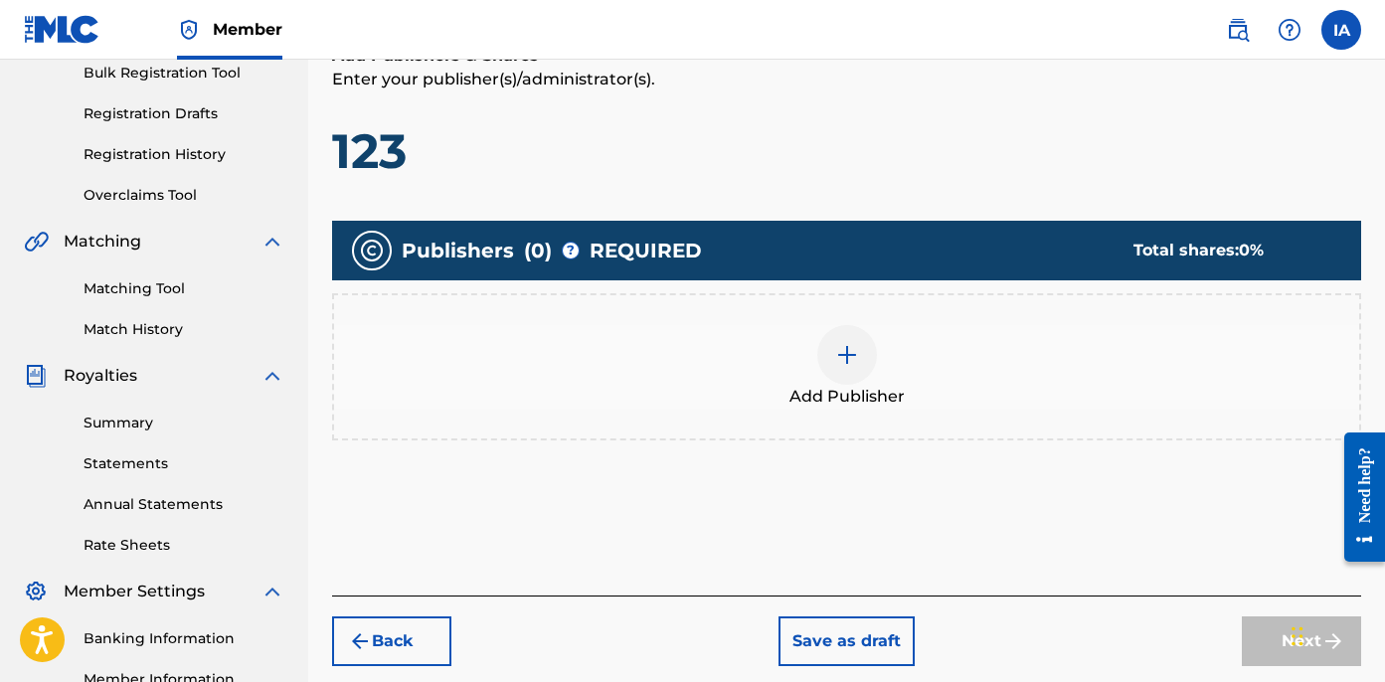
scroll to position [330, 0]
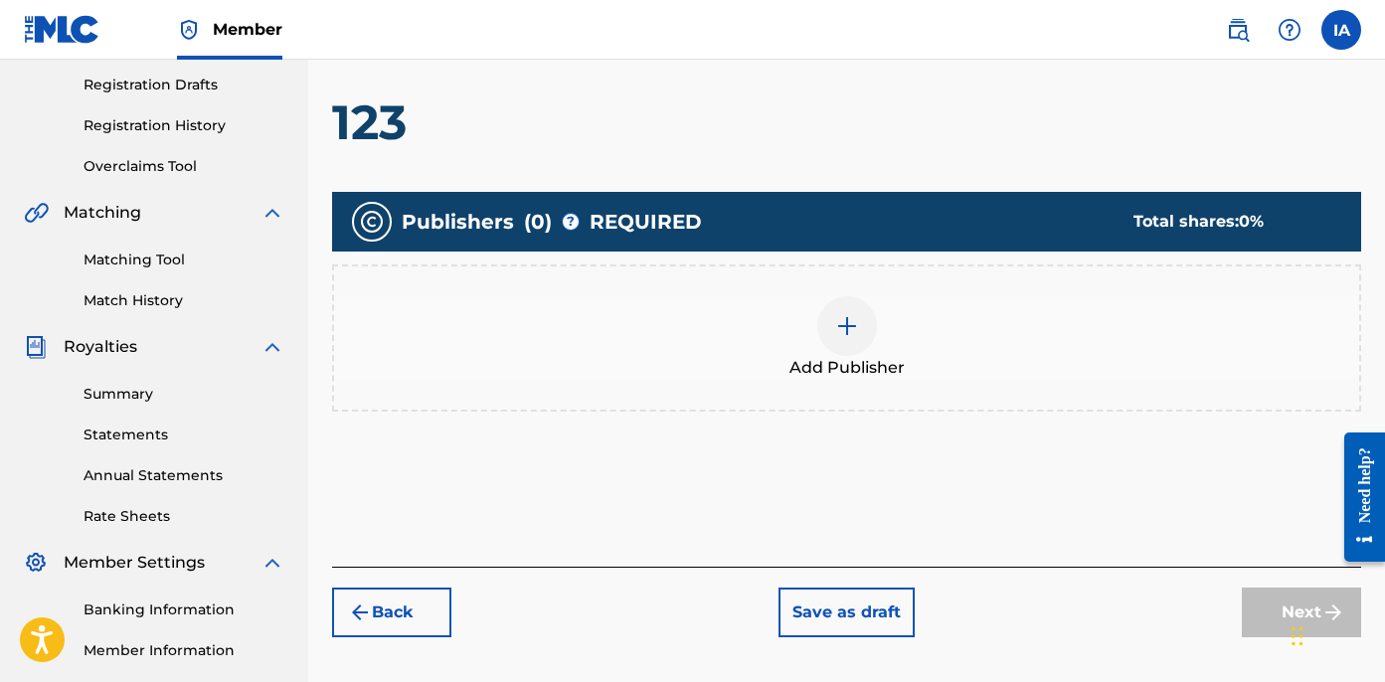
click at [633, 497] on div "Add Publishers & Shares Enter your publisher(s)/administrator(s). 123 Publisher…" at bounding box center [846, 291] width 1029 height 552
click at [671, 324] on div "Add Publisher" at bounding box center [846, 338] width 1025 height 84
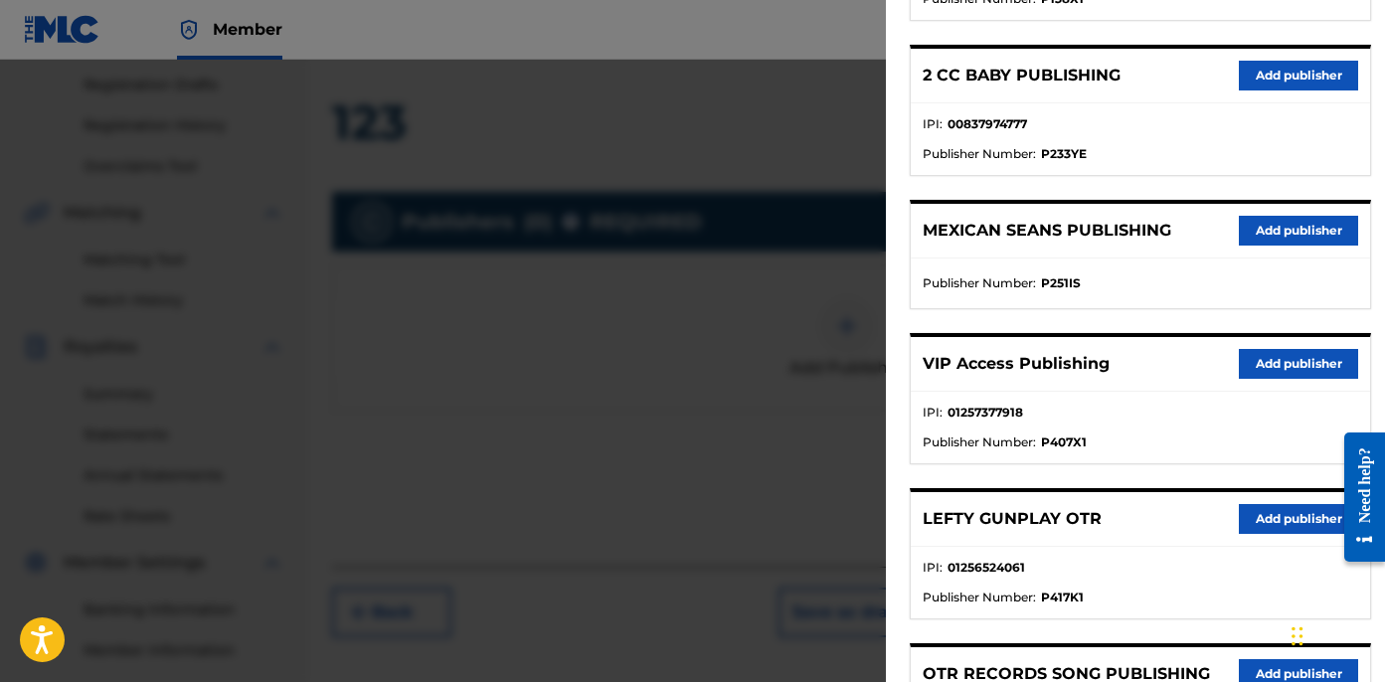
scroll to position [437, 0]
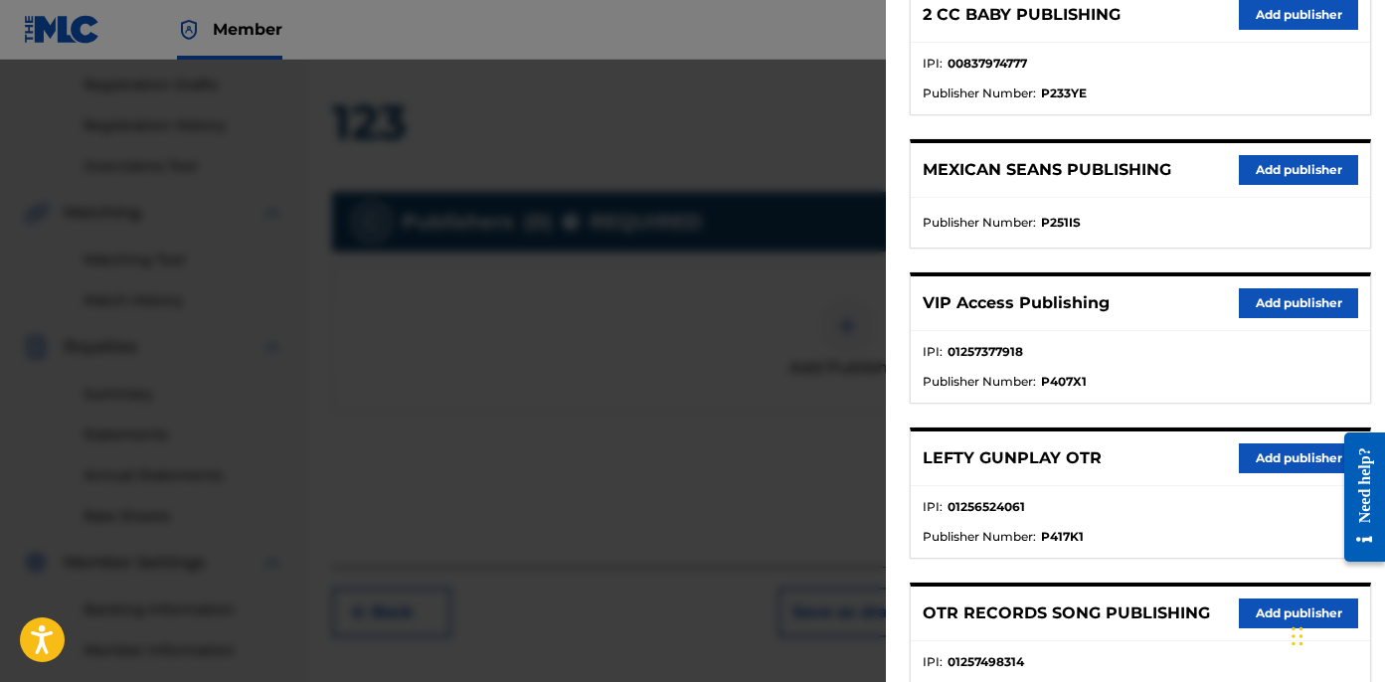
click at [1275, 442] on div "LEFTY GUNPLAY OTR Add publisher" at bounding box center [1140, 459] width 459 height 55
click at [1250, 451] on button "Add publisher" at bounding box center [1298, 459] width 119 height 30
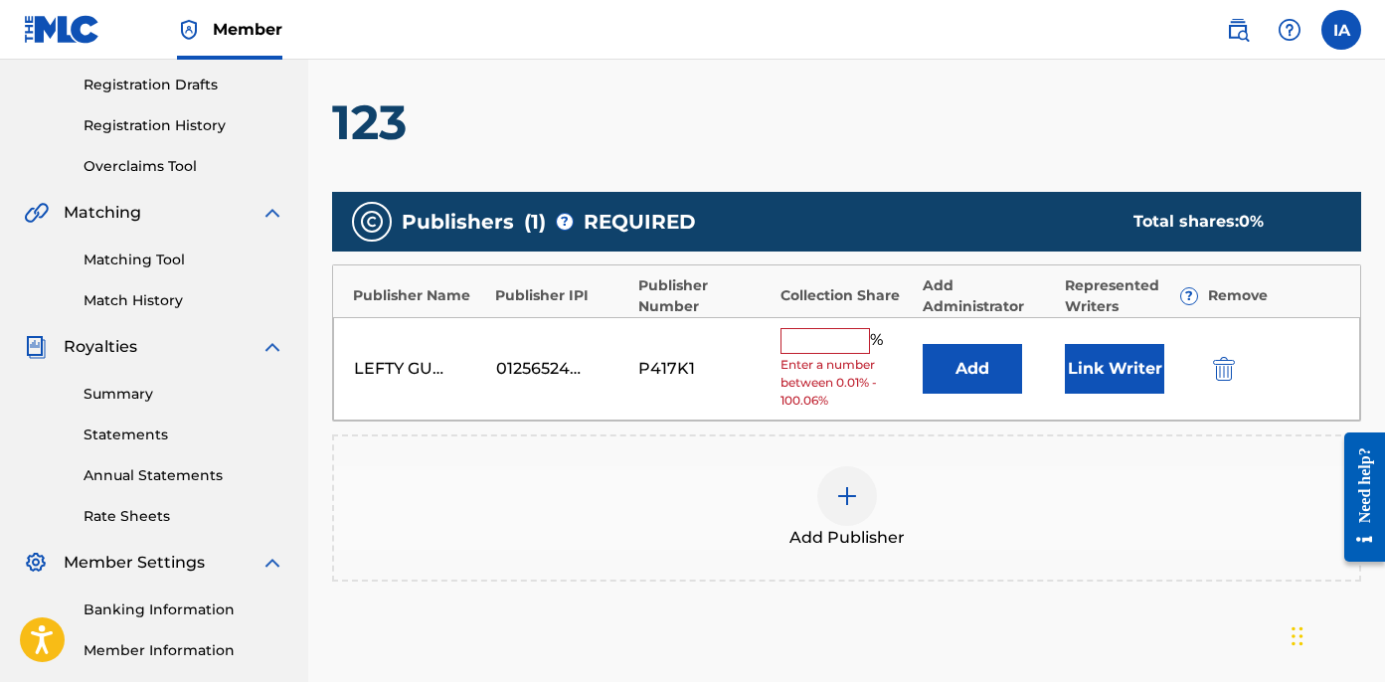
click at [825, 342] on input "text" at bounding box center [825, 341] width 89 height 26
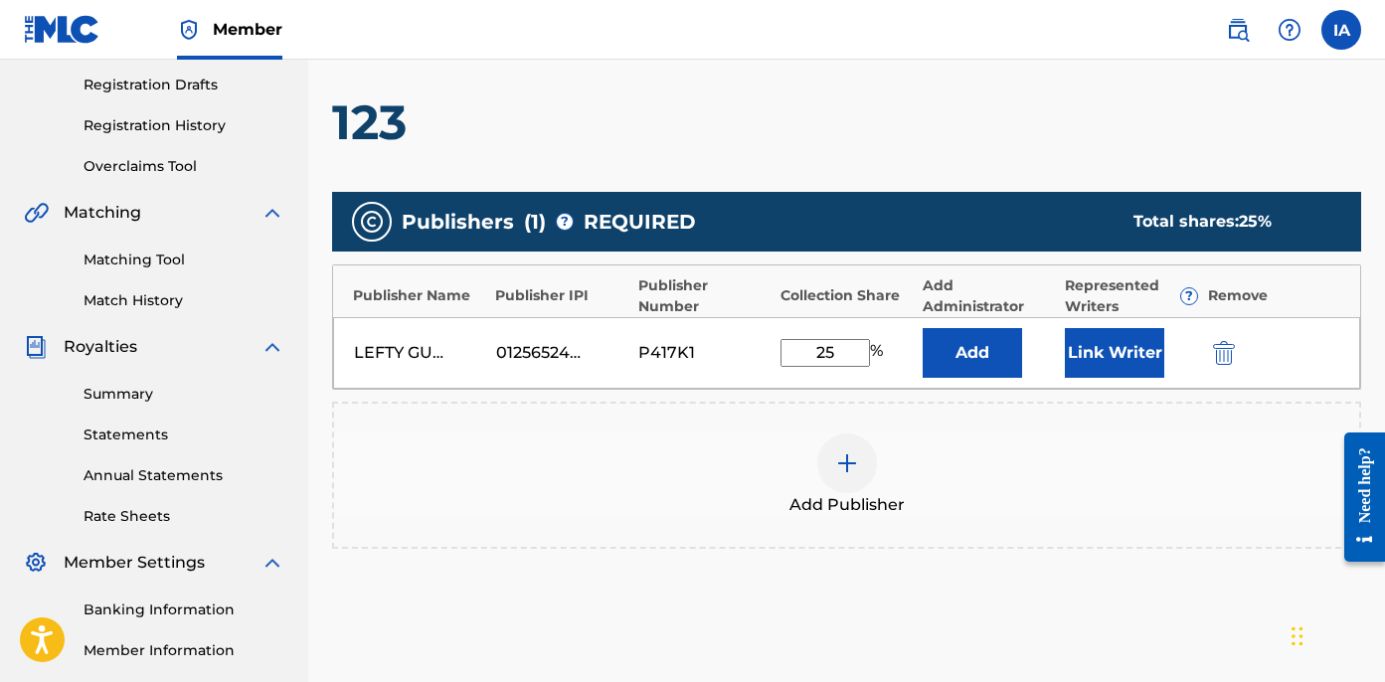
type input "25"
click at [983, 359] on button "Add" at bounding box center [972, 353] width 99 height 50
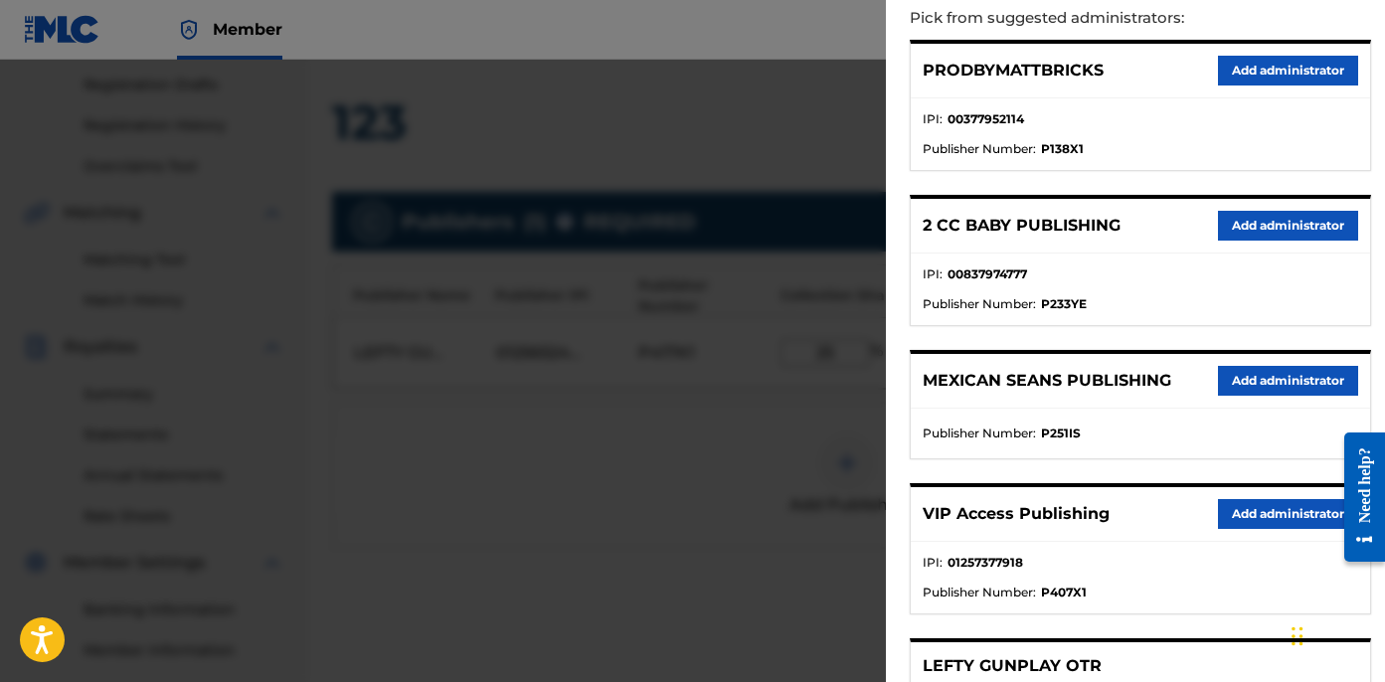
scroll to position [333, 0]
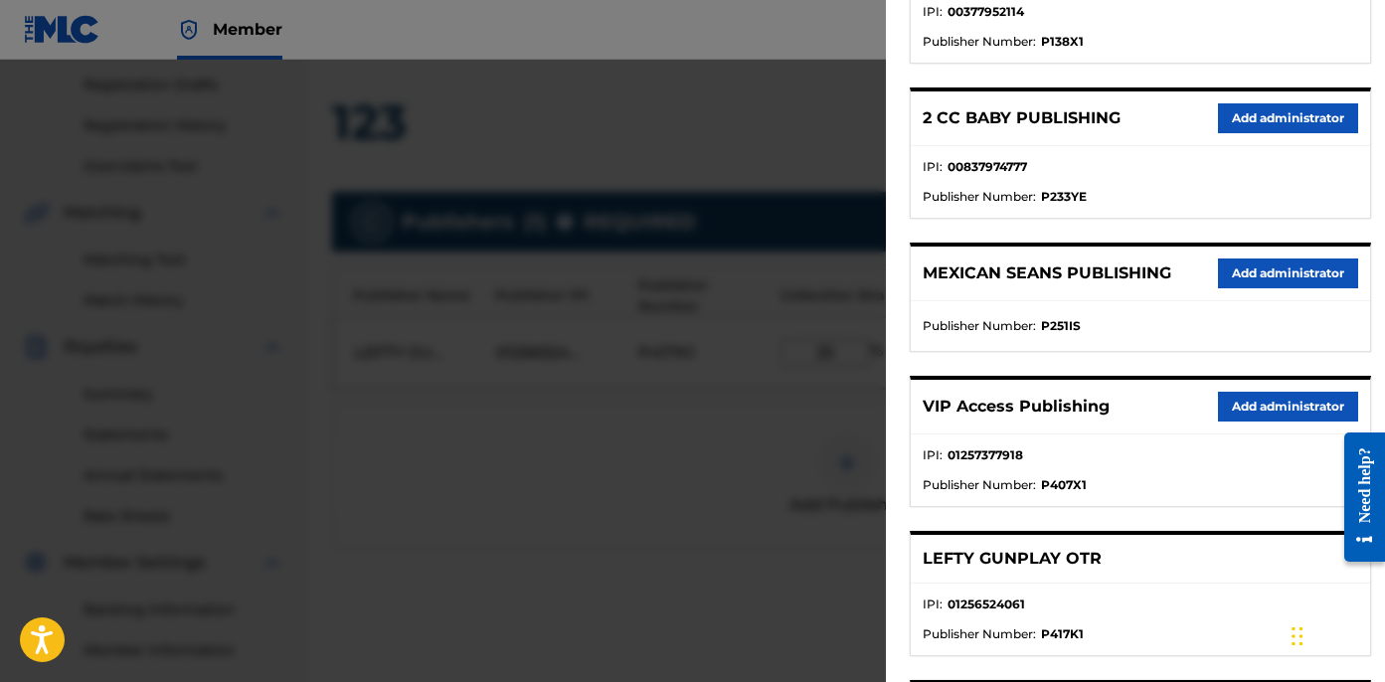
click at [1272, 403] on button "Add administrator" at bounding box center [1288, 407] width 140 height 30
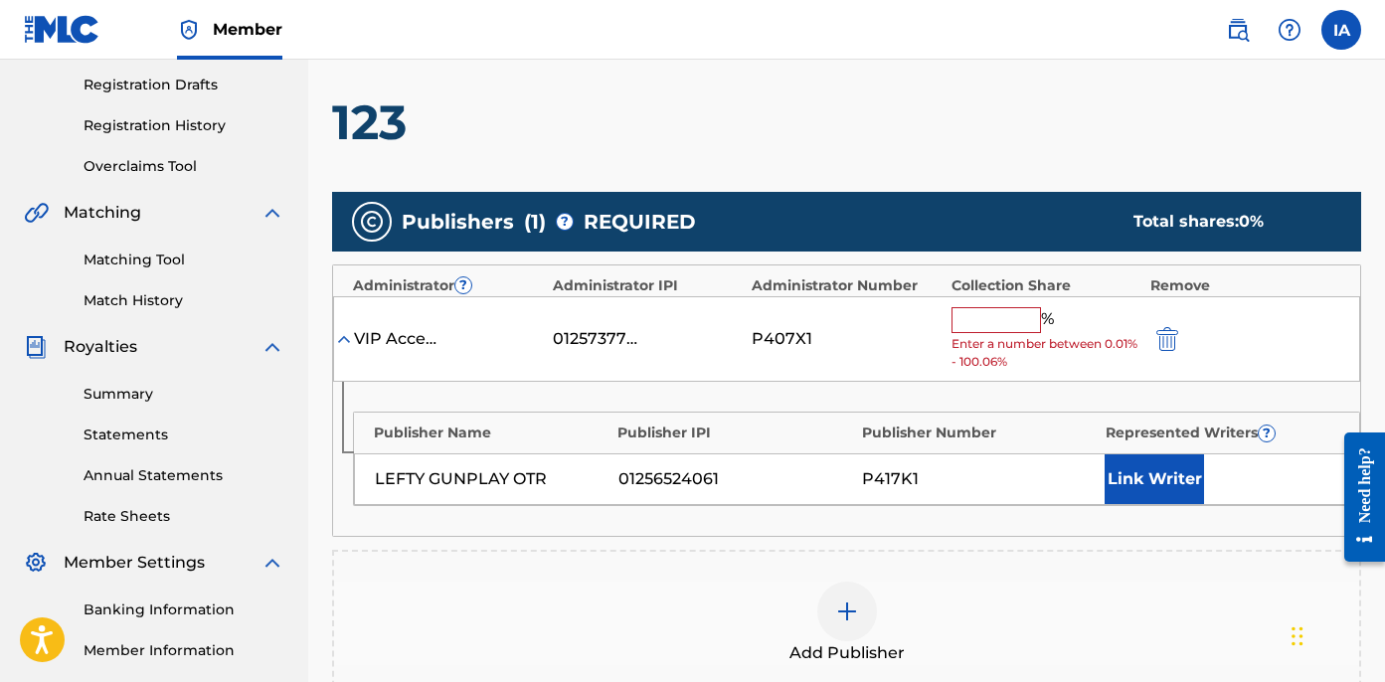
click at [998, 326] on input "text" at bounding box center [996, 320] width 89 height 26
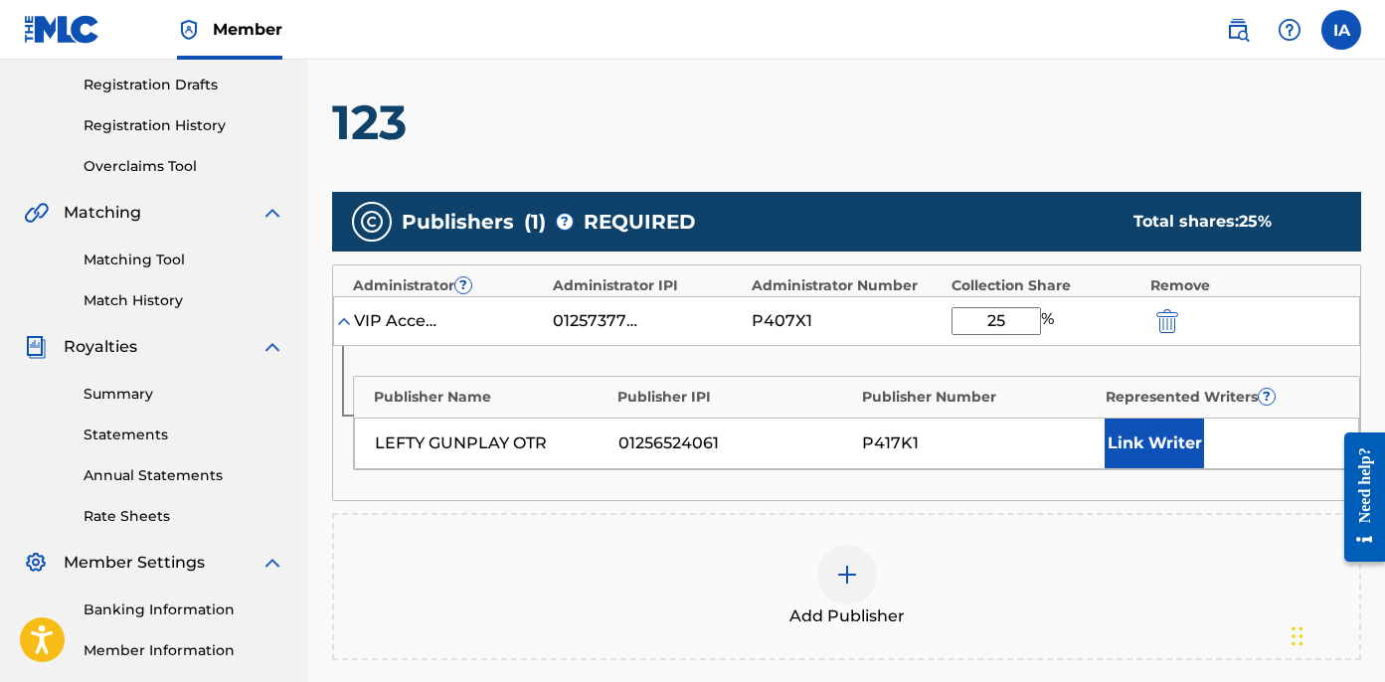
type input "25"
click at [1152, 445] on button "Link Writer" at bounding box center [1154, 444] width 99 height 50
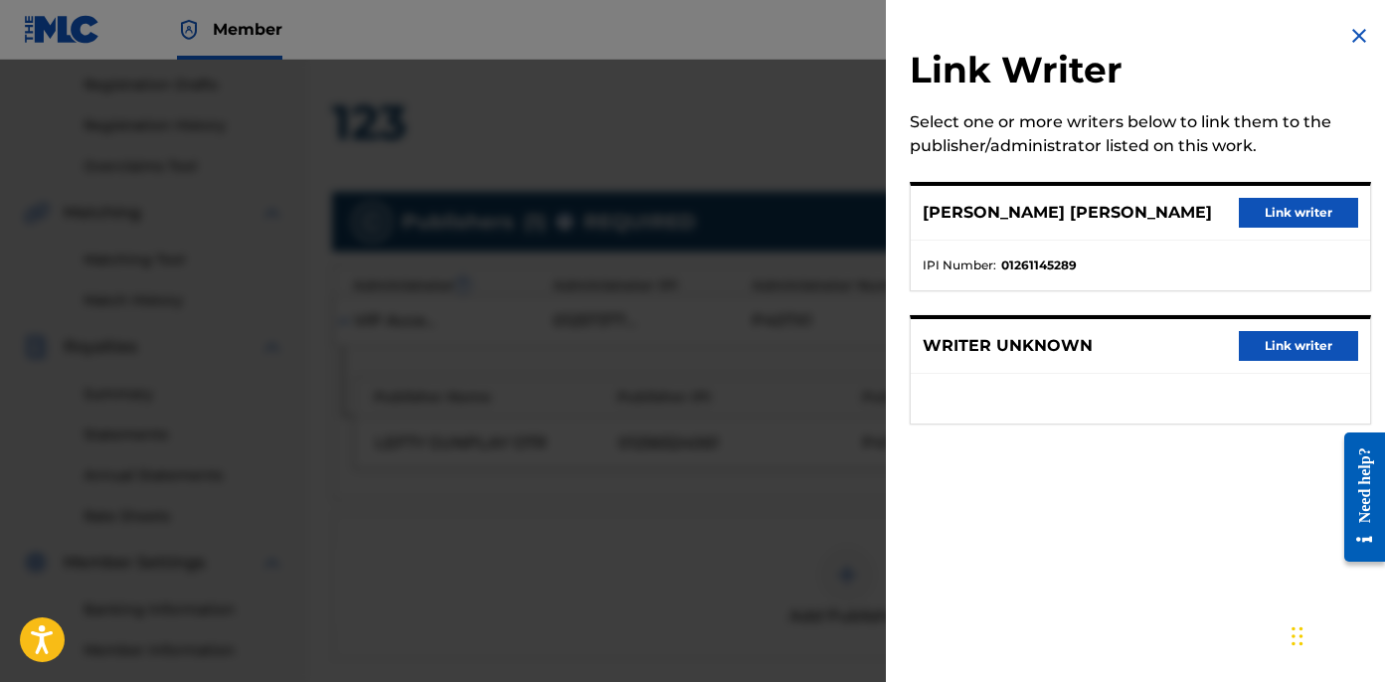
click at [1263, 216] on button "Link writer" at bounding box center [1298, 213] width 119 height 30
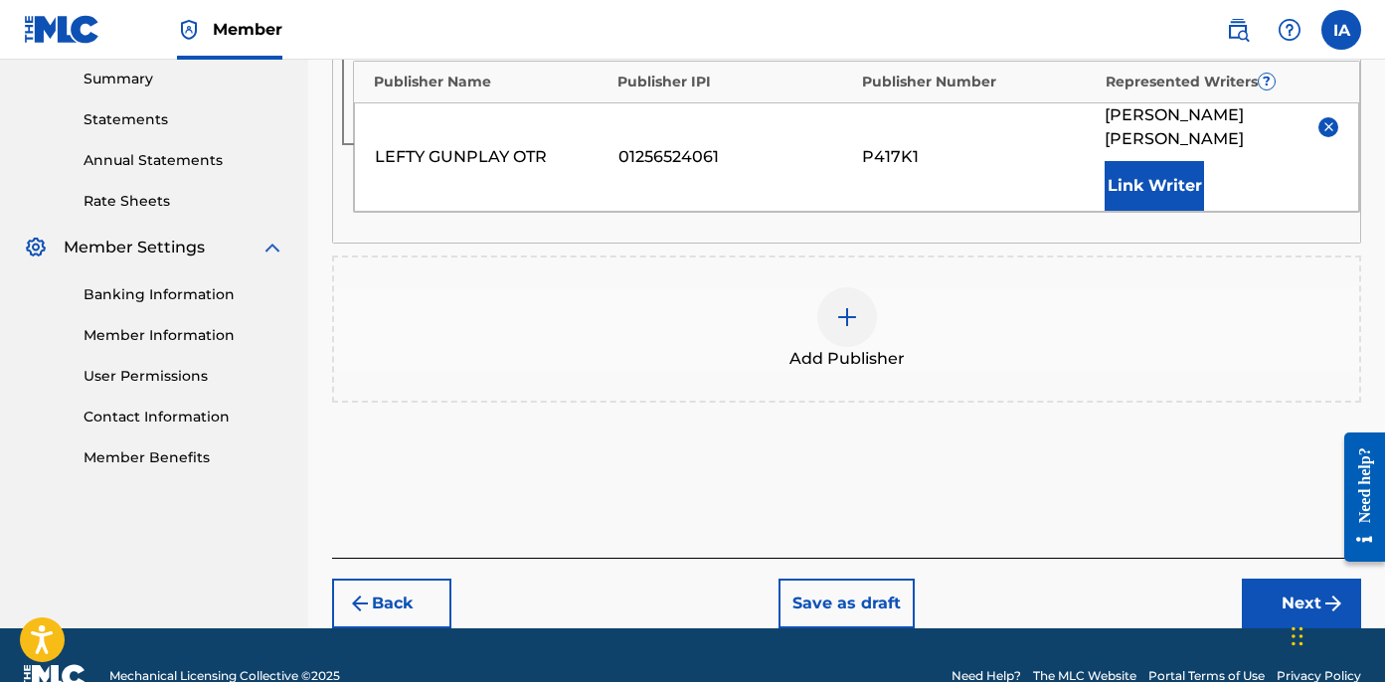
click at [1275, 601] on button "Next" at bounding box center [1301, 604] width 119 height 50
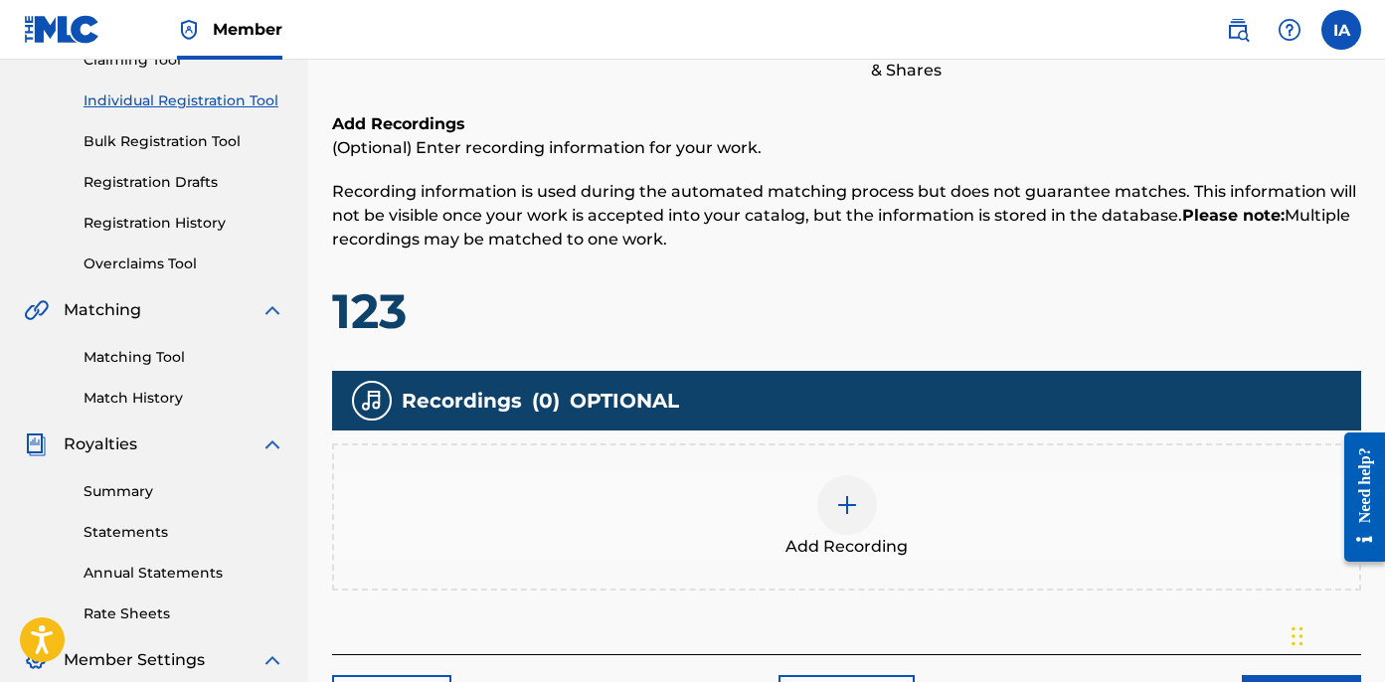
scroll to position [464, 0]
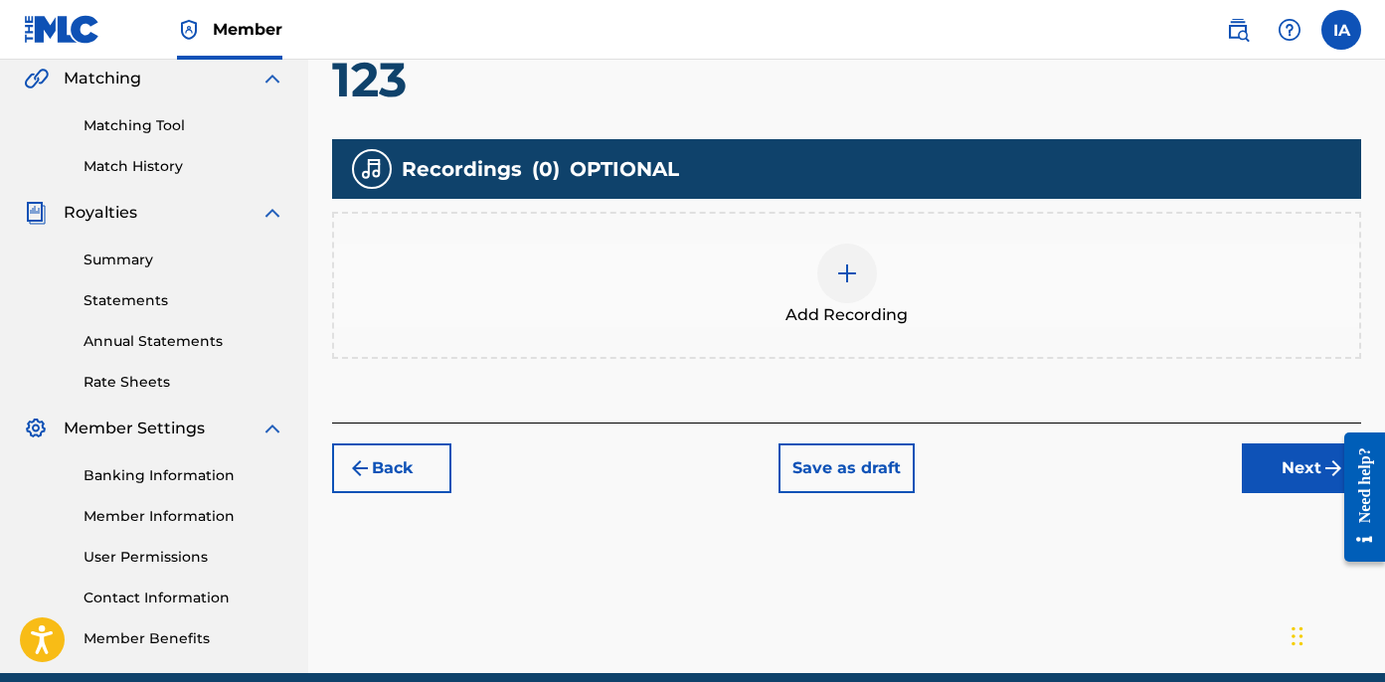
click at [867, 293] on div at bounding box center [847, 274] width 60 height 60
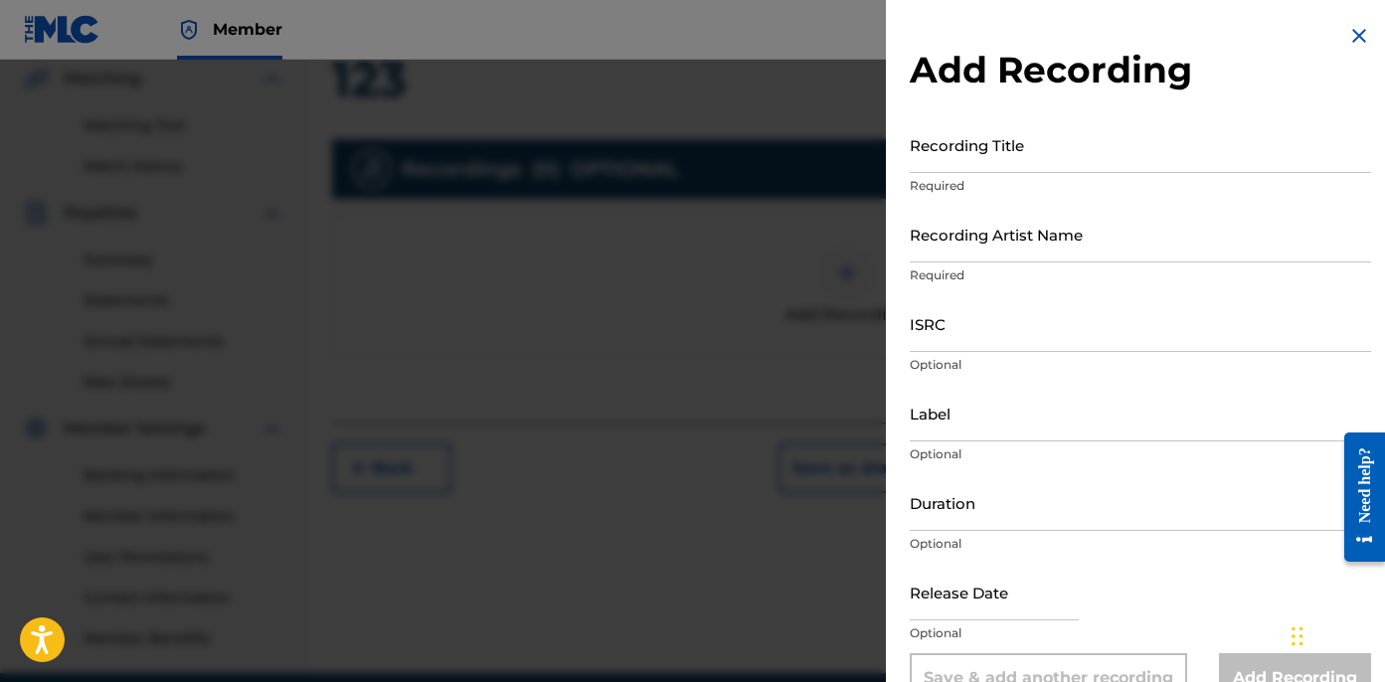
click at [1076, 327] on input "ISRC" at bounding box center [1140, 323] width 461 height 57
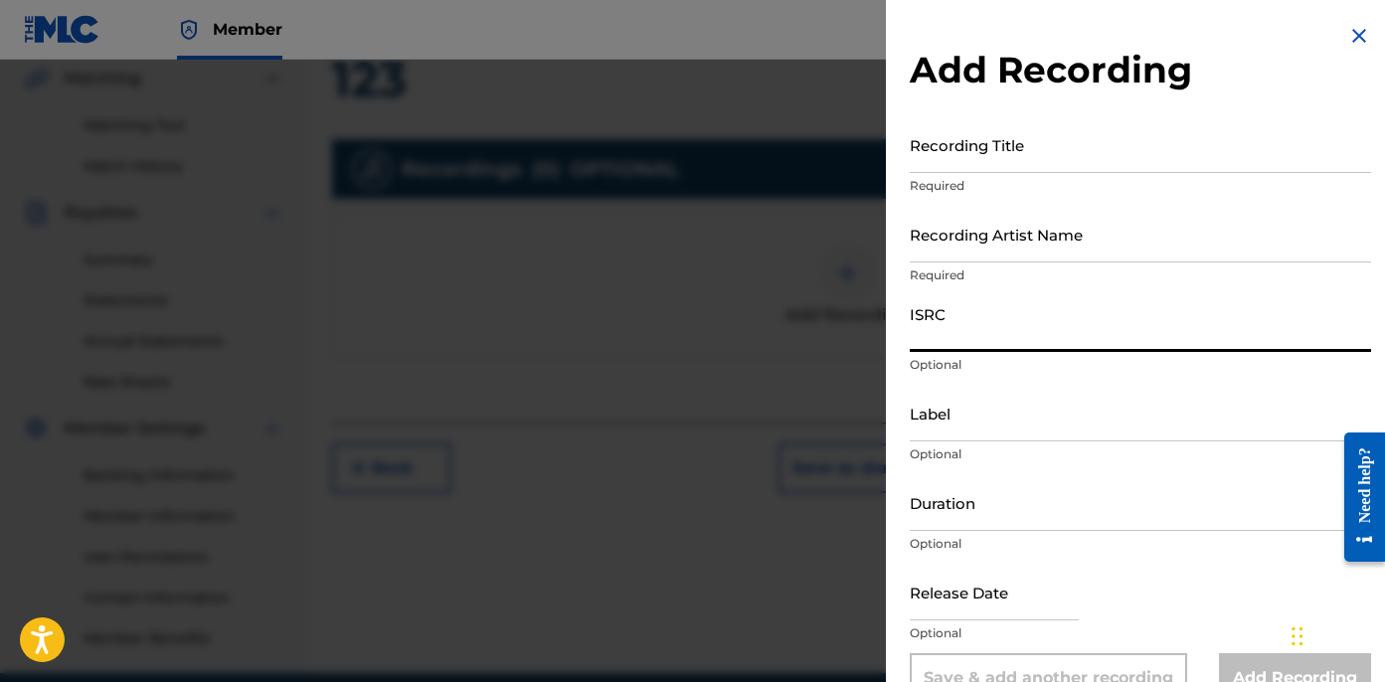
paste input "USUYG1729714"
type input "USUYG1729714"
click at [1026, 222] on input "Recording Artist Name" at bounding box center [1140, 234] width 461 height 57
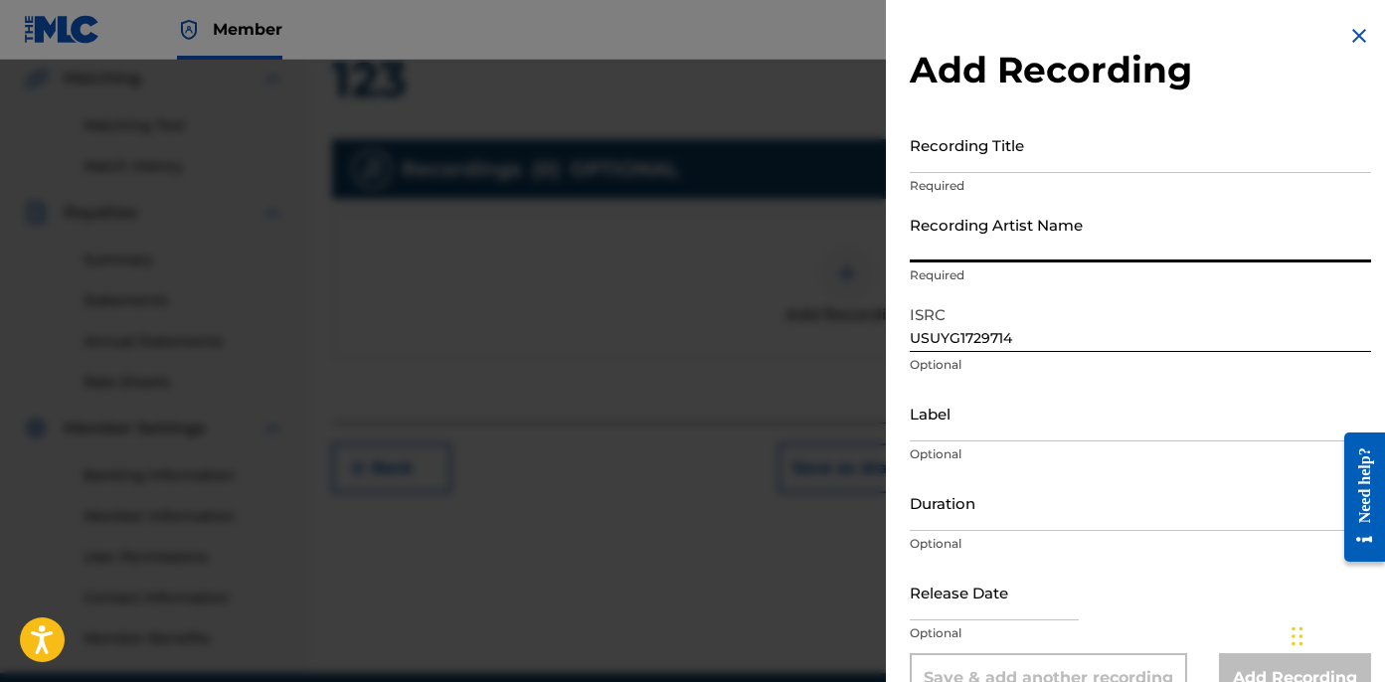
click at [941, 250] on input "Recording Artist Name" at bounding box center [1140, 234] width 461 height 57
paste input "LEFTY GUNPLAY"
type input "LEFTY GUNPLAY"
click at [1031, 154] on input "Recording Title" at bounding box center [1140, 144] width 461 height 57
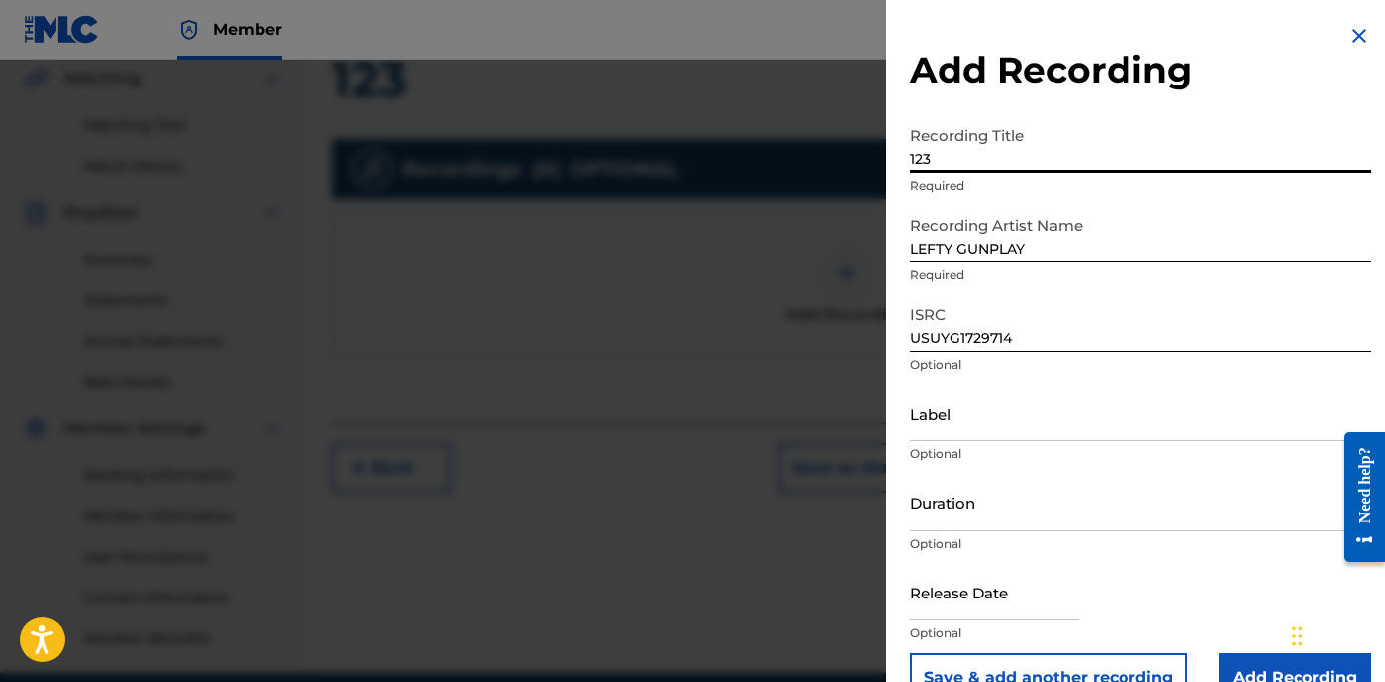
type input "123"
click at [1007, 415] on input "Label" at bounding box center [1140, 413] width 461 height 57
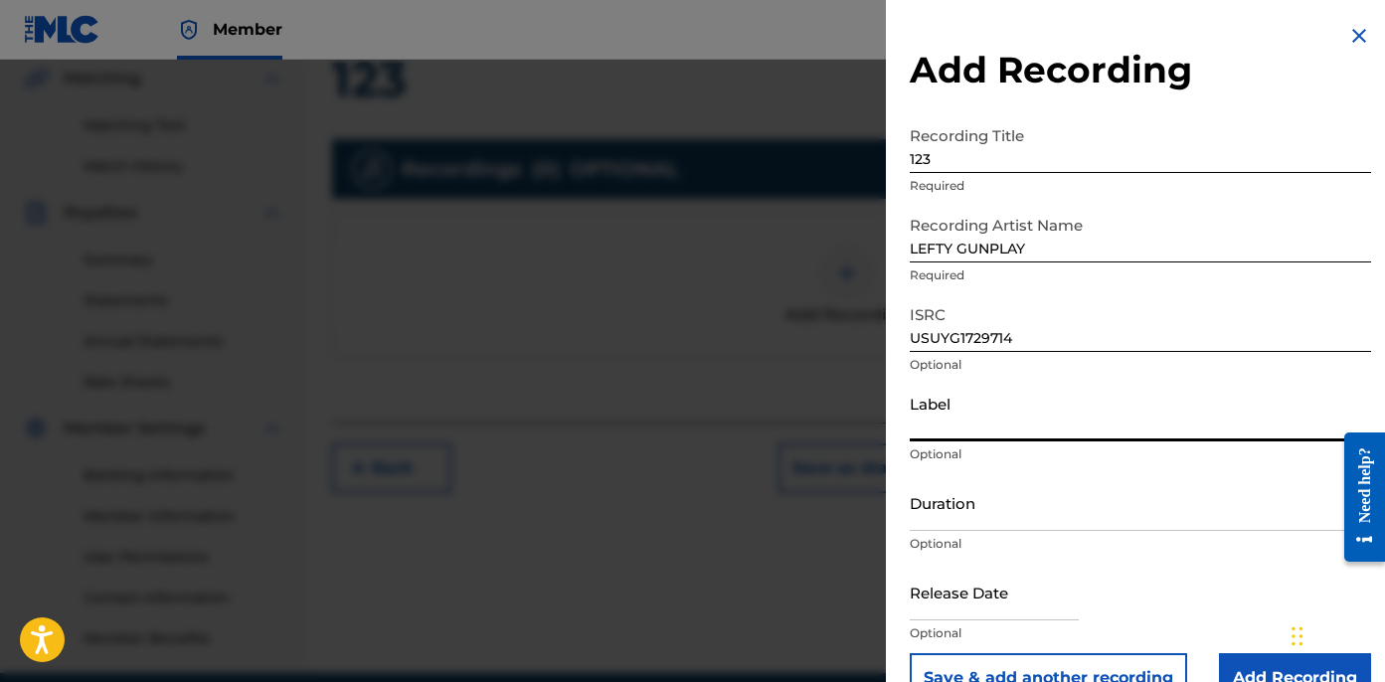
click at [996, 419] on input "Label" at bounding box center [1140, 413] width 461 height 57
paste input "Hoodtrophy Records"
type input "HOODTROPHY RECORDS"
click at [942, 509] on input "Duration" at bounding box center [1140, 502] width 461 height 57
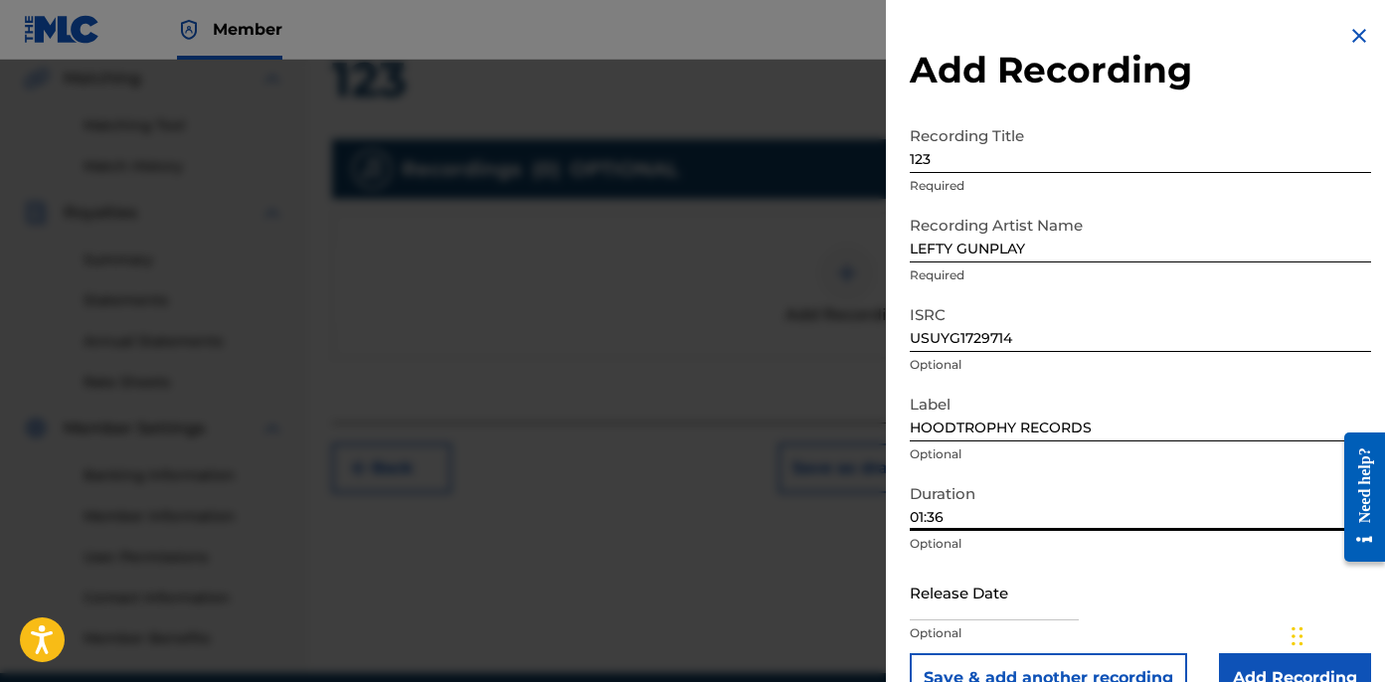
type input "01:36"
click at [1058, 254] on input "LEFTY GUNPLAY" at bounding box center [1140, 234] width 461 height 57
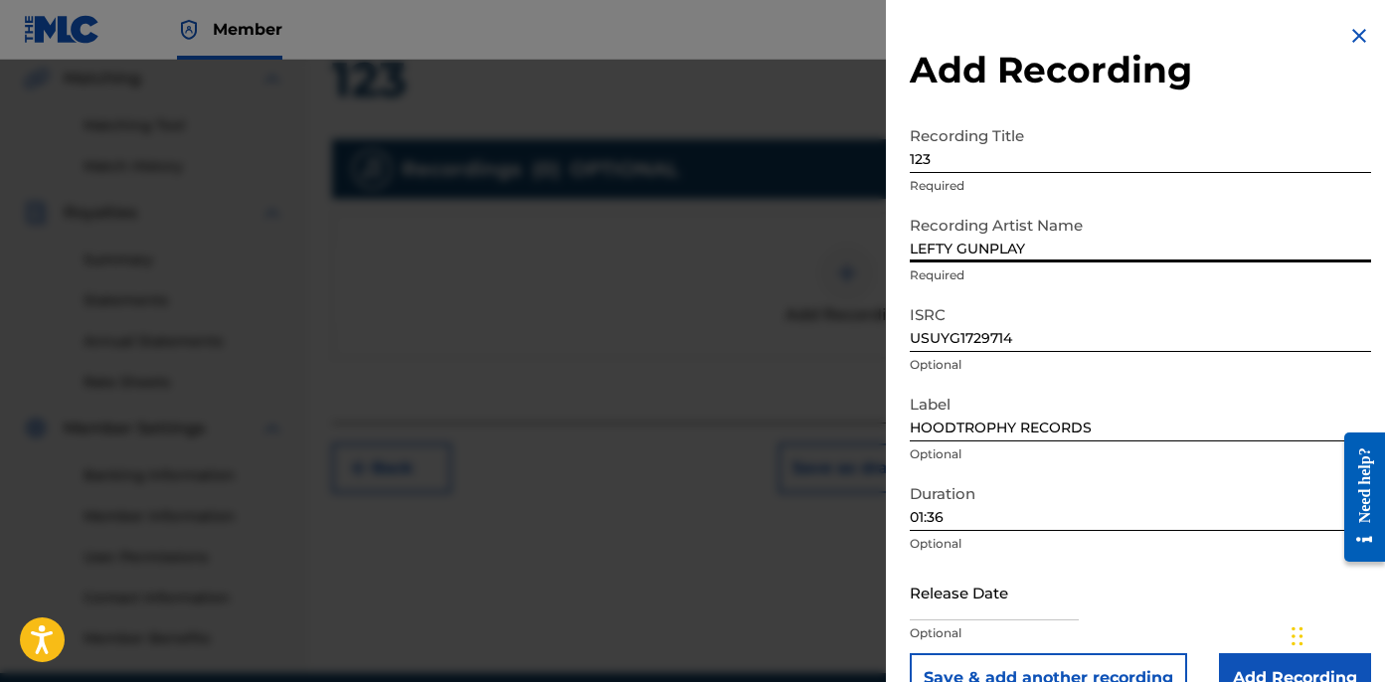
click at [1058, 254] on input "LEFTY GUNPLAY" at bounding box center [1140, 234] width 461 height 57
click at [1056, 679] on button "Save & add another recording" at bounding box center [1048, 678] width 277 height 50
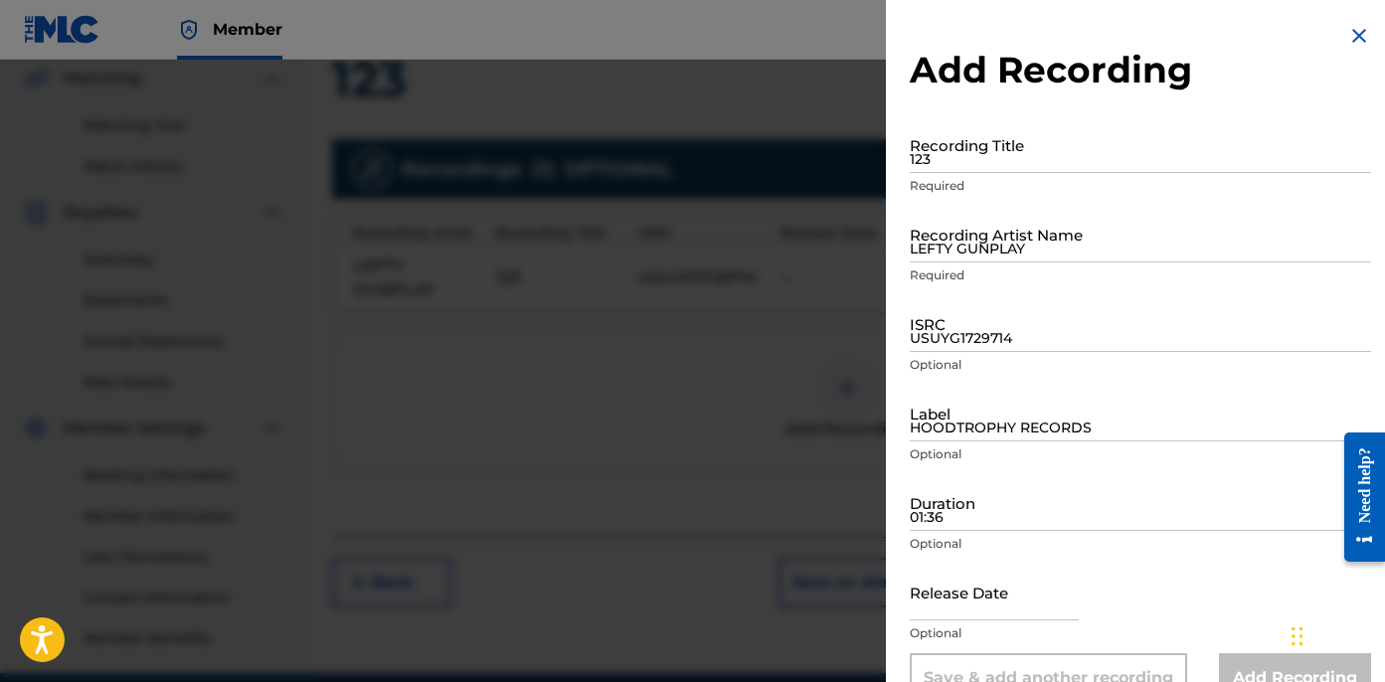
click at [1019, 212] on input "LEFTY GUNPLAY" at bounding box center [1140, 234] width 461 height 57
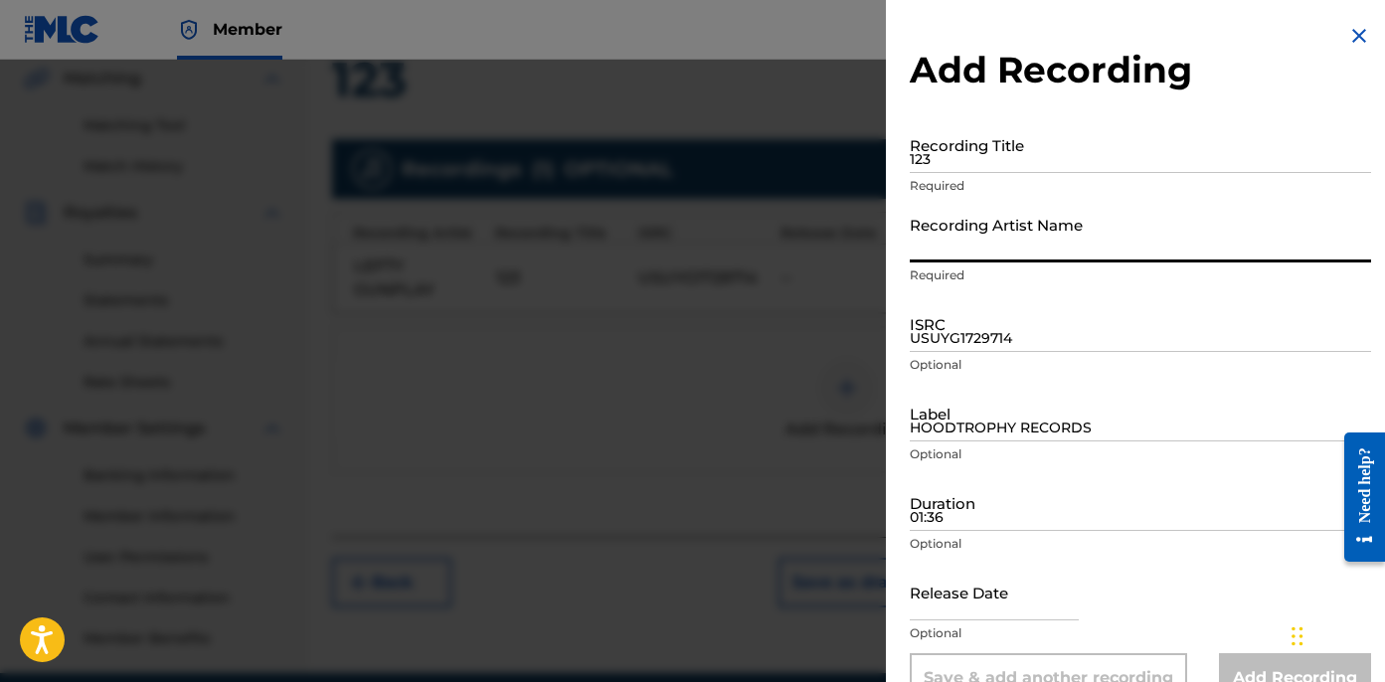
paste input "LEFTY GUNPLAY"
type input "LEFTY GUNPLAY"
click at [987, 158] on input "123" at bounding box center [1140, 144] width 461 height 57
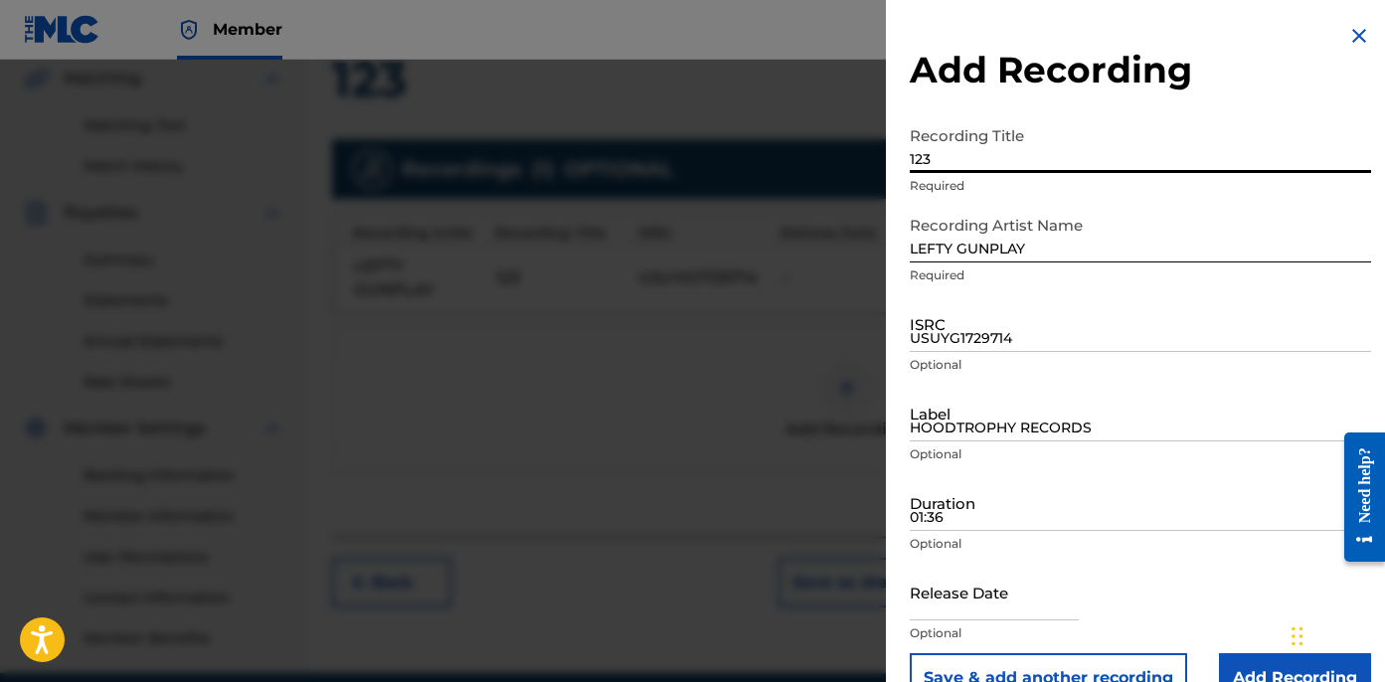
type input "123"
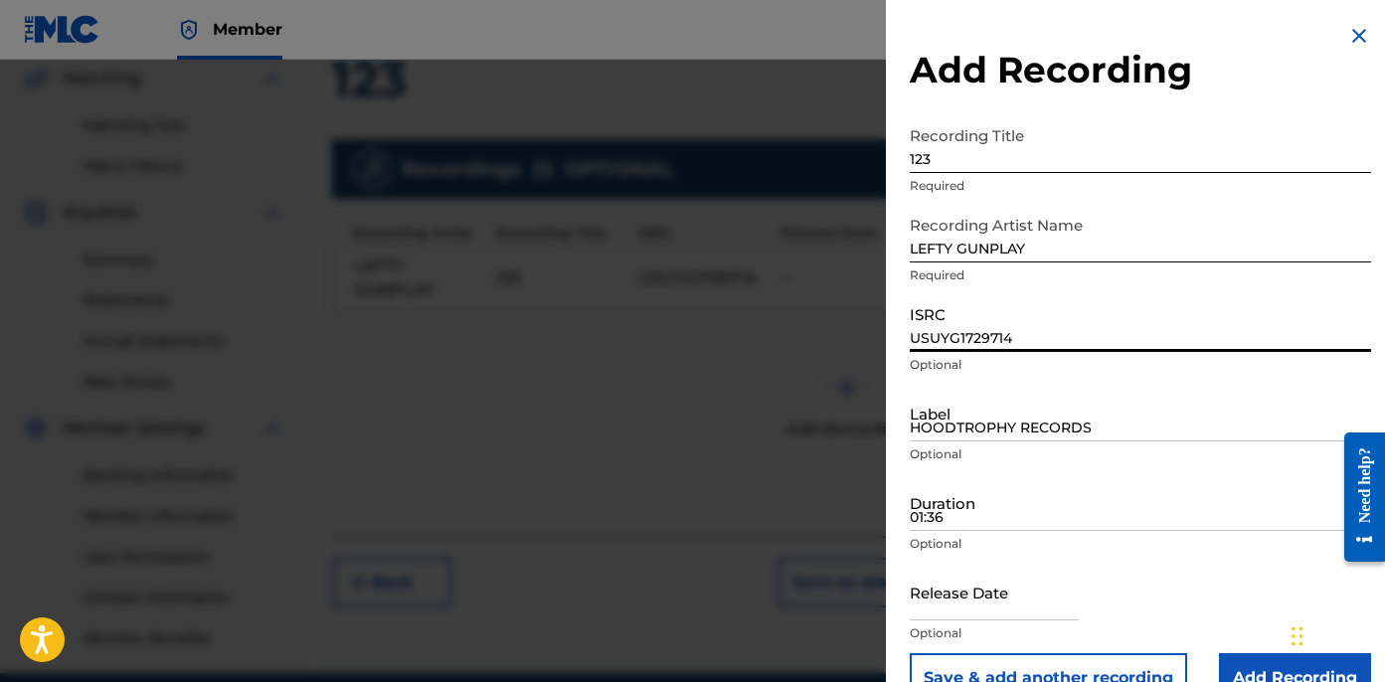
click at [994, 310] on input "USUYG1729714" at bounding box center [1140, 323] width 461 height 57
click at [1078, 335] on input "ISRC" at bounding box center [1140, 323] width 461 height 57
paste input "USUYG1736176"
type input "USUYG1736176"
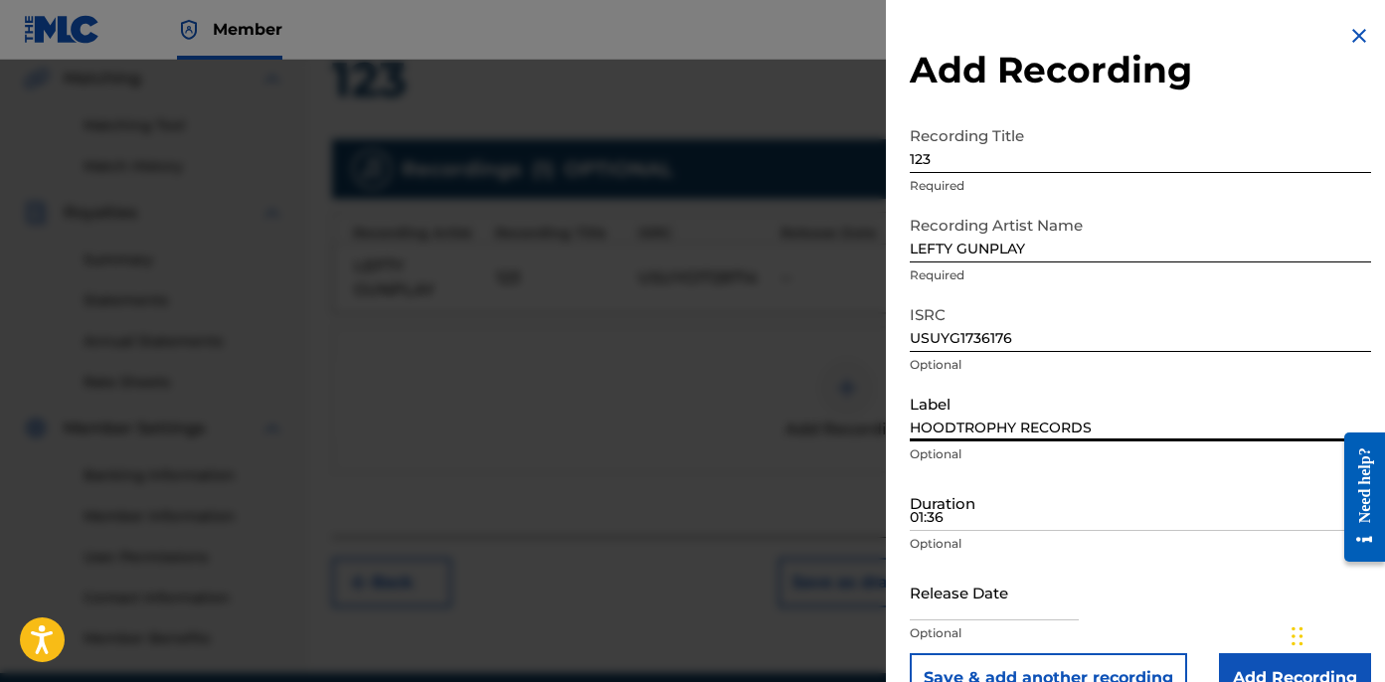
click at [982, 407] on input "HOODTROPHY RECORDS" at bounding box center [1140, 413] width 461 height 57
click at [1057, 428] on input "HOODTROPHY RECORDS" at bounding box center [1140, 413] width 461 height 57
paste input "HOODTROPHY RECORDS"
type input "HOODTROPHY RECORDS"
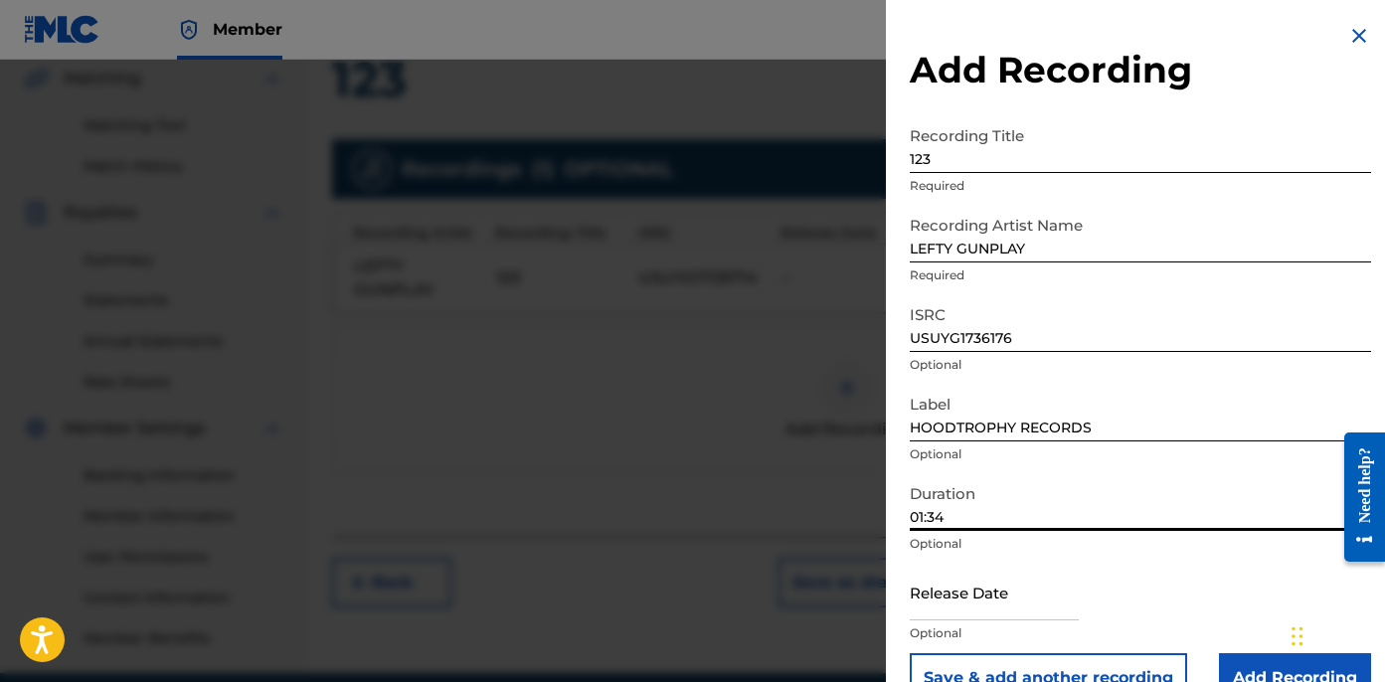
scroll to position [45, 0]
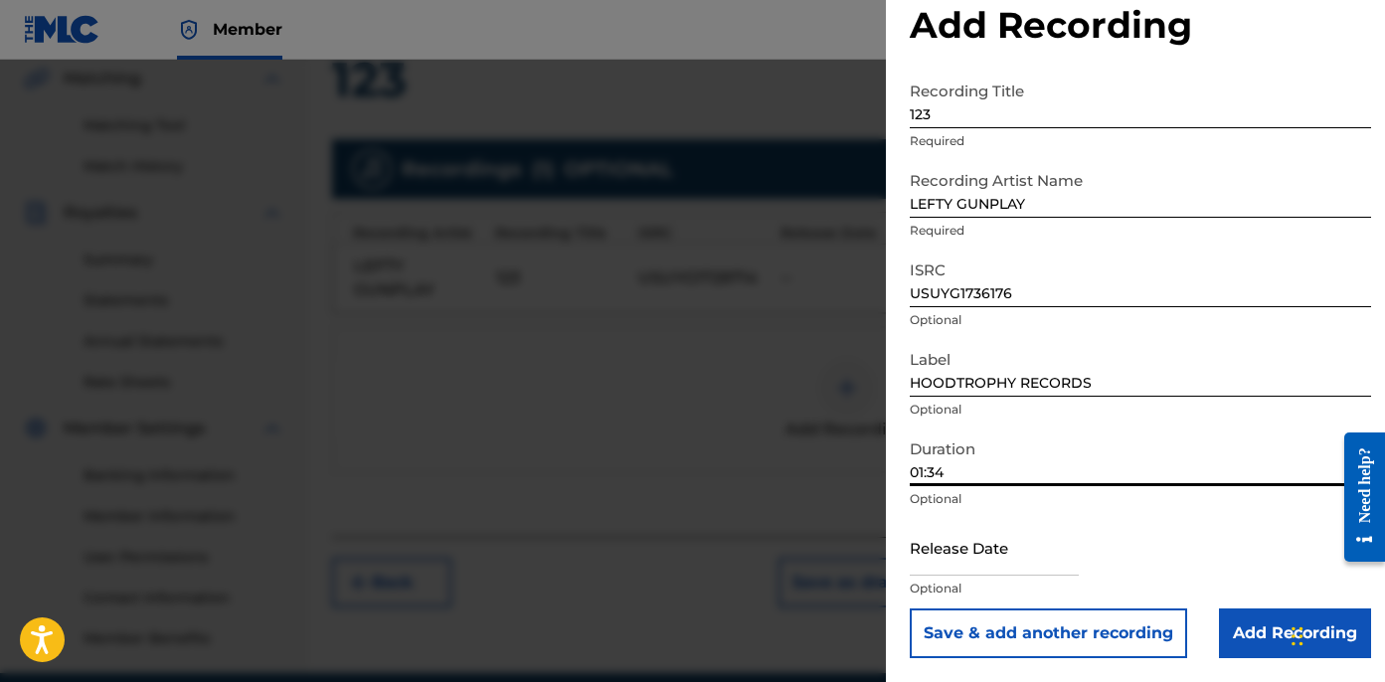
type input "01:34"
click at [1258, 617] on input "Add Recording" at bounding box center [1295, 634] width 152 height 50
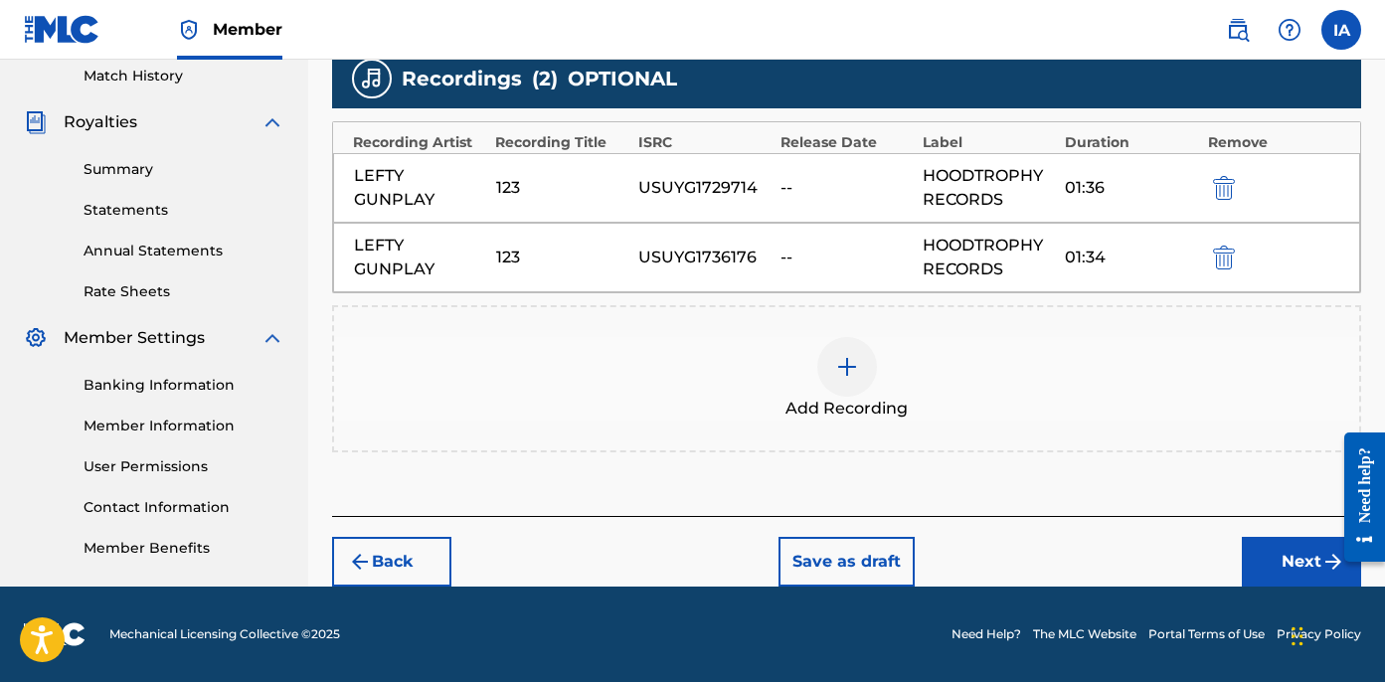
click at [1271, 544] on button "Next" at bounding box center [1301, 562] width 119 height 50
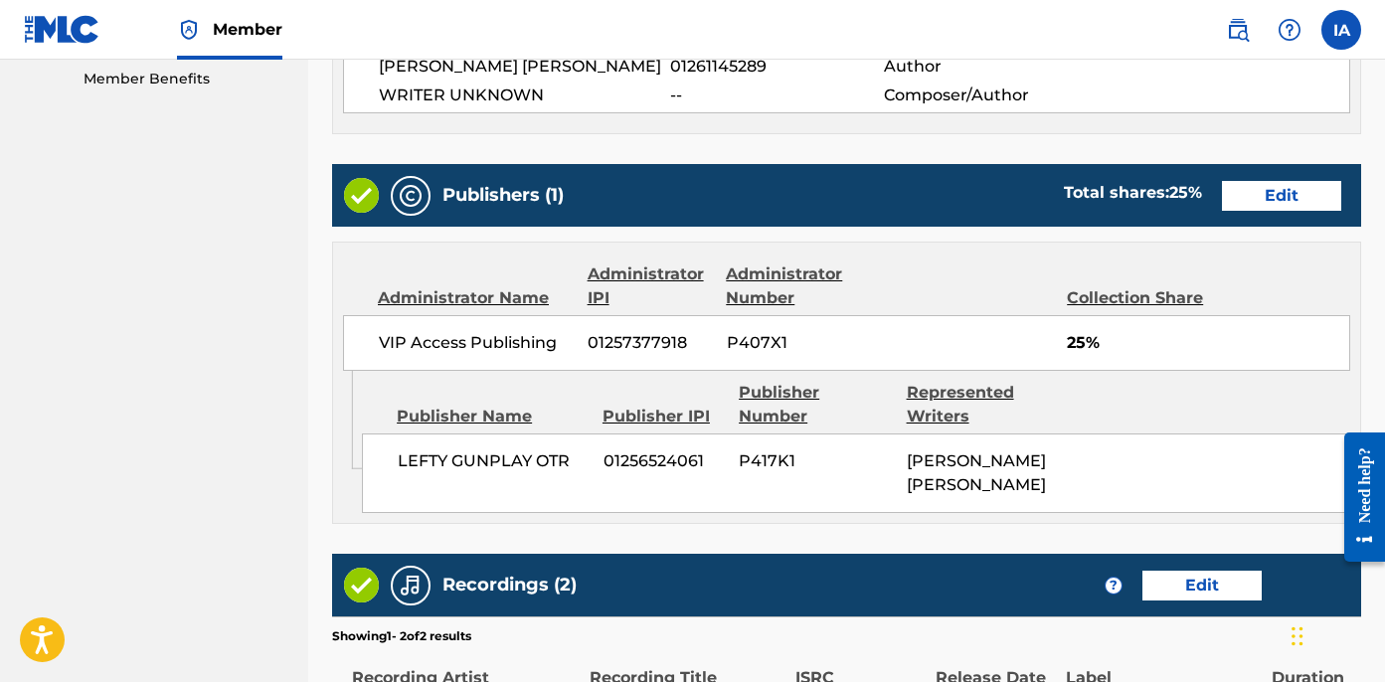
scroll to position [1330, 0]
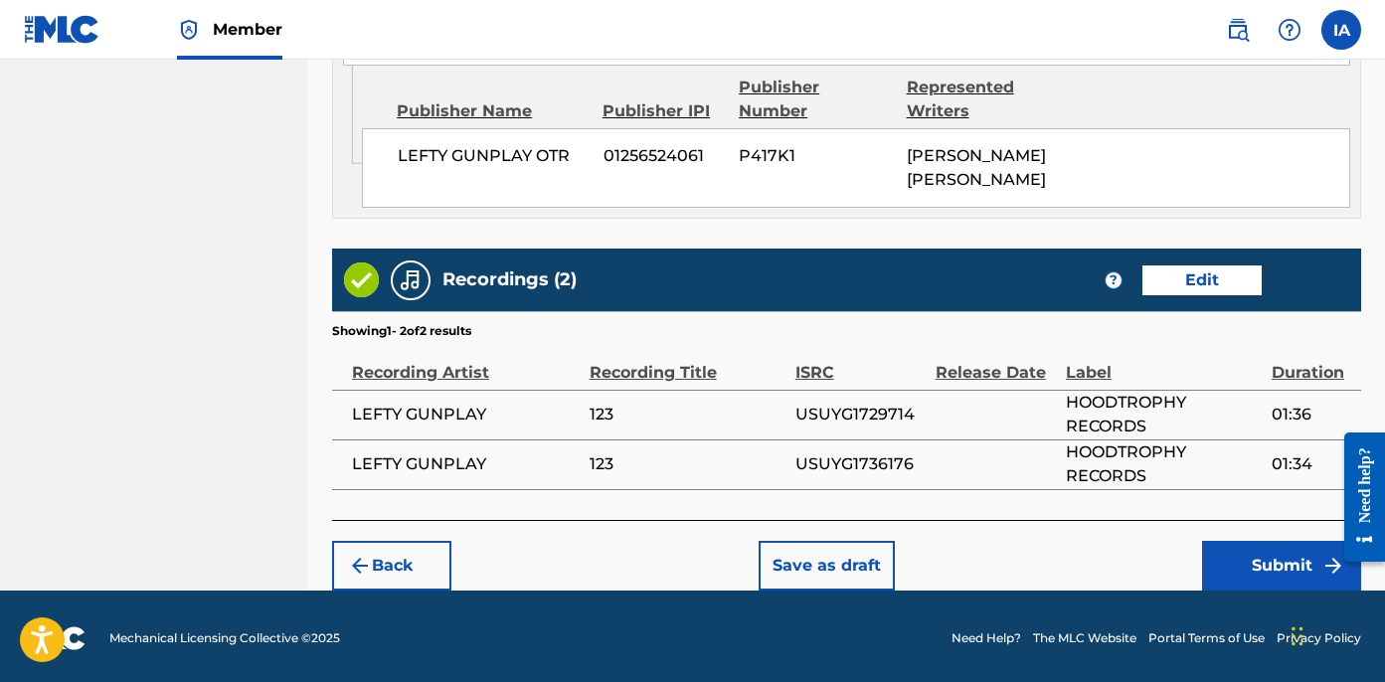
click at [1229, 535] on div "Back Save as draft Submit" at bounding box center [846, 555] width 1029 height 71
click at [1243, 561] on button "Submit" at bounding box center [1281, 566] width 159 height 50
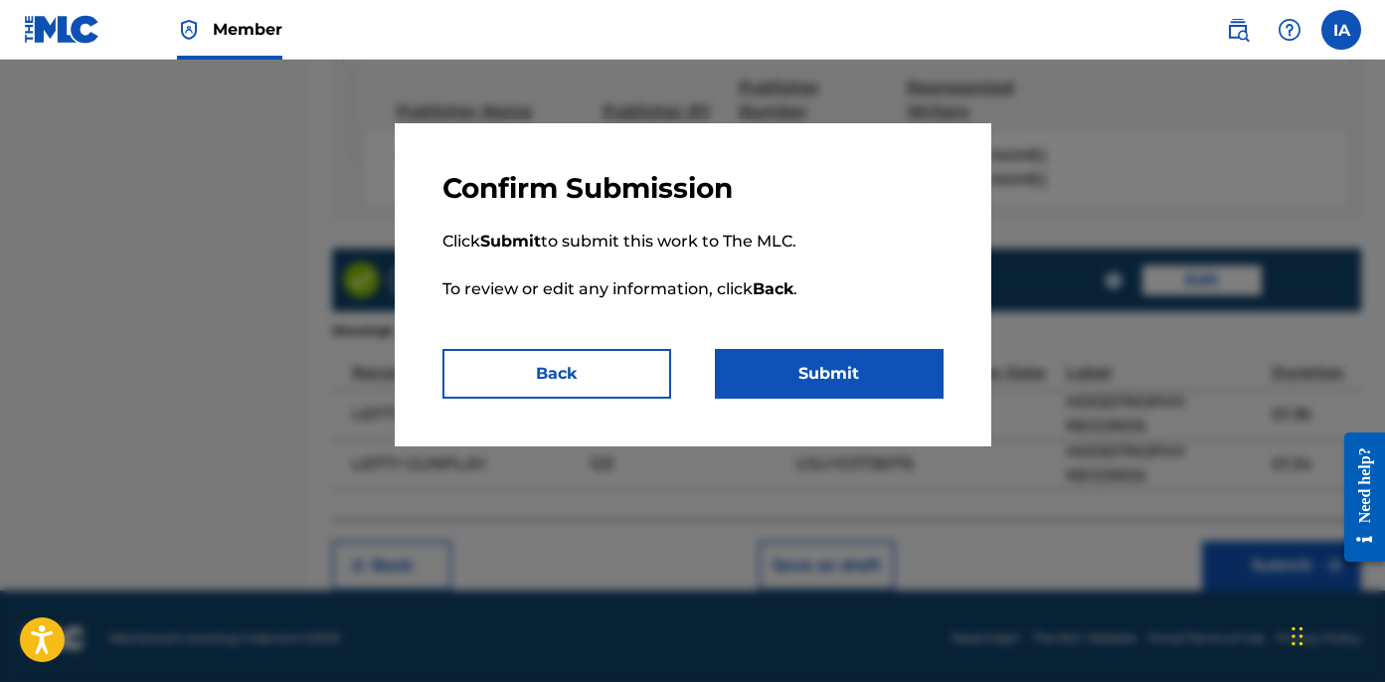
click at [856, 368] on button "Submit" at bounding box center [829, 374] width 229 height 50
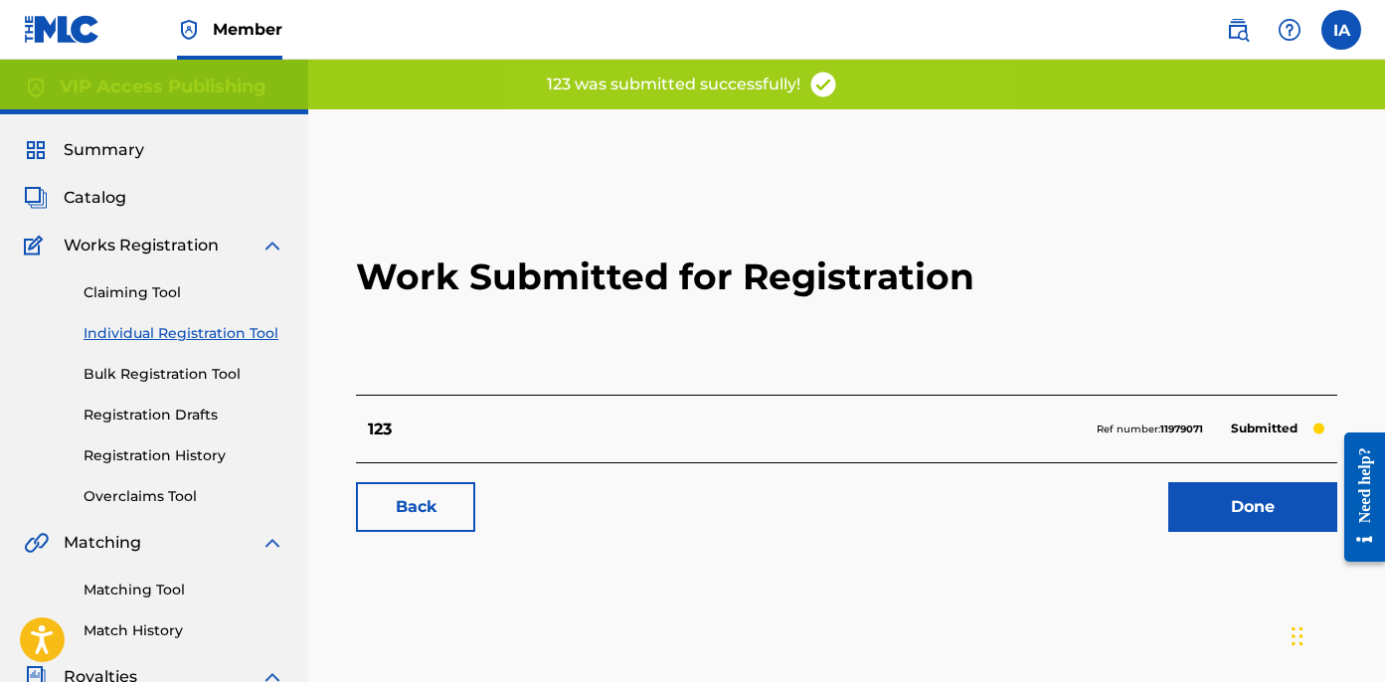
click at [122, 144] on span "Summary" at bounding box center [104, 150] width 81 height 24
